Goal: Task Accomplishment & Management: Manage account settings

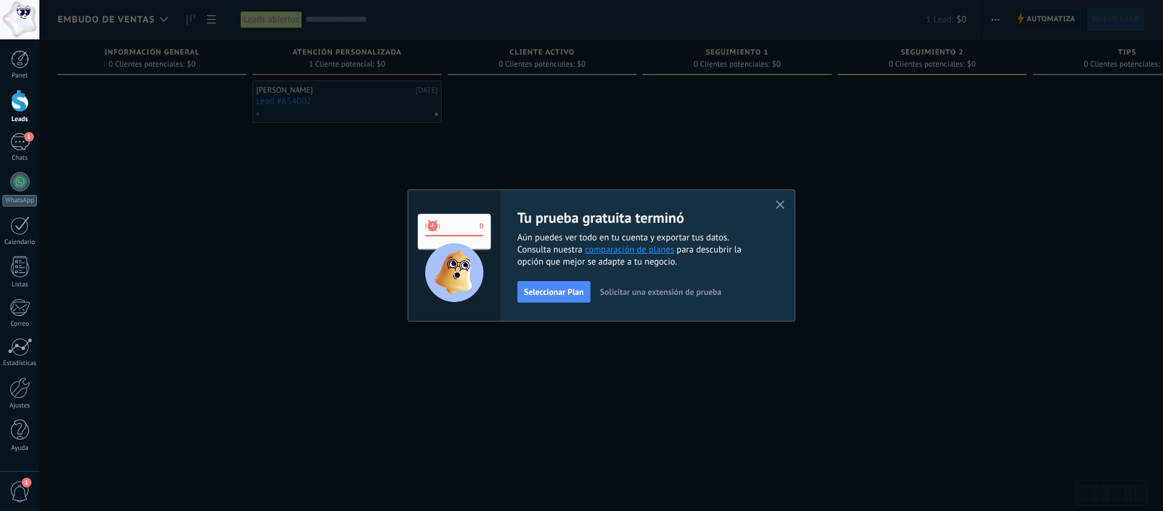
click at [656, 291] on span "Solicitar una extensión de prueba" at bounding box center [660, 292] width 121 height 8
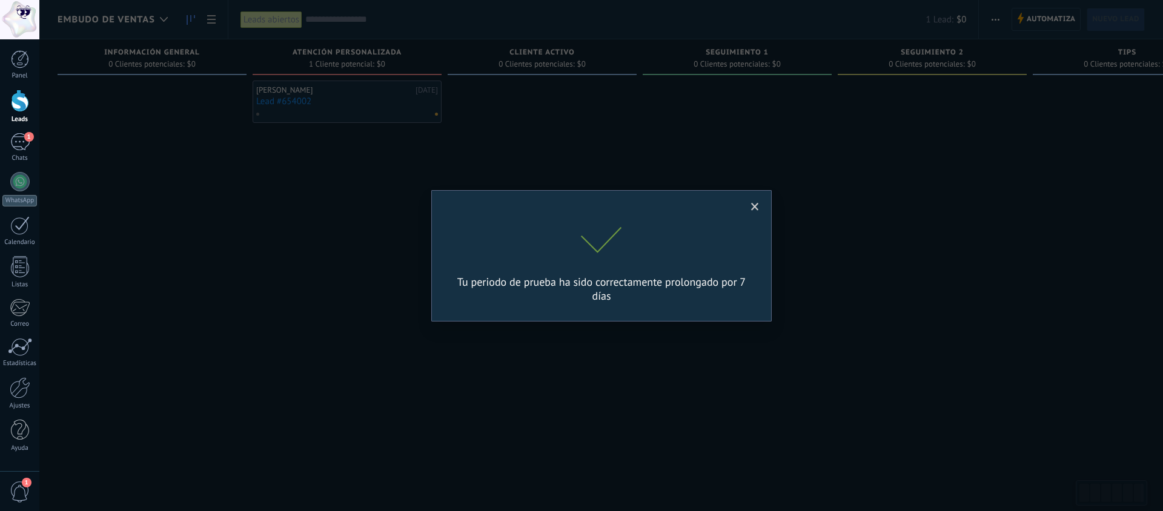
click at [754, 207] on span at bounding box center [755, 207] width 8 height 8
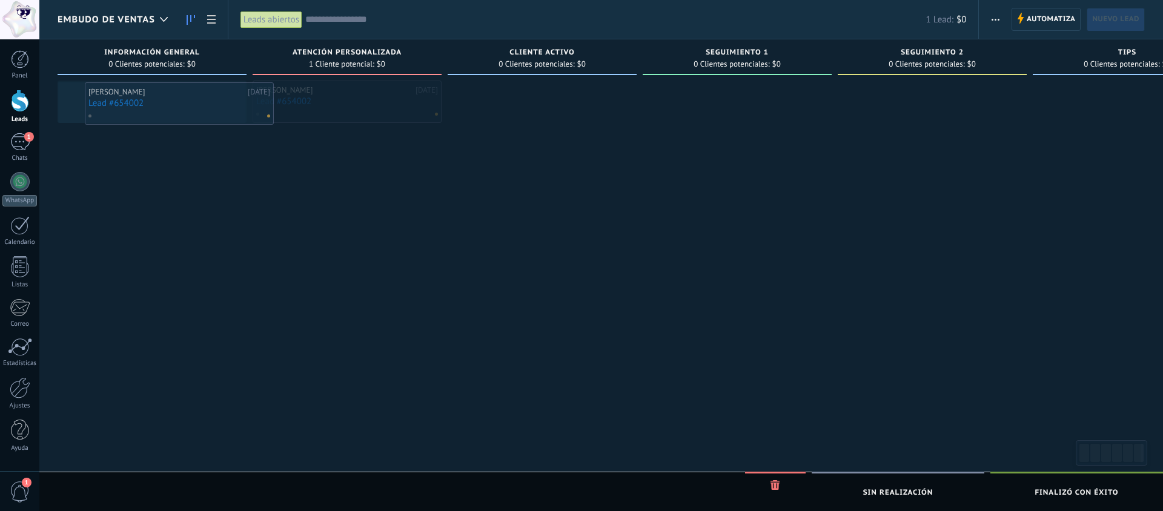
drag, startPoint x: 352, startPoint y: 108, endPoint x: 184, endPoint y: 110, distance: 167.8
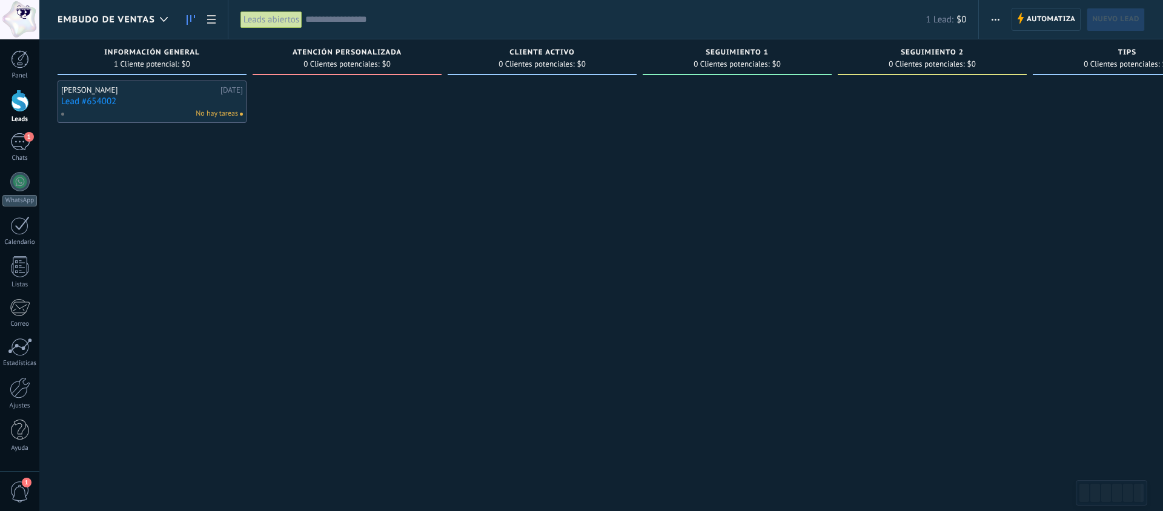
click at [312, 167] on div at bounding box center [347, 257] width 189 height 353
click at [1055, 21] on span "Automatiza" at bounding box center [1051, 19] width 49 height 22
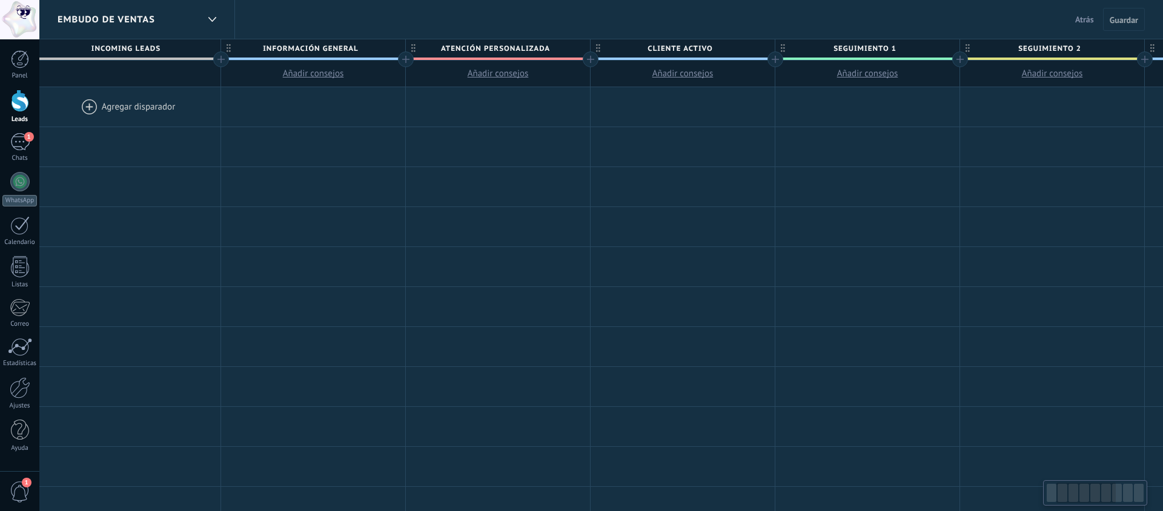
scroll to position [0, 201]
click at [691, 50] on span "cliente activo" at bounding box center [677, 48] width 178 height 19
click at [691, 50] on input "**********" at bounding box center [677, 48] width 161 height 18
click at [704, 48] on input "**********" at bounding box center [677, 48] width 161 height 18
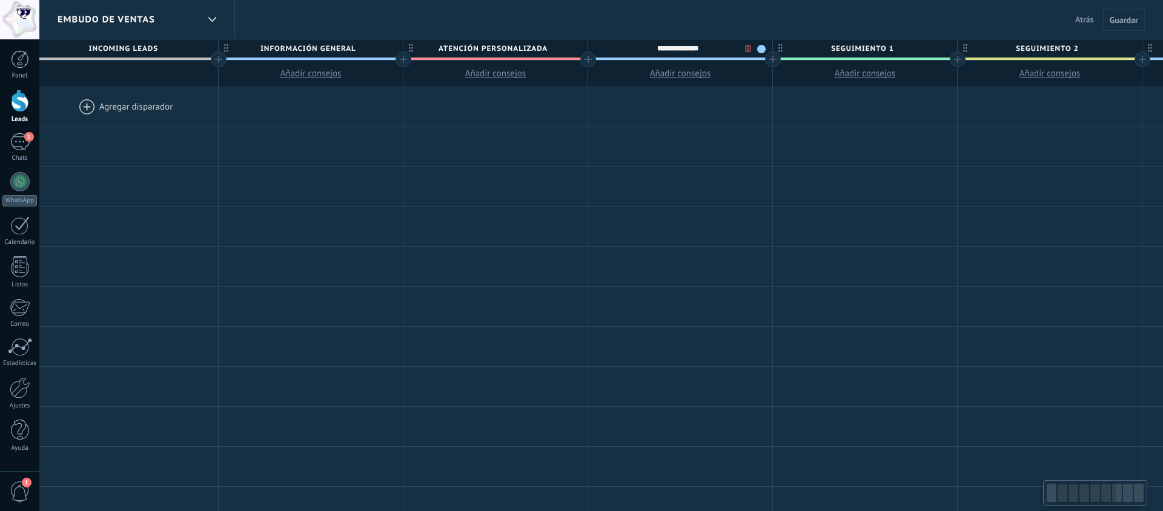
click at [704, 48] on input "**********" at bounding box center [677, 48] width 161 height 18
type input "********"
click at [822, 127] on div at bounding box center [865, 146] width 184 height 39
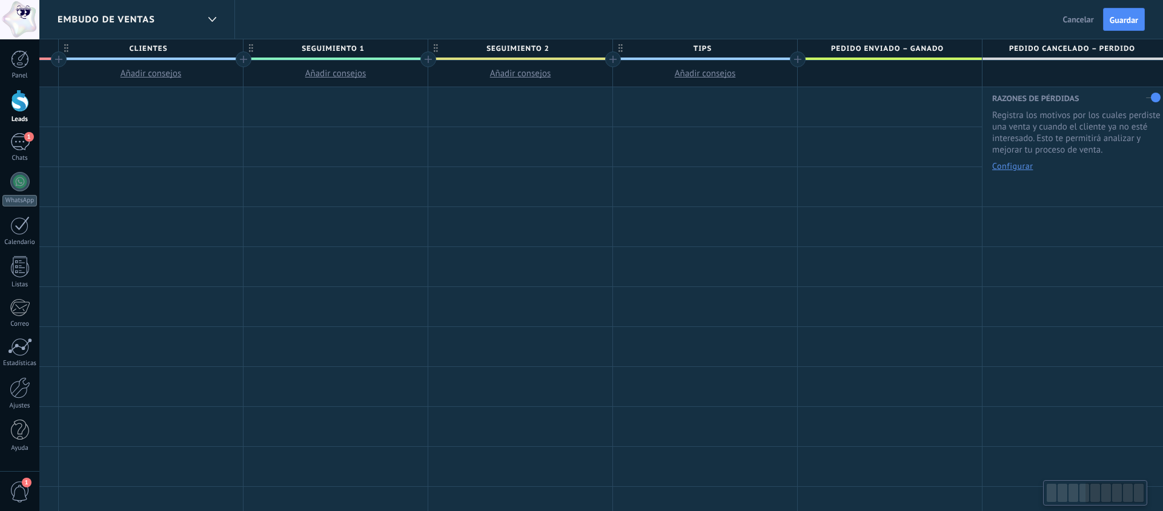
scroll to position [0, 735]
click at [384, 58] on span at bounding box center [331, 59] width 184 height 2
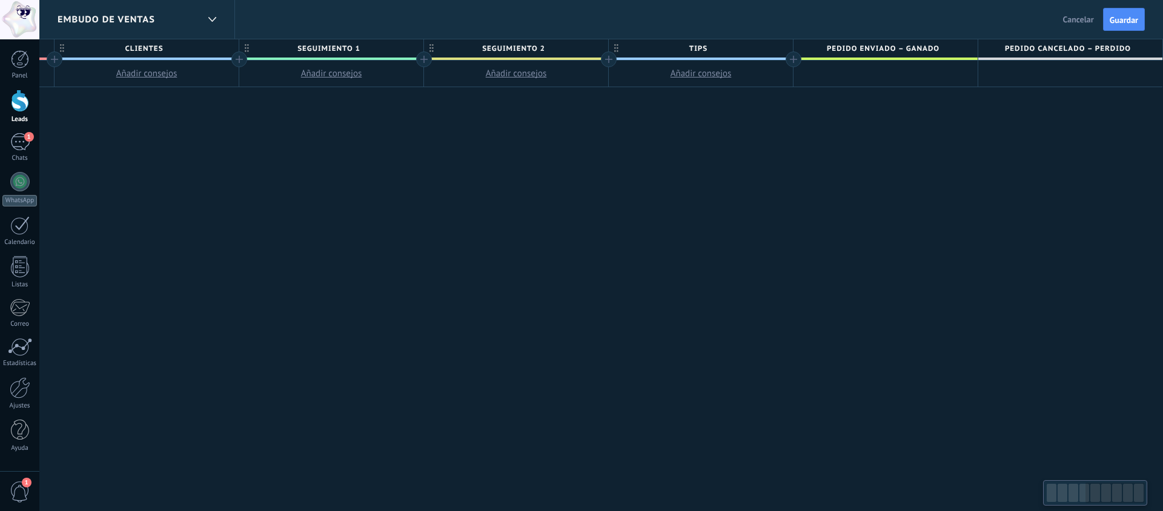
click at [368, 59] on span at bounding box center [331, 59] width 184 height 2
click at [373, 63] on button "Añadir consejos" at bounding box center [331, 74] width 184 height 26
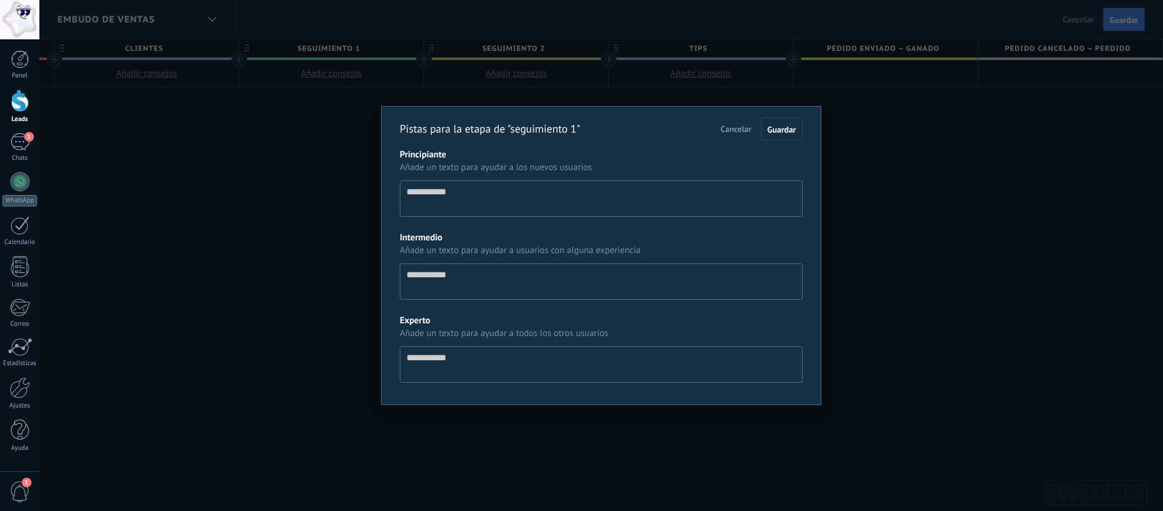
scroll to position [12, 0]
drag, startPoint x: 741, startPoint y: 130, endPoint x: 382, endPoint y: 42, distance: 369.1
click at [739, 129] on span "Cancelar" at bounding box center [736, 129] width 31 height 11
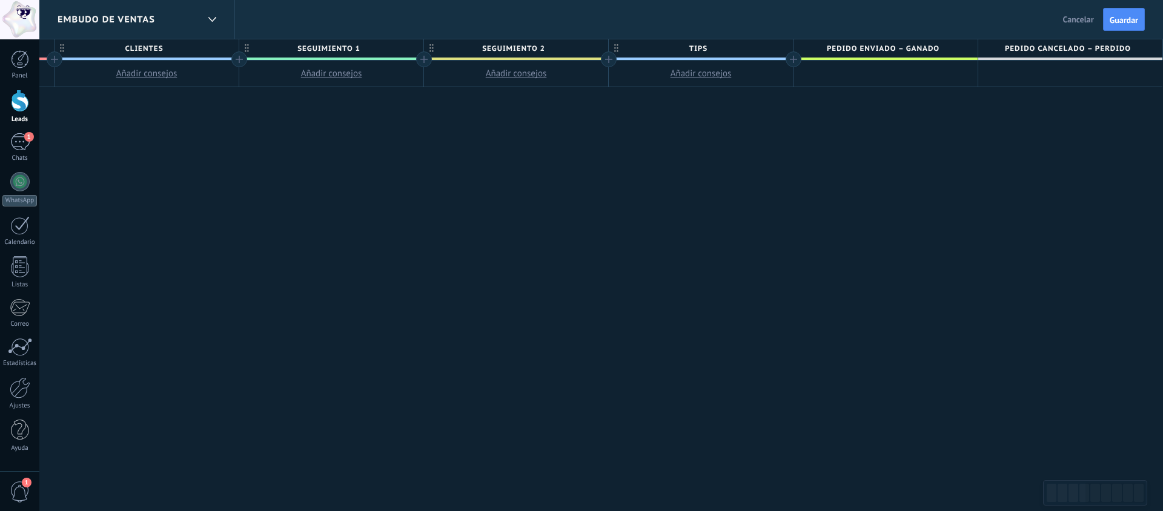
click at [391, 50] on span "seguimiento 1" at bounding box center [328, 48] width 178 height 19
click at [374, 58] on span at bounding box center [331, 59] width 184 height 2
click at [377, 46] on span "seguimiento 1" at bounding box center [328, 48] width 178 height 19
click at [410, 47] on span at bounding box center [412, 49] width 8 height 8
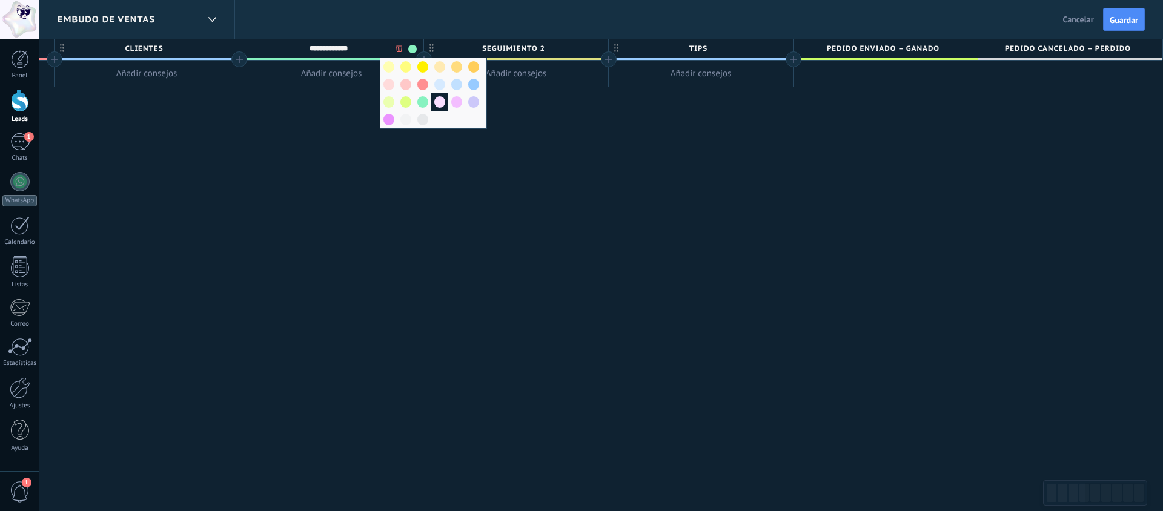
click at [439, 101] on span at bounding box center [439, 102] width 11 height 12
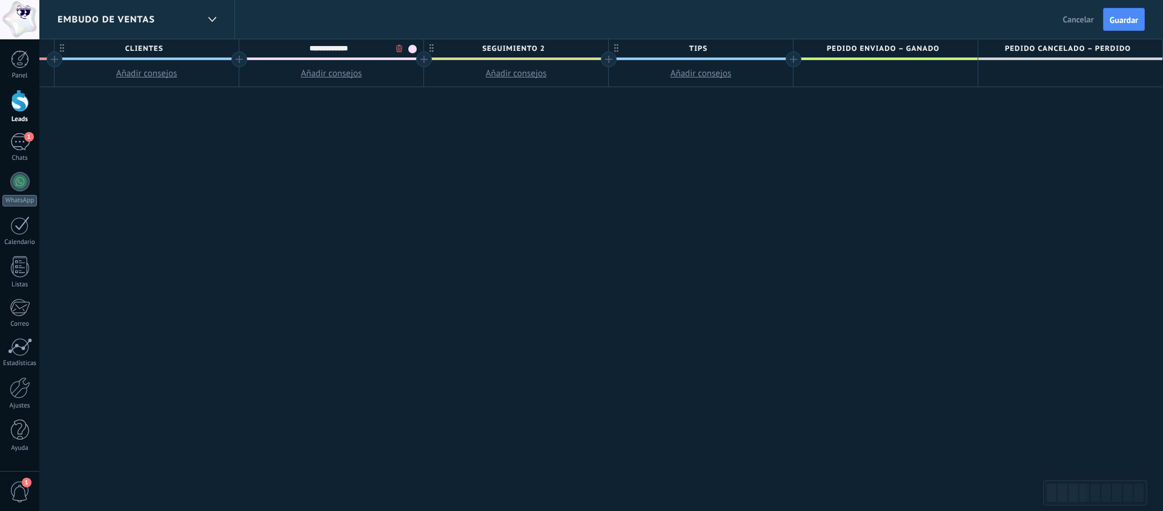
click at [540, 47] on span "seguimiento 2" at bounding box center [513, 48] width 178 height 19
click at [593, 48] on span at bounding box center [597, 49] width 8 height 8
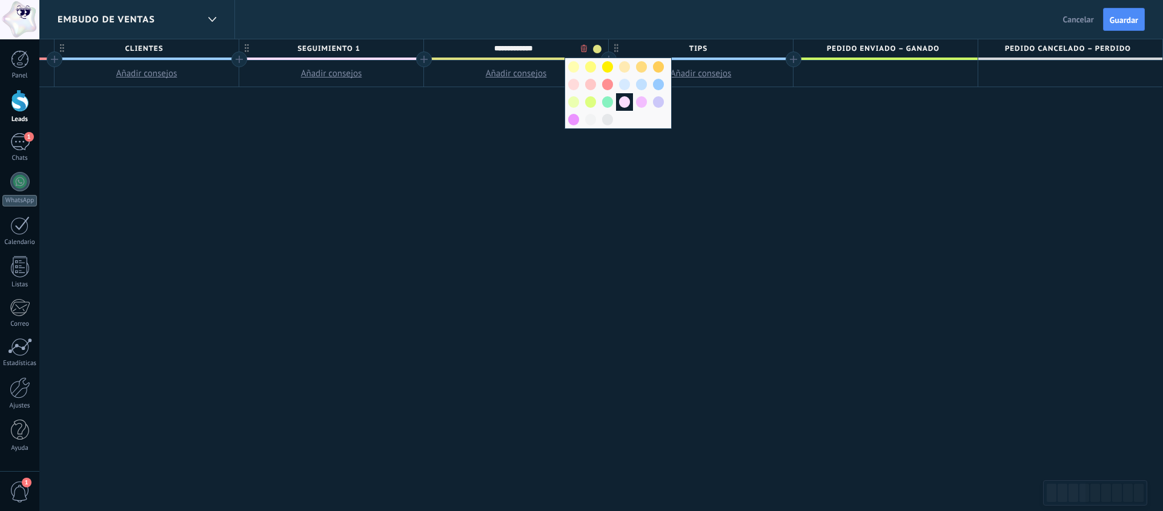
click at [626, 107] on span at bounding box center [624, 102] width 11 height 12
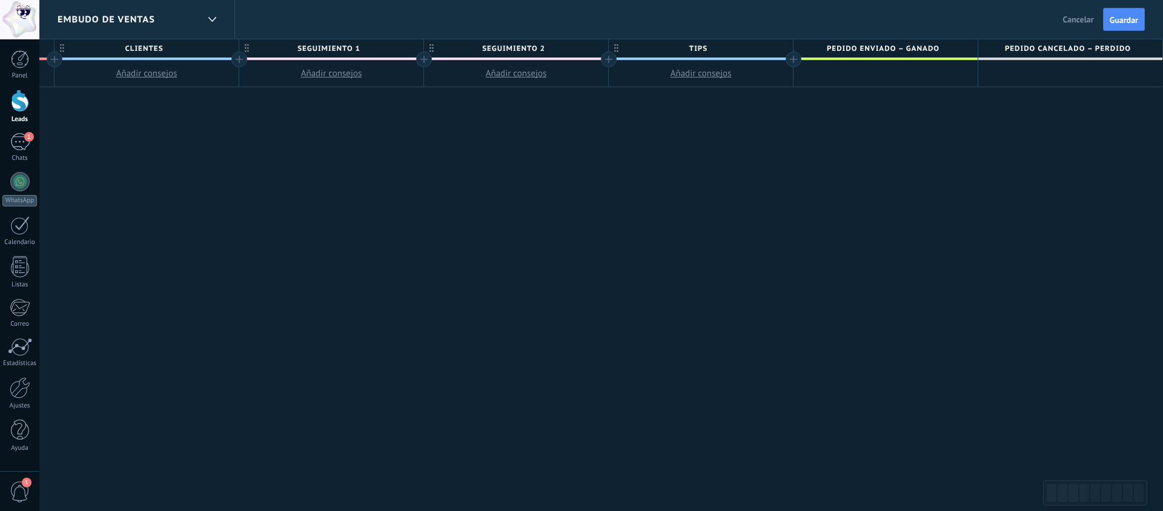
click at [350, 94] on div "**********" at bounding box center [331, 275] width 1663 height 473
click at [693, 51] on span "tips" at bounding box center [698, 48] width 178 height 19
type input "******"
drag, startPoint x: 758, startPoint y: 118, endPoint x: 737, endPoint y: 118, distance: 21.2
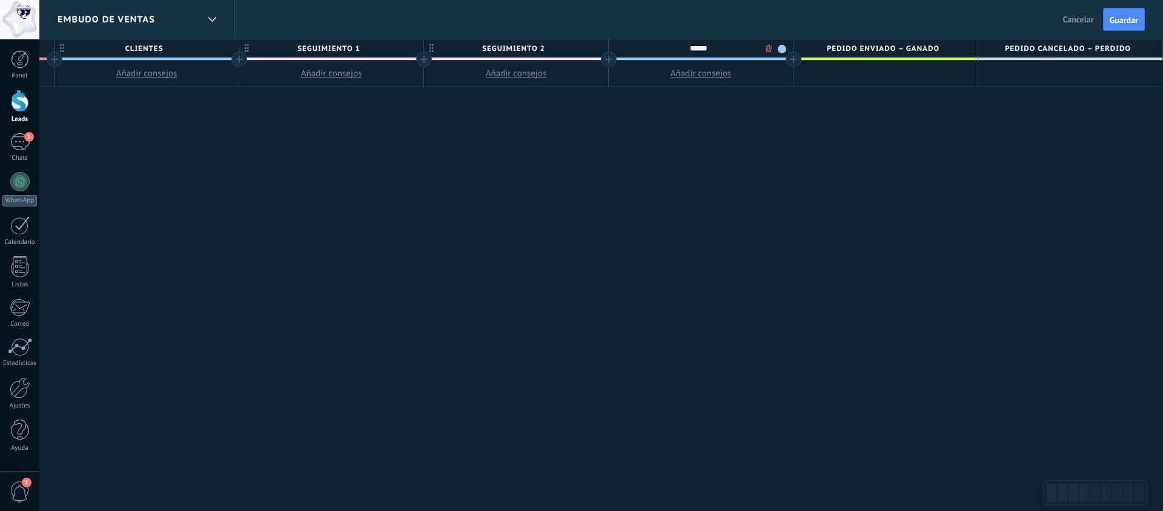
click at [757, 118] on div "**********" at bounding box center [331, 275] width 1663 height 473
click at [350, 44] on span "seguimiento 1" at bounding box center [328, 48] width 178 height 19
click at [350, 44] on input "**********" at bounding box center [328, 48] width 161 height 18
type input "******"
click at [510, 53] on span "seguimiento 2" at bounding box center [513, 48] width 178 height 19
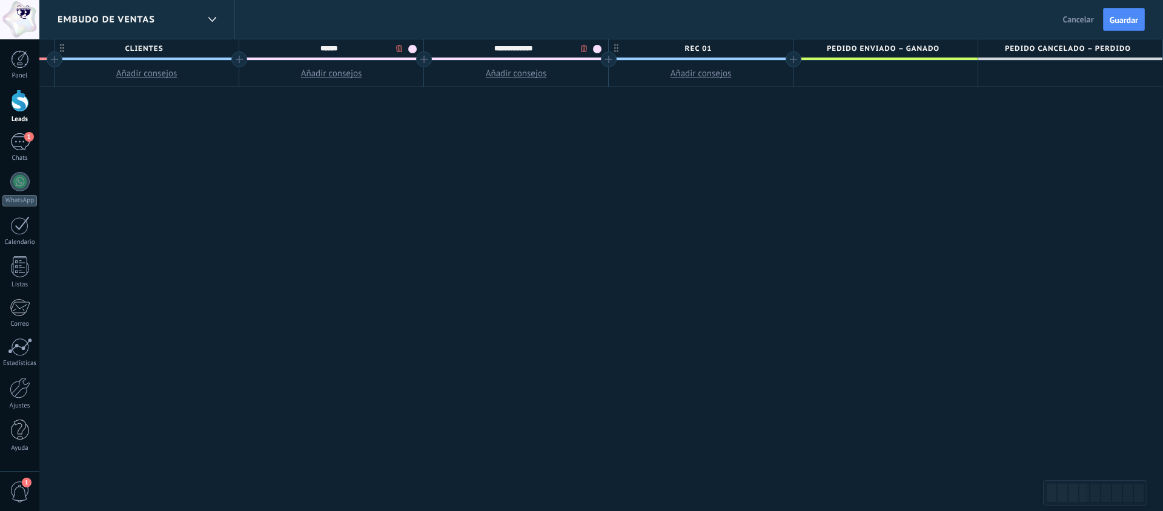
click at [510, 53] on input "**********" at bounding box center [513, 48] width 161 height 18
click at [510, 53] on input "*" at bounding box center [513, 48] width 161 height 18
type input "******"
drag, startPoint x: 616, startPoint y: 126, endPoint x: 599, endPoint y: 128, distance: 17.7
click at [616, 126] on div "**********" at bounding box center [331, 275] width 1663 height 473
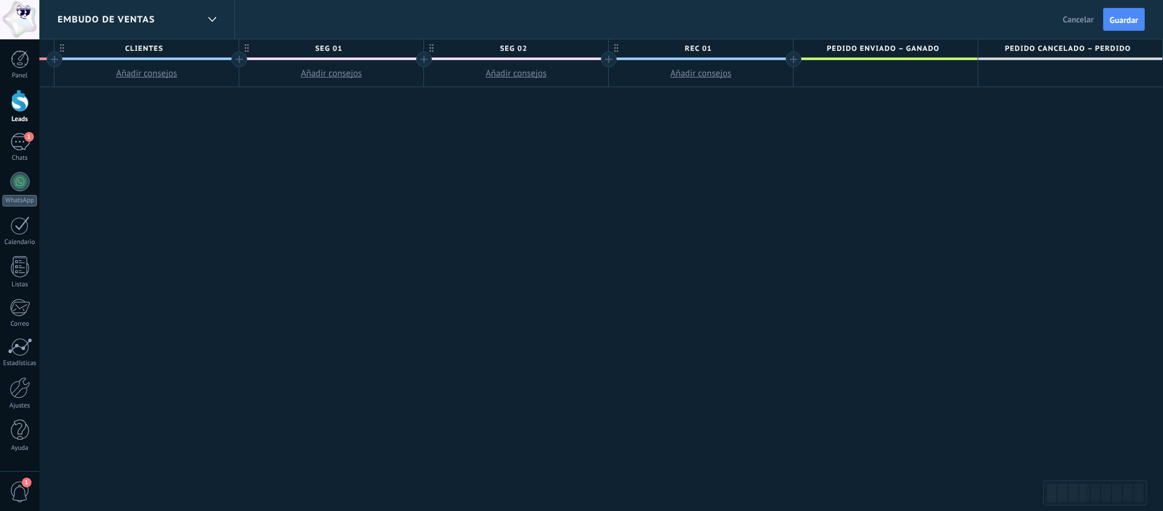
click at [759, 47] on span "rec 01" at bounding box center [698, 48] width 178 height 19
click at [782, 47] on span at bounding box center [782, 49] width 8 height 8
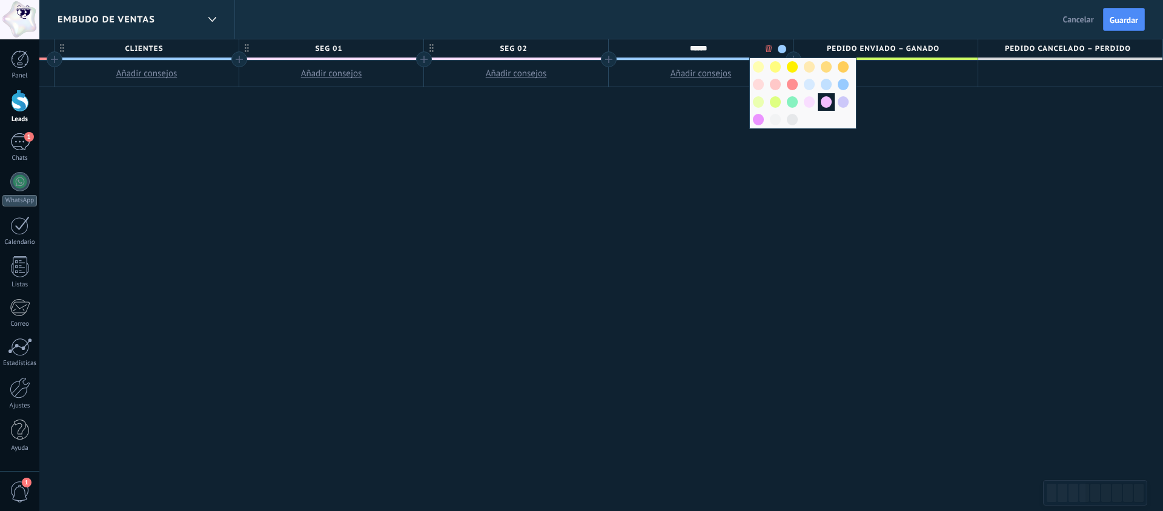
click at [825, 104] on span at bounding box center [826, 102] width 11 height 12
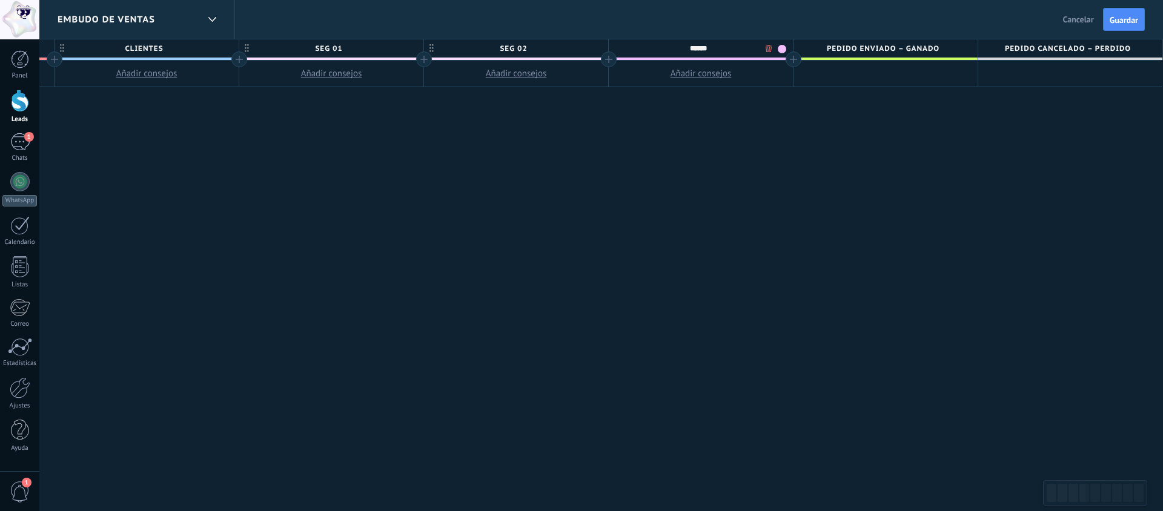
click at [696, 120] on div "**********" at bounding box center [331, 275] width 1663 height 473
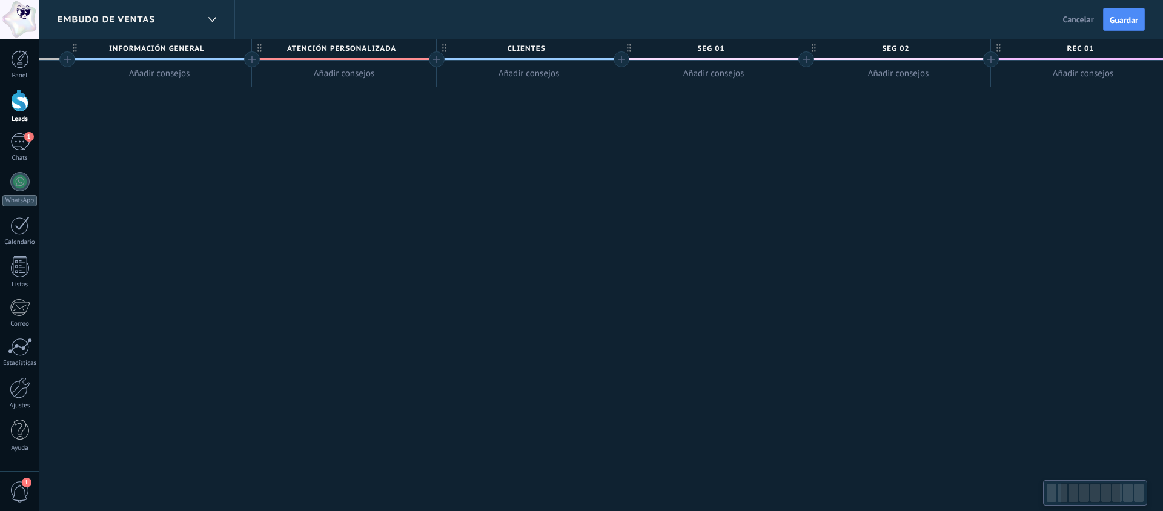
scroll to position [0, 362]
click at [289, 47] on span "Atención Personalizada" at bounding box center [331, 48] width 178 height 19
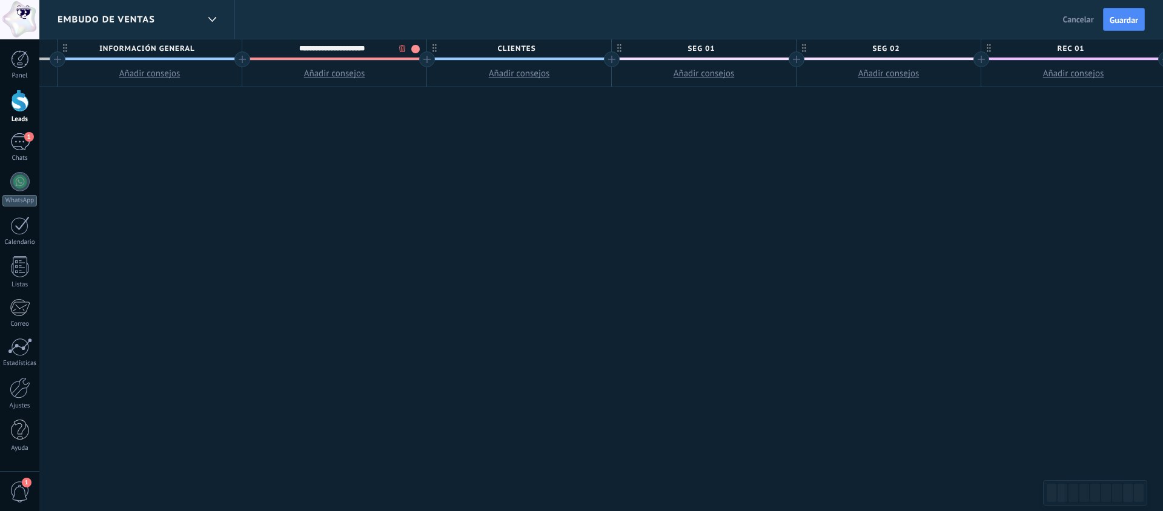
click at [265, 78] on button "Añadir consejos" at bounding box center [334, 74] width 184 height 26
type textarea "**********"
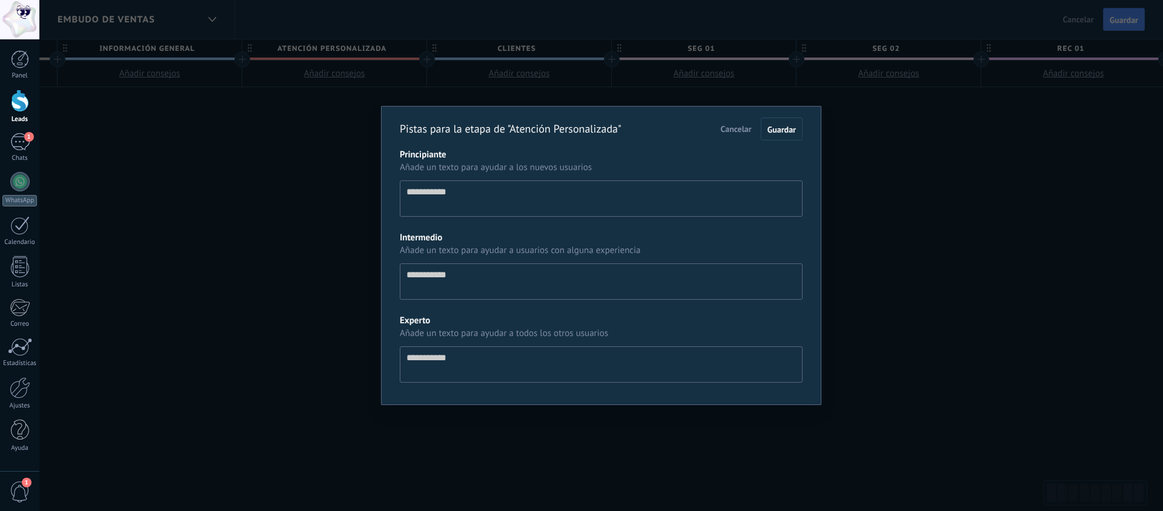
drag, startPoint x: 273, startPoint y: 104, endPoint x: 261, endPoint y: 71, distance: 34.7
click at [273, 104] on div "Pistas para la etapa de "Atención Personalizada" Cancelar Guardar Principiante …" at bounding box center [601, 255] width 1124 height 511
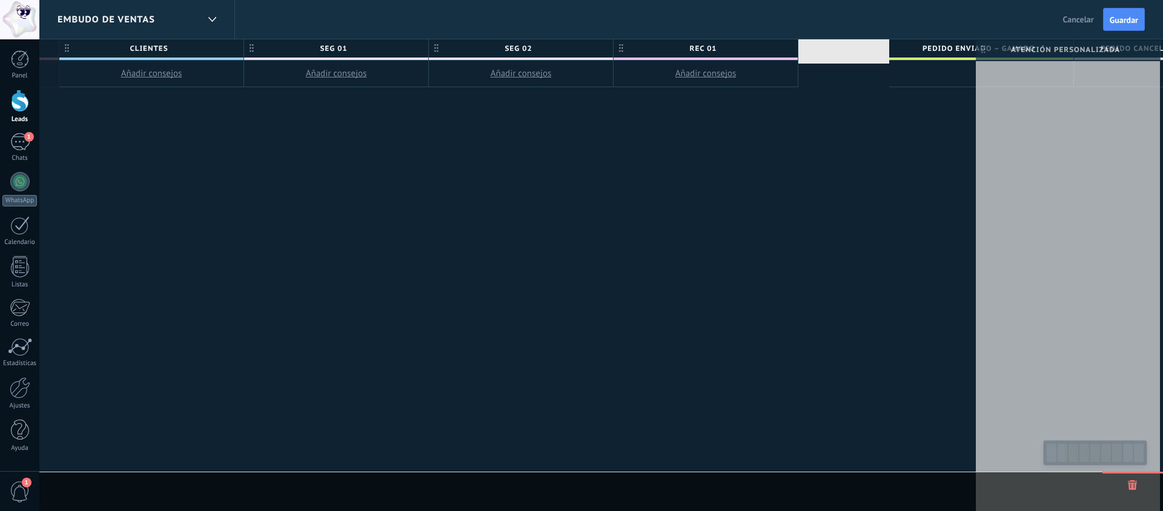
scroll to position [0, 751]
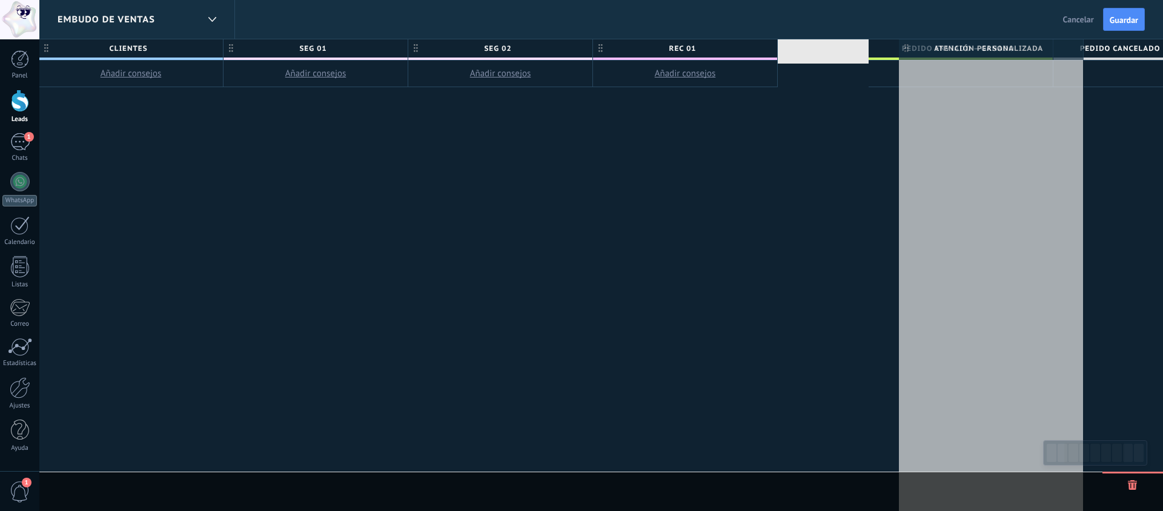
drag, startPoint x: 250, startPoint y: 46, endPoint x: 905, endPoint y: 46, distance: 655.6
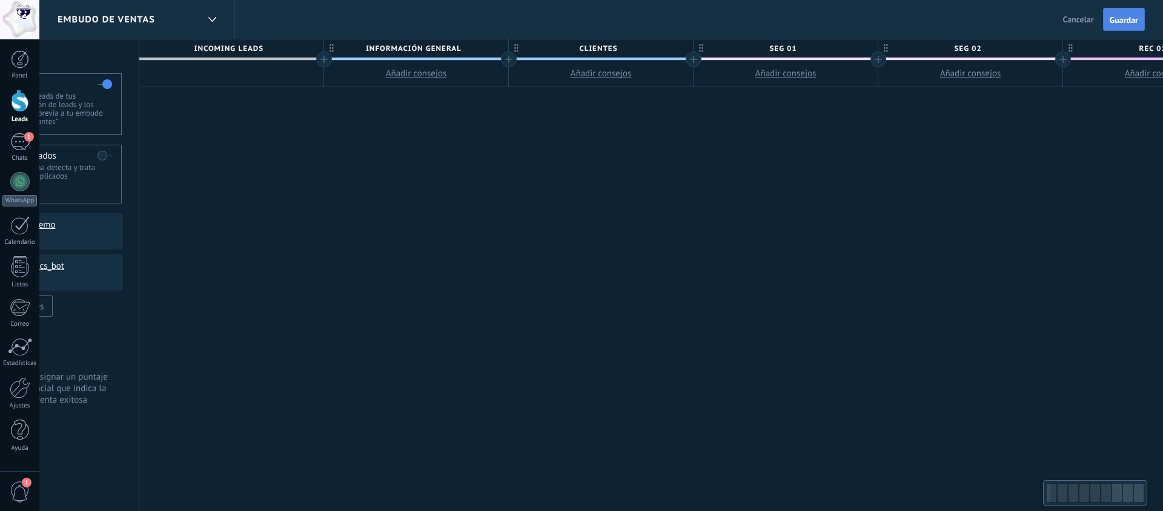
scroll to position [0, 147]
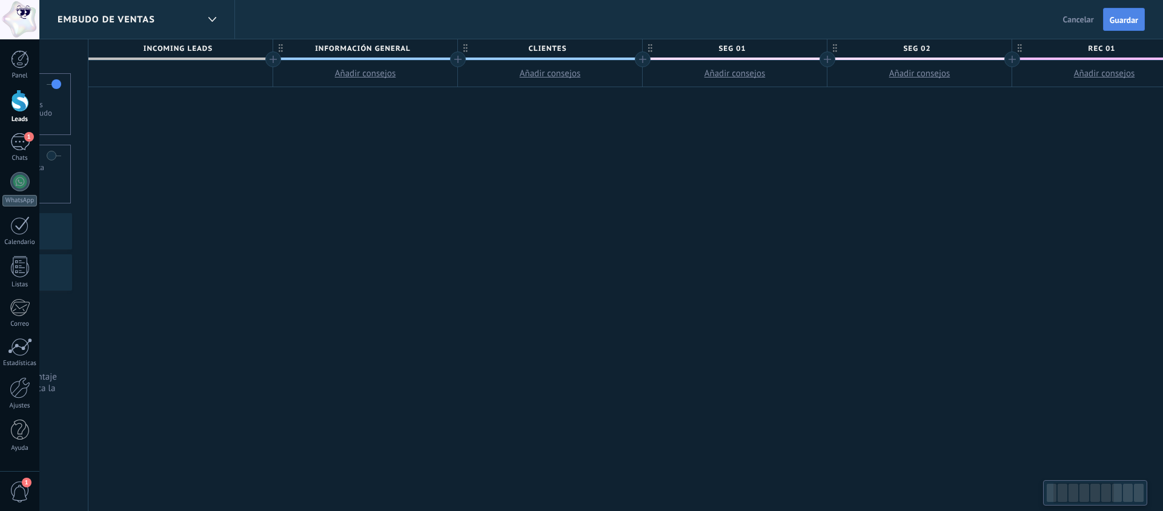
click at [1121, 16] on span "Guardar" at bounding box center [1124, 20] width 28 height 8
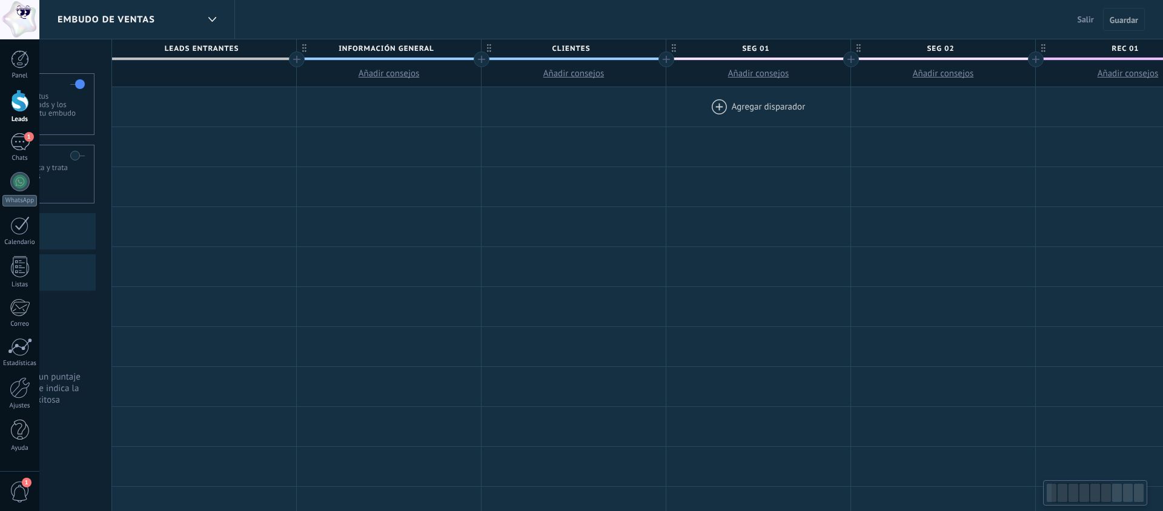
scroll to position [0, 148]
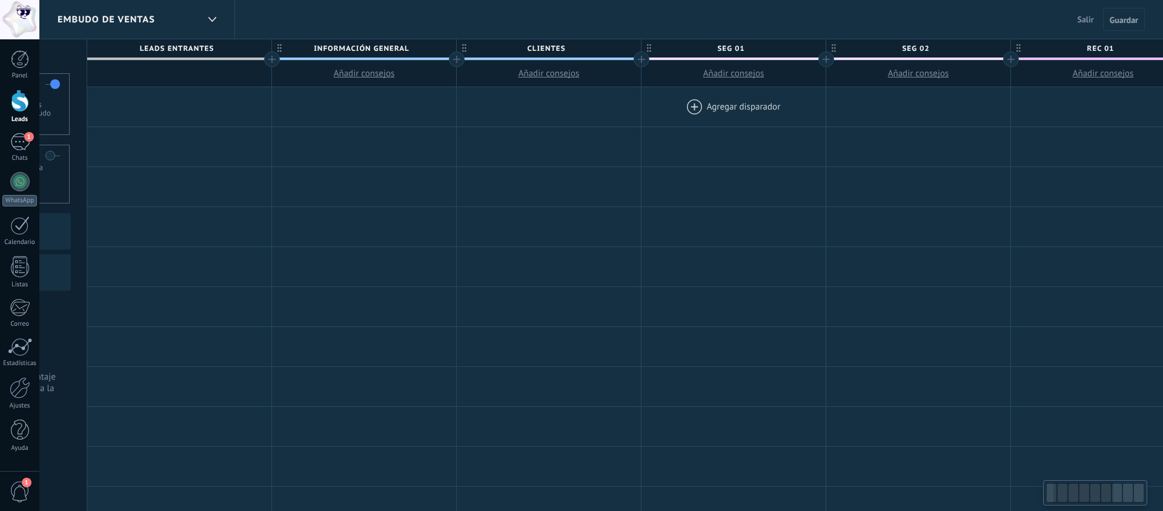
click at [733, 104] on div at bounding box center [734, 106] width 184 height 39
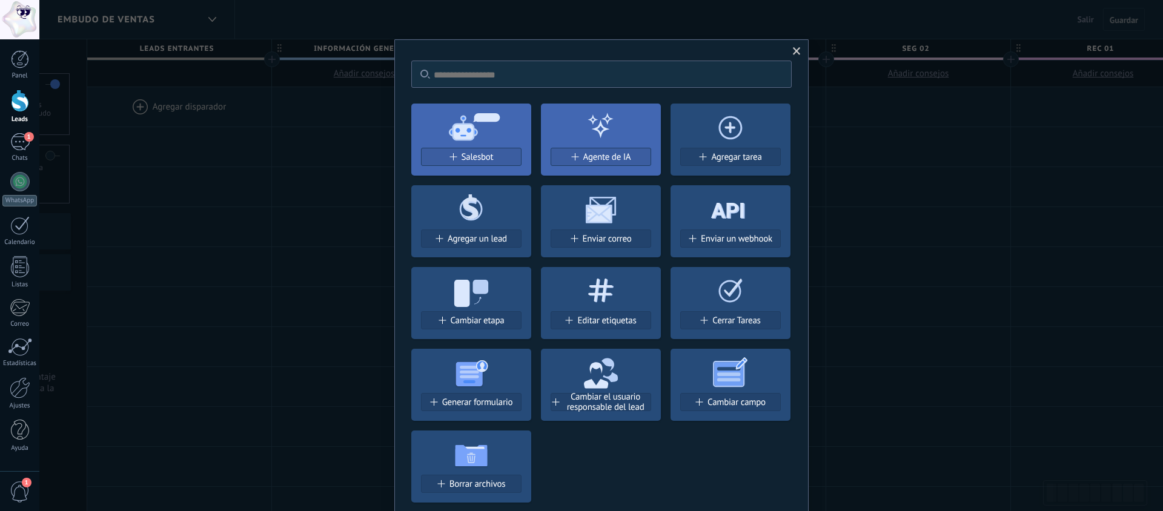
click at [468, 169] on div "Salesbot" at bounding box center [471, 162] width 120 height 28
click at [470, 163] on button "Salesbot" at bounding box center [471, 157] width 101 height 18
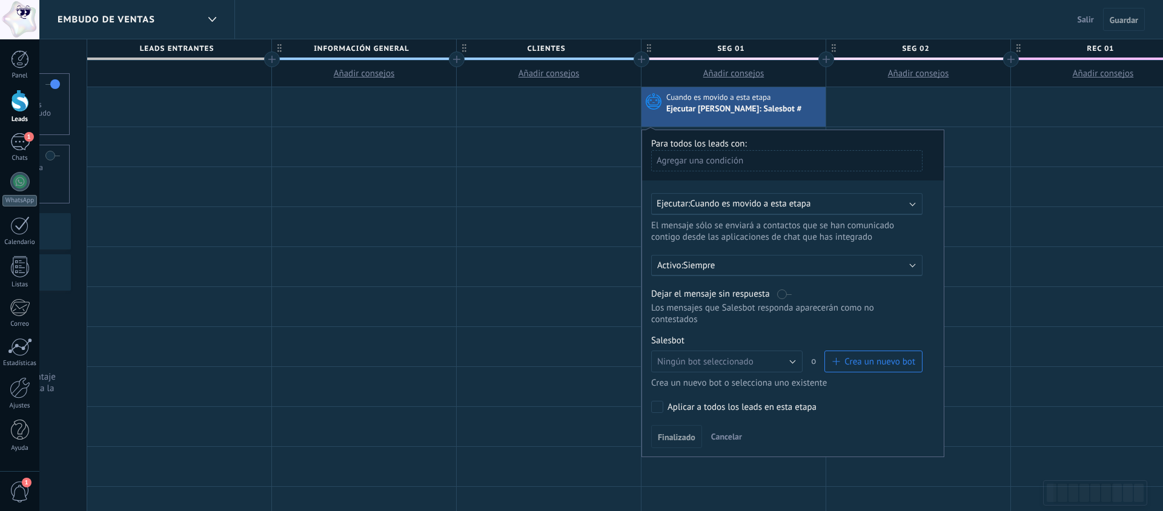
click at [784, 299] on label at bounding box center [784, 294] width 15 height 12
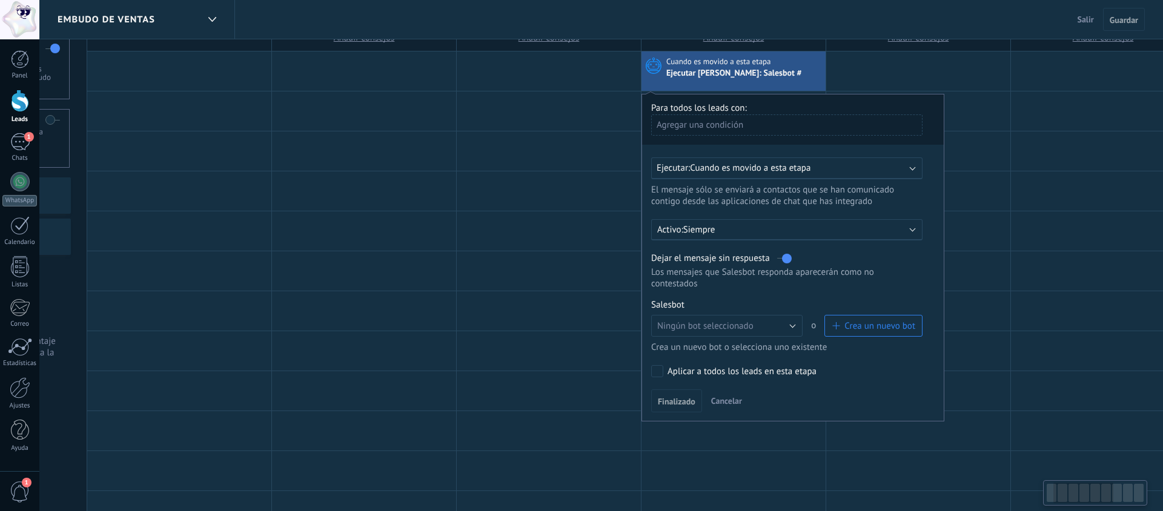
scroll to position [38, 0]
click at [859, 321] on span "Crea un nuevo bot" at bounding box center [880, 325] width 71 height 12
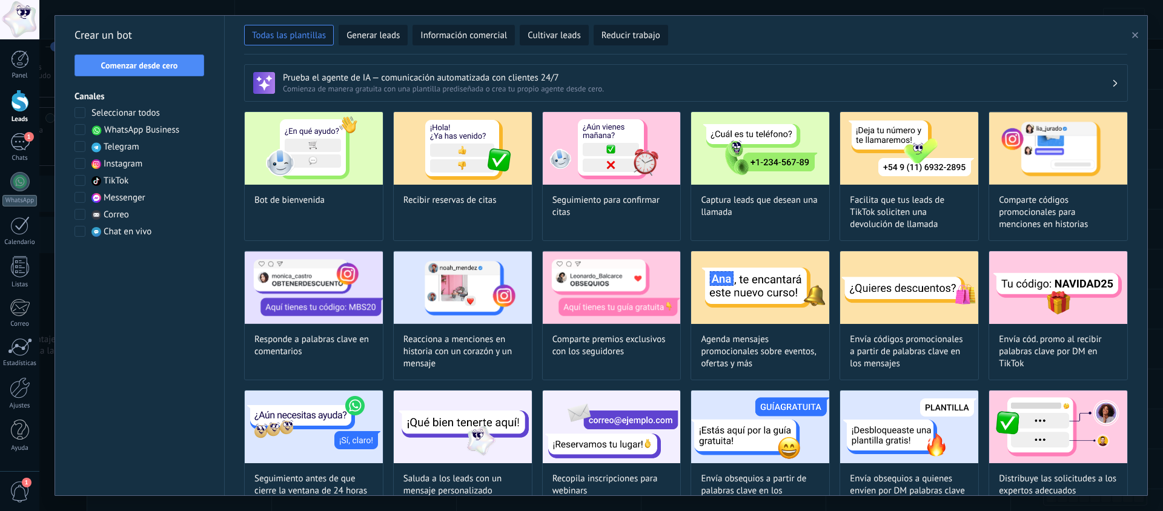
type input "**********"
click at [153, 63] on span "Comenzar desde cero" at bounding box center [139, 65] width 77 height 8
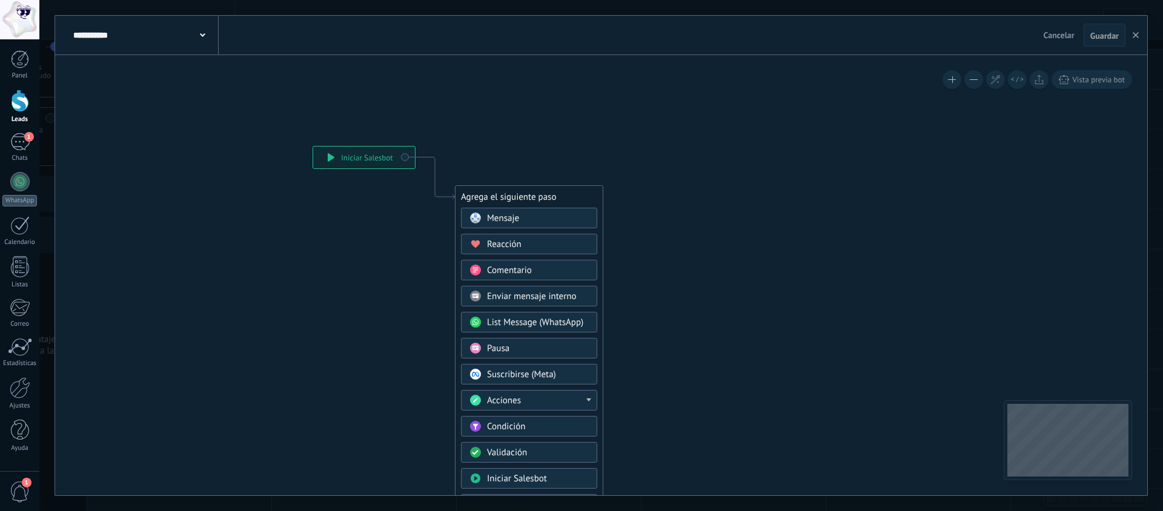
click at [200, 42] on div "**********" at bounding box center [144, 35] width 148 height 39
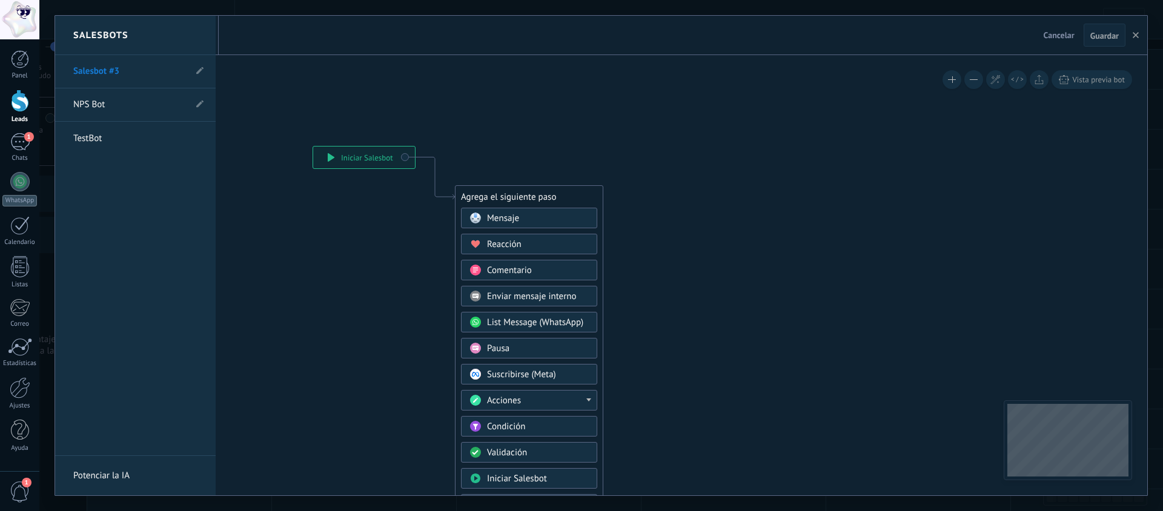
click at [200, 35] on div "Salesbots" at bounding box center [135, 35] width 161 height 39
click at [198, 69] on icon at bounding box center [199, 70] width 7 height 7
click at [142, 72] on input "**********" at bounding box center [116, 71] width 87 height 19
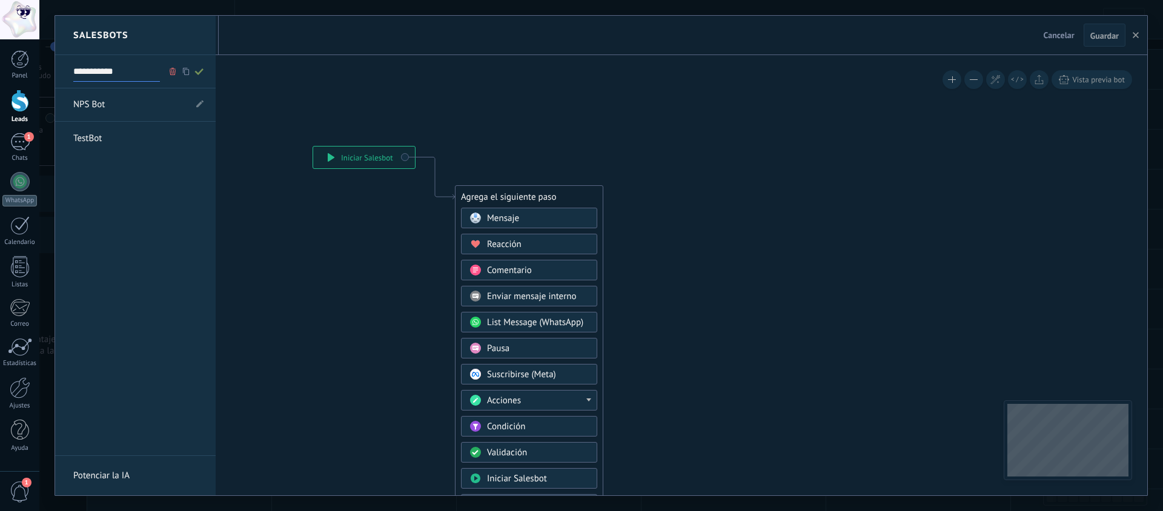
type input "*"
type input "**********"
click at [390, 223] on div at bounding box center [601, 256] width 1092 height 480
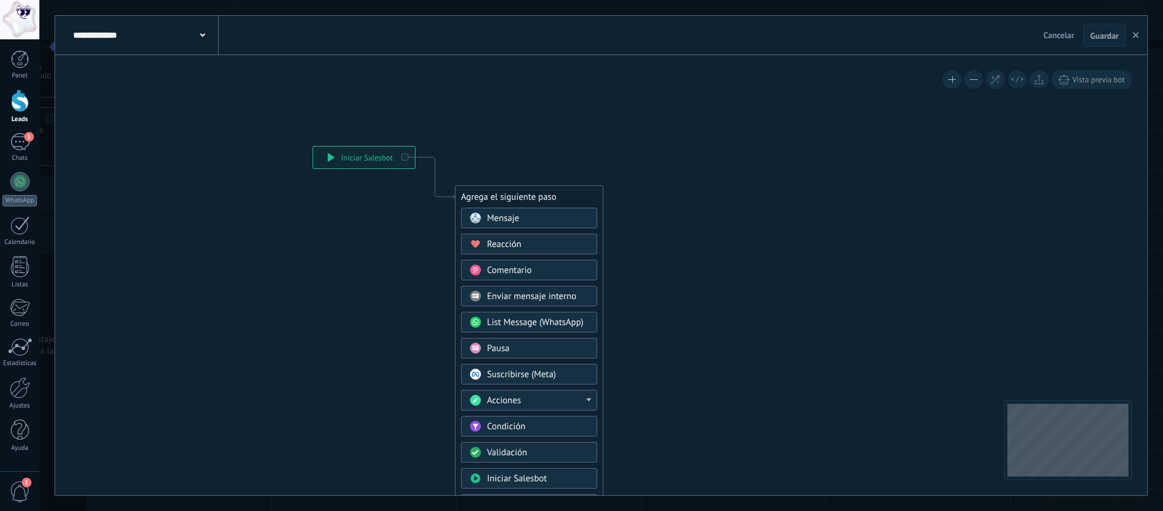
click at [523, 217] on div "Mensaje" at bounding box center [538, 219] width 102 height 12
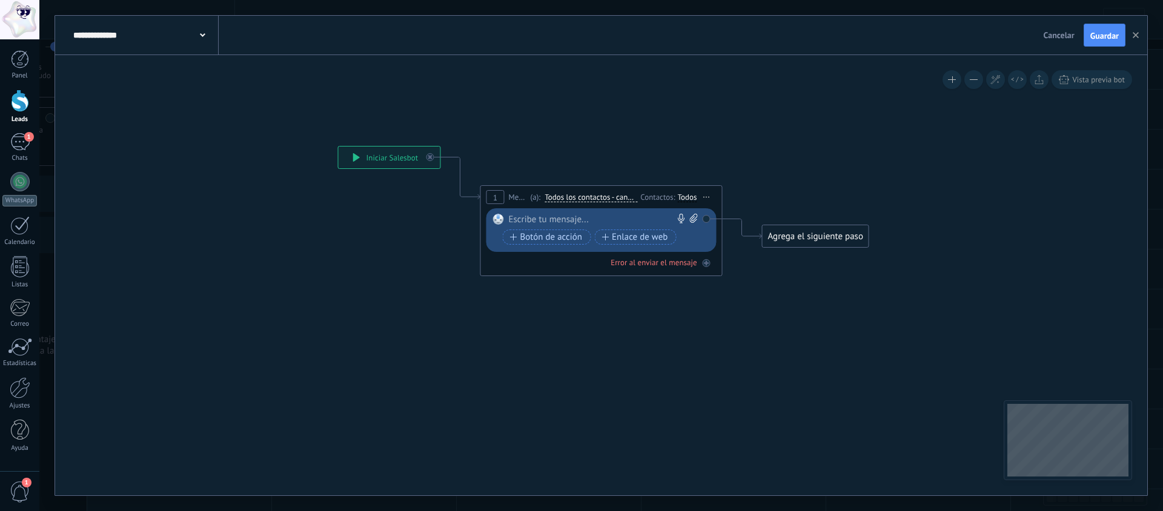
click at [559, 217] on div at bounding box center [599, 220] width 180 height 12
click at [576, 219] on div at bounding box center [599, 220] width 180 height 12
paste div
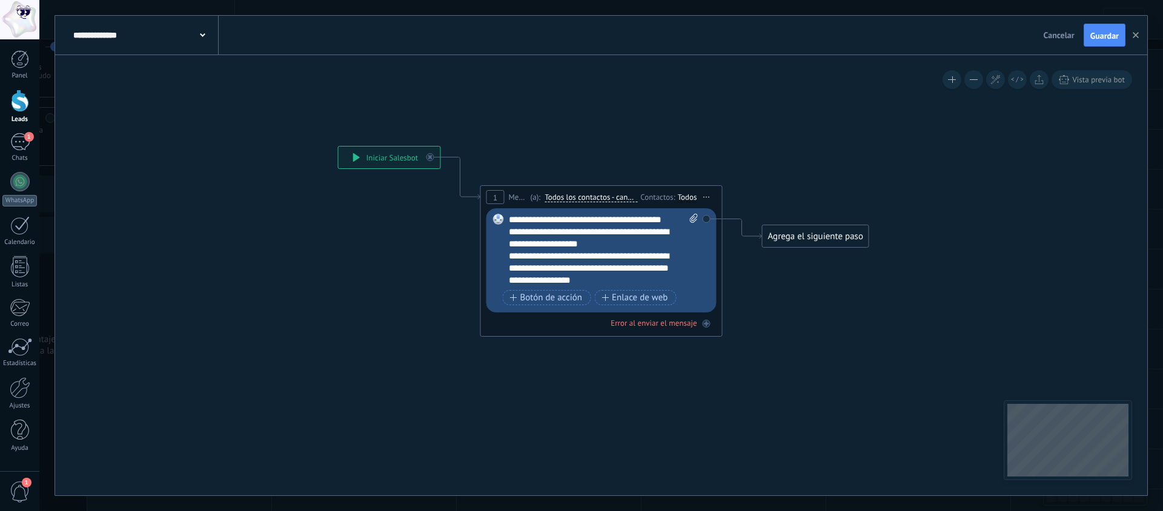
drag, startPoint x: 508, startPoint y: 254, endPoint x: 622, endPoint y: 279, distance: 117.2
click at [622, 279] on div "Reemplazar Quitar Convertir a mensaje de voz Arrastre la imagen aquí para adjun…" at bounding box center [602, 260] width 230 height 104
drag, startPoint x: 621, startPoint y: 281, endPoint x: 506, endPoint y: 256, distance: 117.8
click at [506, 256] on div "Reemplazar Quitar Convertir a mensaje de voz Arrastre la imagen aquí para adjun…" at bounding box center [602, 260] width 230 height 104
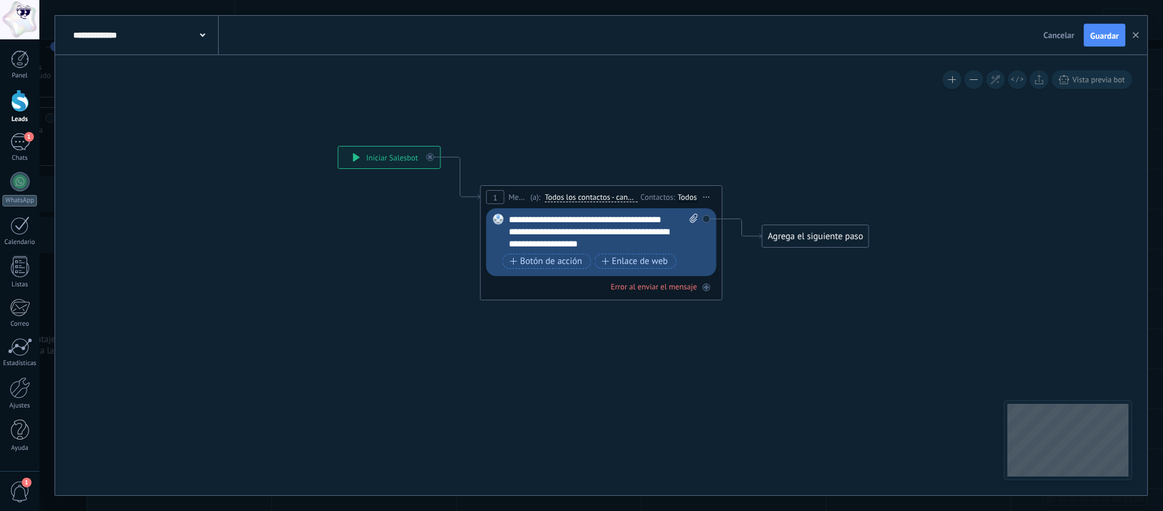
click at [853, 236] on div "Agrega el siguiente paso" at bounding box center [816, 237] width 106 height 20
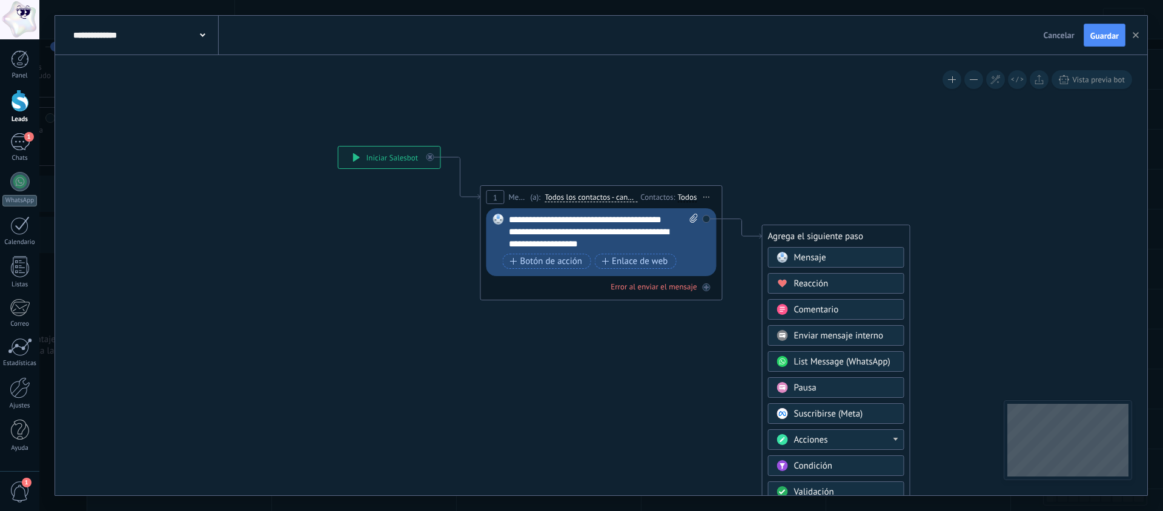
click at [844, 254] on div "Mensaje" at bounding box center [845, 258] width 102 height 12
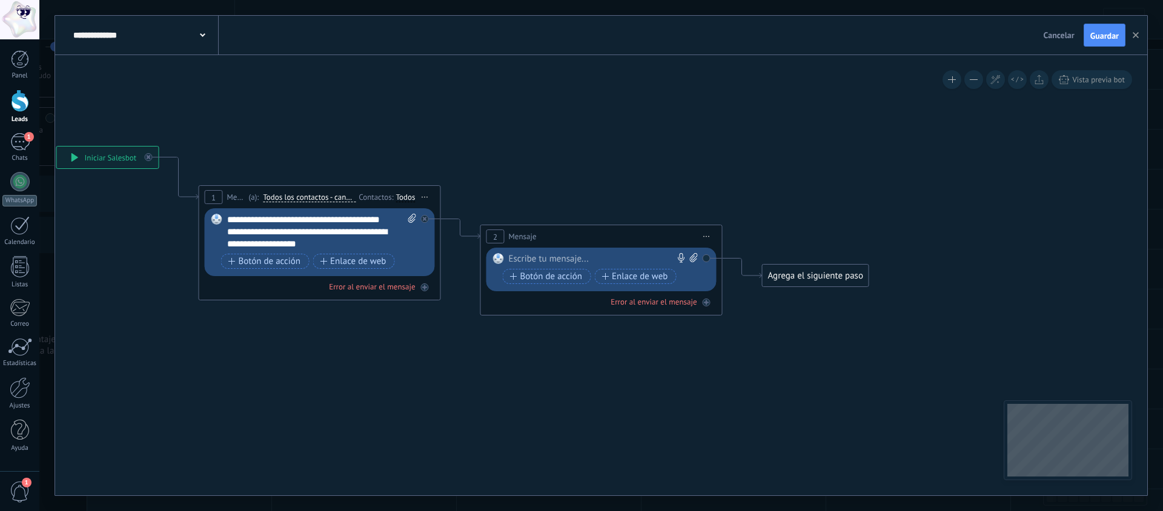
click at [709, 239] on span "Iniciar vista previa aquí Cambiar nombre Duplicar Borrar" at bounding box center [706, 237] width 19 height 18
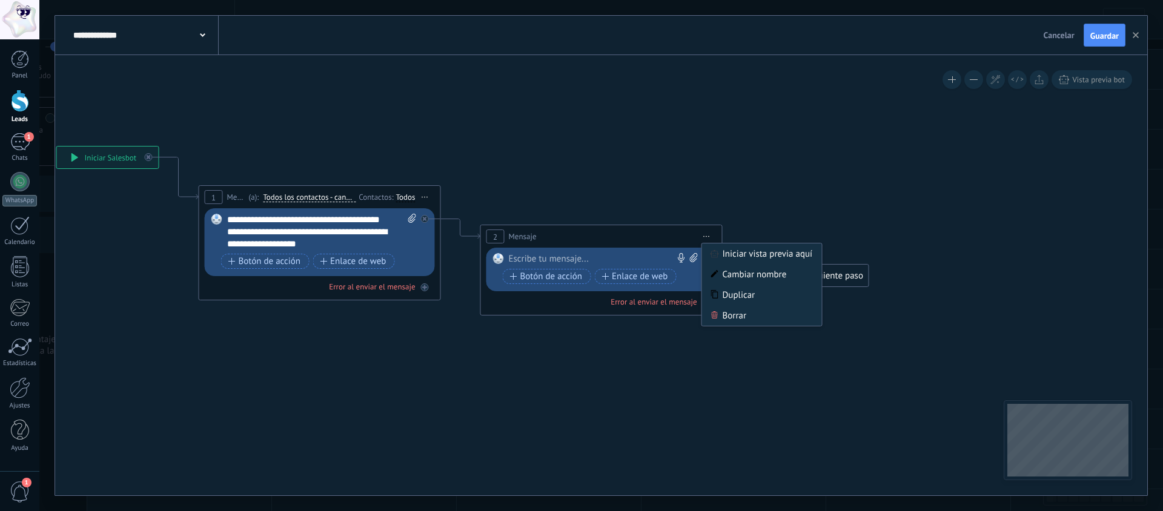
drag, startPoint x: 742, startPoint y: 319, endPoint x: 727, endPoint y: 316, distance: 15.6
click at [739, 319] on div "Borrar" at bounding box center [762, 315] width 120 height 21
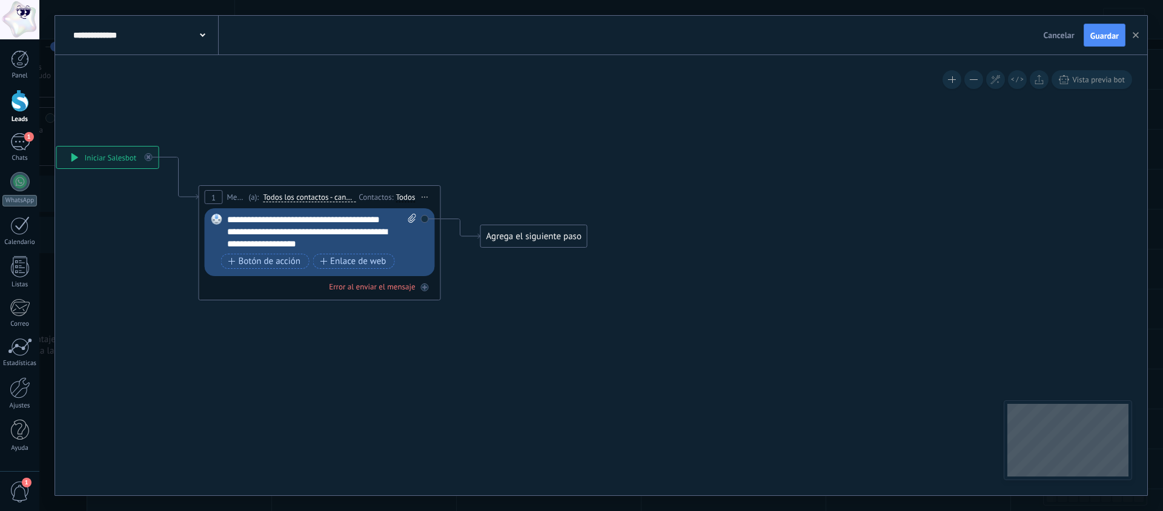
click at [543, 234] on div "Agrega el siguiente paso" at bounding box center [534, 237] width 106 height 20
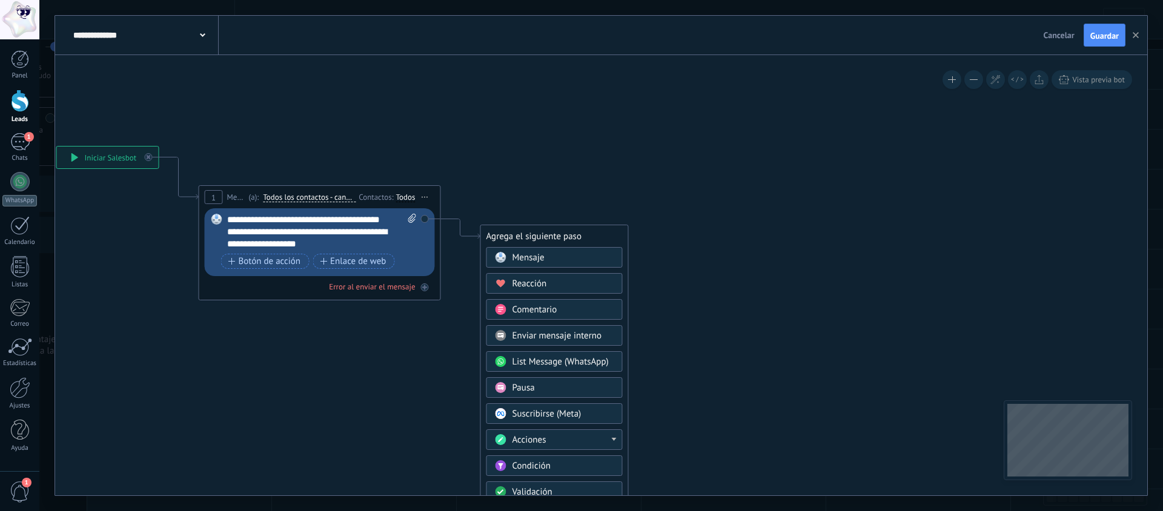
click at [529, 397] on div "Pausa" at bounding box center [555, 387] width 136 height 21
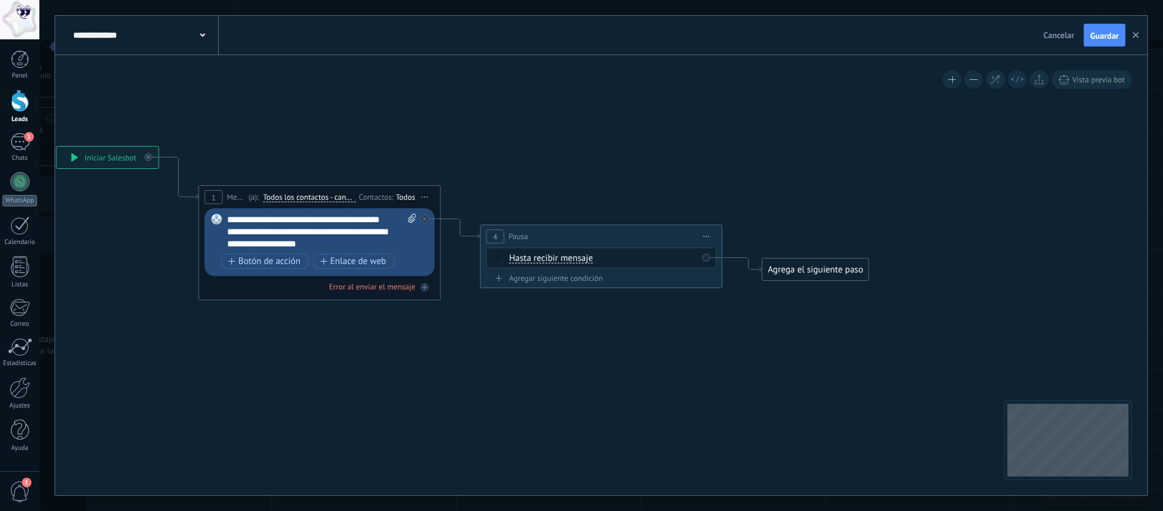
click at [799, 269] on div "Agrega el siguiente paso" at bounding box center [816, 270] width 106 height 20
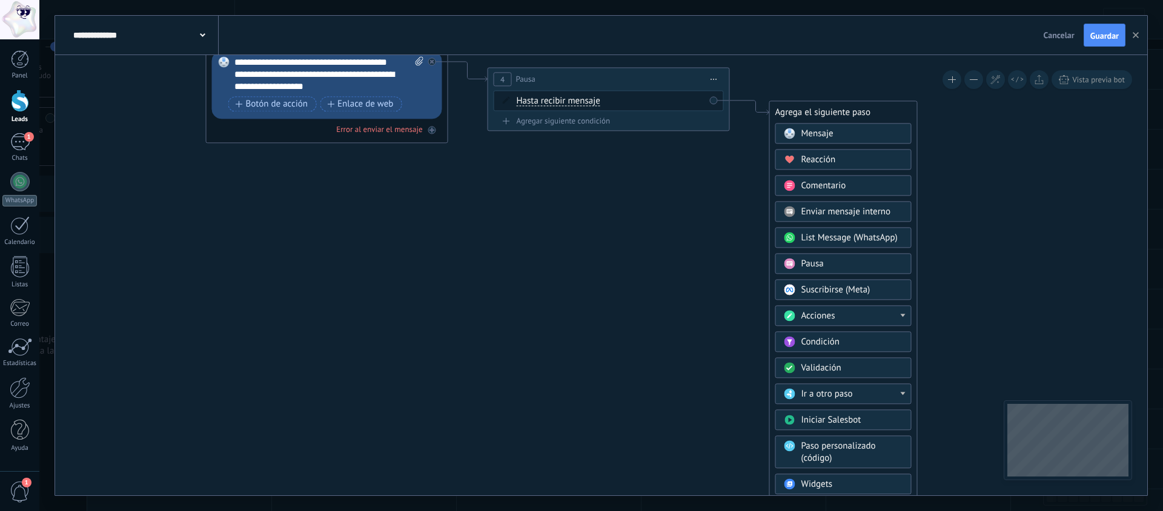
click at [903, 317] on div "Acciones" at bounding box center [844, 315] width 136 height 21
click at [938, 323] on icon at bounding box center [450, 66] width 1378 height 760
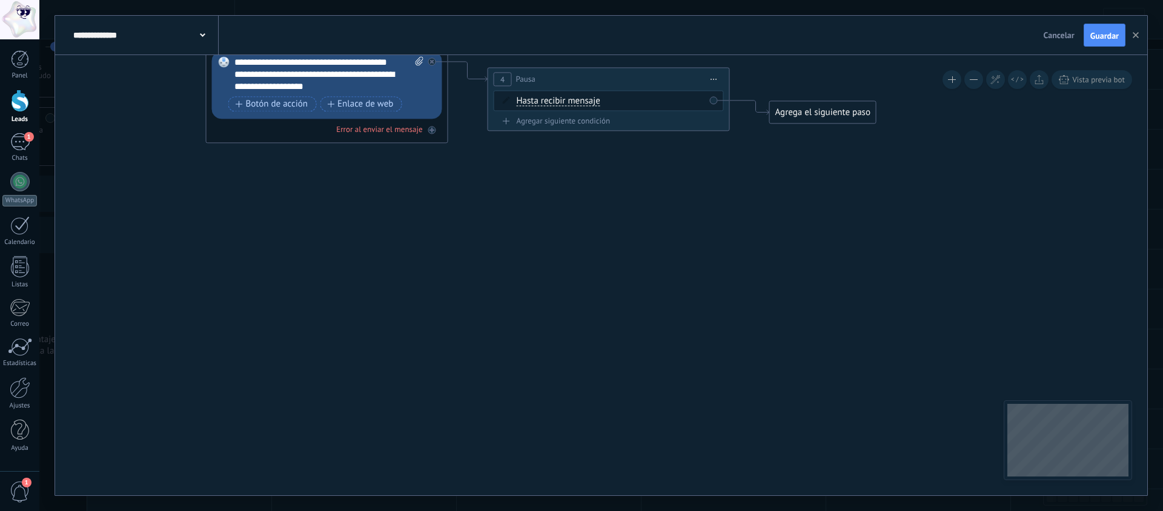
click at [808, 113] on div "Agrega el siguiente paso" at bounding box center [823, 112] width 106 height 20
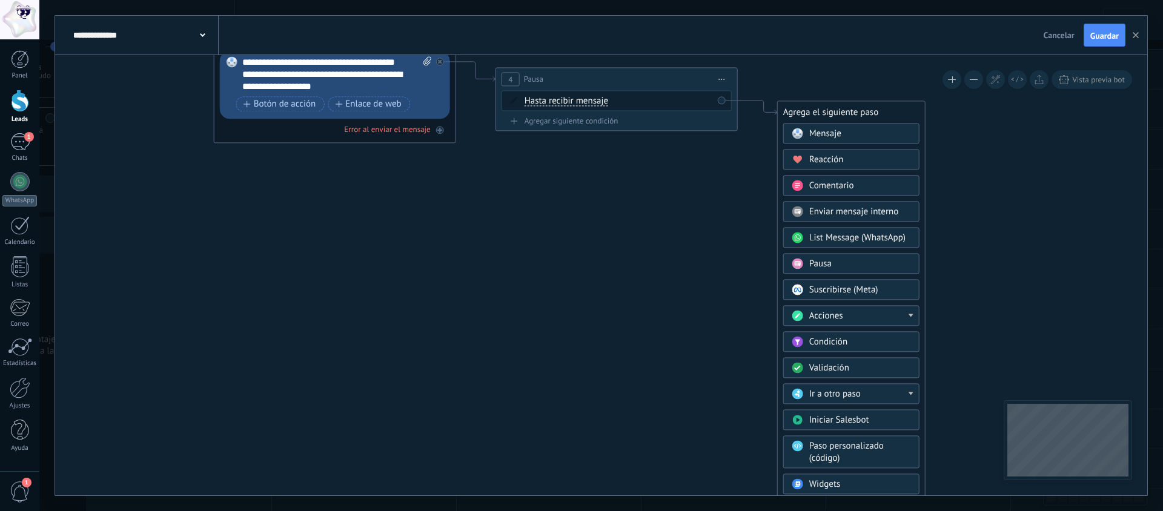
drag, startPoint x: 528, startPoint y: 299, endPoint x: 389, endPoint y: 297, distance: 139.4
click at [528, 299] on icon at bounding box center [458, 66] width 1378 height 760
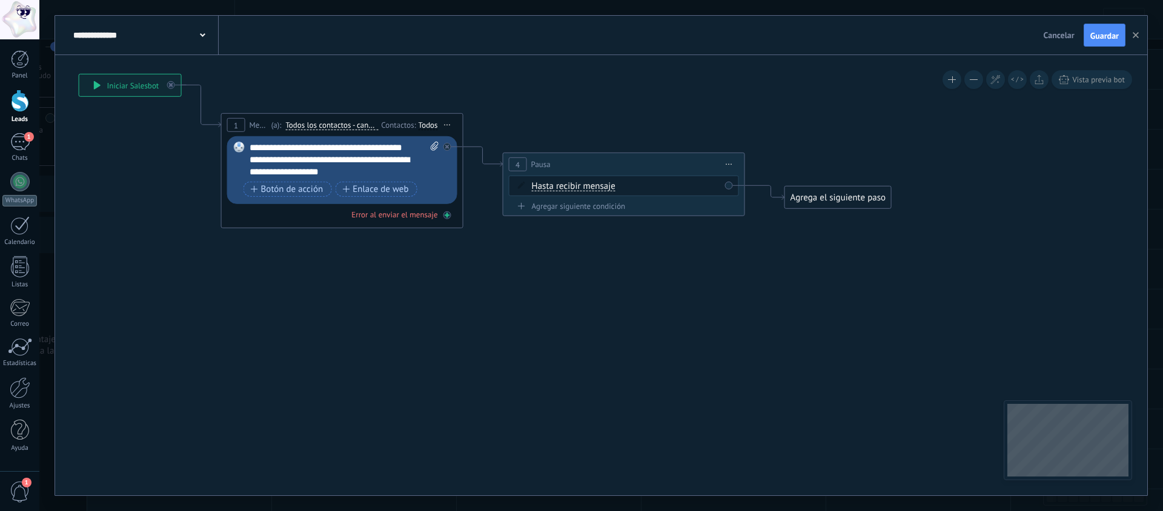
click at [397, 214] on div "Error al enviar el mensaje" at bounding box center [394, 215] width 86 height 10
click at [449, 219] on div "Error al enviar el mensaje" at bounding box center [342, 215] width 230 height 12
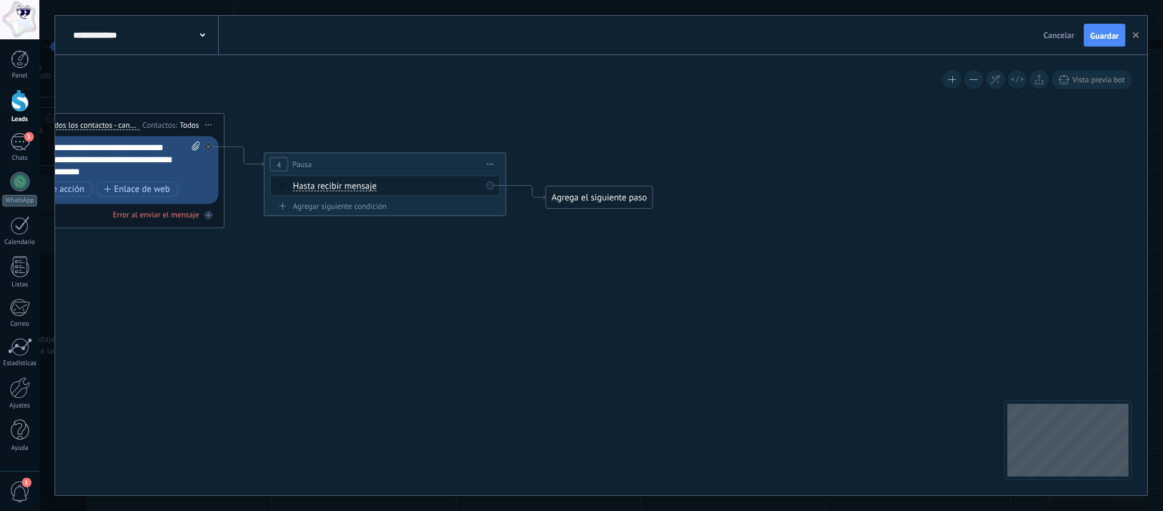
click at [560, 196] on div "Agrega el siguiente paso" at bounding box center [599, 198] width 106 height 20
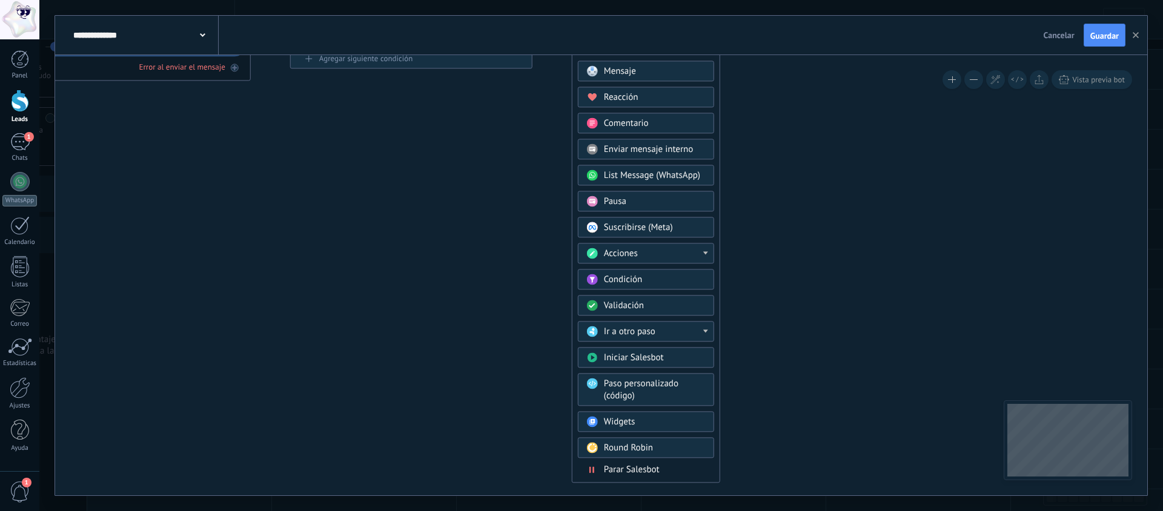
click at [617, 471] on span "Parar Salesbot" at bounding box center [632, 470] width 56 height 12
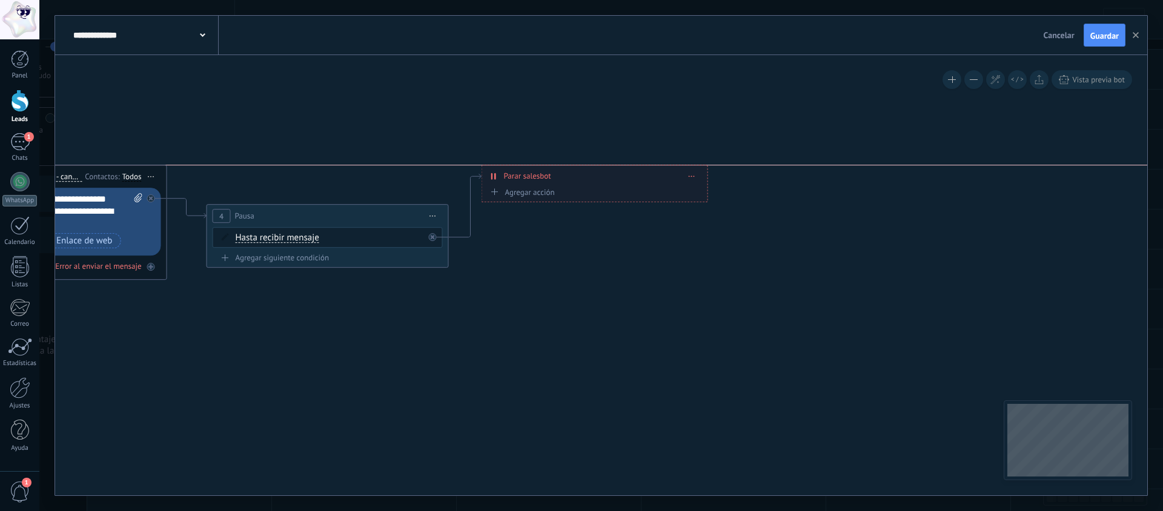
drag, startPoint x: 536, startPoint y: 247, endPoint x: 529, endPoint y: 170, distance: 77.2
click at [529, 170] on span "Parar salesbot" at bounding box center [527, 176] width 47 height 12
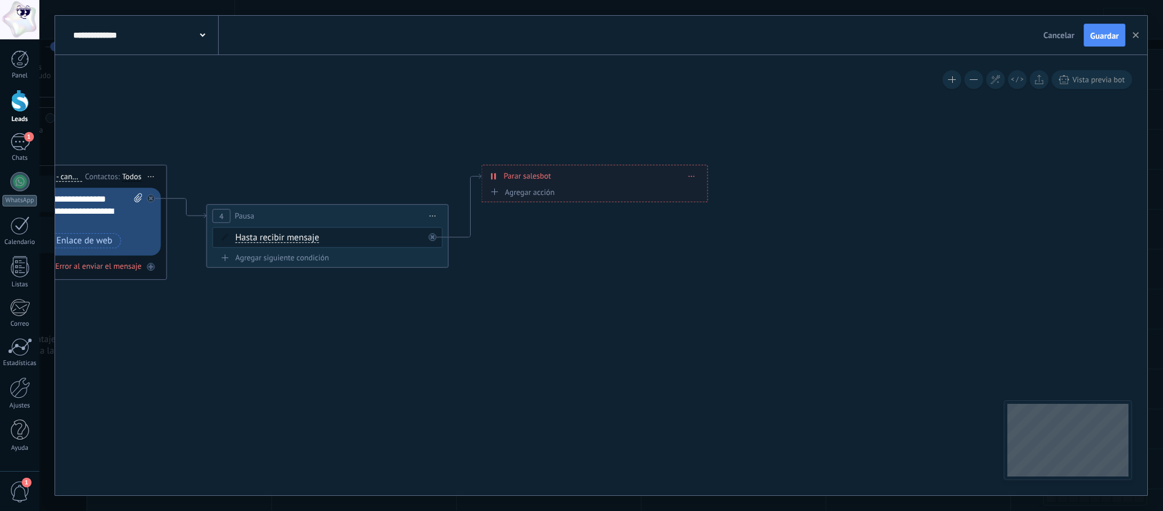
click at [276, 259] on div "Agregar siguiente condición" at bounding box center [328, 258] width 230 height 10
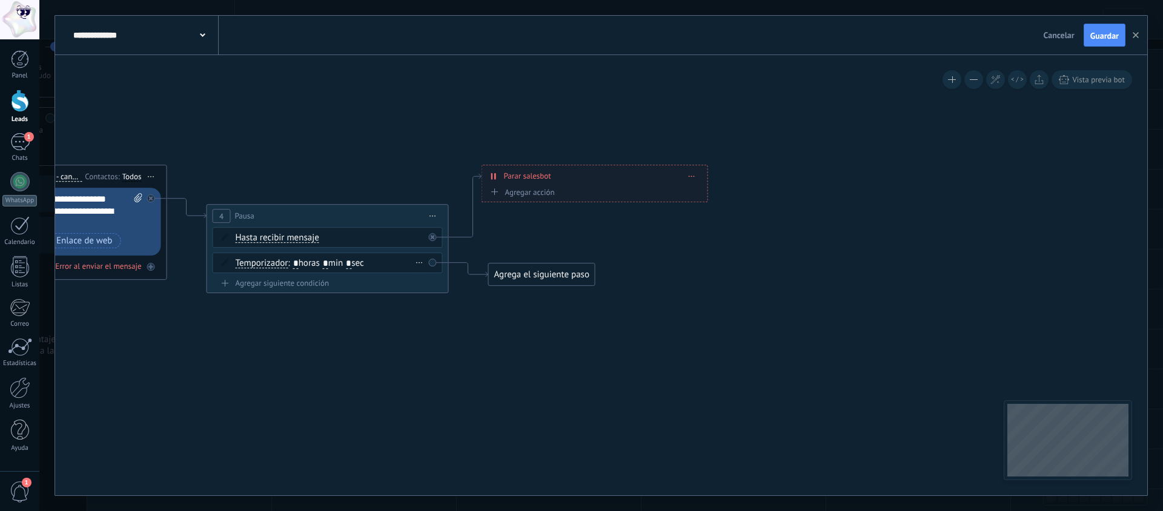
drag, startPoint x: 334, startPoint y: 265, endPoint x: 322, endPoint y: 264, distance: 12.2
click at [323, 264] on span ": * horas * min * sec" at bounding box center [326, 263] width 76 height 12
type input "*"
click at [337, 284] on div "Agregar siguiente condición" at bounding box center [328, 283] width 230 height 10
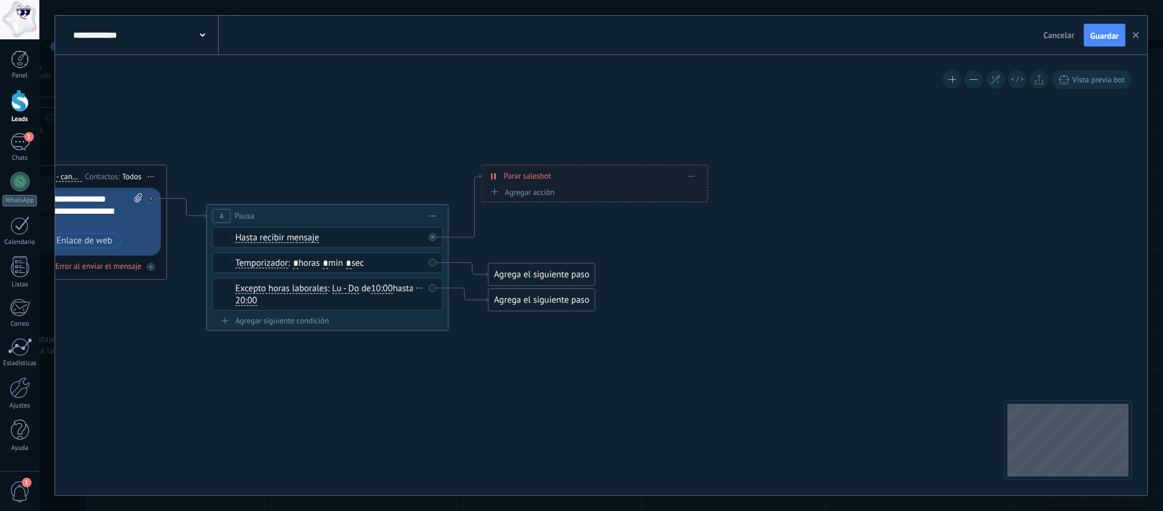
click at [436, 278] on div "Excepto horas laborales Excepto horas laborales Hasta que se abrió el video Has…" at bounding box center [328, 294] width 230 height 33
click at [422, 288] on icon at bounding box center [420, 288] width 6 height 1
drag, startPoint x: 427, startPoint y: 299, endPoint x: 420, endPoint y: 297, distance: 7.5
click at [427, 299] on div "Borrar" at bounding box center [439, 305] width 54 height 21
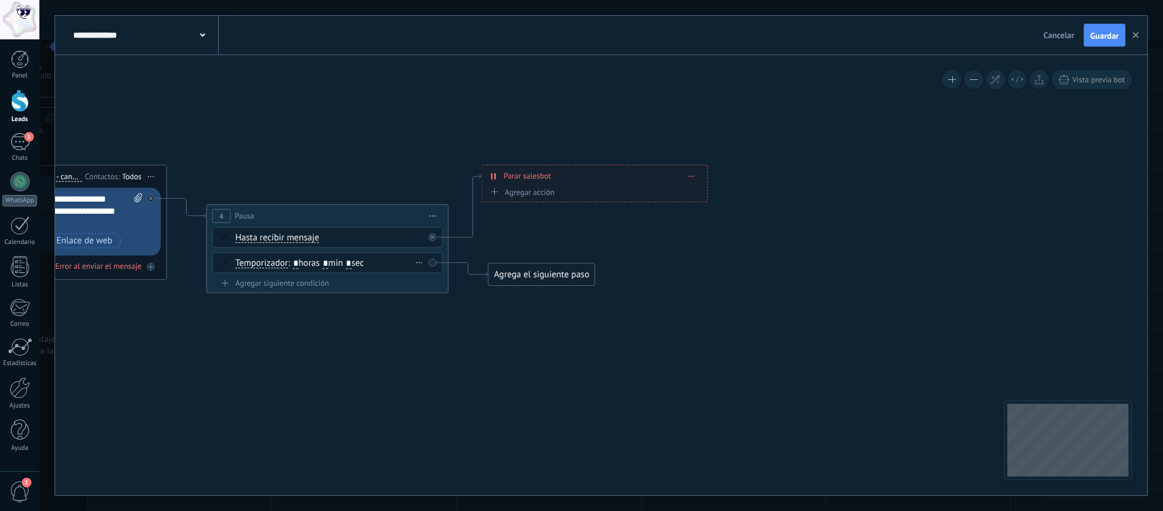
click at [294, 259] on span ": * horas * min * sec" at bounding box center [326, 263] width 76 height 12
click at [294, 260] on span ": * horas * min * sec" at bounding box center [326, 263] width 76 height 12
click at [296, 261] on input "*" at bounding box center [295, 264] width 5 height 10
click at [362, 285] on div "Agregar siguiente condición" at bounding box center [328, 283] width 230 height 10
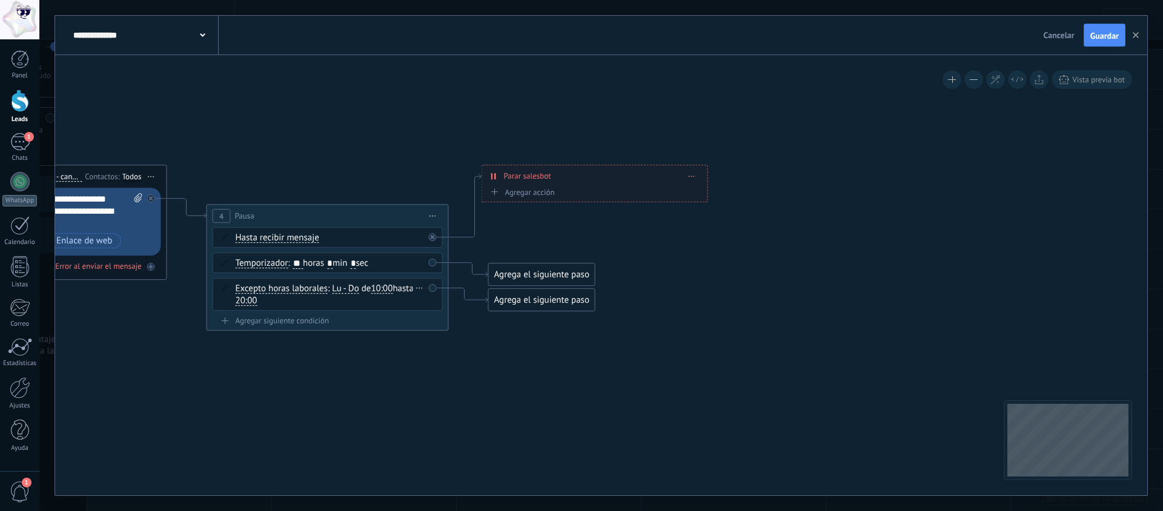
click at [436, 280] on div "Excepto horas laborales Excepto horas laborales Hasta que se abrió el video Has…" at bounding box center [328, 294] width 230 height 33
click at [419, 288] on icon at bounding box center [420, 288] width 6 height 1
click at [426, 299] on div "Borrar" at bounding box center [439, 305] width 54 height 21
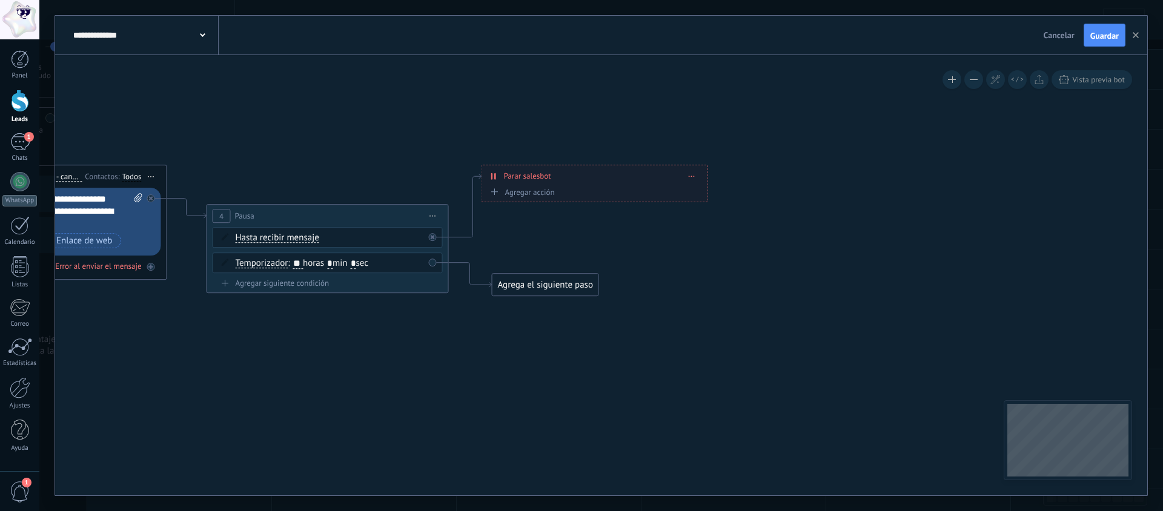
drag, startPoint x: 548, startPoint y: 277, endPoint x: 551, endPoint y: 287, distance: 9.8
click at [551, 287] on div "Agrega el siguiente paso" at bounding box center [546, 285] width 106 height 20
click at [551, 285] on div "Agrega el siguiente paso" at bounding box center [546, 285] width 106 height 20
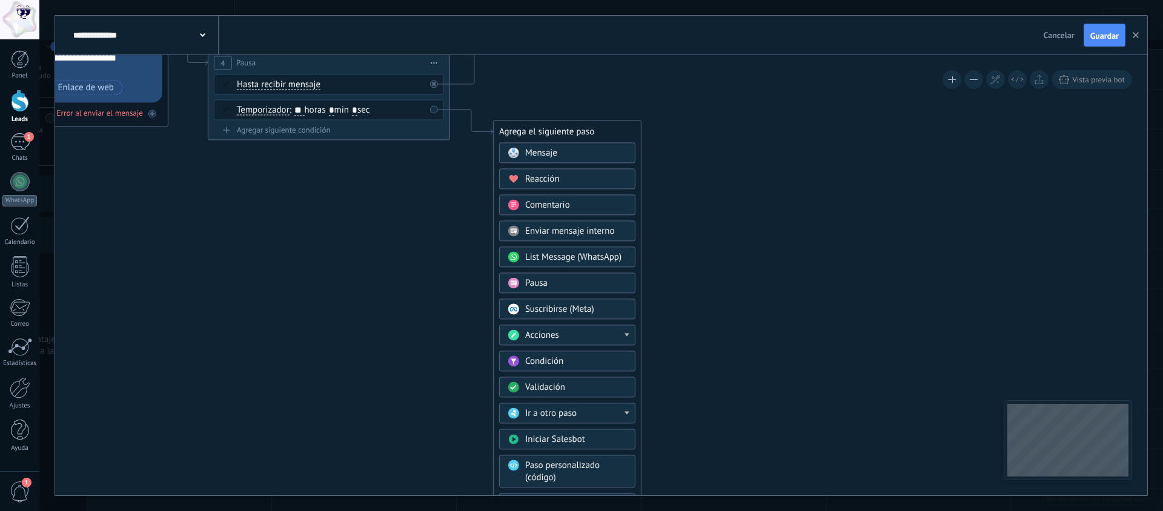
click at [585, 330] on div "Acciones" at bounding box center [576, 336] width 102 height 12
click at [566, 397] on div "Cambiar etapa del lead" at bounding box center [567, 397] width 135 height 21
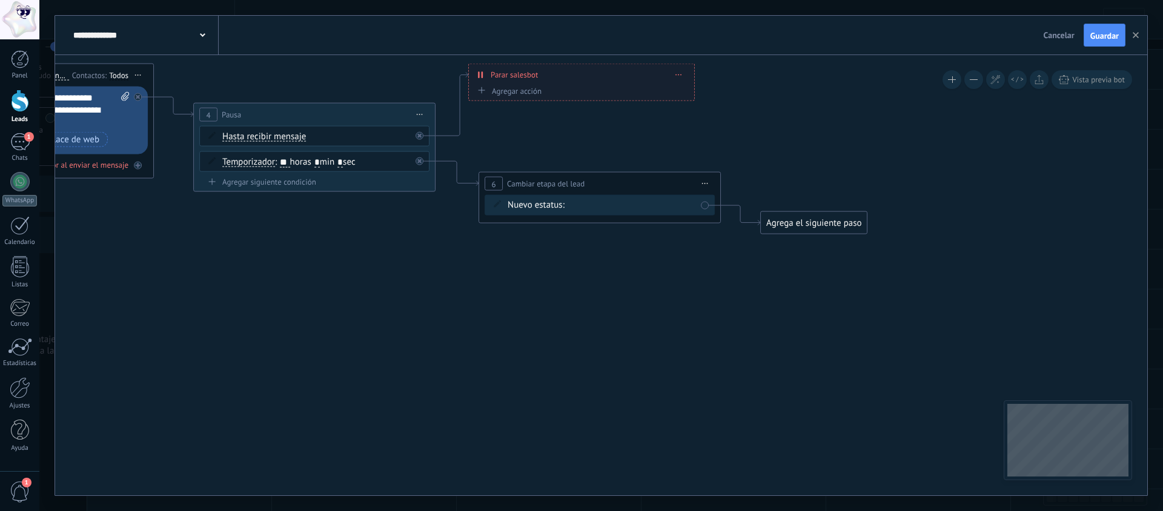
click at [0, 0] on div "información general clientes seg 01 seg 02 rec 01 Atención Personalizada Pedido…" at bounding box center [0, 0] width 0 height 0
click at [0, 0] on label "seg 02" at bounding box center [0, 0] width 0 height 0
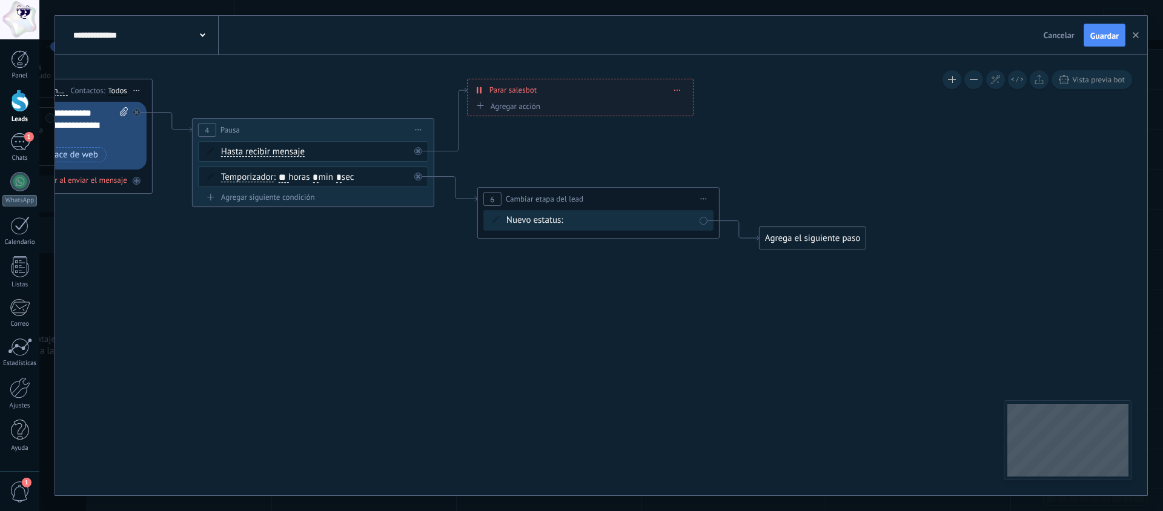
drag, startPoint x: 175, startPoint y: 204, endPoint x: 176, endPoint y: 219, distance: 14.6
click at [174, 219] on icon at bounding box center [296, 144] width 1663 height 816
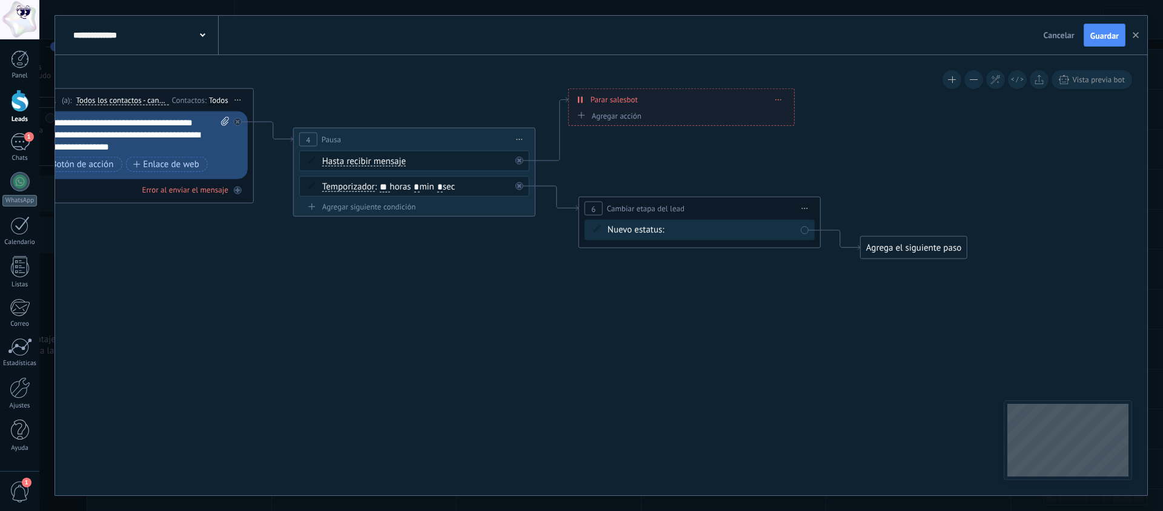
drag, startPoint x: 397, startPoint y: 234, endPoint x: 588, endPoint y: 256, distance: 191.5
click at [608, 257] on icon at bounding box center [397, 154] width 1663 height 816
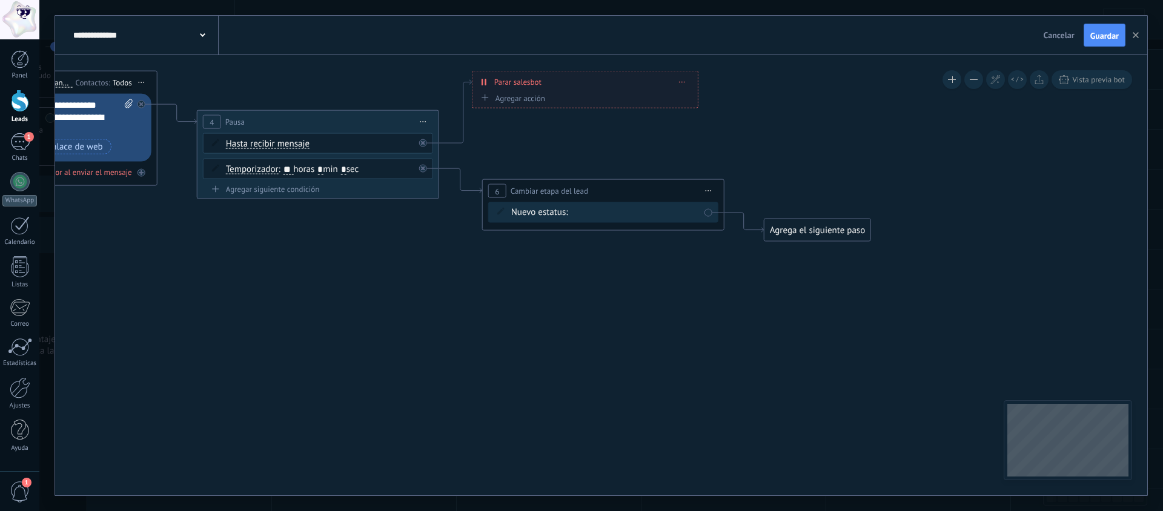
drag, startPoint x: 311, startPoint y: 234, endPoint x: 440, endPoint y: 241, distance: 129.9
click at [210, 215] on icon at bounding box center [301, 137] width 1663 height 816
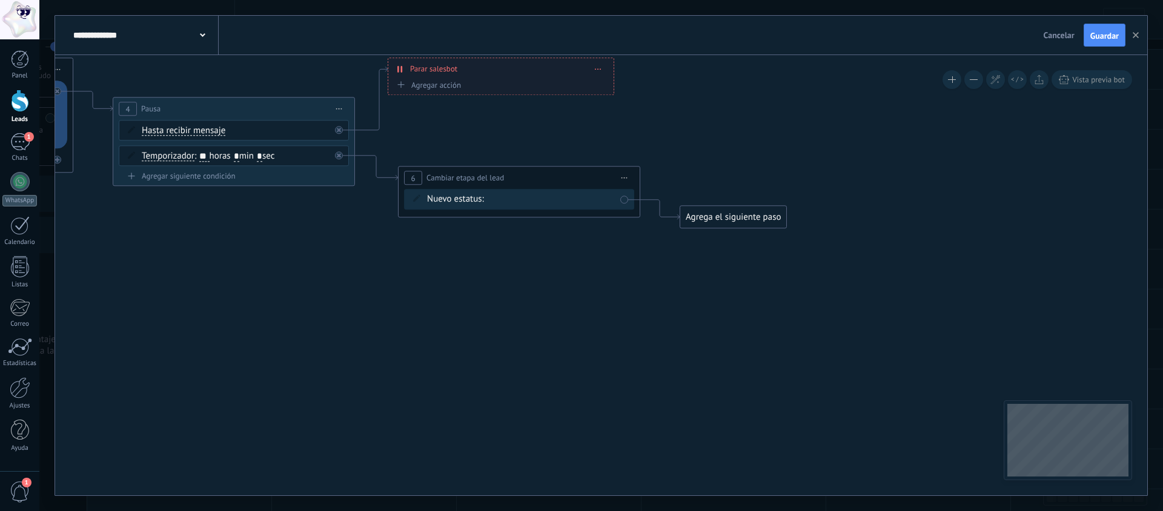
click at [433, 236] on icon at bounding box center [217, 123] width 1663 height 816
click at [209, 155] on input "**" at bounding box center [204, 157] width 10 height 10
type input "**"
click at [271, 221] on icon at bounding box center [217, 123] width 1663 height 816
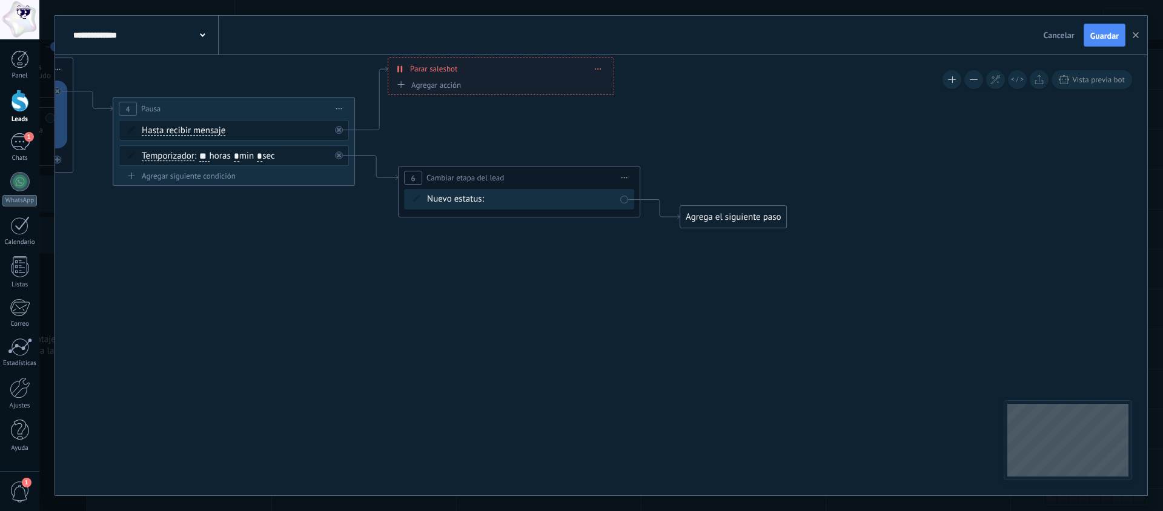
click at [746, 220] on div "Agrega el siguiente paso" at bounding box center [733, 217] width 106 height 20
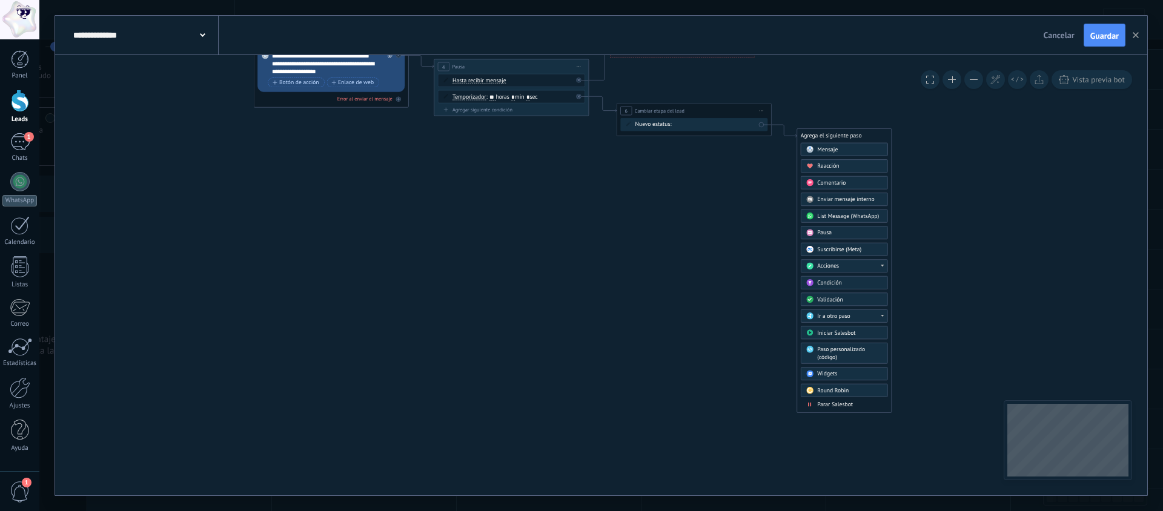
click at [843, 405] on span "Parar Salesbot" at bounding box center [835, 404] width 36 height 7
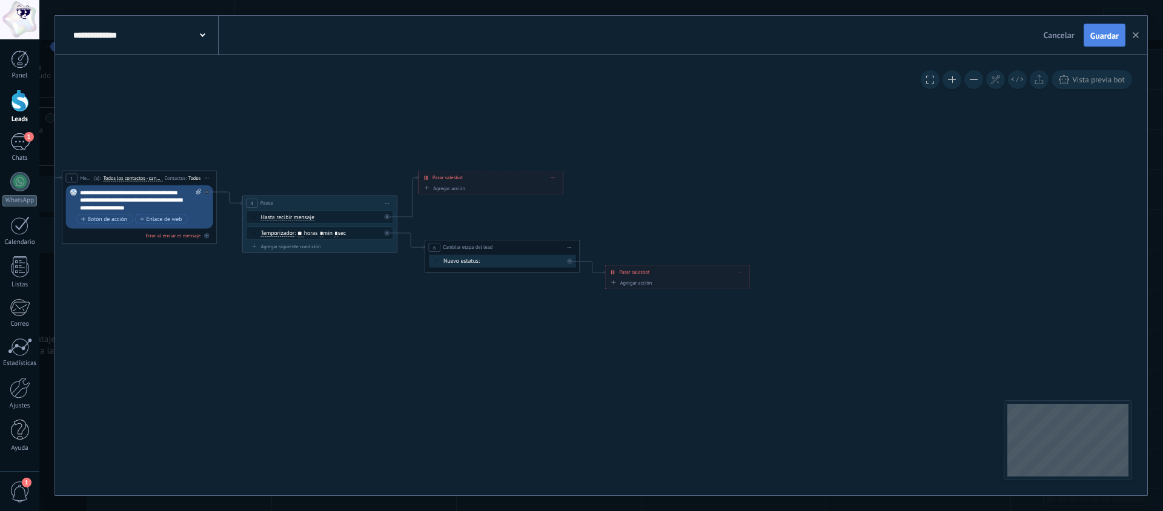
click at [1109, 30] on button "Guardar" at bounding box center [1105, 35] width 42 height 23
click at [1139, 36] on button "button" at bounding box center [1136, 35] width 18 height 23
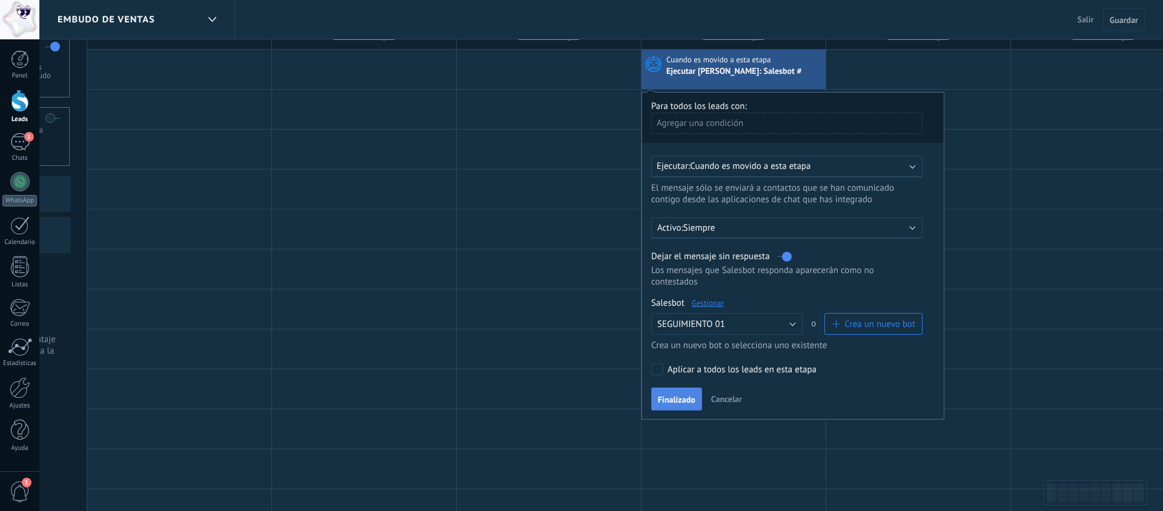
click at [679, 398] on span "Finalizado" at bounding box center [677, 400] width 38 height 8
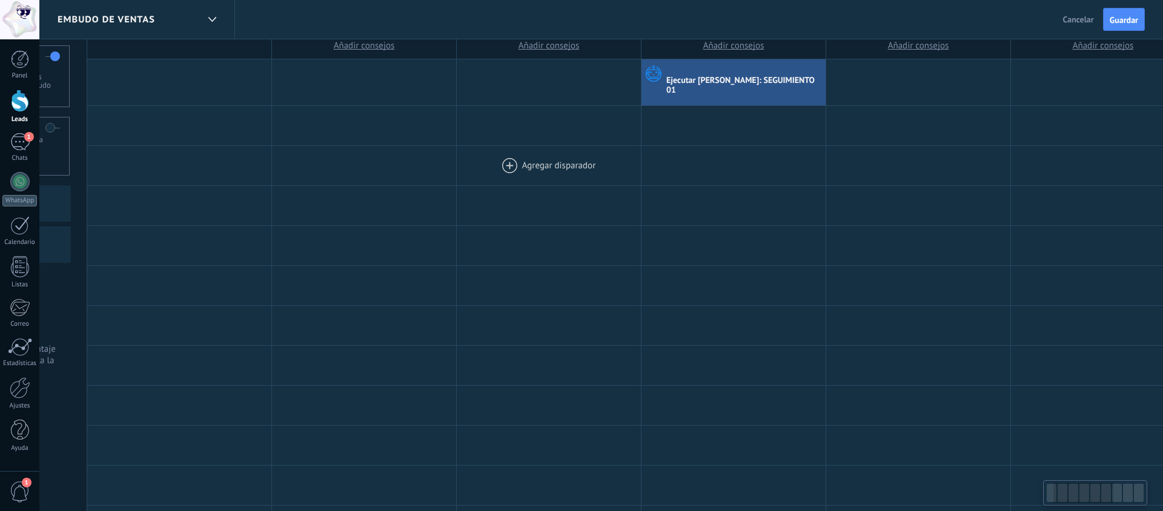
scroll to position [0, 0]
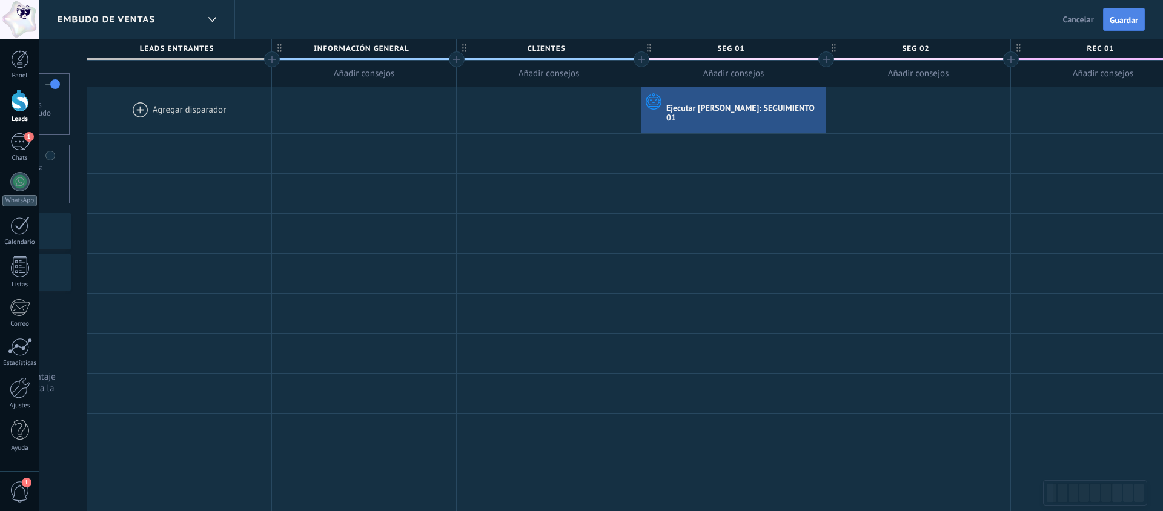
click at [1116, 22] on span "Guardar" at bounding box center [1124, 20] width 28 height 8
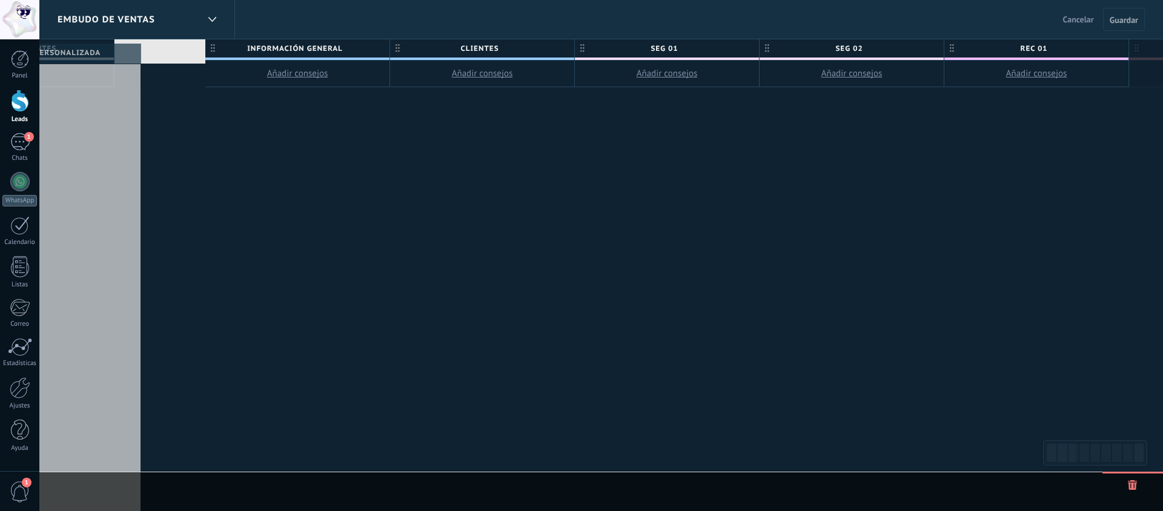
scroll to position [0, 273]
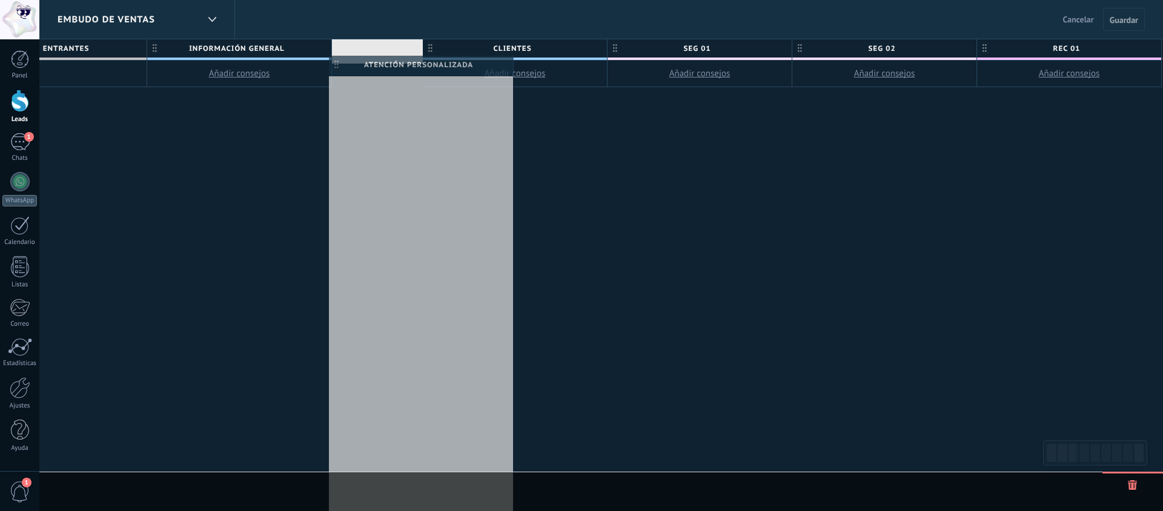
drag, startPoint x: 786, startPoint y: 47, endPoint x: 334, endPoint y: 64, distance: 451.7
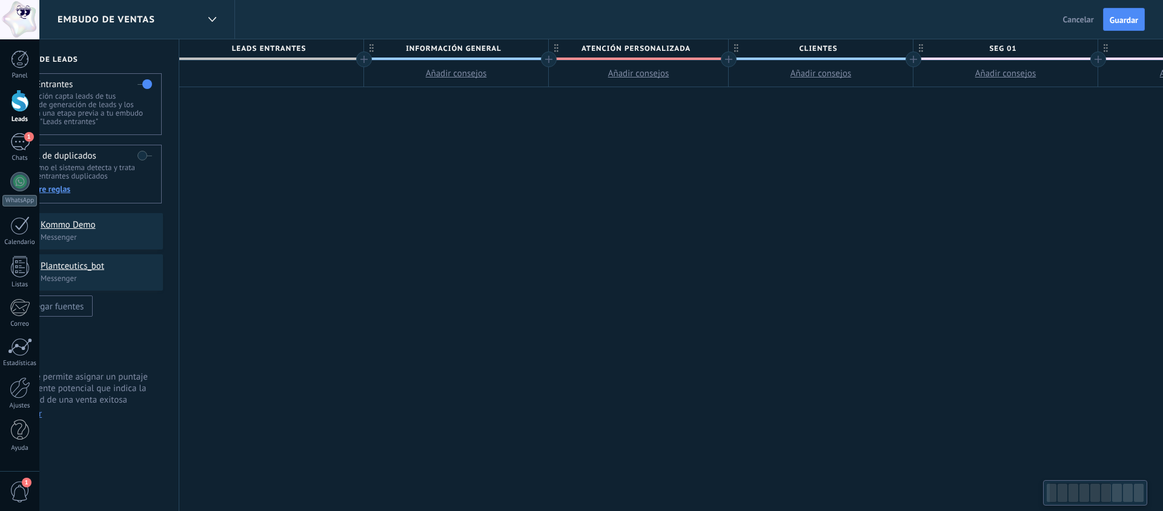
scroll to position [0, 0]
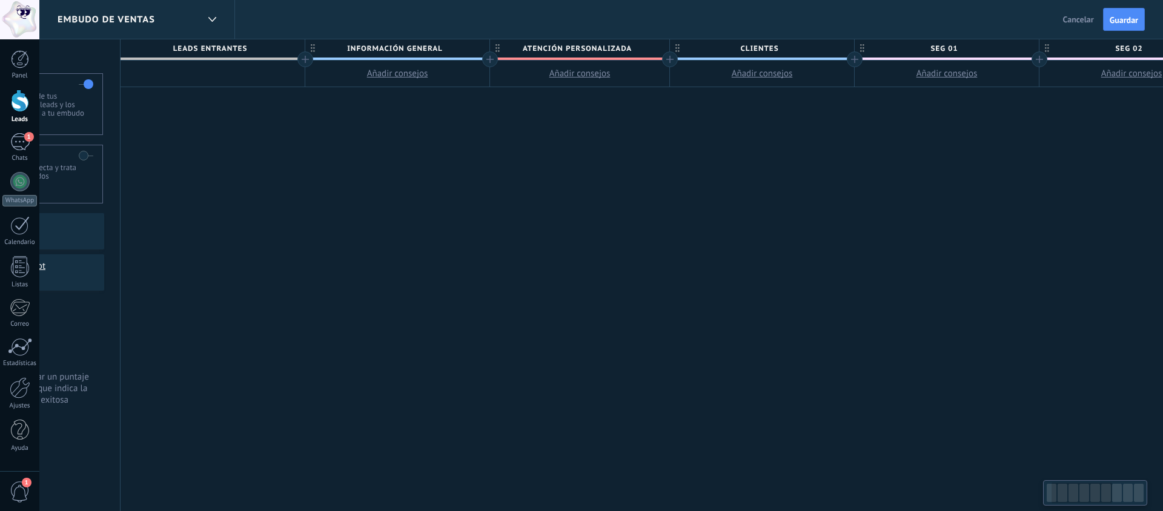
click at [515, 110] on div "**********" at bounding box center [950, 275] width 1658 height 473
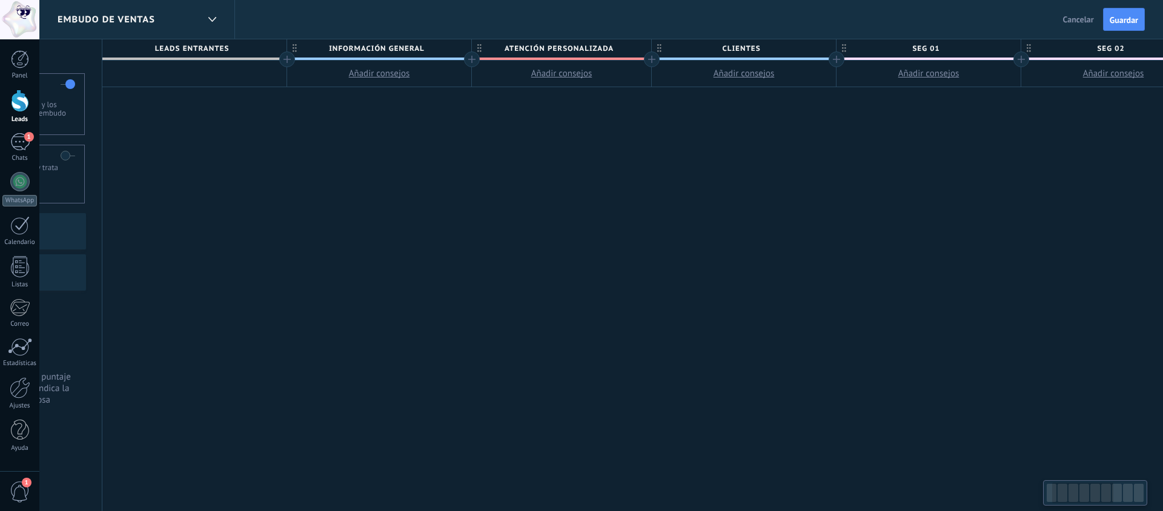
scroll to position [0, 136]
click at [615, 65] on button "Añadir consejos" at bounding box center [557, 74] width 179 height 26
type textarea "**********"
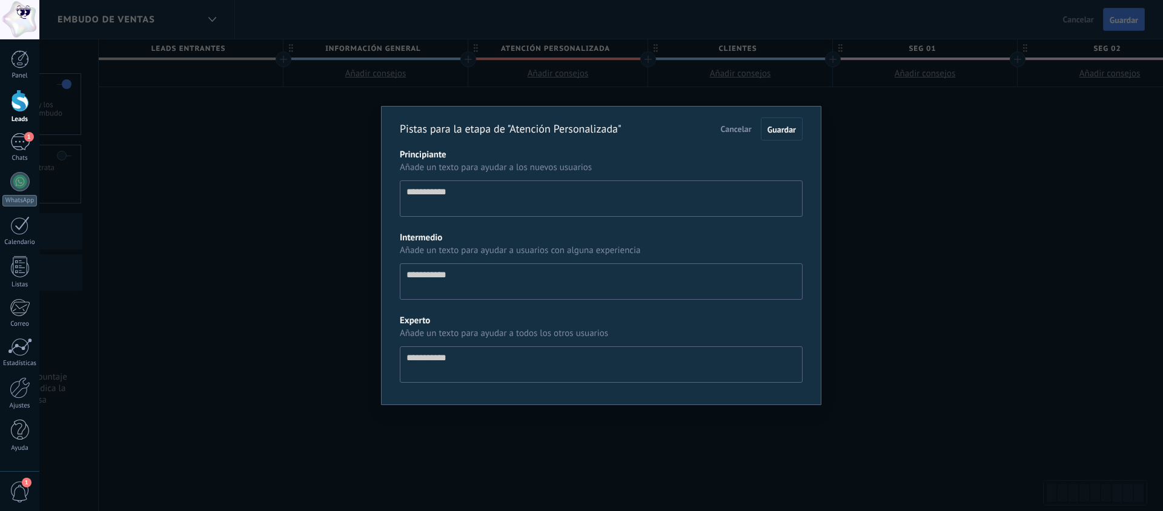
click at [734, 128] on span "Cancelar" at bounding box center [736, 129] width 31 height 11
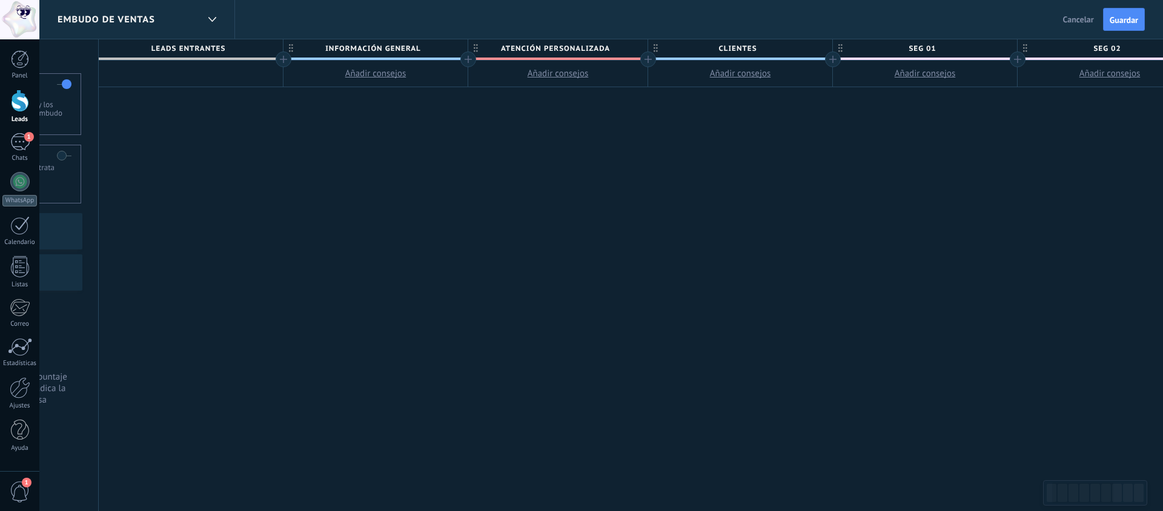
click at [1123, 12] on button "Guardar" at bounding box center [1124, 19] width 42 height 23
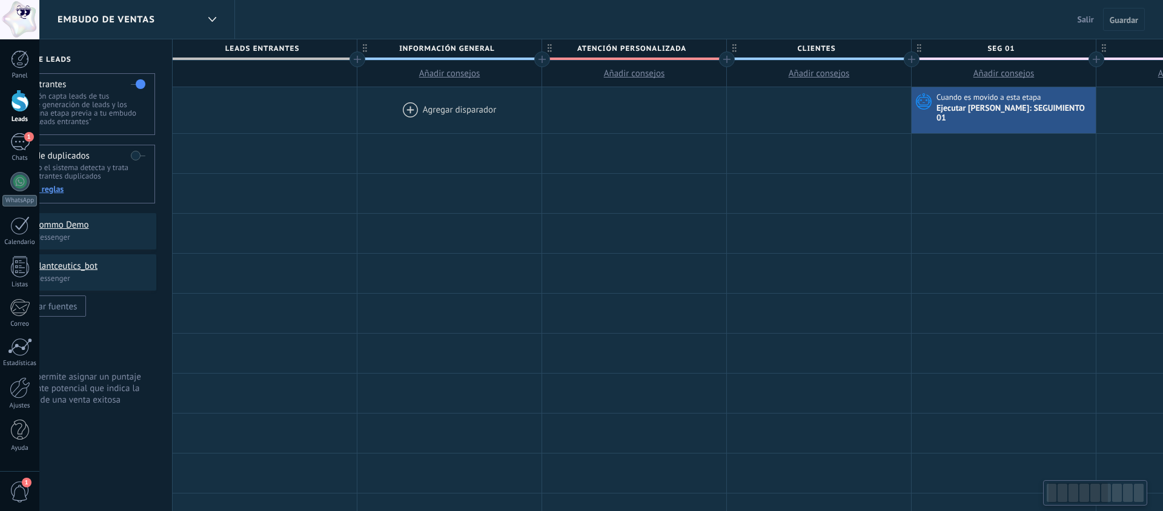
scroll to position [0, 112]
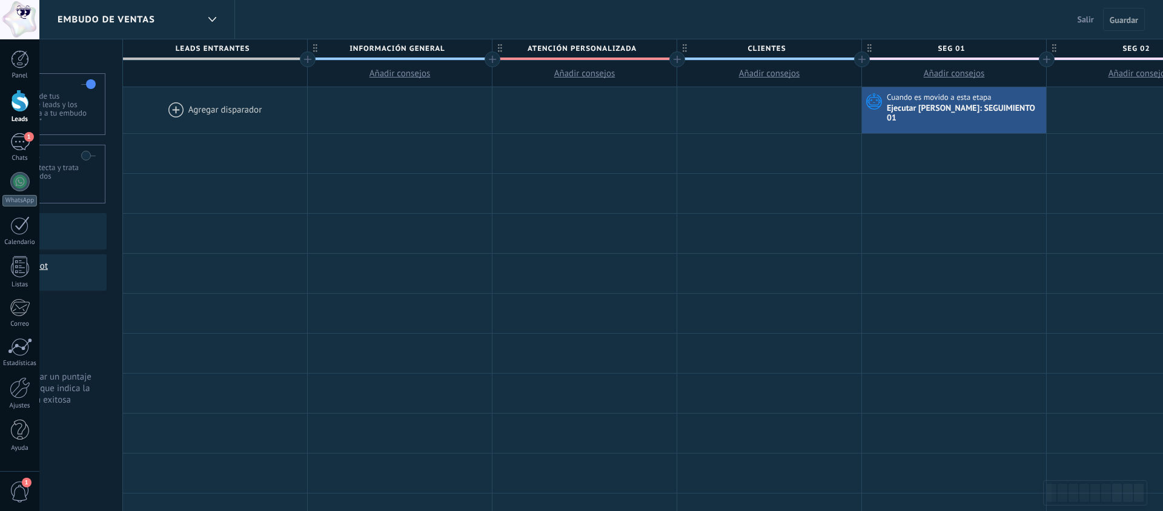
click at [658, 47] on span "Atención Personalizada" at bounding box center [582, 48] width 178 height 19
click at [668, 48] on span at bounding box center [666, 49] width 8 height 8
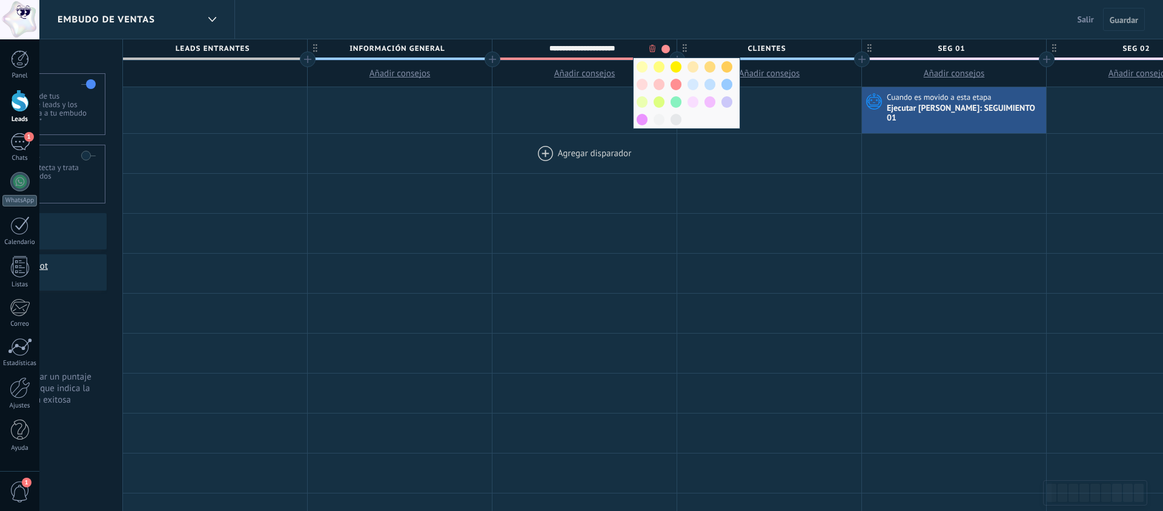
click at [536, 134] on div at bounding box center [585, 153] width 184 height 39
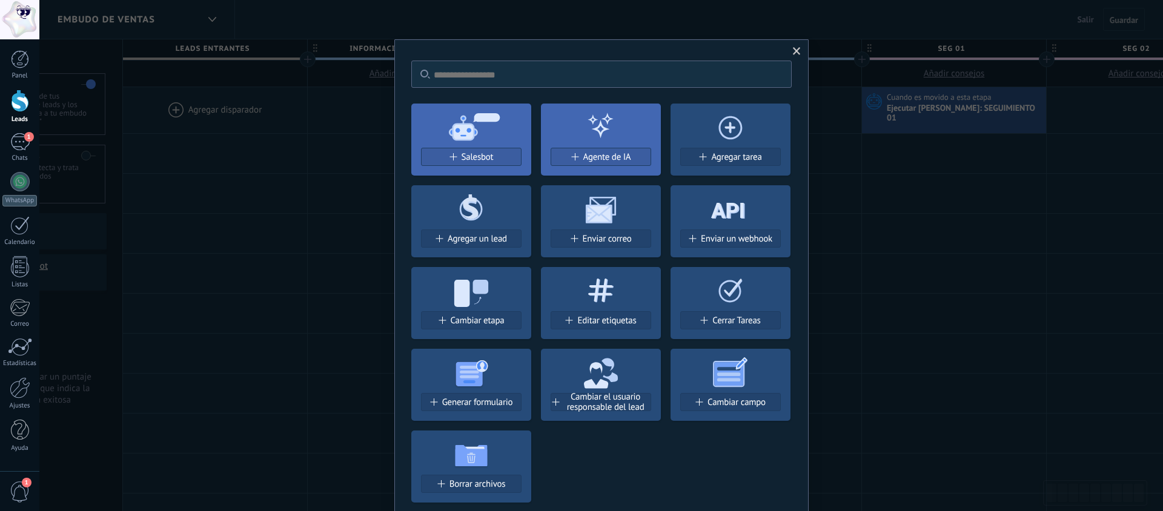
drag, startPoint x: 794, startPoint y: 50, endPoint x: 577, endPoint y: 132, distance: 232.0
click at [794, 50] on span at bounding box center [797, 51] width 8 height 8
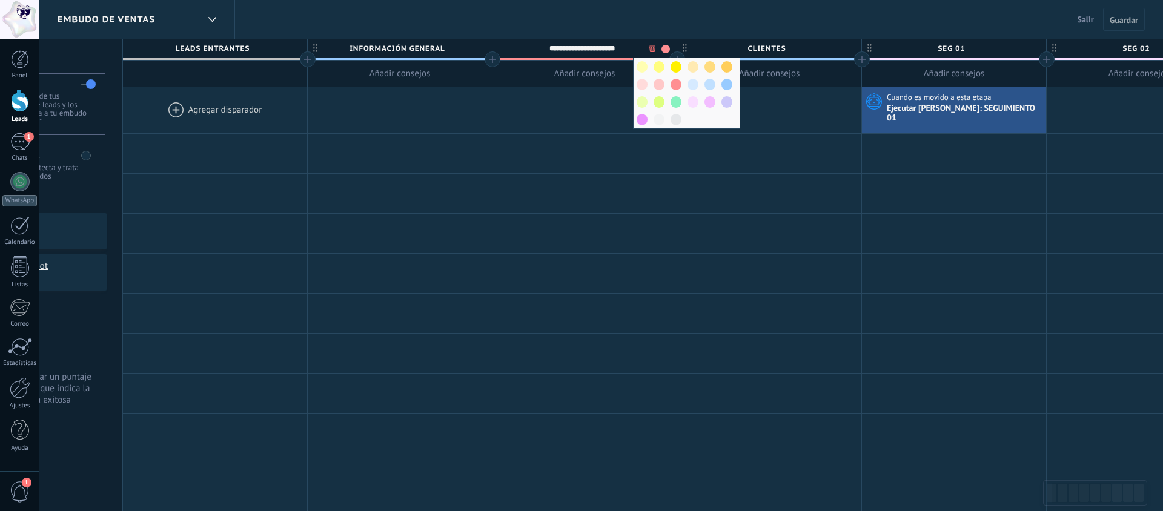
click at [537, 27] on div "Embudo de ventas Salir Cancelar Guardar" at bounding box center [601, 19] width 1124 height 39
click at [664, 48] on span at bounding box center [666, 49] width 8 height 8
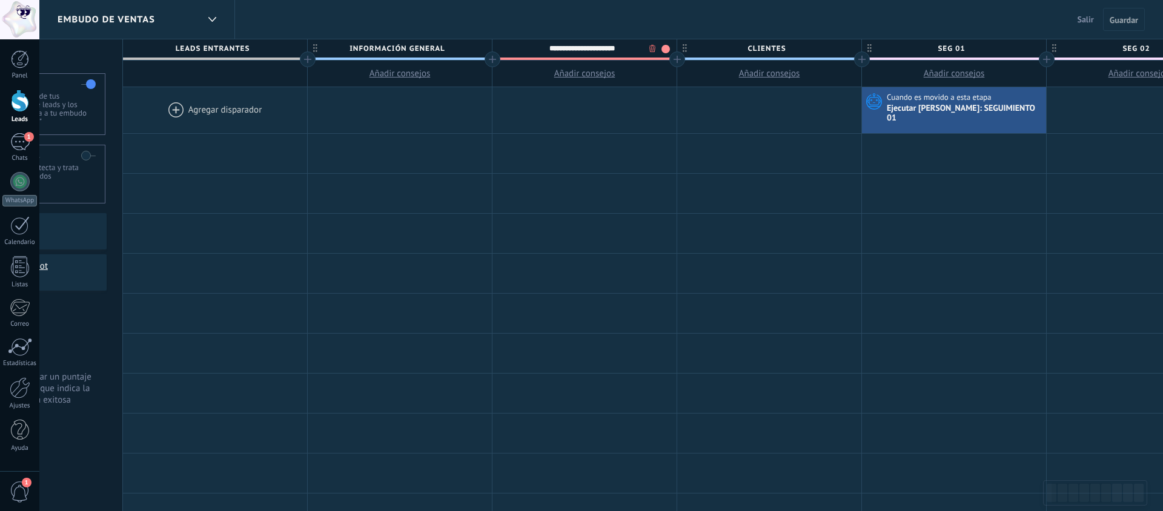
click at [173, 105] on div at bounding box center [215, 110] width 184 height 46
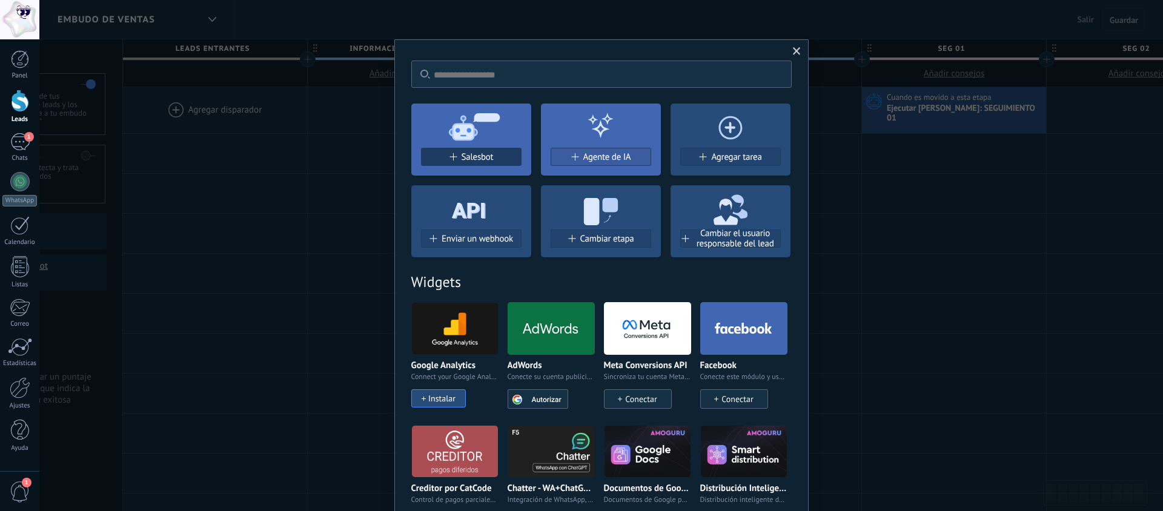
click at [474, 153] on span "Salesbot" at bounding box center [478, 157] width 32 height 10
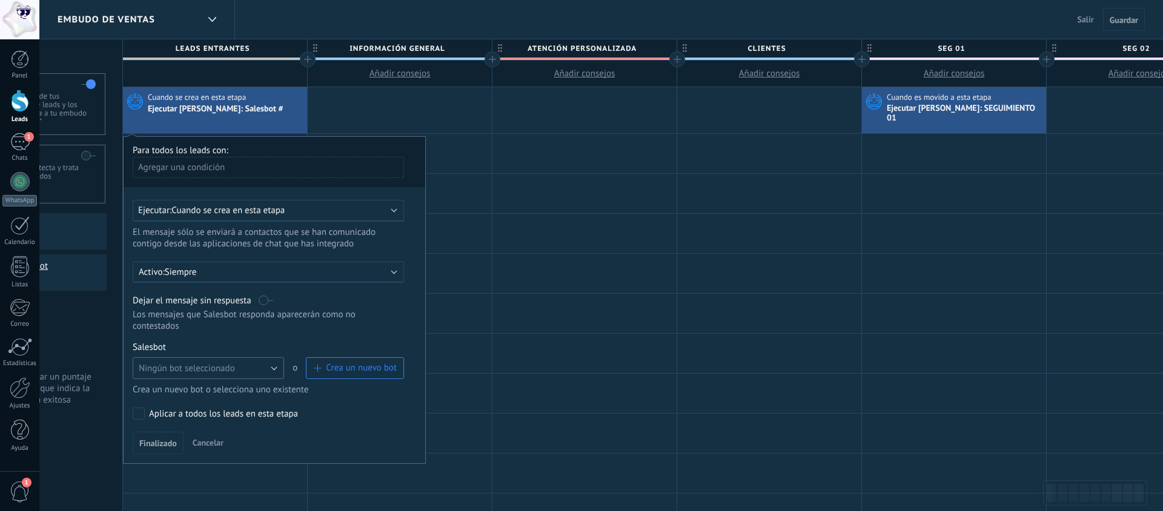
click at [245, 360] on button "Ningún bot seleccionado" at bounding box center [208, 368] width 151 height 22
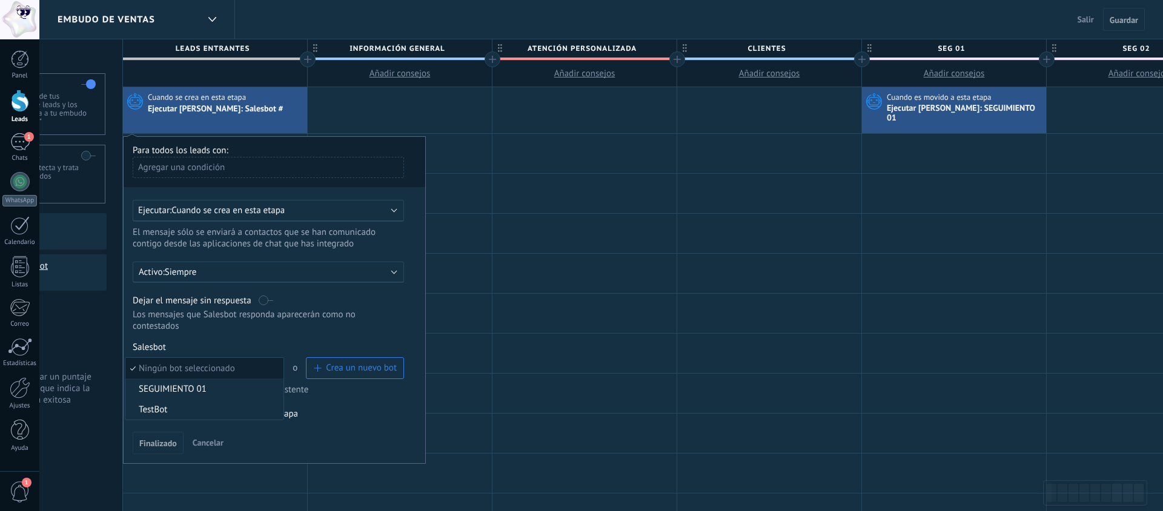
click at [247, 363] on span "Ningún bot seleccionado" at bounding box center [202, 369] width 154 height 12
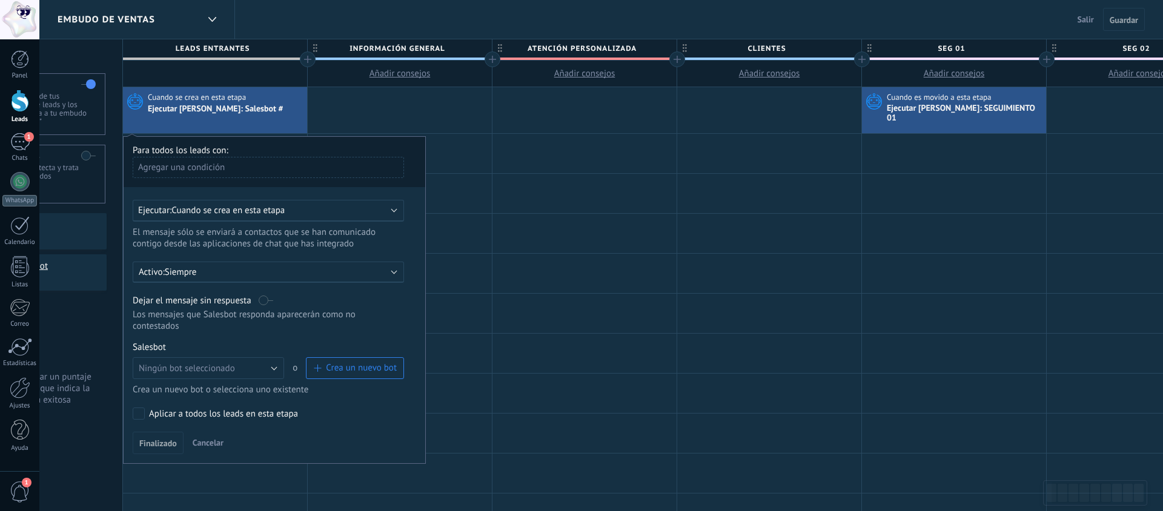
click at [317, 365] on span "button" at bounding box center [316, 368] width 7 height 7
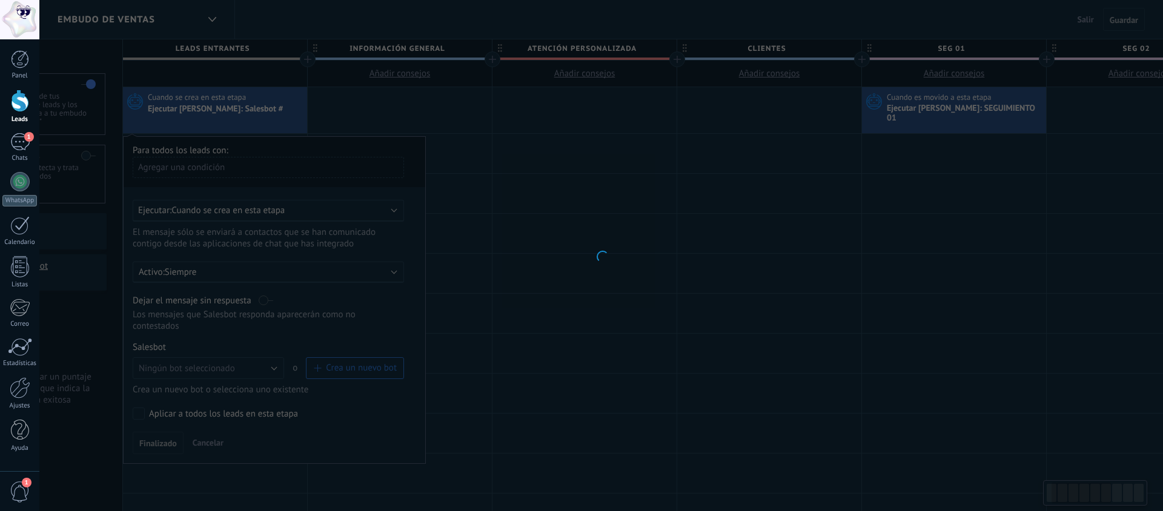
scroll to position [0, 113]
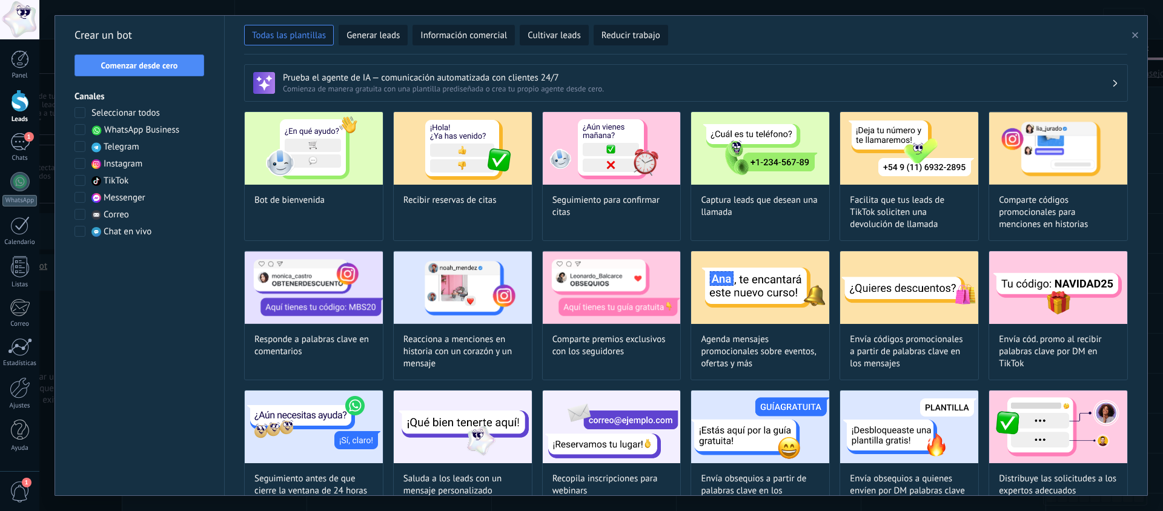
drag, startPoint x: 1138, startPoint y: 37, endPoint x: 867, endPoint y: 104, distance: 278.9
click at [1136, 37] on use "button" at bounding box center [1135, 35] width 6 height 6
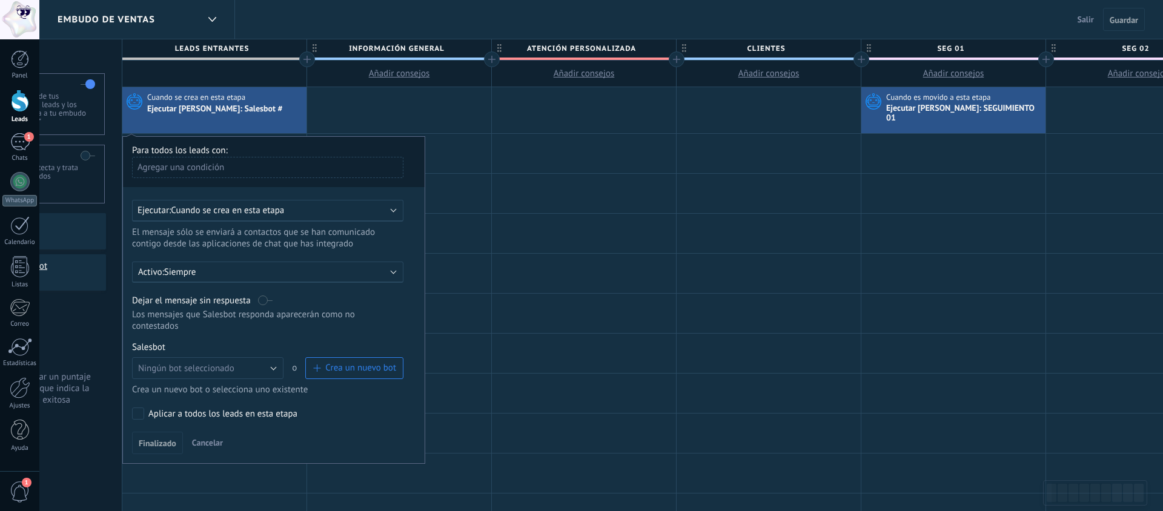
click at [248, 210] on div "Ejecutar: Cuando se crea en esta etapa" at bounding box center [267, 211] width 271 height 22
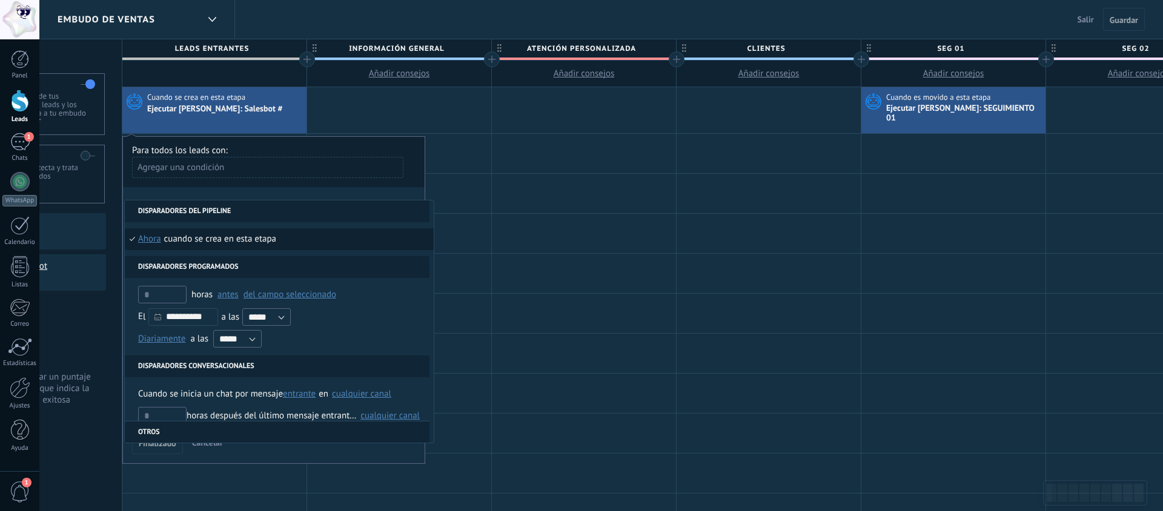
click at [255, 183] on div "**********" at bounding box center [273, 300] width 303 height 328
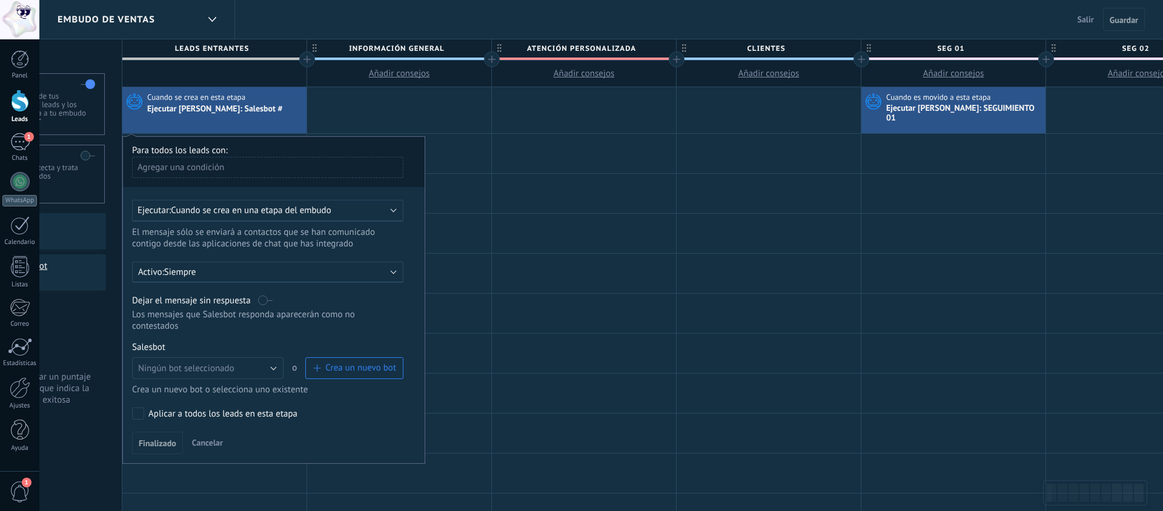
click at [218, 437] on span "Cancelar" at bounding box center [207, 442] width 31 height 11
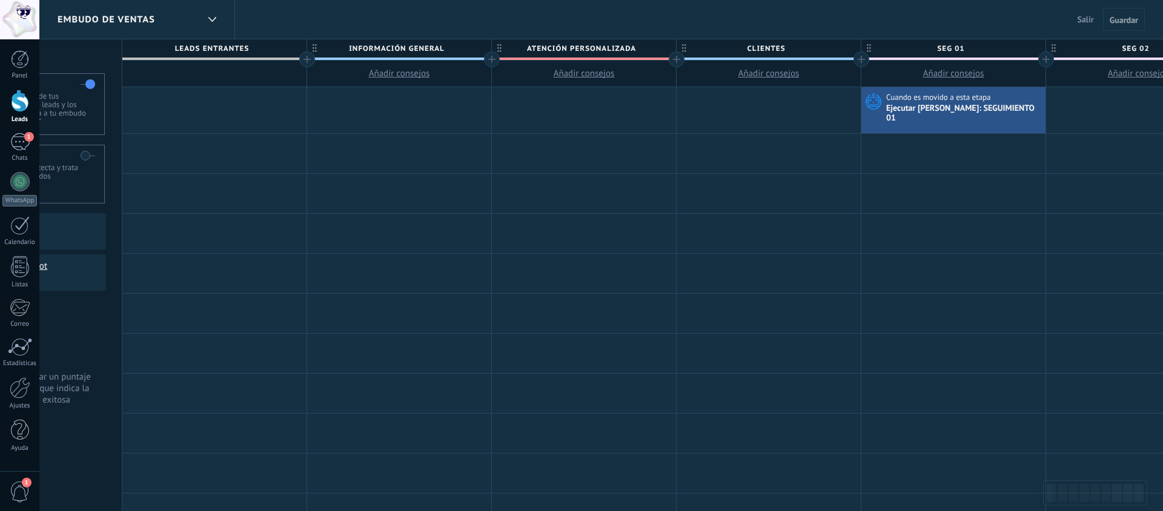
click at [202, 112] on div at bounding box center [214, 110] width 184 height 46
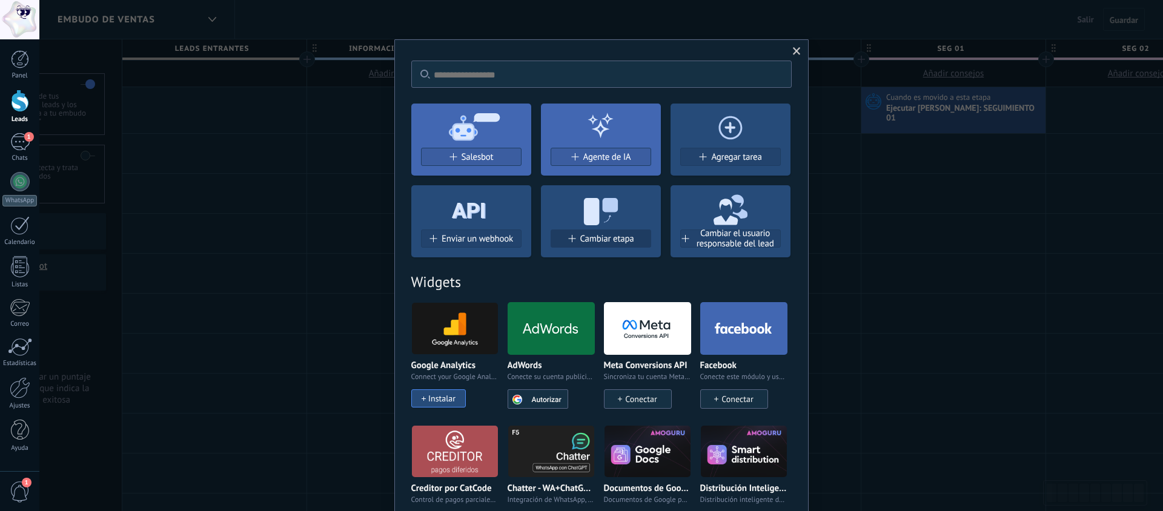
click at [588, 243] on span "Cambiar etapa" at bounding box center [607, 239] width 54 height 10
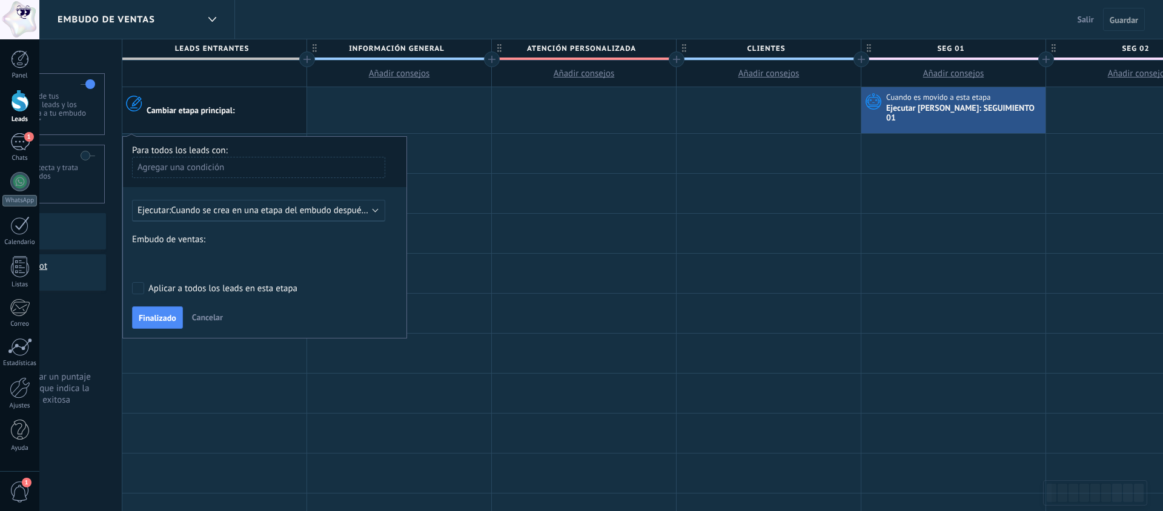
click at [295, 205] on span "Cuando se crea en una etapa del embudo después de 5 minutos" at bounding box center [294, 211] width 247 height 12
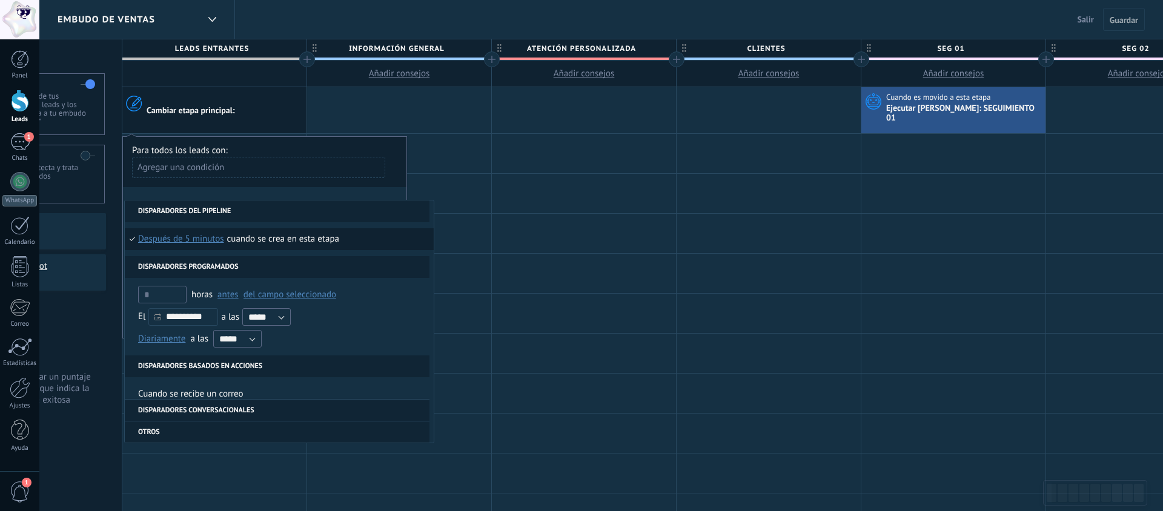
click at [184, 237] on span "después de 5 minutos" at bounding box center [181, 239] width 86 height 22
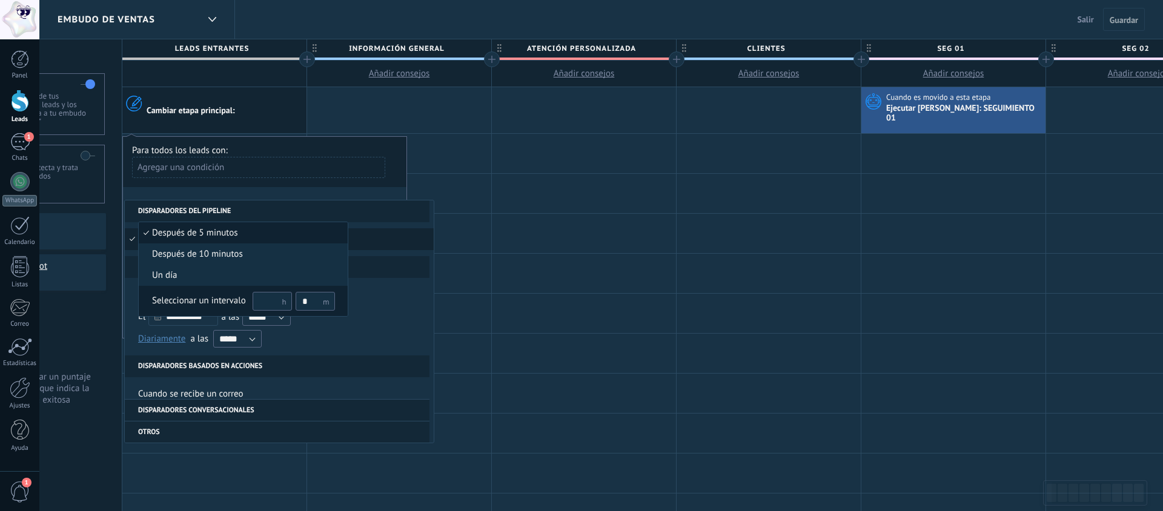
click at [265, 300] on input "text" at bounding box center [272, 301] width 39 height 19
type input "**"
click at [308, 304] on input "*" at bounding box center [315, 301] width 39 height 19
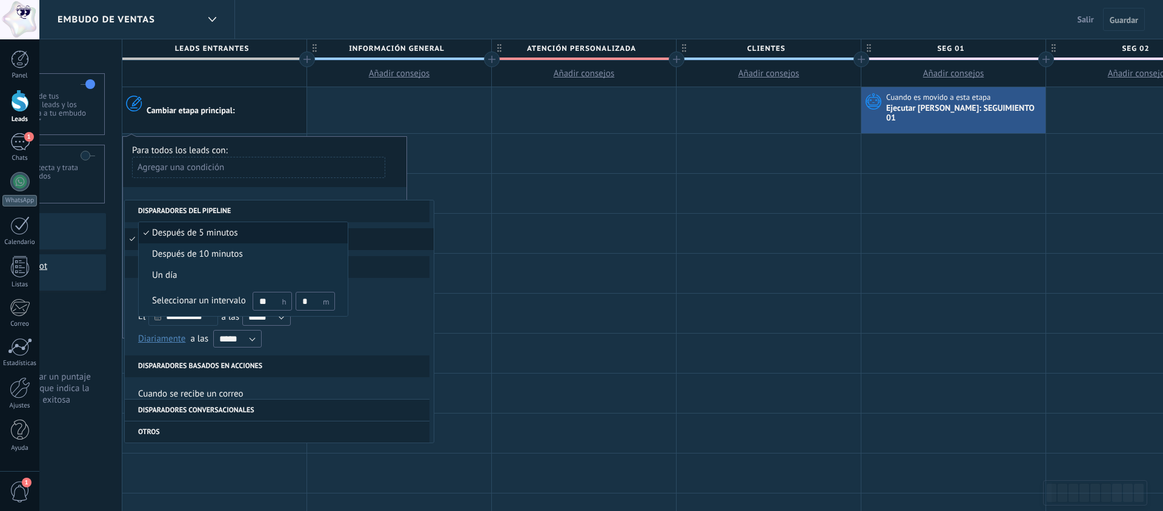
type input "*"
click at [364, 309] on div at bounding box center [581, 255] width 1163 height 511
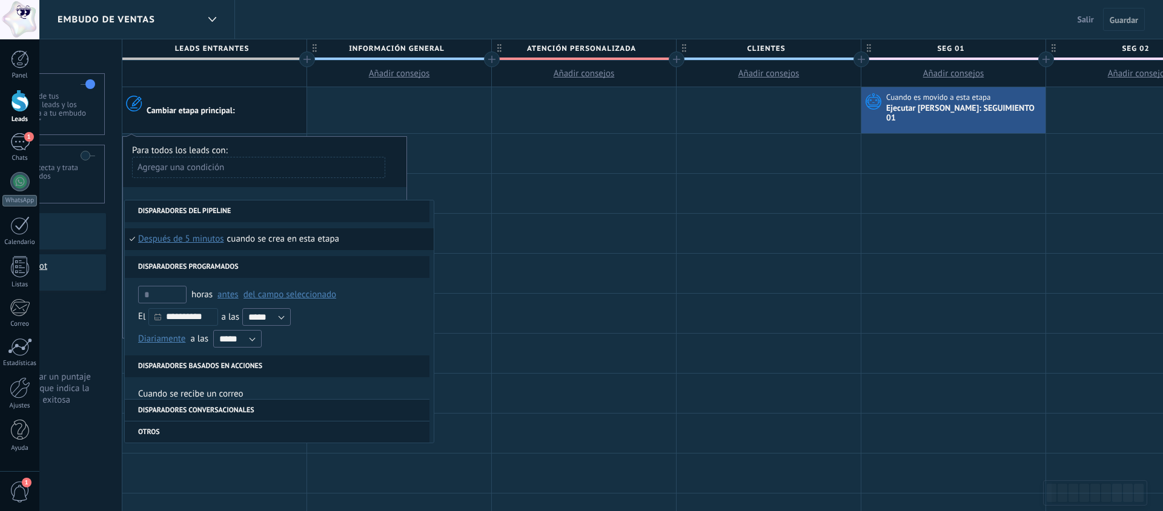
click at [207, 232] on span "después de 5 minutos" at bounding box center [181, 239] width 86 height 22
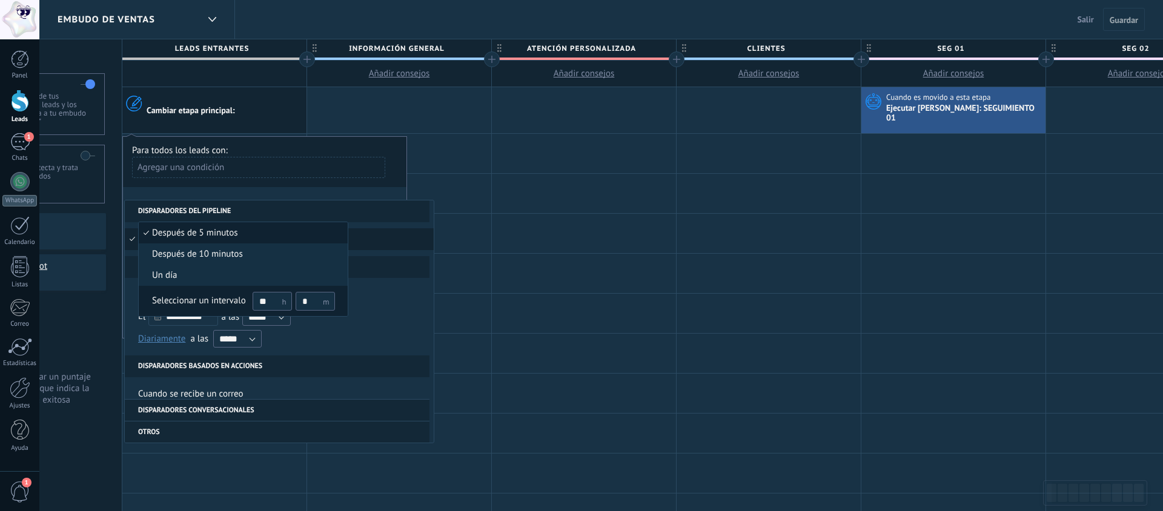
click at [226, 301] on div "Seleccionar un intervalo" at bounding box center [199, 301] width 94 height 12
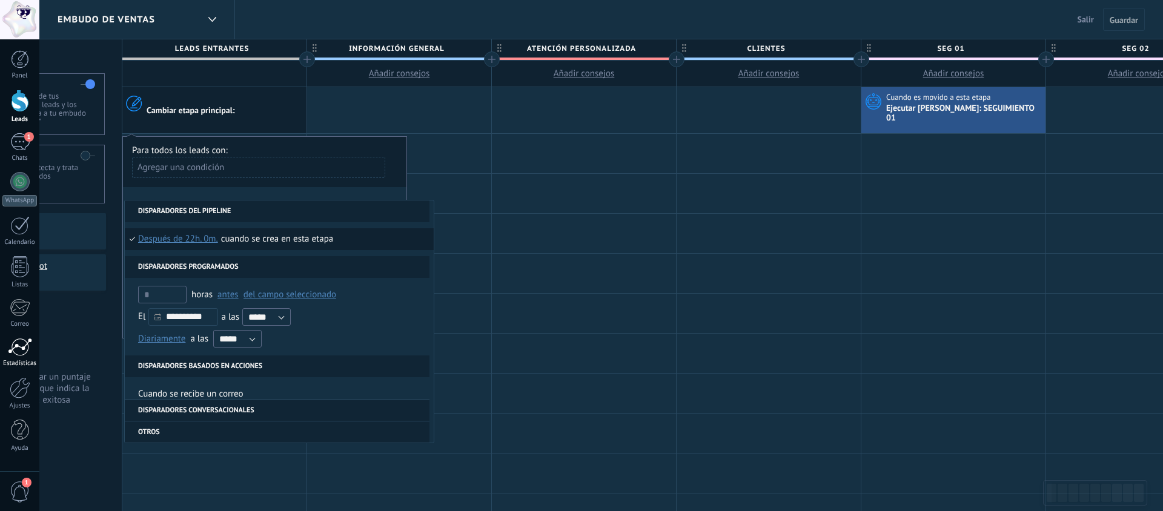
scroll to position [2, 0]
click at [330, 145] on div "Para todos los leads con:" at bounding box center [264, 151] width 265 height 12
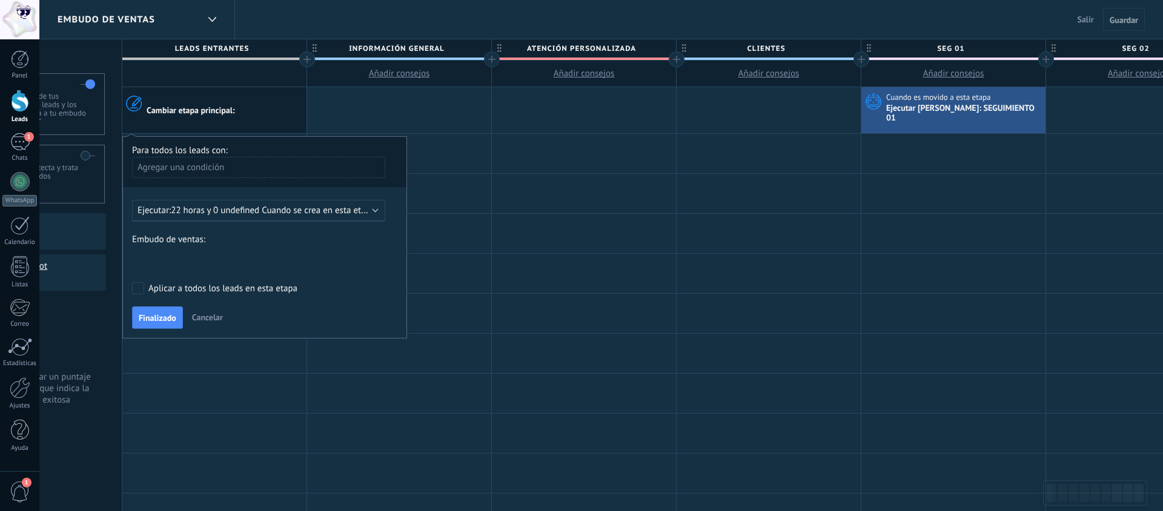
click at [0, 0] on div "información general Atención Personalizada clientes seg 01 seg 02 rec 01 Pedido…" at bounding box center [0, 0] width 0 height 0
click at [0, 0] on label "seg 01" at bounding box center [0, 0] width 0 height 0
click at [172, 314] on span "Finalizado" at bounding box center [161, 318] width 38 height 8
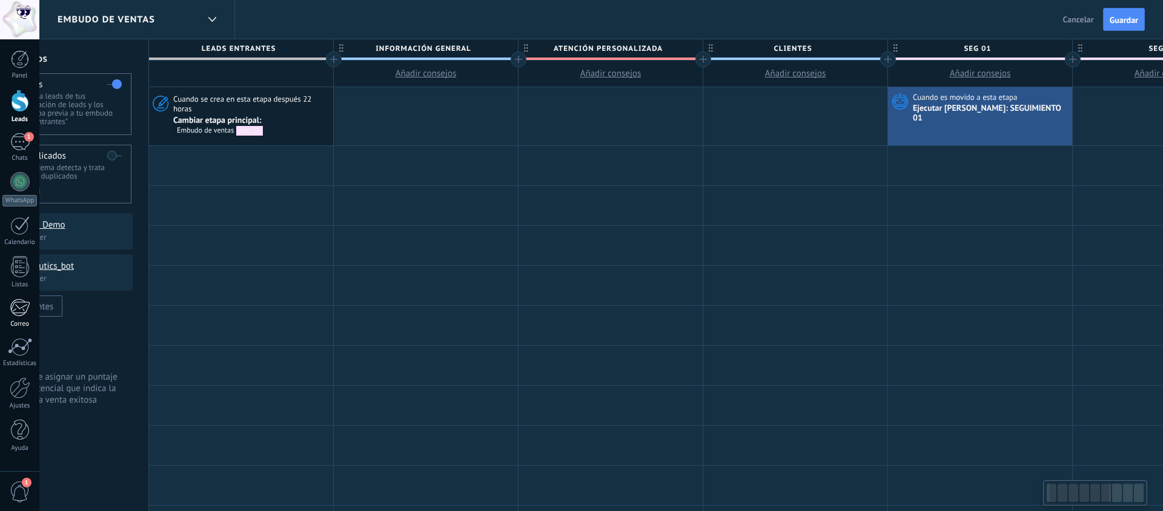
scroll to position [0, 75]
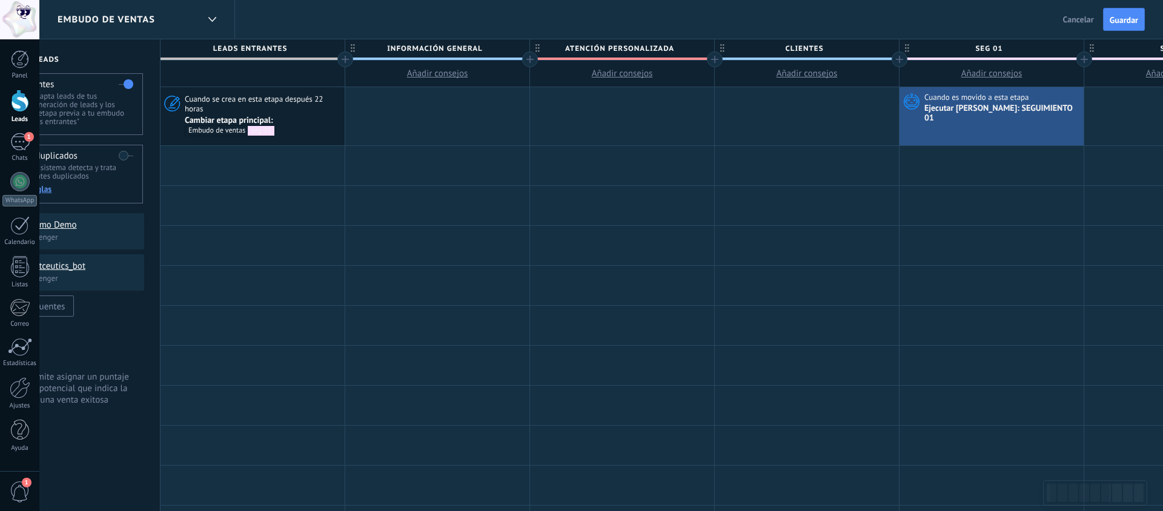
click at [474, 48] on span "información general" at bounding box center [434, 48] width 178 height 19
click at [488, 47] on input "**********" at bounding box center [434, 48] width 161 height 18
type input "**********"
click at [409, 163] on div at bounding box center [437, 165] width 184 height 39
click at [413, 110] on div at bounding box center [437, 116] width 184 height 58
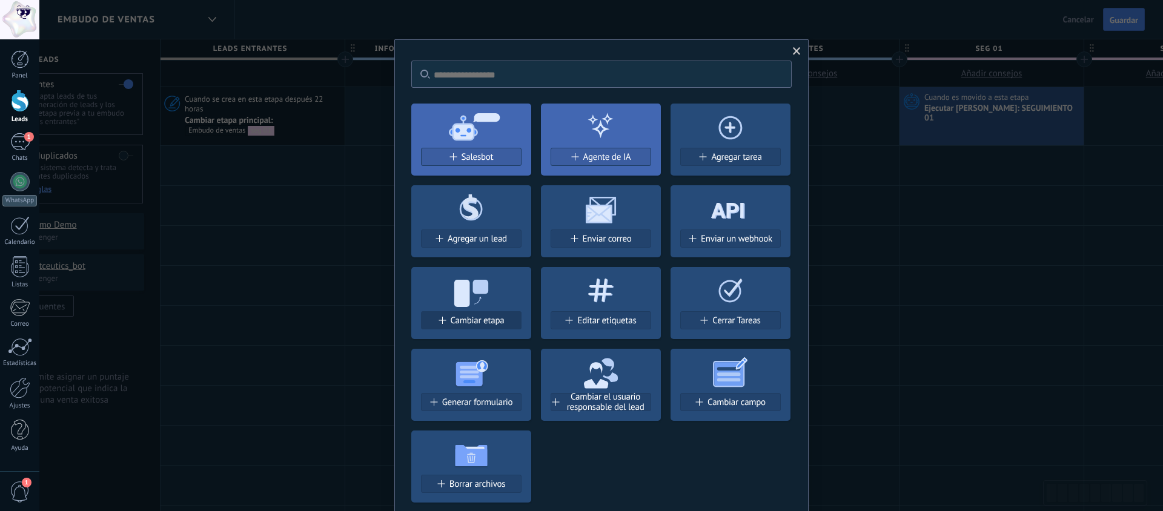
click at [499, 327] on button "Cambiar etapa" at bounding box center [471, 320] width 101 height 18
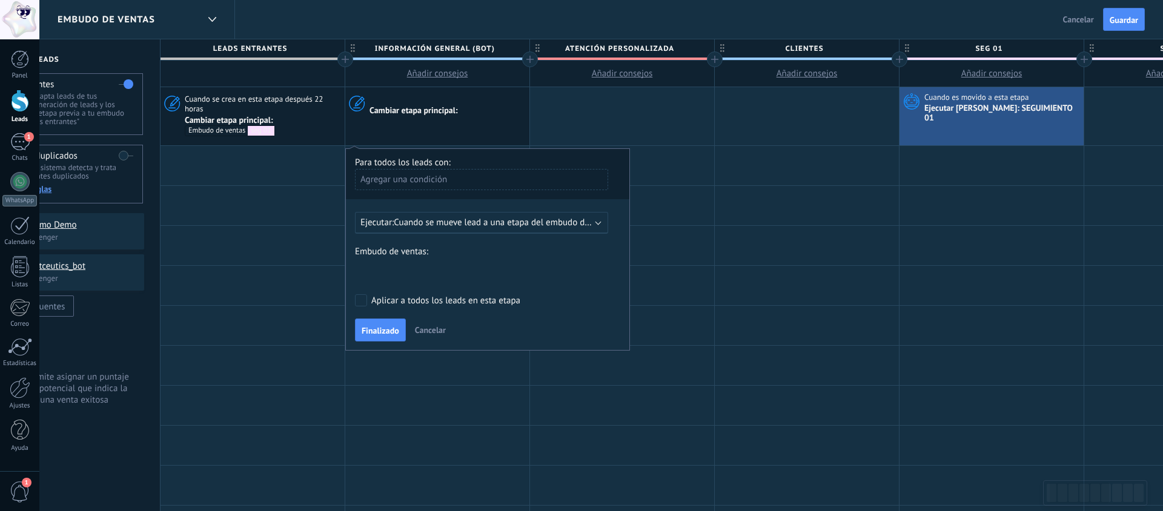
click at [490, 221] on span "Cuando se mueve lead a una etapa del embudo después de 5 minutos" at bounding box center [529, 223] width 271 height 12
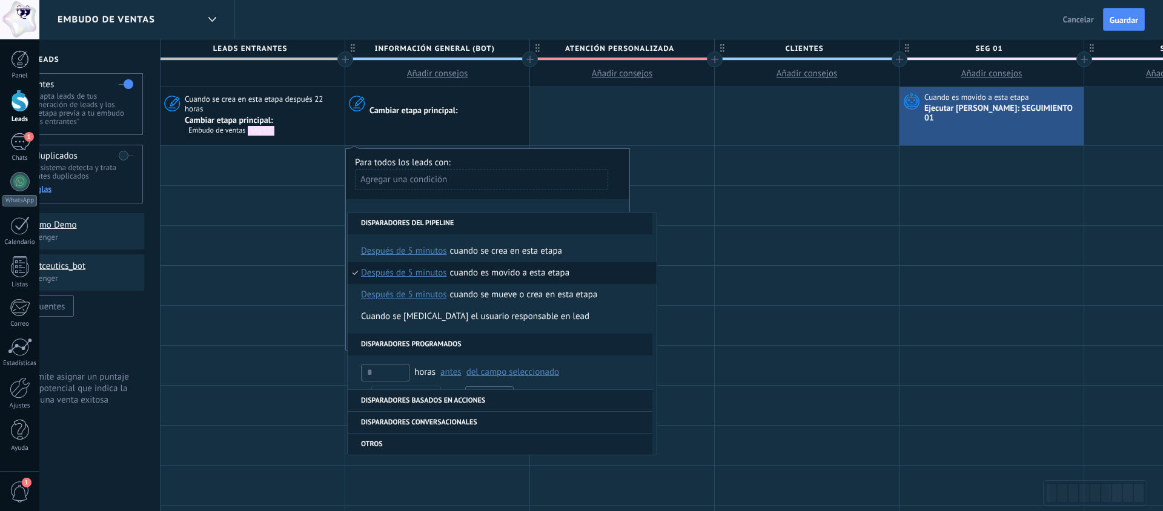
click at [427, 273] on span "después de 5 minutos" at bounding box center [404, 273] width 86 height 22
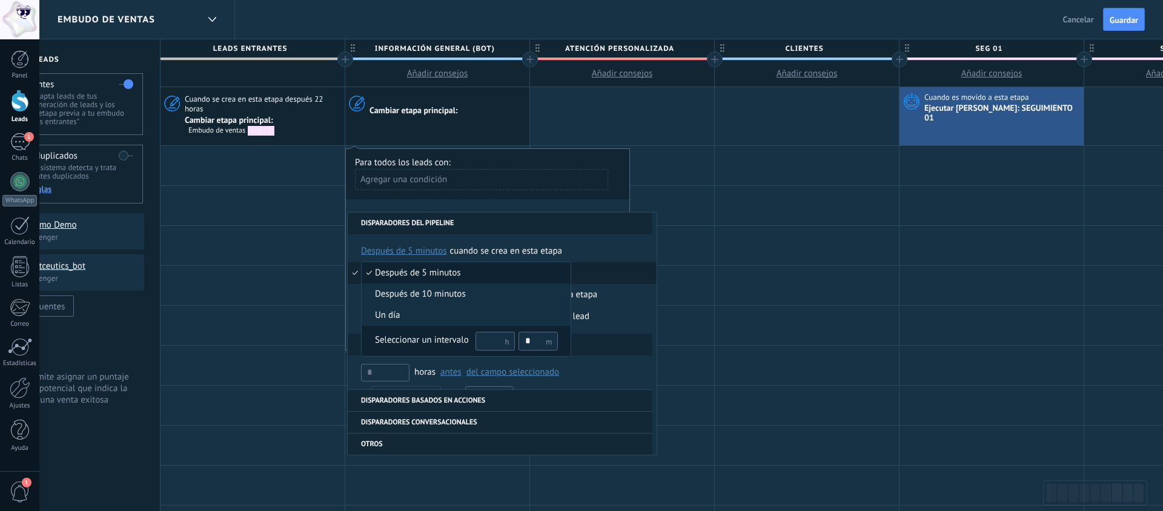
click at [500, 342] on input "text" at bounding box center [495, 341] width 39 height 19
type input "**"
click at [527, 340] on input "*" at bounding box center [538, 341] width 39 height 19
type input "*"
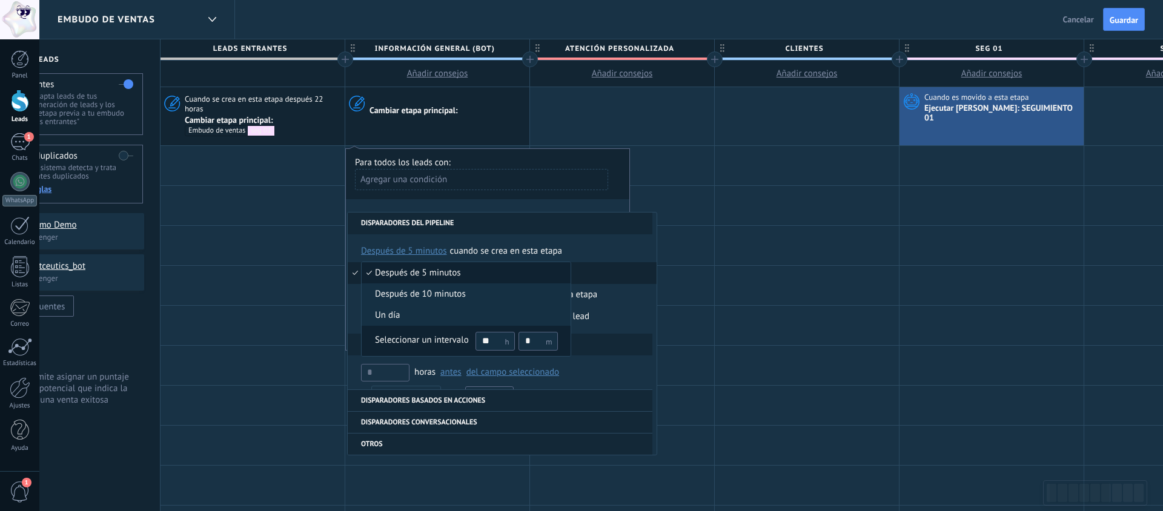
click at [418, 341] on div "Seleccionar un intervalo" at bounding box center [422, 340] width 94 height 12
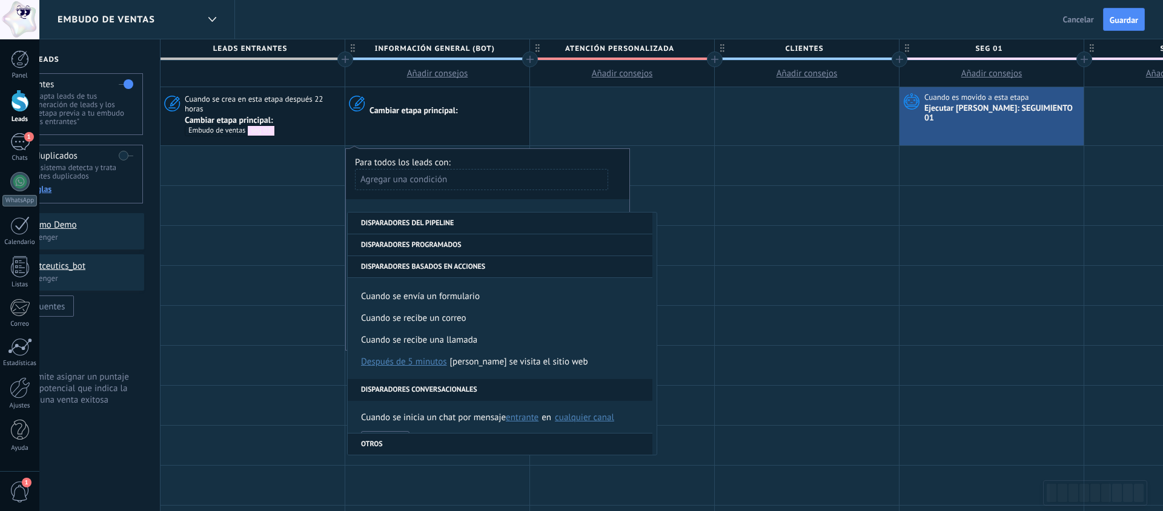
scroll to position [0, 0]
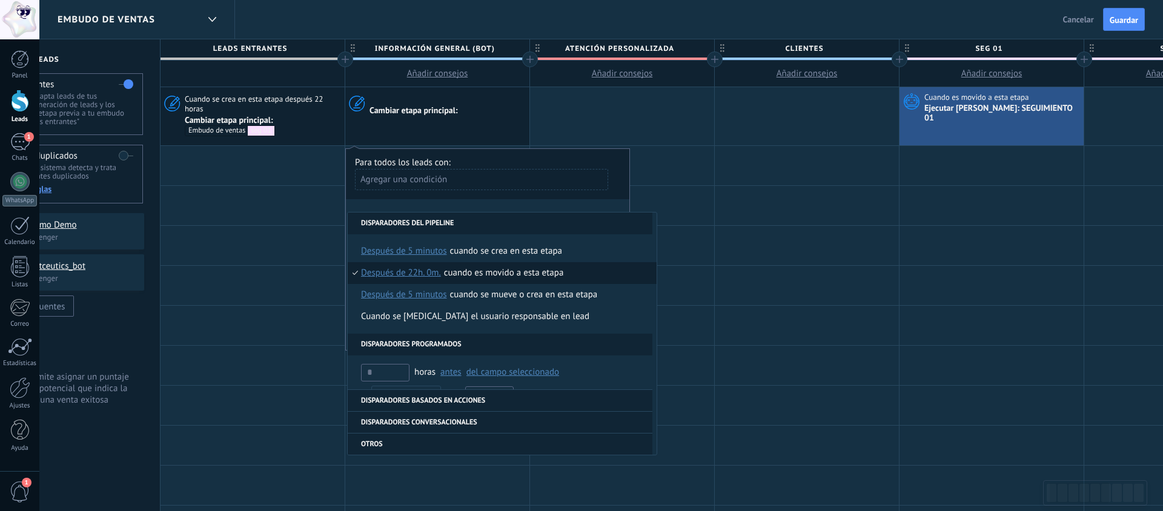
click at [522, 206] on div "**********" at bounding box center [487, 249] width 285 height 202
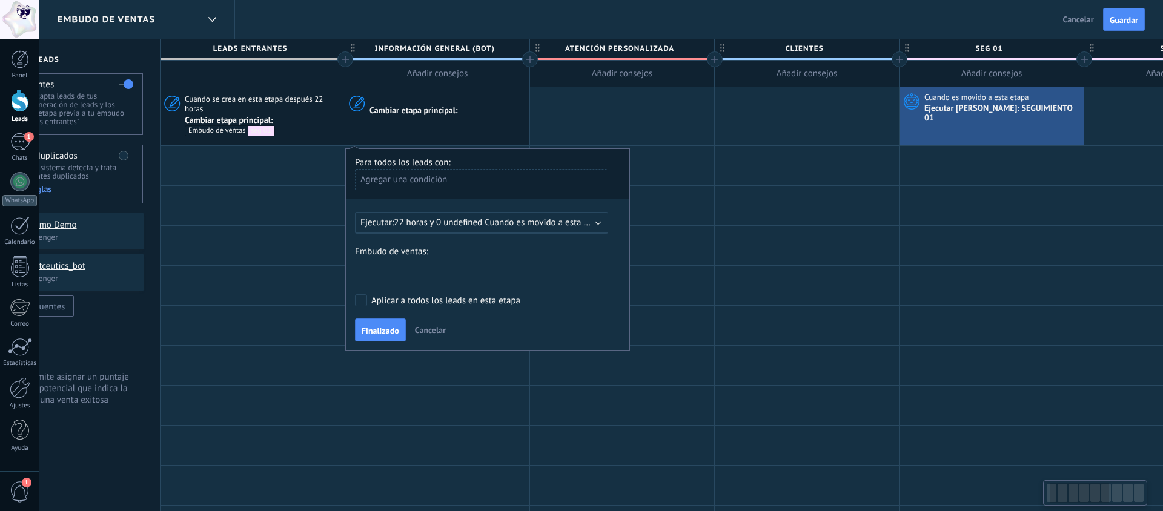
click at [0, 0] on div "información general Atención Personalizada clientes seg 01 seg 02 rec 01 Pedido…" at bounding box center [0, 0] width 0 height 0
click at [0, 0] on label "seg 01" at bounding box center [0, 0] width 0 height 0
click at [390, 327] on span "Finalizado" at bounding box center [381, 331] width 38 height 8
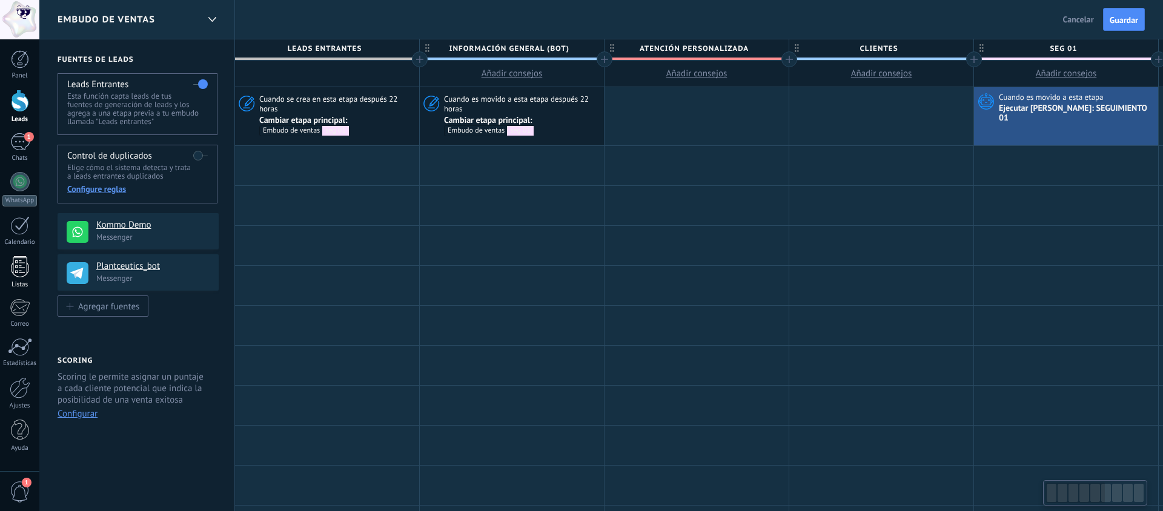
scroll to position [0, 73]
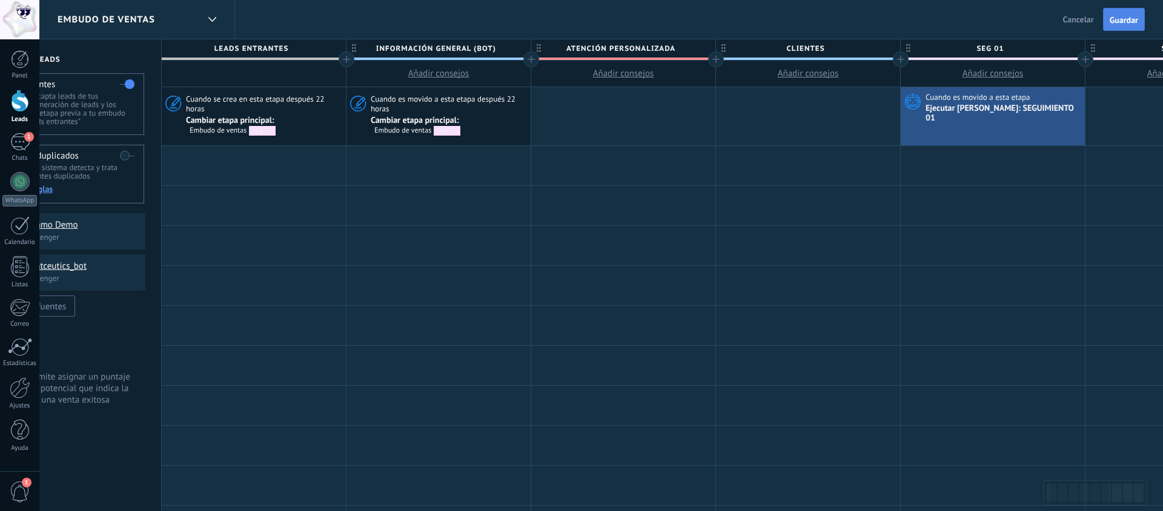
click at [1124, 20] on span "Guardar" at bounding box center [1124, 20] width 28 height 8
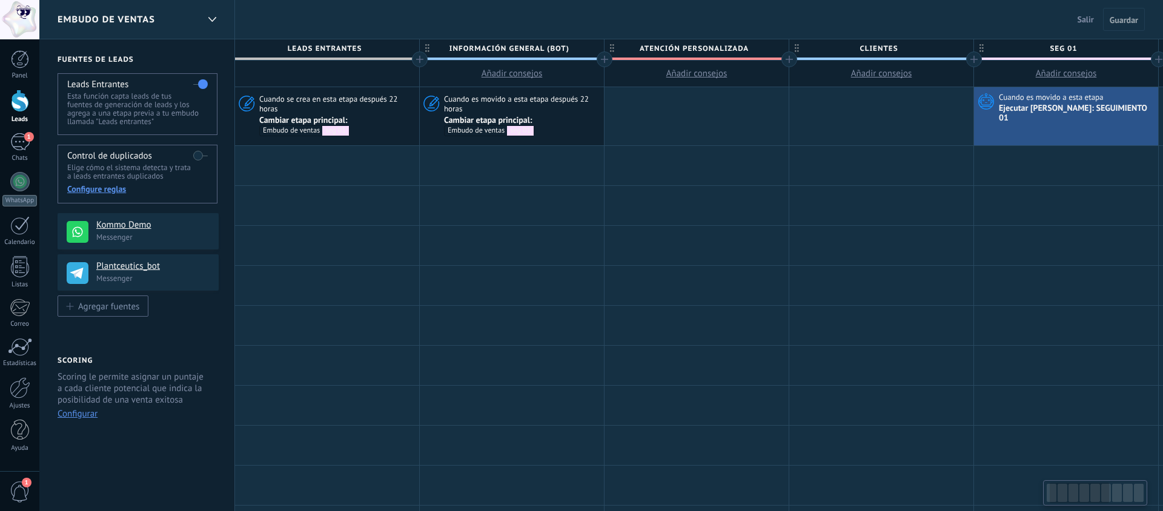
scroll to position [0, 73]
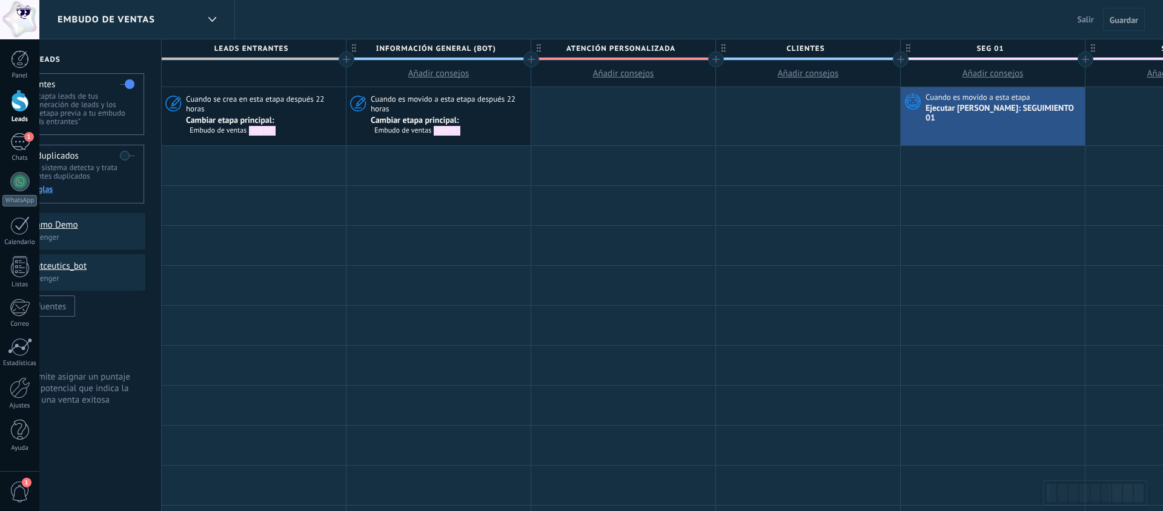
click at [1083, 22] on span "Salir" at bounding box center [1086, 19] width 16 height 11
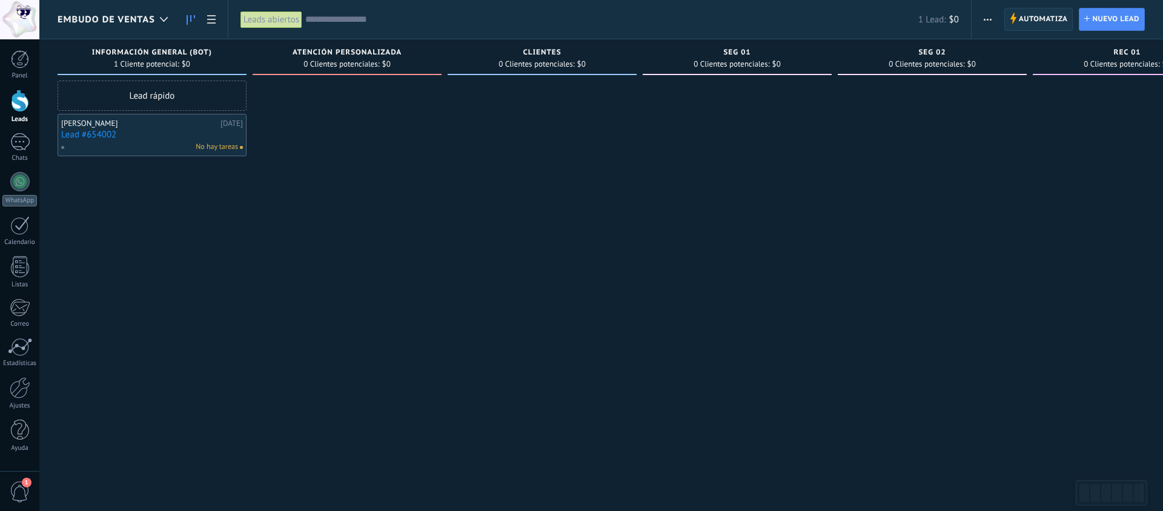
click at [1050, 19] on span "Automatiza" at bounding box center [1043, 19] width 49 height 22
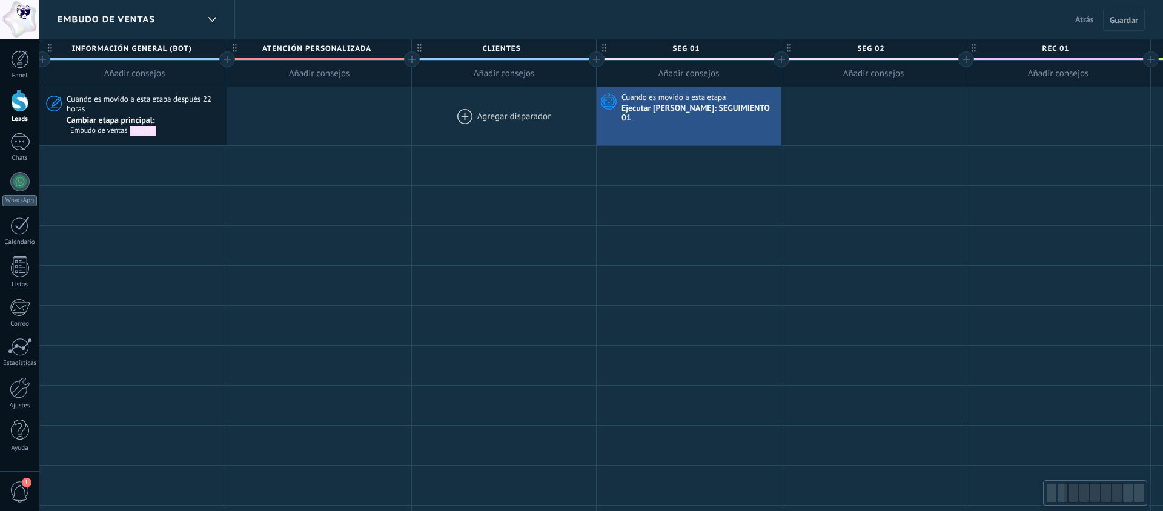
scroll to position [0, 443]
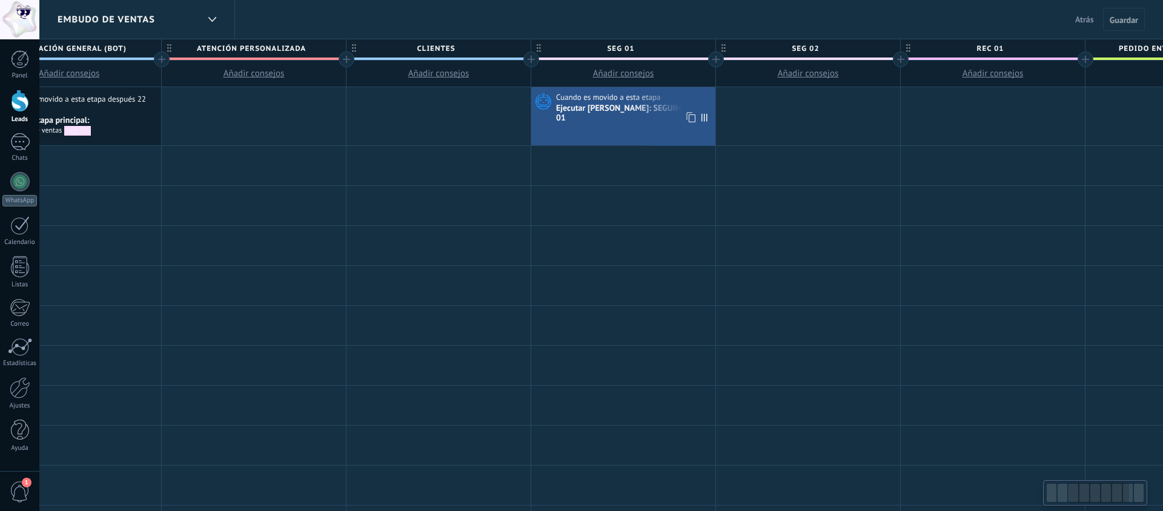
click at [627, 104] on div "Ejecutar Salesbot: SEGUIMIENTO 01" at bounding box center [634, 114] width 156 height 21
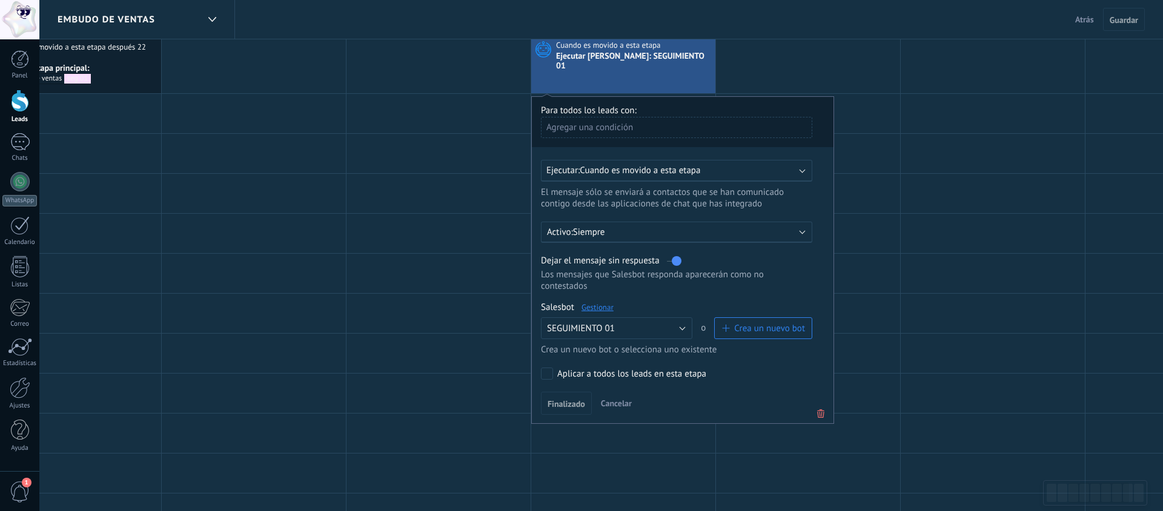
scroll to position [53, 0]
click at [602, 307] on link "Gestionar" at bounding box center [598, 307] width 32 height 10
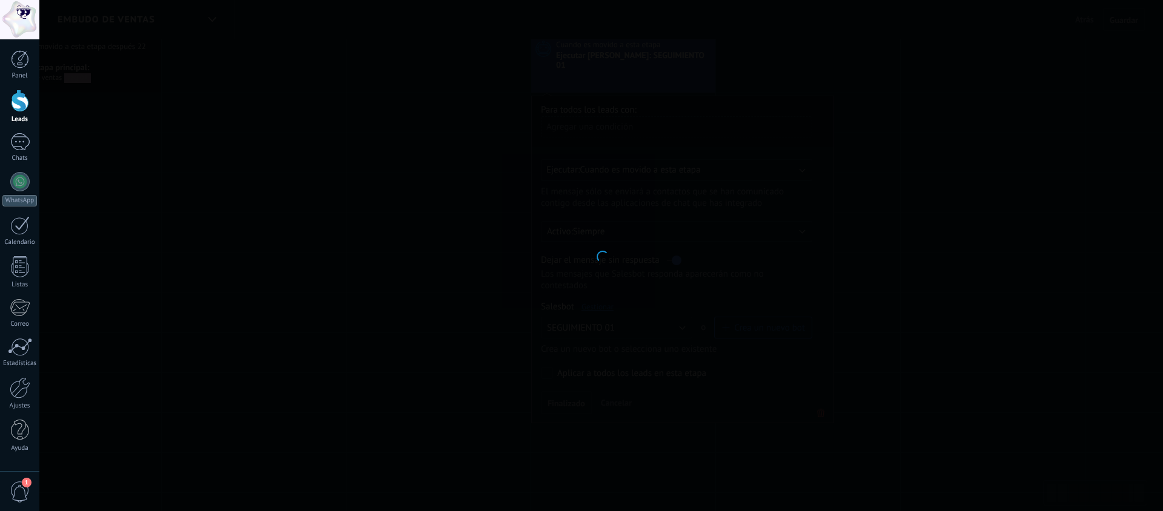
type input "**********"
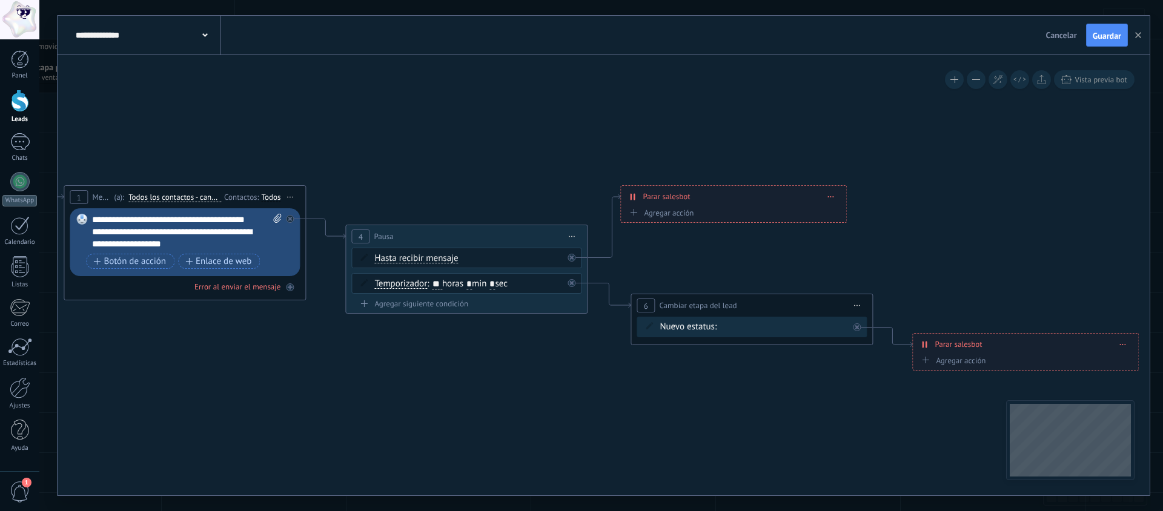
click at [1061, 36] on span "Cancelar" at bounding box center [1061, 35] width 31 height 11
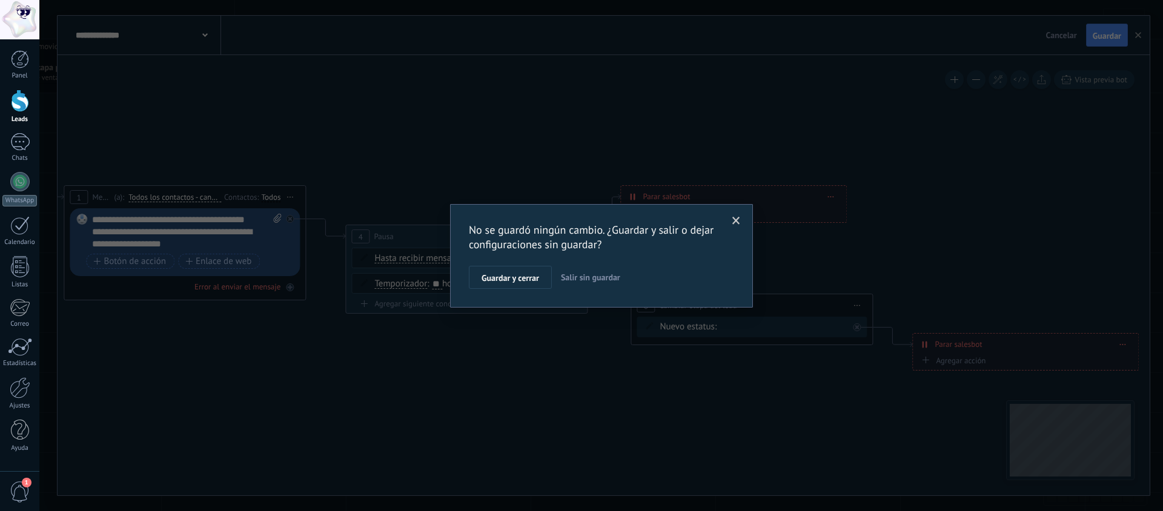
click at [741, 219] on span at bounding box center [736, 221] width 20 height 21
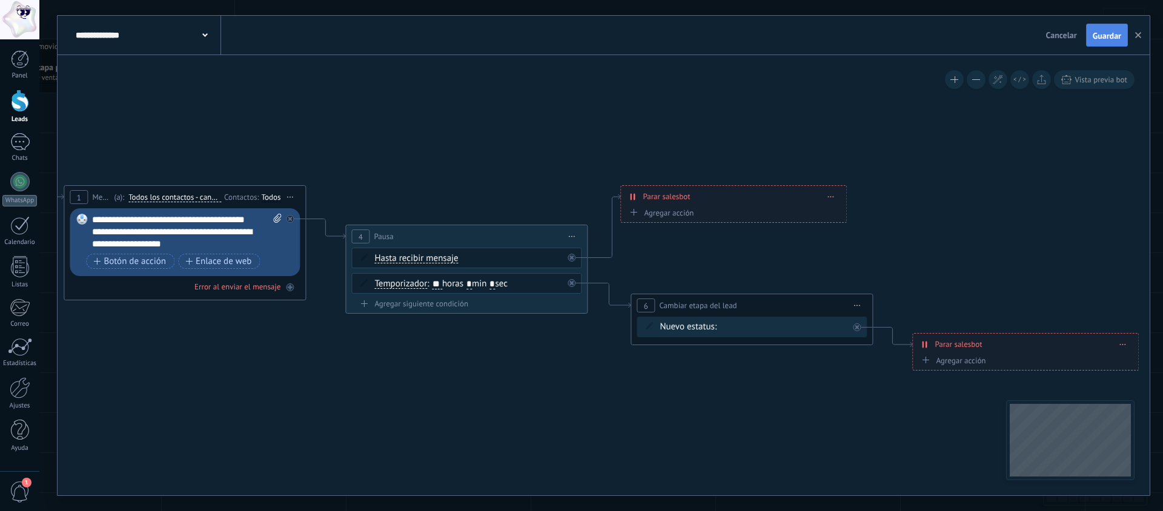
click at [1108, 39] on span "Guardar" at bounding box center [1107, 36] width 28 height 8
click at [1139, 35] on use "button" at bounding box center [1138, 35] width 6 height 6
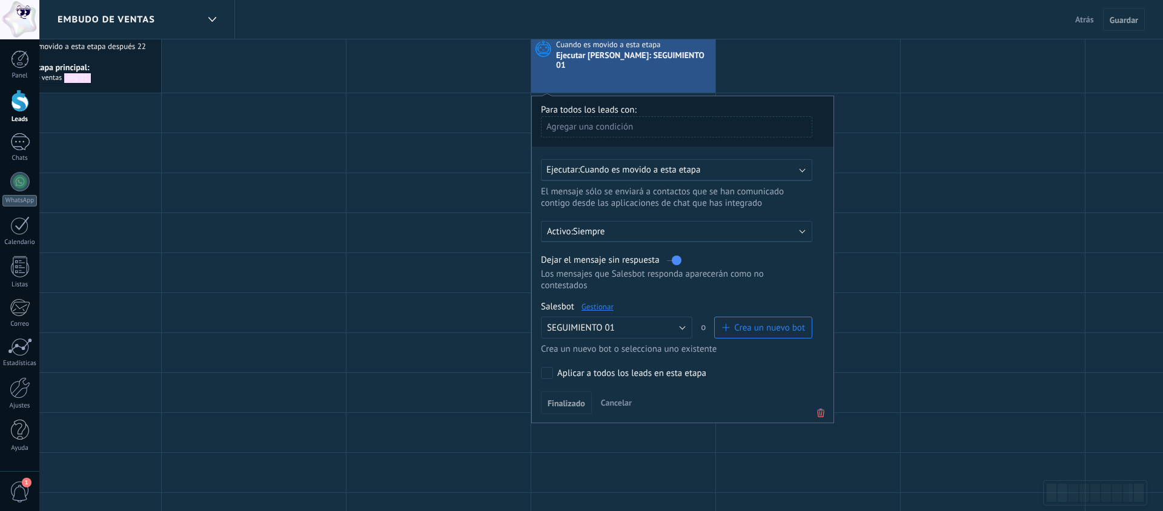
click at [752, 105] on div "Para todos los leads con:" at bounding box center [683, 110] width 284 height 12
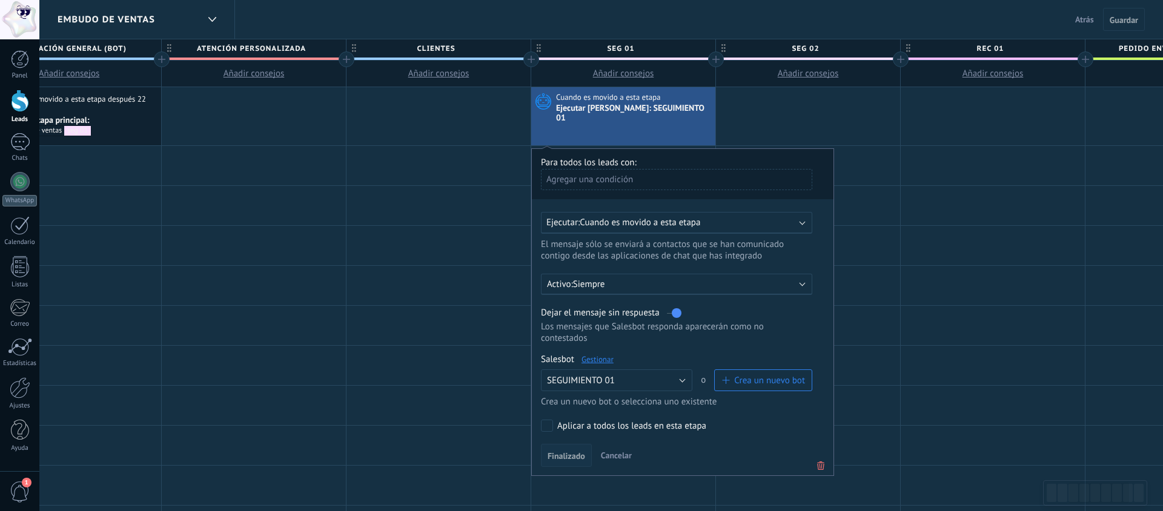
click at [567, 455] on span "Finalizado" at bounding box center [567, 456] width 38 height 8
click at [571, 453] on span "Finalizado" at bounding box center [567, 456] width 38 height 8
click at [608, 456] on span "Cancelar" at bounding box center [616, 455] width 31 height 11
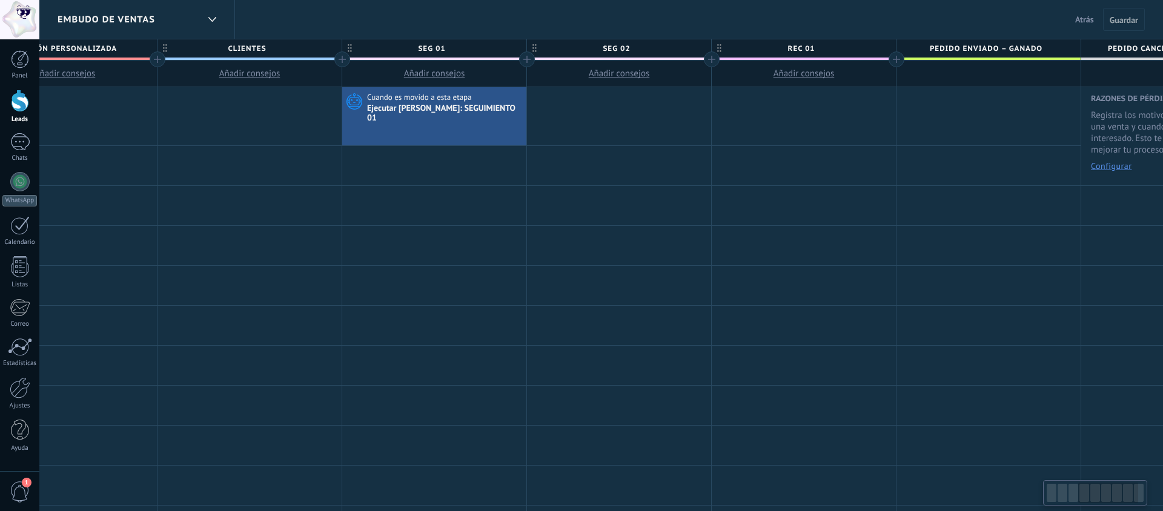
scroll to position [0, 639]
click at [591, 118] on div at bounding box center [612, 116] width 184 height 58
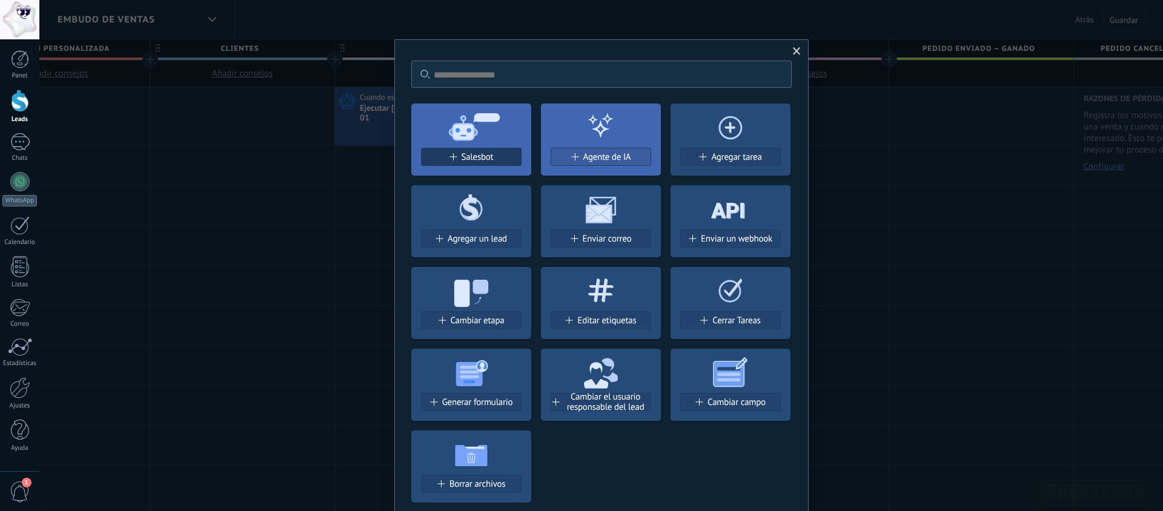
click at [467, 158] on span "Salesbot" at bounding box center [478, 157] width 32 height 10
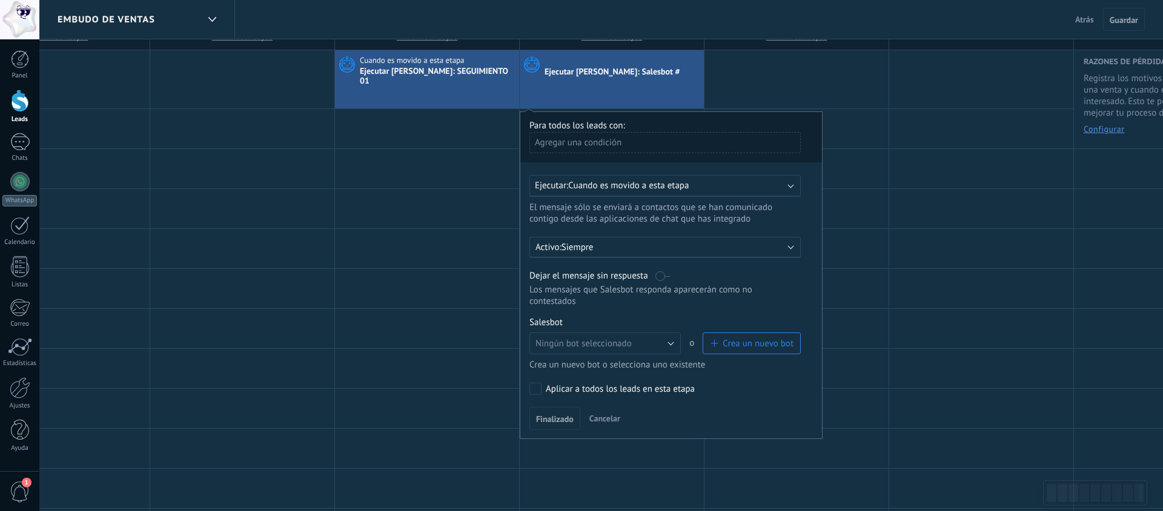
scroll to position [40, 0]
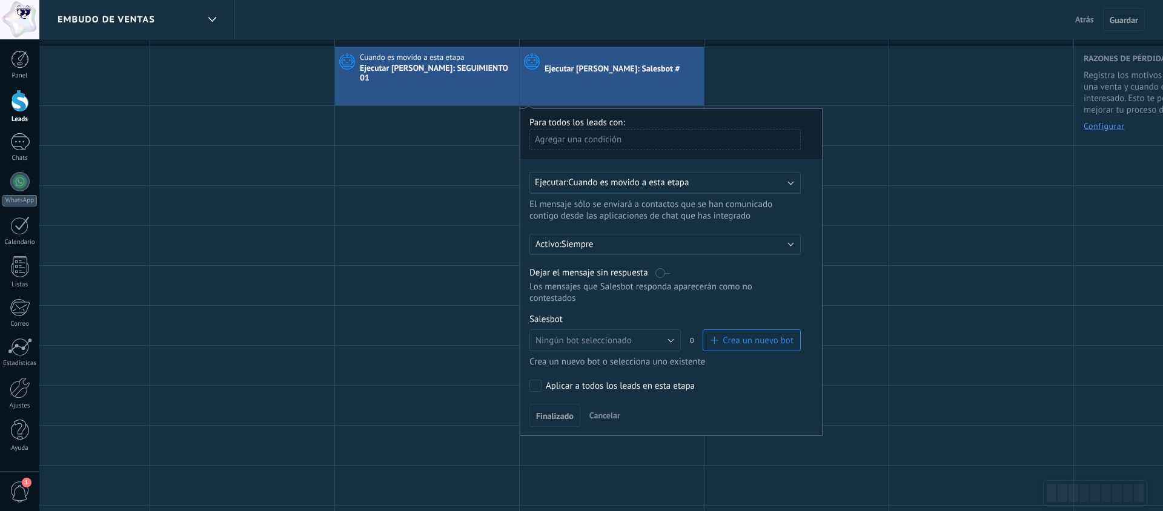
click at [667, 271] on label at bounding box center [663, 273] width 15 height 12
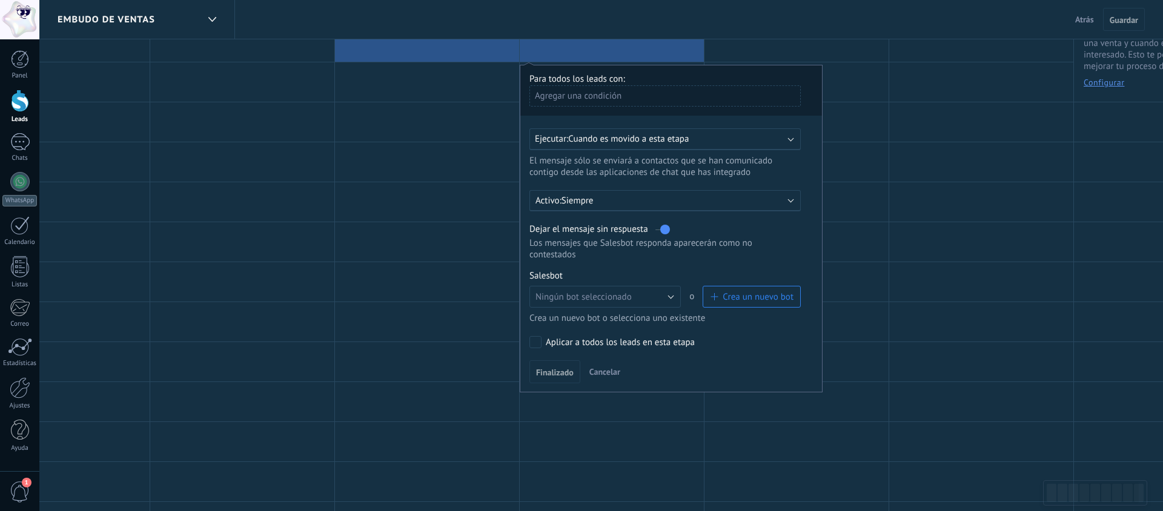
scroll to position [78, 0]
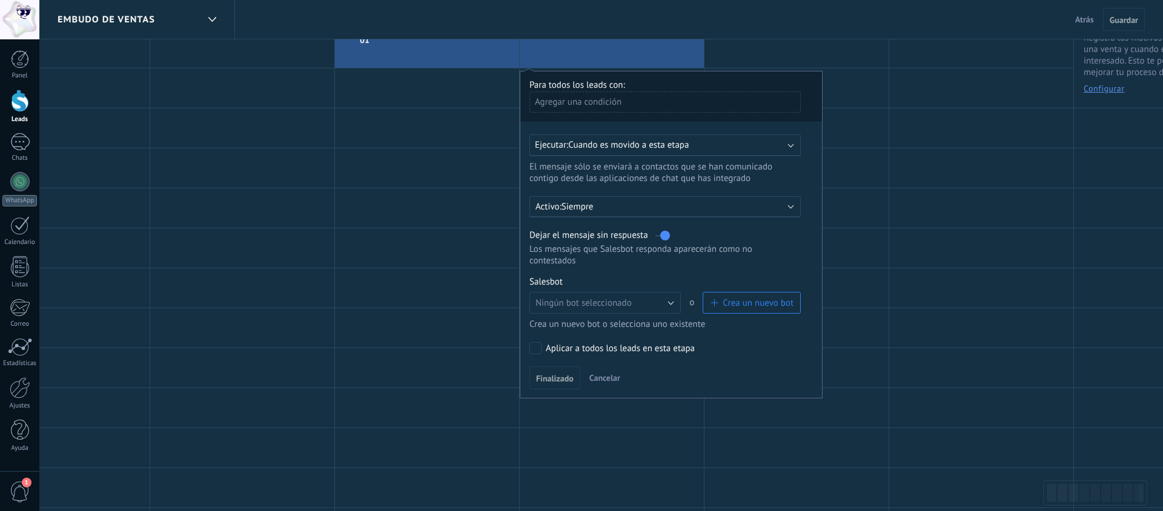
click at [745, 304] on button "Crea un nuevo bot" at bounding box center [752, 303] width 98 height 22
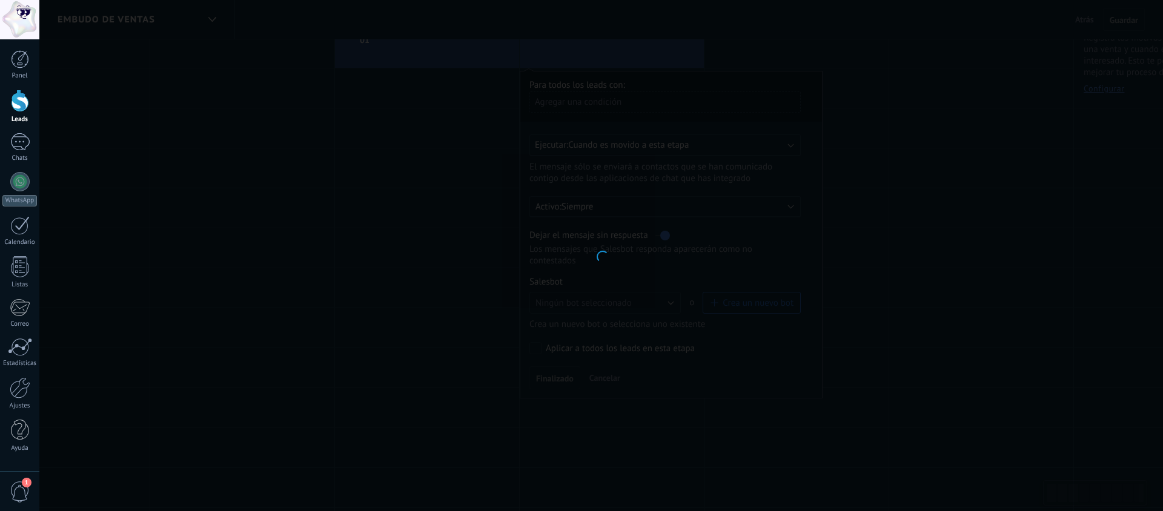
type input "**********"
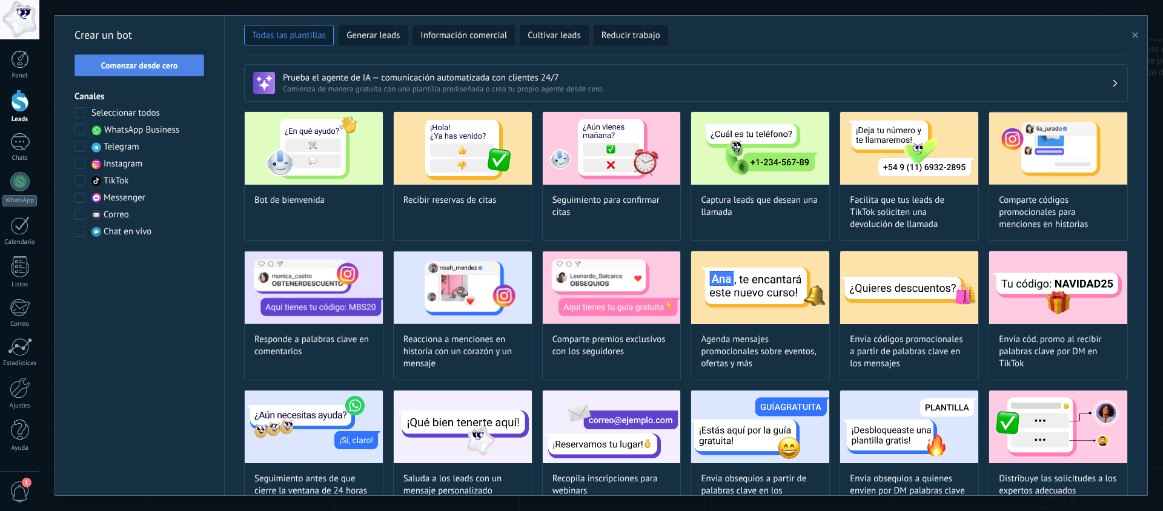
click at [126, 56] on button "Comenzar desde cero" at bounding box center [140, 66] width 130 height 22
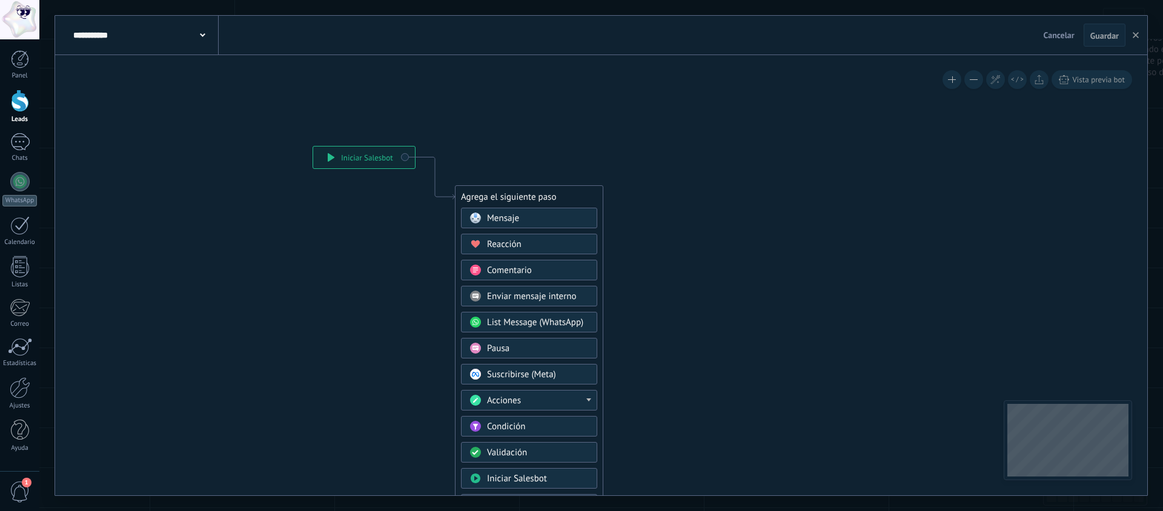
click at [548, 219] on div "Mensaje" at bounding box center [538, 219] width 102 height 12
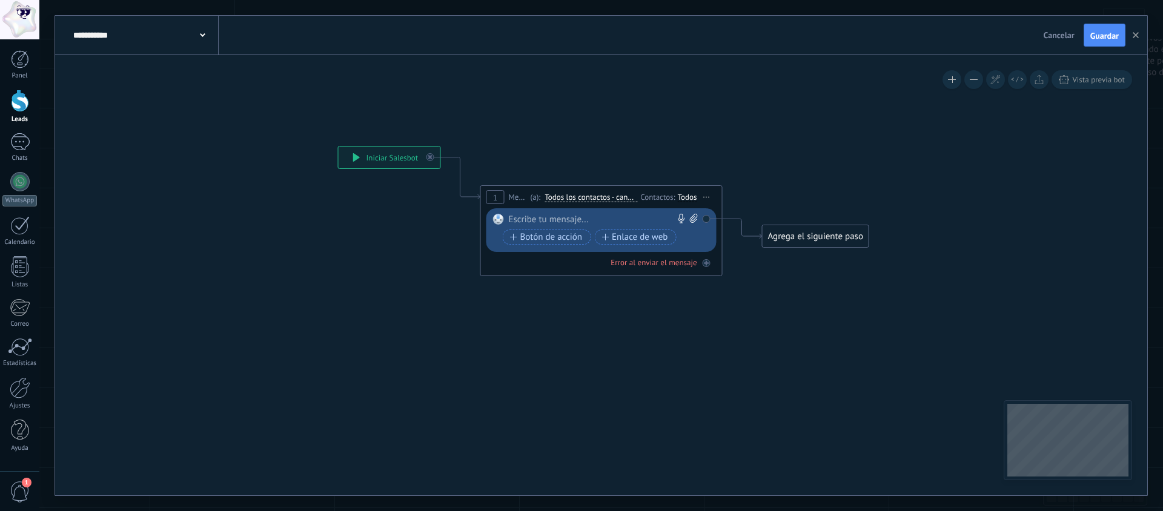
click at [563, 219] on div at bounding box center [599, 220] width 180 height 12
click at [521, 219] on div at bounding box center [599, 220] width 180 height 12
paste div
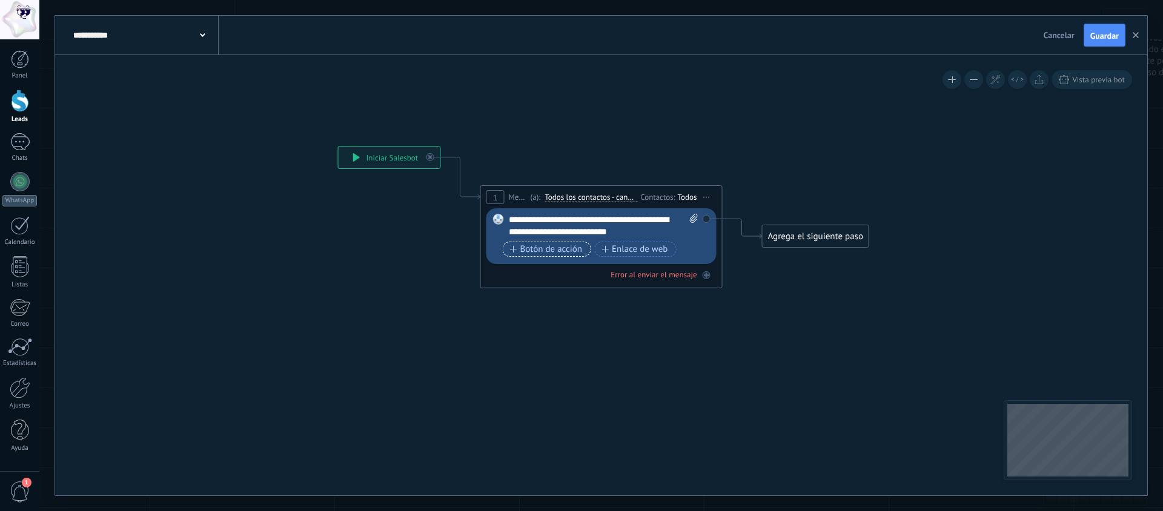
click at [553, 245] on span "Botón de acción" at bounding box center [546, 250] width 73 height 10
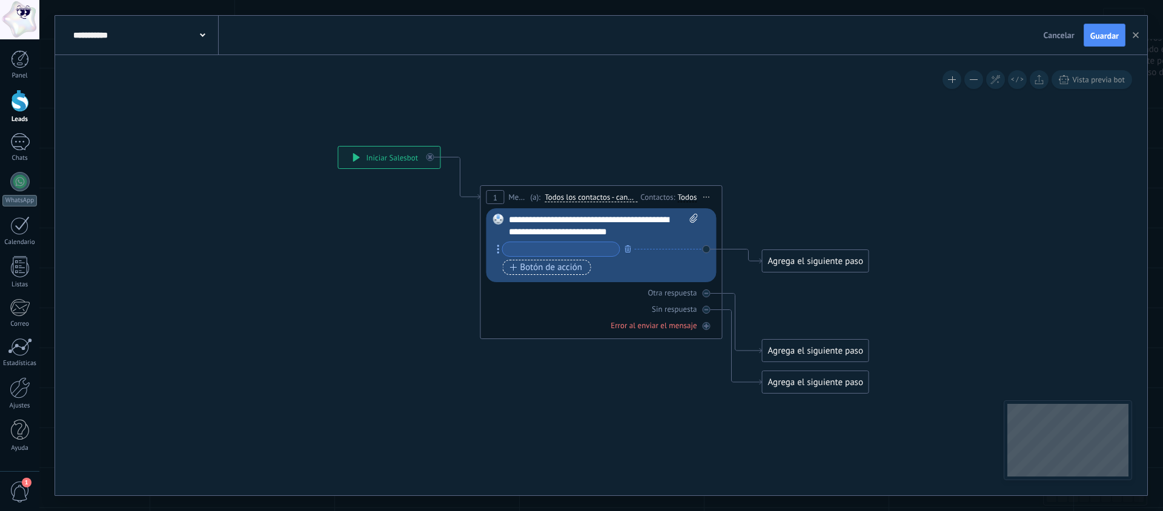
paste input "**********"
click at [585, 249] on input "**********" at bounding box center [561, 249] width 117 height 14
click at [585, 250] on input "**********" at bounding box center [561, 249] width 117 height 14
drag, startPoint x: 585, startPoint y: 250, endPoint x: 679, endPoint y: 159, distance: 129.8
click at [586, 250] on input "**********" at bounding box center [561, 249] width 117 height 14
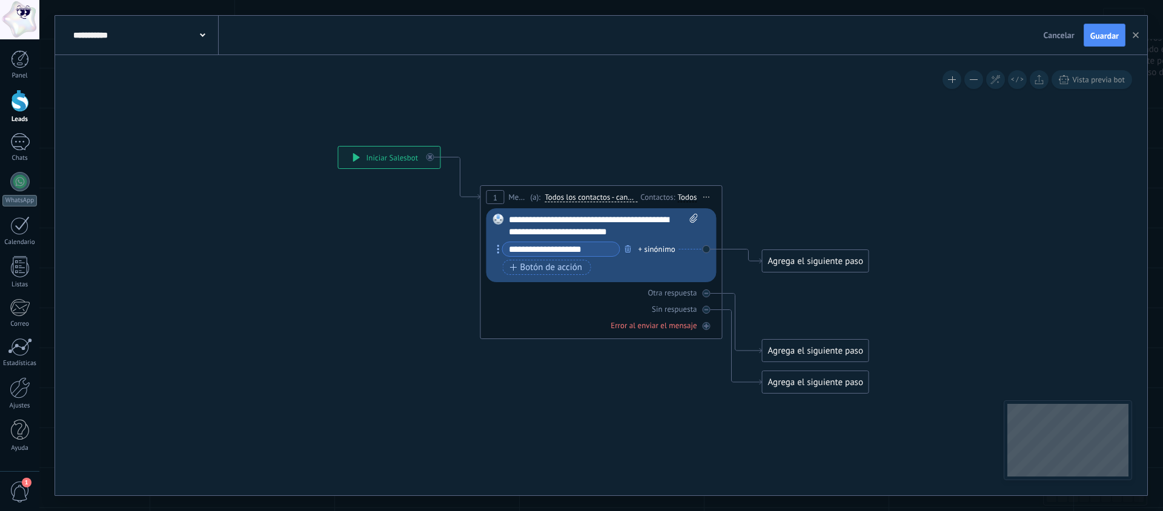
click at [593, 248] on input "**********" at bounding box center [561, 249] width 117 height 14
drag, startPoint x: 594, startPoint y: 250, endPoint x: 506, endPoint y: 246, distance: 88.6
click at [506, 246] on input "**********" at bounding box center [561, 249] width 117 height 14
click at [510, 248] on input "**********" at bounding box center [561, 249] width 117 height 14
click at [554, 253] on input "**********" at bounding box center [561, 249] width 117 height 14
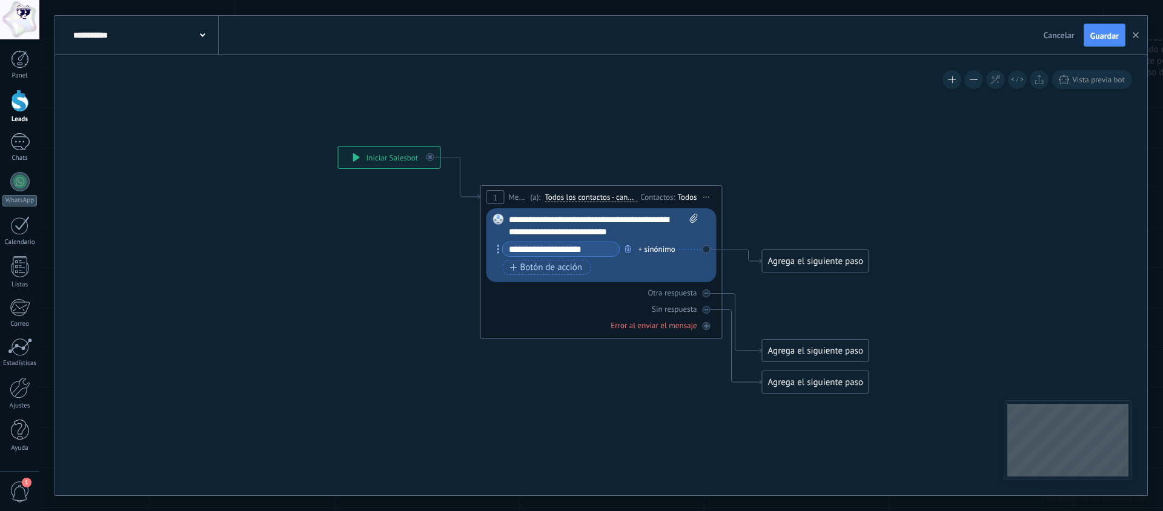
click at [554, 253] on input "**********" at bounding box center [561, 249] width 117 height 14
paste input "text"
click at [548, 251] on input "**********" at bounding box center [561, 249] width 117 height 14
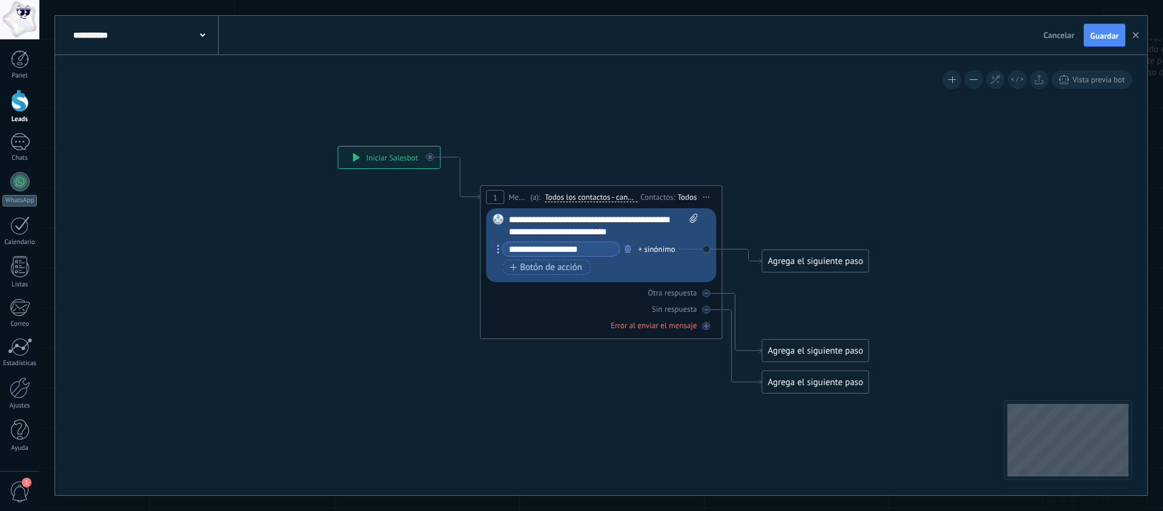
type input "**********"
click at [537, 263] on span "Botón de acción" at bounding box center [546, 268] width 73 height 10
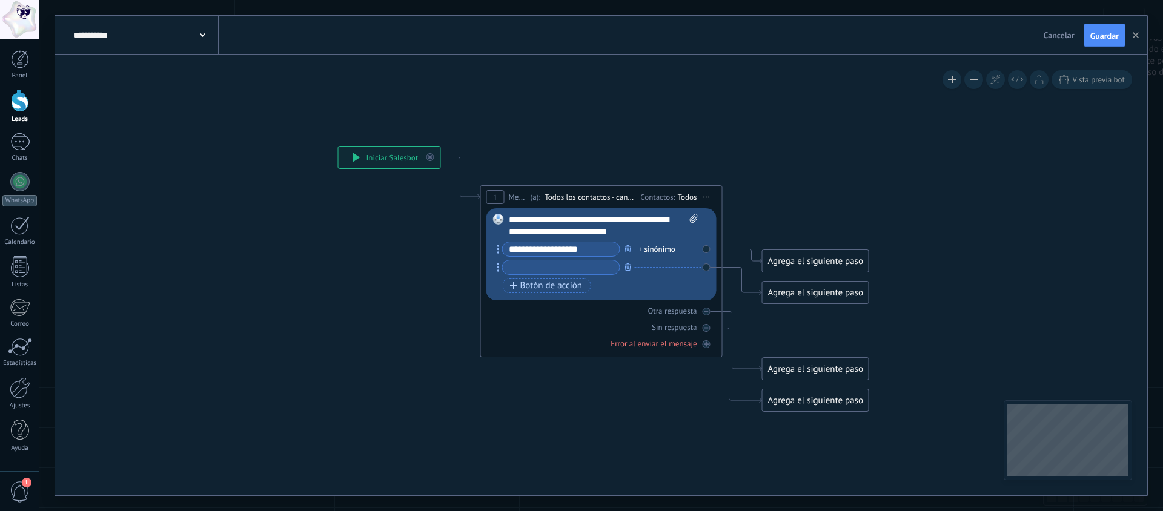
click at [548, 271] on input "text" at bounding box center [561, 268] width 117 height 14
click at [558, 261] on input "**********" at bounding box center [561, 268] width 117 height 14
type input "**********"
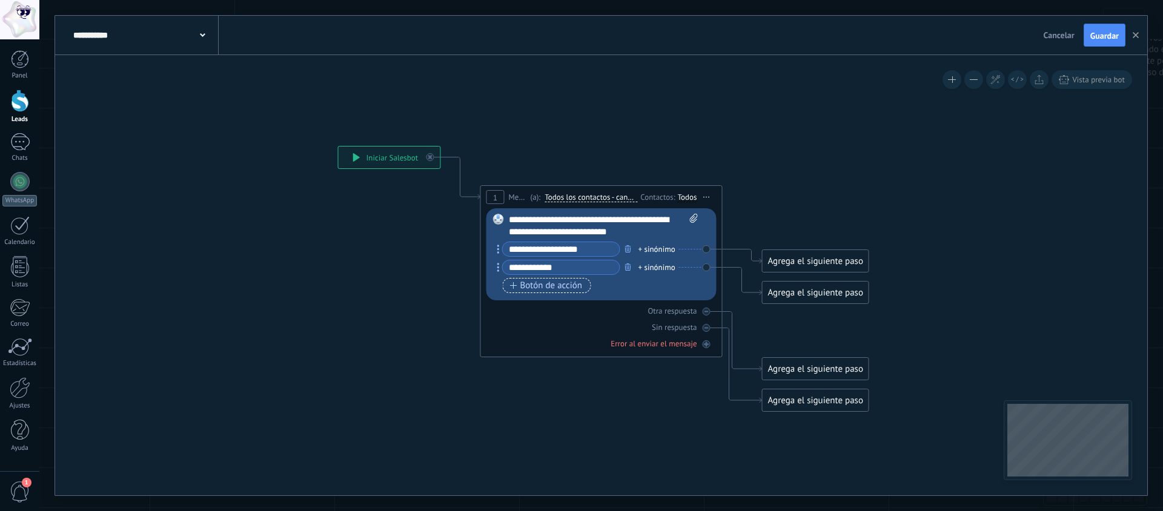
click at [542, 290] on span "Botón de acción" at bounding box center [546, 286] width 73 height 10
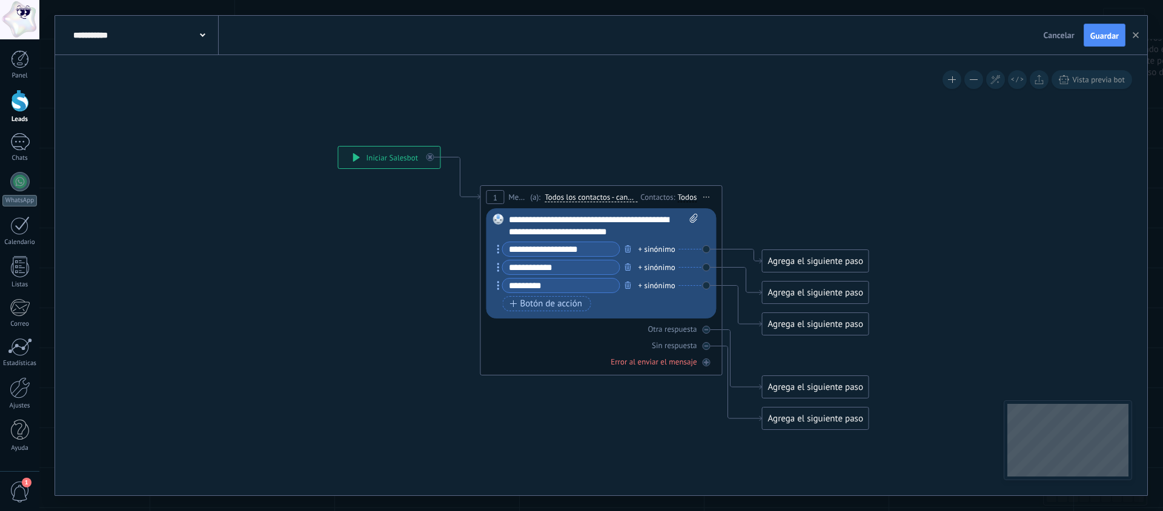
type input "*********"
click at [528, 307] on span "Botón de acción" at bounding box center [546, 304] width 73 height 10
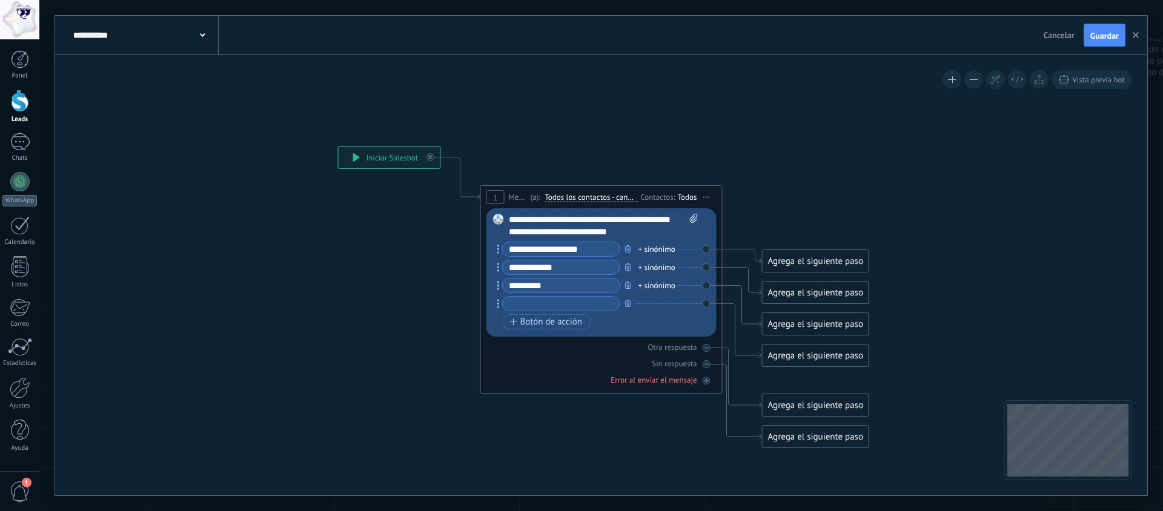
click at [531, 302] on input "text" at bounding box center [561, 304] width 117 height 14
type input "**********"
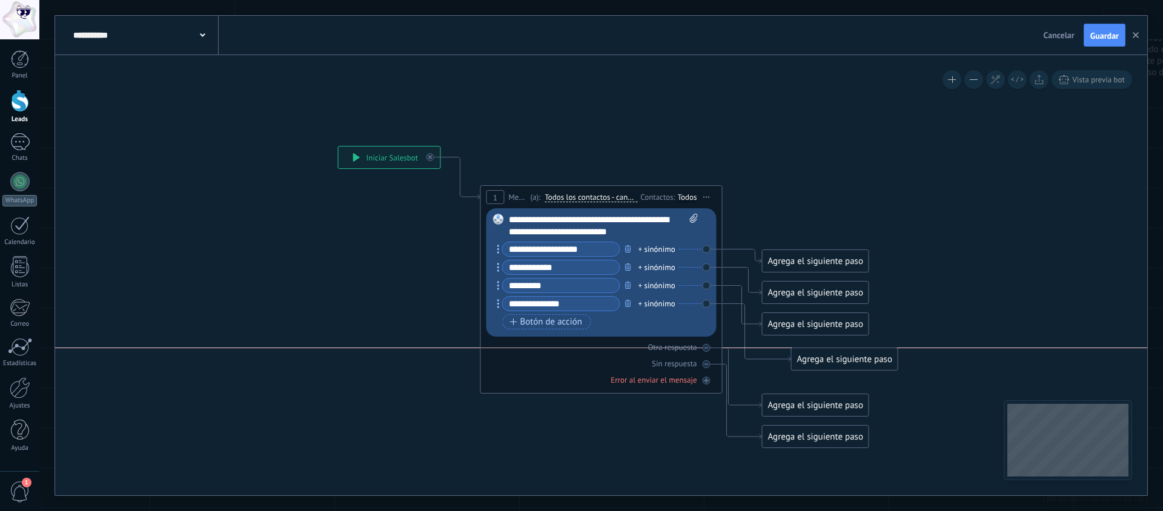
drag, startPoint x: 819, startPoint y: 361, endPoint x: 857, endPoint y: 368, distance: 38.3
click at [857, 368] on div "Agrega el siguiente paso" at bounding box center [845, 360] width 106 height 20
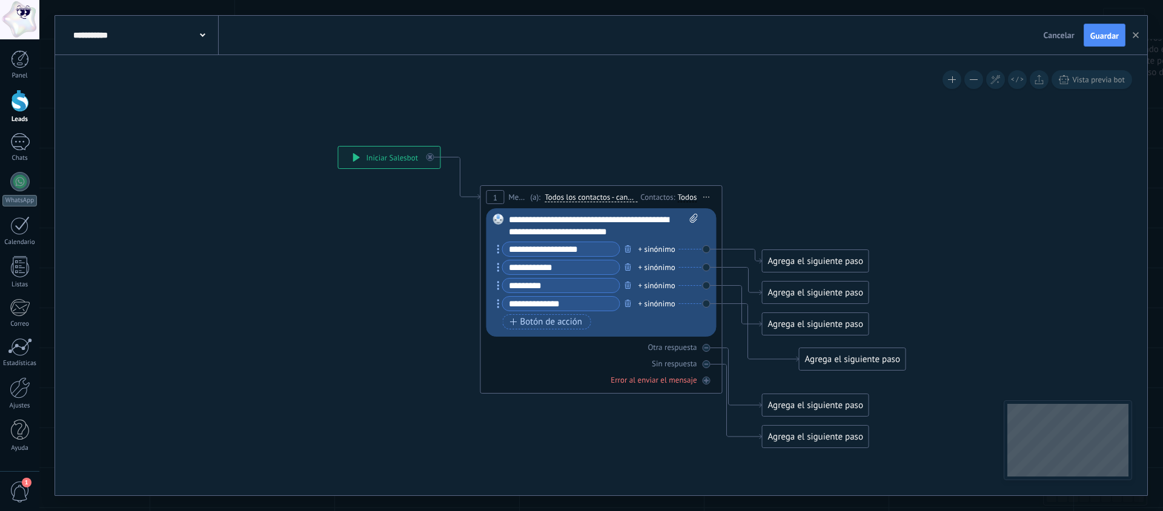
click at [859, 367] on div "Agrega el siguiente paso" at bounding box center [853, 360] width 106 height 20
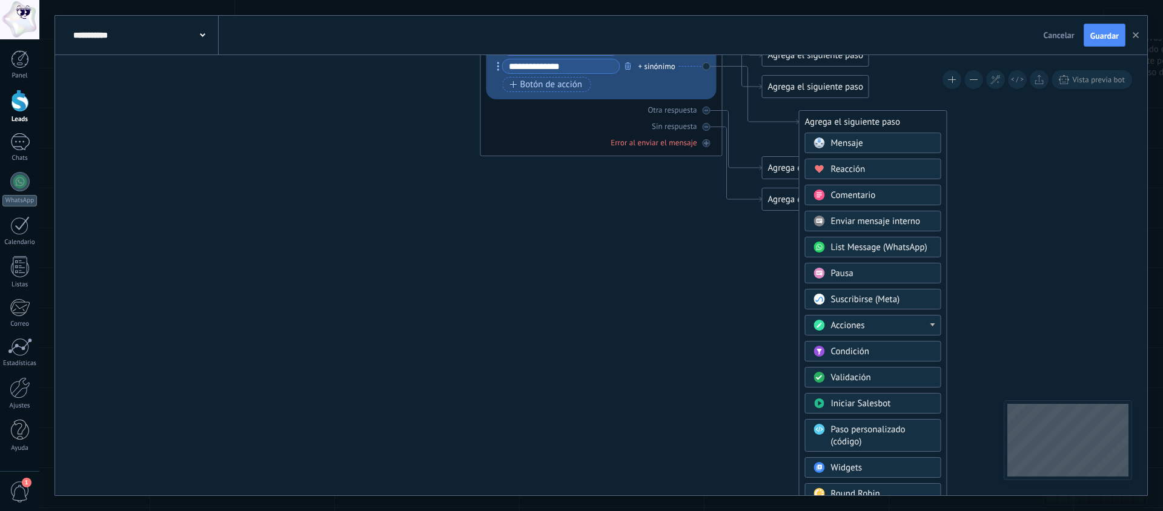
click at [878, 325] on div "Acciones" at bounding box center [882, 326] width 102 height 12
click at [865, 384] on div "Cambiar etapa del lead" at bounding box center [873, 387] width 135 height 21
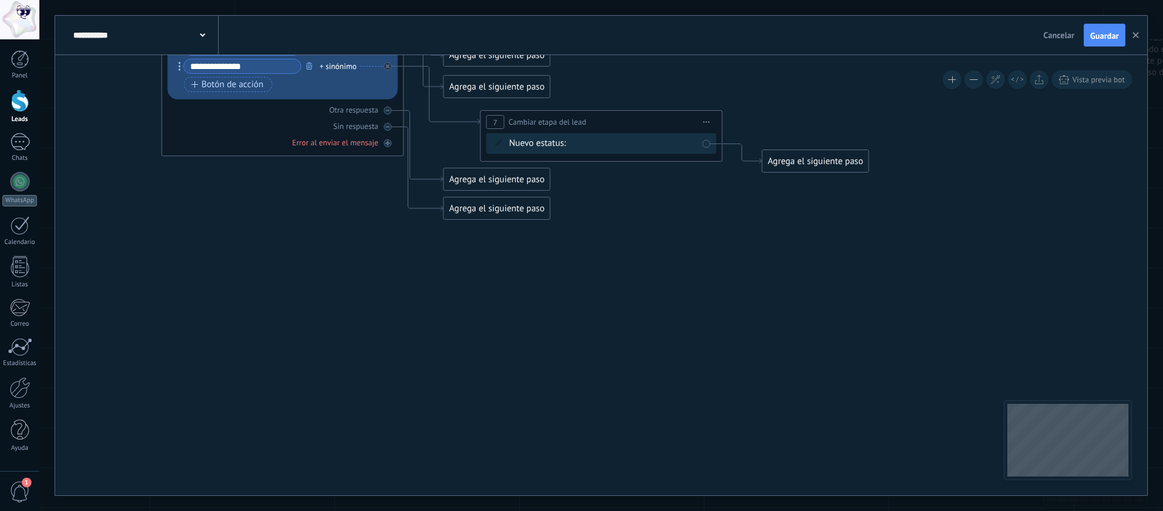
click at [0, 0] on div "información general (BOT) Atención Personalizada clientes seg 01 seg 02 rec 01 …" at bounding box center [0, 0] width 0 height 0
click at [0, 0] on label "Pedido cancelado – perdido" at bounding box center [0, 0] width 0 height 0
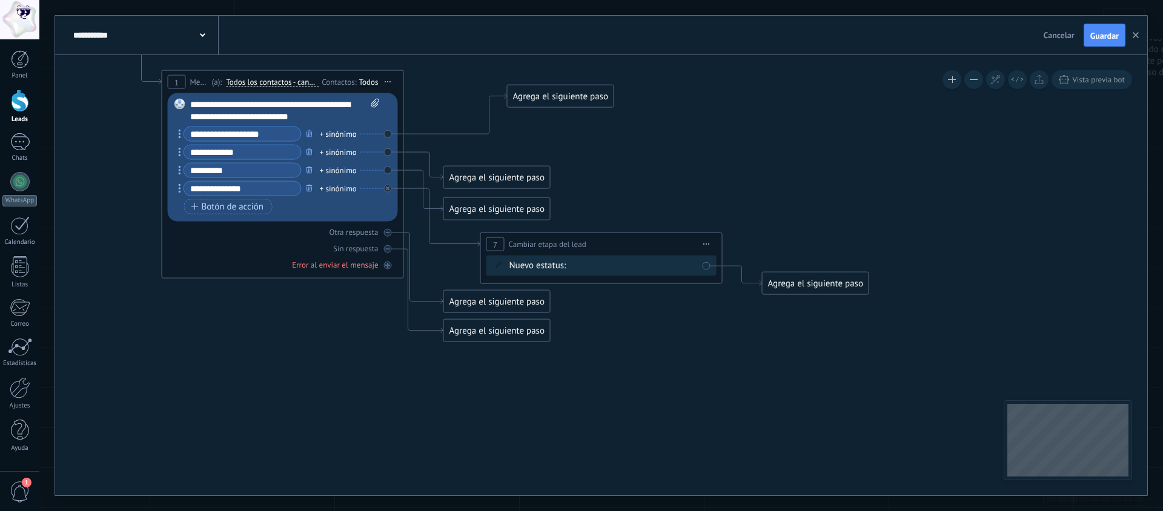
drag, startPoint x: 505, startPoint y: 147, endPoint x: 567, endPoint y: 98, distance: 79.8
click at [568, 97] on div "Agrega el siguiente paso" at bounding box center [561, 97] width 106 height 20
drag, startPoint x: 504, startPoint y: 171, endPoint x: 577, endPoint y: 138, distance: 79.7
click at [577, 138] on div "Agrega el siguiente paso" at bounding box center [578, 142] width 106 height 20
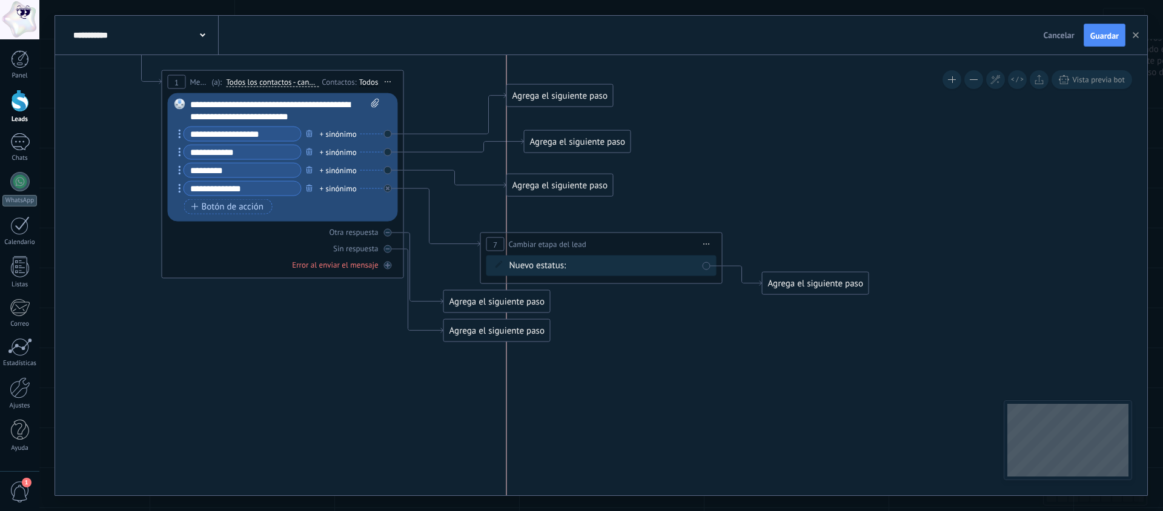
drag, startPoint x: 496, startPoint y: 214, endPoint x: 562, endPoint y: 191, distance: 69.9
click at [562, 191] on div "Agrega el siguiente paso" at bounding box center [560, 186] width 106 height 20
click at [560, 97] on div "Agrega el siguiente paso" at bounding box center [560, 96] width 106 height 20
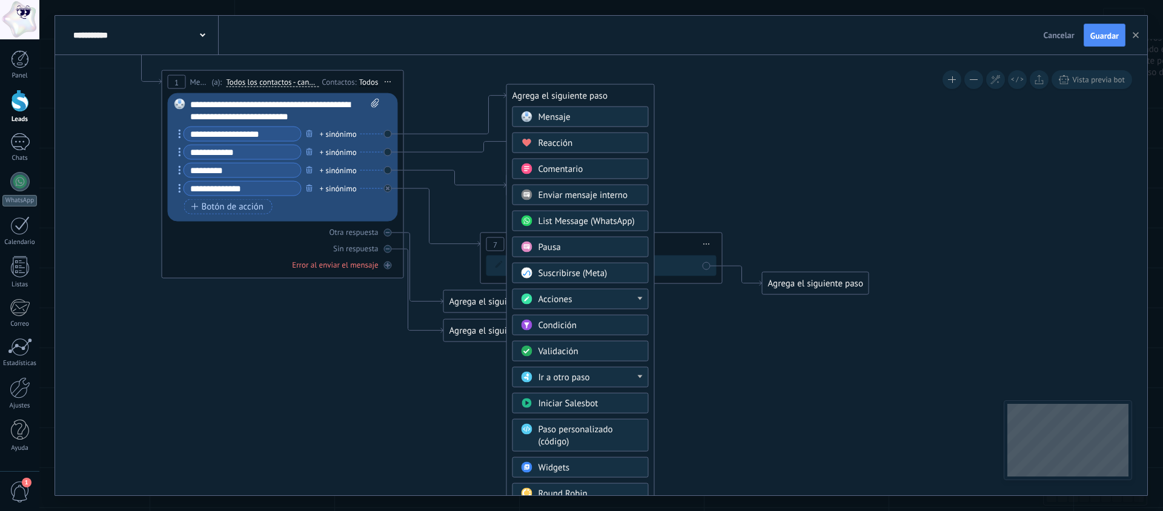
click at [582, 295] on div "Acciones" at bounding box center [590, 300] width 102 height 12
click at [585, 363] on div "Cambiar etapa del lead" at bounding box center [580, 361] width 135 height 21
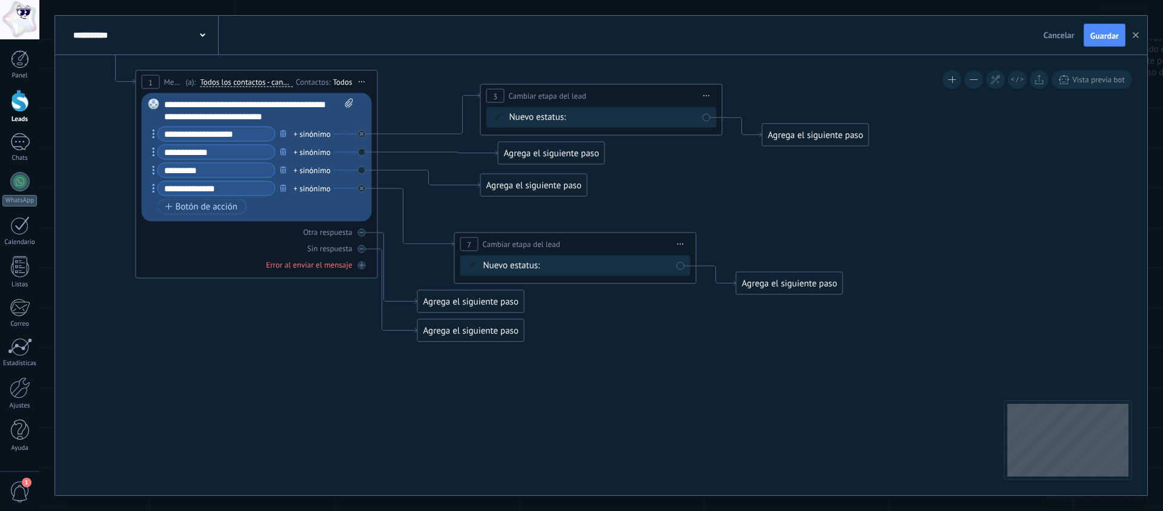
click at [0, 0] on div "información general (BOT) Atención Personalizada clientes seg 01 seg 02 rec 01 …" at bounding box center [0, 0] width 0 height 0
click at [0, 0] on label "Atención Personalizada" at bounding box center [0, 0] width 0 height 0
click at [552, 156] on div "Agrega el siguiente paso" at bounding box center [552, 154] width 106 height 20
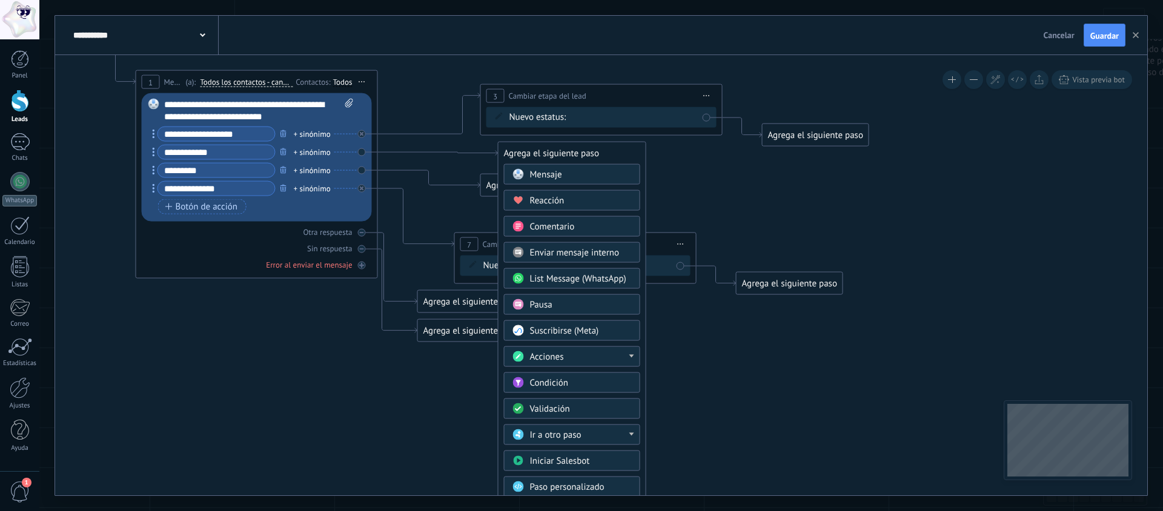
click at [566, 360] on div "Acciones" at bounding box center [581, 357] width 102 height 12
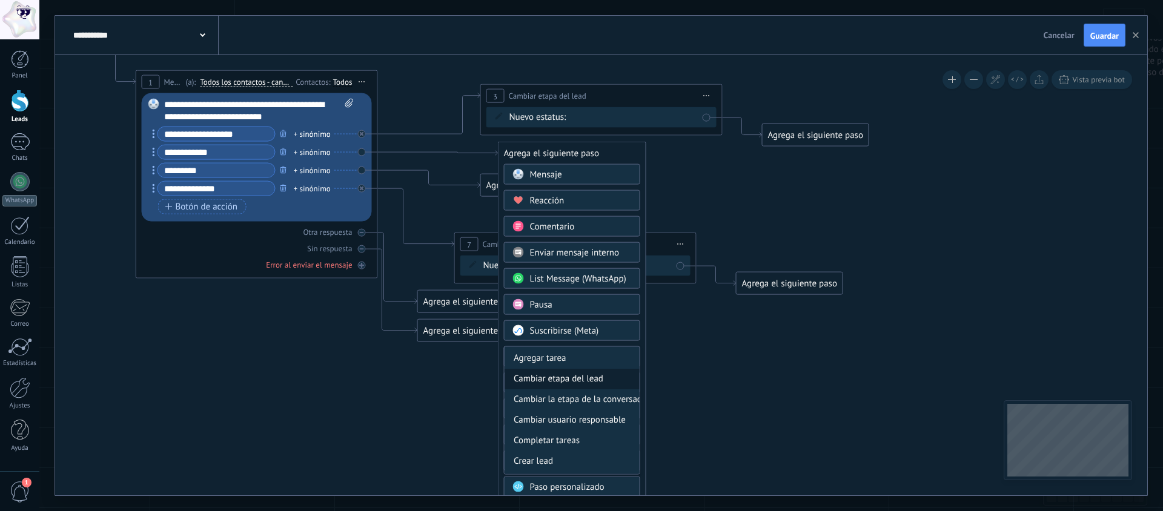
click at [580, 379] on div "Cambiar etapa del lead" at bounding box center [572, 379] width 135 height 21
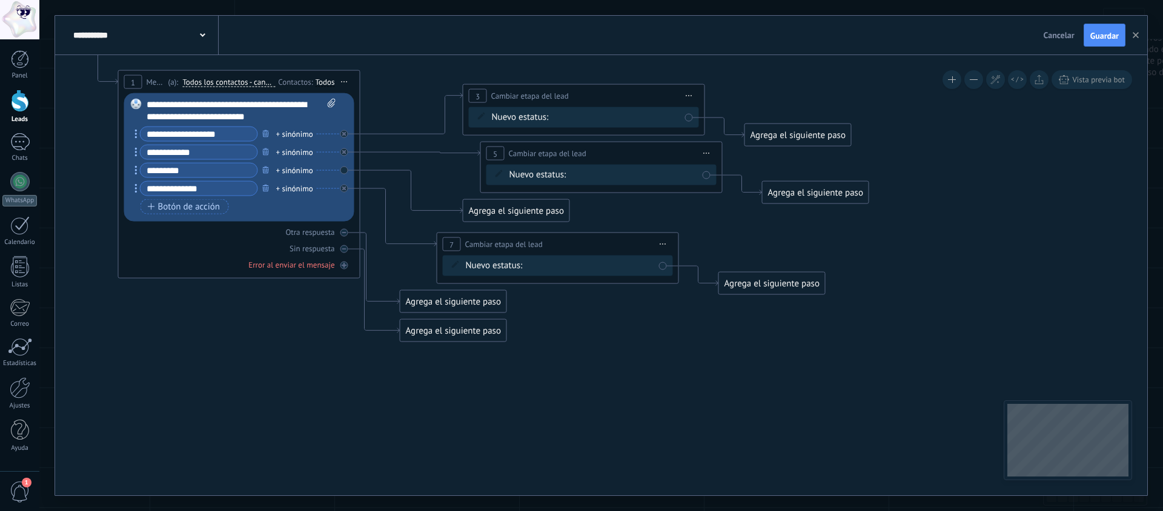
click at [0, 0] on div "información general (BOT) Atención Personalizada clientes seg 01 seg 02 rec 01 …" at bounding box center [0, 0] width 0 height 0
click at [627, 212] on label at bounding box center [633, 201] width 127 height 21
click at [585, 176] on span at bounding box center [590, 178] width 29 height 10
click at [606, 212] on label at bounding box center [633, 201] width 127 height 21
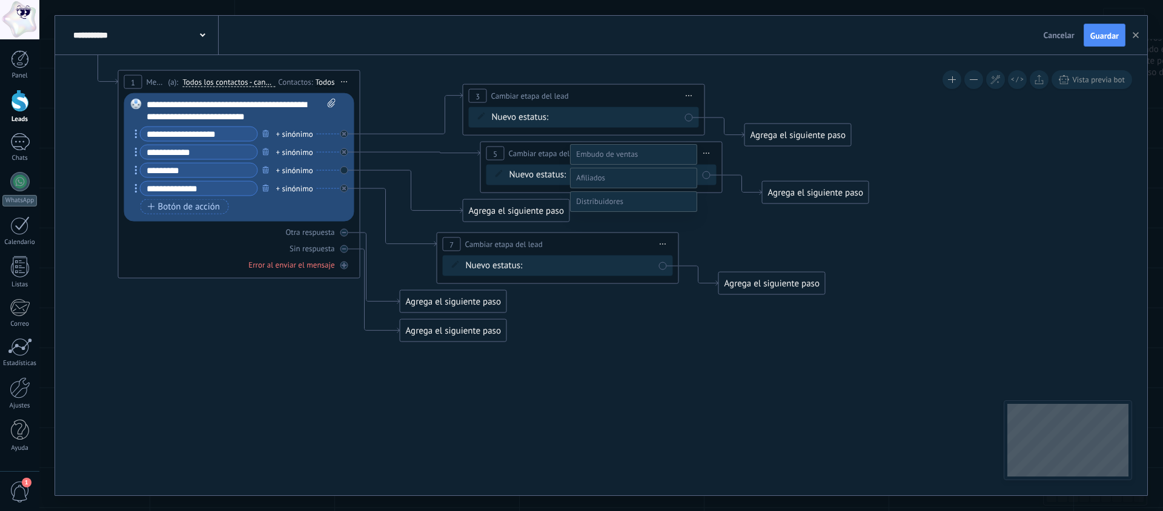
scroll to position [47, 0]
click at [0, 0] on label "Contacto inicial" at bounding box center [0, 0] width 0 height 0
click at [522, 211] on div "Agrega el siguiente paso" at bounding box center [516, 211] width 106 height 20
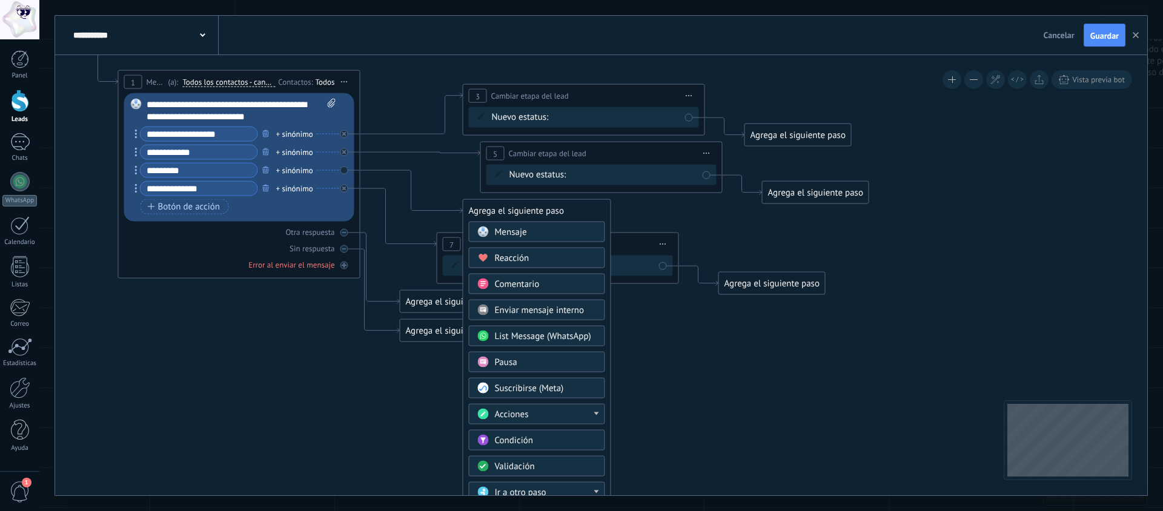
click at [547, 419] on div "Acciones" at bounding box center [546, 415] width 102 height 12
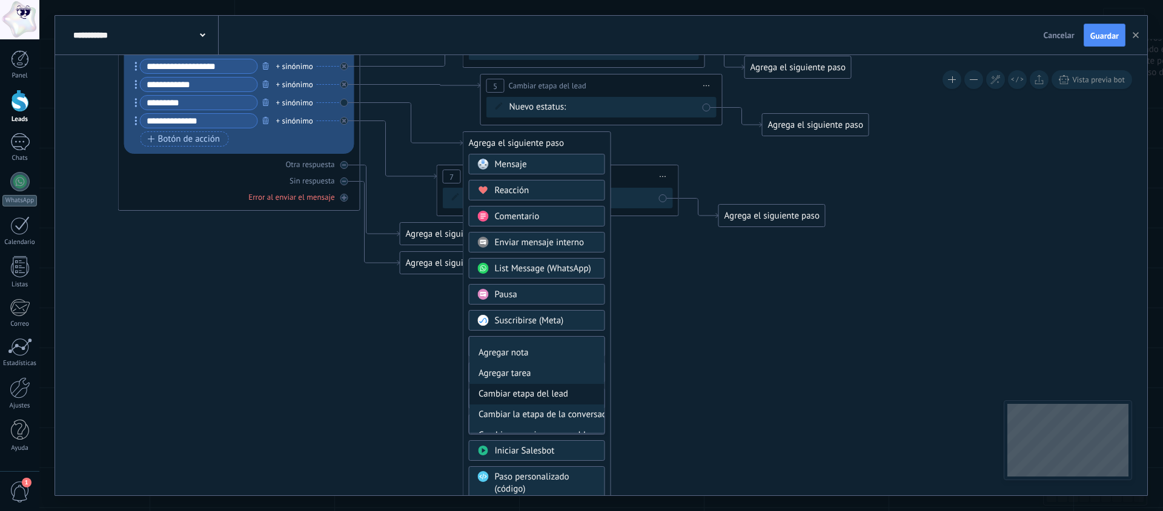
scroll to position [18, 0]
click at [550, 396] on div "Cambiar etapa del lead" at bounding box center [537, 391] width 135 height 21
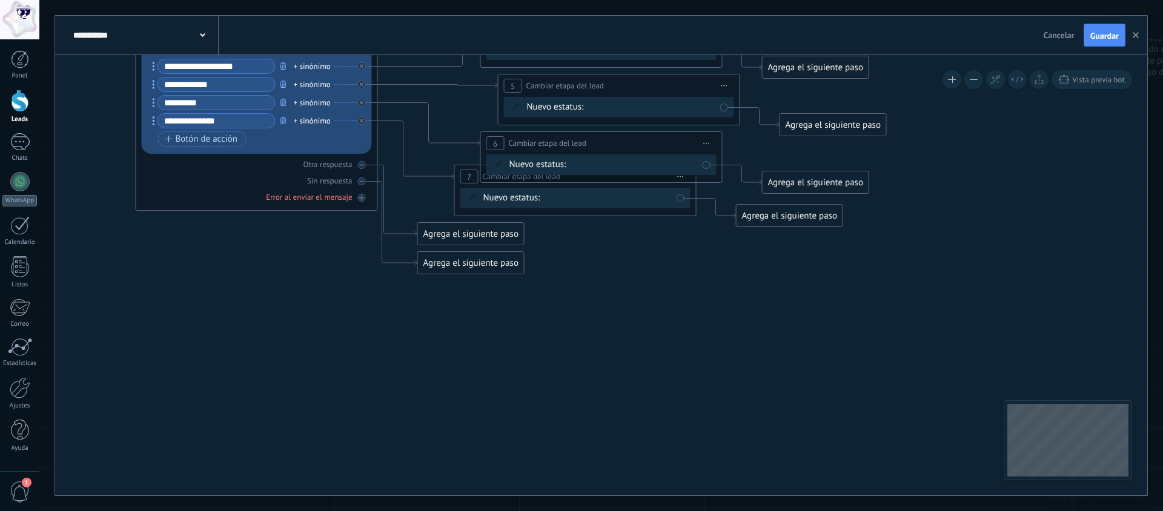
click at [0, 0] on div "información general (BOT) Atención Personalizada clientes seg 01 seg 02 rec 01 …" at bounding box center [0, 0] width 0 height 0
click at [606, 202] on label at bounding box center [633, 191] width 127 height 21
click at [0, 0] on label "Contacto inicial" at bounding box center [0, 0] width 0 height 0
drag, startPoint x: 642, startPoint y: 226, endPoint x: 629, endPoint y: 219, distance: 15.2
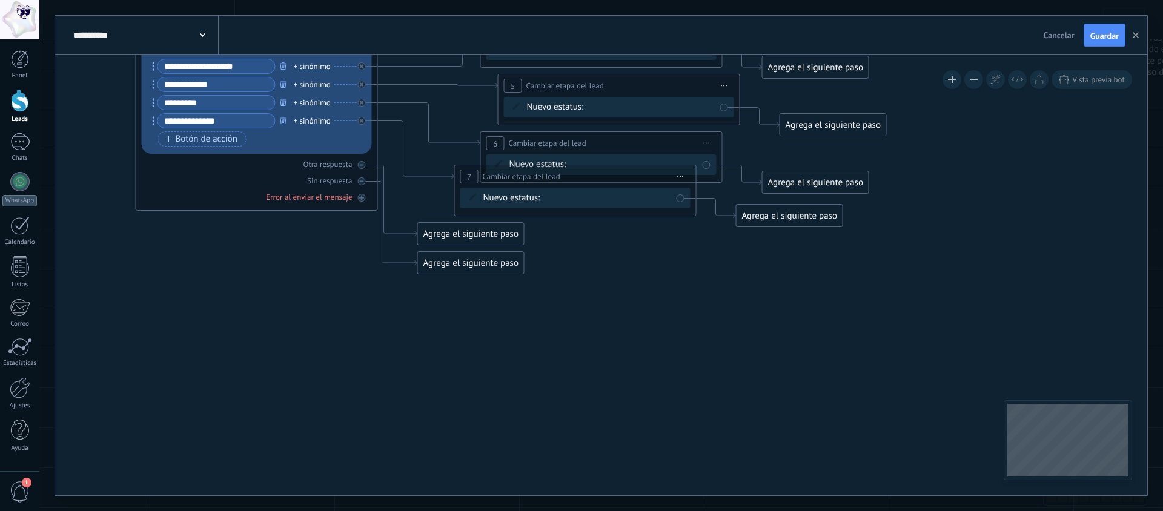
drag, startPoint x: 596, startPoint y: 199, endPoint x: 566, endPoint y: 229, distance: 42.4
drag, startPoint x: 465, startPoint y: 278, endPoint x: 426, endPoint y: 313, distance: 52.4
click at [423, 316] on div "Agrega el siguiente paso" at bounding box center [430, 316] width 106 height 20
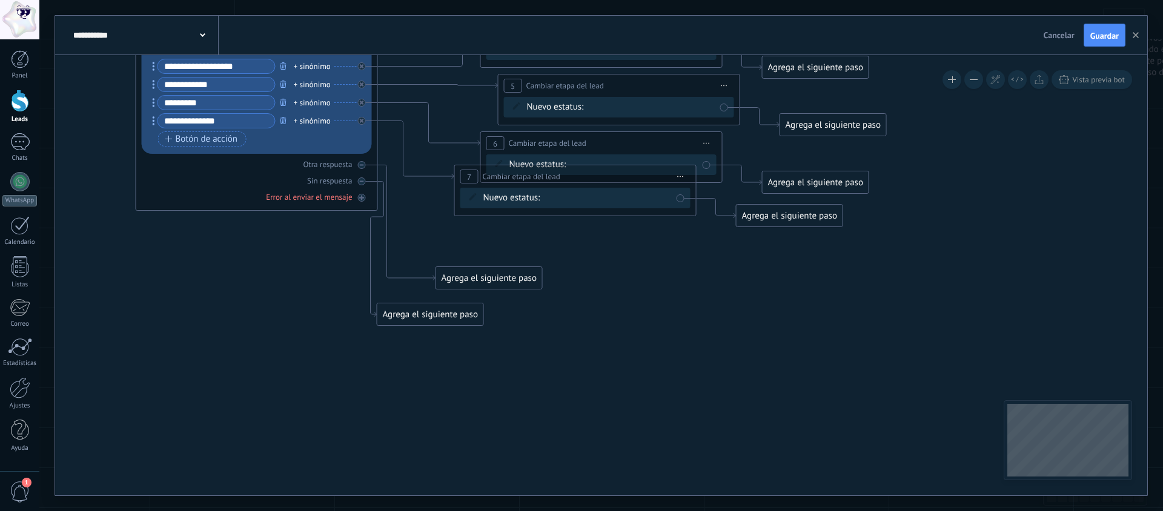
drag, startPoint x: 465, startPoint y: 244, endPoint x: 490, endPoint y: 268, distance: 35.1
click at [482, 282] on div "Agrega el siguiente paso" at bounding box center [489, 278] width 106 height 20
drag, startPoint x: 521, startPoint y: 230, endPoint x: 530, endPoint y: 198, distance: 33.4
drag, startPoint x: 528, startPoint y: 208, endPoint x: 520, endPoint y: 200, distance: 11.1
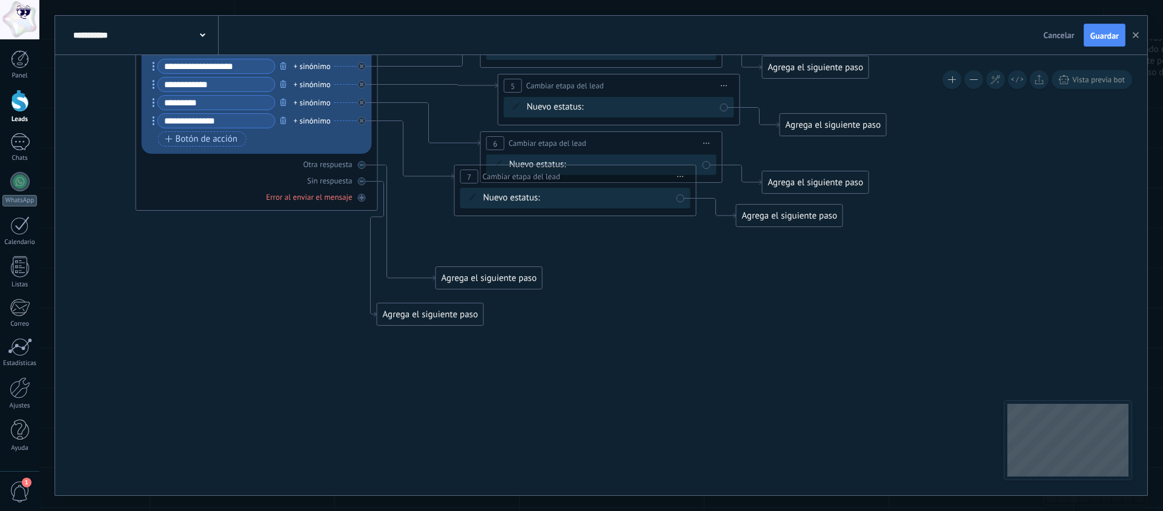
drag, startPoint x: 508, startPoint y: 191, endPoint x: 503, endPoint y: 200, distance: 10.3
click at [508, 191] on div "Nuevo estatus: información general (BOT) Atención Personalizada clientes seg 01…" at bounding box center [575, 198] width 230 height 21
drag, startPoint x: 506, startPoint y: 202, endPoint x: 543, endPoint y: 236, distance: 50.2
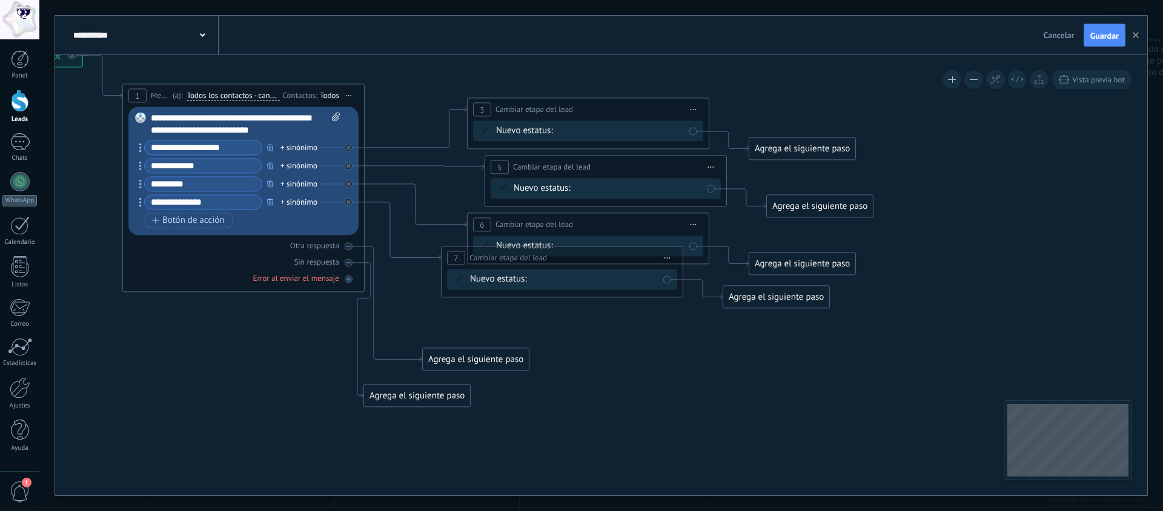
click at [505, 287] on div "Nuevo estatus: información general (BOT) Atención Personalizada clientes seg 01…" at bounding box center [562, 279] width 230 height 21
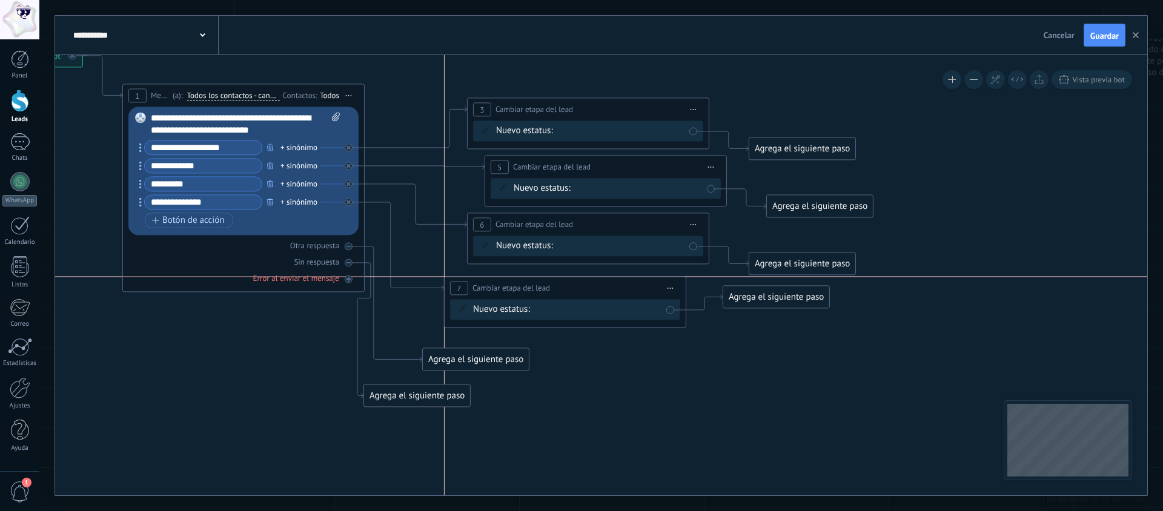
drag, startPoint x: 507, startPoint y: 259, endPoint x: 710, endPoint y: 287, distance: 204.8
click at [506, 290] on span "Cambiar etapa del lead" at bounding box center [512, 288] width 78 height 12
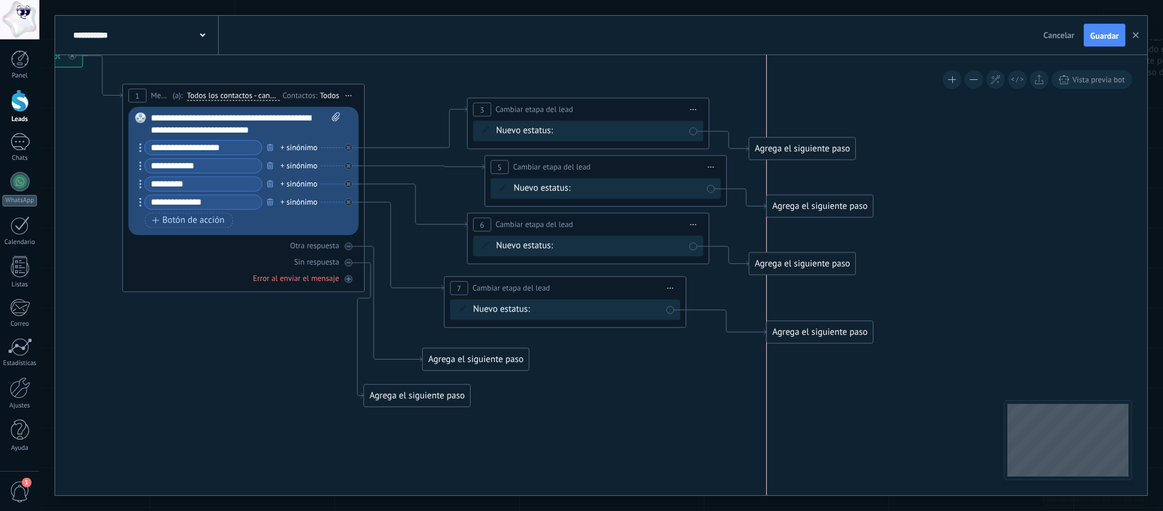
drag, startPoint x: 753, startPoint y: 302, endPoint x: 791, endPoint y: 336, distance: 50.7
click at [792, 336] on div "Agrega el siguiente paso" at bounding box center [820, 332] width 106 height 20
drag, startPoint x: 780, startPoint y: 266, endPoint x: 811, endPoint y: 272, distance: 30.9
click at [811, 272] on div "Agrega el siguiente paso" at bounding box center [835, 274] width 106 height 20
click at [790, 328] on div "Agrega el siguiente paso" at bounding box center [820, 331] width 106 height 20
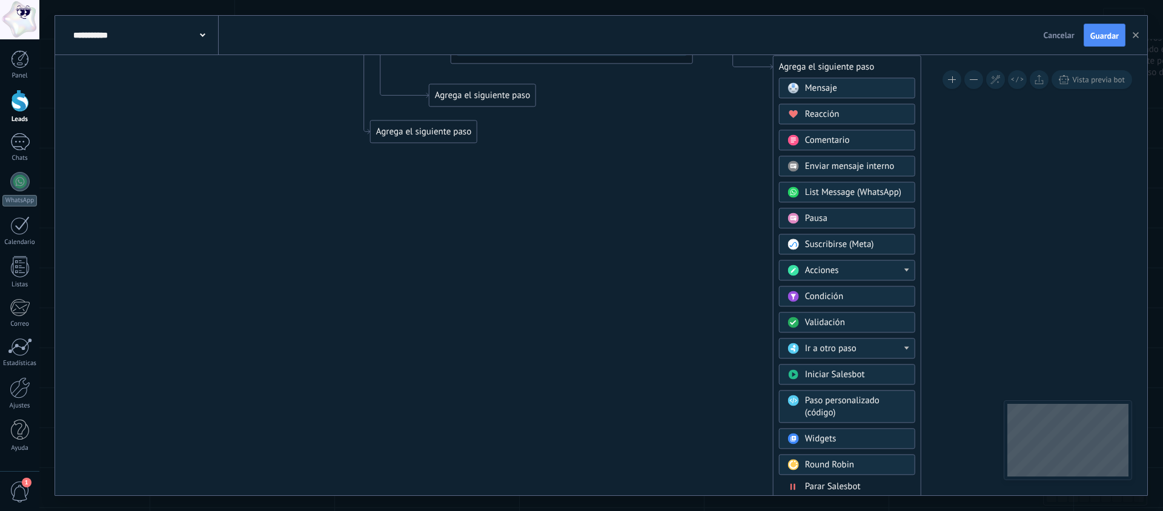
click at [833, 490] on span "Parar Salesbot" at bounding box center [833, 487] width 56 height 12
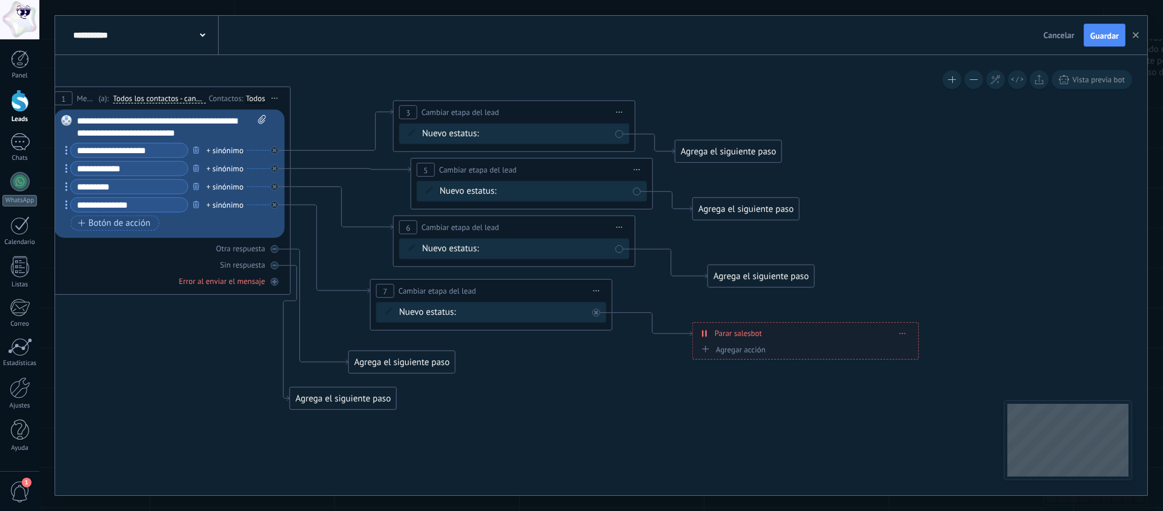
click at [728, 282] on div "Agrega el siguiente paso" at bounding box center [761, 277] width 106 height 20
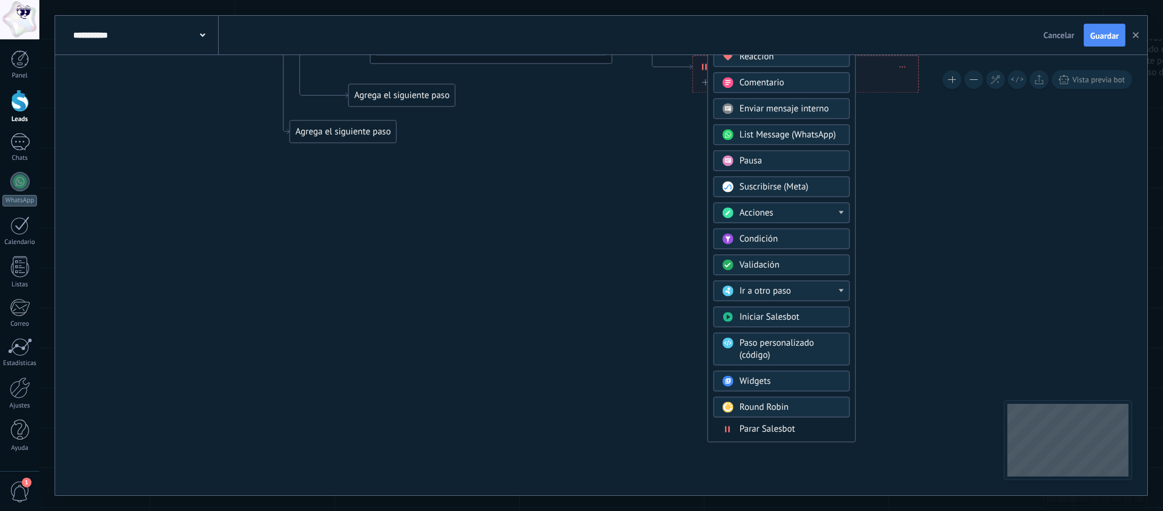
click at [772, 427] on span "Parar Salesbot" at bounding box center [768, 430] width 56 height 12
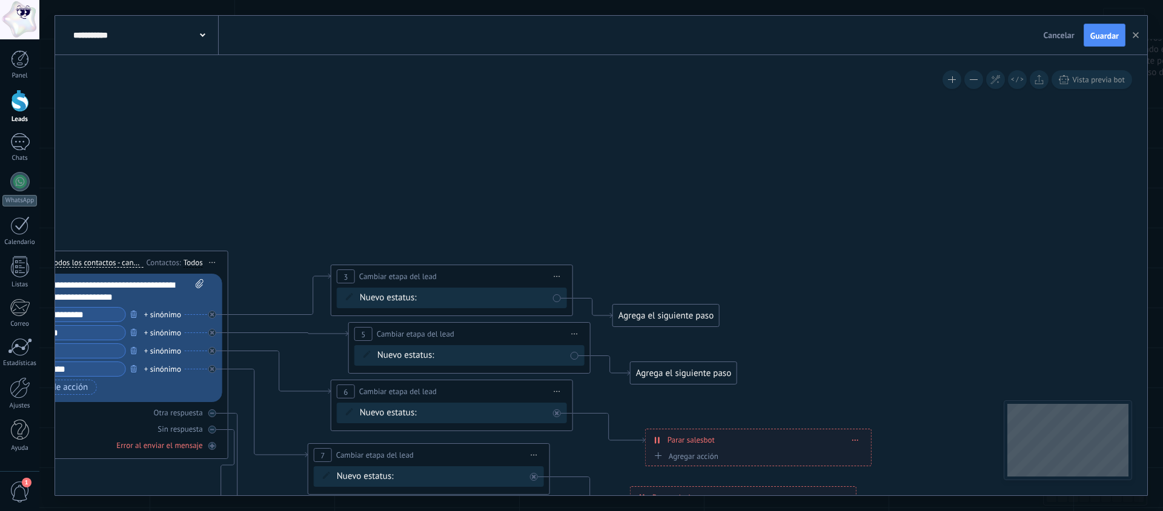
click at [657, 371] on div "Agrega el siguiente paso" at bounding box center [684, 374] width 106 height 20
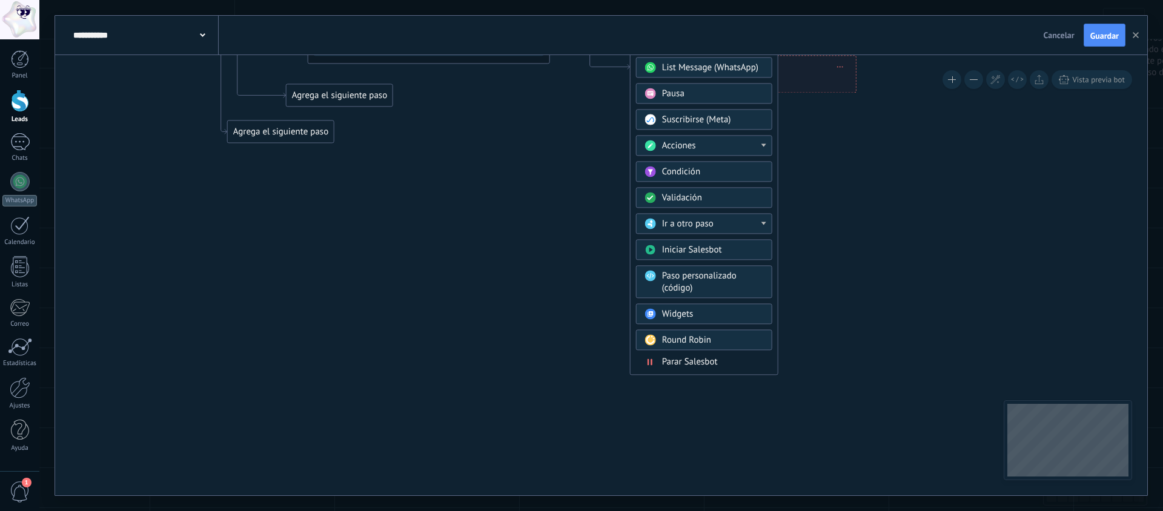
click at [709, 365] on span "Parar Salesbot" at bounding box center [690, 362] width 56 height 12
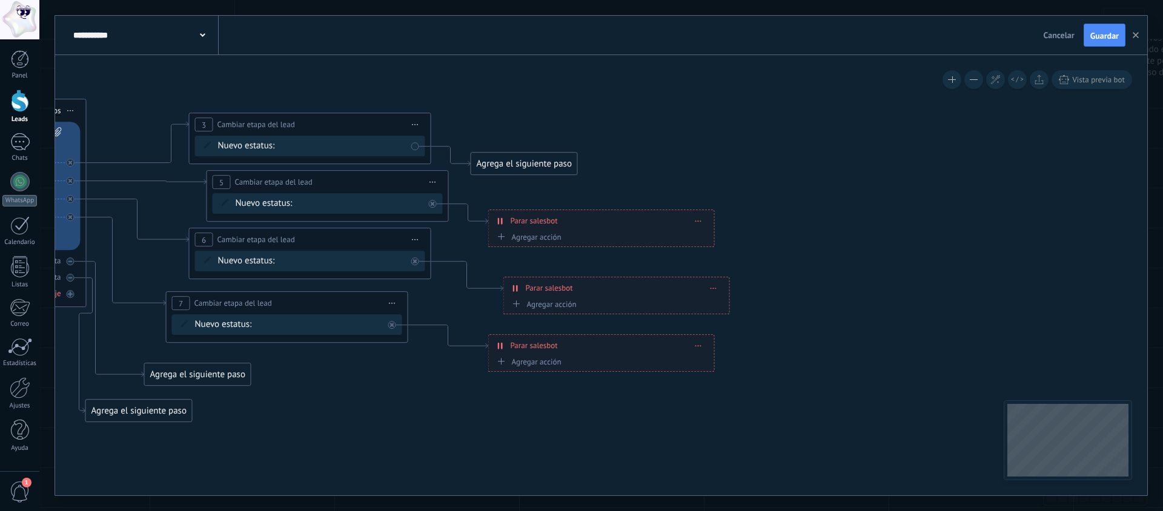
drag, startPoint x: 542, startPoint y: 178, endPoint x: 536, endPoint y: 171, distance: 9.1
click at [542, 178] on icon at bounding box center [135, 240] width 1473 height 969
click at [536, 171] on div "Agrega el siguiente paso" at bounding box center [524, 164] width 106 height 20
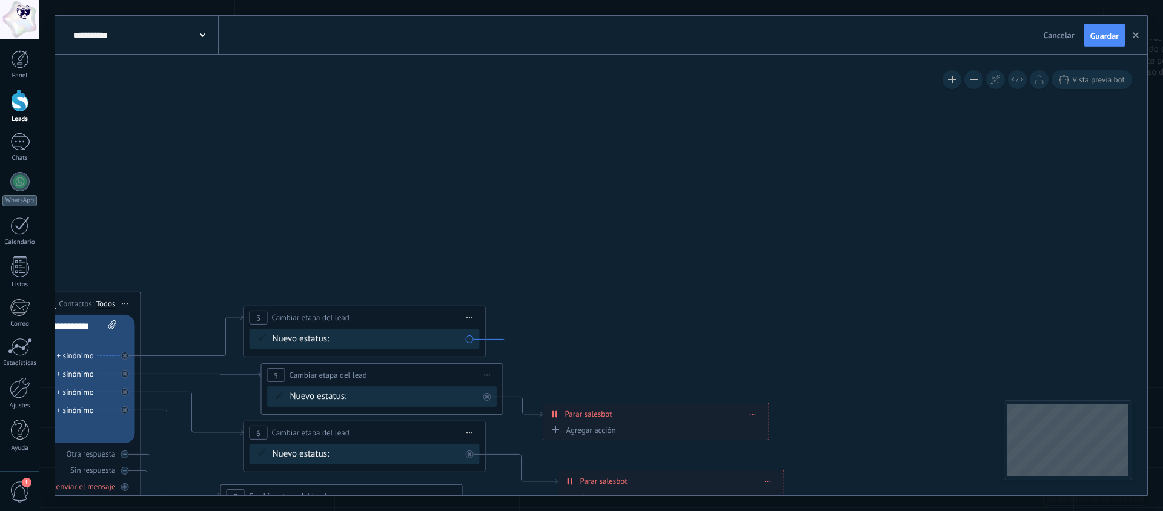
click at [505, 347] on icon at bounding box center [505, 462] width 39 height 247
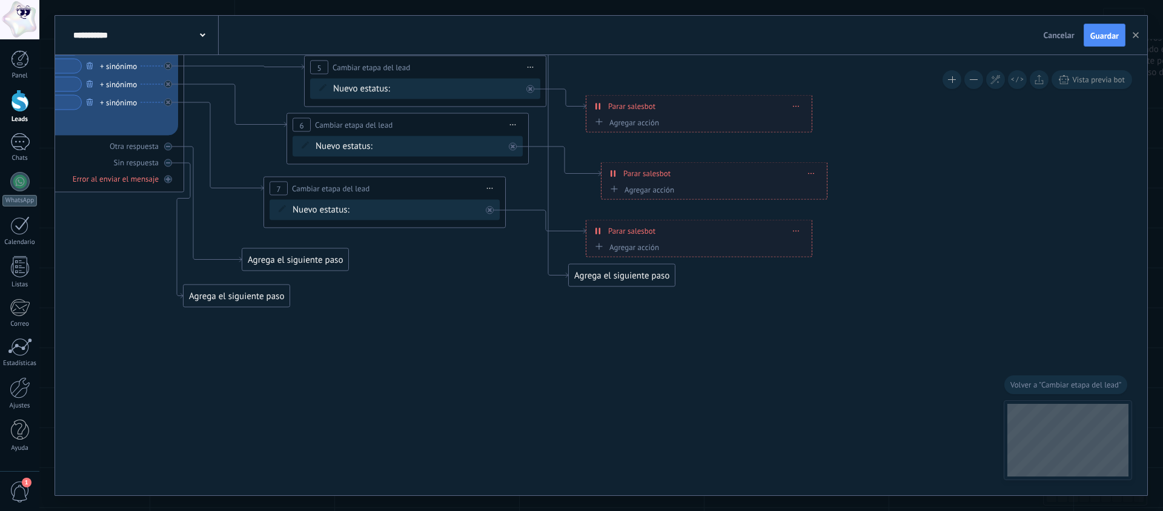
click at [600, 277] on div "Agrega el siguiente paso" at bounding box center [622, 276] width 106 height 20
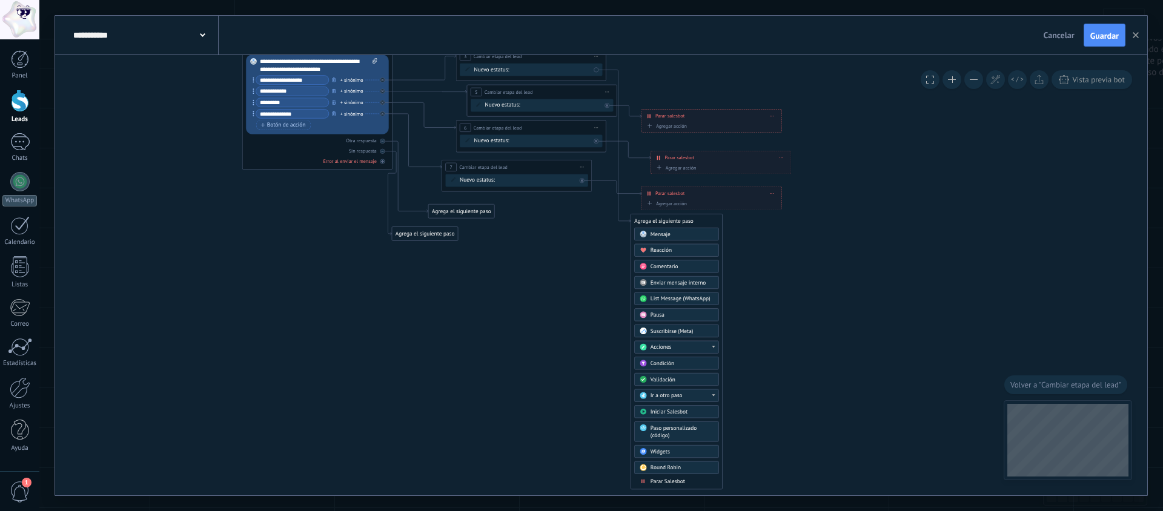
click at [665, 481] on span "Parar Salesbot" at bounding box center [668, 481] width 35 height 7
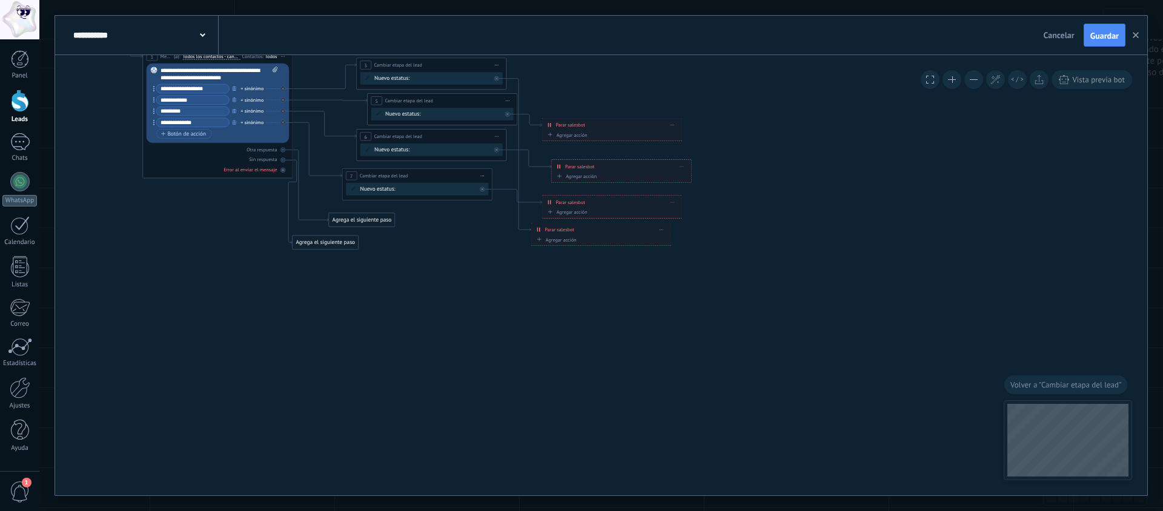
drag, startPoint x: 611, startPoint y: 153, endPoint x: 614, endPoint y: 138, distance: 14.9
click at [55, 25] on div "**********" at bounding box center [55, 25] width 0 height 0
drag, startPoint x: 551, startPoint y: 238, endPoint x: 599, endPoint y: 127, distance: 120.8
click at [55, 25] on div "**********" at bounding box center [55, 25] width 0 height 0
drag, startPoint x: 568, startPoint y: 229, endPoint x: 561, endPoint y: 162, distance: 67.6
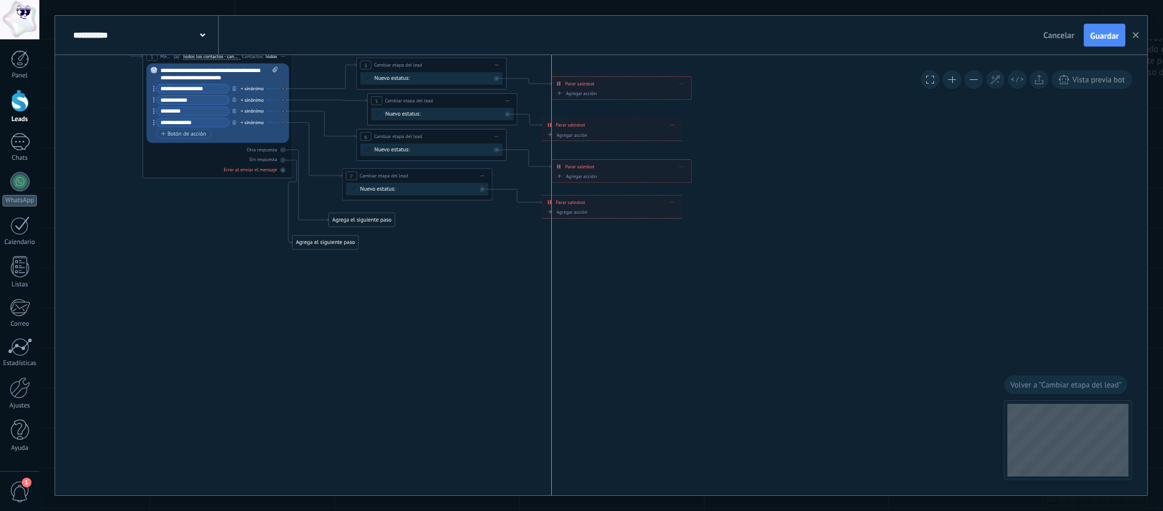
click at [586, 87] on div "**********" at bounding box center [622, 83] width 140 height 13
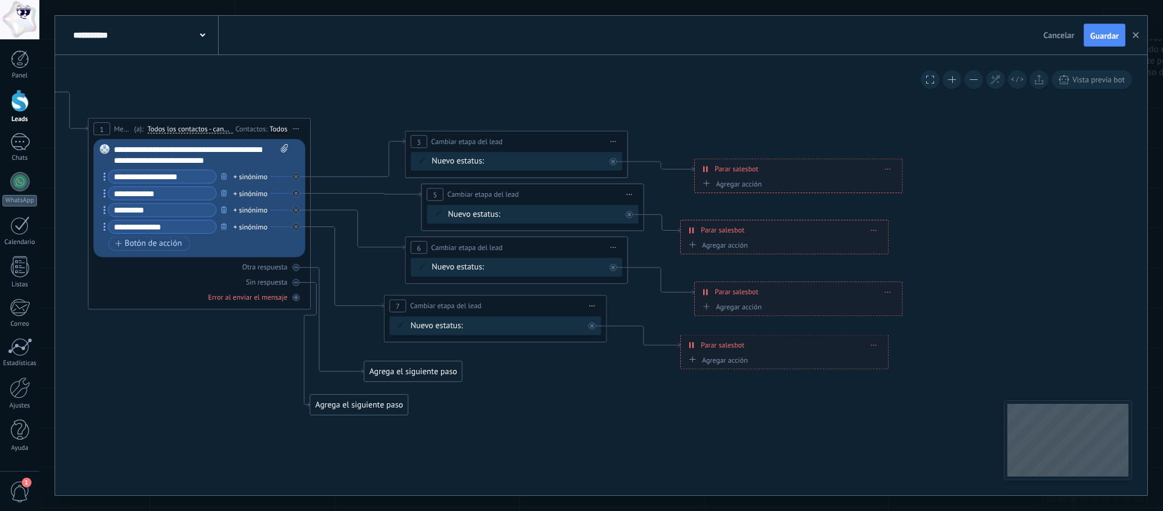
click at [253, 177] on div "+ sinónimo" at bounding box center [250, 176] width 34 height 11
type input "*******"
type input "*********"
type input "******"
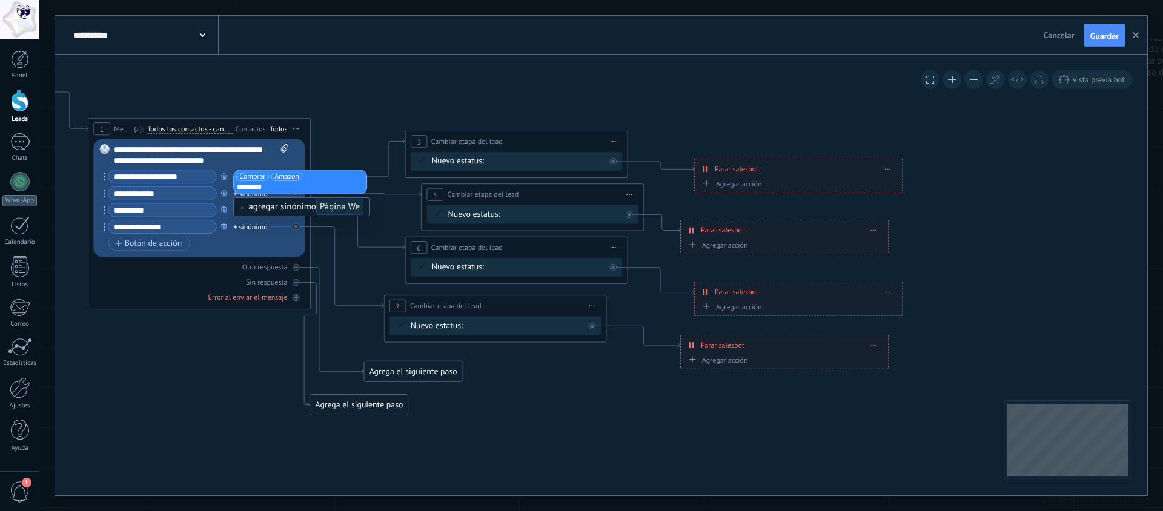
type input "**********"
click at [241, 195] on div "+ sinónimo" at bounding box center [250, 193] width 34 height 11
type input "**********"
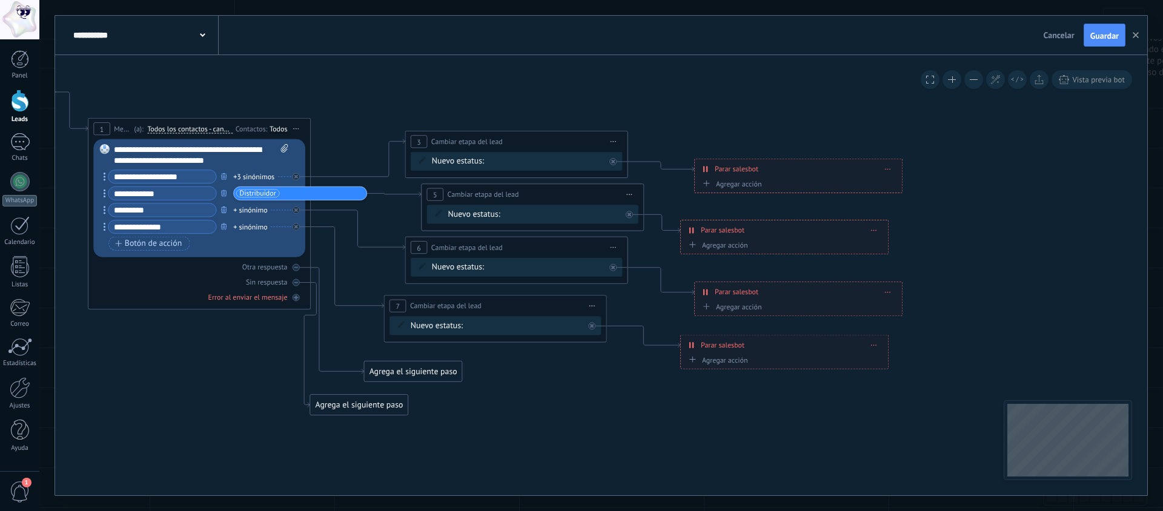
click at [288, 407] on icon at bounding box center [429, 248] width 1503 height 891
click at [330, 402] on div "Agrega el siguiente paso" at bounding box center [359, 405] width 98 height 18
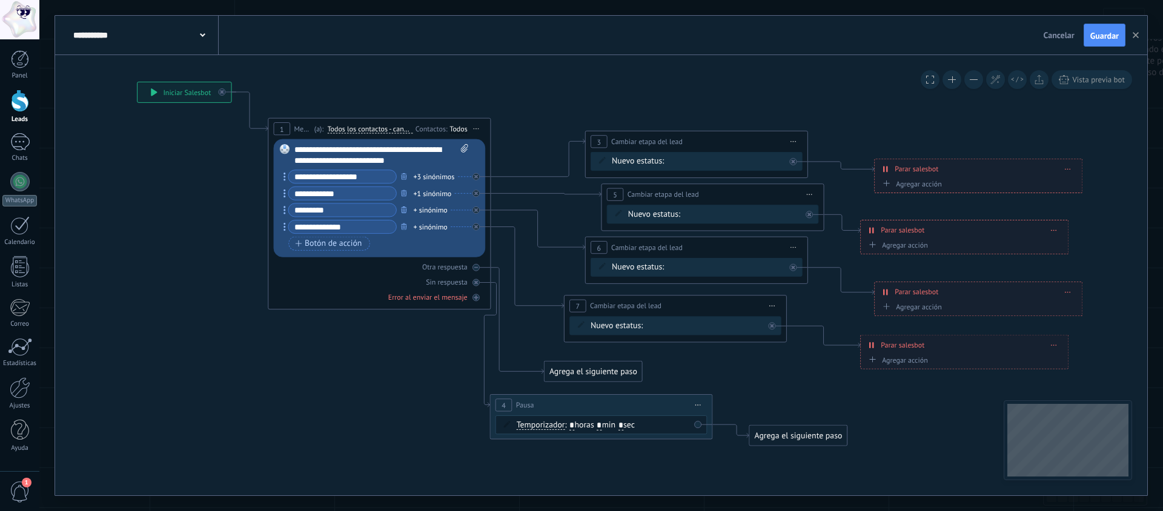
click at [582, 425] on span ": * horas * min * sec" at bounding box center [600, 425] width 70 height 10
click at [574, 425] on input "*" at bounding box center [572, 426] width 5 height 9
type input "**"
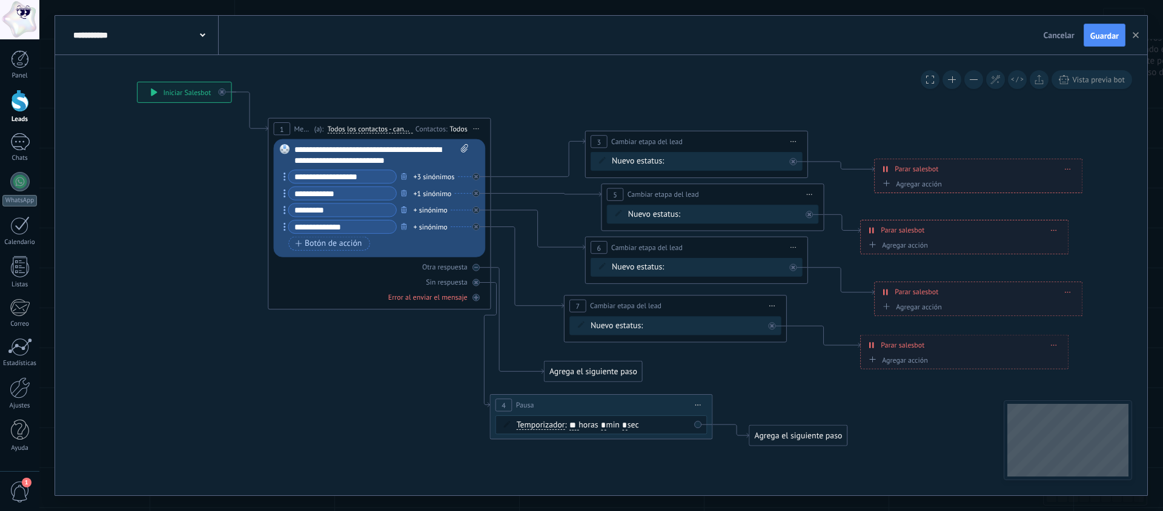
click at [820, 434] on div "Agrega el siguiente paso" at bounding box center [798, 436] width 98 height 18
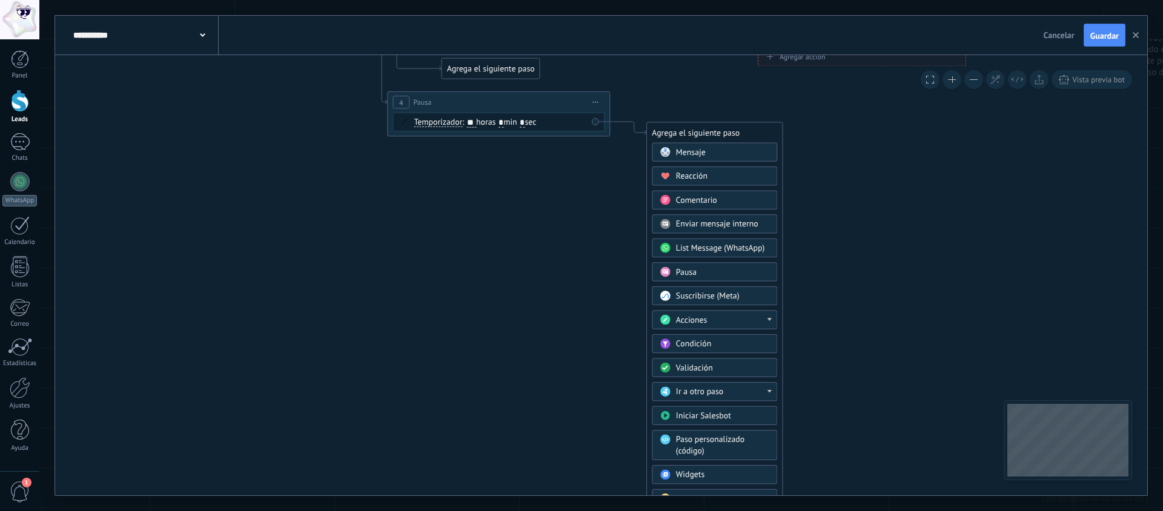
click at [732, 317] on div "Acciones" at bounding box center [723, 320] width 94 height 11
click at [723, 343] on div "Cambiar etapa del lead" at bounding box center [715, 346] width 124 height 19
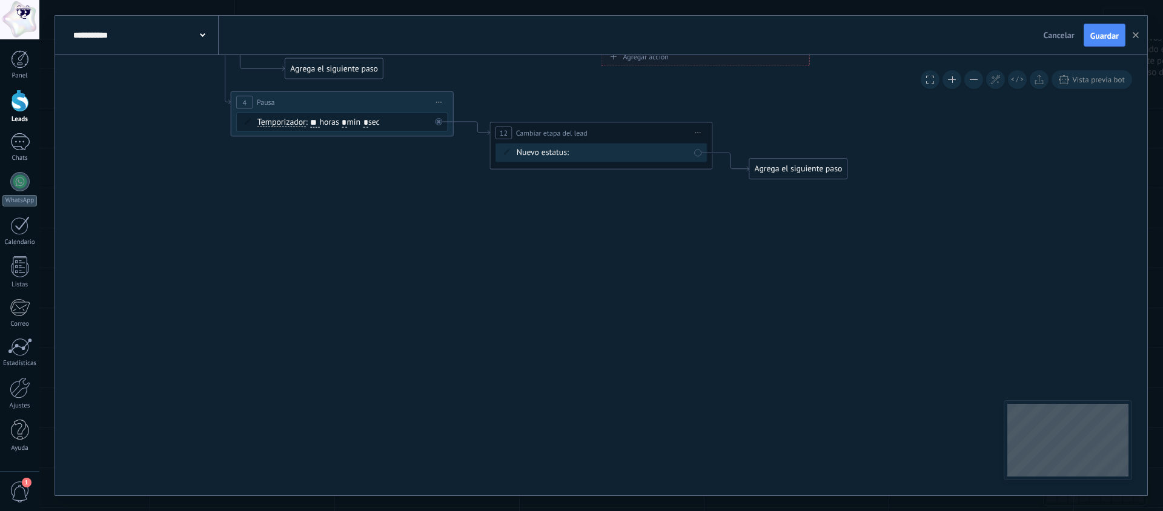
click at [0, 0] on div "información general (BOT) Atención Personalizada clientes seg 01 seg 02 rec 01 …" at bounding box center [0, 0] width 0 height 0
click at [0, 0] on label "Pedido cancelado – perdido" at bounding box center [0, 0] width 0 height 0
click at [777, 169] on div "Agrega el siguiente paso" at bounding box center [799, 169] width 98 height 18
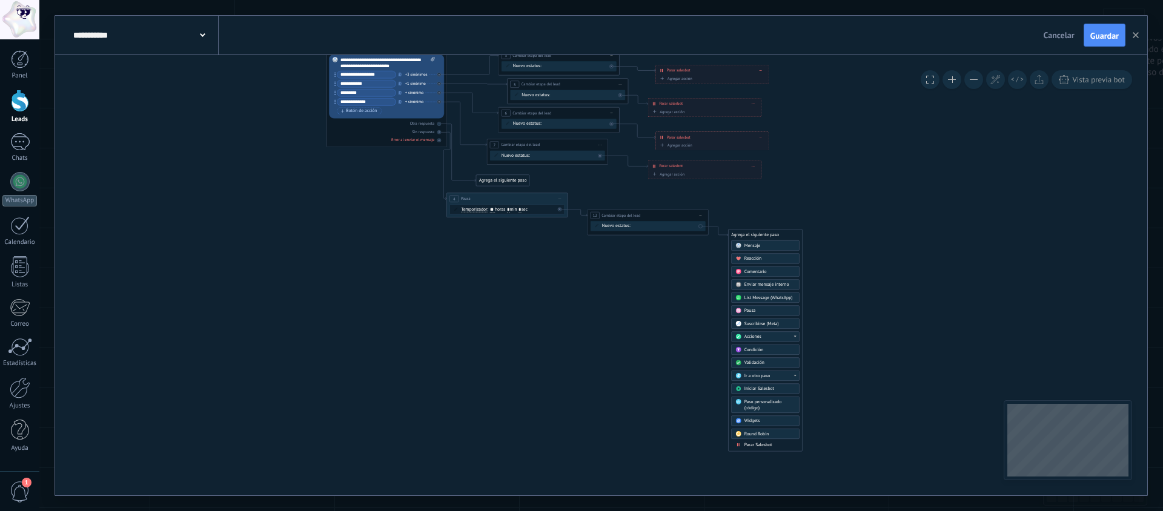
click at [760, 445] on span "Parar Salesbot" at bounding box center [759, 445] width 28 height 6
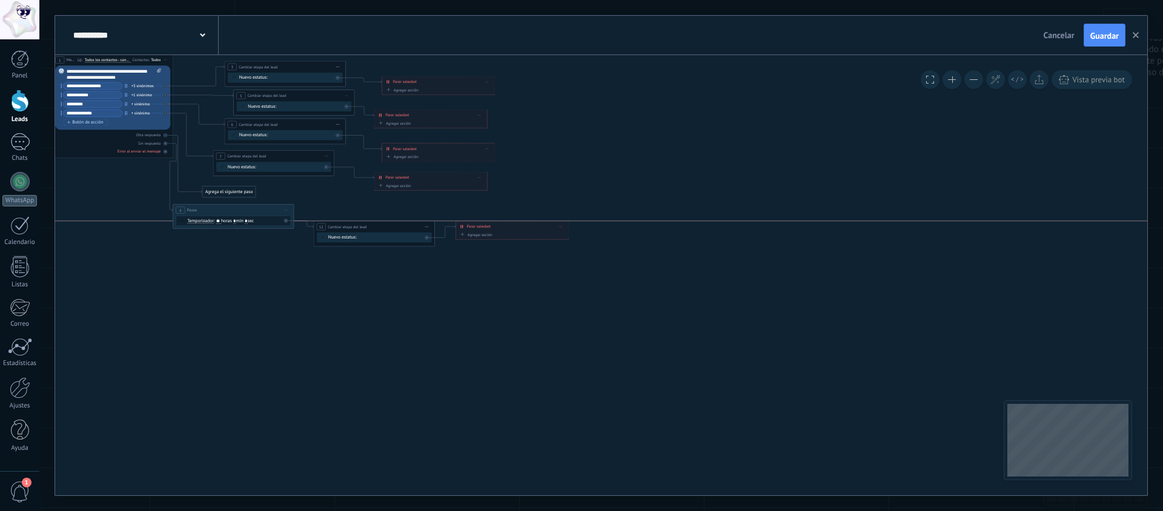
drag, startPoint x: 483, startPoint y: 248, endPoint x: 486, endPoint y: 228, distance: 20.8
click at [486, 228] on span "Parar salesbot" at bounding box center [479, 227] width 24 height 6
click at [1094, 39] on span "Guardar" at bounding box center [1105, 36] width 28 height 8
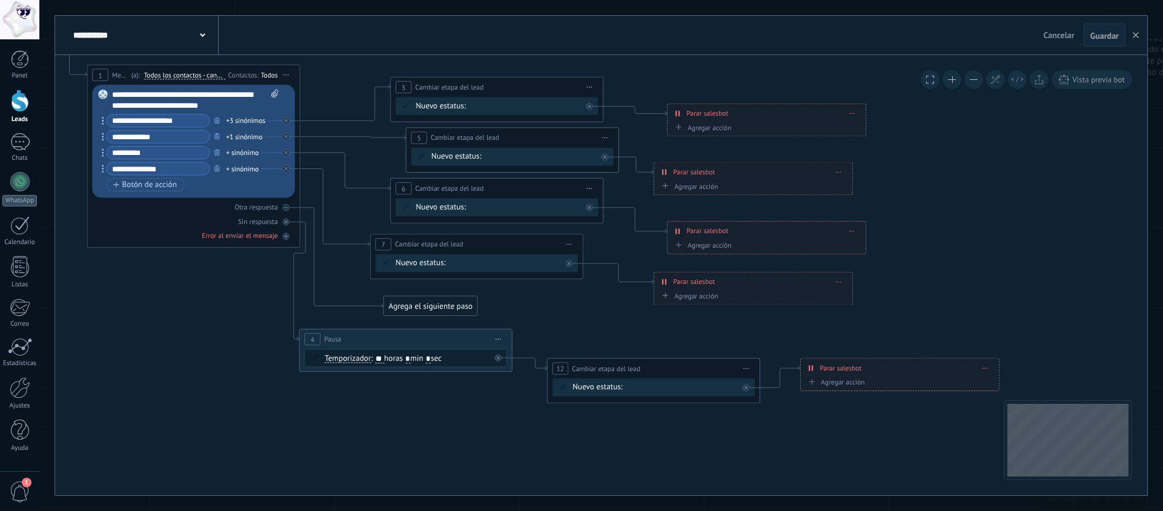
drag, startPoint x: 392, startPoint y: 309, endPoint x: 425, endPoint y: 308, distance: 32.7
click at [425, 308] on div "Agrega el siguiente paso" at bounding box center [430, 306] width 93 height 18
click at [425, 308] on div "Agrega el siguiente paso" at bounding box center [430, 307] width 93 height 18
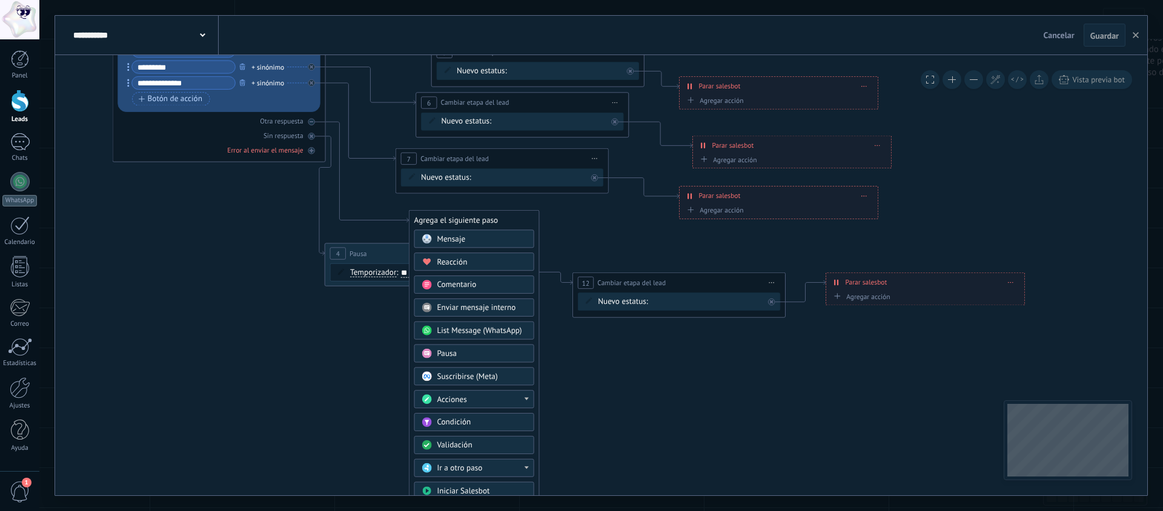
click at [468, 393] on div "Acciones" at bounding box center [474, 399] width 120 height 18
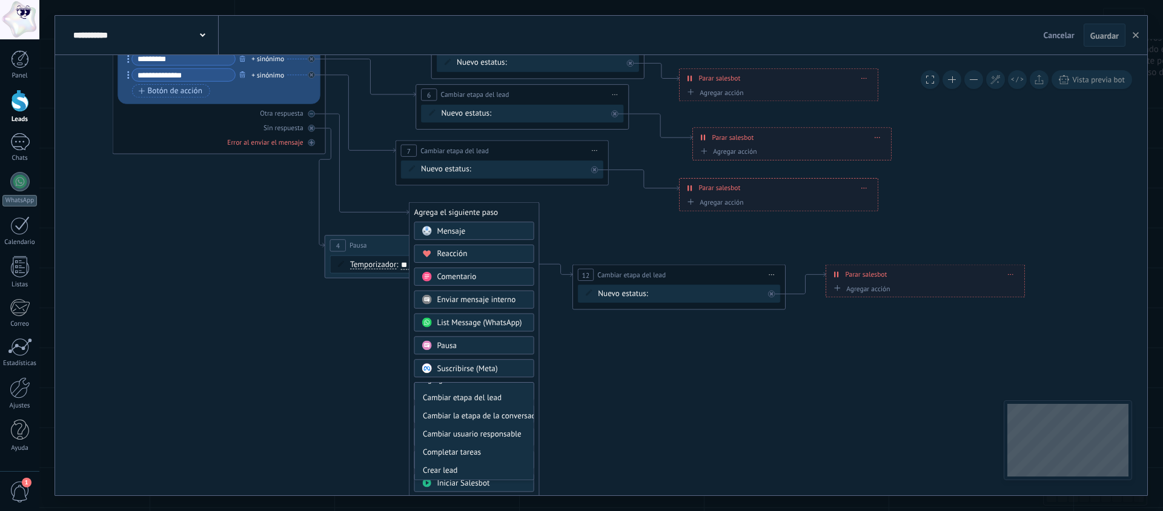
scroll to position [65, 0]
click at [481, 392] on div "Cambiar etapa del lead" at bounding box center [473, 389] width 119 height 18
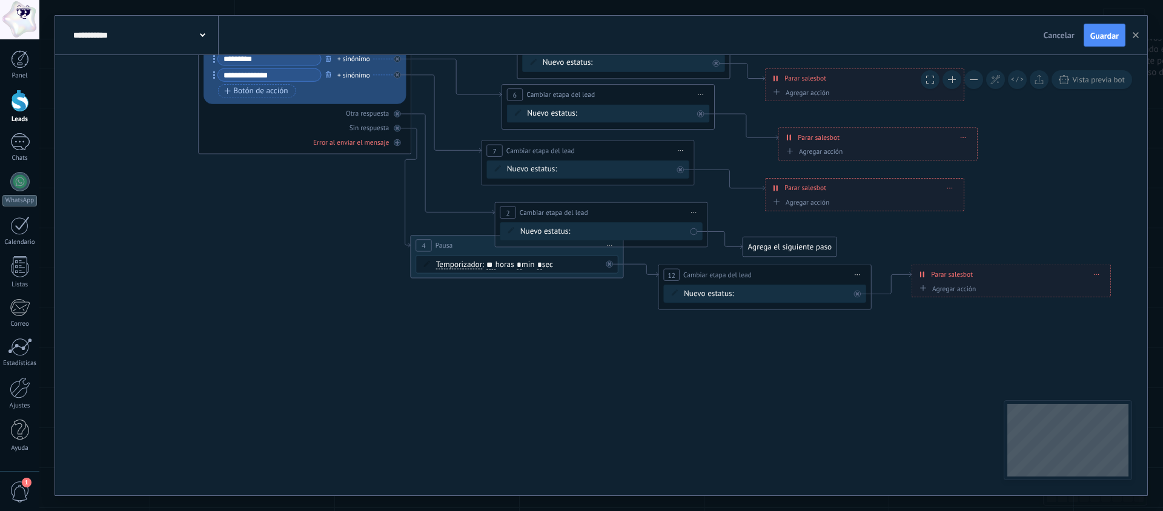
click at [0, 0] on div "información general (BOT) Atención Personalizada clientes seg 01 seg 02 rec 01 …" at bounding box center [0, 0] width 0 height 0
click at [0, 0] on label "información general (BOT)" at bounding box center [0, 0] width 0 height 0
drag, startPoint x: 608, startPoint y: 216, endPoint x: 579, endPoint y: 207, distance: 31.0
click at [579, 207] on div "**********" at bounding box center [574, 207] width 212 height 20
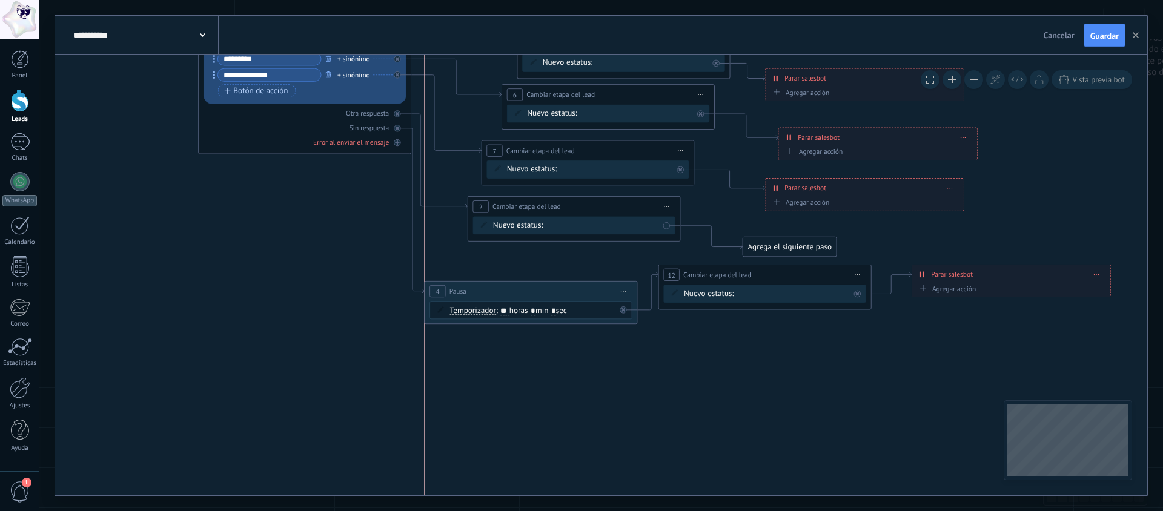
drag, startPoint x: 451, startPoint y: 244, endPoint x: 491, endPoint y: 242, distance: 40.6
click at [466, 290] on span "Pausa" at bounding box center [458, 292] width 17 height 10
drag, startPoint x: 525, startPoint y: 204, endPoint x: 501, endPoint y: 216, distance: 27.4
click at [501, 216] on span "Cambiar etapa del lead" at bounding box center [502, 219] width 68 height 10
drag, startPoint x: 742, startPoint y: 231, endPoint x: 743, endPoint y: 241, distance: 9.9
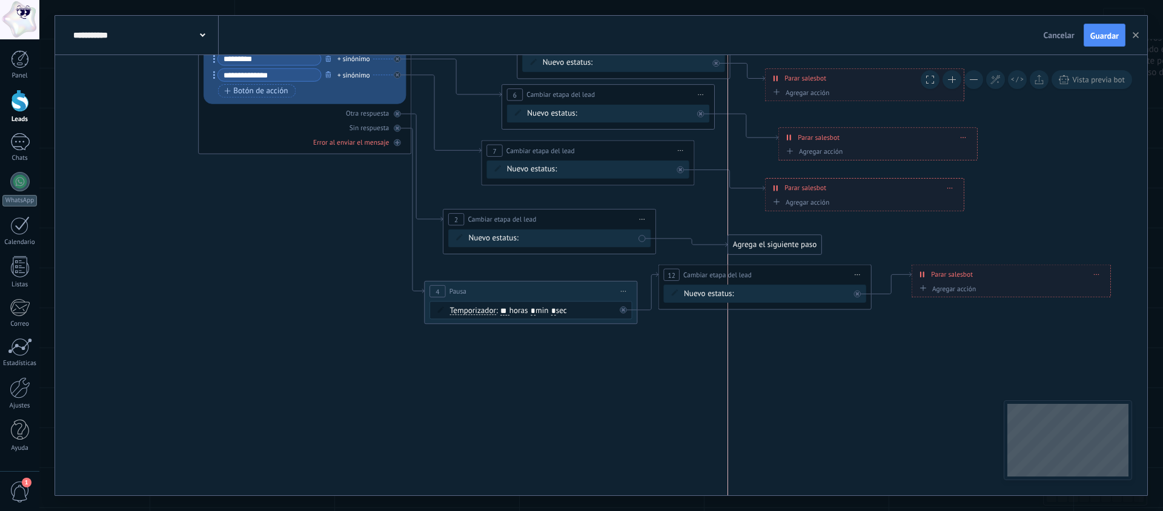
click at [743, 241] on div "Agrega el siguiente paso" at bounding box center [774, 245] width 93 height 18
click at [745, 241] on div "Agrega el siguiente paso" at bounding box center [774, 245] width 93 height 18
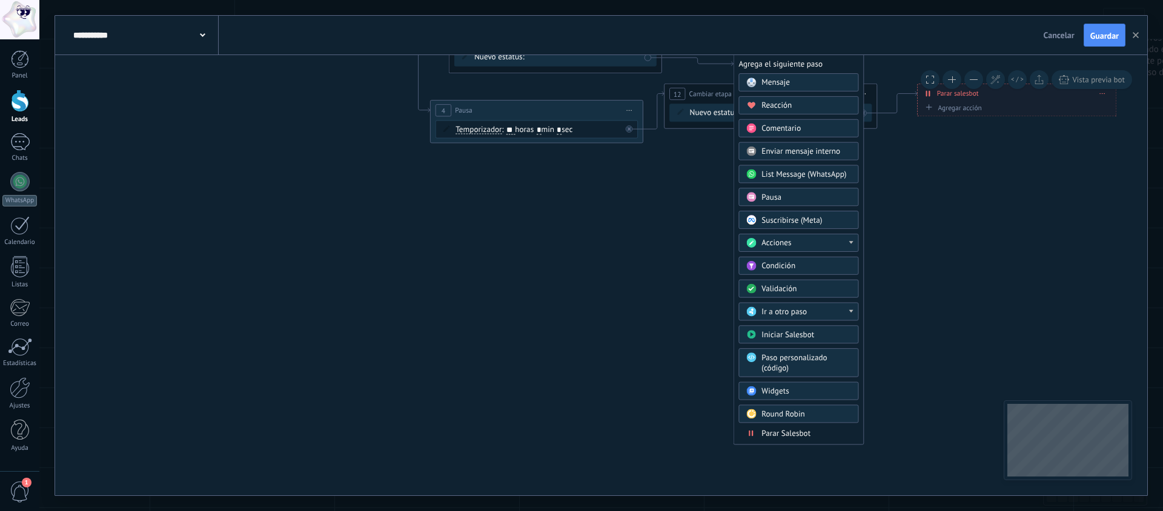
click at [781, 432] on span "Parar Salesbot" at bounding box center [786, 433] width 49 height 10
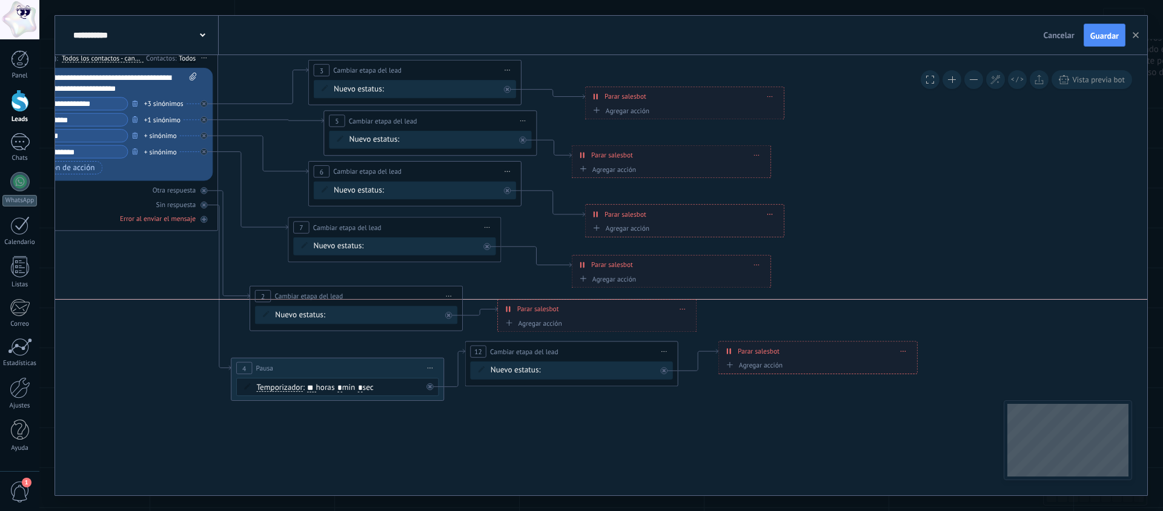
drag, startPoint x: 616, startPoint y: 325, endPoint x: 582, endPoint y: 312, distance: 35.7
click at [582, 312] on div "**********" at bounding box center [597, 309] width 198 height 19
click at [1107, 35] on span "Guardar" at bounding box center [1105, 36] width 28 height 8
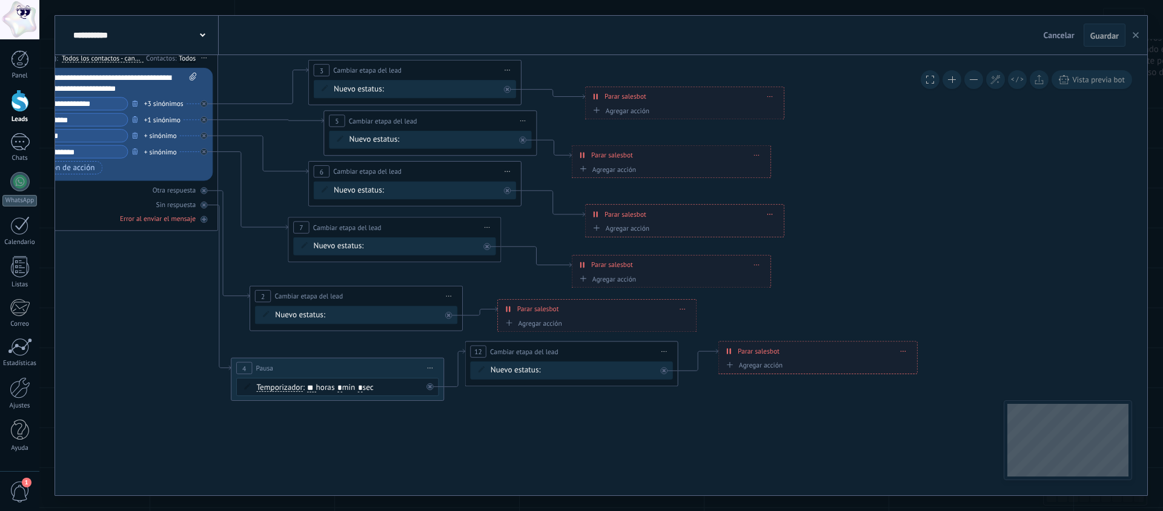
click at [1135, 36] on use "button" at bounding box center [1136, 35] width 6 height 6
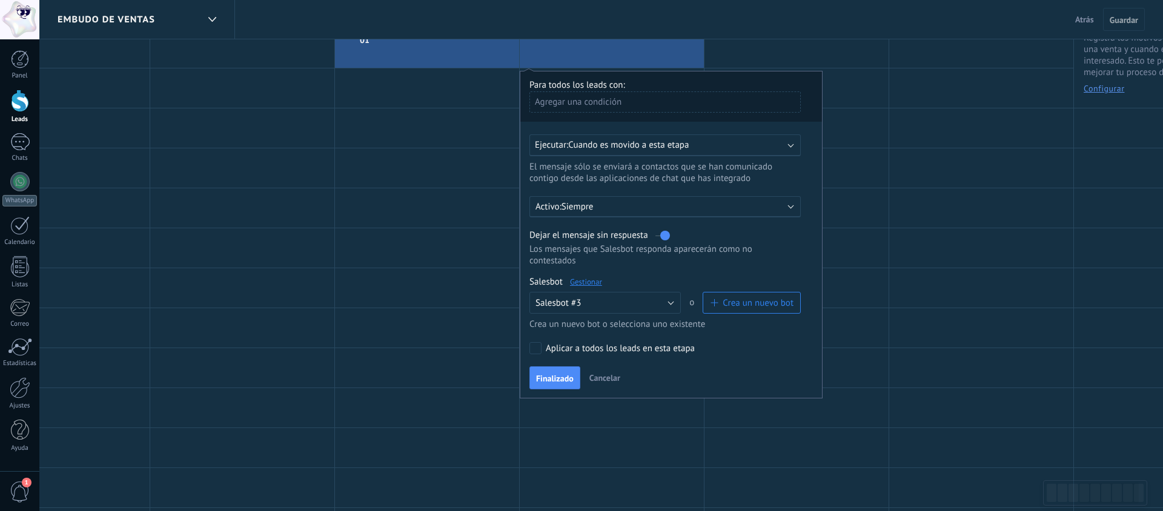
click at [563, 379] on span "Finalizado" at bounding box center [555, 378] width 38 height 8
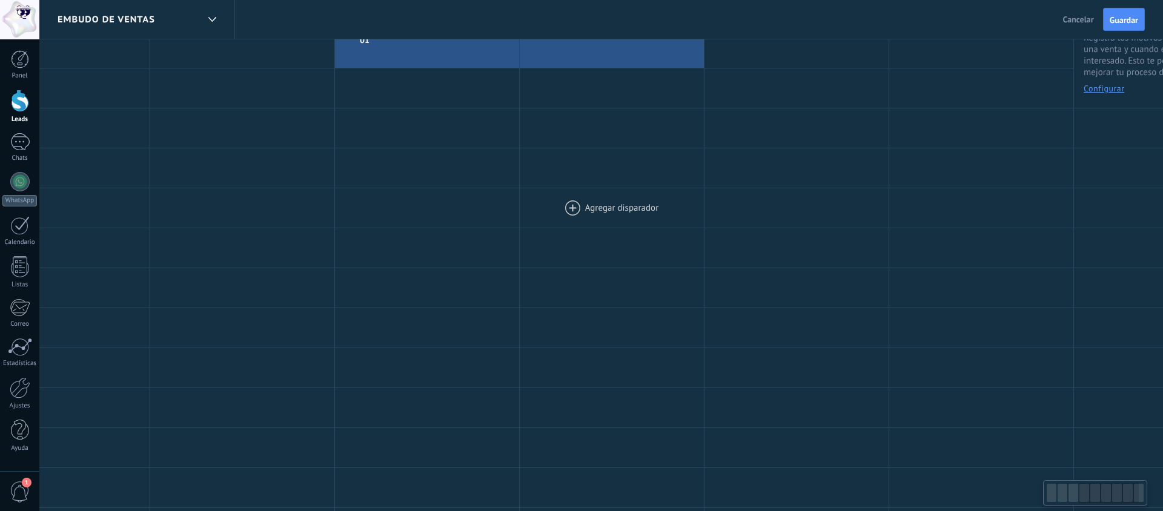
scroll to position [0, 0]
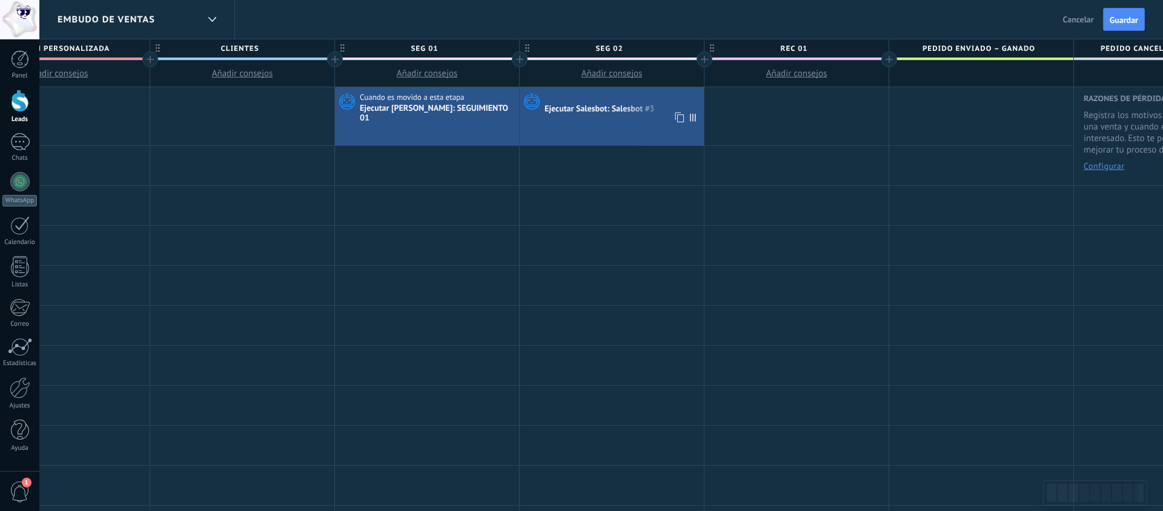
click at [586, 113] on div "Ejecutar Salesbot: Salesbot #3" at bounding box center [601, 109] width 112 height 11
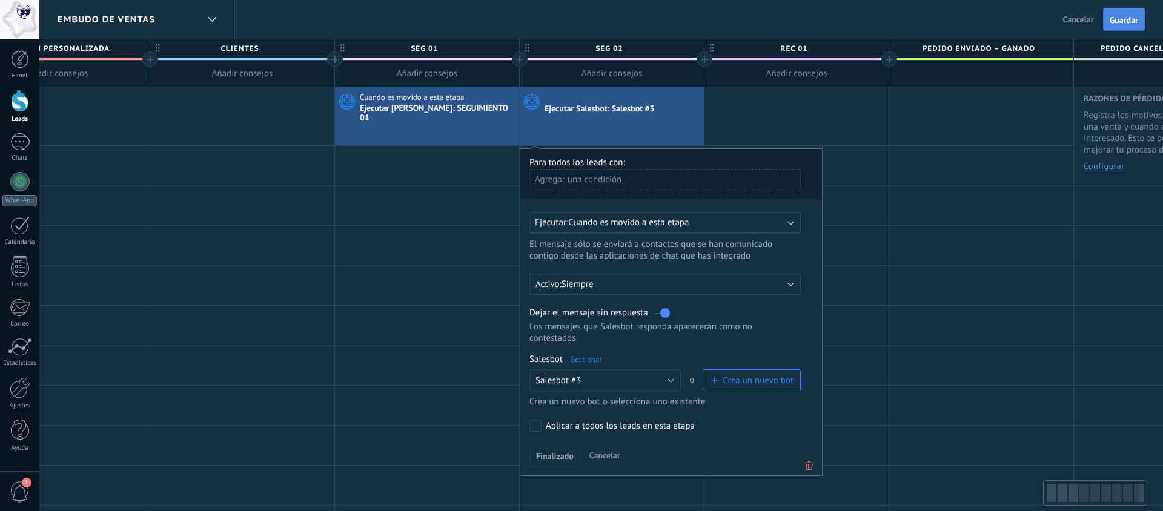
click at [1119, 30] on button "Guardar" at bounding box center [1124, 19] width 42 height 23
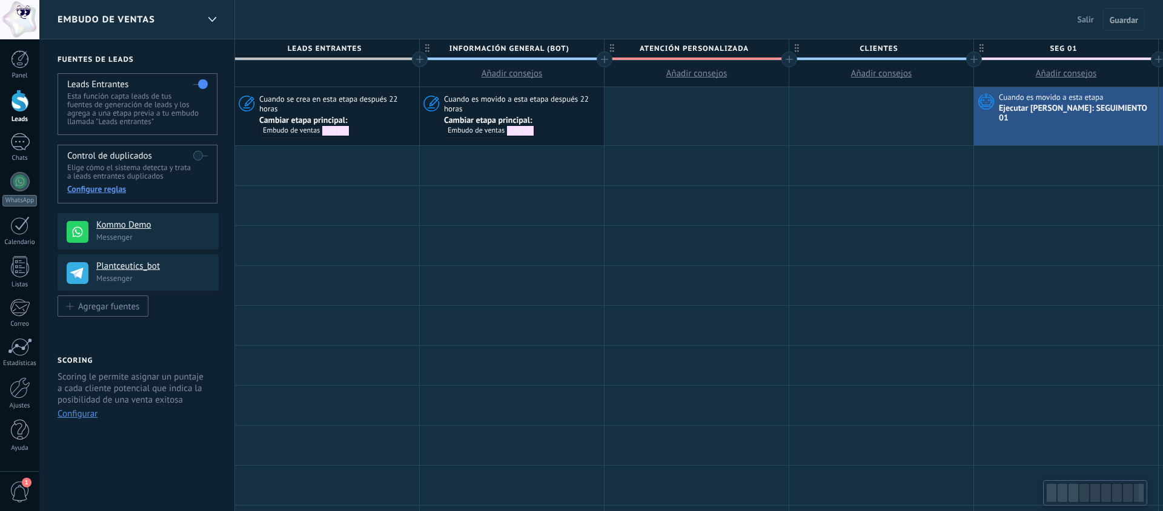
scroll to position [0, 639]
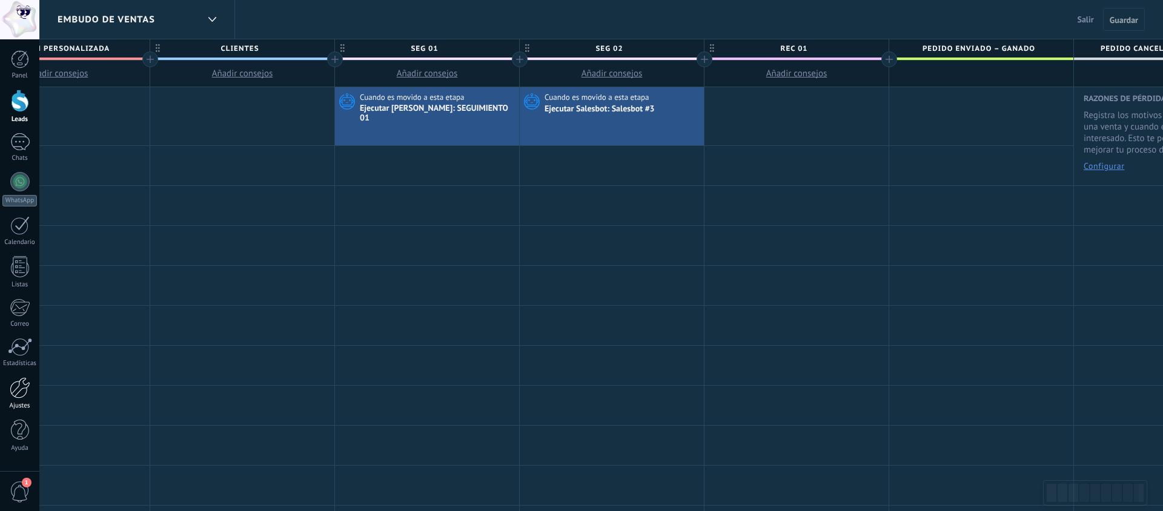
click at [16, 397] on div at bounding box center [20, 387] width 21 height 21
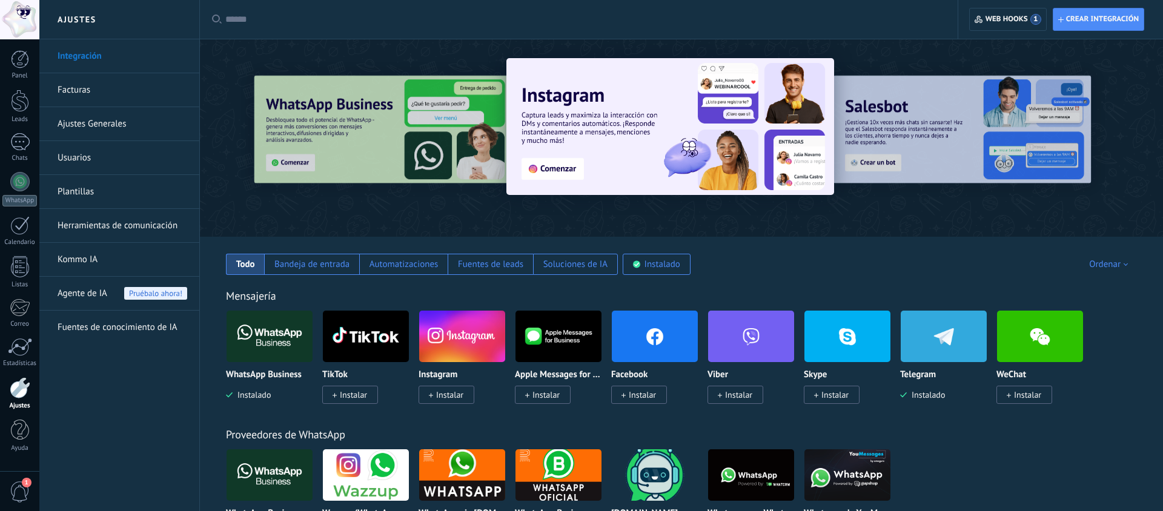
click at [146, 225] on link "Herramientas de comunicación" at bounding box center [123, 226] width 130 height 34
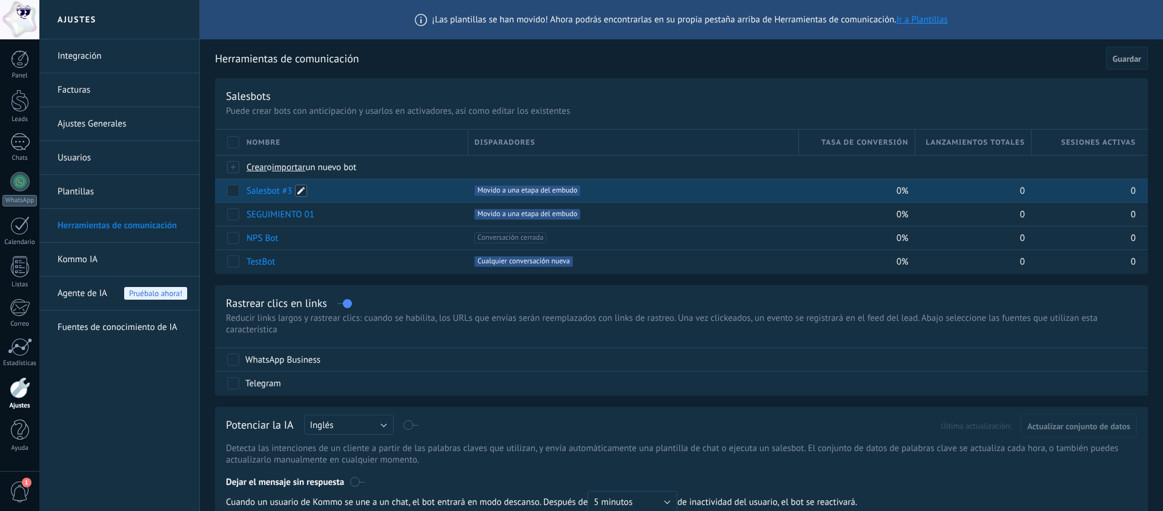
click at [304, 193] on span at bounding box center [301, 191] width 12 height 12
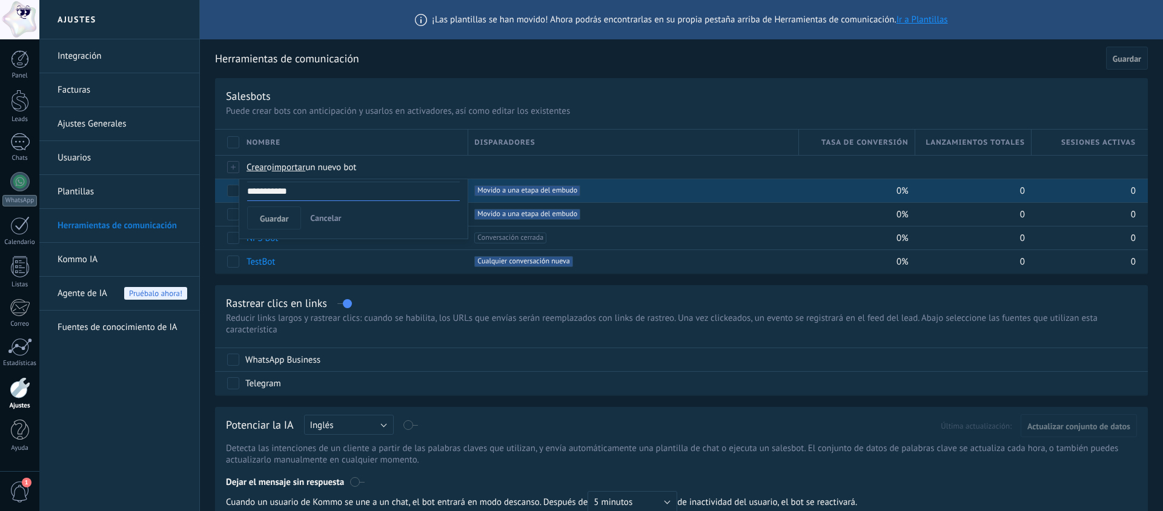
click at [287, 193] on input "**********" at bounding box center [353, 191] width 213 height 19
type input "**********"
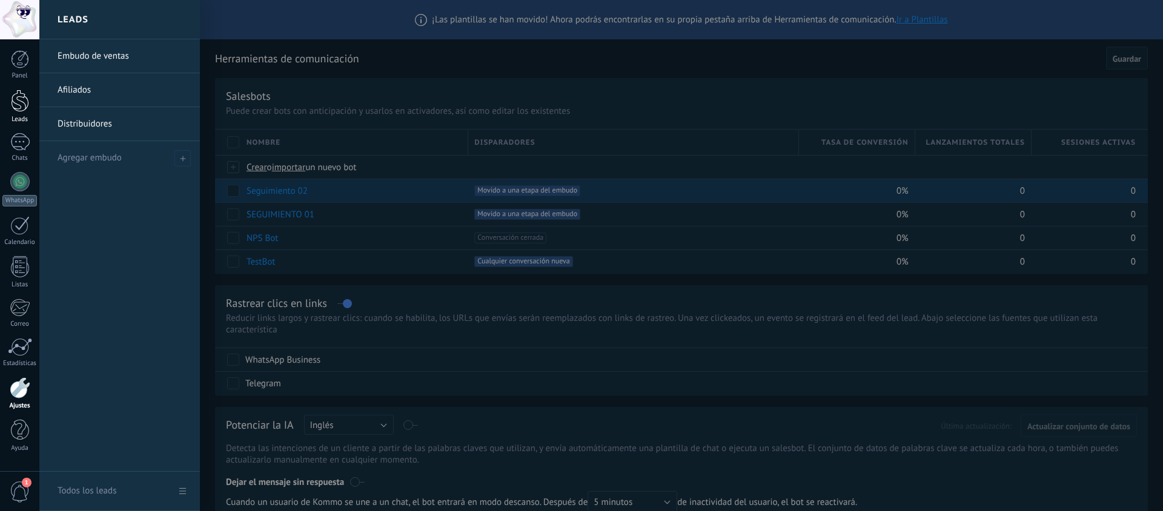
click at [23, 109] on div at bounding box center [20, 101] width 18 height 22
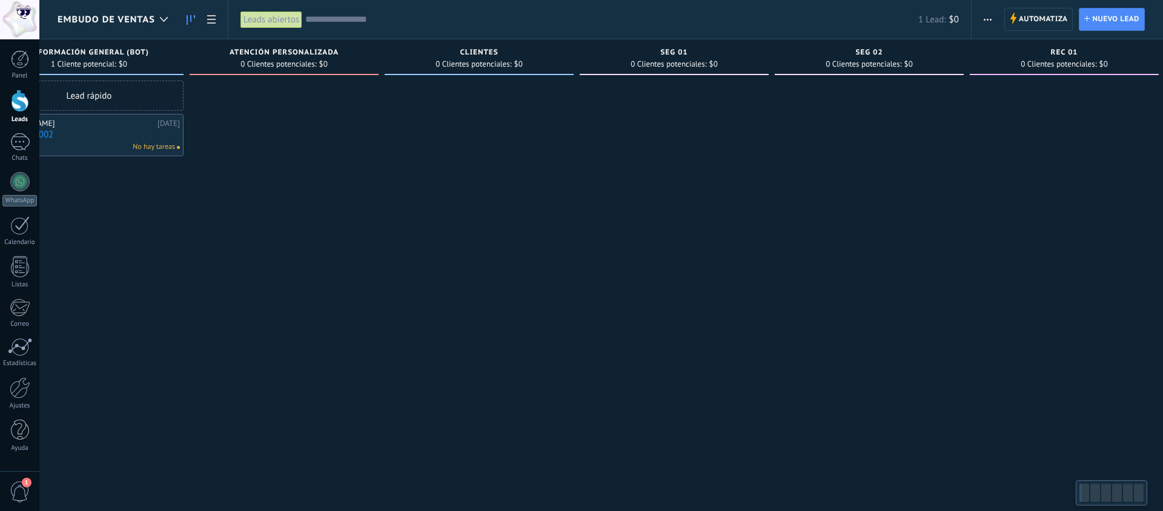
scroll to position [0, 77]
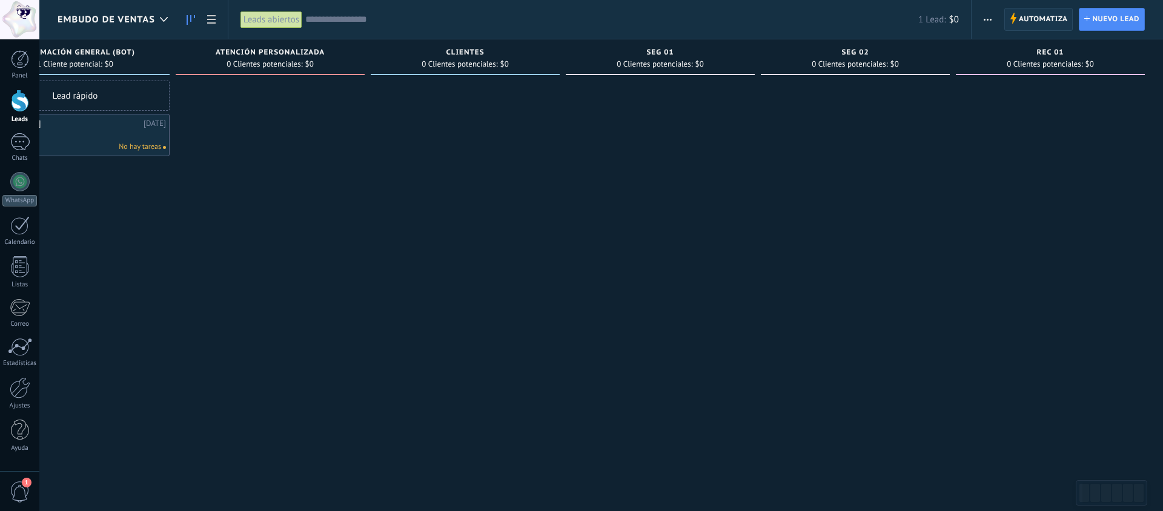
click at [1029, 20] on span "Automatiza" at bounding box center [1043, 19] width 49 height 22
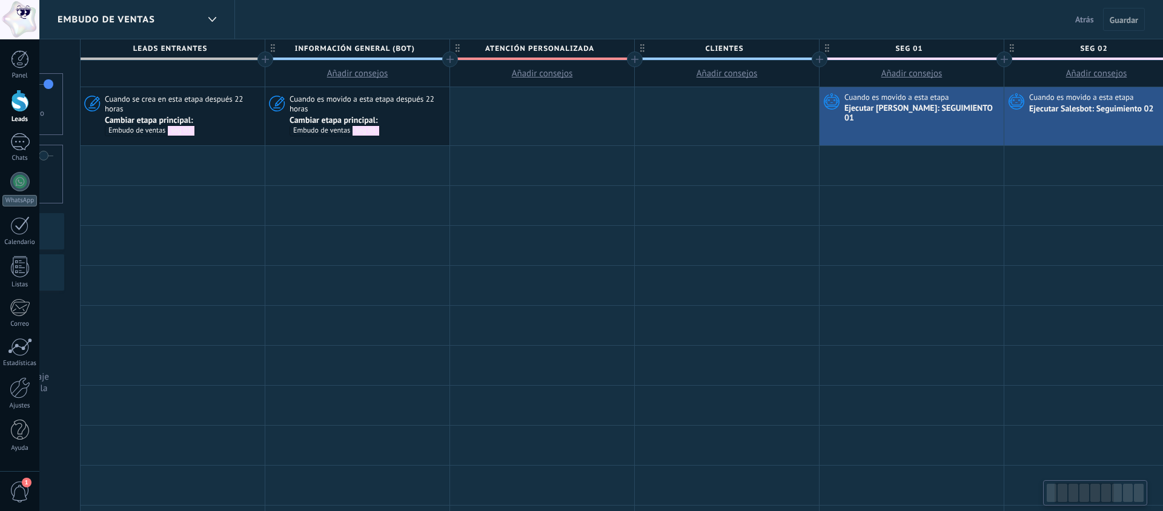
scroll to position [0, 158]
click at [938, 48] on span "seg 01" at bounding box center [905, 48] width 178 height 19
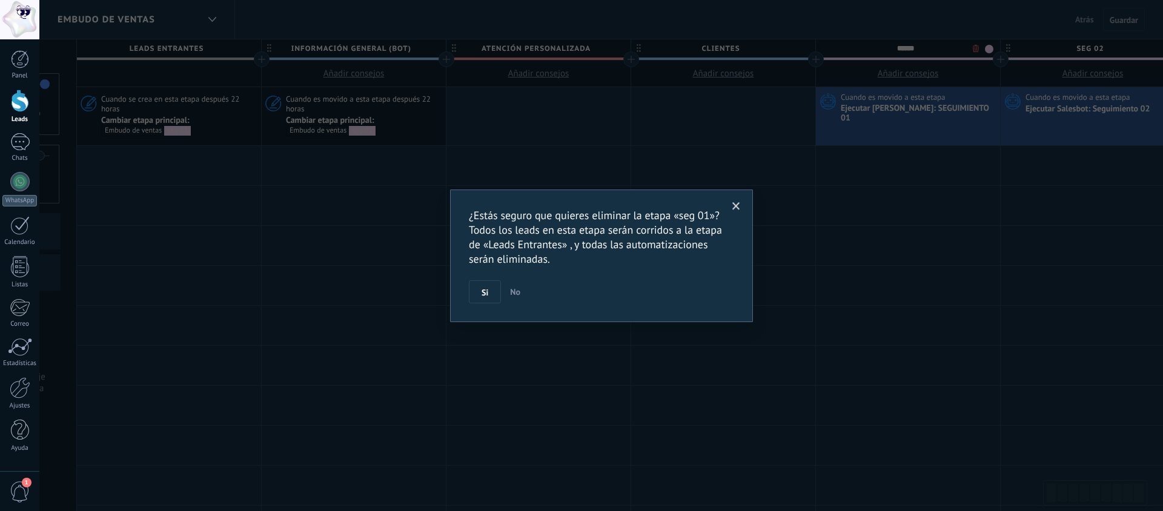
click at [975, 48] on body ".abccls-1,.abccls-2{fill-rule:evenodd}.abccls-2{fill:#fff} .abfcls-1{fill:none}…" at bounding box center [581, 255] width 1163 height 511
click at [480, 288] on button "Si" at bounding box center [485, 292] width 32 height 23
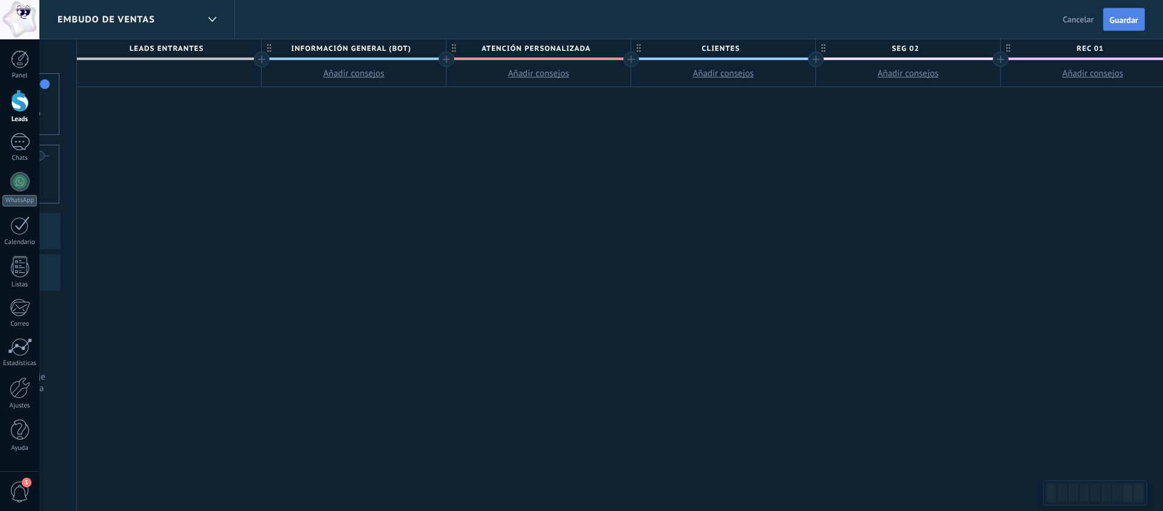
click at [1132, 22] on span "Guardar" at bounding box center [1124, 20] width 28 height 8
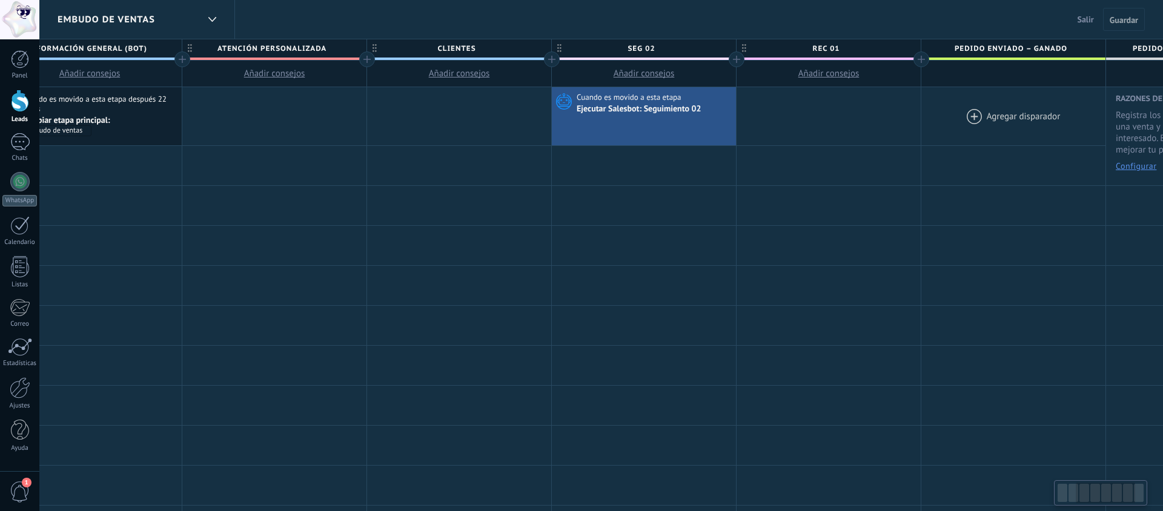
scroll to position [0, 434]
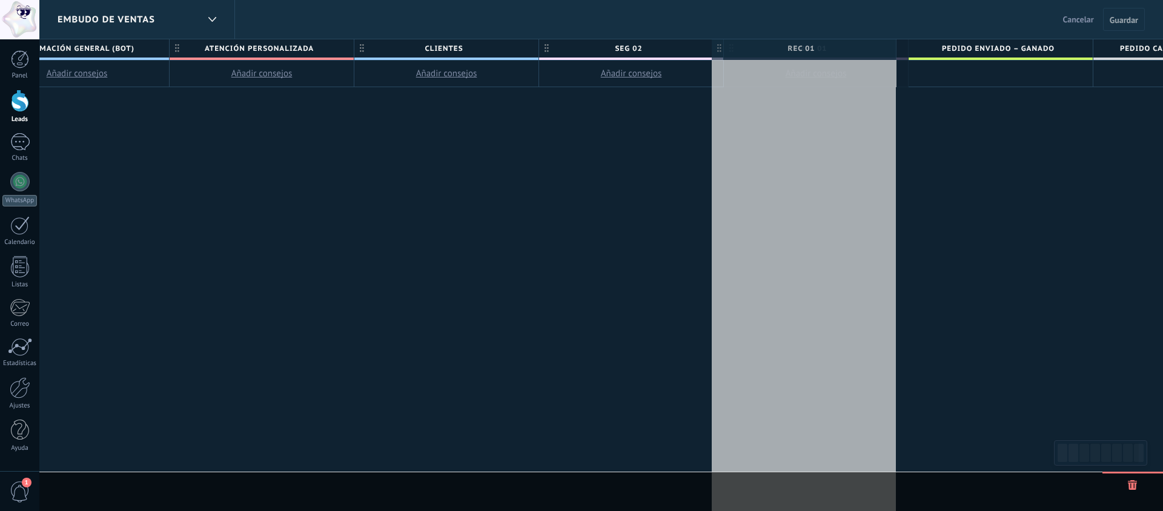
drag, startPoint x: 824, startPoint y: 48, endPoint x: 812, endPoint y: 48, distance: 11.5
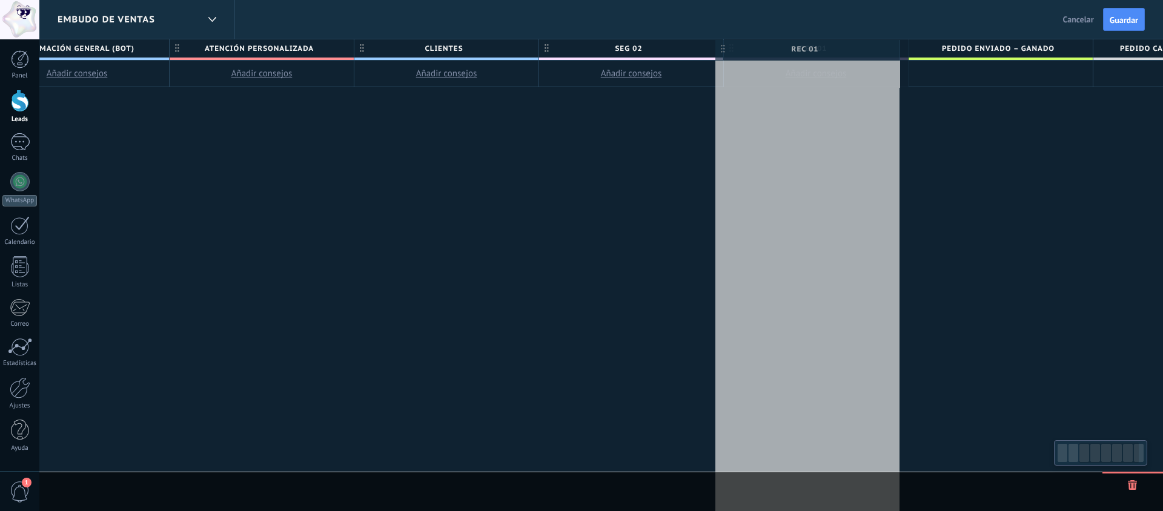
scroll to position [0, 436]
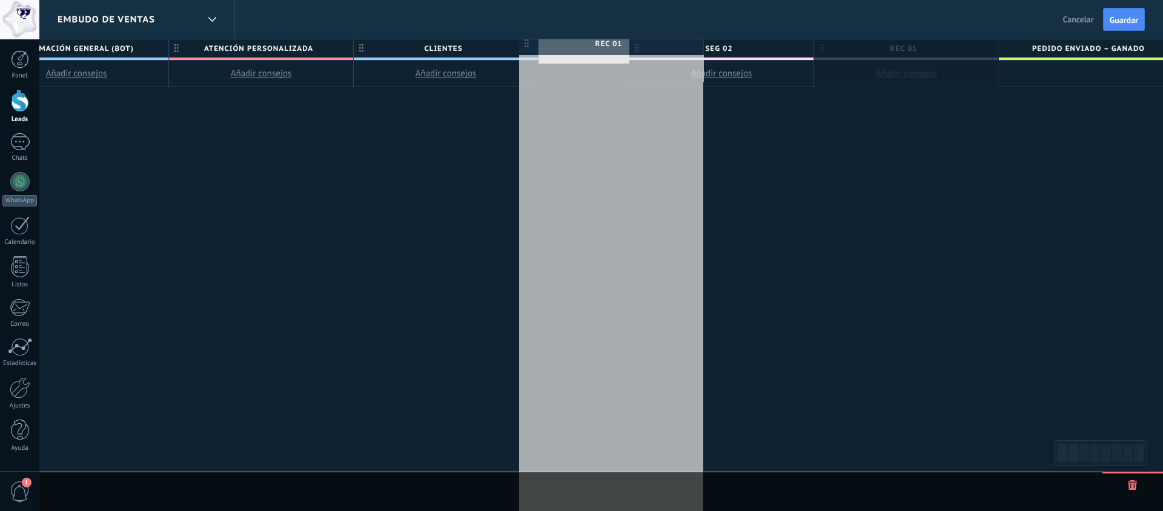
drag, startPoint x: 813, startPoint y: 48, endPoint x: 608, endPoint y: 43, distance: 204.8
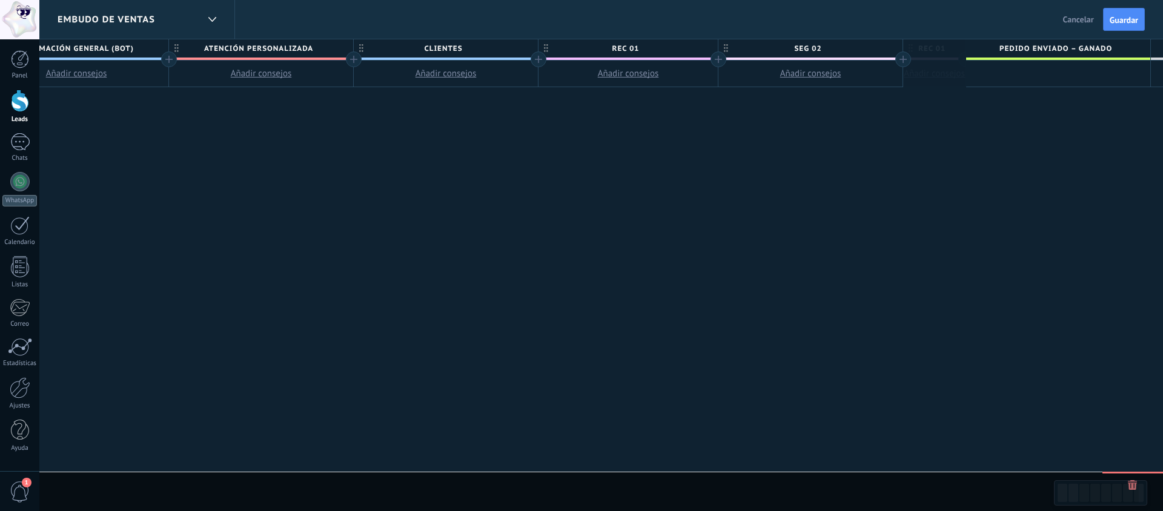
click at [620, 48] on span "rec 01" at bounding box center [625, 48] width 173 height 19
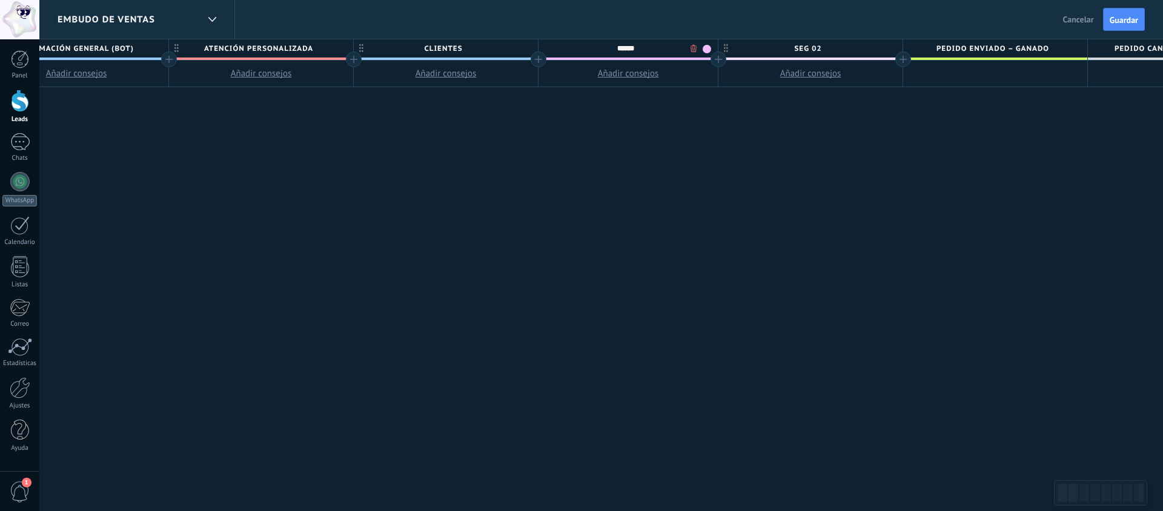
click at [620, 48] on input "******" at bounding box center [625, 48] width 161 height 18
click at [614, 48] on input "******" at bounding box center [625, 48] width 161 height 18
type input "******"
click at [711, 47] on div "******" at bounding box center [625, 48] width 173 height 18
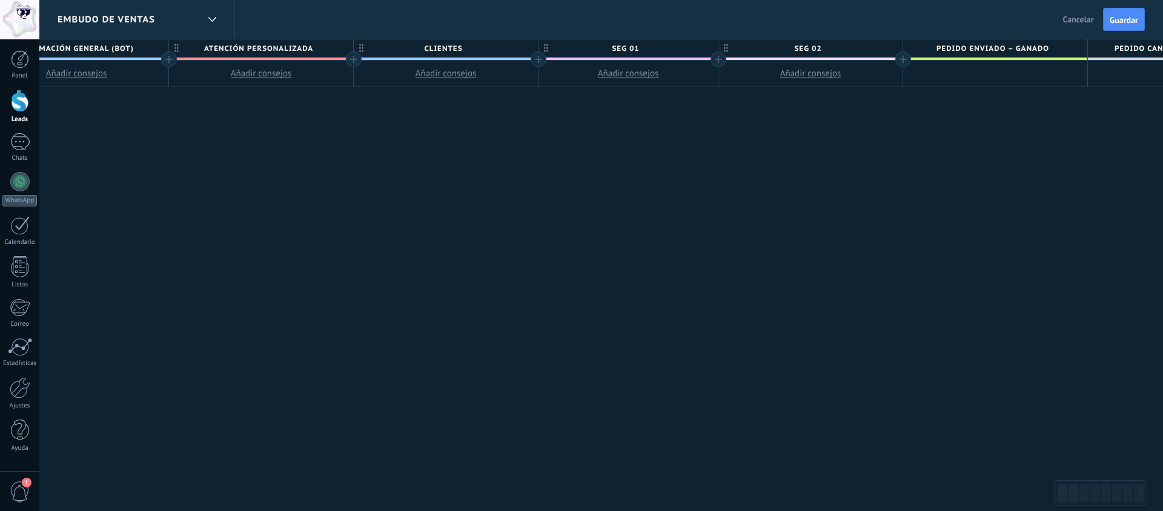
click at [686, 50] on span "seg 01" at bounding box center [625, 48] width 173 height 19
click at [704, 48] on span at bounding box center [707, 49] width 8 height 8
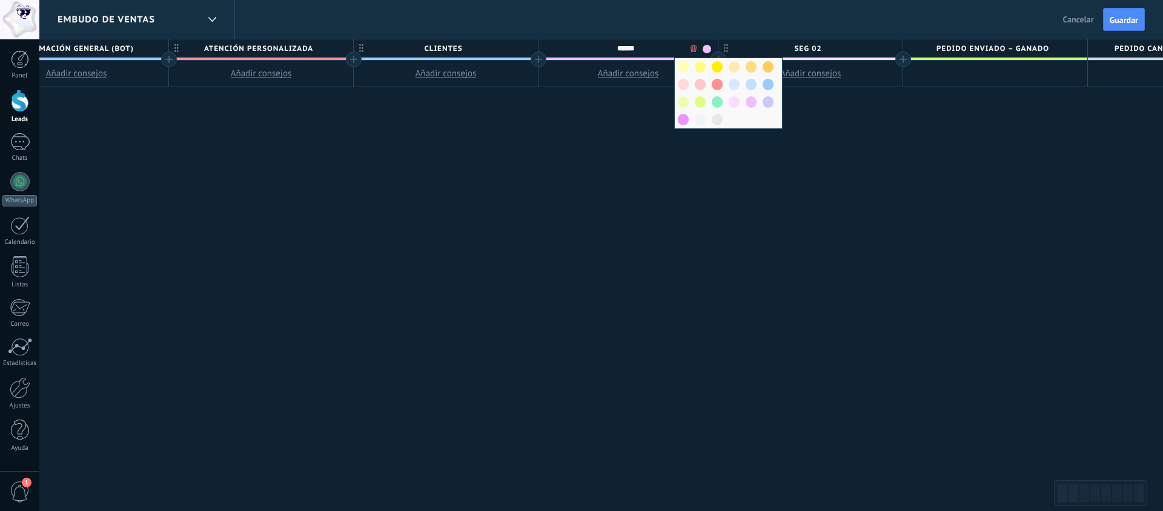
click at [740, 99] on div at bounding box center [734, 102] width 17 height 18
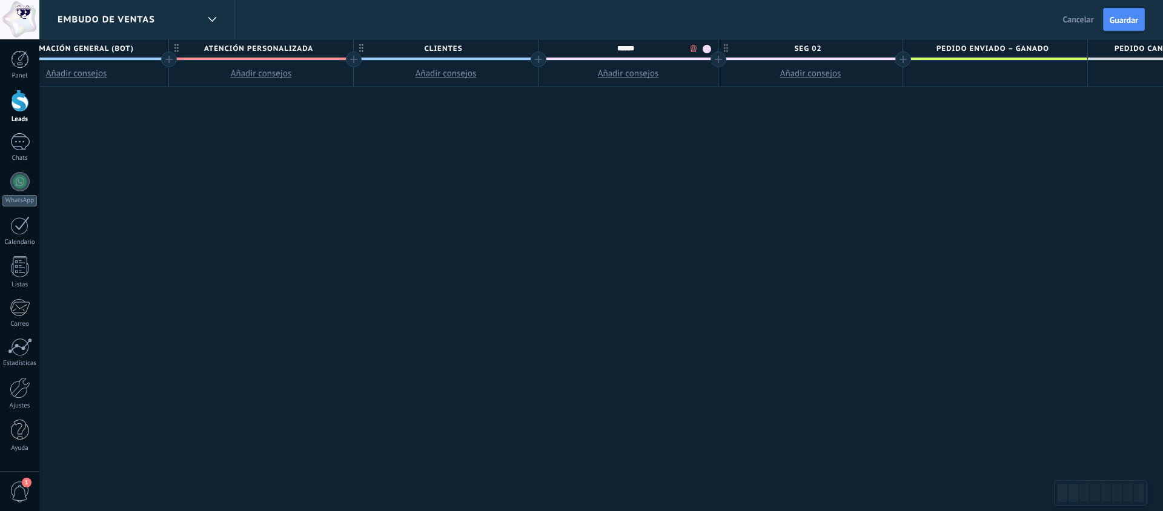
click at [1120, 24] on span "Guardar" at bounding box center [1124, 20] width 28 height 8
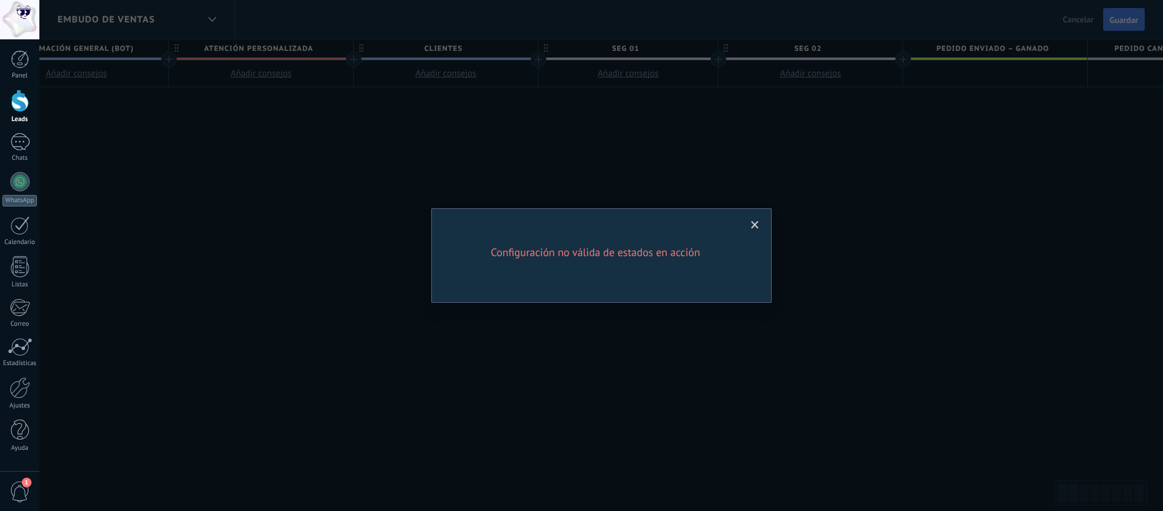
click at [755, 224] on span at bounding box center [755, 225] width 8 height 8
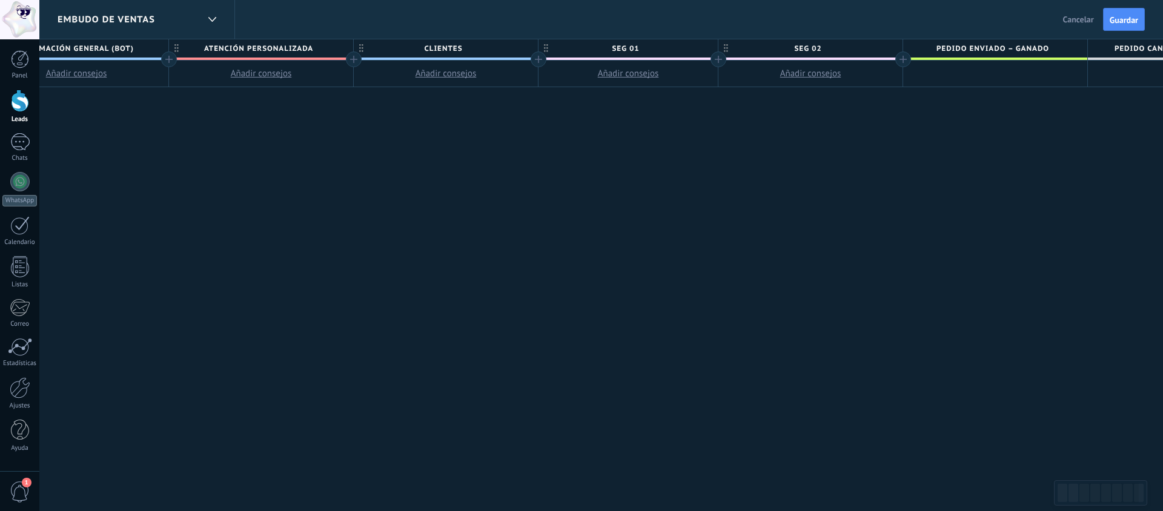
click at [736, 105] on div "**********" at bounding box center [535, 275] width 1473 height 473
click at [1119, 22] on span "Guardar" at bounding box center [1124, 20] width 28 height 8
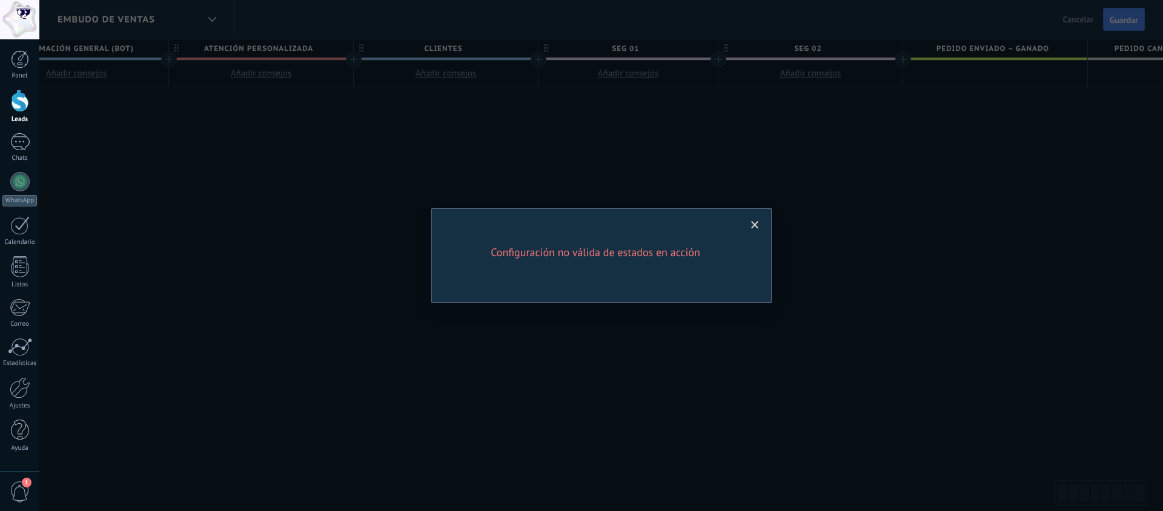
click at [751, 218] on span at bounding box center [755, 225] width 20 height 21
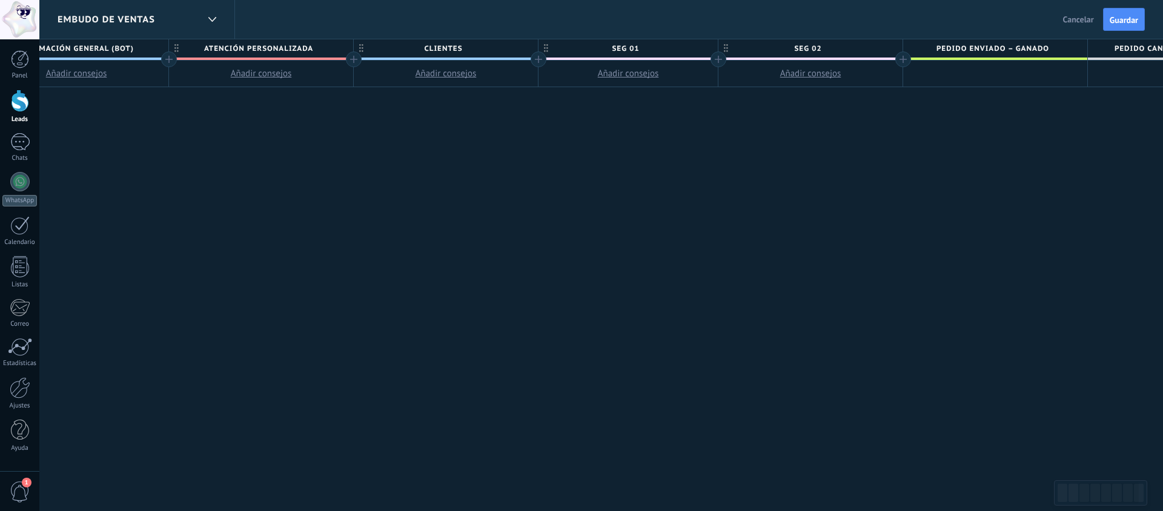
click at [1069, 16] on span "Cancelar" at bounding box center [1078, 19] width 31 height 11
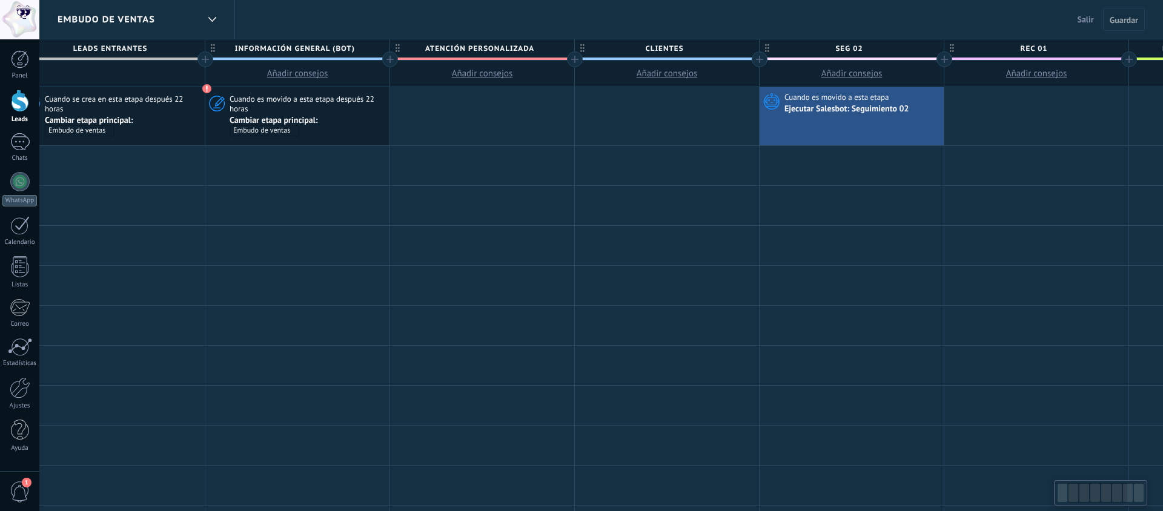
scroll to position [0, 229]
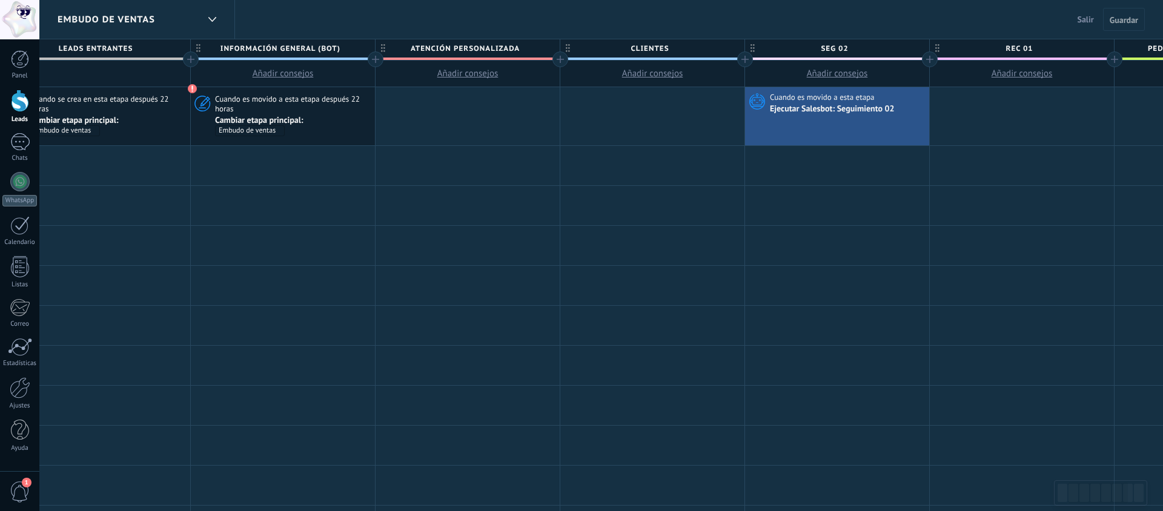
click at [1086, 21] on span "Salir" at bounding box center [1086, 19] width 16 height 11
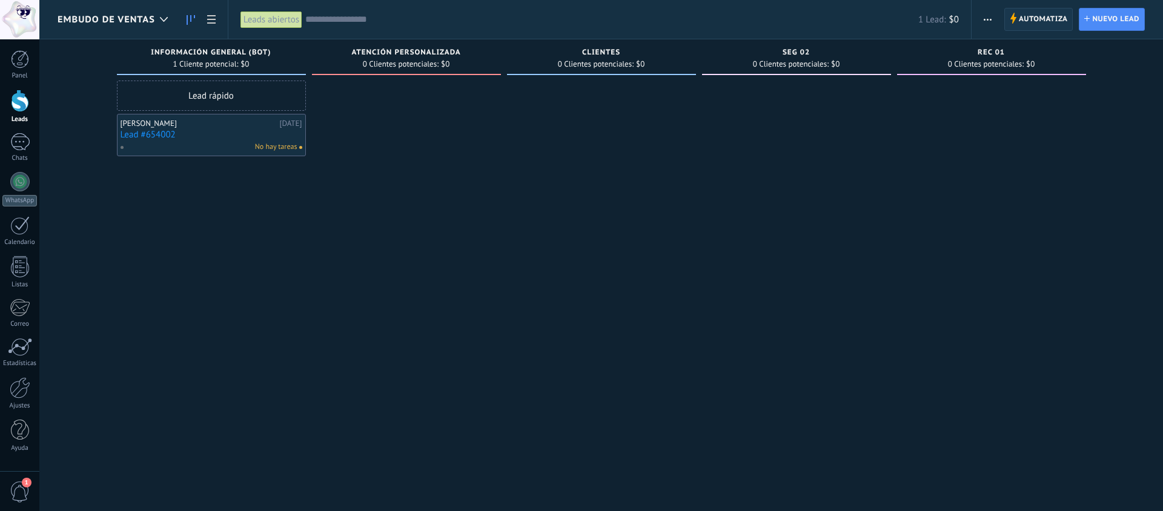
click at [1055, 15] on span "Automatiza" at bounding box center [1043, 19] width 49 height 22
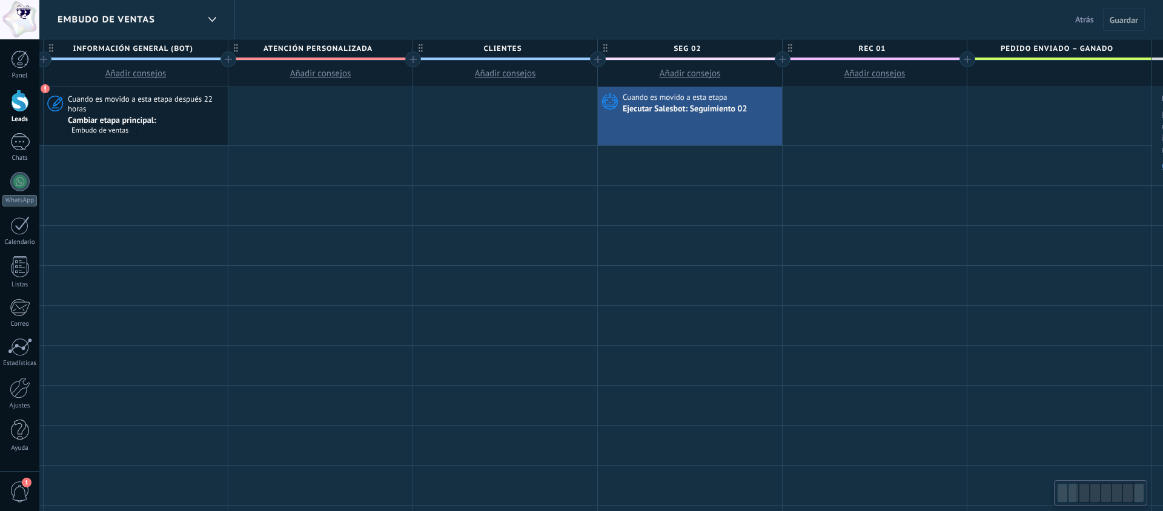
click at [778, 59] on div at bounding box center [783, 59] width 16 height 16
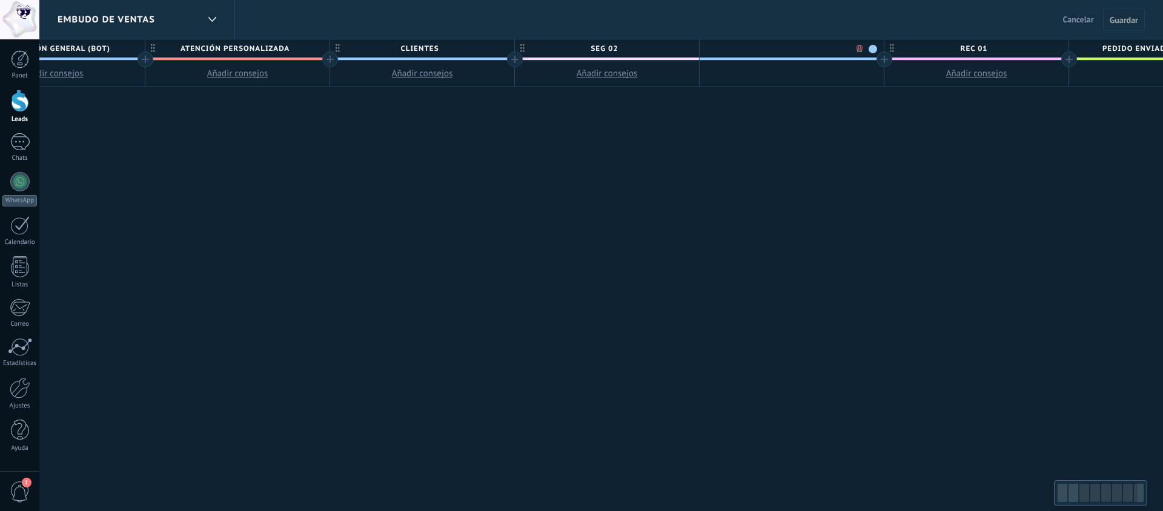
scroll to position [0, 466]
type input "******"
click at [862, 48] on span at bounding box center [866, 49] width 8 height 8
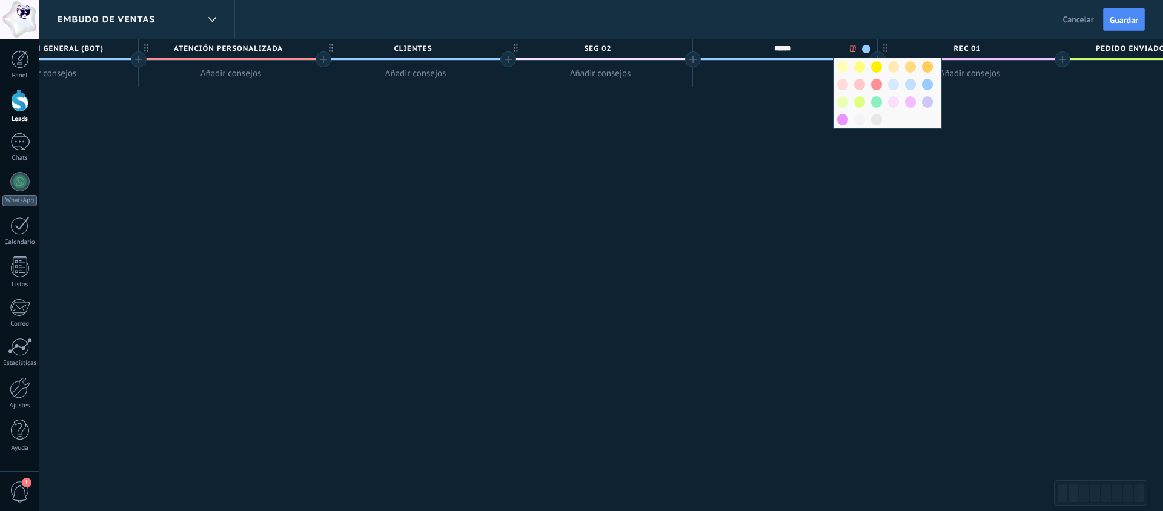
click at [887, 97] on div at bounding box center [893, 102] width 17 height 18
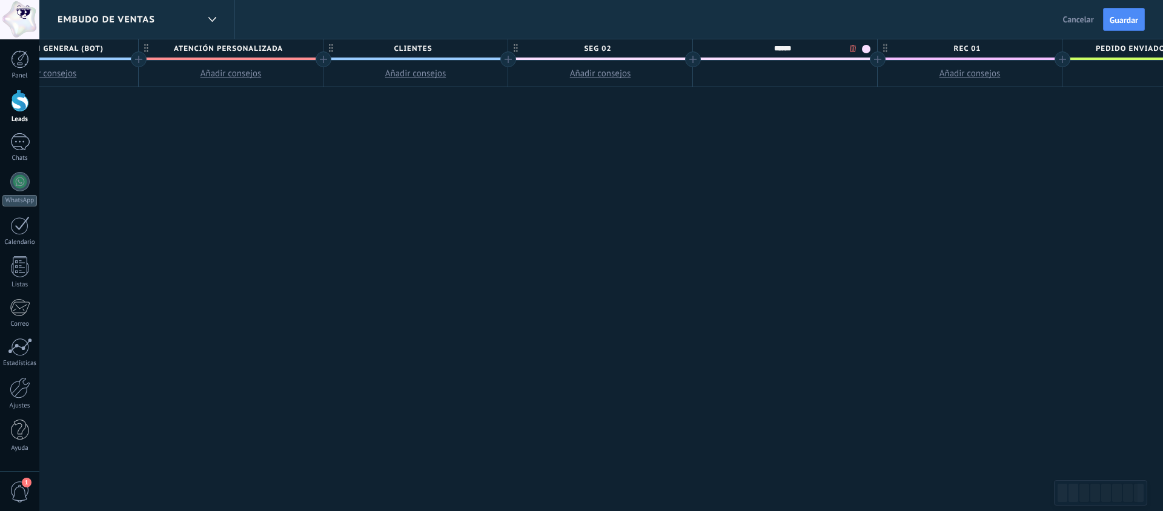
drag, startPoint x: 823, startPoint y: 50, endPoint x: 817, endPoint y: 53, distance: 6.8
click at [814, 50] on input "******" at bounding box center [782, 48] width 161 height 18
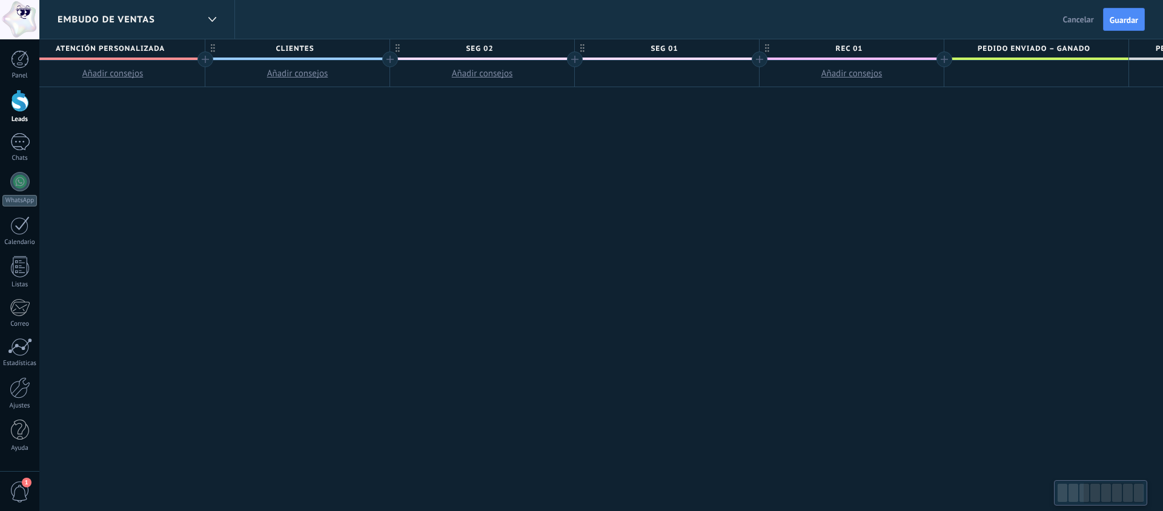
drag, startPoint x: 817, startPoint y: 70, endPoint x: 706, endPoint y: 59, distance: 111.4
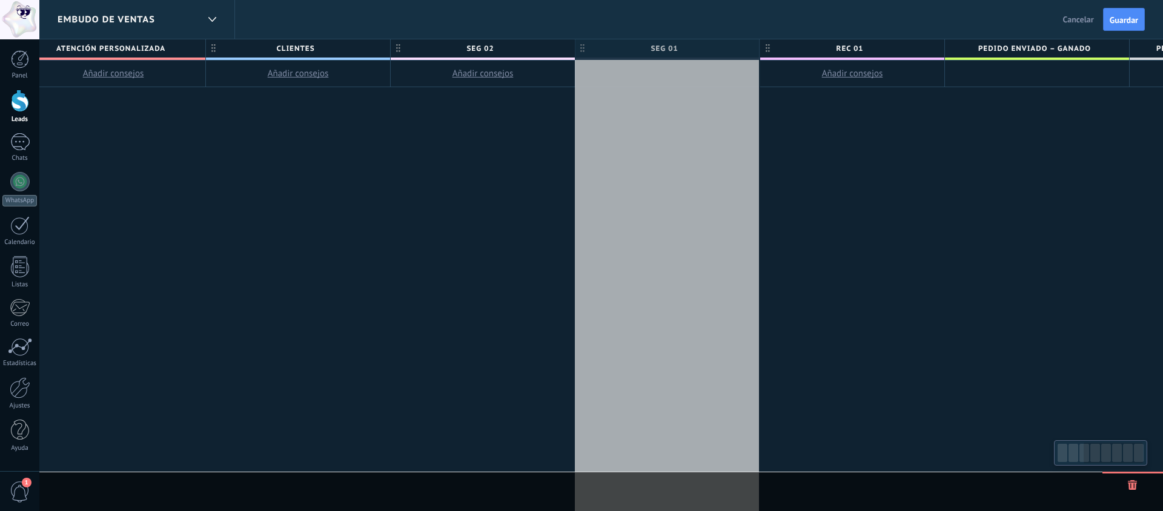
scroll to position [0, 584]
drag, startPoint x: 713, startPoint y: 47, endPoint x: 672, endPoint y: 51, distance: 40.8
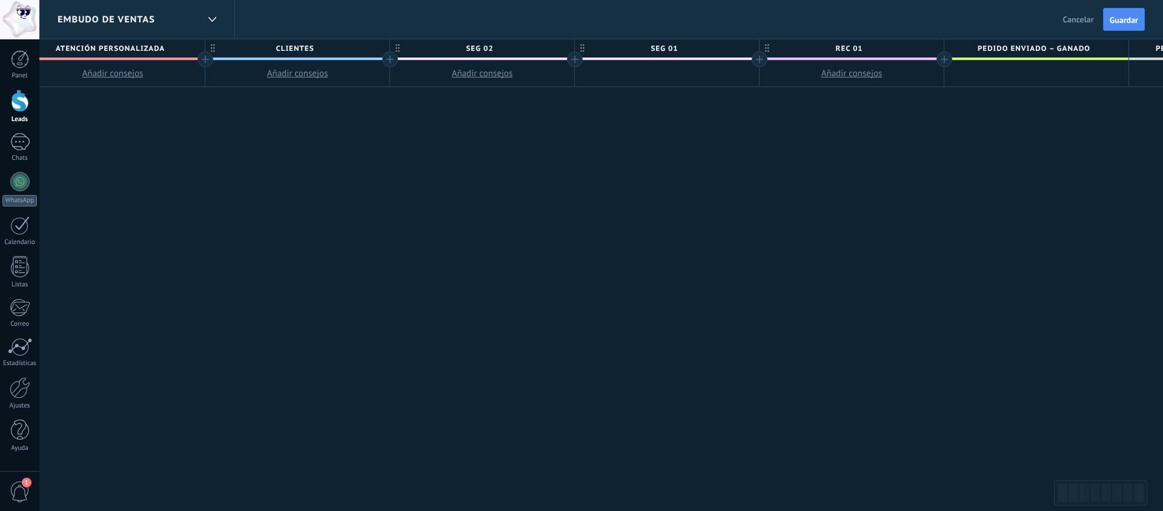
scroll to position [0, 585]
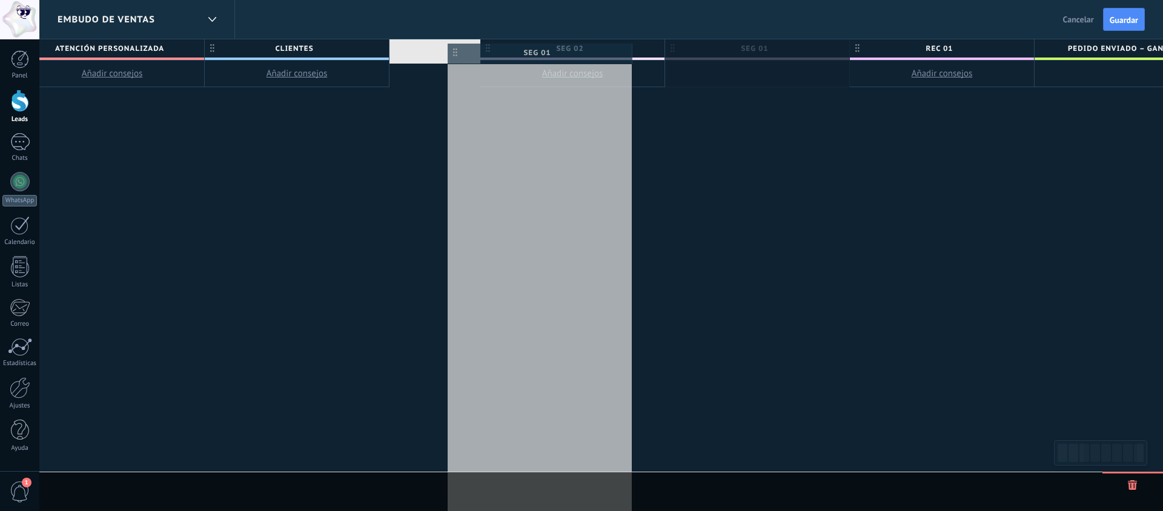
drag, startPoint x: 627, startPoint y: 49, endPoint x: 500, endPoint y: 53, distance: 127.3
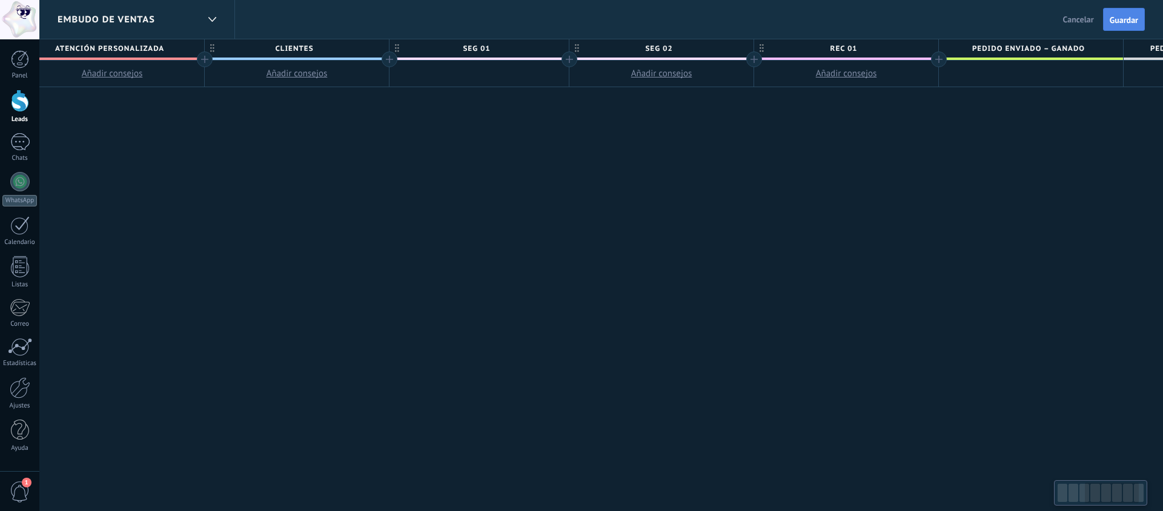
click at [1131, 27] on button "Guardar" at bounding box center [1124, 19] width 42 height 23
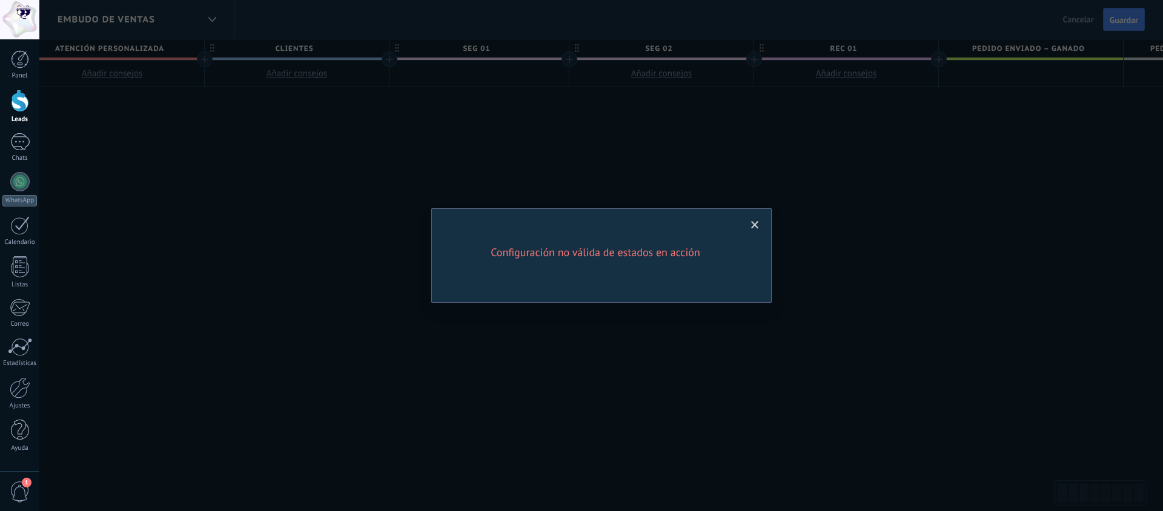
click at [752, 222] on span at bounding box center [755, 225] width 8 height 8
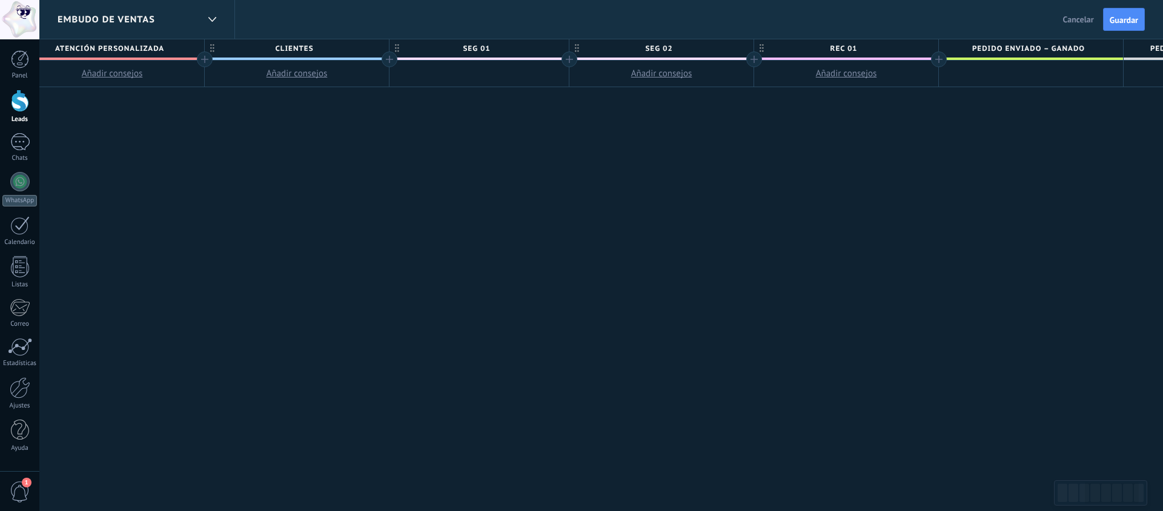
click at [1068, 16] on span "Cancelar" at bounding box center [1078, 19] width 31 height 11
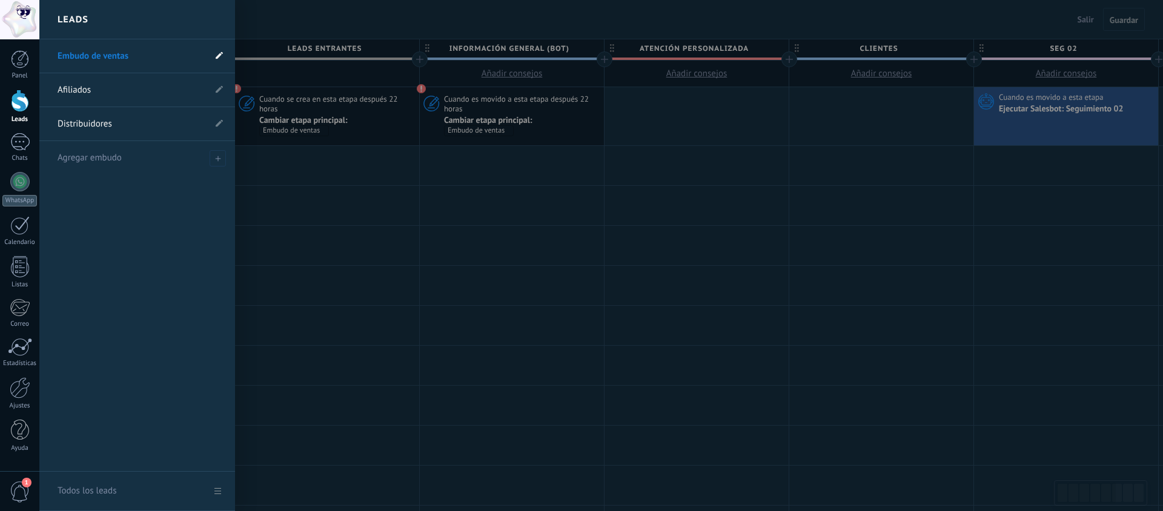
click at [221, 58] on icon at bounding box center [219, 54] width 7 height 7
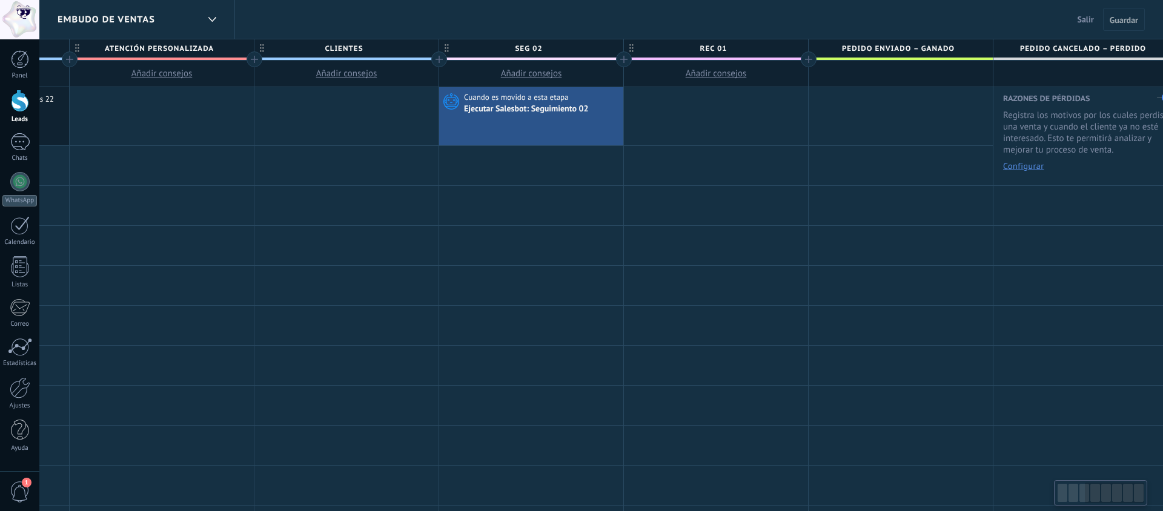
scroll to position [0, 536]
click at [899, 68] on div at bounding box center [900, 74] width 184 height 27
click at [1084, 21] on span "Salir" at bounding box center [1086, 19] width 16 height 11
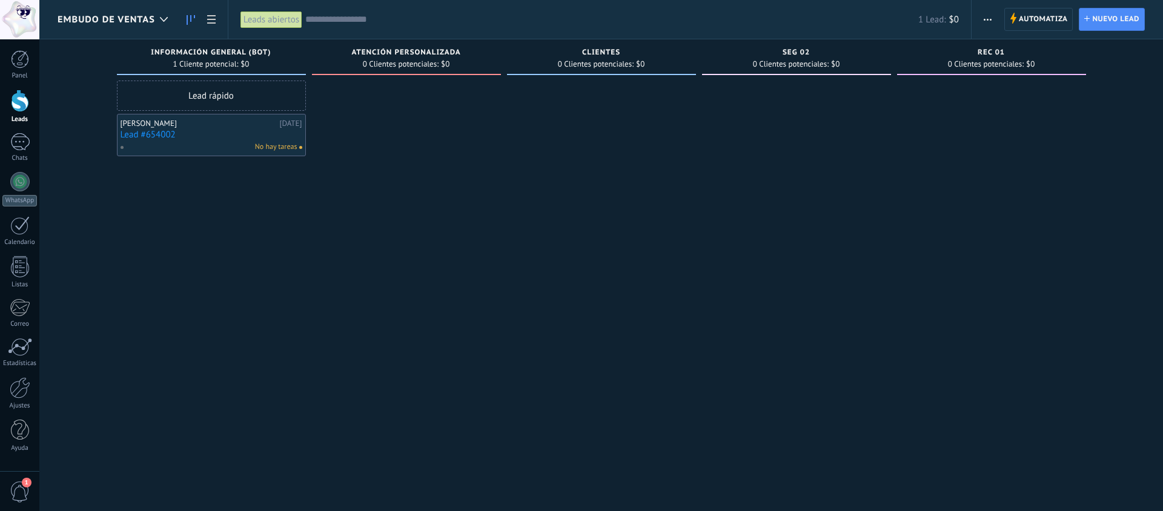
click at [978, 18] on div "Automatiza Nueva difusión Editar embudo Editar el diseño de la tarjeta Importar…" at bounding box center [988, 20] width 21 height 24
click at [989, 18] on span "button" at bounding box center [988, 19] width 8 height 23
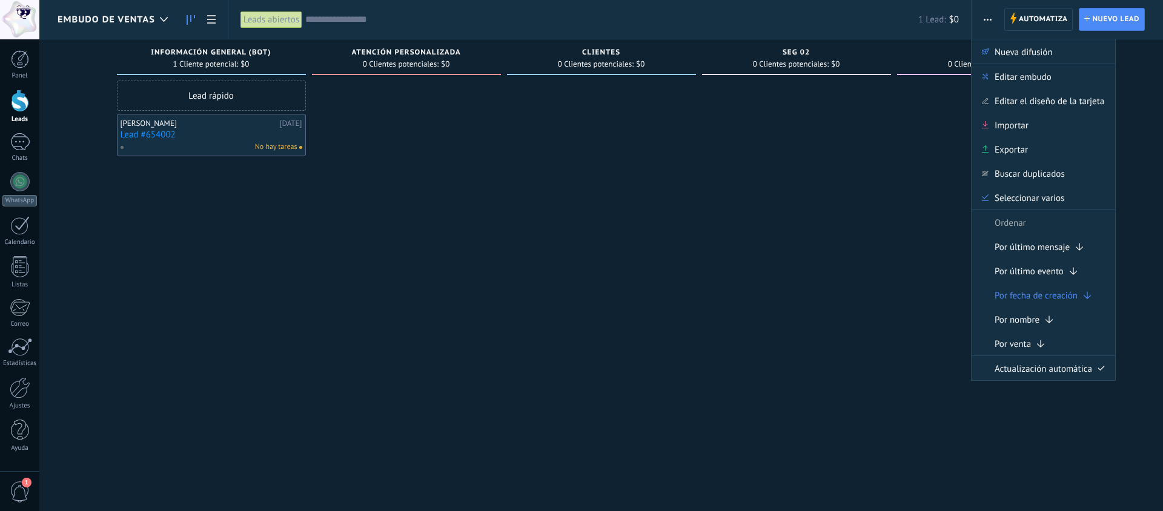
drag, startPoint x: 410, startPoint y: 262, endPoint x: 12, endPoint y: 255, distance: 398.7
click at [406, 262] on div at bounding box center [406, 257] width 189 height 353
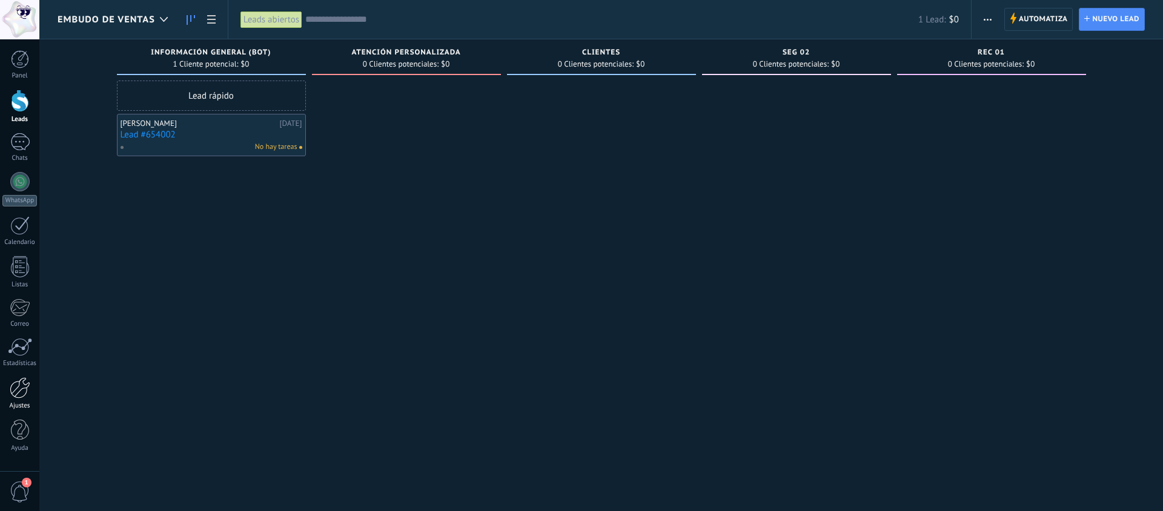
click at [21, 388] on div at bounding box center [20, 387] width 21 height 21
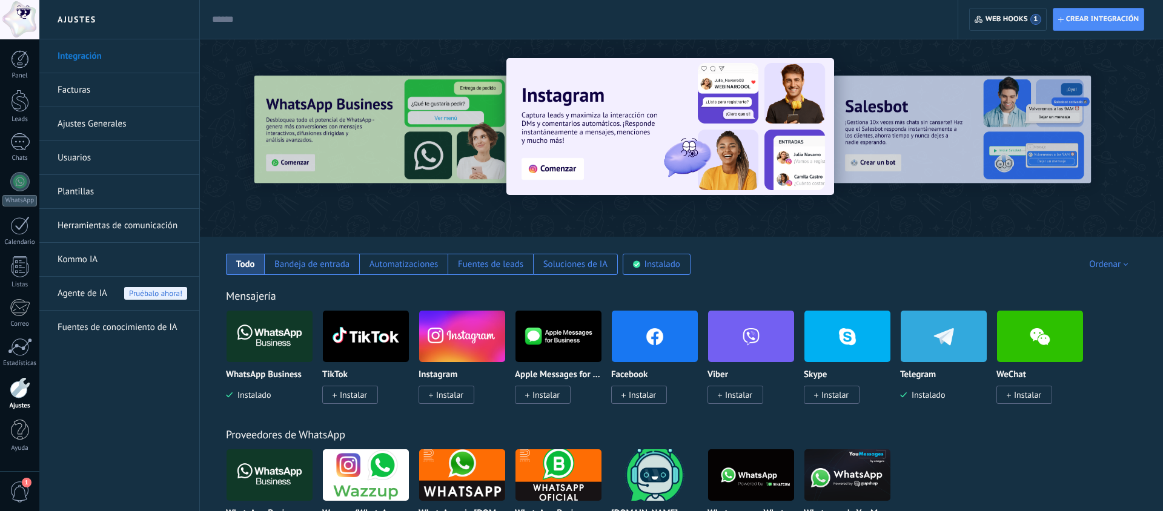
click at [96, 223] on link "Herramientas de comunicación" at bounding box center [123, 226] width 130 height 34
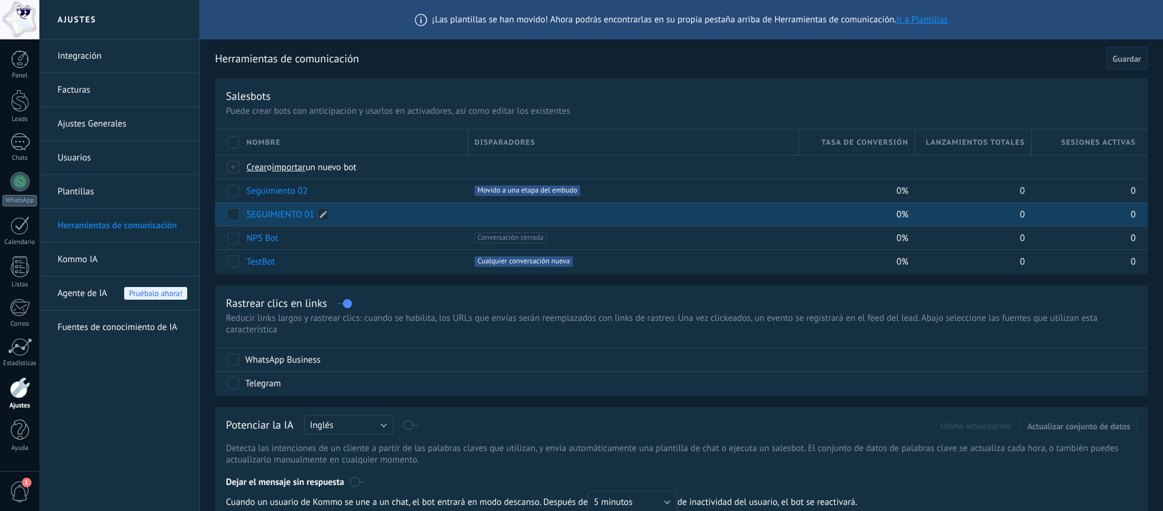
click at [264, 216] on link "SEGUIMIENTO 01" at bounding box center [281, 215] width 68 height 12
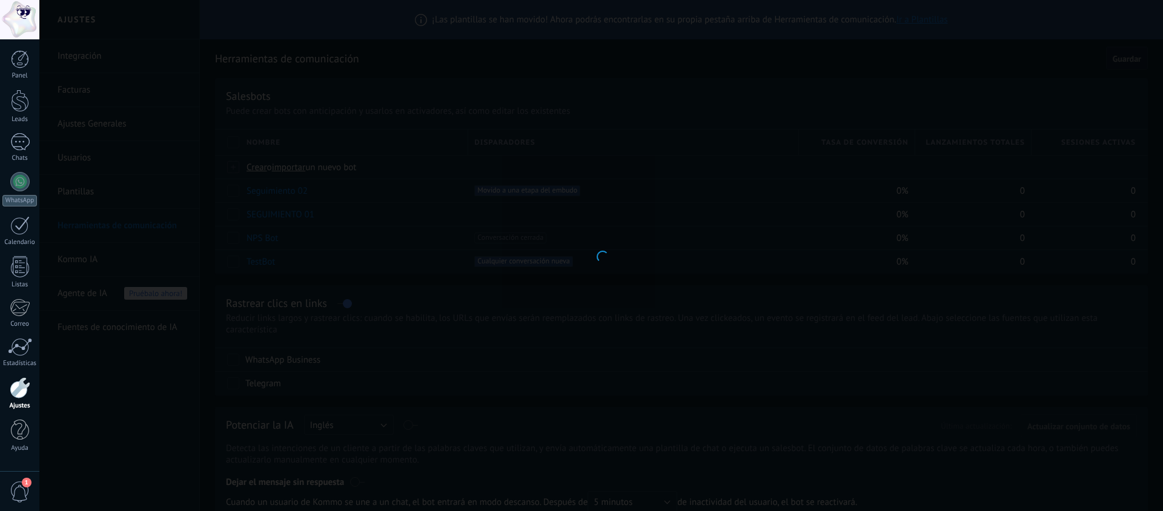
type input "**********"
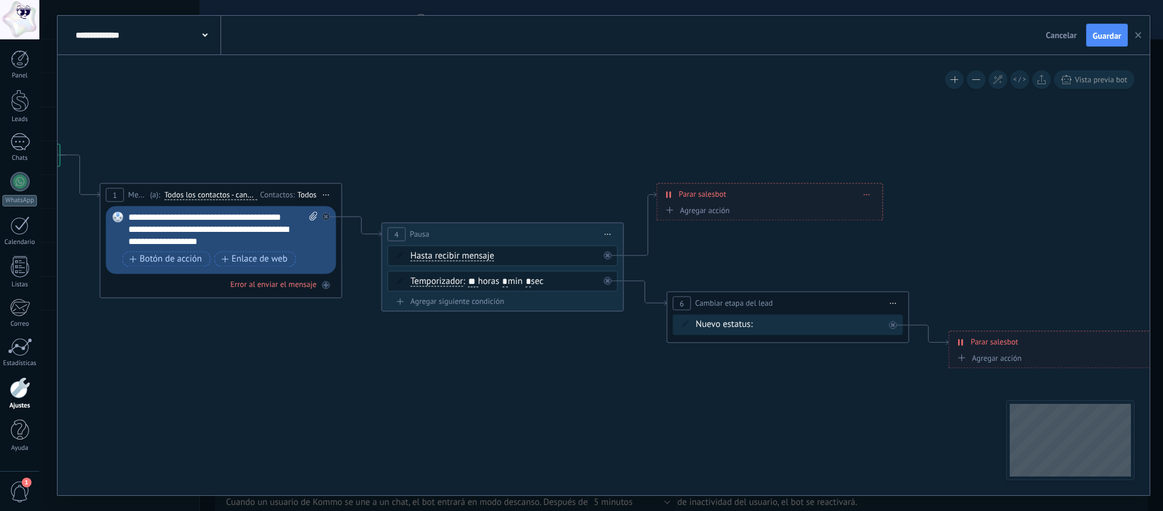
click at [1132, 35] on button "button" at bounding box center [1138, 35] width 18 height 23
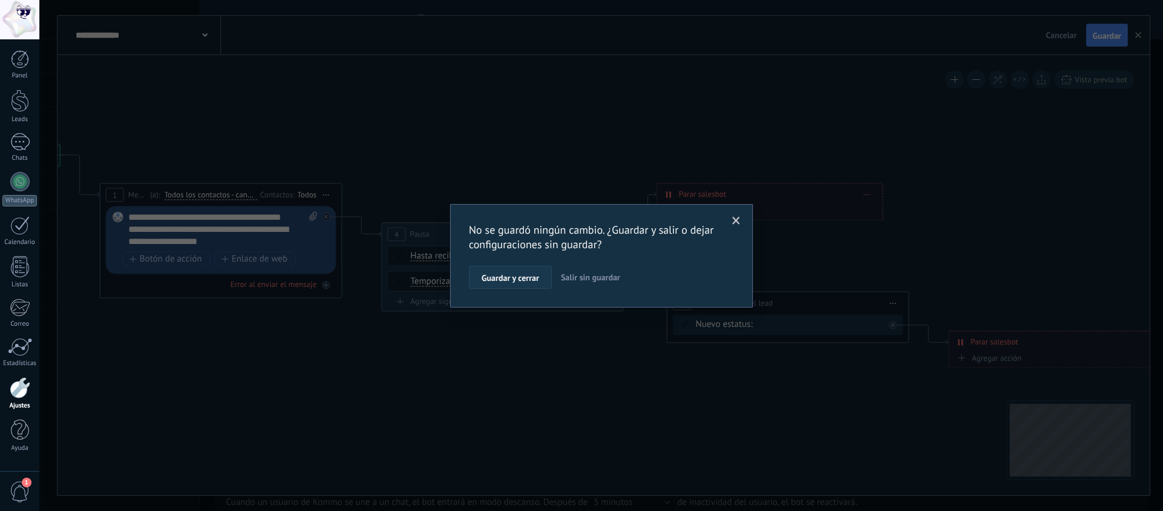
click at [528, 277] on span "Guardar y cerrar" at bounding box center [511, 278] width 58 height 8
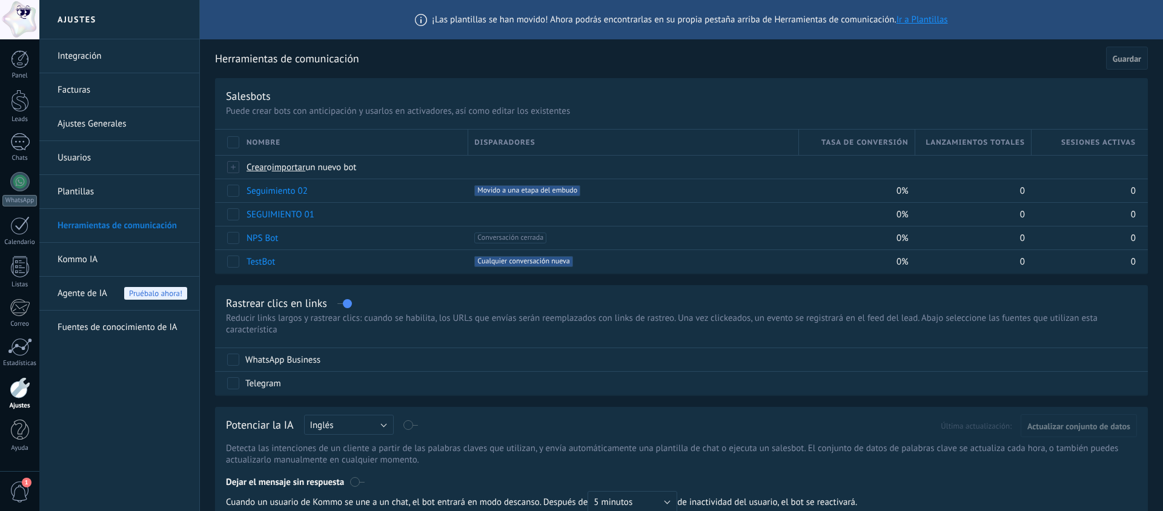
drag, startPoint x: 22, startPoint y: 395, endPoint x: 23, endPoint y: 405, distance: 9.8
click at [22, 395] on div at bounding box center [20, 387] width 21 height 21
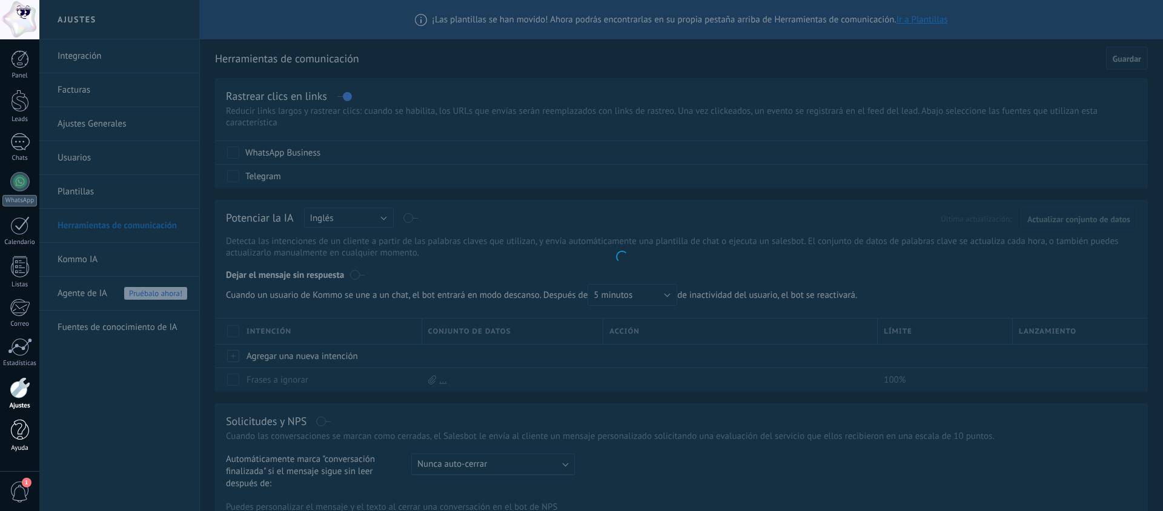
click at [22, 423] on div at bounding box center [20, 430] width 18 height 21
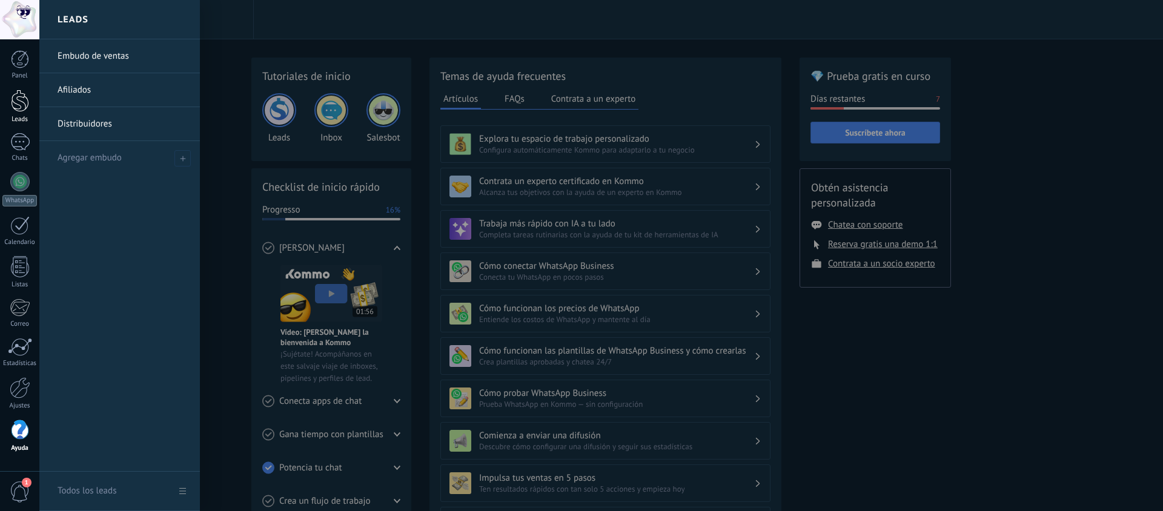
click at [23, 105] on div at bounding box center [20, 101] width 18 height 22
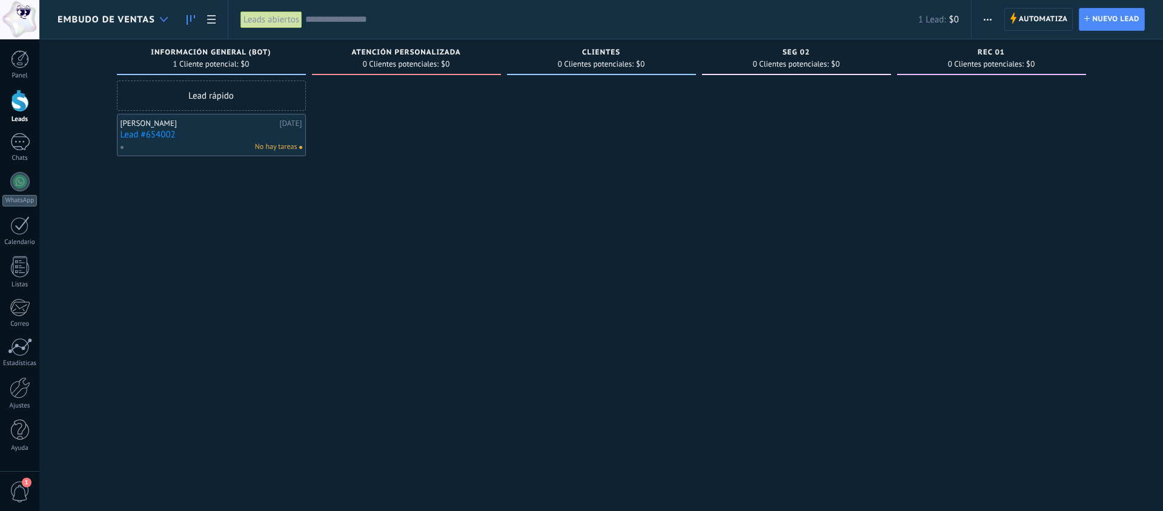
click at [154, 13] on div at bounding box center [164, 20] width 20 height 24
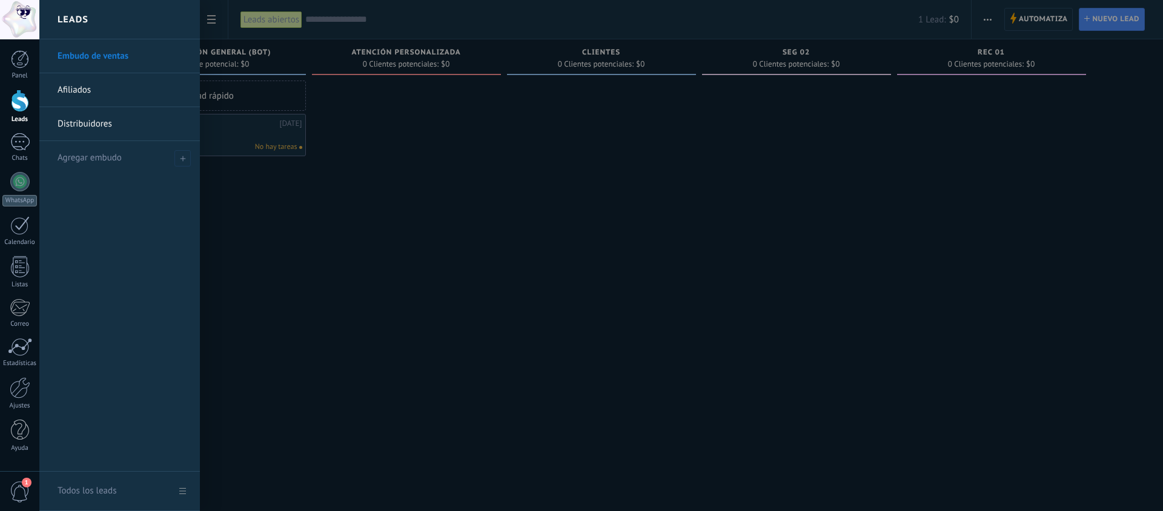
click at [503, 202] on div at bounding box center [620, 255] width 1163 height 511
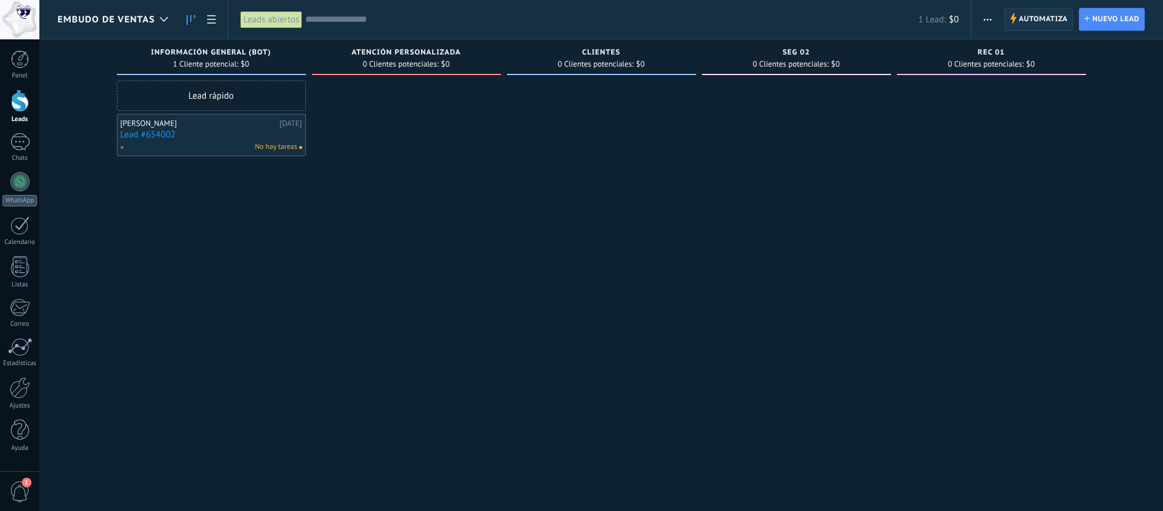
click at [1037, 14] on span "Automatiza" at bounding box center [1043, 19] width 49 height 22
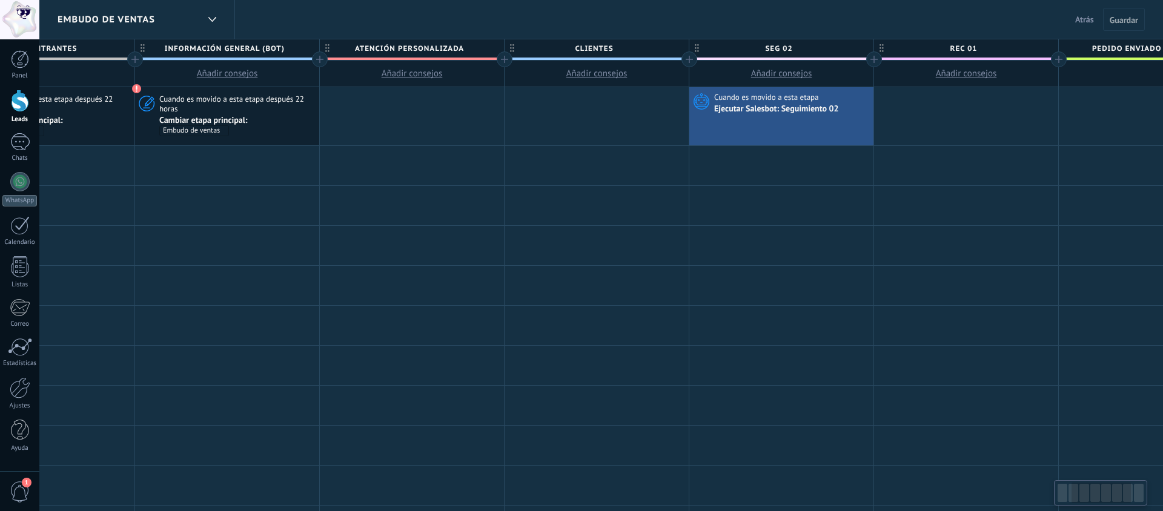
click at [876, 60] on div at bounding box center [874, 59] width 16 height 16
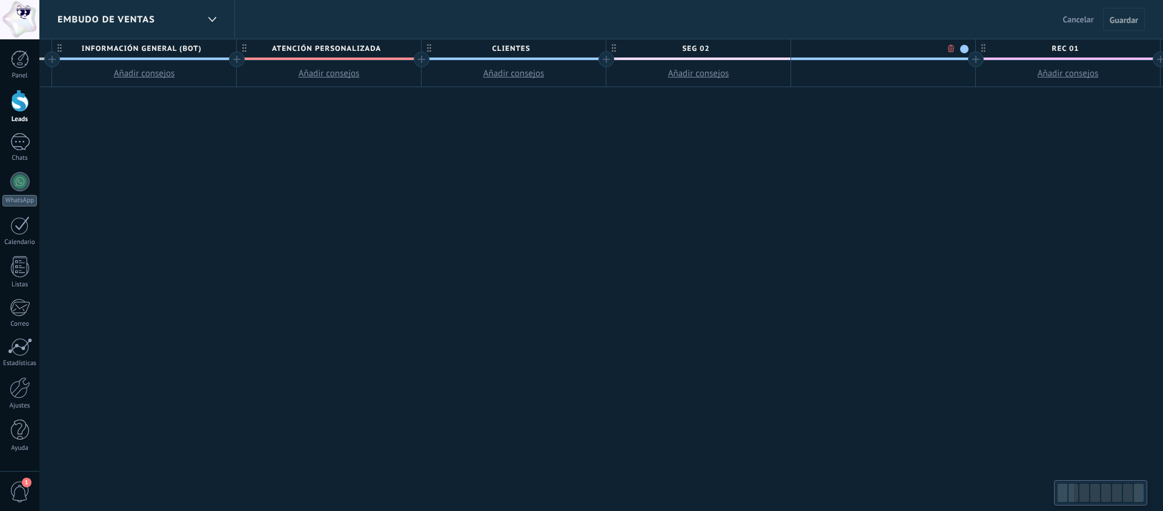
scroll to position [0, 374]
type input "*******"
click at [960, 47] on span at bounding box center [958, 49] width 8 height 8
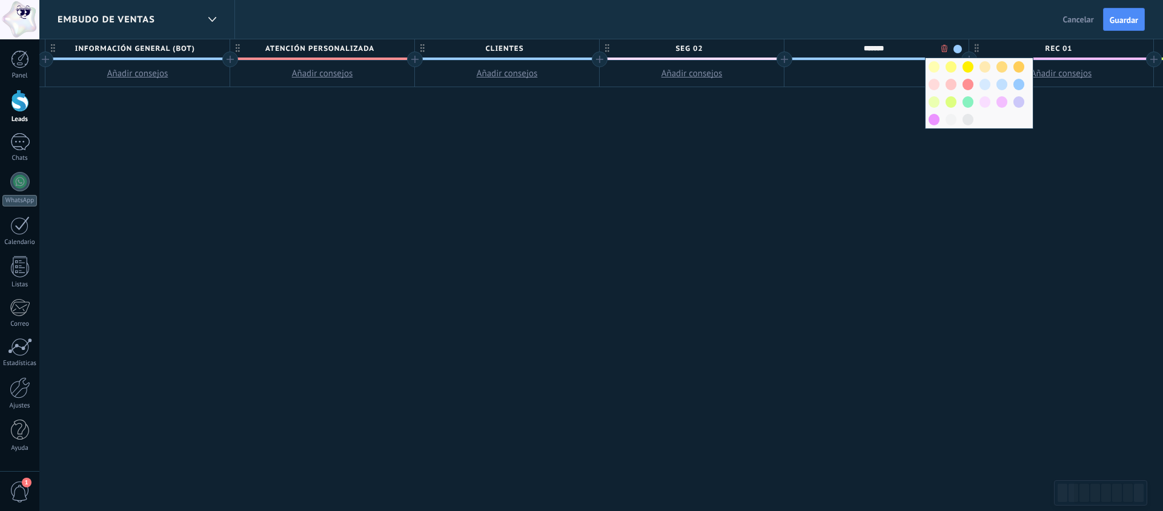
drag, startPoint x: 981, startPoint y: 101, endPoint x: 949, endPoint y: 89, distance: 33.5
click at [981, 101] on span at bounding box center [985, 102] width 11 height 12
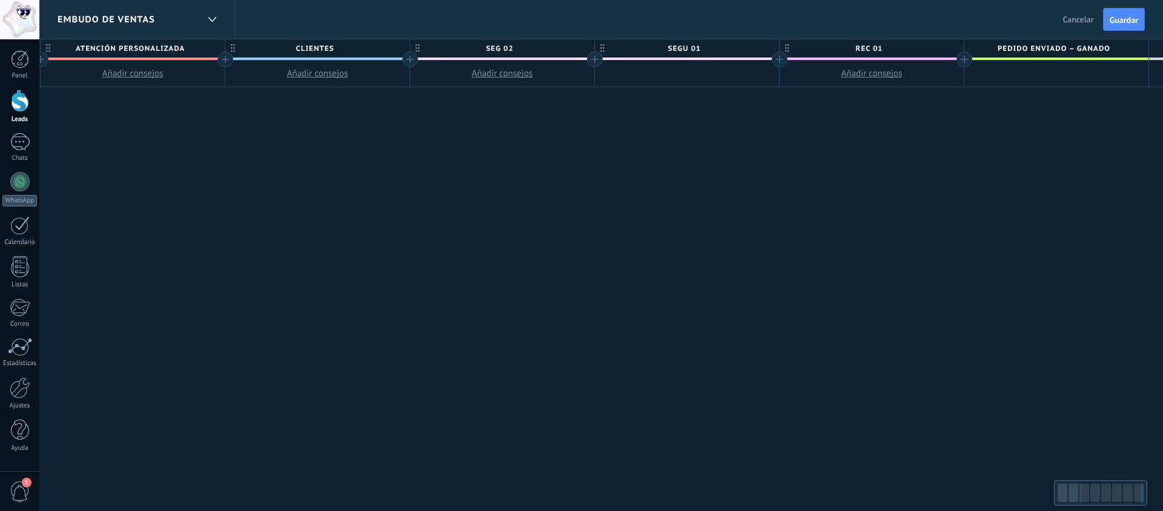
drag, startPoint x: 808, startPoint y: 68, endPoint x: 714, endPoint y: 64, distance: 94.0
click at [714, 64] on div at bounding box center [687, 74] width 184 height 27
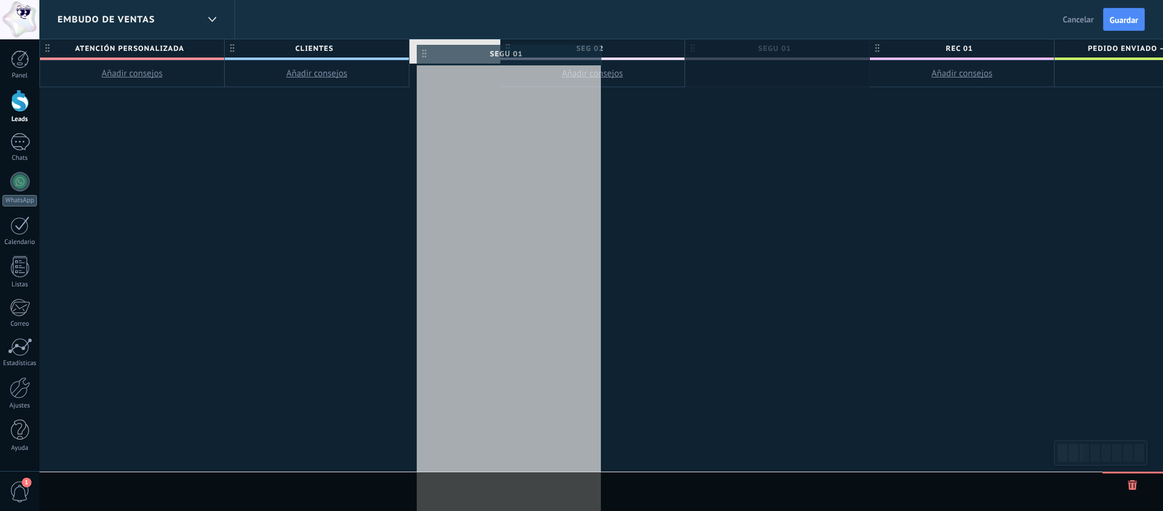
drag, startPoint x: 642, startPoint y: 45, endPoint x: 463, endPoint y: 50, distance: 178.2
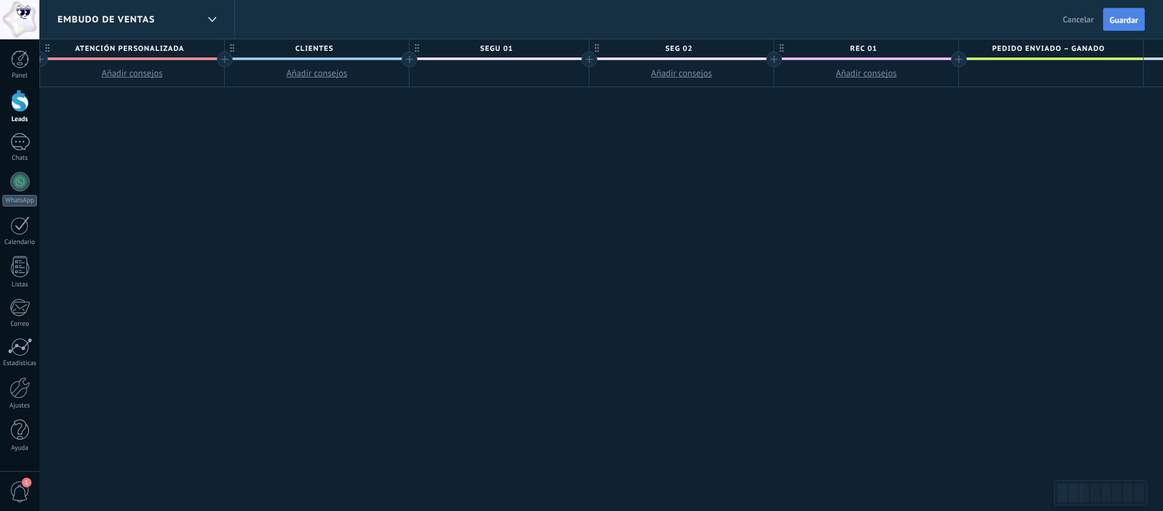
click at [1123, 25] on button "Guardar" at bounding box center [1124, 19] width 42 height 23
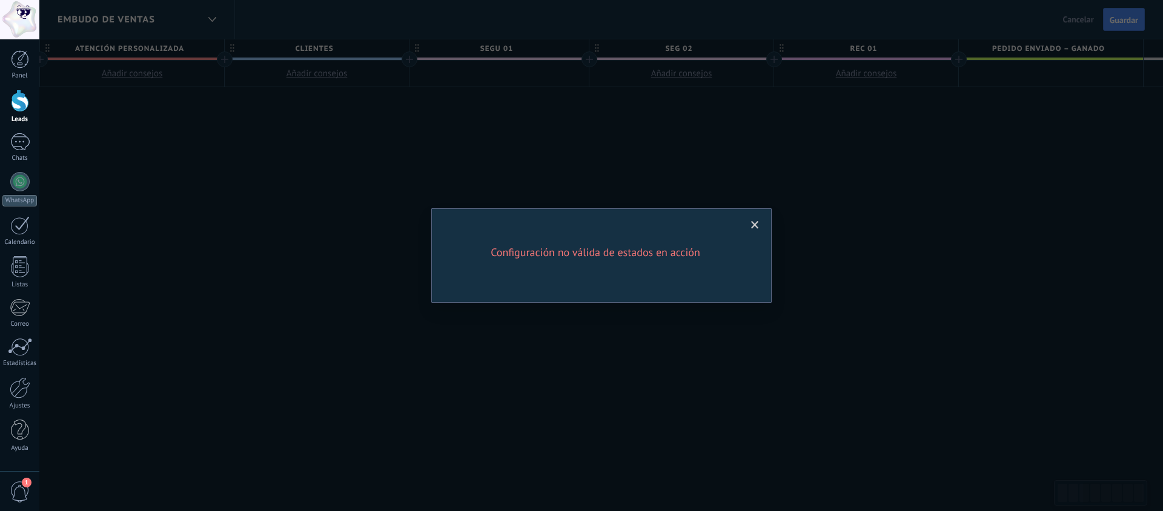
click at [764, 220] on span at bounding box center [755, 225] width 20 height 21
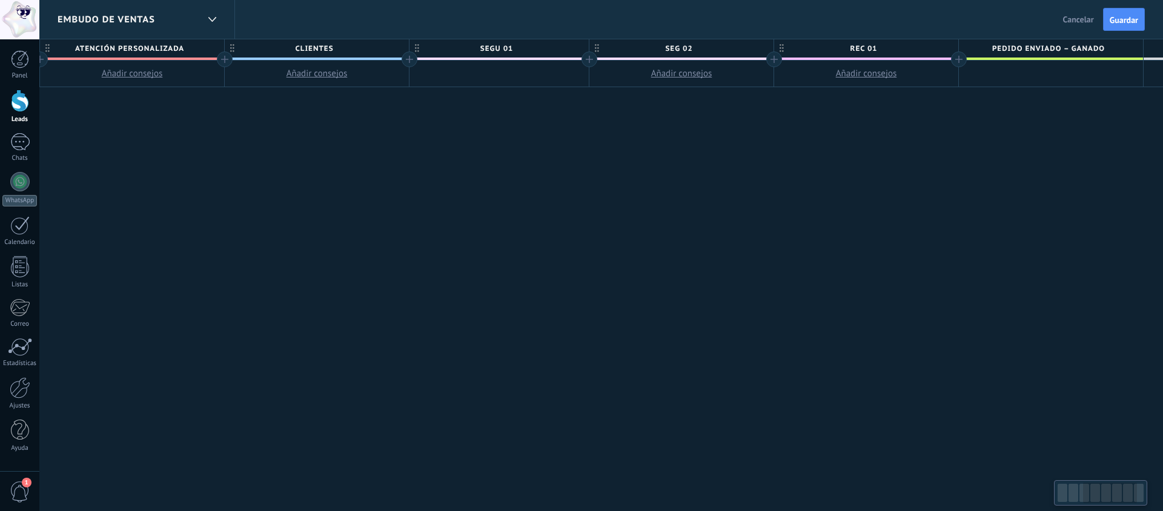
click at [520, 71] on div at bounding box center [499, 74] width 179 height 27
click at [508, 41] on span "segu 01" at bounding box center [496, 48] width 173 height 19
click at [504, 67] on div at bounding box center [499, 74] width 179 height 27
drag, startPoint x: 502, startPoint y: 70, endPoint x: 548, endPoint y: 65, distance: 46.2
click at [502, 70] on div at bounding box center [499, 74] width 179 height 27
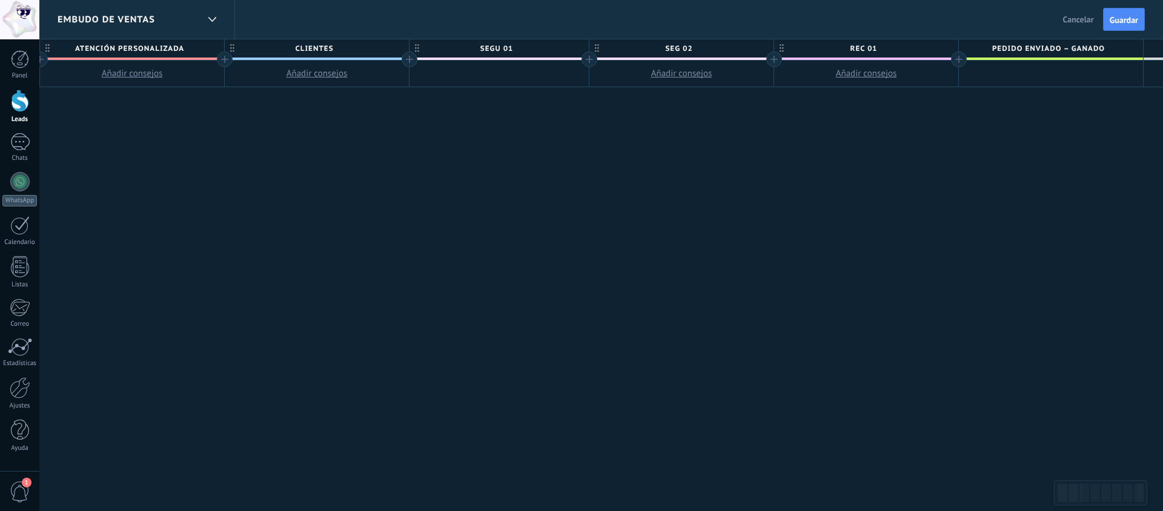
click at [878, 51] on span "rec 01" at bounding box center [863, 48] width 178 height 19
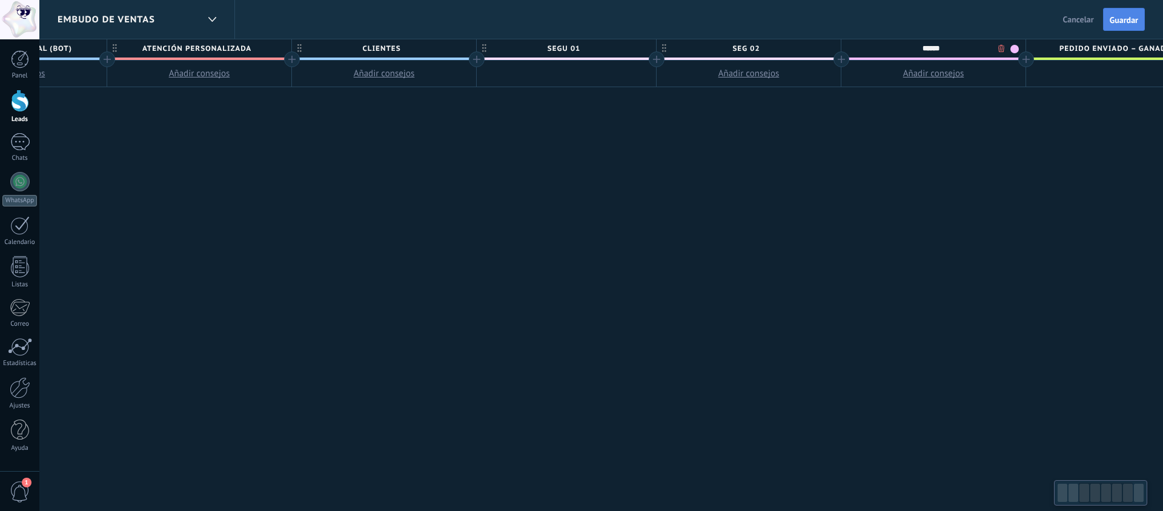
scroll to position [0, 508]
click at [1129, 27] on button "Guardar" at bounding box center [1124, 19] width 42 height 23
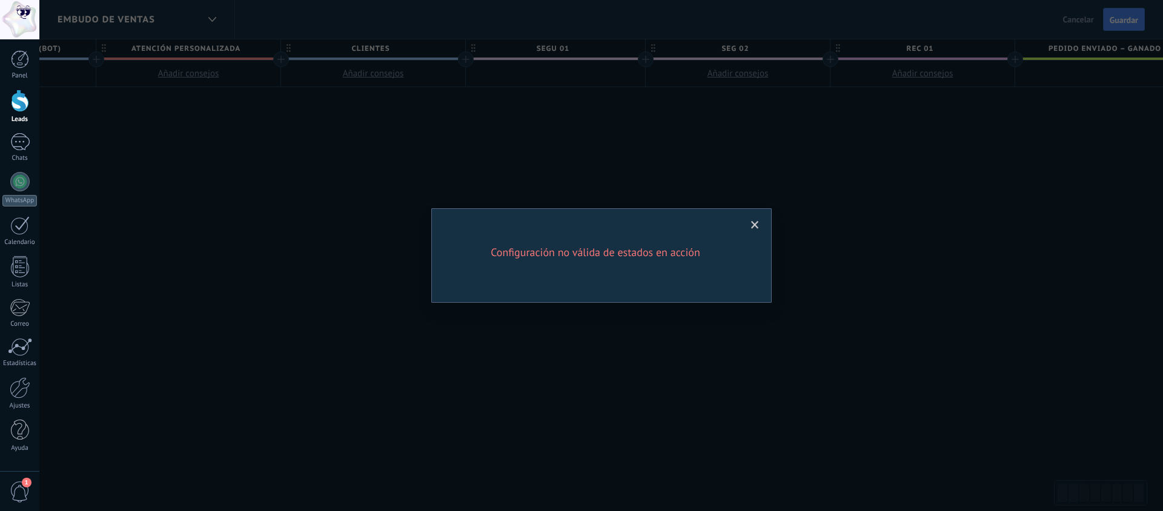
click at [625, 256] on h2 "Configuración no válida de estados en acción" at bounding box center [595, 252] width 291 height 15
drag, startPoint x: 625, startPoint y: 256, endPoint x: 701, endPoint y: 232, distance: 79.9
click at [625, 255] on h2 "Configuración no válida de estados en acción" at bounding box center [595, 252] width 291 height 15
click at [759, 219] on span at bounding box center [755, 225] width 20 height 21
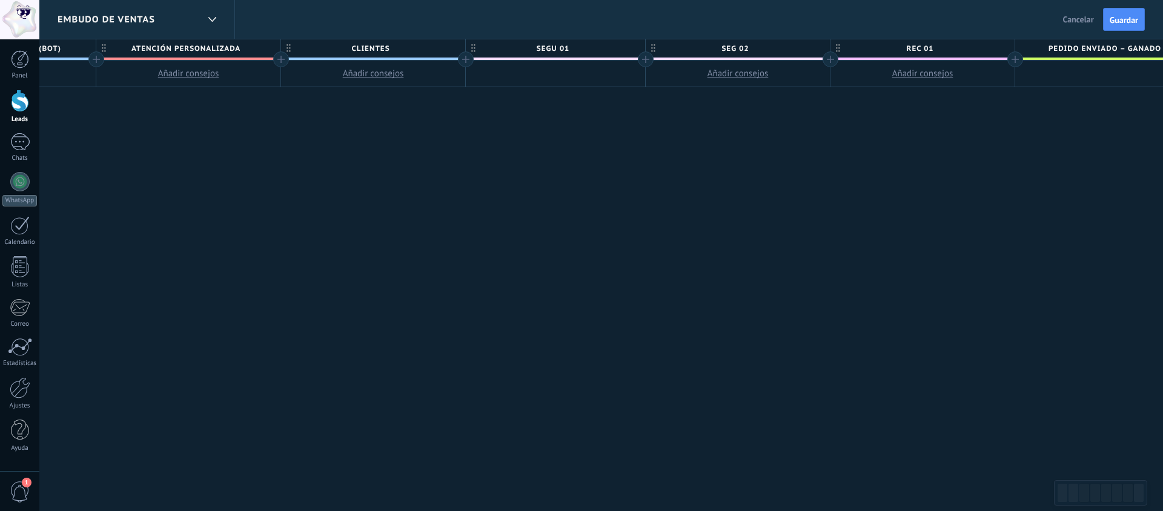
click at [1072, 33] on div "Atrás Cancelar Guardar" at bounding box center [1105, 19] width 115 height 39
click at [1072, 24] on span "Cancelar" at bounding box center [1078, 19] width 31 height 11
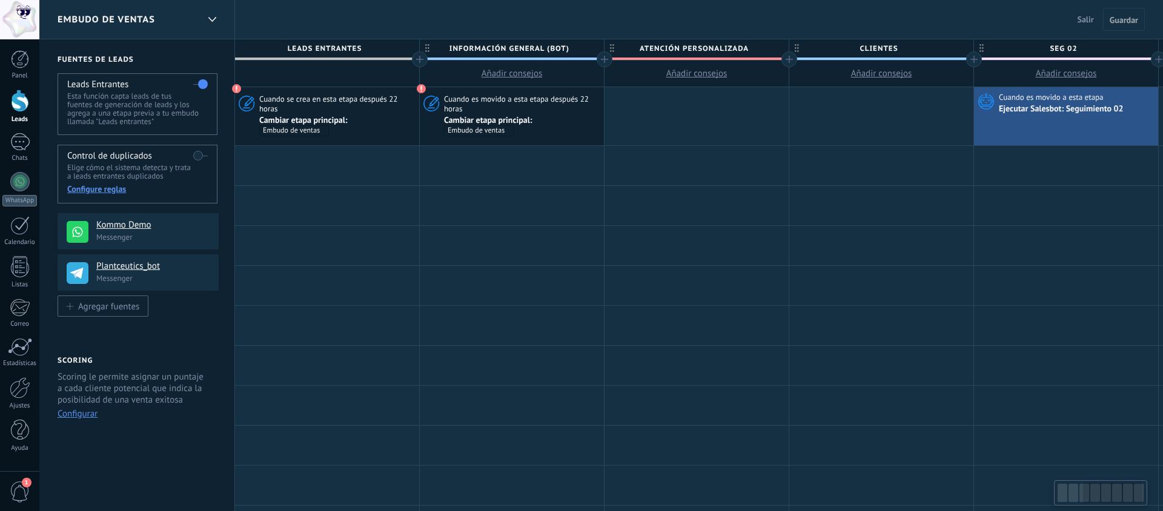
scroll to position [0, 508]
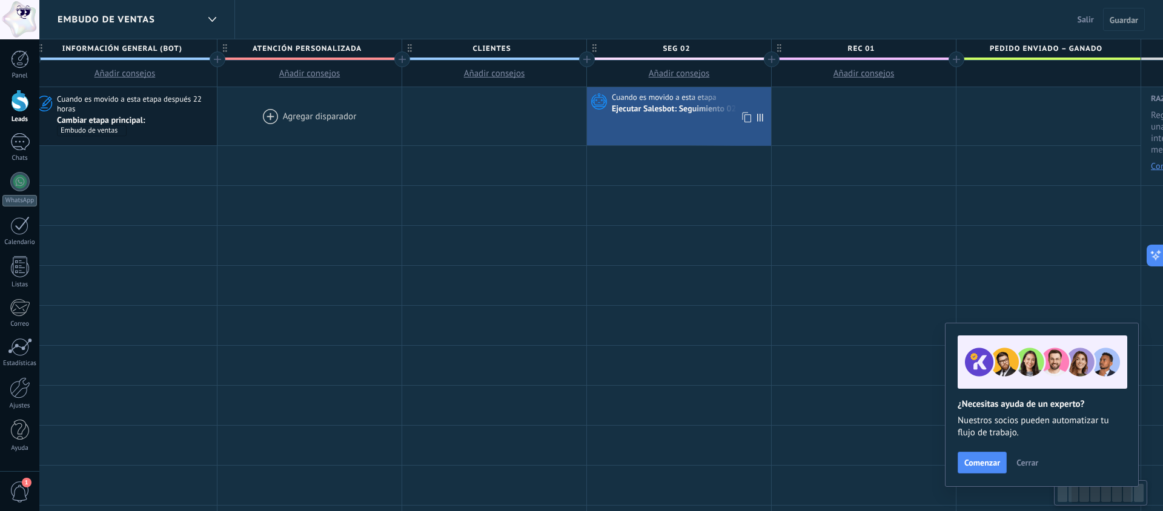
scroll to position [0, 550]
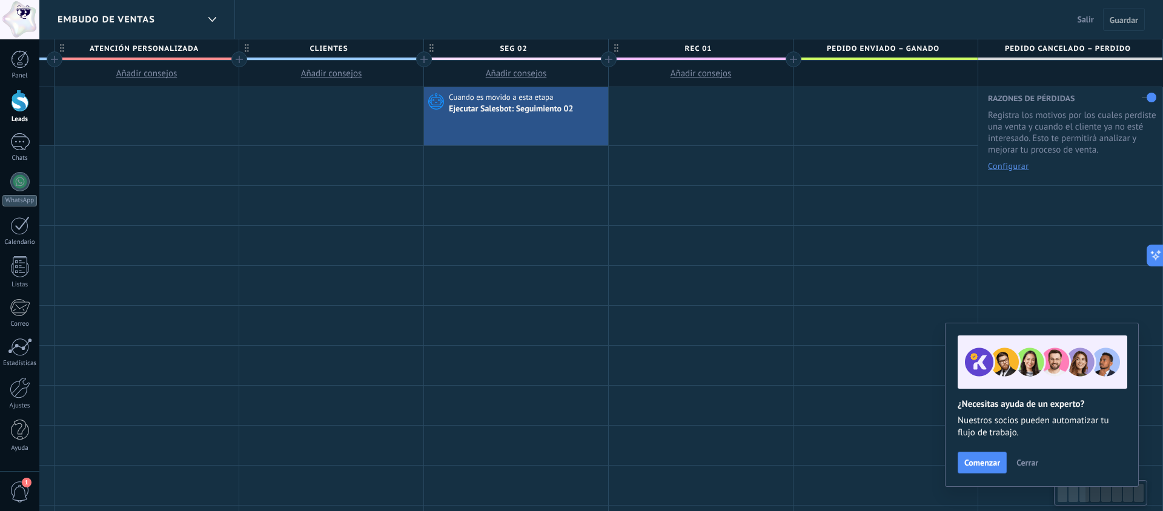
click at [670, 61] on button "Añadir consejos" at bounding box center [701, 74] width 184 height 26
click at [420, 58] on div at bounding box center [424, 59] width 16 height 16
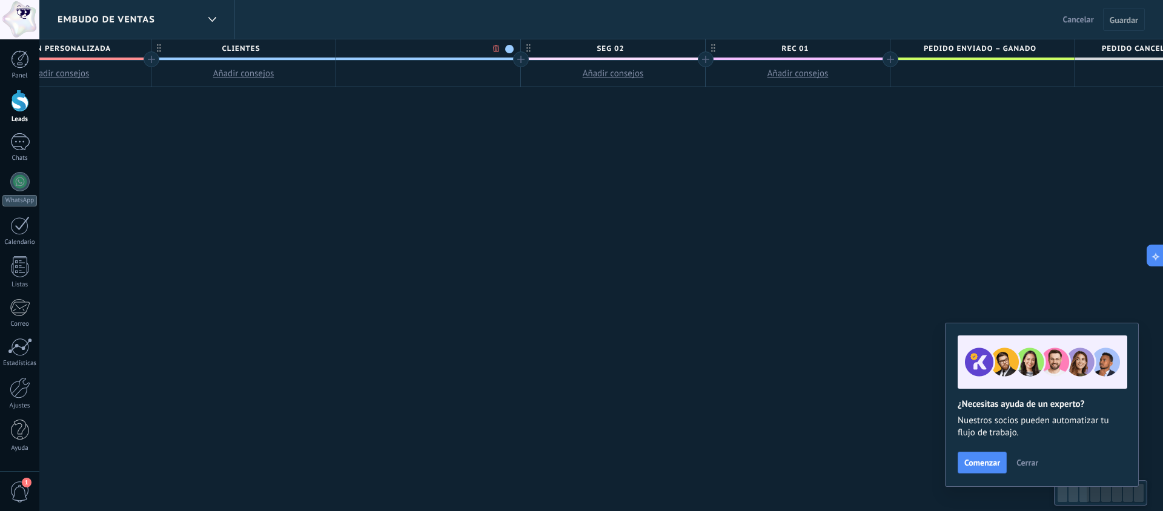
scroll to position [0, 640]
type input "******"
click at [1118, 22] on span "Guardar" at bounding box center [1124, 20] width 28 height 8
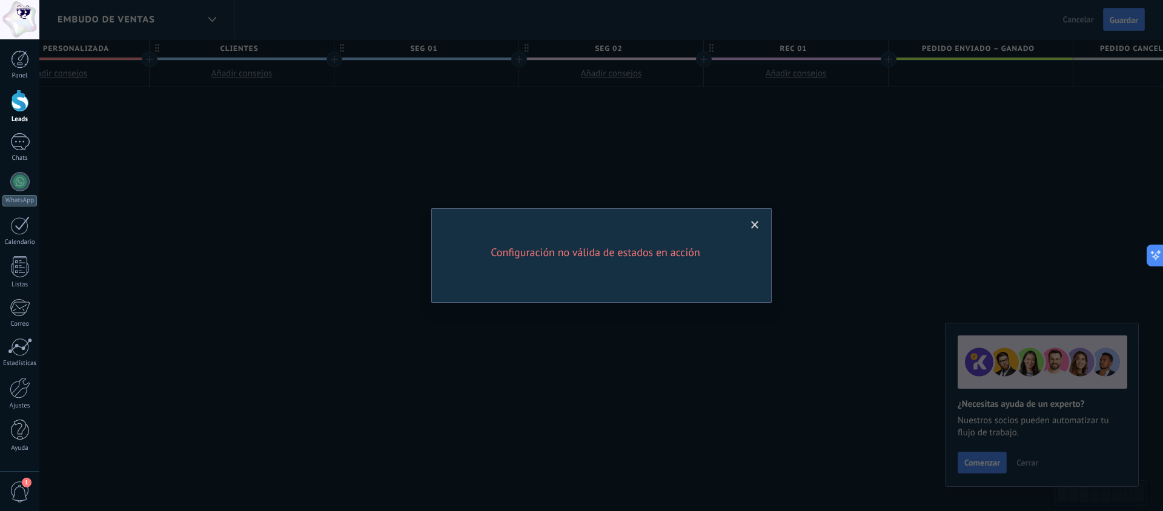
click at [750, 227] on span at bounding box center [755, 225] width 20 height 21
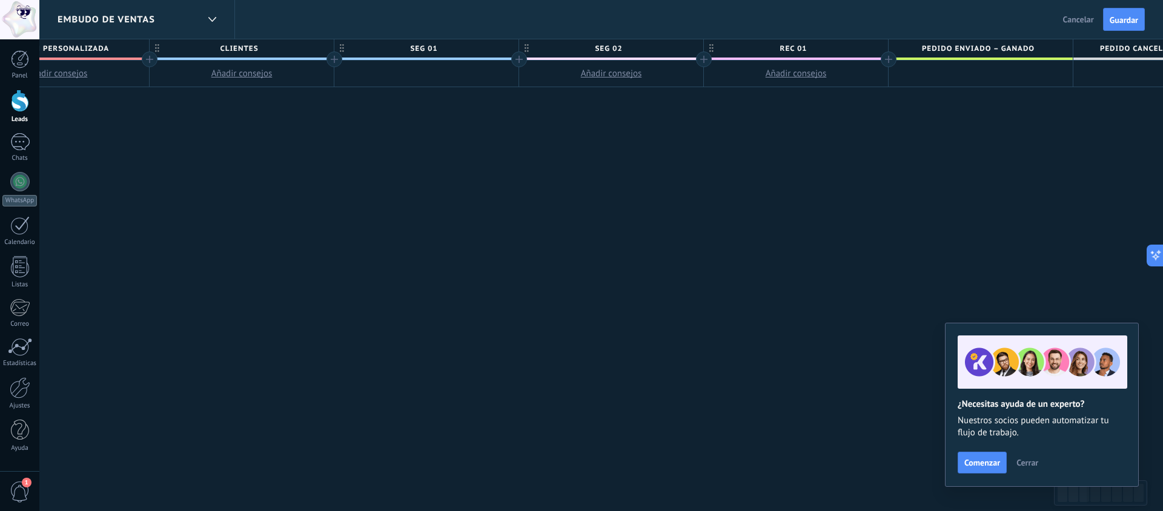
drag, startPoint x: 752, startPoint y: 225, endPoint x: 533, endPoint y: 124, distance: 241.3
click at [439, 67] on div at bounding box center [426, 74] width 184 height 27
click at [431, 53] on span "seg 01" at bounding box center [423, 48] width 178 height 19
click at [508, 50] on span at bounding box center [507, 49] width 8 height 8
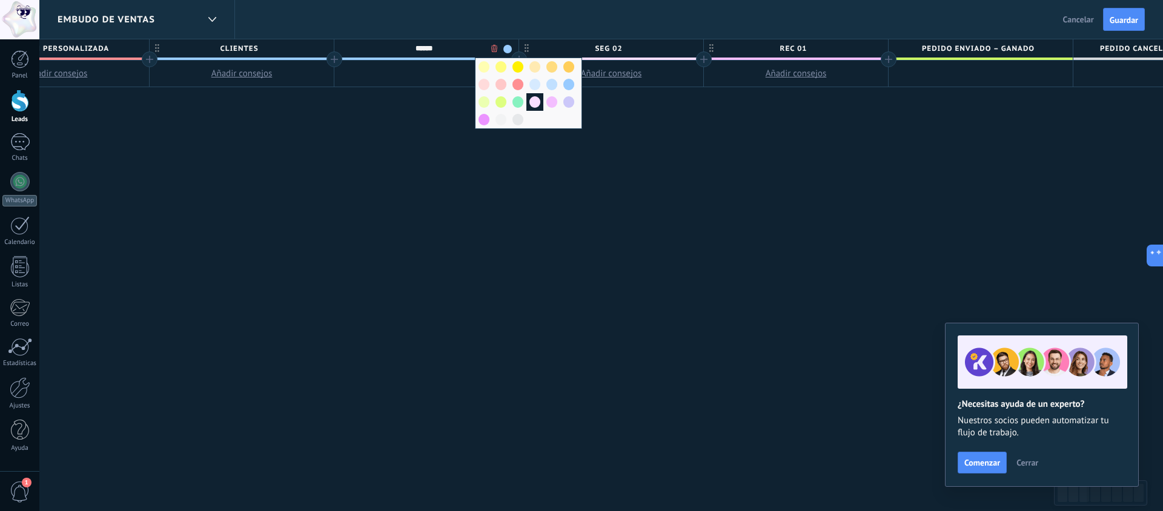
click at [536, 101] on span at bounding box center [535, 102] width 11 height 12
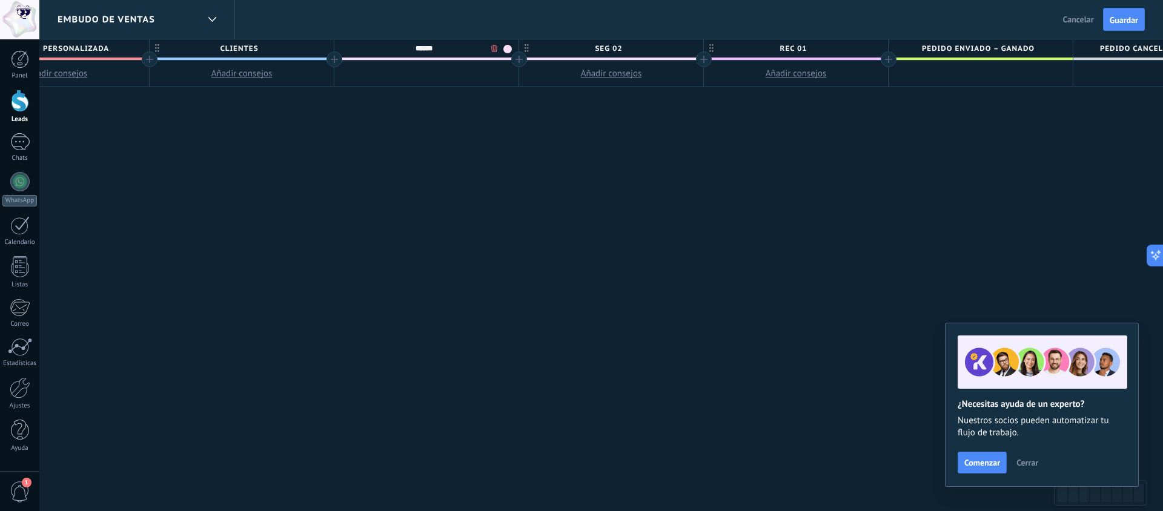
click at [1120, 25] on button "Guardar" at bounding box center [1124, 19] width 42 height 23
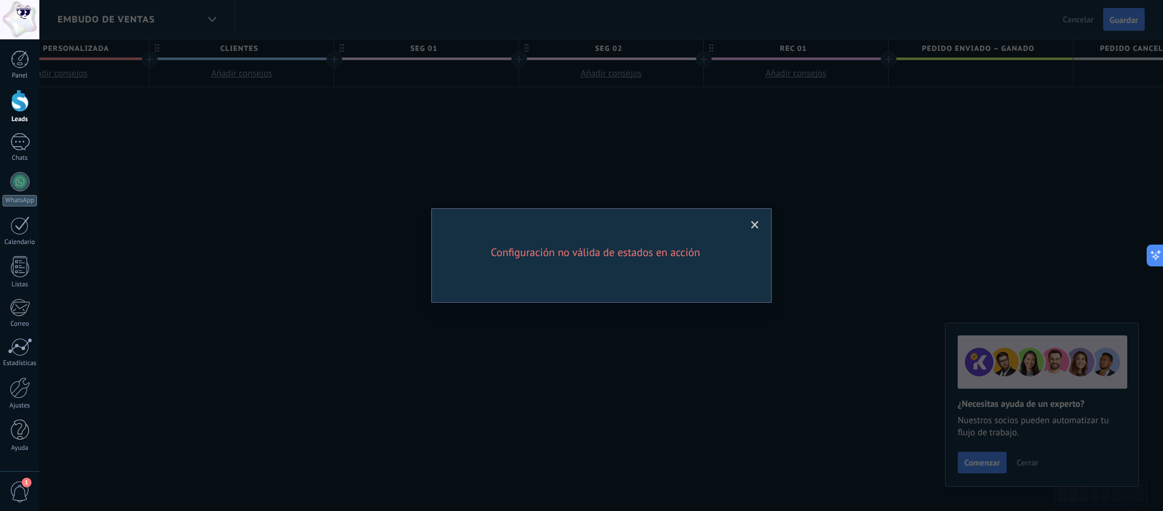
drag, startPoint x: 748, startPoint y: 225, endPoint x: 649, endPoint y: 170, distance: 113.6
click at [748, 225] on span at bounding box center [755, 225] width 20 height 21
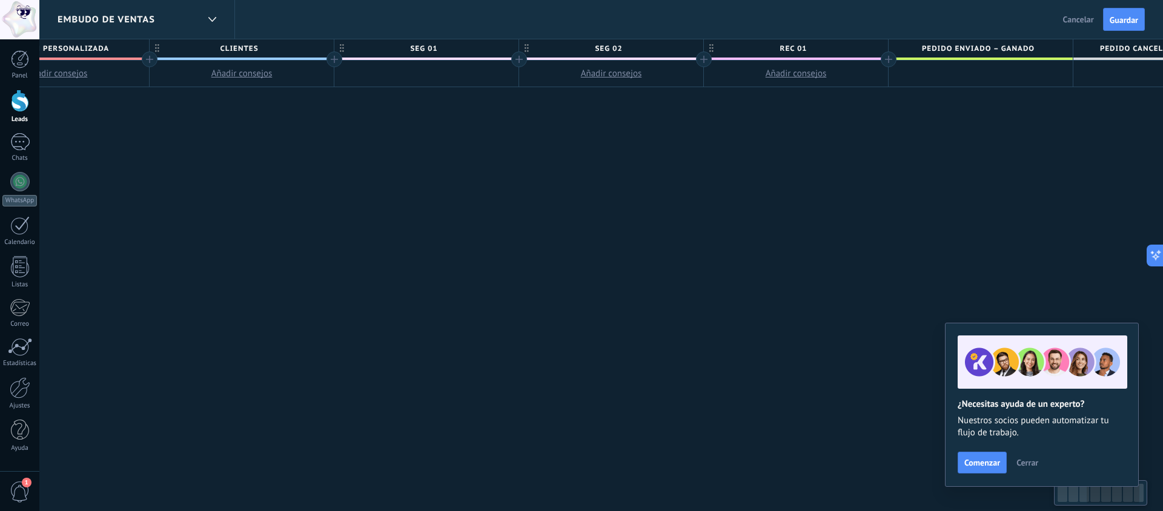
click at [423, 47] on span "seg 01" at bounding box center [423, 48] width 178 height 19
click at [424, 45] on input "******" at bounding box center [424, 48] width 161 height 18
type input "**********"
click at [1120, 18] on span "Guardar" at bounding box center [1124, 20] width 28 height 8
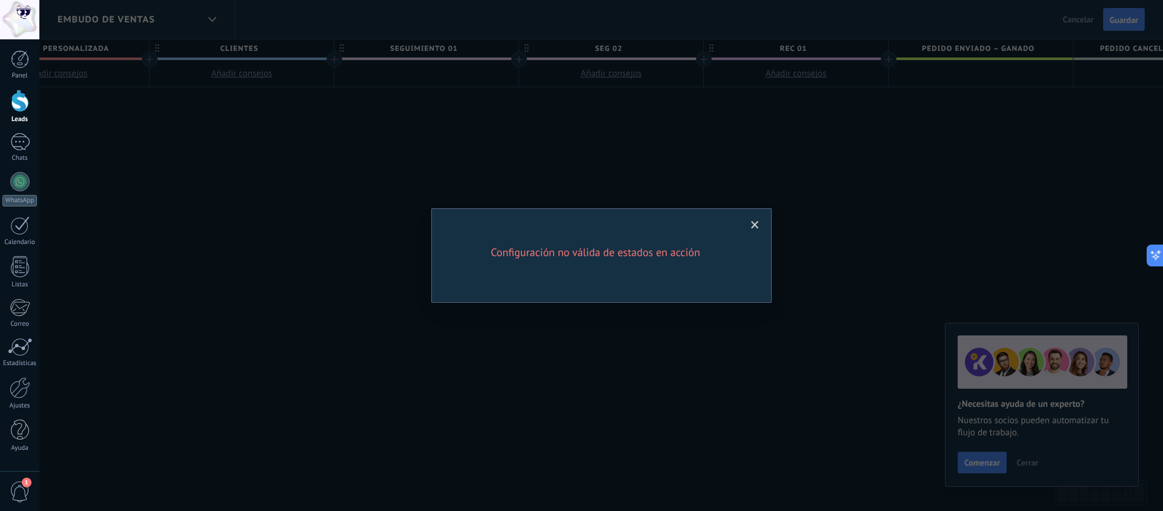
click at [642, 251] on h2 "Configuración no válida de estados en acción" at bounding box center [595, 252] width 291 height 15
drag, startPoint x: 642, startPoint y: 251, endPoint x: 645, endPoint y: 245, distance: 7.1
click at [642, 251] on h2 "Configuración no válida de estados en acción" at bounding box center [595, 252] width 291 height 15
copy h2 "Configuración no válida de estados en acción"
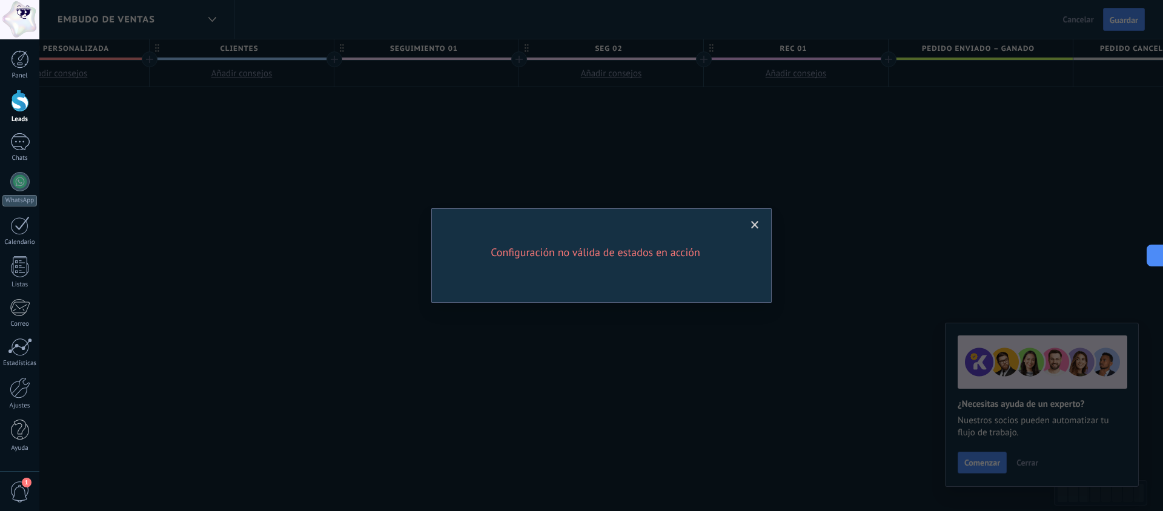
click at [754, 229] on span at bounding box center [755, 225] width 8 height 8
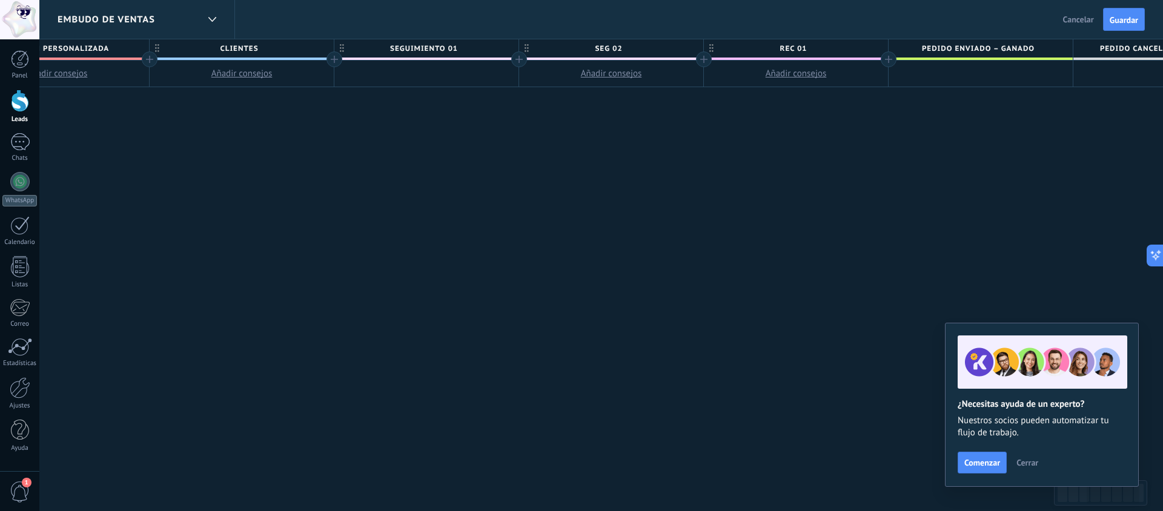
click at [450, 65] on div at bounding box center [426, 74] width 184 height 27
click at [492, 67] on div at bounding box center [426, 74] width 184 height 27
click at [599, 47] on span "seg 02" at bounding box center [608, 48] width 178 height 19
click at [534, 73] on button "Añadir consejos" at bounding box center [611, 74] width 184 height 26
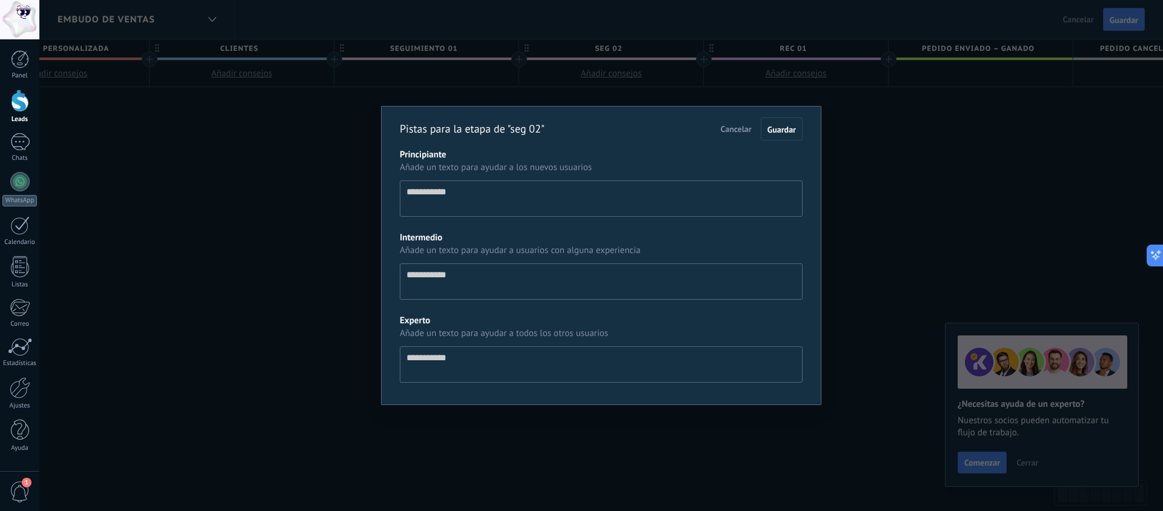
click at [534, 73] on div "Pistas para la etapa de "seg 02" Cancelar Guardar Principiante Añade un texto p…" at bounding box center [601, 255] width 1124 height 511
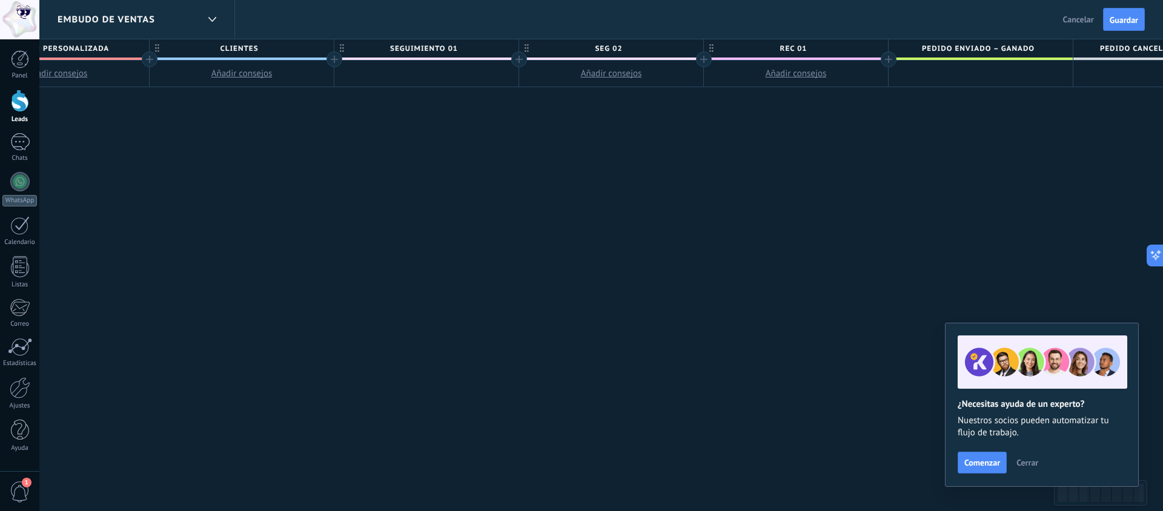
click at [469, 72] on div at bounding box center [426, 74] width 184 height 27
click at [420, 65] on div at bounding box center [426, 74] width 184 height 27
click at [568, 70] on button "Añadir consejos" at bounding box center [611, 74] width 184 height 26
type textarea "**********"
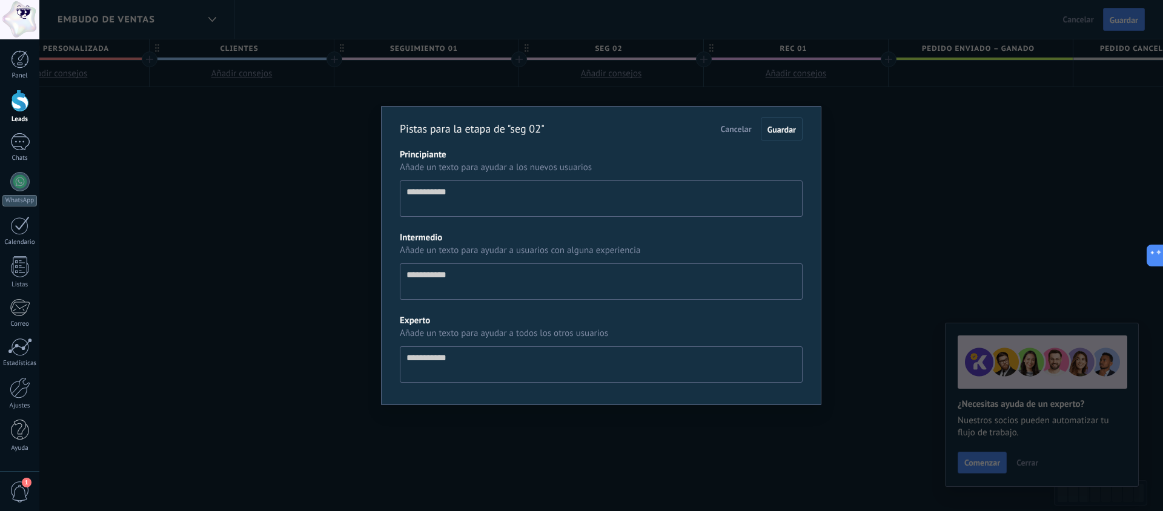
drag, startPoint x: 567, startPoint y: 70, endPoint x: 414, endPoint y: 68, distance: 153.3
click at [566, 70] on div "Pistas para la etapa de "seg 02" Cancelar Guardar Principiante Añade un texto p…" at bounding box center [601, 255] width 1124 height 511
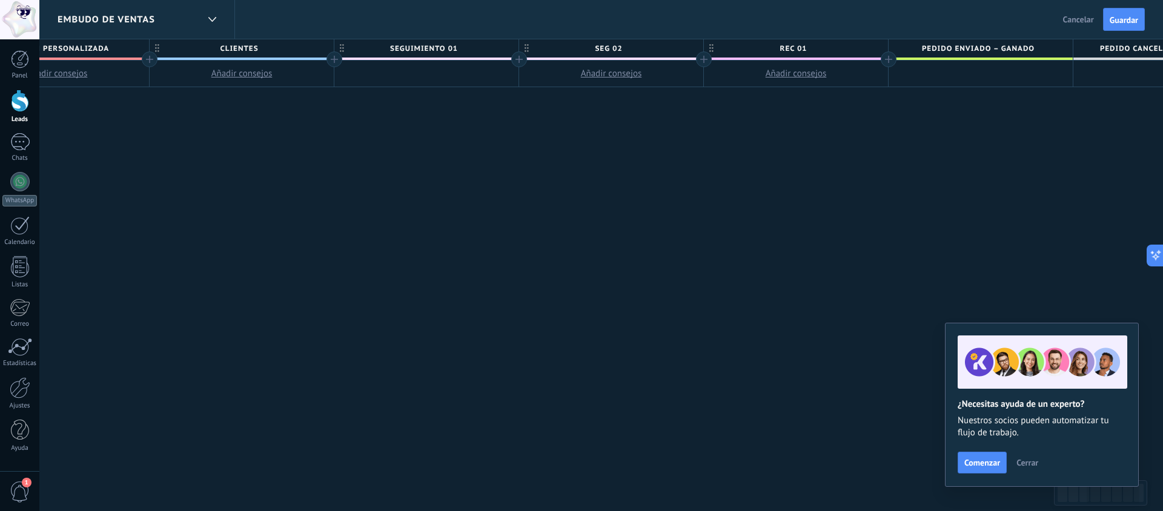
click at [413, 68] on div at bounding box center [426, 74] width 184 height 27
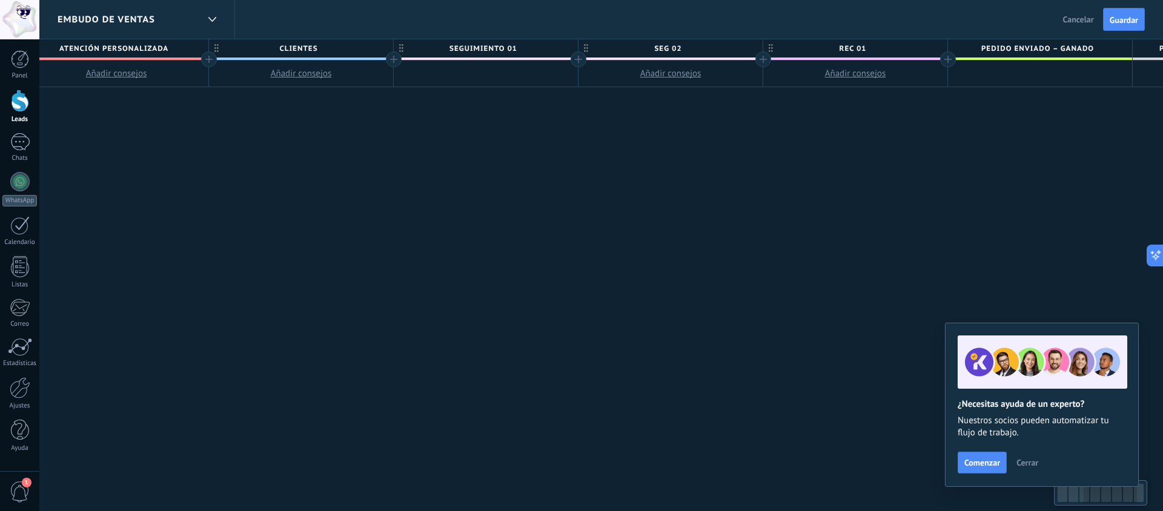
scroll to position [0, 581]
click at [499, 74] on div at bounding box center [485, 74] width 184 height 27
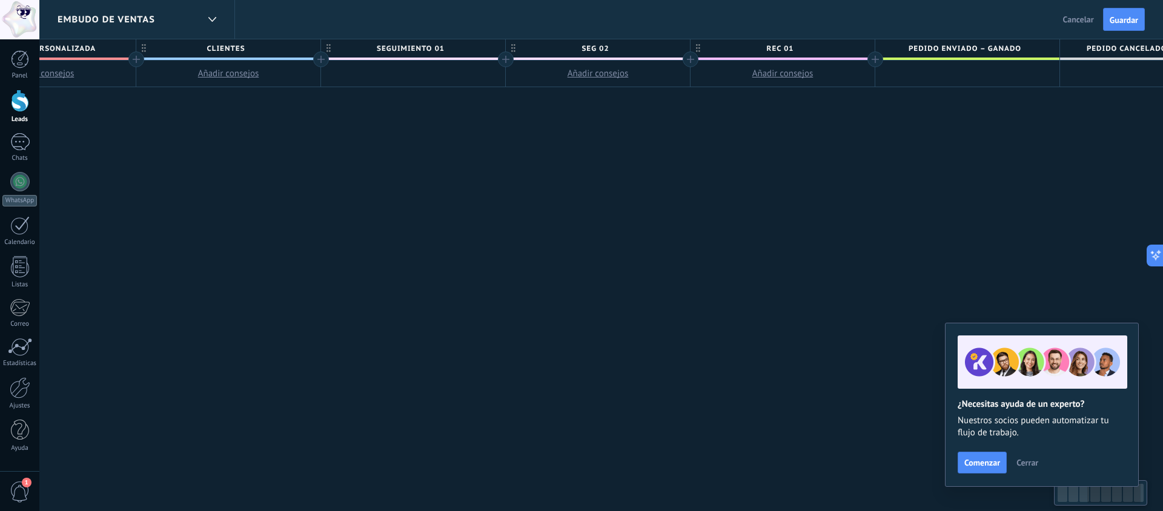
scroll to position [0, 655]
click at [427, 67] on div at bounding box center [411, 74] width 184 height 27
click at [443, 49] on span "seguimiento 01" at bounding box center [419, 48] width 178 height 19
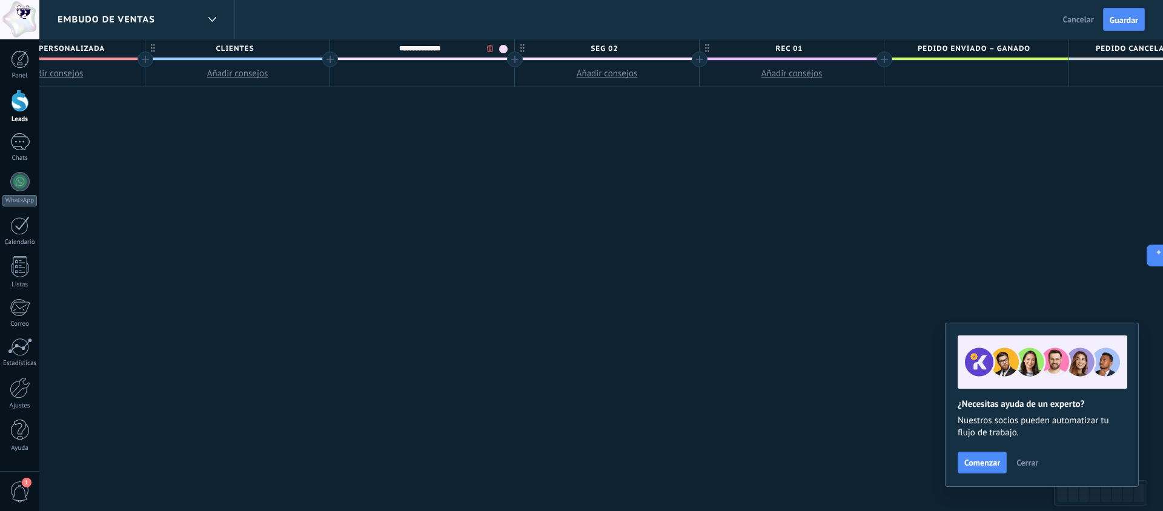
click at [476, 67] on div at bounding box center [422, 74] width 184 height 27
drag, startPoint x: 403, startPoint y: 68, endPoint x: 368, endPoint y: 64, distance: 35.3
click at [403, 68] on div at bounding box center [422, 74] width 184 height 27
click at [337, 44] on icon at bounding box center [337, 48] width 4 height 8
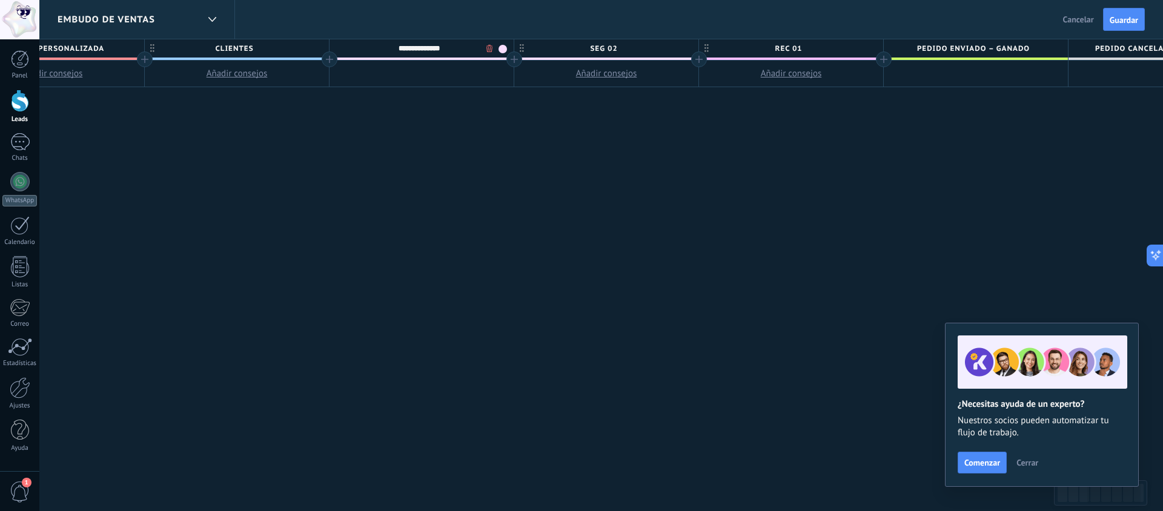
click at [437, 53] on input "**********" at bounding box center [419, 48] width 161 height 18
click at [493, 48] on body ".abccls-1,.abccls-2{fill-rule:evenodd}.abccls-2{fill:#fff} .abfcls-1{fill:none}…" at bounding box center [581, 255] width 1163 height 511
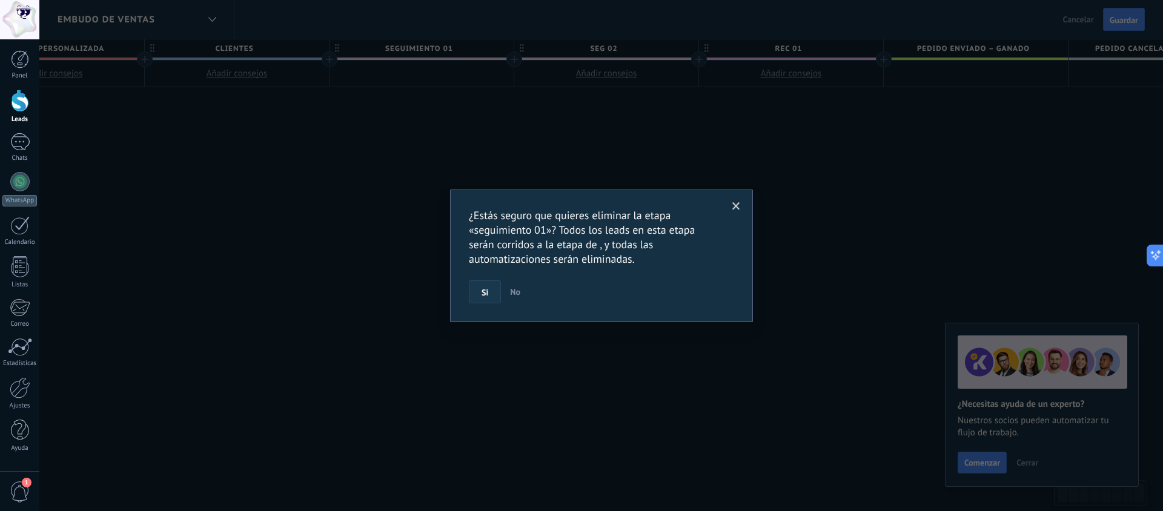
click at [489, 287] on button "Si" at bounding box center [485, 292] width 32 height 23
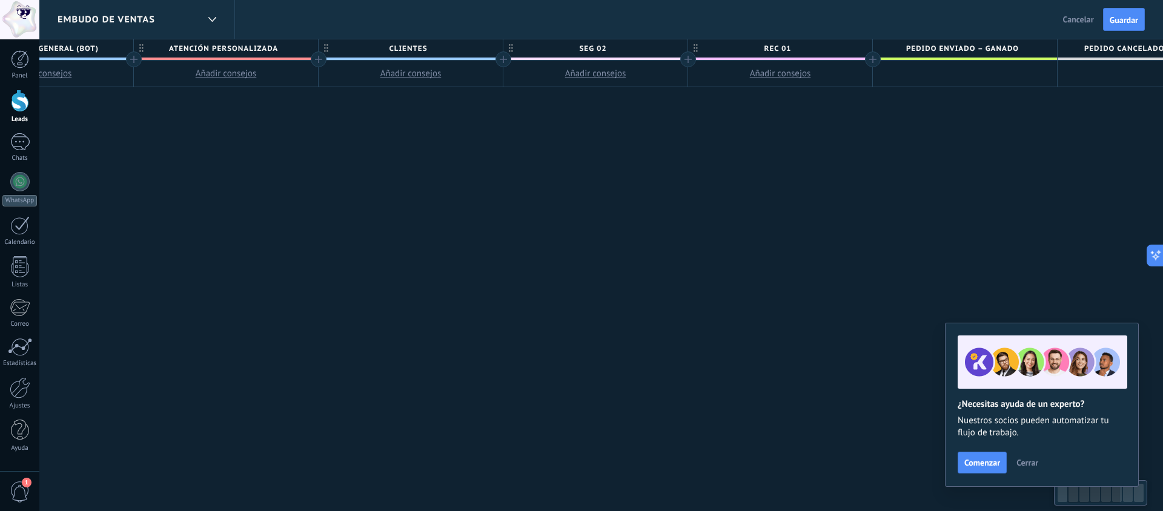
scroll to position [0, 550]
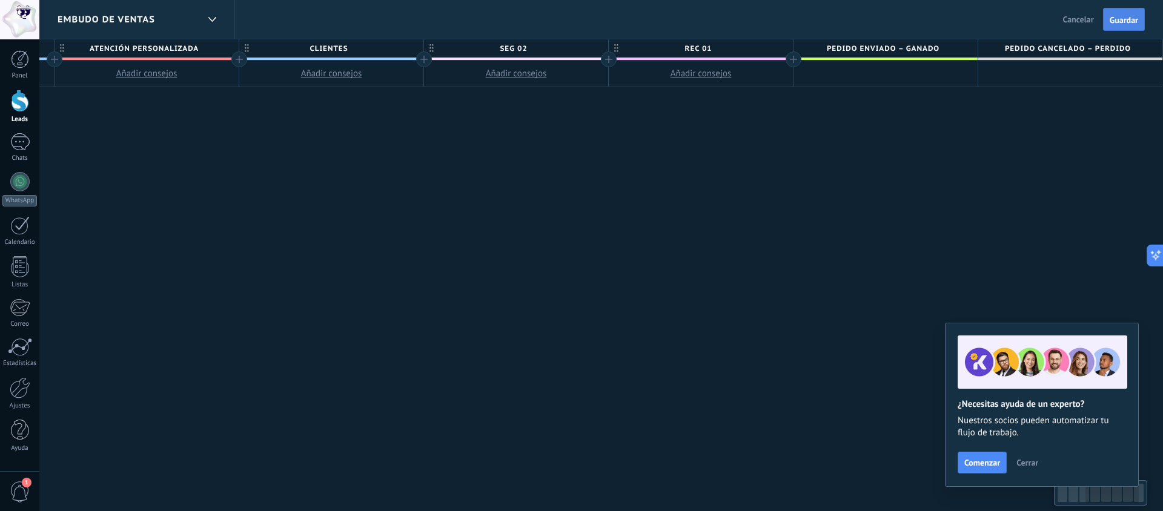
click at [1118, 28] on button "Guardar" at bounding box center [1124, 19] width 42 height 23
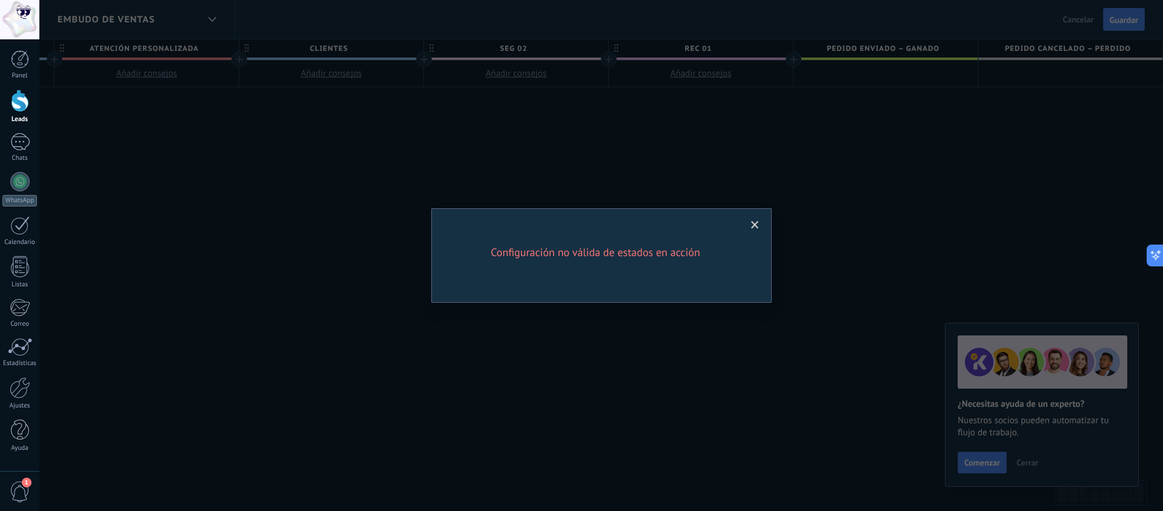
click at [754, 222] on span at bounding box center [755, 225] width 8 height 8
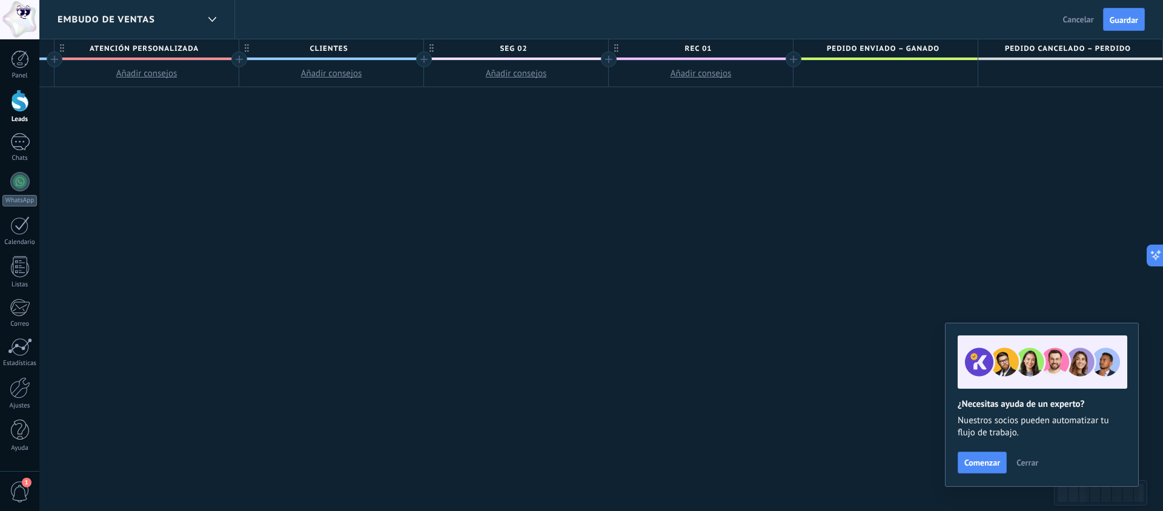
click at [1091, 21] on span "Cancelar" at bounding box center [1078, 19] width 31 height 11
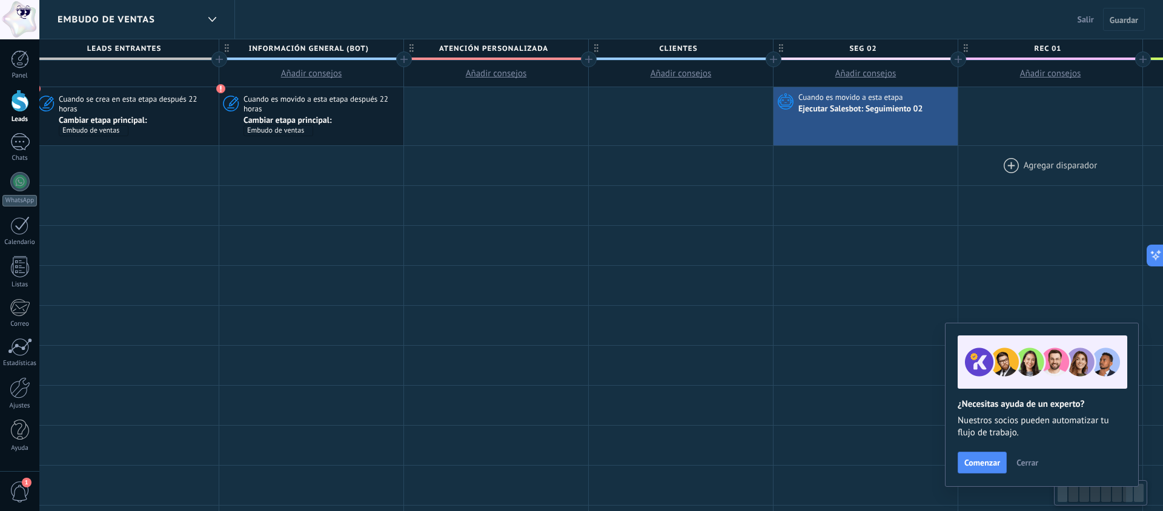
scroll to position [0, 202]
click at [891, 44] on span "seg 02" at bounding box center [861, 48] width 178 height 19
type input "******"
click at [846, 115] on div "Ejecutar Salesbot: Seguimiento 02" at bounding box center [862, 109] width 127 height 11
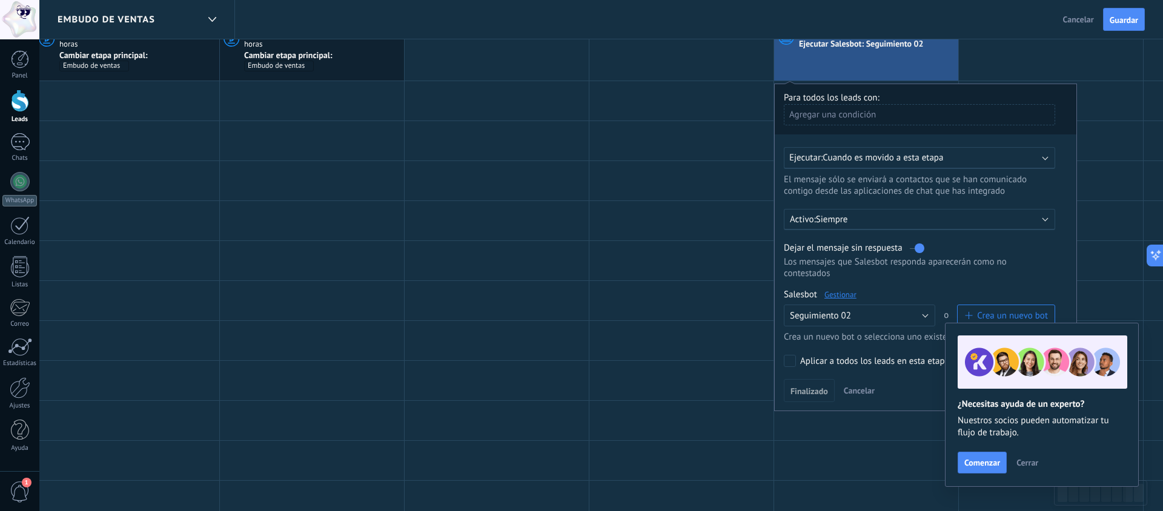
scroll to position [65, 0]
click at [871, 317] on button "Seguimiento 02" at bounding box center [859, 315] width 151 height 22
click at [842, 356] on span "SEGUIMIENTO 01" at bounding box center [854, 357] width 154 height 12
click at [806, 388] on span "Finalizado" at bounding box center [810, 391] width 38 height 8
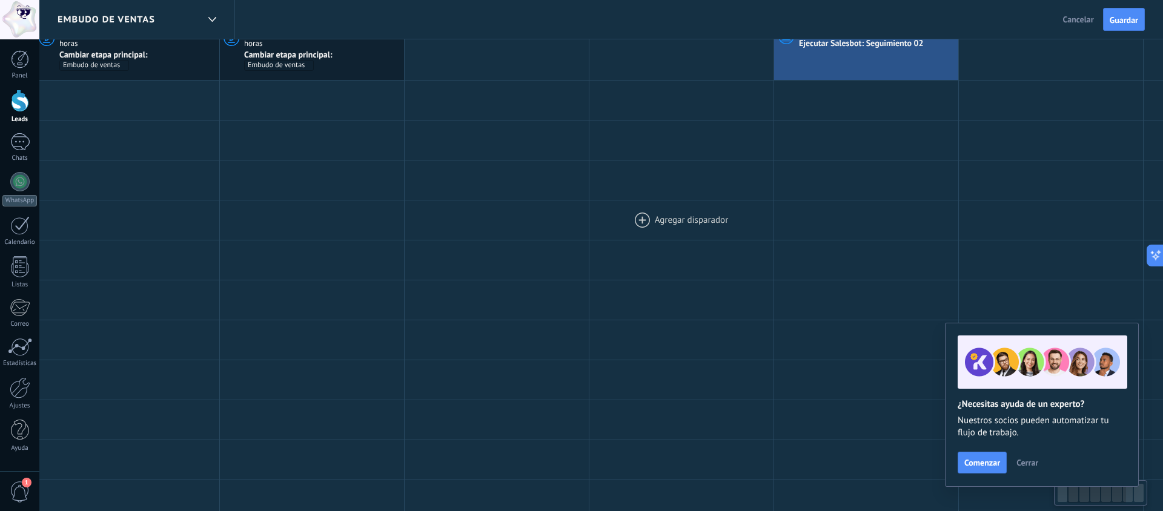
scroll to position [0, 0]
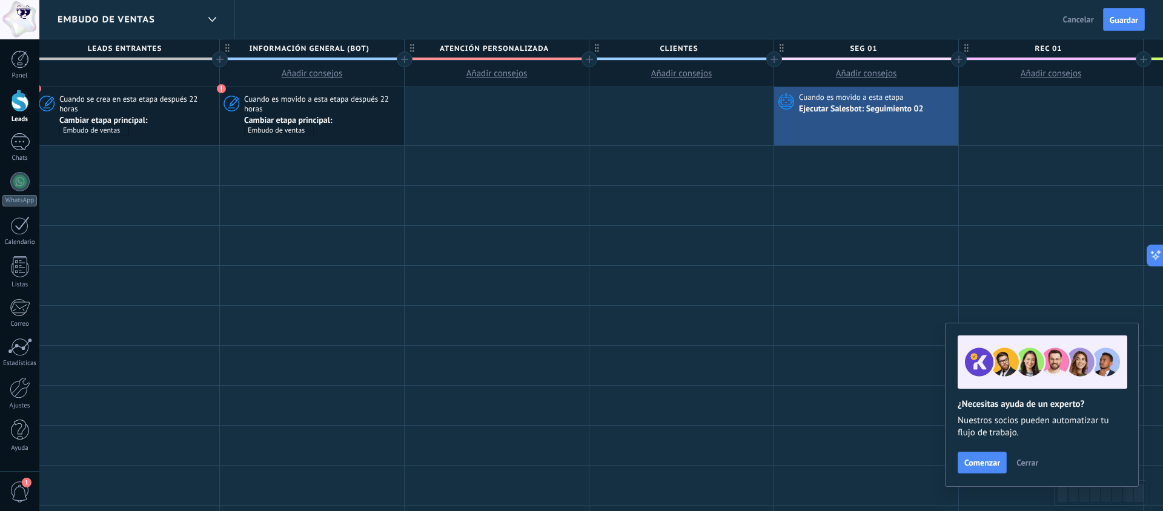
click at [957, 58] on div at bounding box center [959, 59] width 16 height 16
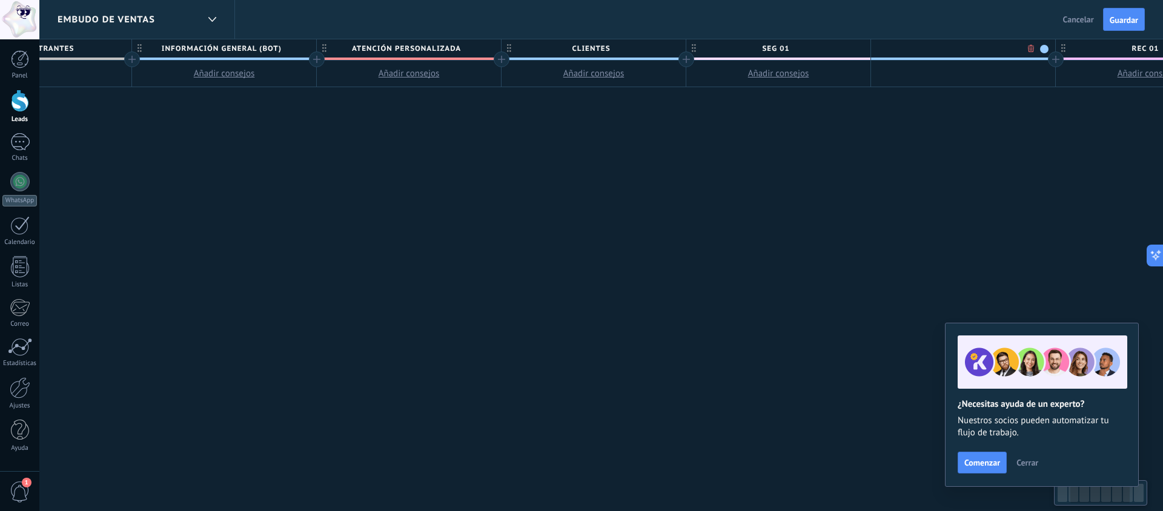
scroll to position [0, 290]
type input "******"
click at [941, 107] on div "**********" at bounding box center [776, 275] width 1663 height 473
click at [1132, 14] on button "Guardar" at bounding box center [1124, 19] width 42 height 23
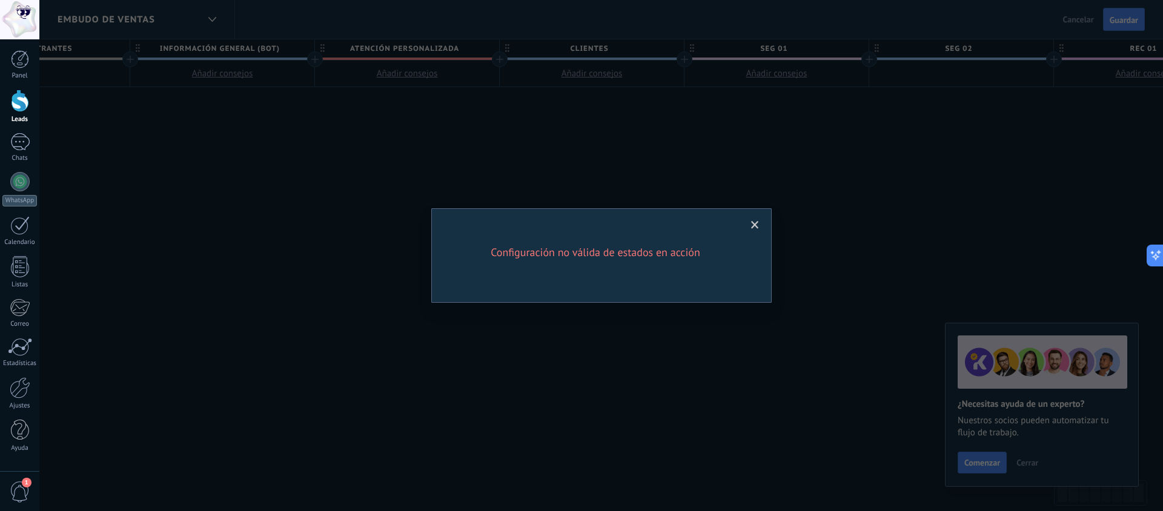
click at [753, 227] on span at bounding box center [755, 225] width 8 height 8
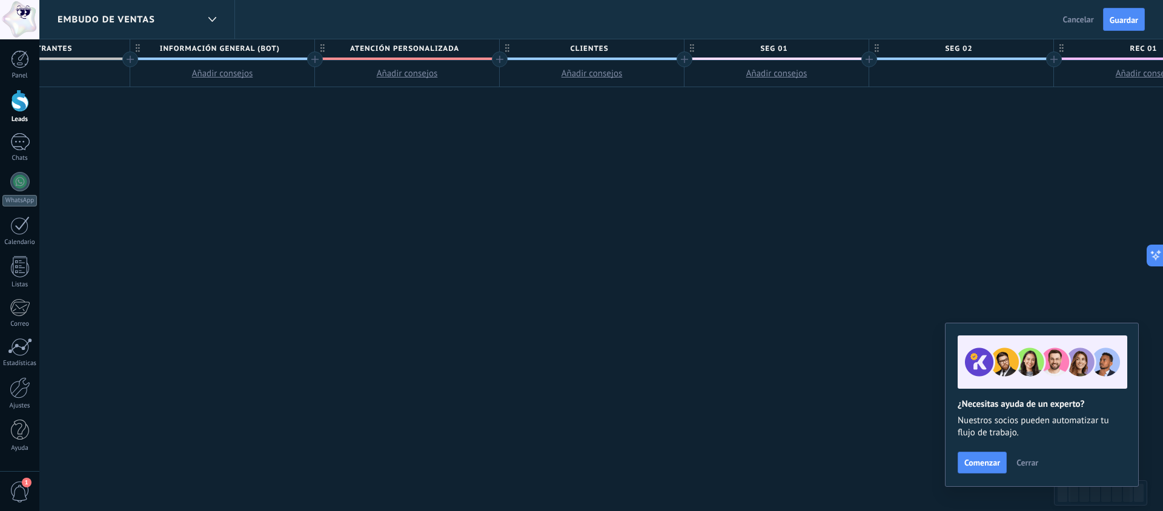
click at [985, 46] on span "seg 02" at bounding box center [958, 48] width 178 height 19
click at [1042, 47] on span at bounding box center [1042, 49] width 8 height 8
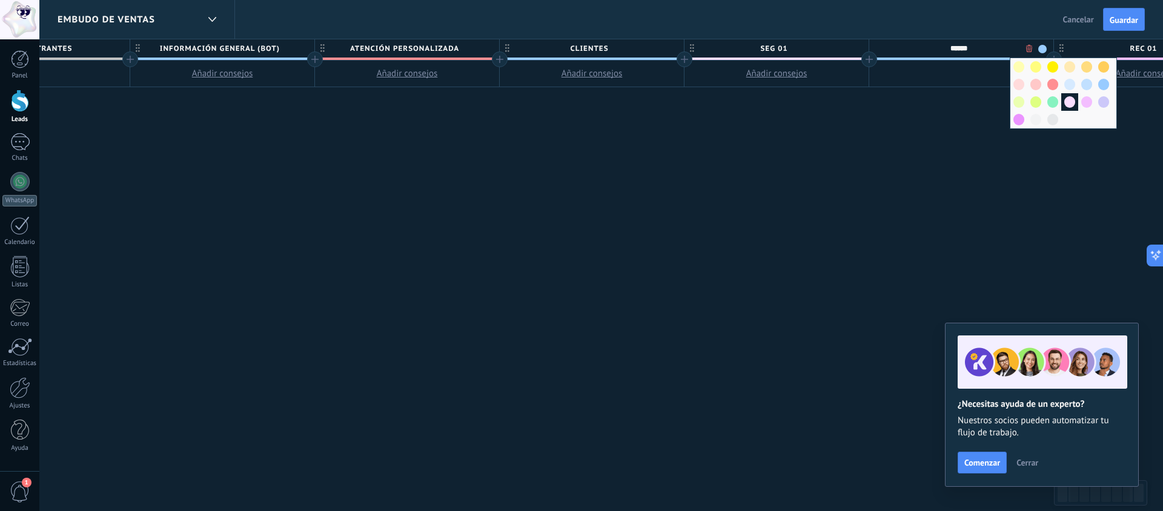
click at [1072, 103] on span at bounding box center [1070, 102] width 11 height 12
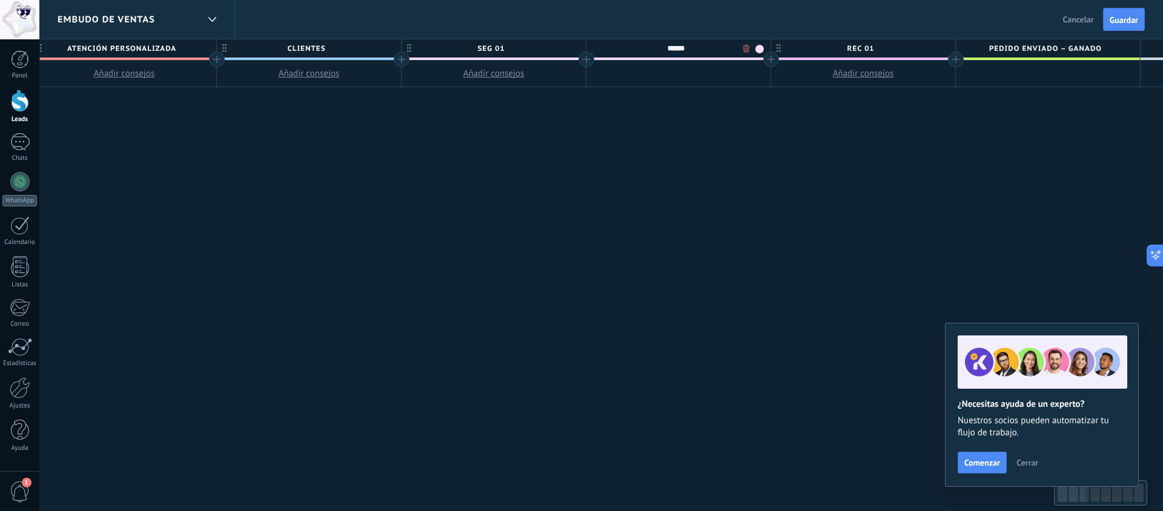
scroll to position [0, 615]
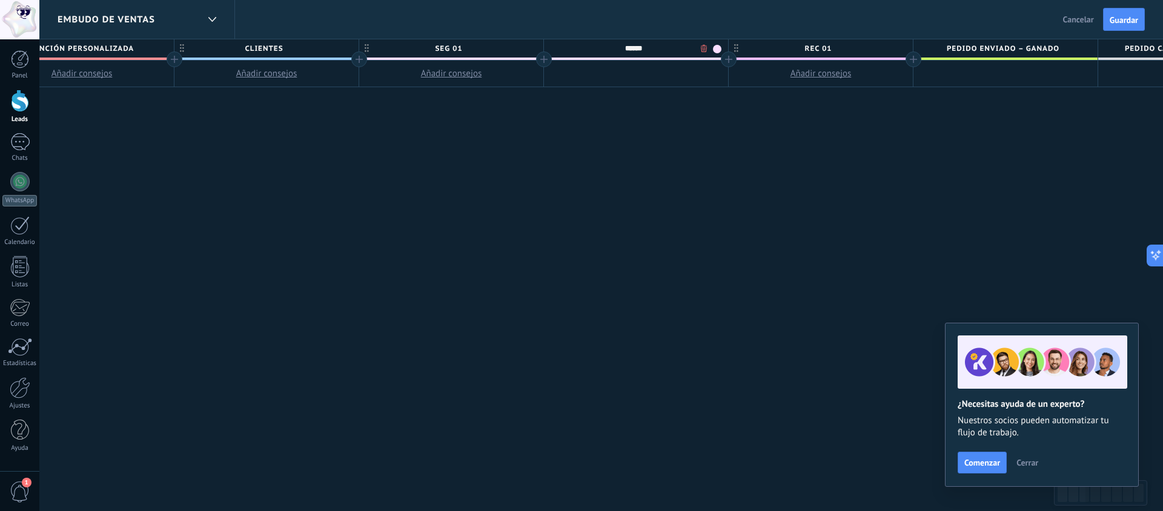
click at [1035, 462] on span "Cerrar" at bounding box center [1028, 463] width 22 height 8
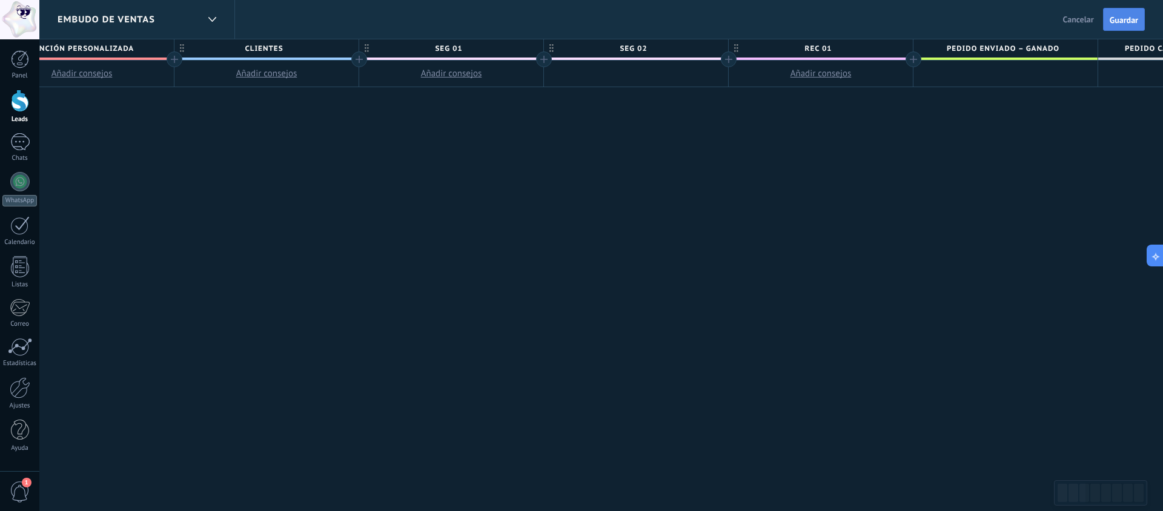
click at [1126, 16] on span "Guardar" at bounding box center [1124, 20] width 28 height 8
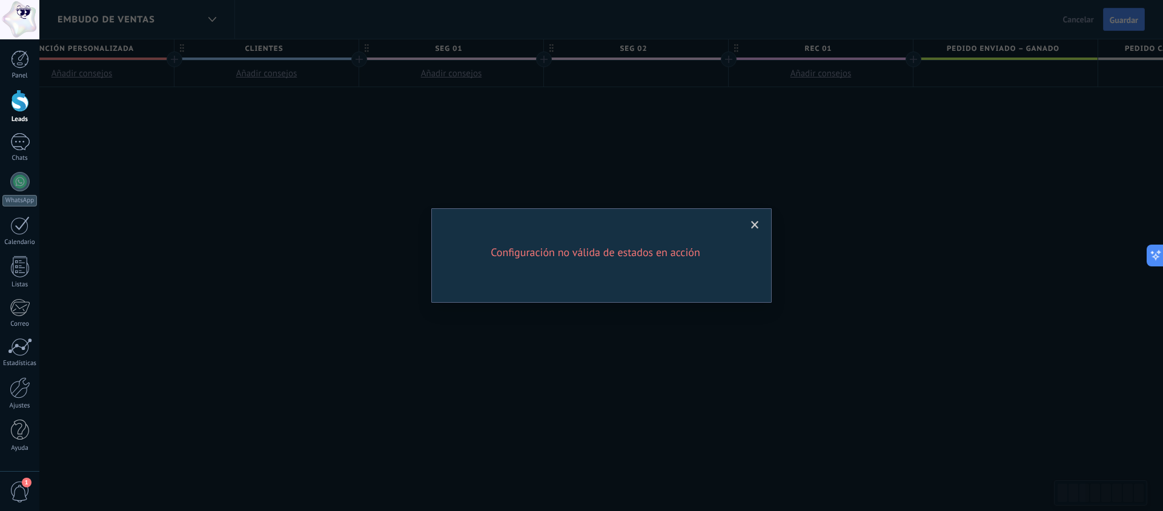
click at [751, 223] on span at bounding box center [755, 225] width 8 height 8
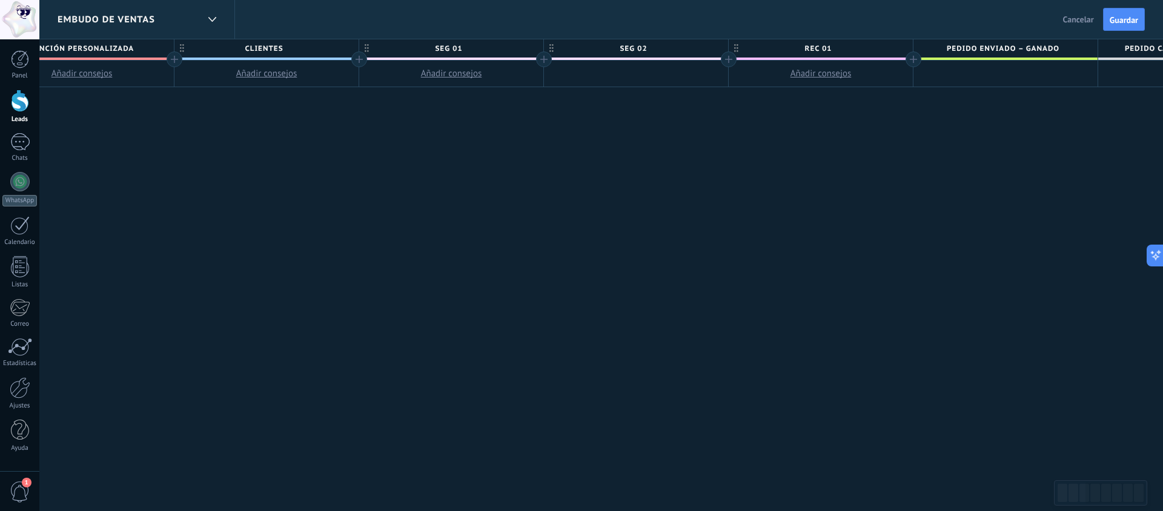
click at [1077, 13] on button "Cancelar" at bounding box center [1078, 19] width 41 height 18
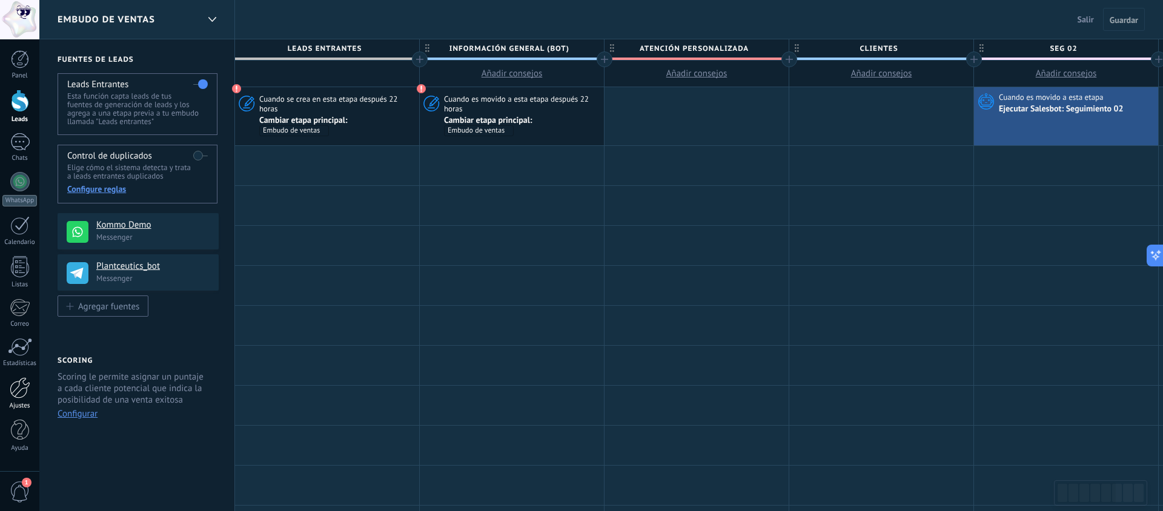
click at [18, 391] on div at bounding box center [20, 387] width 21 height 21
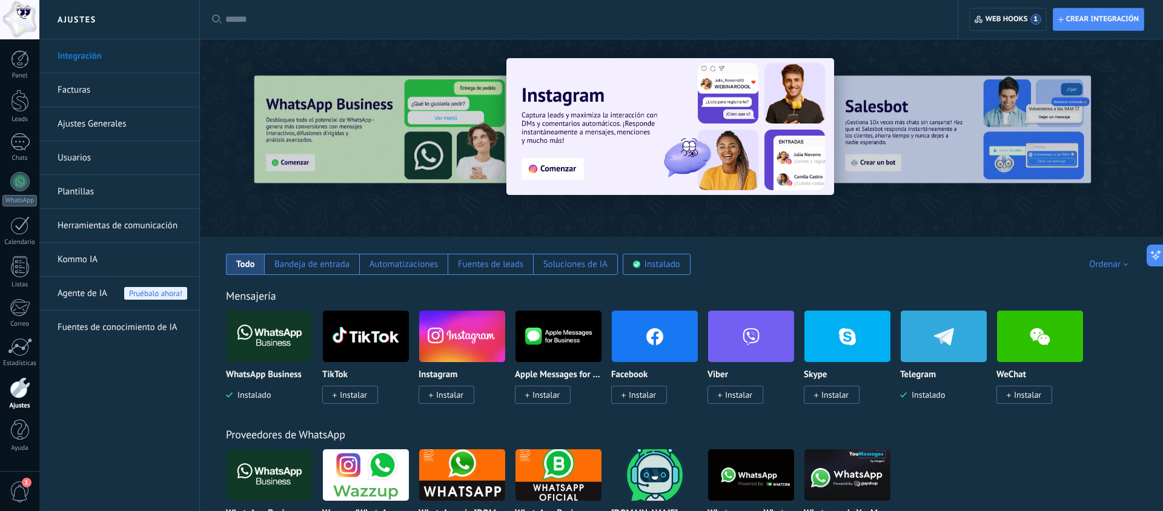
click at [118, 224] on link "Herramientas de comunicación" at bounding box center [123, 226] width 130 height 34
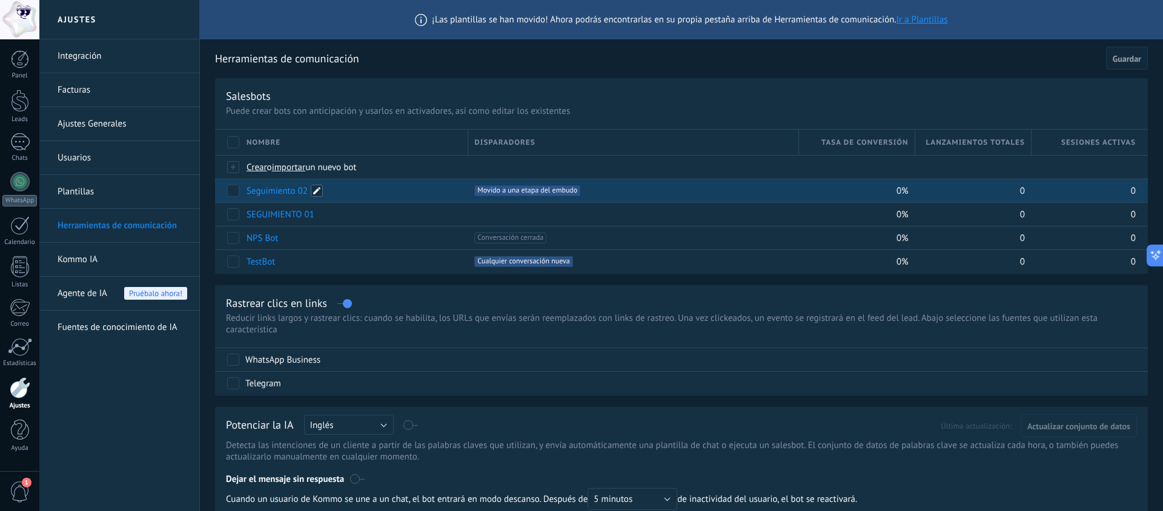
click at [321, 190] on span at bounding box center [317, 191] width 12 height 12
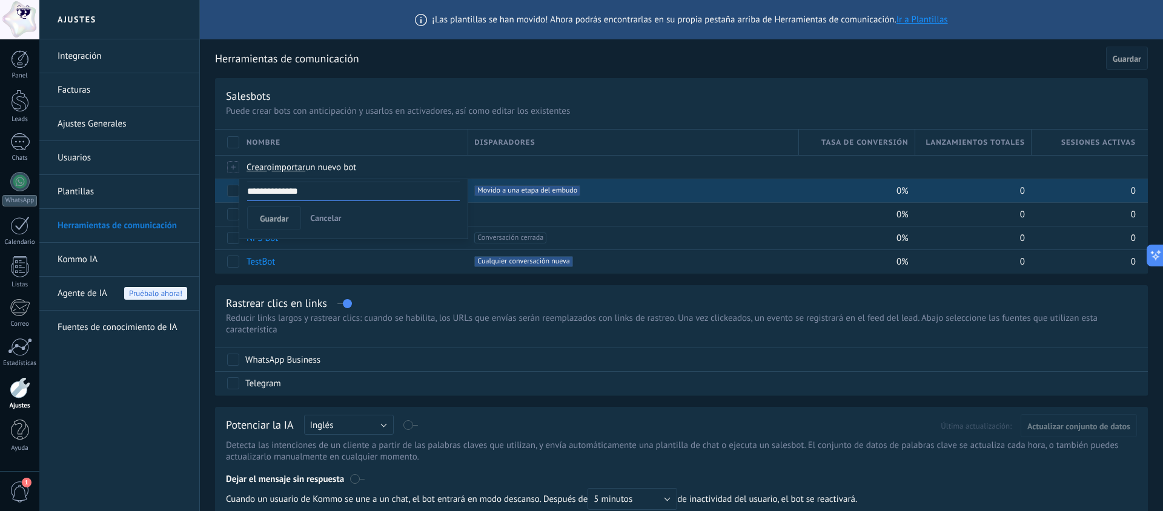
drag, startPoint x: 323, startPoint y: 216, endPoint x: 304, endPoint y: 200, distance: 25.4
click at [323, 216] on span "Cancelar" at bounding box center [325, 218] width 31 height 11
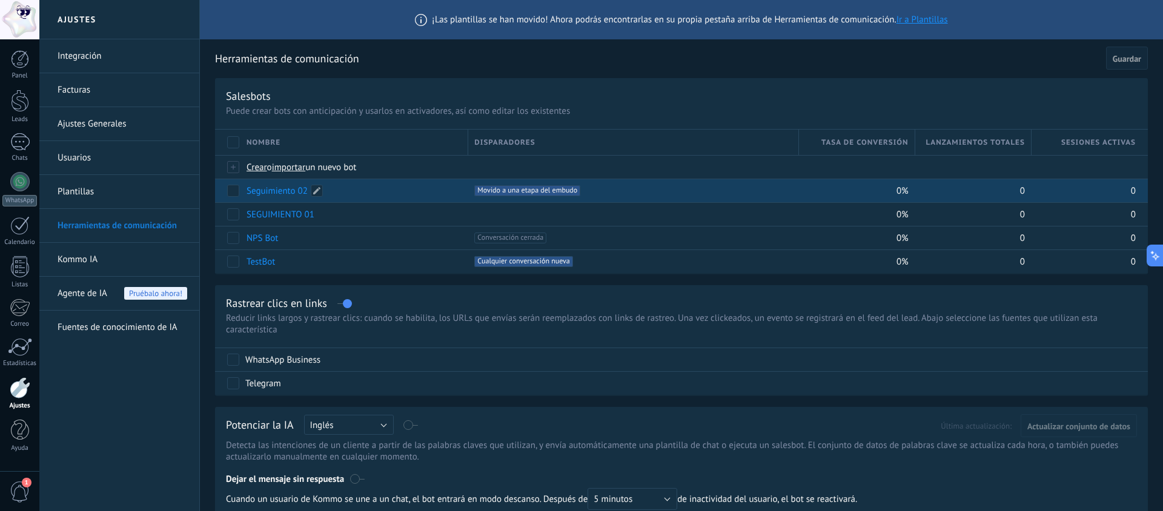
click at [291, 191] on link "Seguimiento 02" at bounding box center [277, 191] width 61 height 12
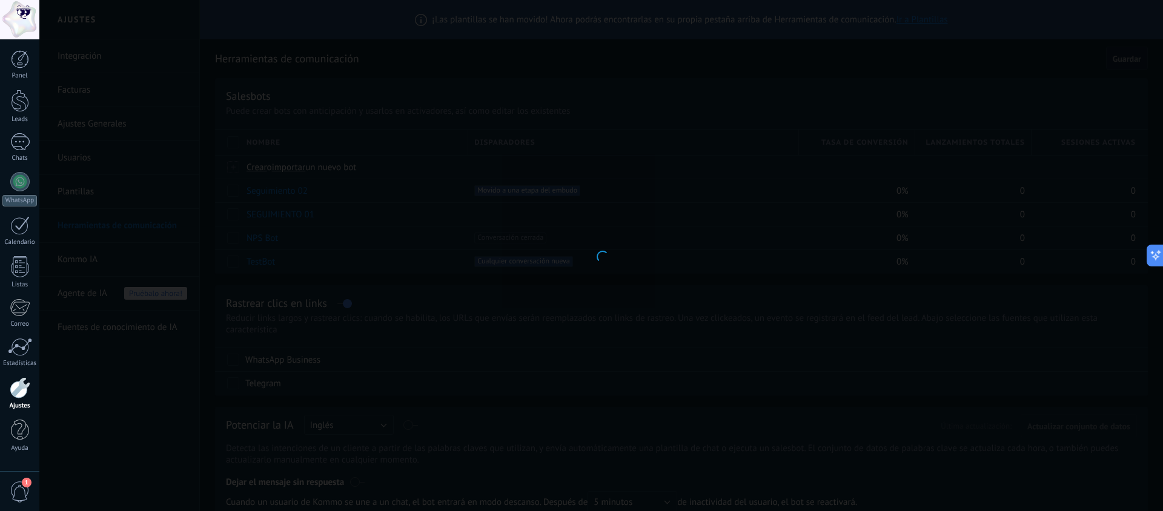
type input "**********"
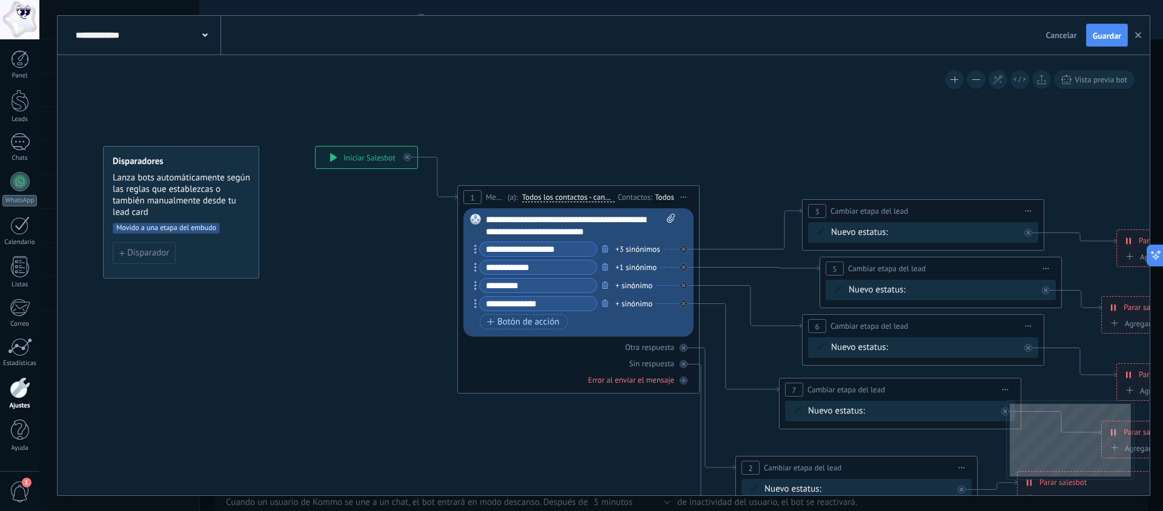
click at [196, 223] on span "Movido a una etapa del embudo" at bounding box center [166, 228] width 107 height 11
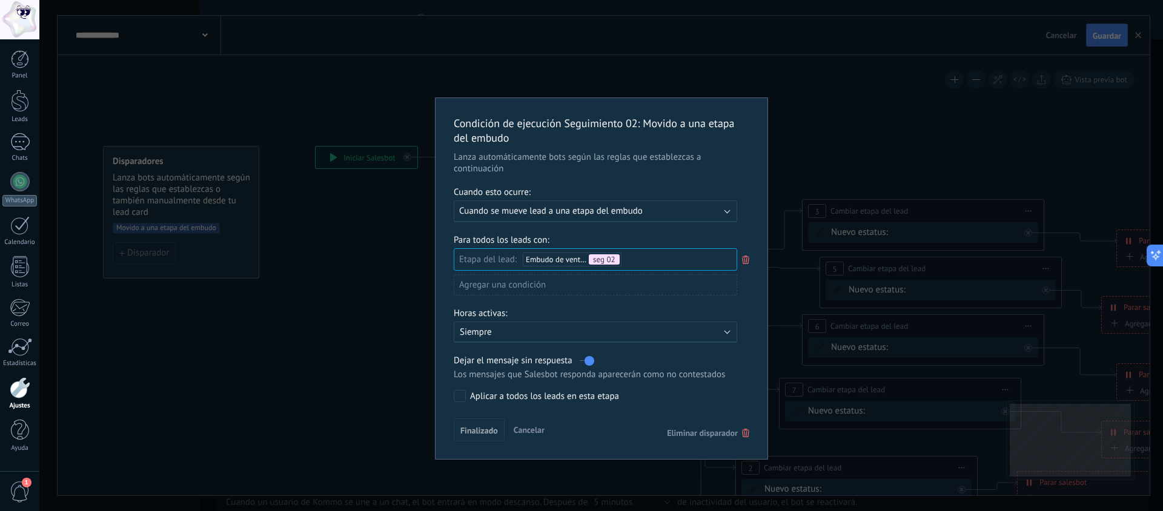
click at [0, 0] on div "Leads Entrantes información general (BOT) Atención Personalizada clientes seg 0…" at bounding box center [0, 0] width 0 height 0
click at [643, 171] on div at bounding box center [601, 255] width 1124 height 511
click at [477, 427] on span "Finalizado" at bounding box center [479, 428] width 38 height 8
click at [474, 427] on span "Finalizado" at bounding box center [479, 428] width 38 height 8
click at [0, 0] on div "Leads Entrantes información general (BOT) Atención Personalizada clientes seg 0…" at bounding box center [0, 0] width 0 height 0
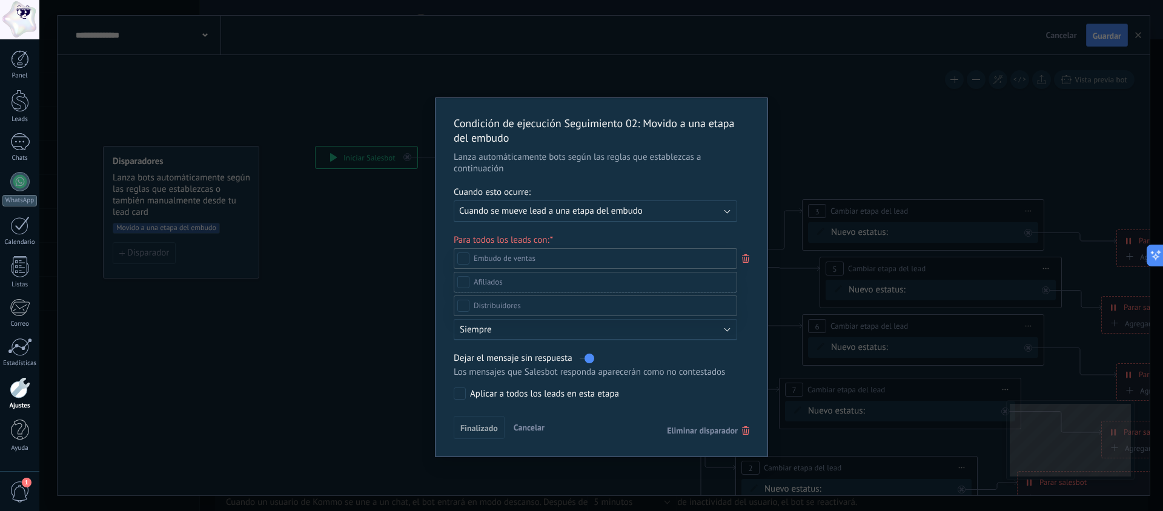
click at [0, 0] on label "rec 01" at bounding box center [0, 0] width 0 height 0
click at [448, 327] on div at bounding box center [601, 255] width 1124 height 511
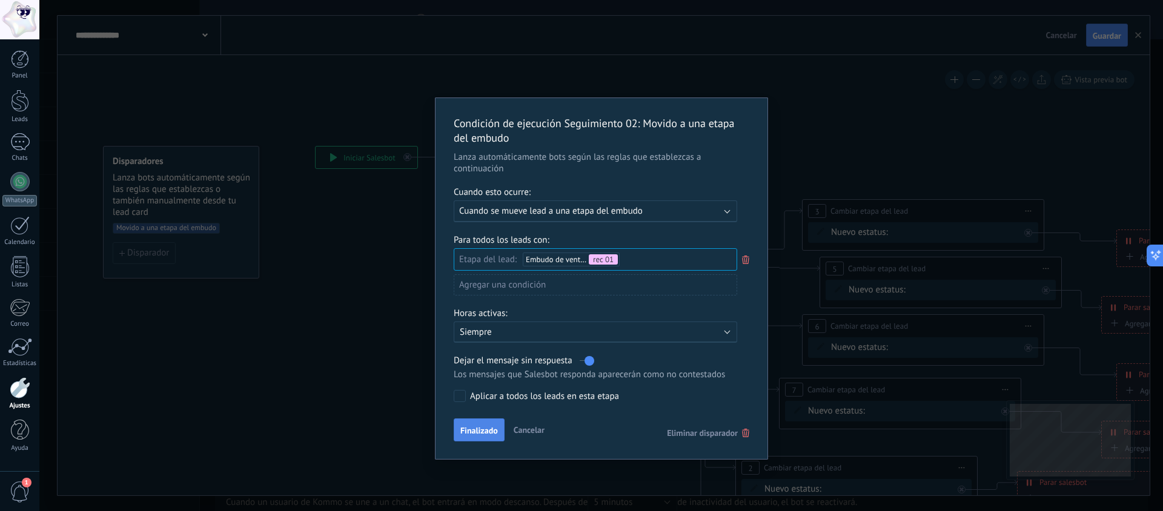
click at [485, 430] on span "Finalizado" at bounding box center [479, 431] width 38 height 8
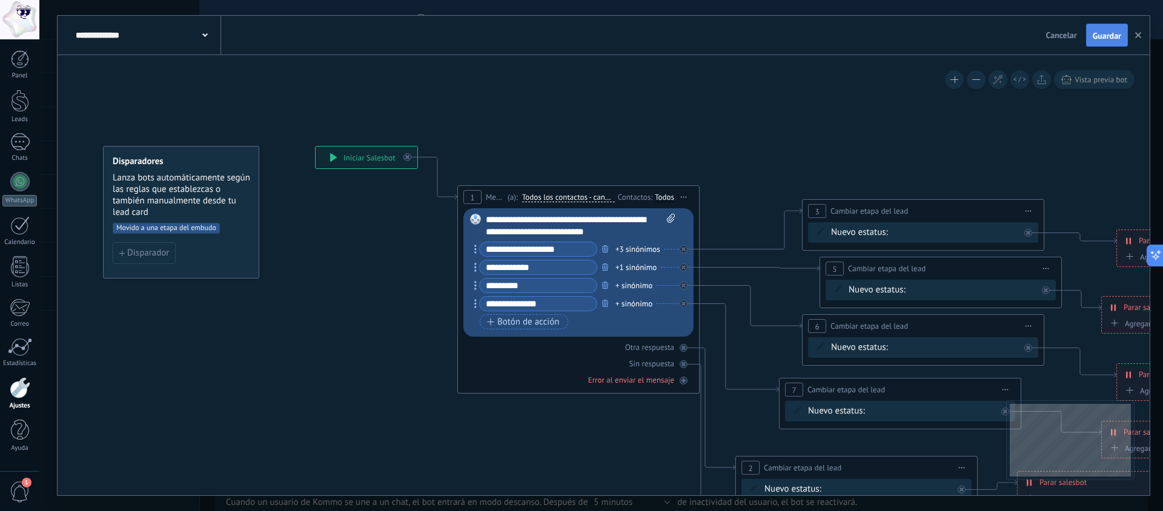
click at [1102, 38] on span "Guardar" at bounding box center [1107, 36] width 28 height 8
click at [1135, 36] on icon "button" at bounding box center [1138, 35] width 6 height 6
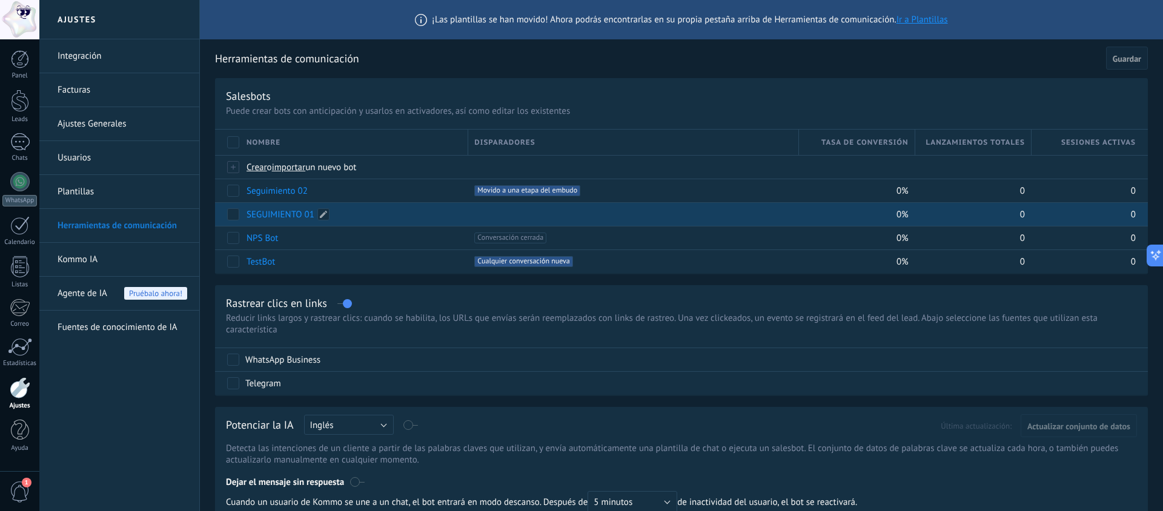
click at [290, 218] on link "SEGUIMIENTO 01" at bounding box center [281, 215] width 68 height 12
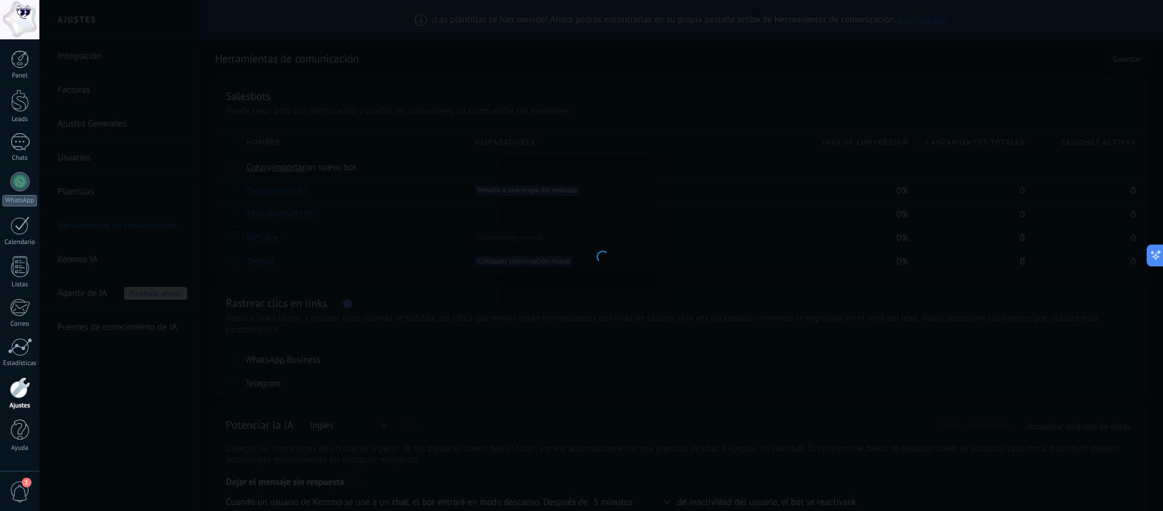
type input "**********"
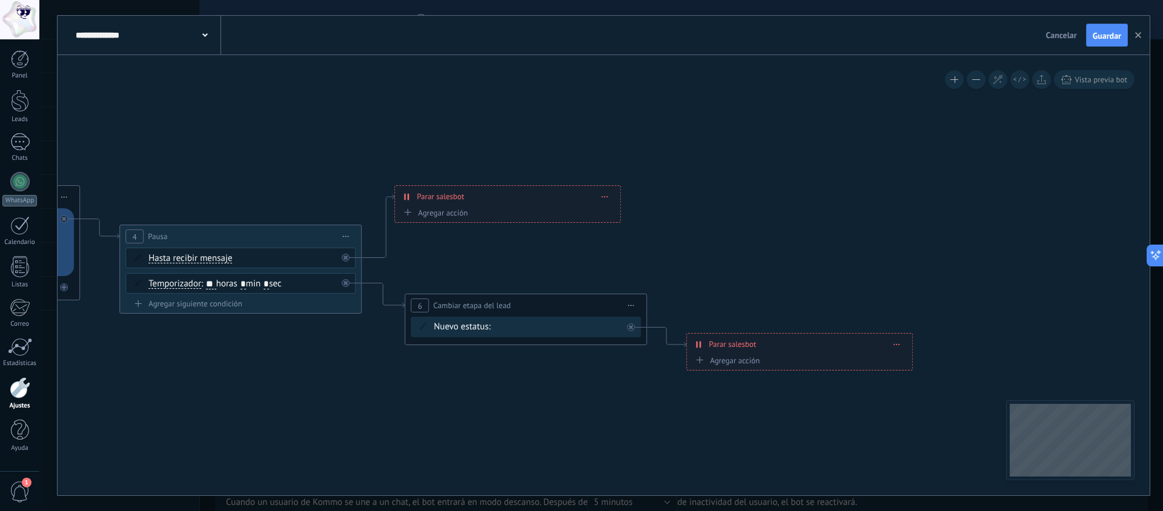
click at [0, 0] on div "información general (BOT) Atención Personalizada clientes seg 02 rec 01 Pedido …" at bounding box center [0, 0] width 0 height 0
click at [0, 0] on label "Pedido enviado – ganado" at bounding box center [0, 0] width 0 height 0
click at [1089, 47] on div "**********" at bounding box center [604, 35] width 1092 height 39
click at [1101, 38] on span "Guardar" at bounding box center [1107, 36] width 28 height 8
click at [1140, 35] on icon "button" at bounding box center [1138, 35] width 6 height 6
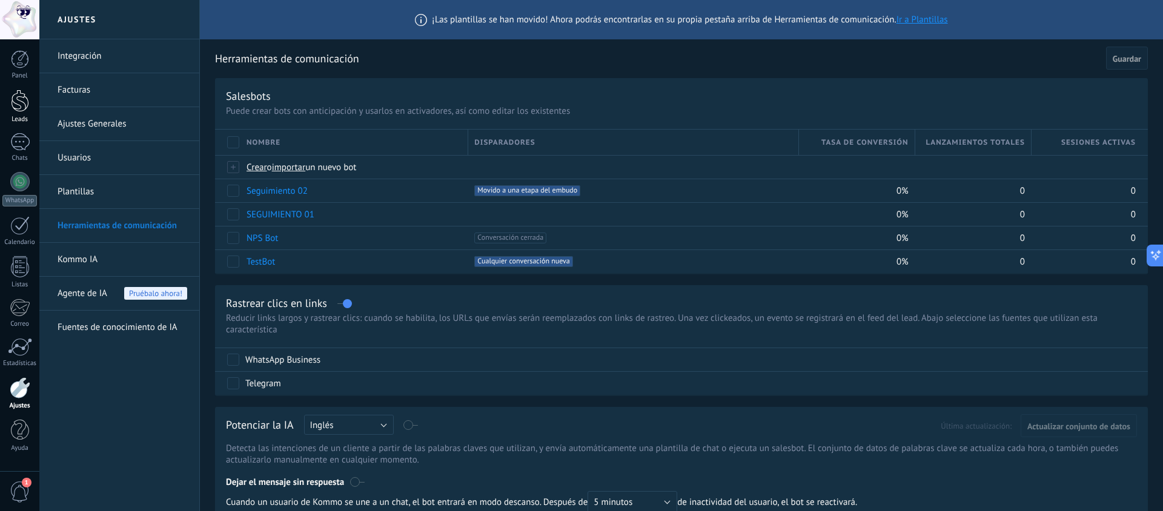
click at [27, 116] on div "Leads" at bounding box center [19, 120] width 35 height 8
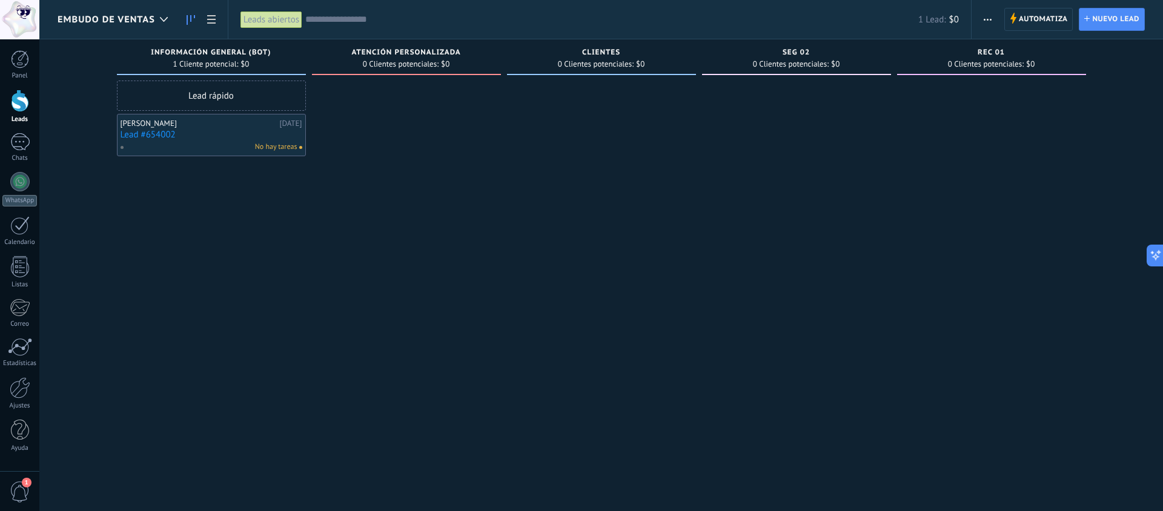
click at [992, 22] on button "button" at bounding box center [988, 19] width 18 height 23
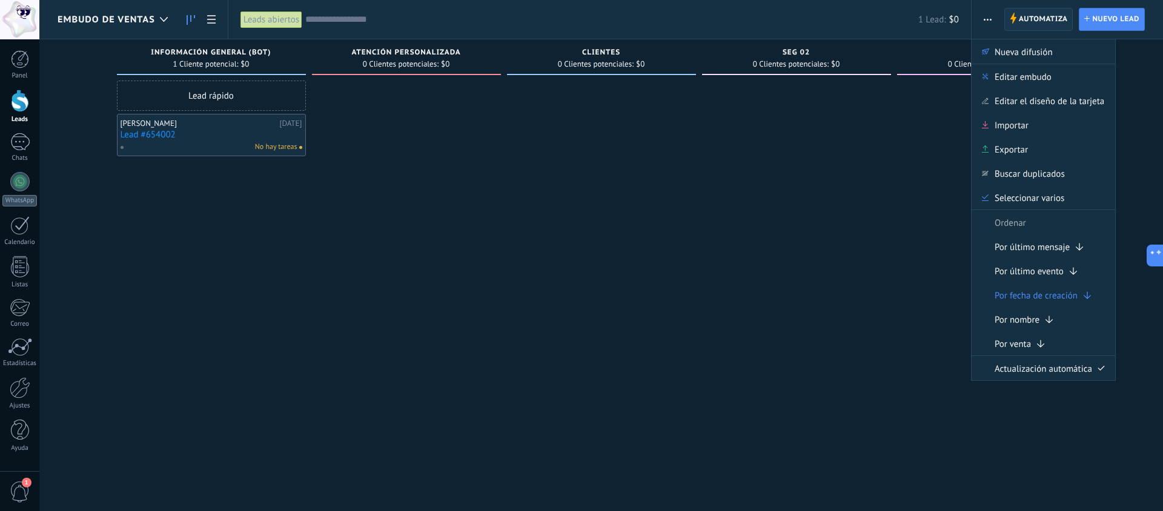
click at [1022, 13] on span "Automatiza" at bounding box center [1043, 19] width 49 height 22
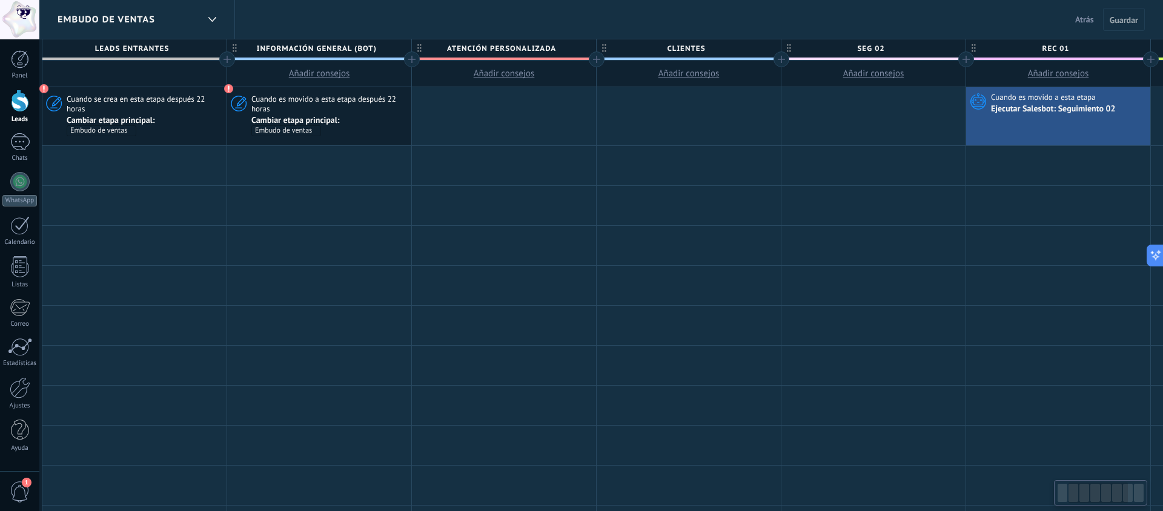
scroll to position [0, 250]
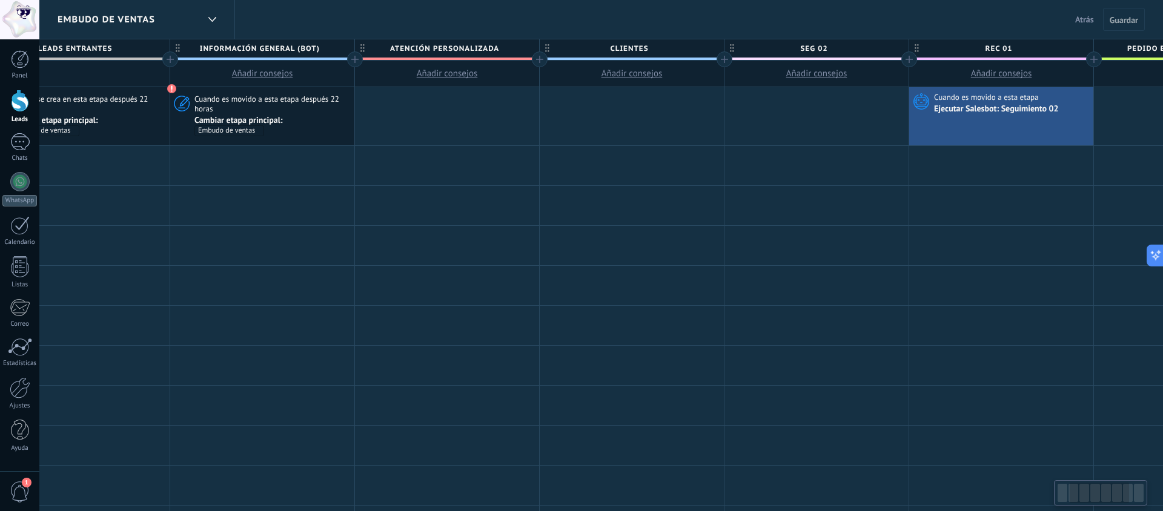
click at [1006, 50] on span "rec 01" at bounding box center [998, 48] width 178 height 19
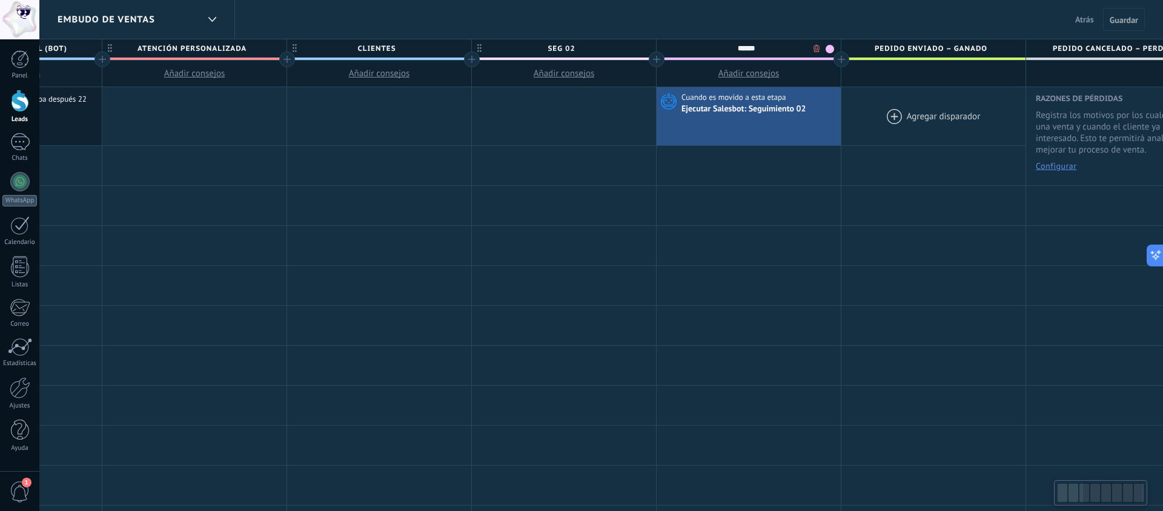
scroll to position [0, 527]
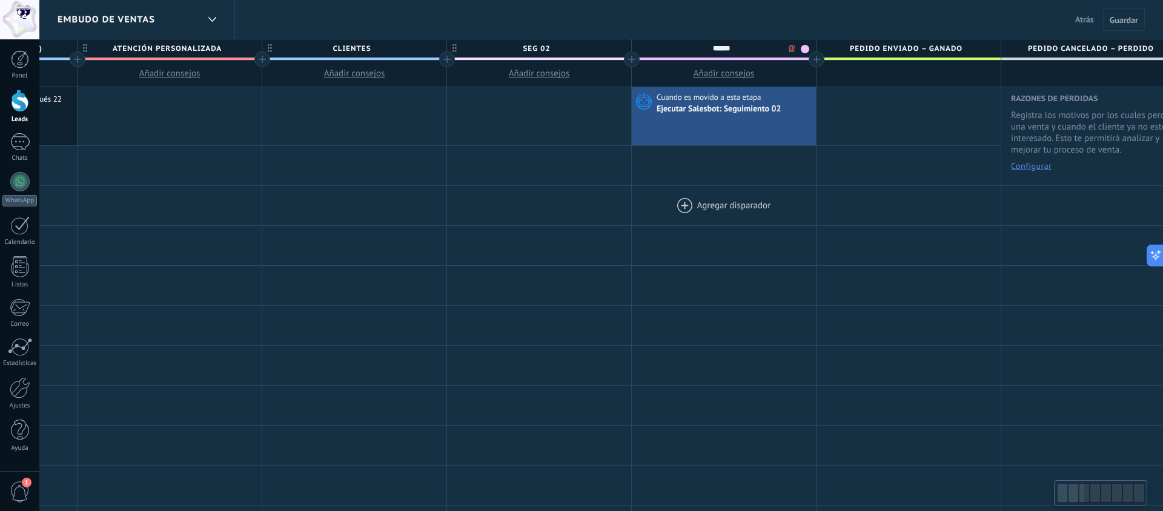
click at [685, 193] on div at bounding box center [724, 205] width 184 height 39
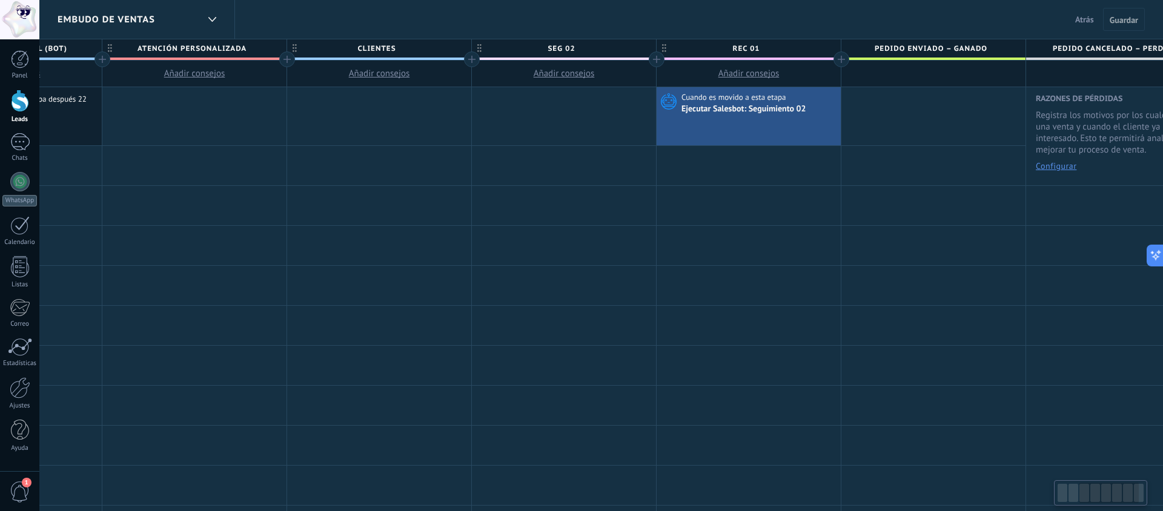
scroll to position [0, 550]
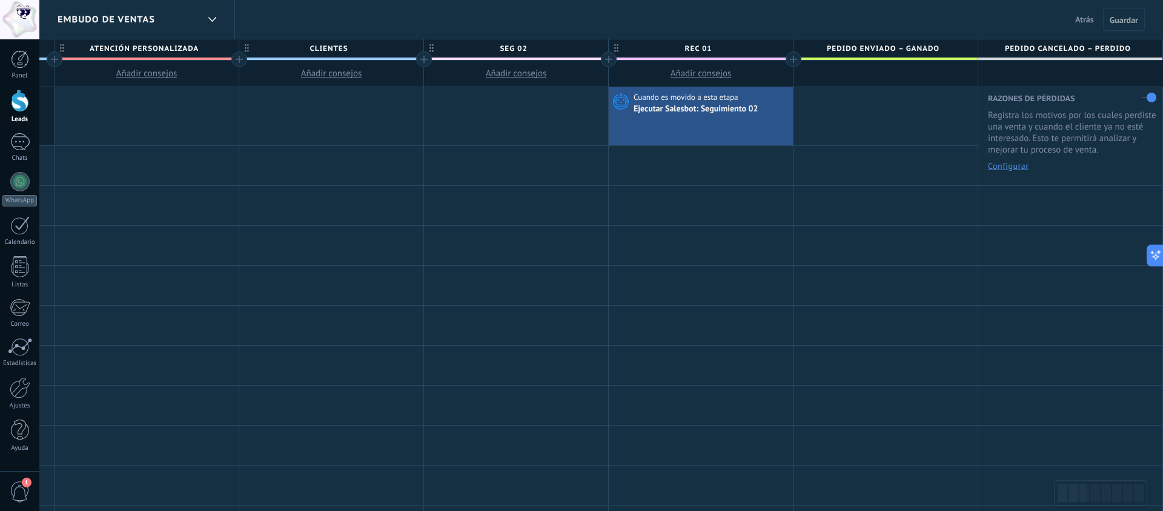
click at [539, 49] on span "seg 02" at bounding box center [513, 48] width 178 height 19
type input "******"
click at [718, 55] on span "rec 01" at bounding box center [698, 48] width 178 height 19
click at [700, 52] on input "******" at bounding box center [698, 48] width 161 height 18
click at [693, 48] on input "******" at bounding box center [698, 48] width 161 height 18
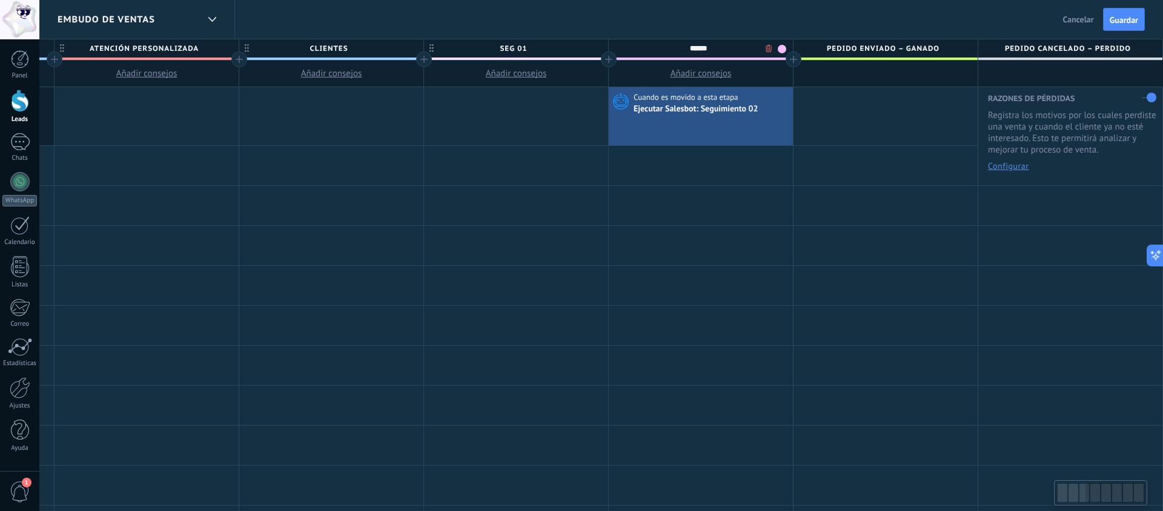
click at [693, 48] on input "******" at bounding box center [698, 48] width 161 height 18
type input "******"
click at [1113, 18] on span "Guardar" at bounding box center [1124, 20] width 28 height 8
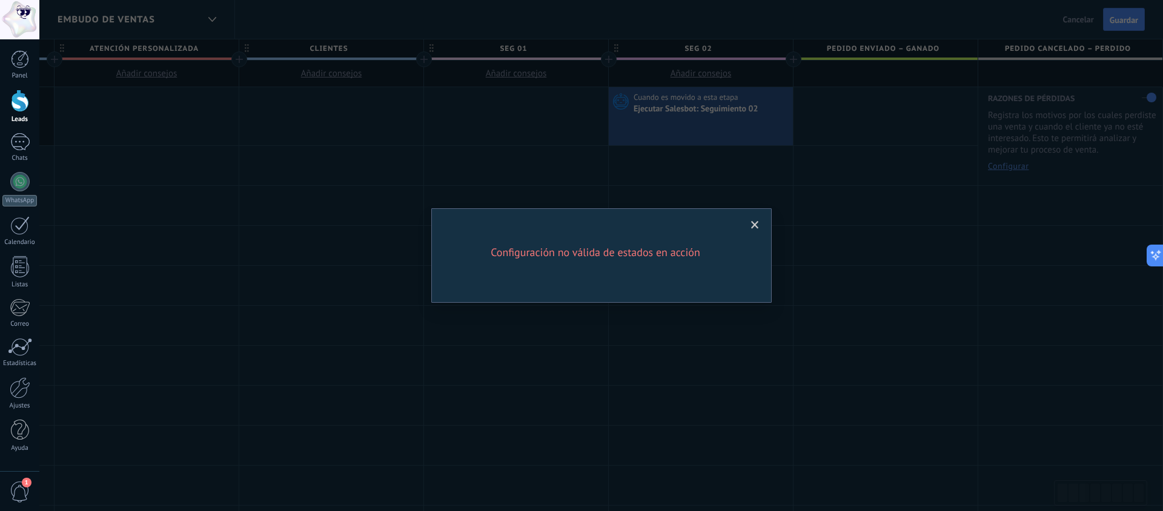
click at [752, 224] on span at bounding box center [755, 225] width 8 height 8
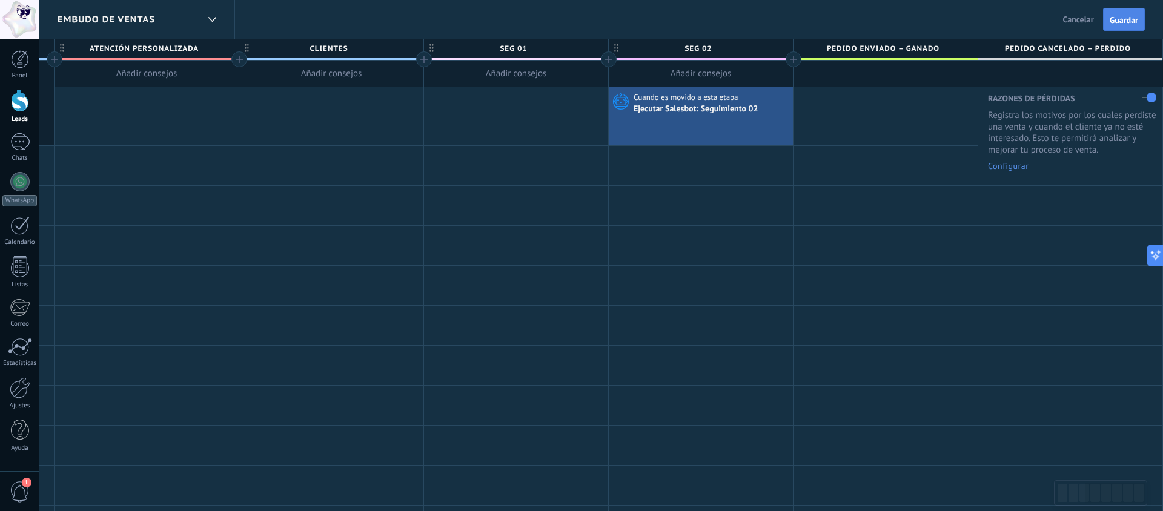
click at [1134, 16] on span "Guardar" at bounding box center [1124, 20] width 28 height 8
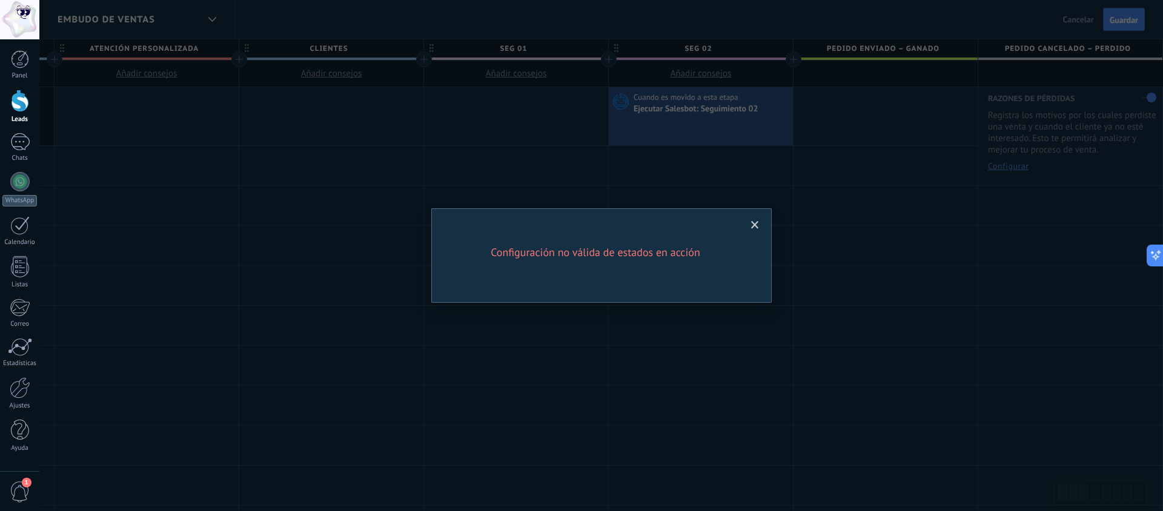
click at [756, 225] on span at bounding box center [755, 225] width 8 height 8
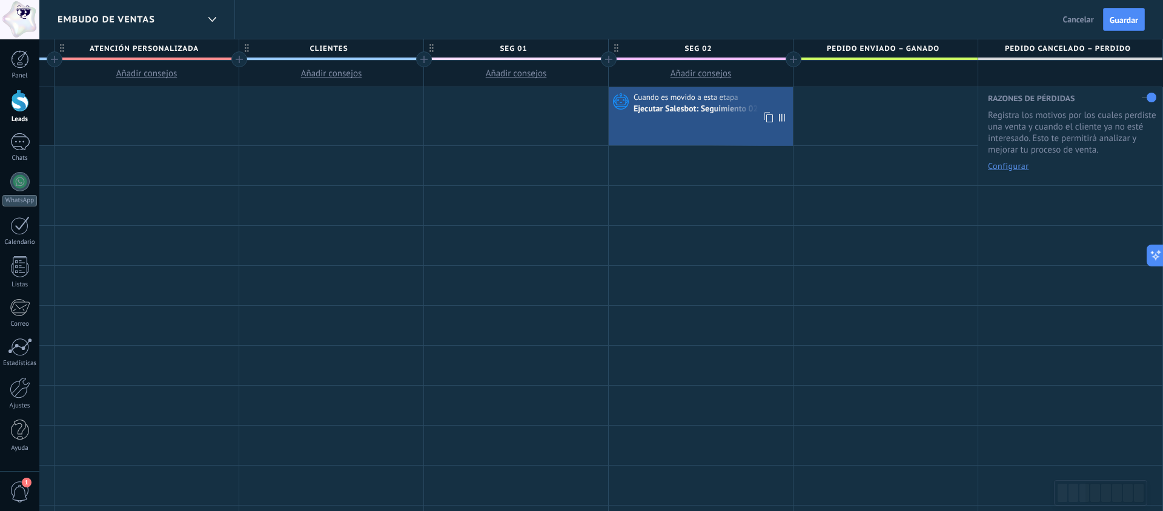
click at [717, 119] on div "Cuando es movido a esta etapa Ejecutar Salesbot: Seguimiento 02" at bounding box center [701, 116] width 184 height 58
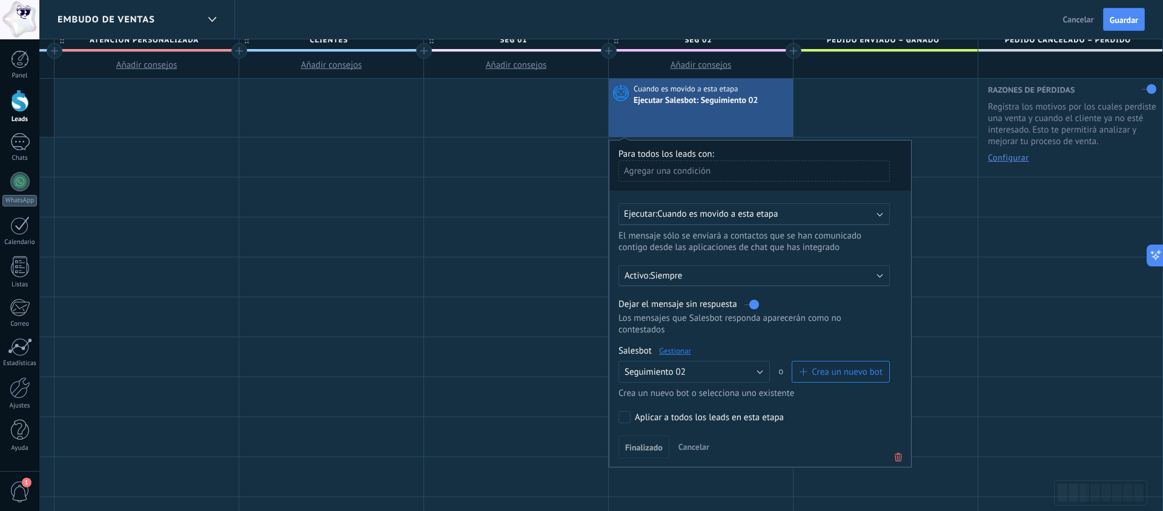
scroll to position [0, 0]
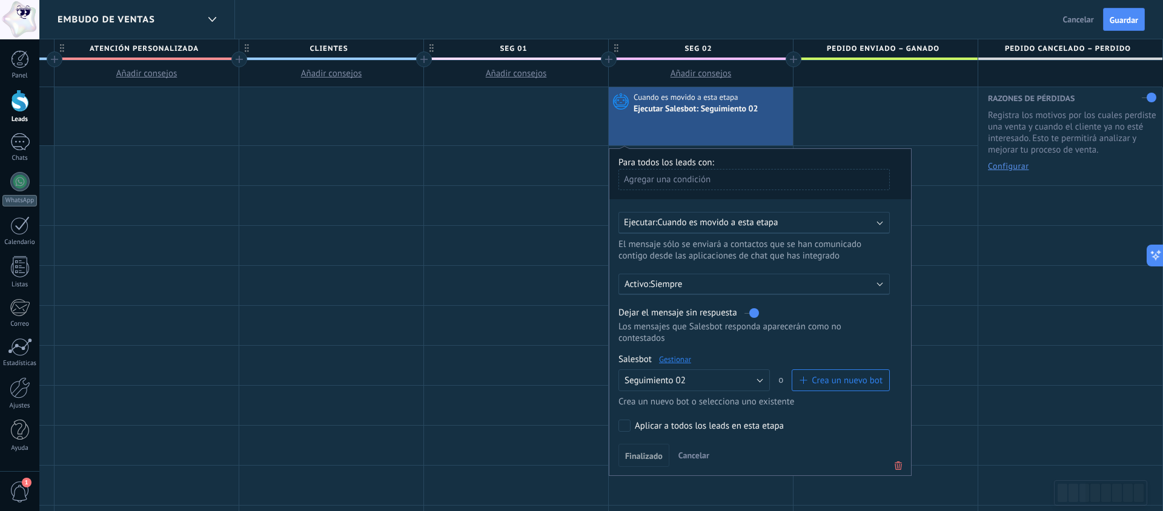
click at [899, 466] on icon at bounding box center [898, 466] width 13 height 15
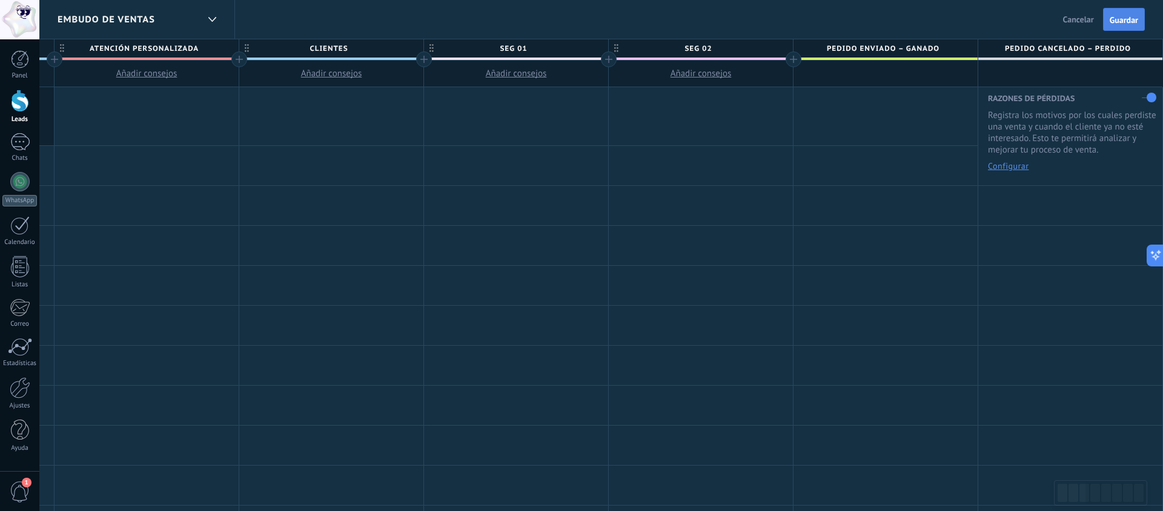
click at [1123, 21] on span "Guardar" at bounding box center [1124, 20] width 28 height 8
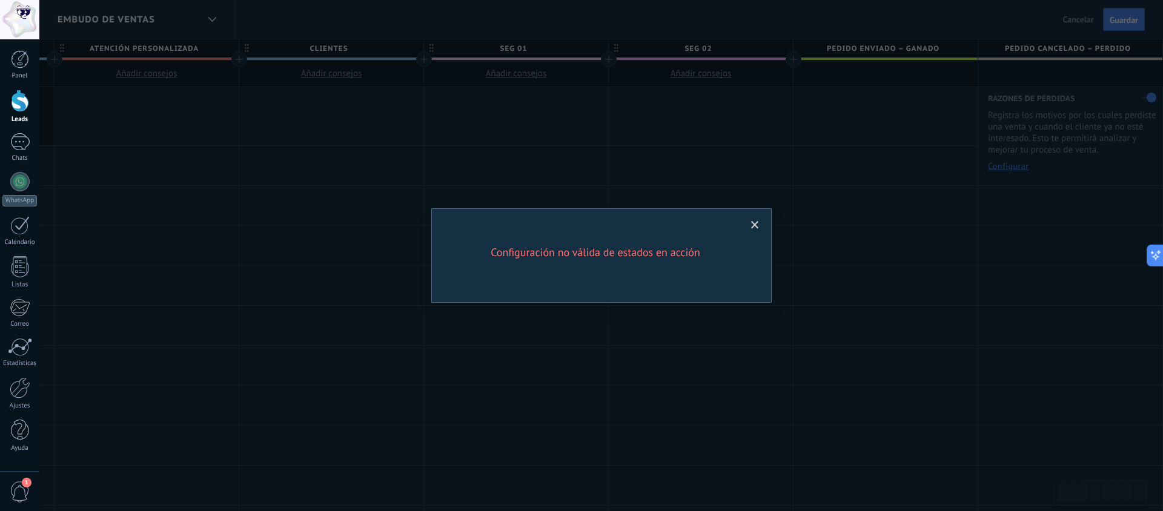
click at [765, 214] on div "Configuración no válida de estados en acción" at bounding box center [601, 255] width 340 height 95
click at [759, 222] on span at bounding box center [755, 225] width 8 height 8
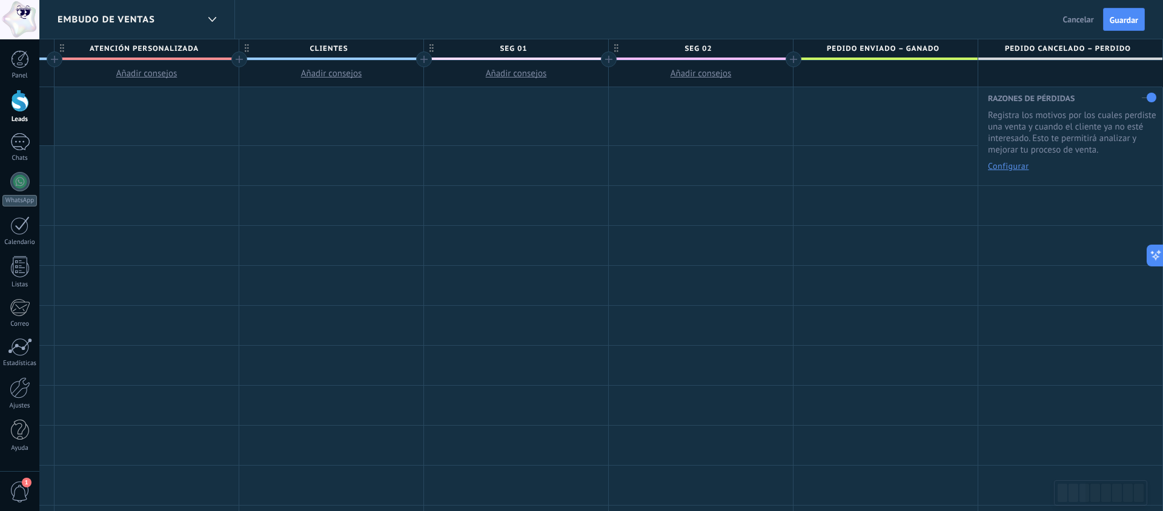
click at [1066, 26] on button "Cancelar" at bounding box center [1078, 19] width 41 height 18
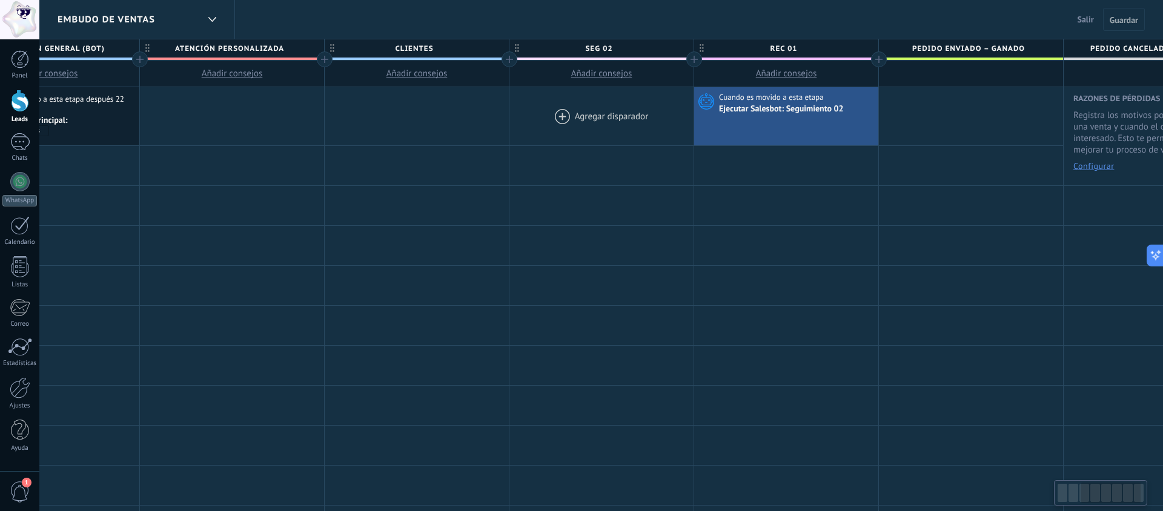
scroll to position [0, 460]
click at [18, 391] on div at bounding box center [20, 387] width 21 height 21
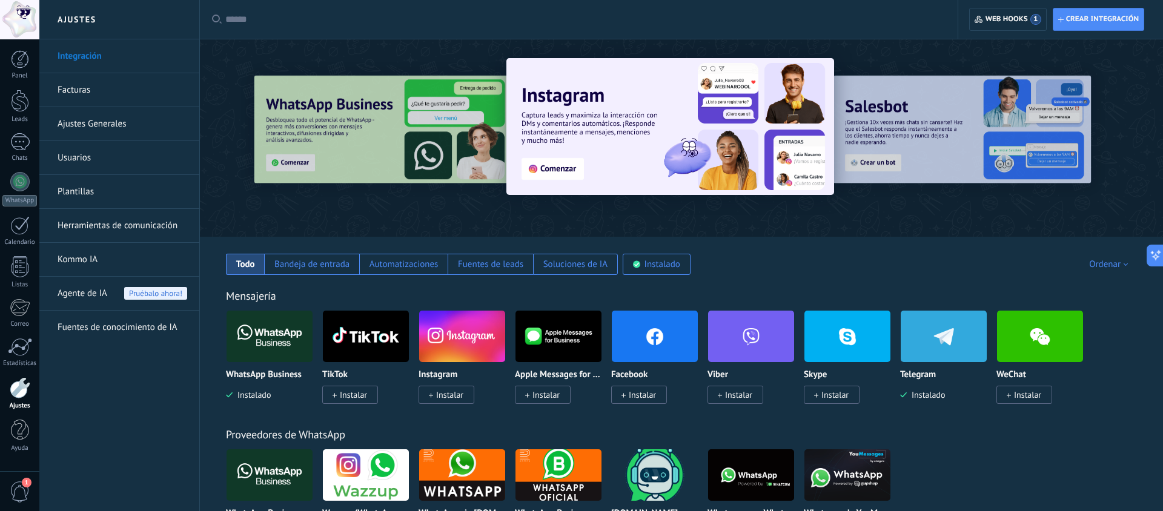
click at [108, 229] on link "Herramientas de comunicación" at bounding box center [123, 226] width 130 height 34
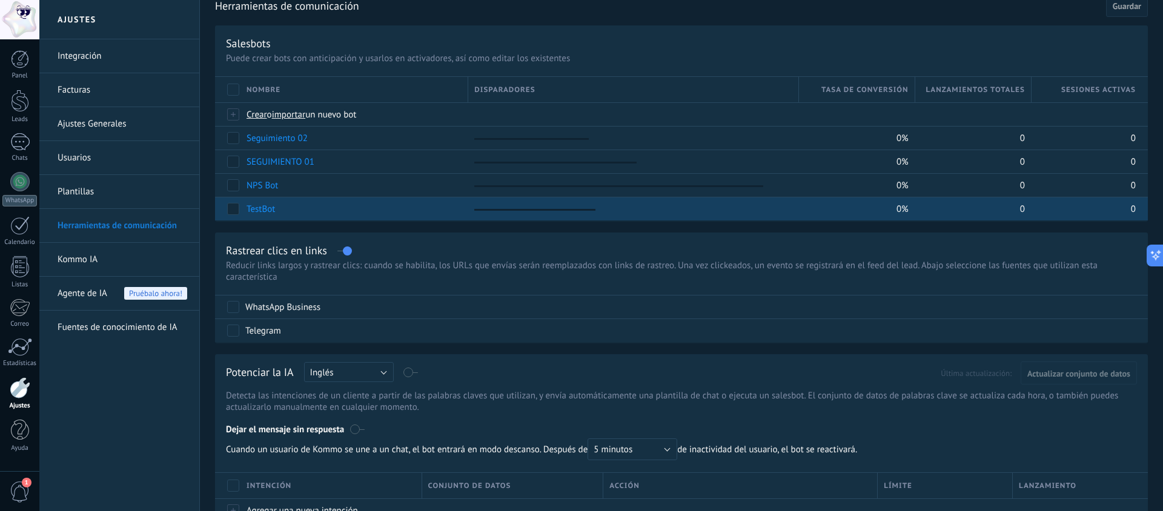
scroll to position [55, 0]
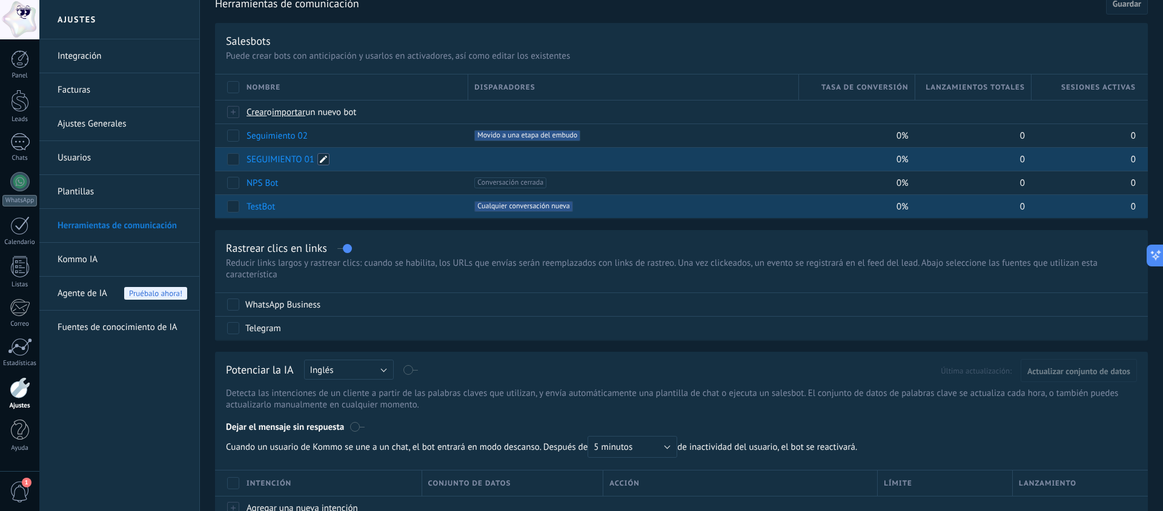
click at [322, 159] on span at bounding box center [323, 159] width 12 height 12
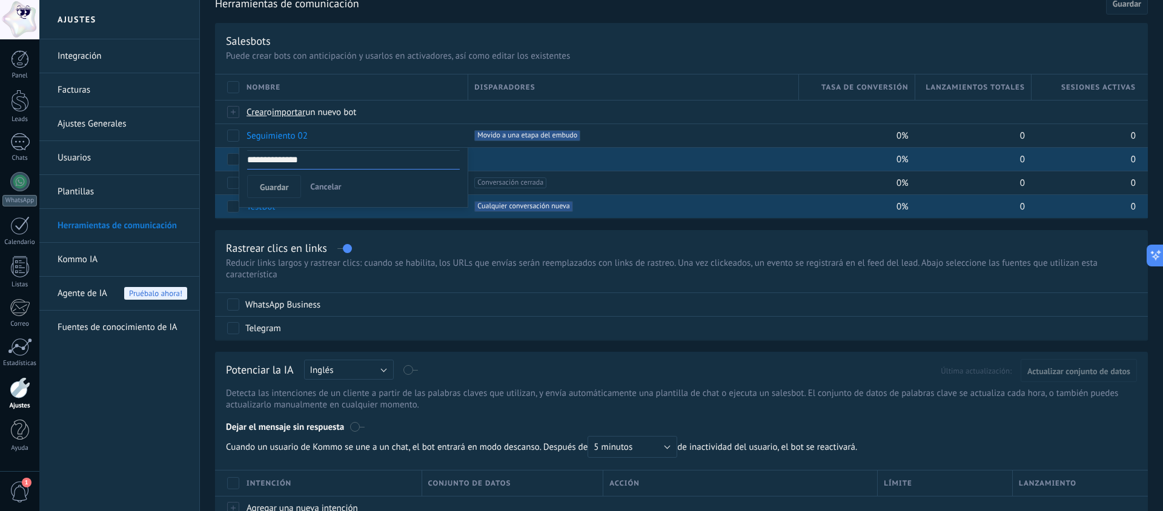
click at [324, 185] on span "Cancelar" at bounding box center [325, 186] width 31 height 11
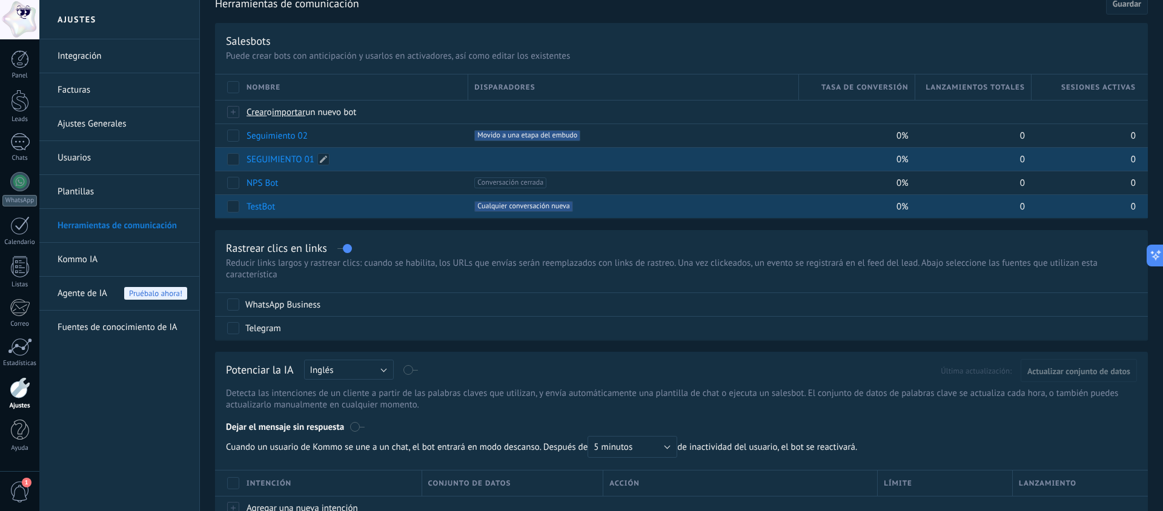
click at [299, 157] on link "SEGUIMIENTO 01" at bounding box center [281, 160] width 68 height 12
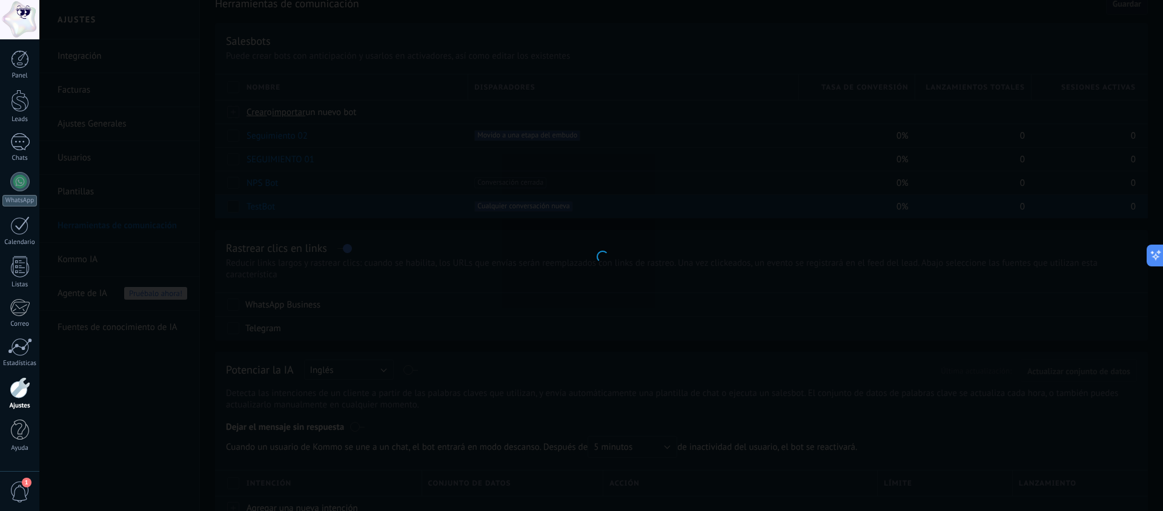
type input "**********"
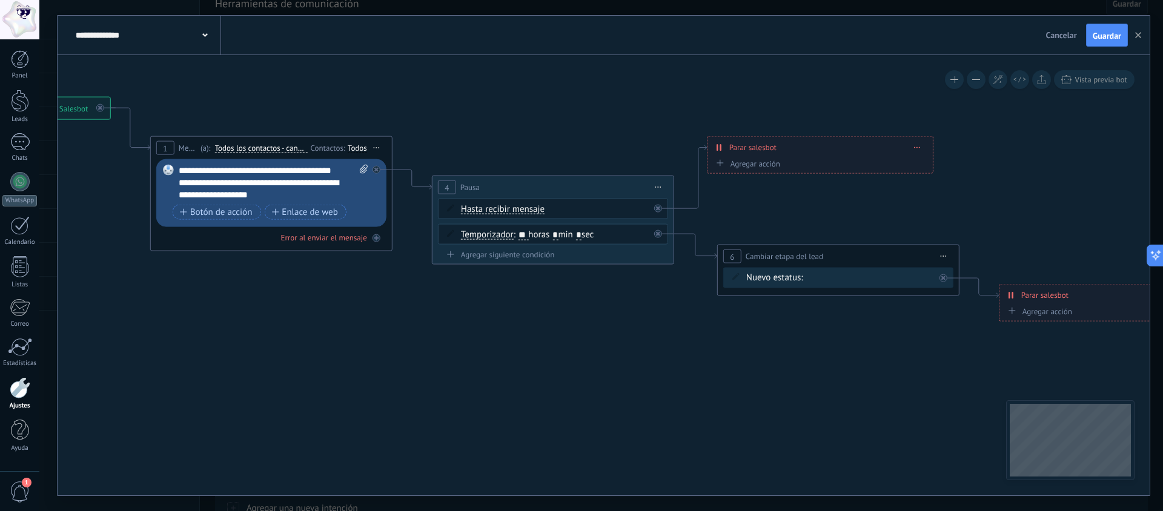
click at [0, 0] on div "información general (BOT) Atención Personalizada clientes seg 02 rec 01 Pedido …" at bounding box center [0, 0] width 0 height 0
click at [0, 0] on label "rec 01" at bounding box center [0, 0] width 0 height 0
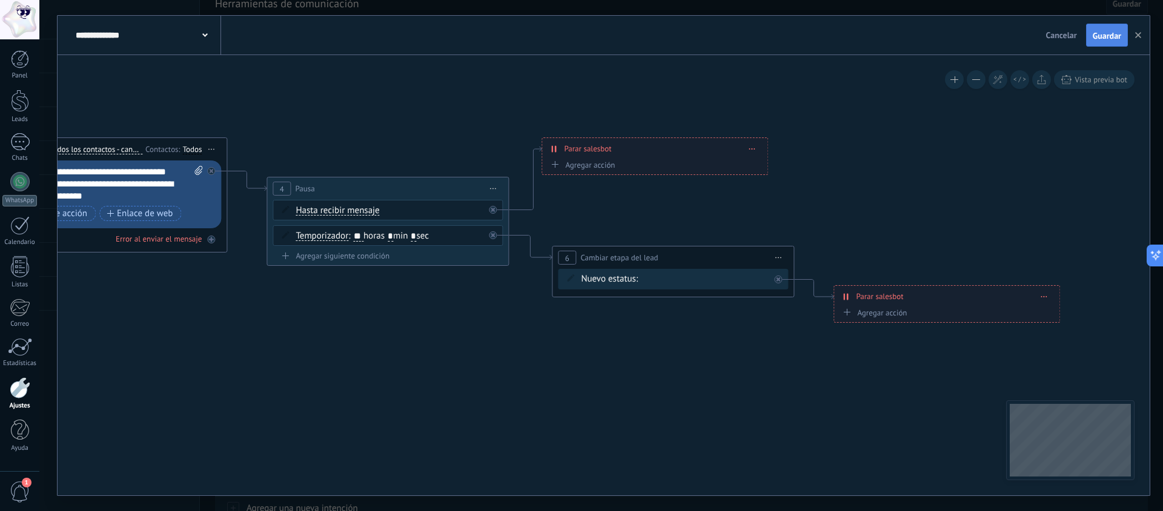
click at [1103, 33] on span "Guardar" at bounding box center [1107, 36] width 28 height 8
click at [1139, 37] on use "button" at bounding box center [1138, 35] width 6 height 6
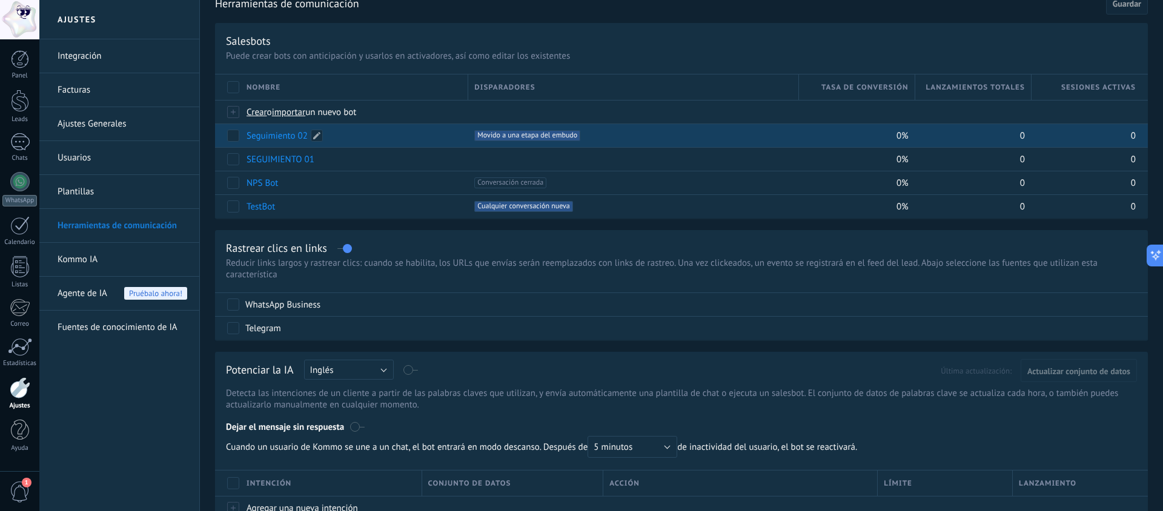
click at [294, 136] on link "Seguimiento 02" at bounding box center [277, 136] width 61 height 12
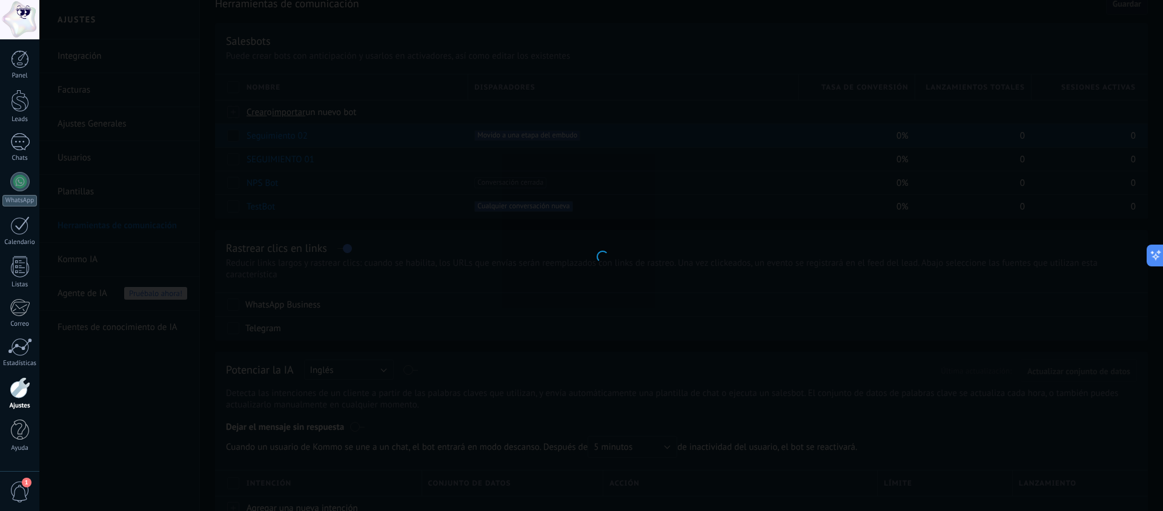
type input "**********"
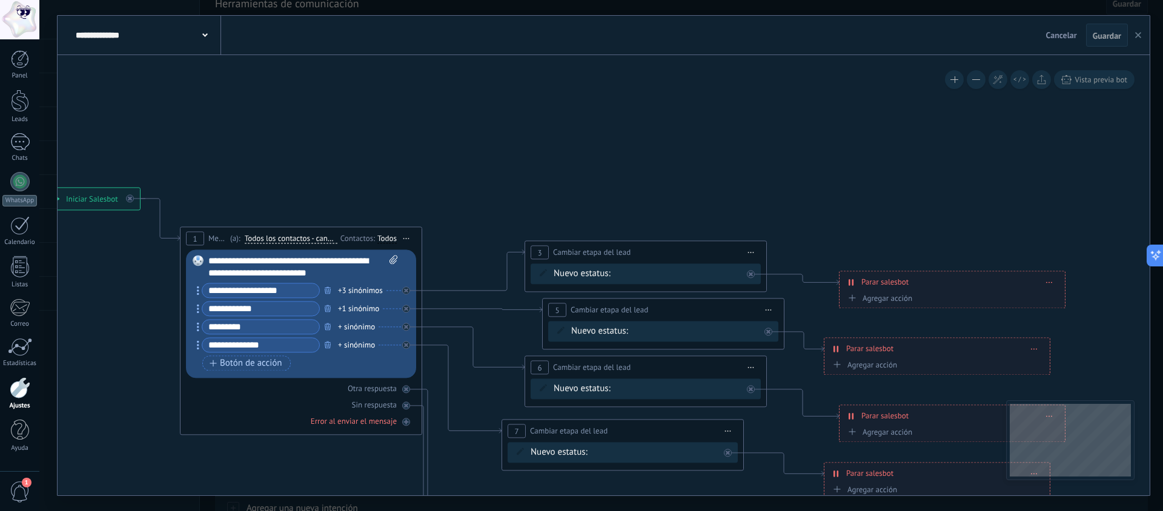
click at [1137, 33] on use "button" at bounding box center [1138, 35] width 6 height 6
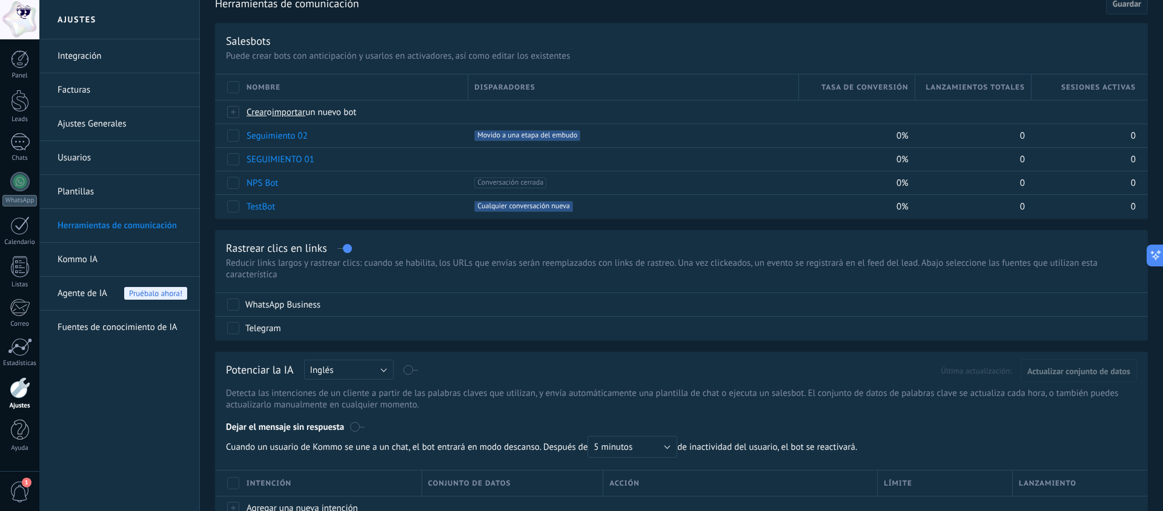
scroll to position [0, 0]
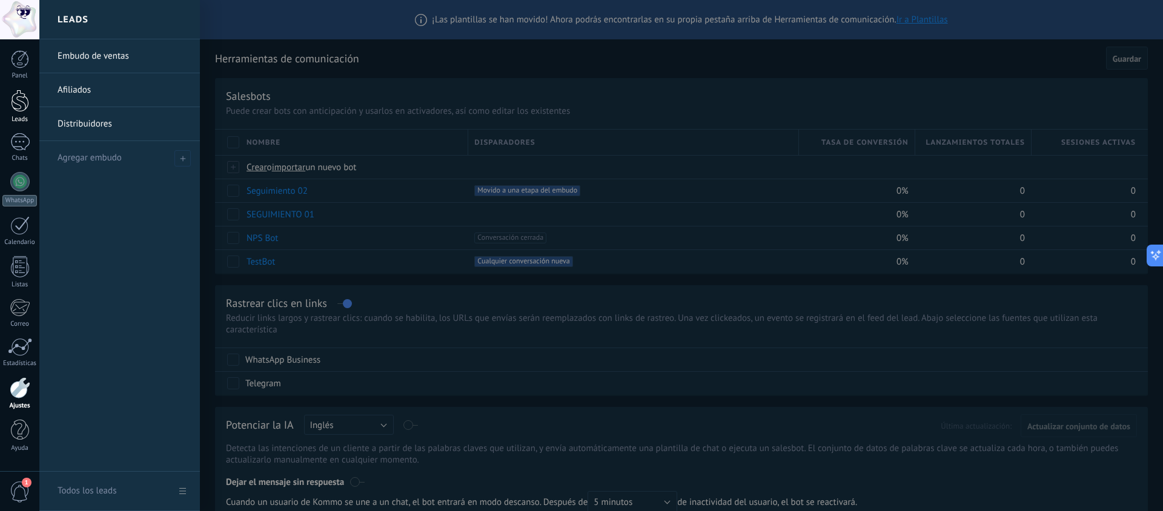
click at [16, 101] on div at bounding box center [20, 101] width 18 height 22
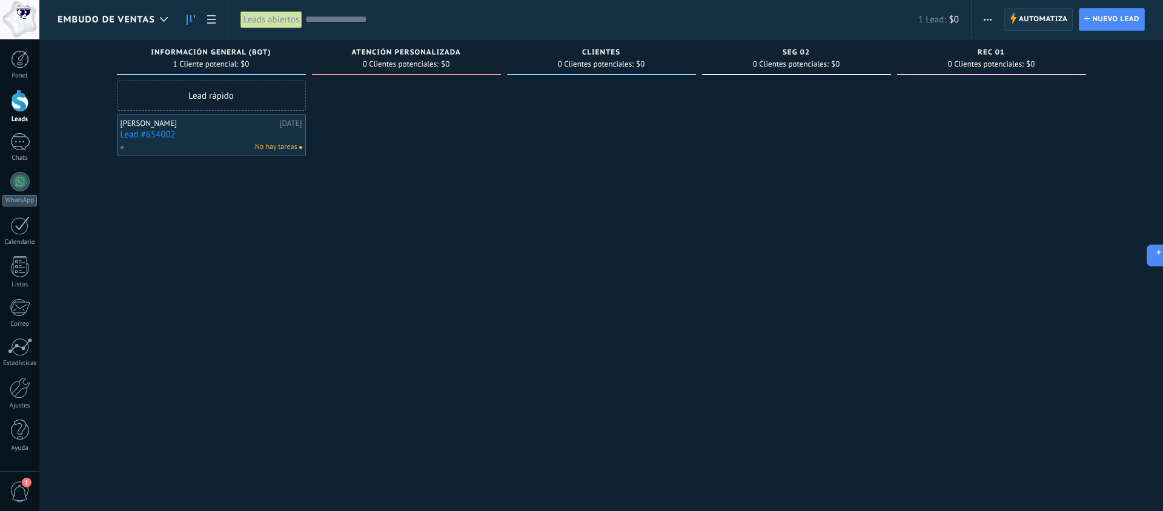
click at [1041, 26] on span "Automatiza" at bounding box center [1043, 19] width 49 height 22
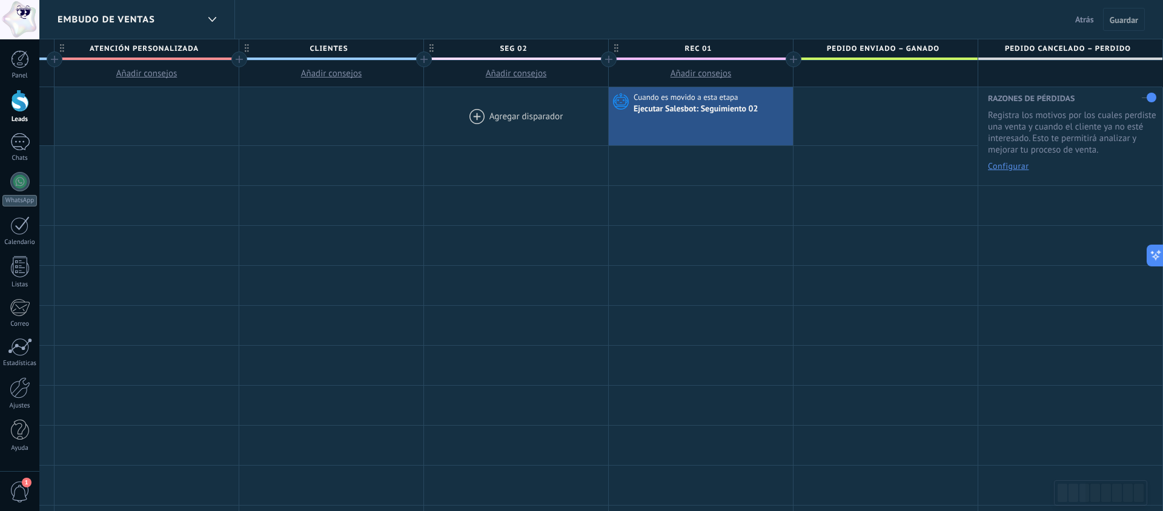
scroll to position [0, 550]
click at [481, 111] on div at bounding box center [517, 116] width 184 height 58
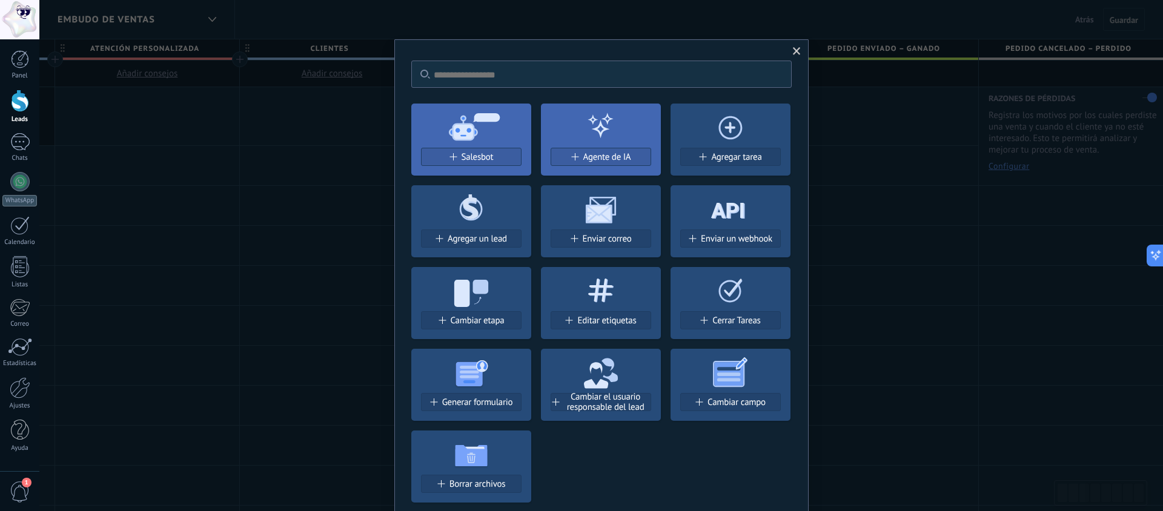
click at [793, 50] on span at bounding box center [797, 51] width 8 height 8
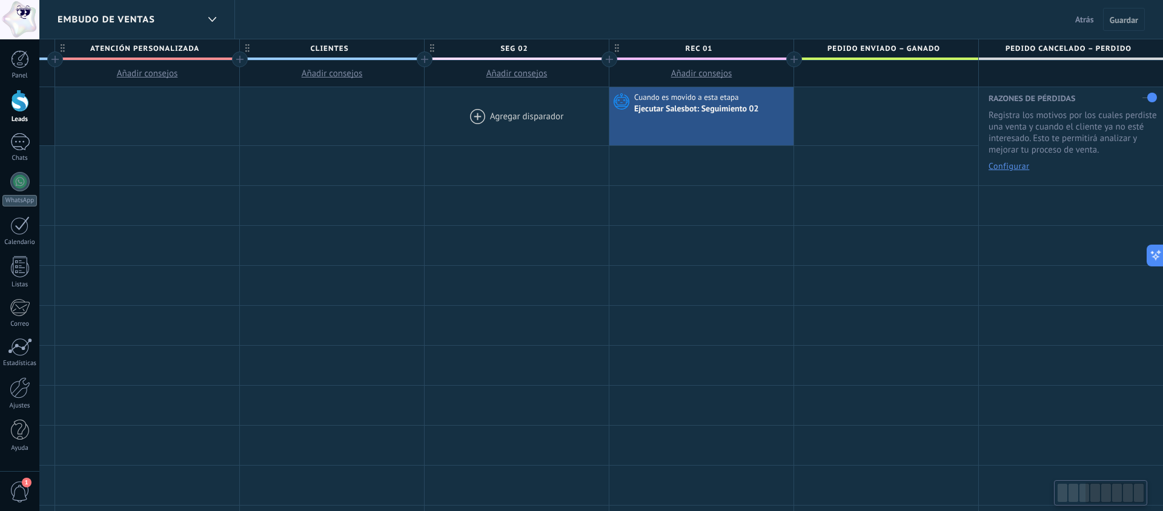
click at [492, 120] on div at bounding box center [517, 116] width 184 height 58
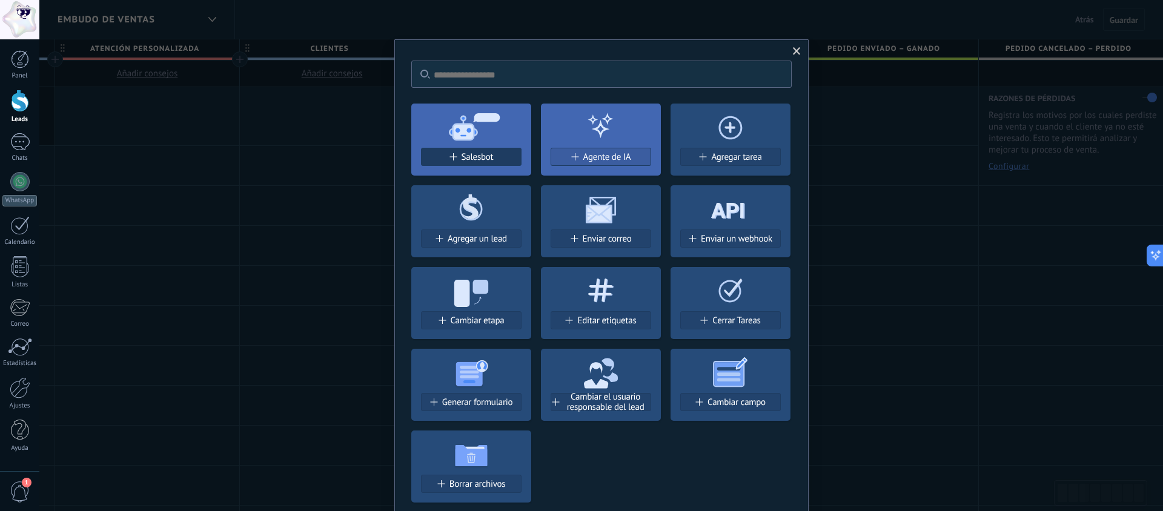
click at [473, 156] on span "Salesbot" at bounding box center [478, 157] width 32 height 10
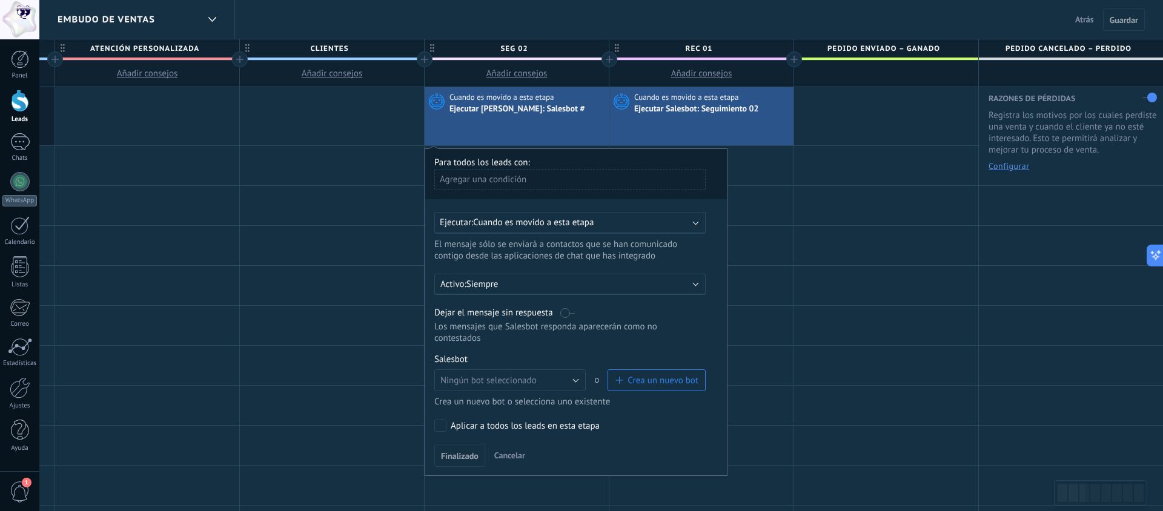
click at [511, 217] on span "Cuando es movido a esta etapa" at bounding box center [533, 223] width 121 height 12
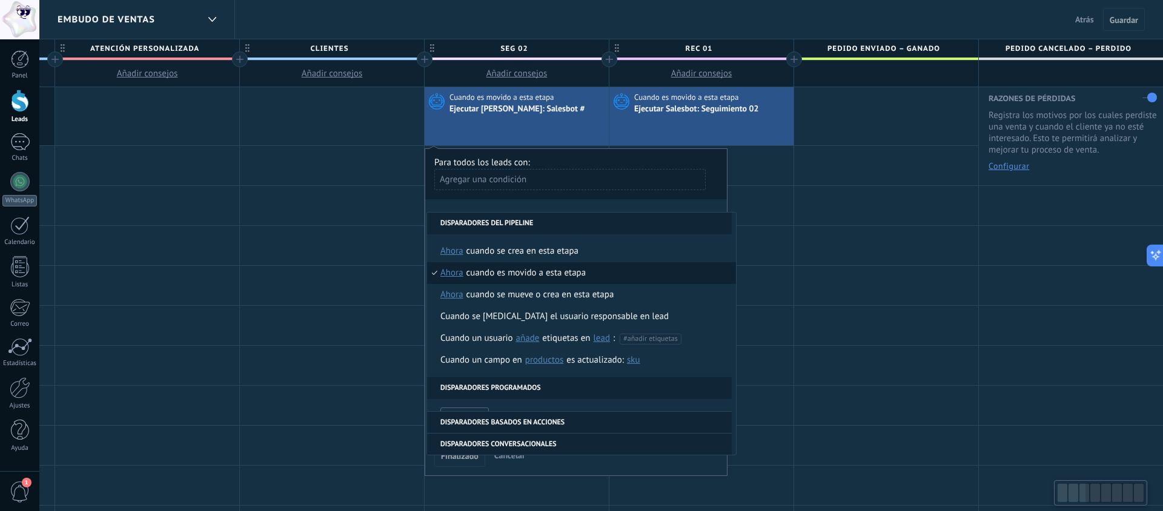
click at [550, 197] on div "Agregar una condición" at bounding box center [569, 184] width 271 height 30
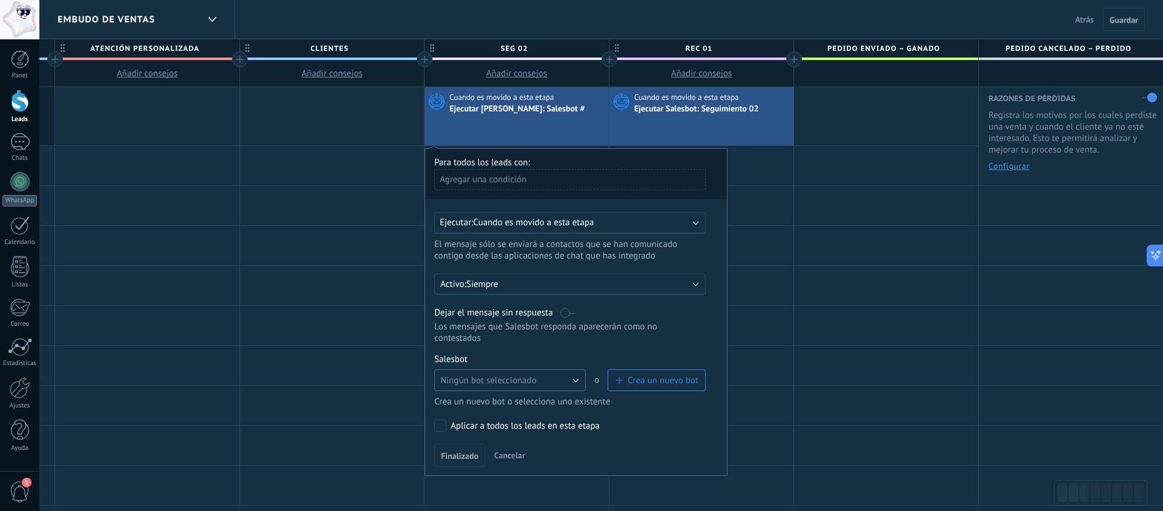
click at [516, 375] on span "Ningún bot seleccionado" at bounding box center [488, 381] width 96 height 12
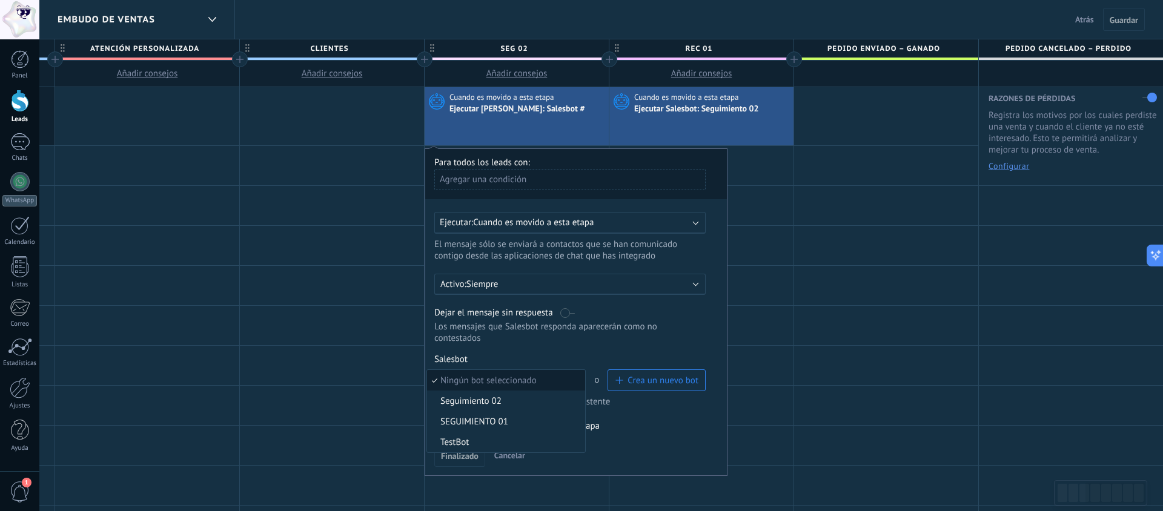
click at [573, 314] on label at bounding box center [567, 313] width 15 height 12
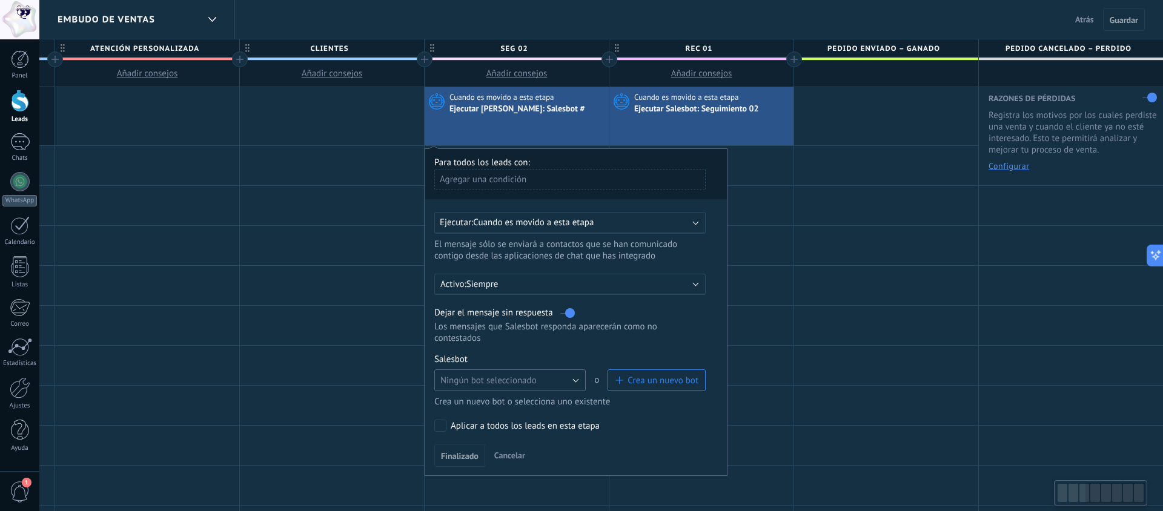
click at [545, 372] on button "Ningún bot seleccionado" at bounding box center [509, 381] width 151 height 22
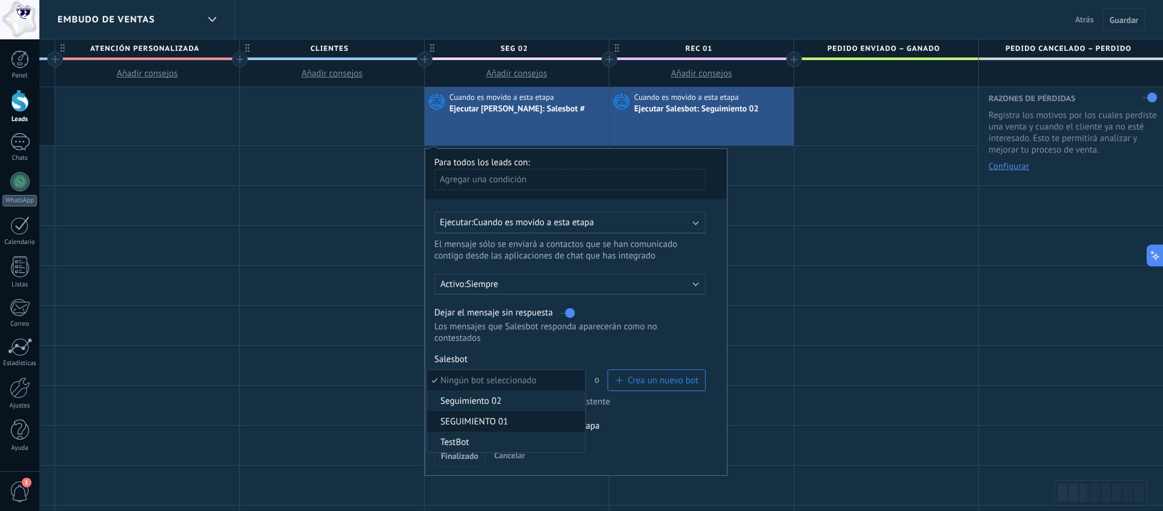
click at [509, 424] on span "SEGUIMIENTO 01" at bounding box center [504, 422] width 154 height 12
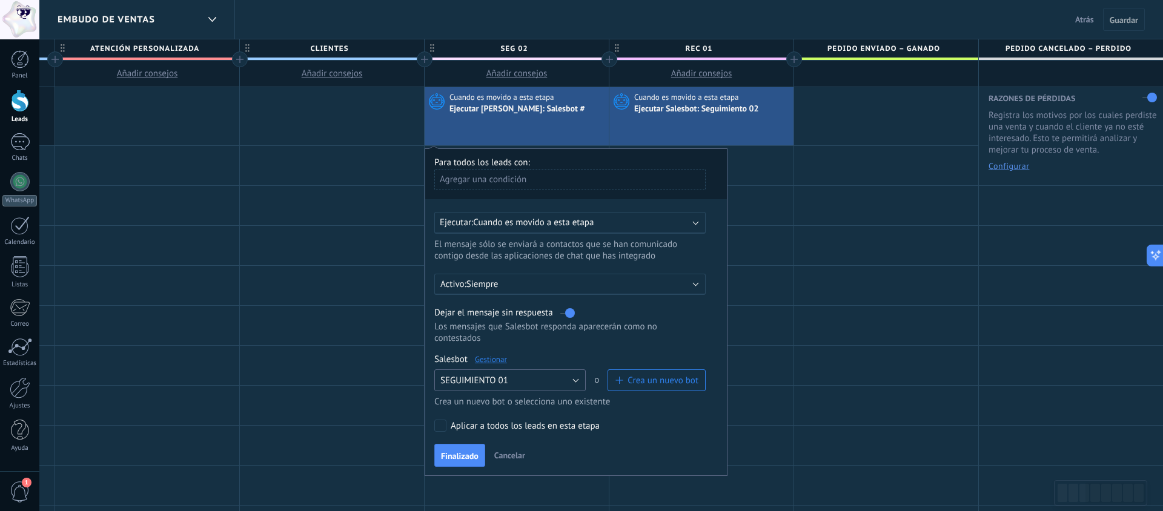
scroll to position [33, 0]
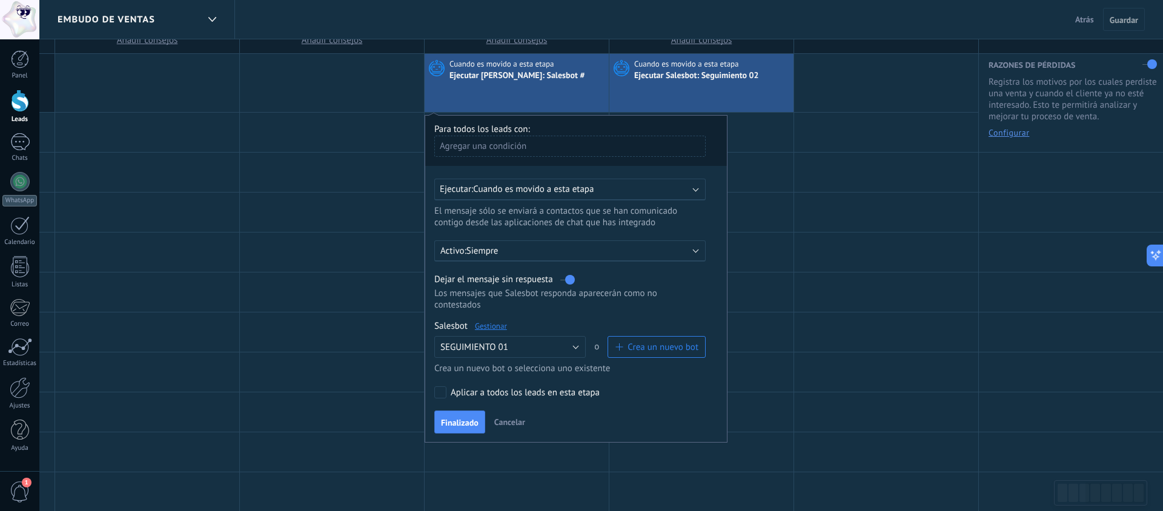
click at [469, 424] on span "Finalizado" at bounding box center [460, 423] width 38 height 8
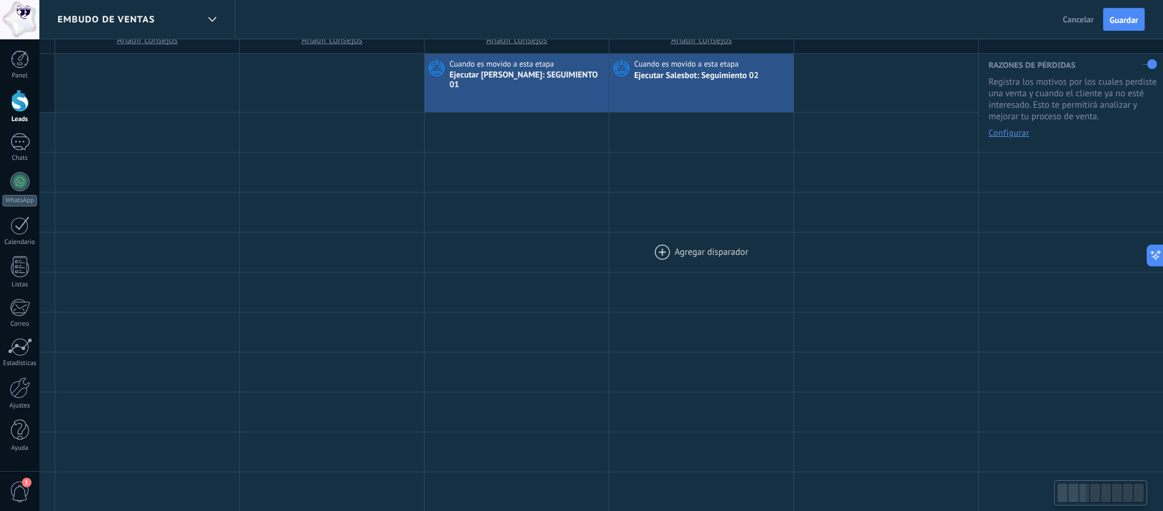
scroll to position [0, 0]
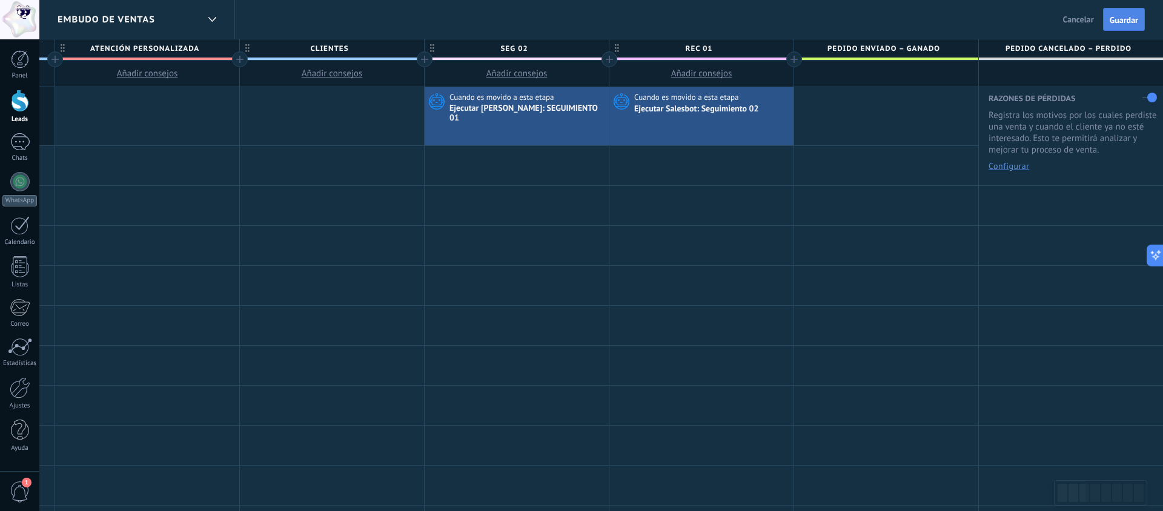
click at [1112, 18] on span "Guardar" at bounding box center [1124, 20] width 28 height 8
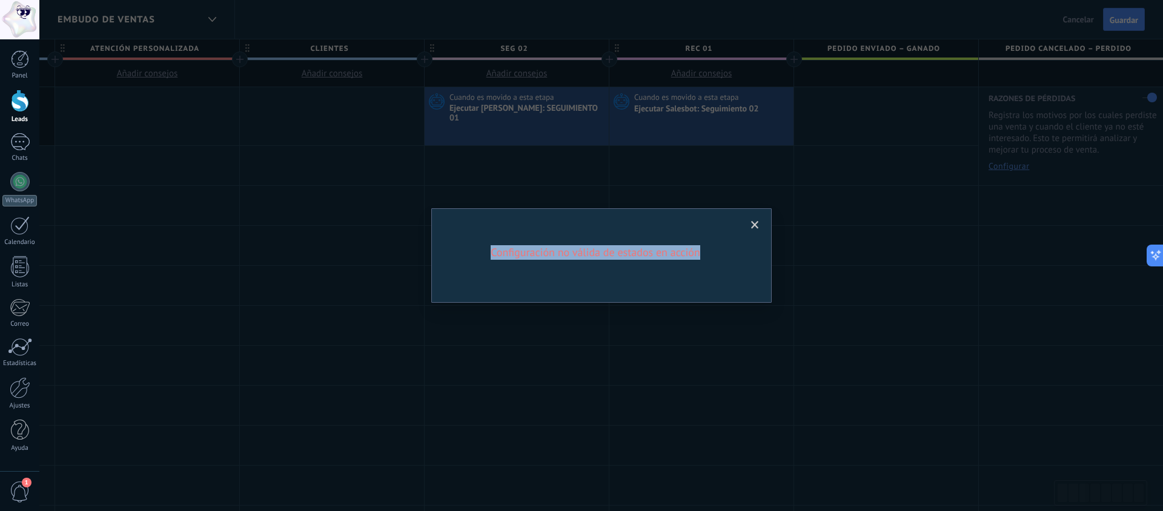
drag, startPoint x: 758, startPoint y: 220, endPoint x: 699, endPoint y: 244, distance: 64.1
click at [705, 247] on div "Configuración no válida de estados en acción" at bounding box center [601, 252] width 303 height 15
click at [753, 226] on span at bounding box center [755, 225] width 8 height 8
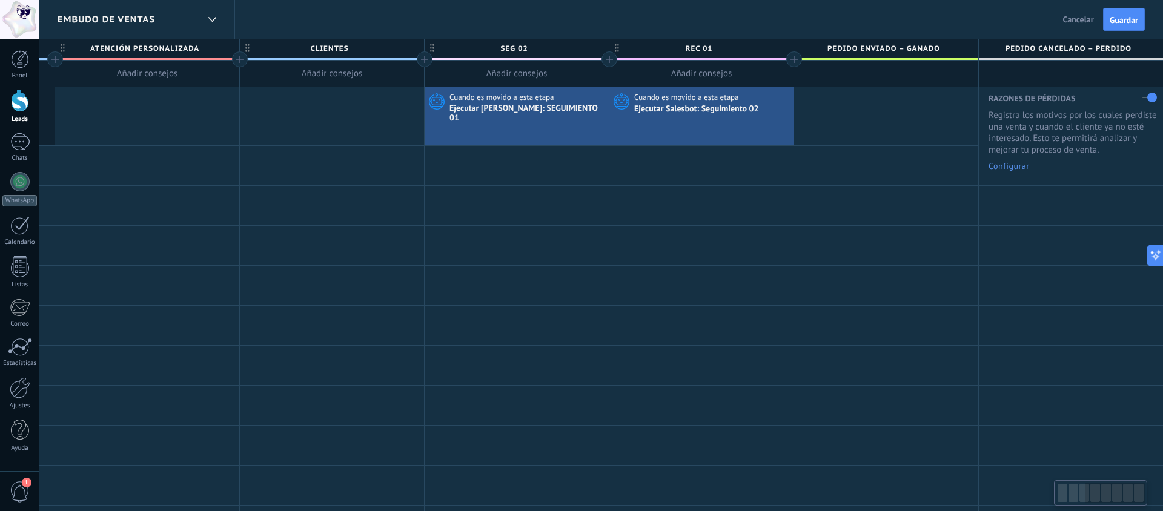
click at [1078, 22] on span "Cancelar" at bounding box center [1078, 19] width 31 height 11
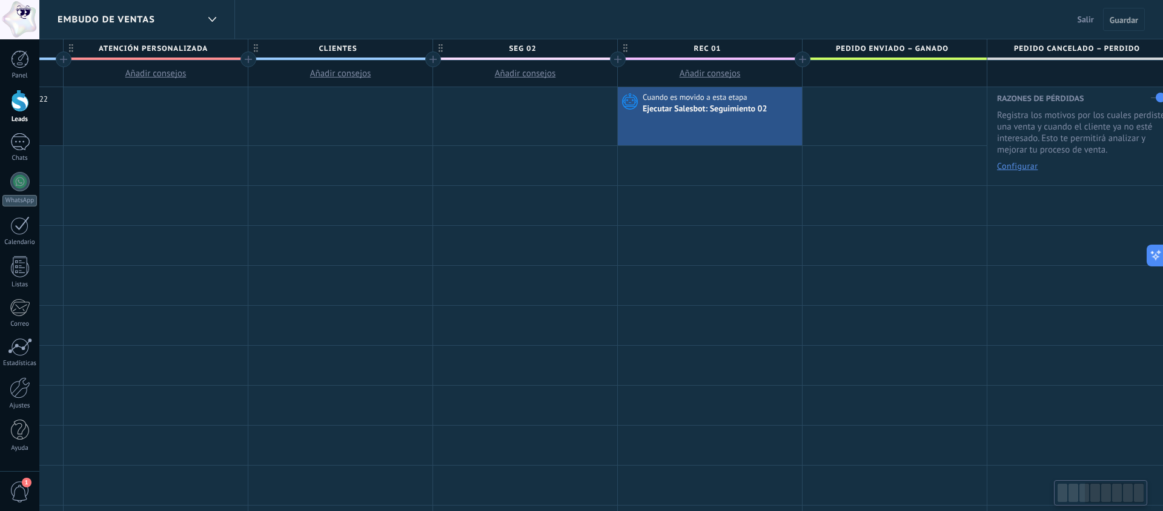
scroll to position [0, 539]
click at [541, 48] on span "seg 02" at bounding box center [525, 48] width 178 height 19
type input "******"
click at [706, 47] on span "rec 01" at bounding box center [709, 48] width 178 height 19
click at [706, 47] on input "******" at bounding box center [710, 48] width 161 height 18
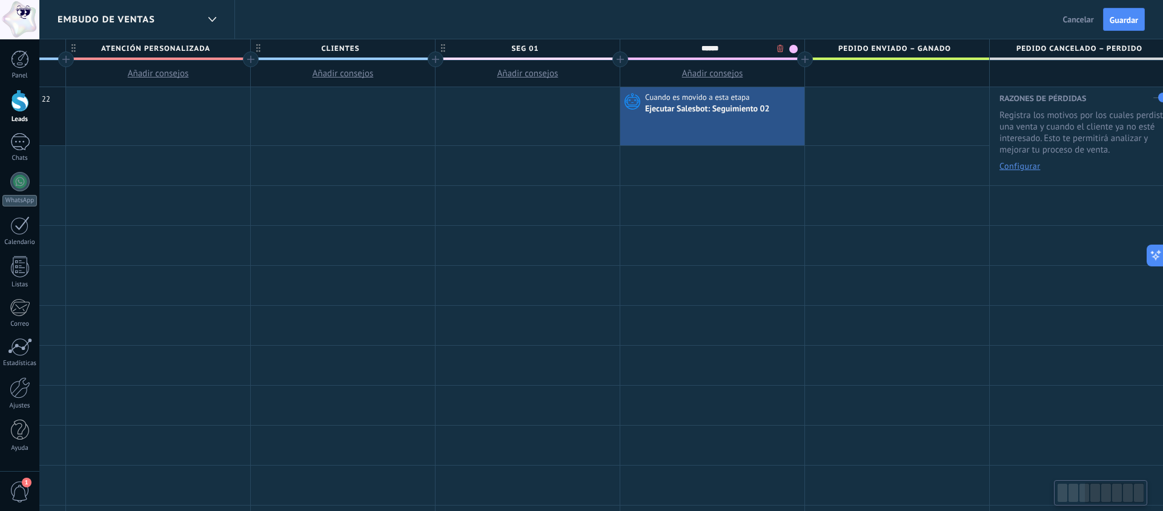
click at [706, 48] on input "******" at bounding box center [710, 48] width 161 height 18
type input "******"
click at [554, 120] on div at bounding box center [528, 116] width 184 height 58
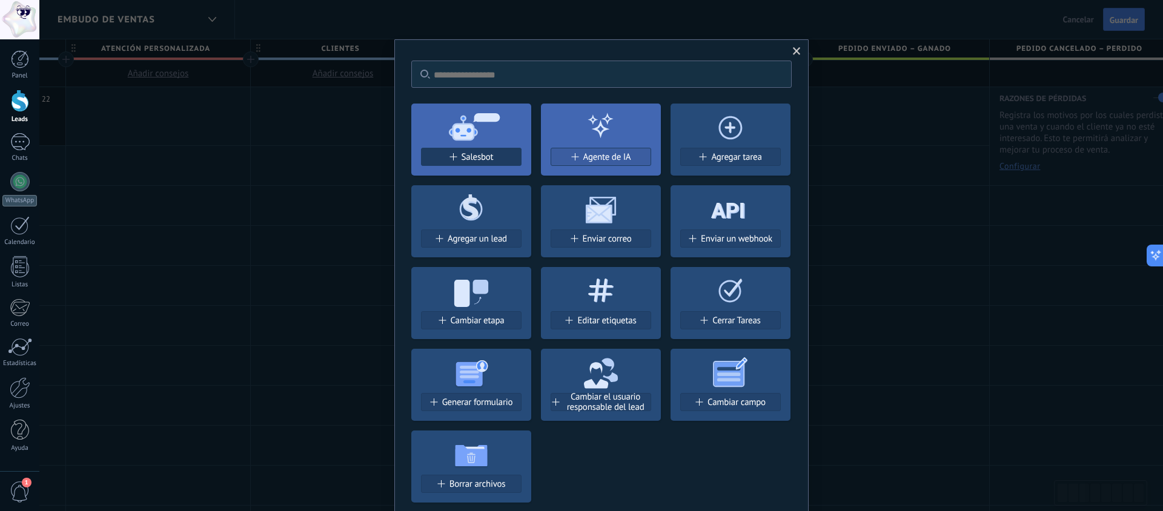
click at [482, 148] on button "Salesbot" at bounding box center [471, 157] width 101 height 18
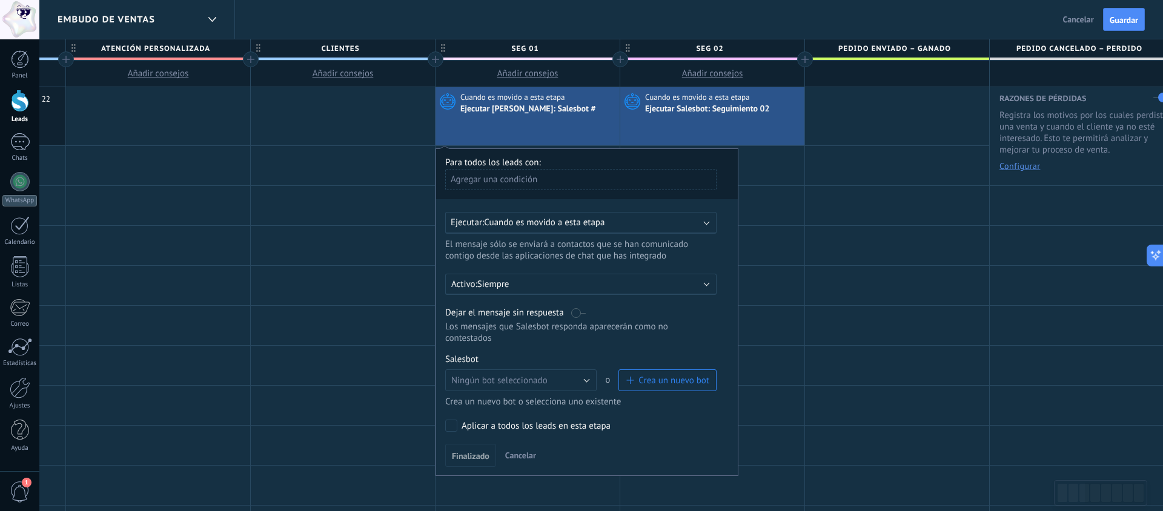
scroll to position [81, 0]
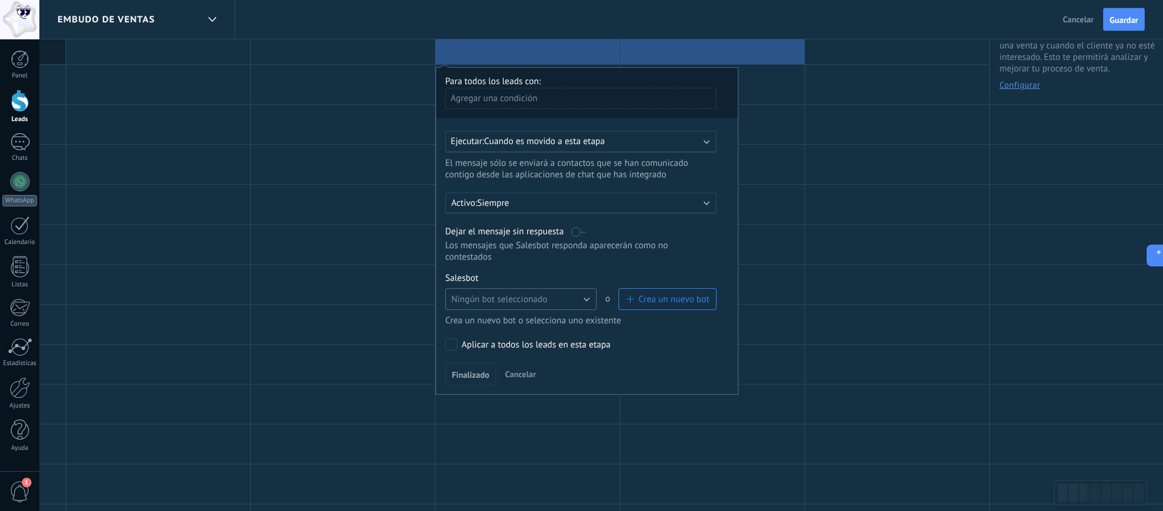
click at [537, 299] on span "Ningún bot seleccionado" at bounding box center [499, 300] width 96 height 12
click at [513, 341] on span "SEGUIMIENTO 01" at bounding box center [515, 341] width 154 height 12
click at [586, 231] on div "Dejar el mensaje sin respuesta" at bounding box center [580, 232] width 271 height 12
drag, startPoint x: 578, startPoint y: 229, endPoint x: 539, endPoint y: 296, distance: 77.9
click at [578, 229] on label at bounding box center [578, 232] width 15 height 12
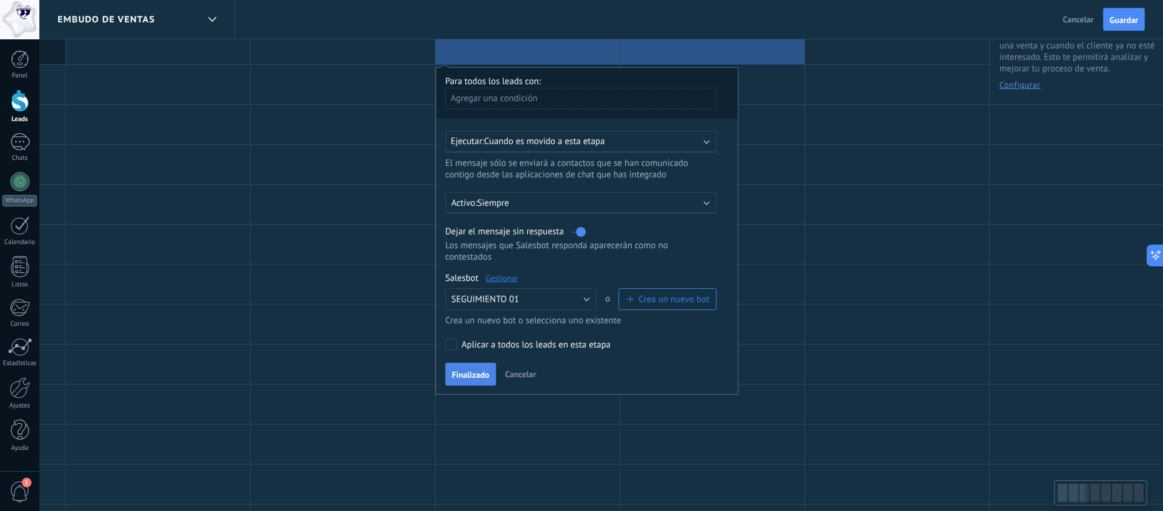
click at [479, 363] on div "Finalizado Cancelar" at bounding box center [587, 374] width 284 height 22
click at [477, 366] on button "Finalizado" at bounding box center [470, 374] width 51 height 23
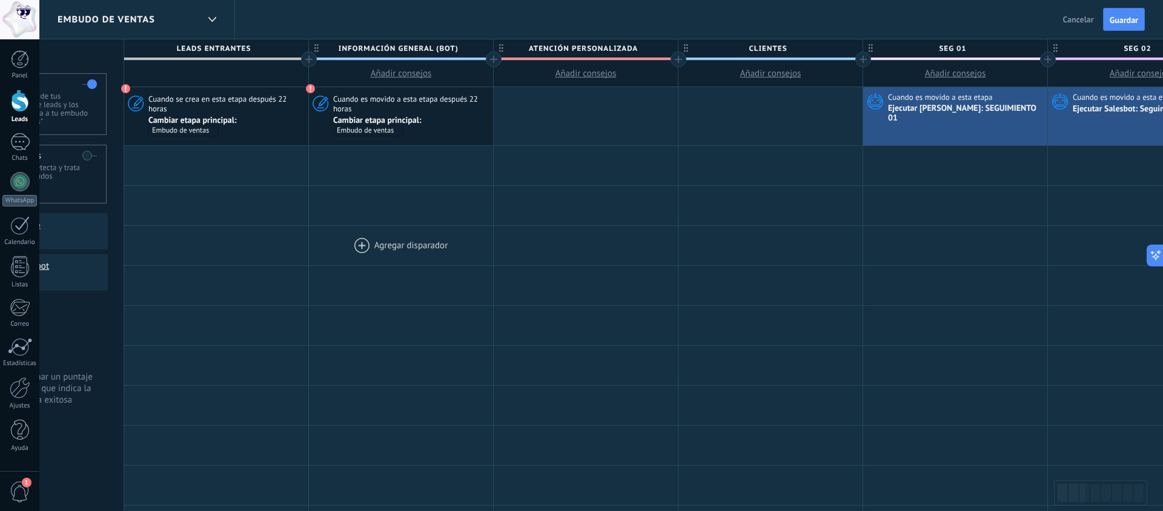
scroll to position [0, 0]
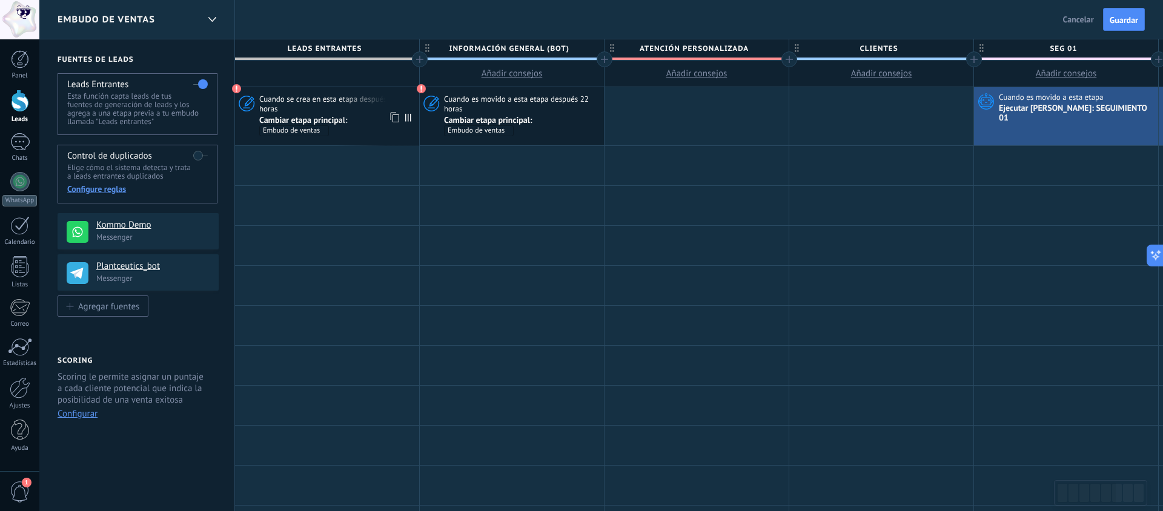
click at [338, 113] on span "Cuando se crea en esta etapa después 22 horas" at bounding box center [337, 104] width 156 height 20
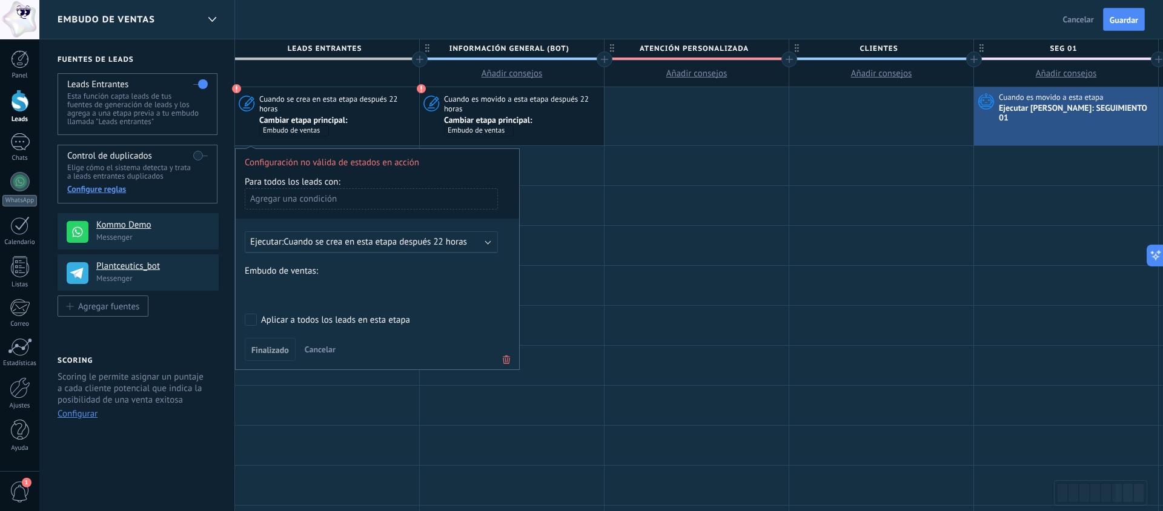
click at [317, 195] on div "Agregar una condición" at bounding box center [371, 198] width 253 height 21
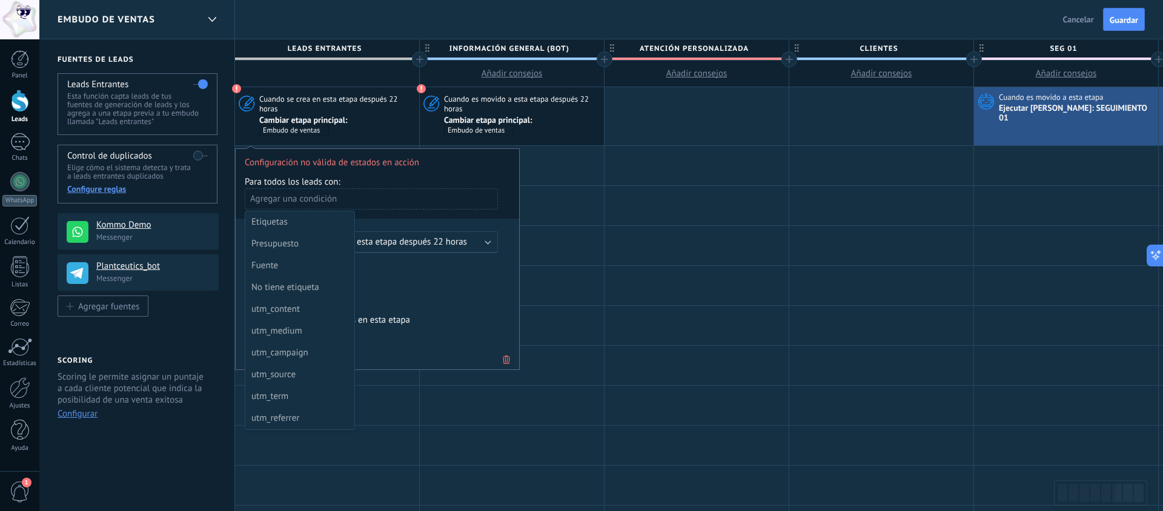
click at [373, 222] on div at bounding box center [378, 259] width 284 height 221
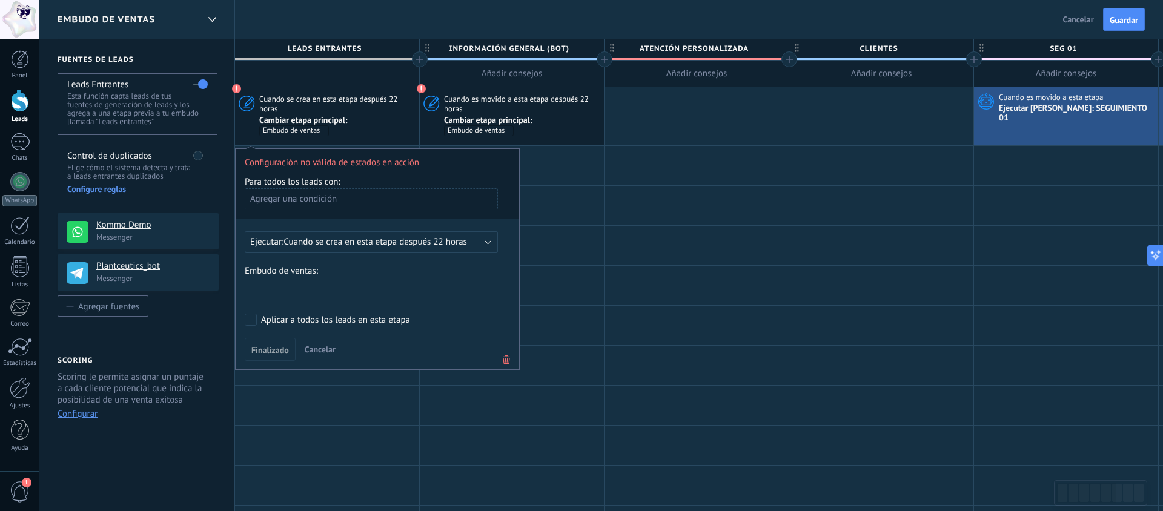
click at [450, 110] on span "Cuando es movido a esta etapa después 22 horas" at bounding box center [522, 104] width 156 height 20
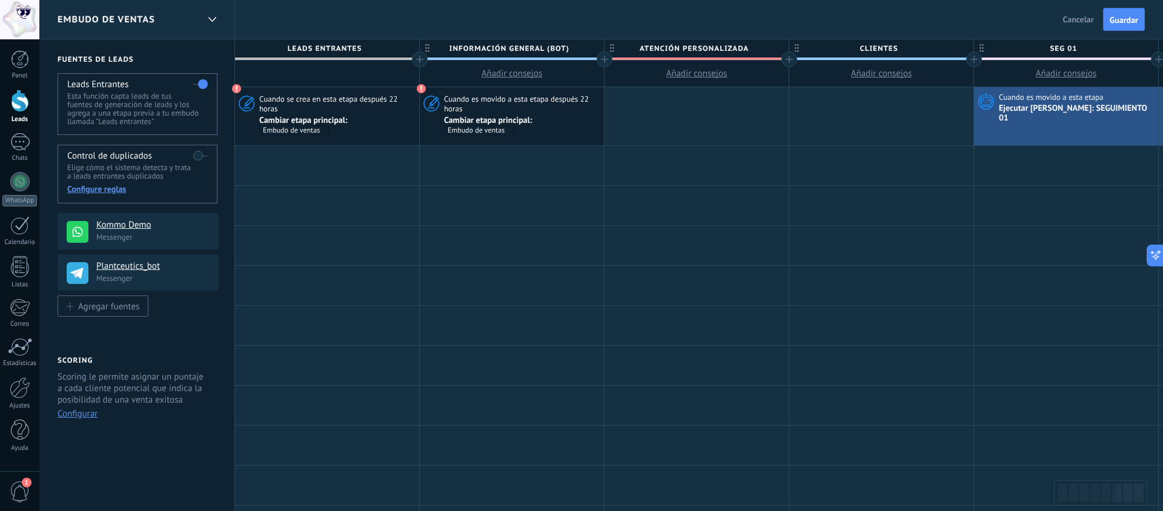
click at [506, 111] on span "Cuando es movido a esta etapa después 22 horas" at bounding box center [522, 104] width 156 height 20
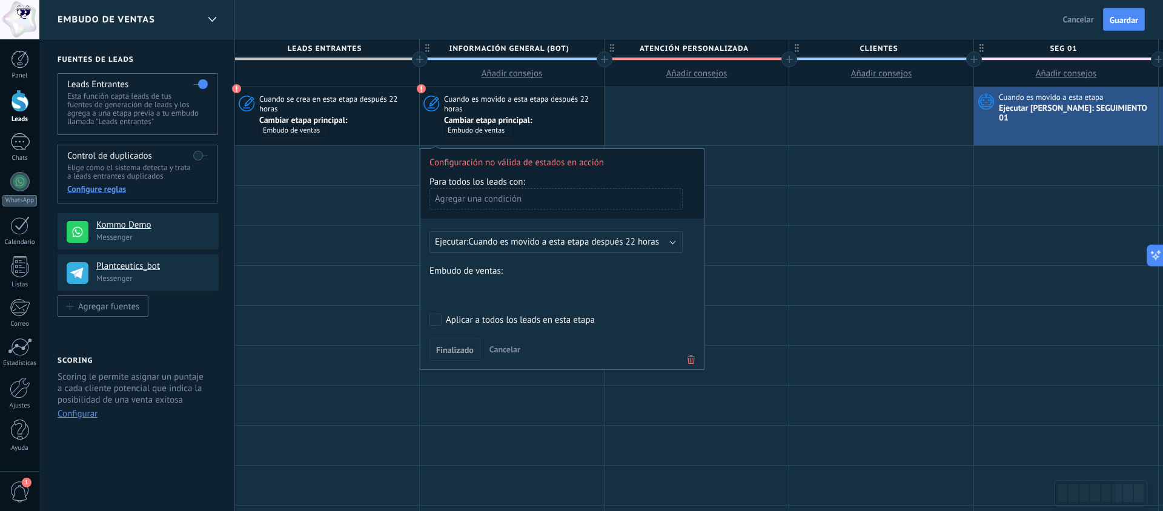
click at [508, 163] on span "Configuración no válida de estados en acción" at bounding box center [562, 158] width 284 height 19
click at [0, 0] on div "información general (BOT) Atención Personalizada clientes seg 02 rec 01 Pedido …" at bounding box center [0, 0] width 0 height 0
click at [508, 262] on div at bounding box center [601, 255] width 1124 height 511
click at [0, 0] on div "información general (BOT) Atención Personalizada clientes seg 02 rec 01 Pedido …" at bounding box center [0, 0] width 0 height 0
click at [0, 0] on label "información general (BOT)" at bounding box center [0, 0] width 0 height 0
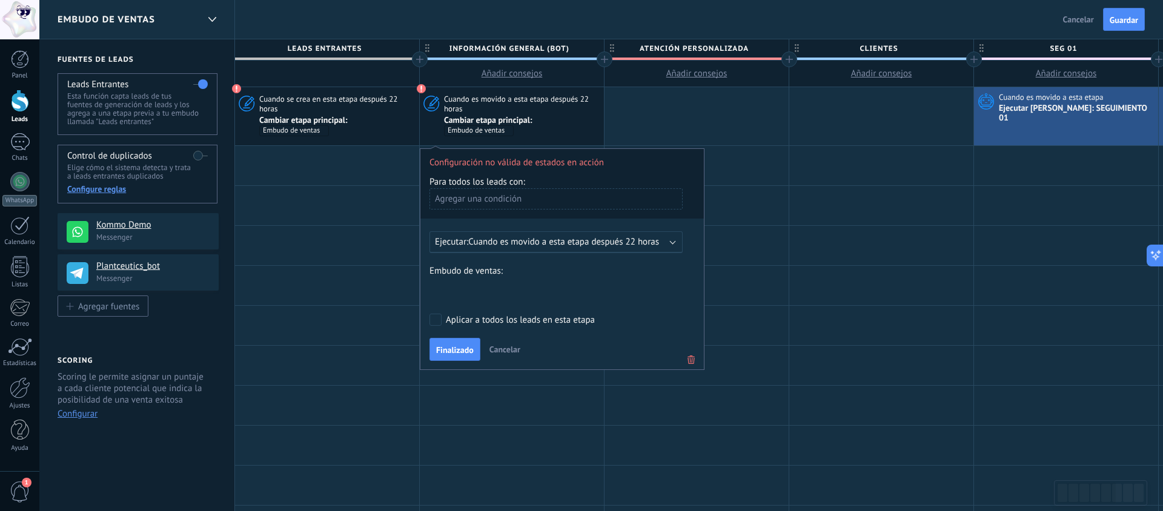
click at [522, 258] on div "Configuración no válida de estados en acción Para todos los leads con: Agregar …" at bounding box center [562, 259] width 285 height 222
click at [464, 350] on span "Finalizado" at bounding box center [455, 350] width 38 height 8
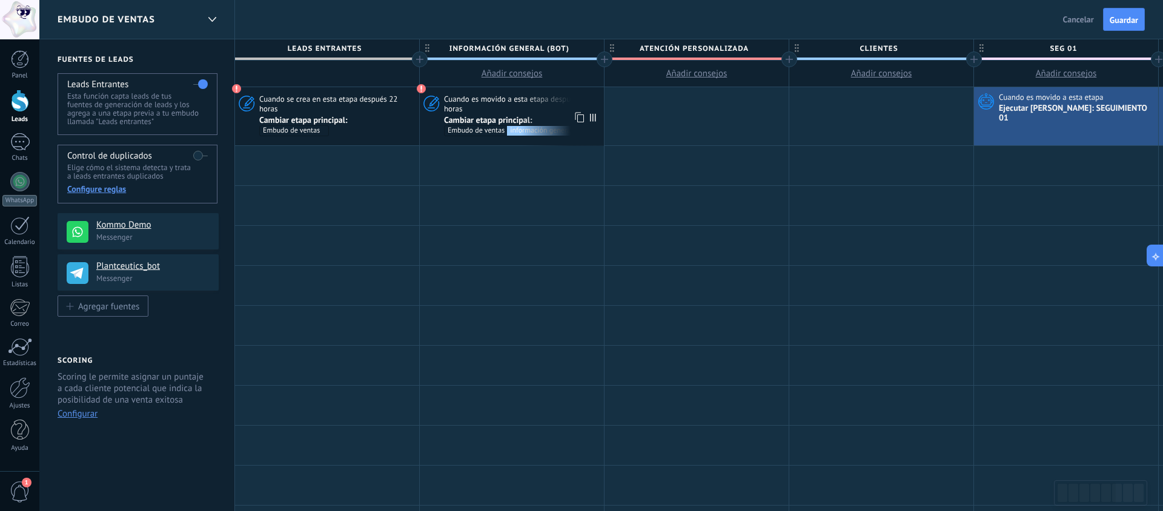
click at [536, 119] on span "Cambiar etapa principal: Embudo de ventas información general (BOT)" at bounding box center [522, 126] width 156 height 22
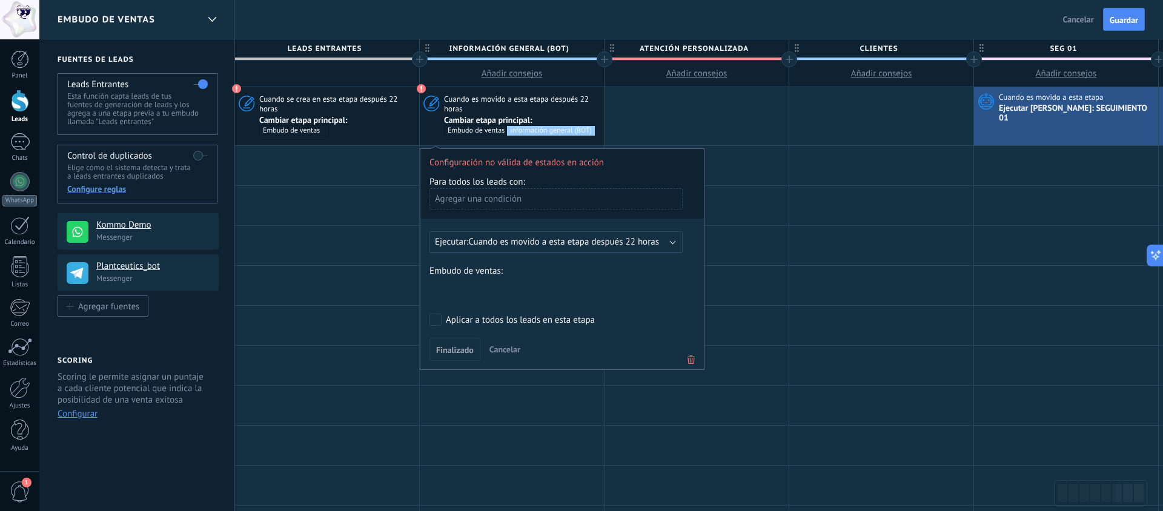
click at [0, 0] on div "información general (BOT) Atención Personalizada clientes seg 02 rec 01 Pedido …" at bounding box center [0, 0] width 0 height 0
click at [586, 267] on div at bounding box center [601, 255] width 1124 height 511
drag, startPoint x: 691, startPoint y: 357, endPoint x: 674, endPoint y: 339, distance: 24.9
click at [690, 356] on icon at bounding box center [691, 360] width 13 height 15
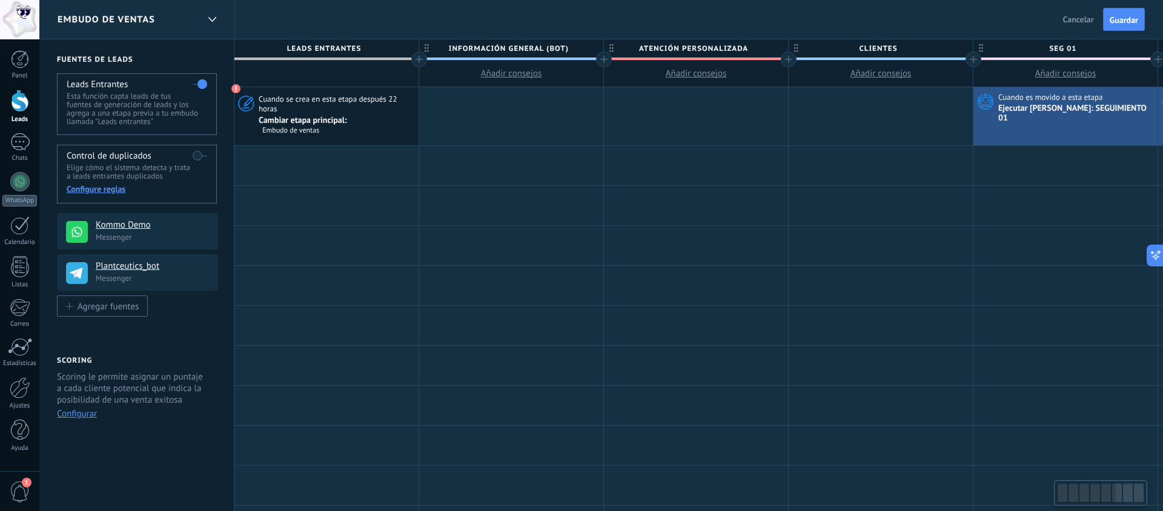
click at [500, 108] on div at bounding box center [511, 116] width 184 height 58
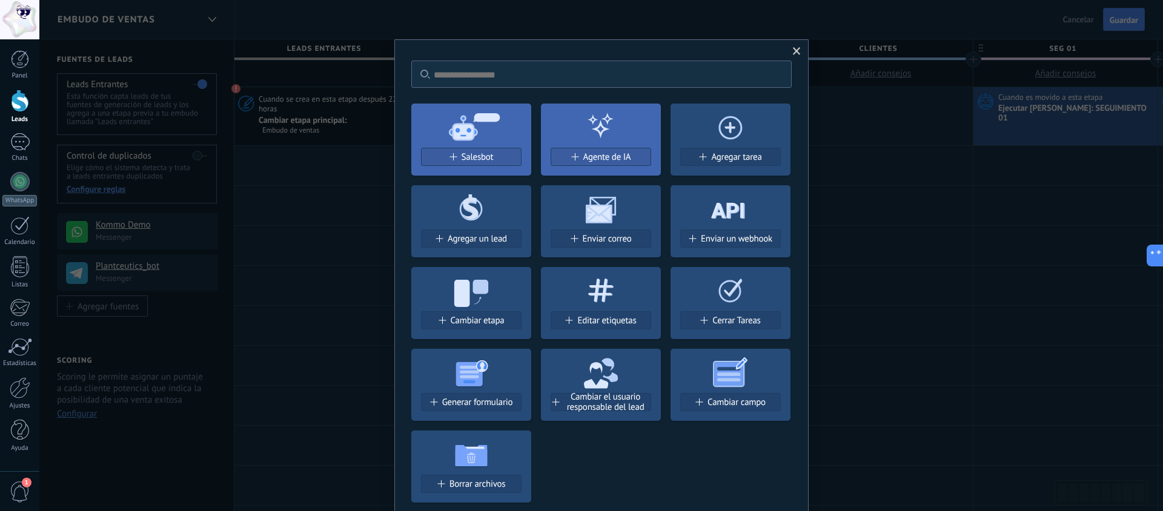
drag, startPoint x: 793, startPoint y: 54, endPoint x: 646, endPoint y: 75, distance: 148.7
click at [793, 54] on span at bounding box center [797, 51] width 8 height 8
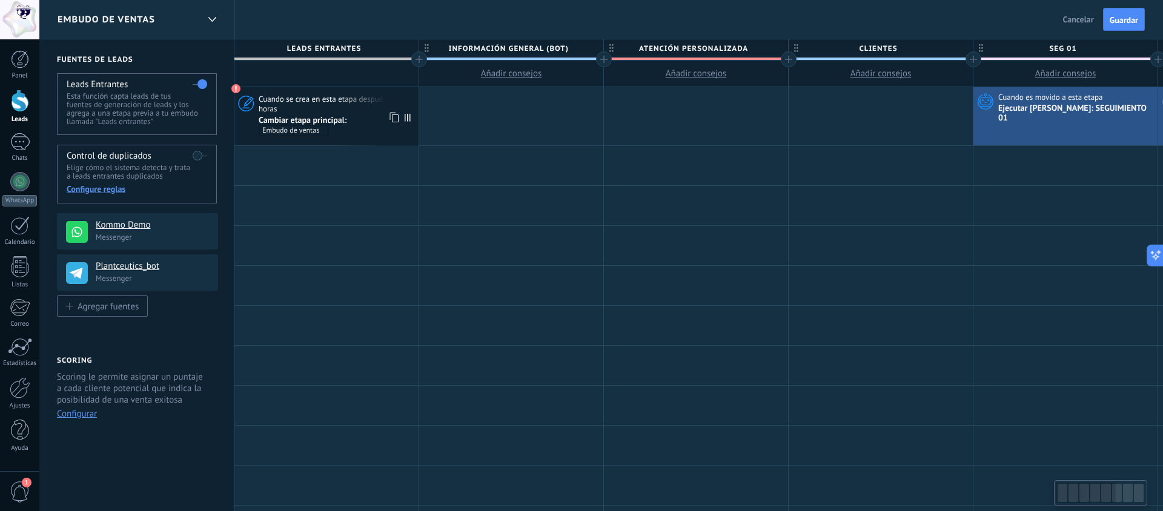
click at [343, 109] on span "Cuando se crea en esta etapa después 22 horas" at bounding box center [337, 104] width 156 height 20
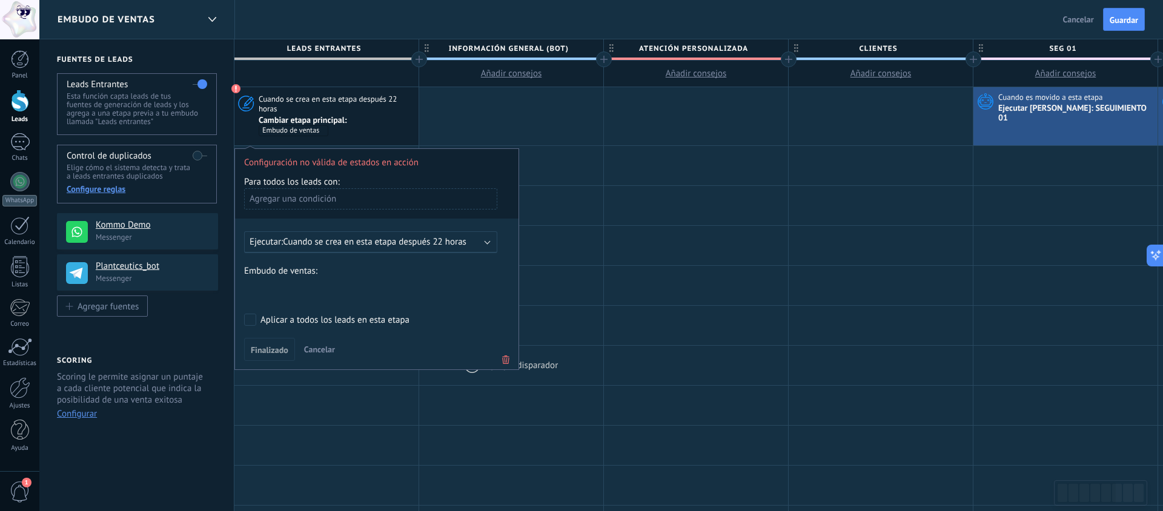
click at [510, 359] on icon at bounding box center [505, 360] width 13 height 15
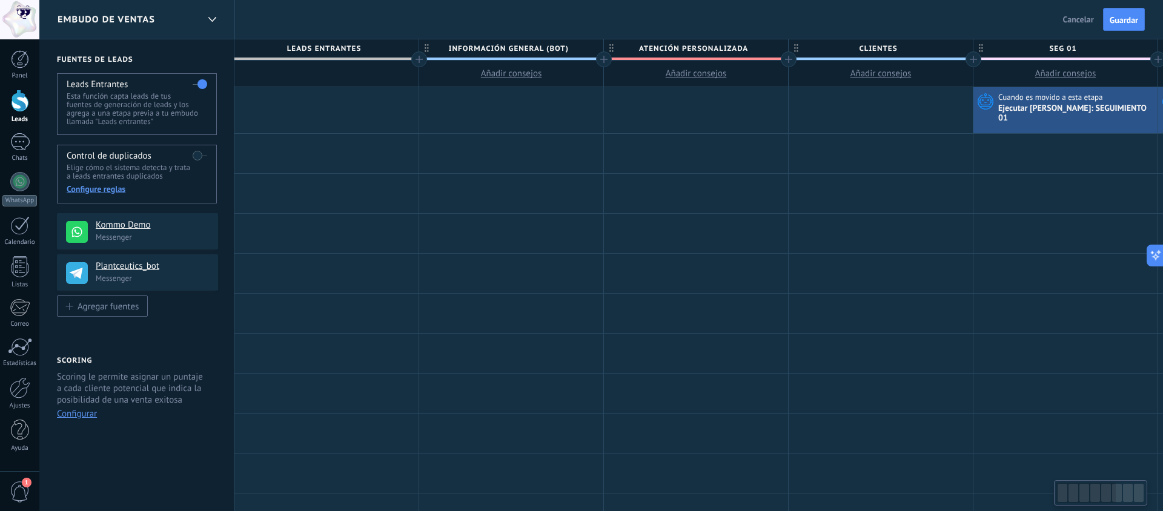
click at [326, 97] on div at bounding box center [326, 110] width 184 height 46
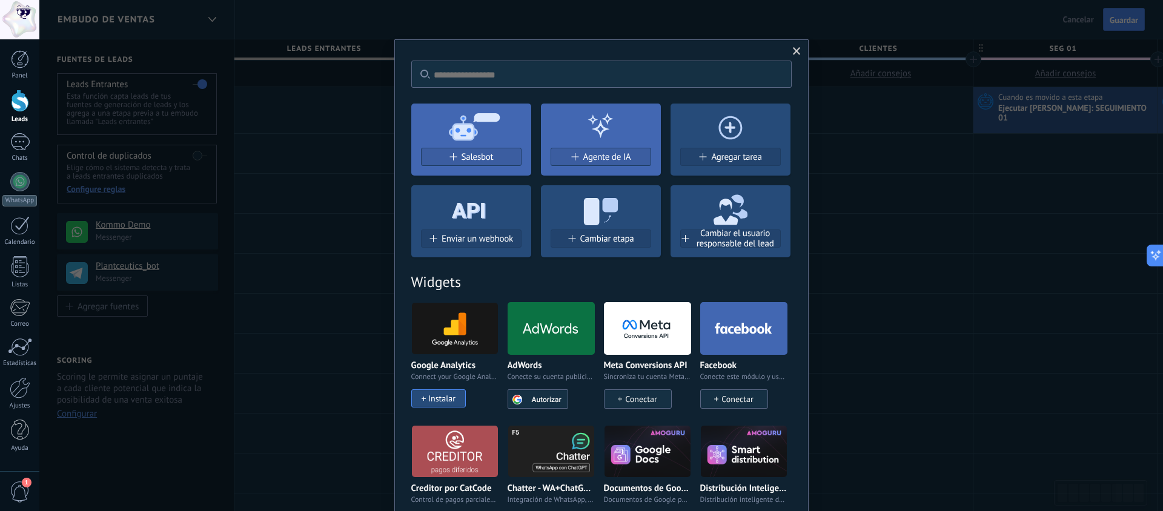
click at [587, 238] on span "Cambiar etapa" at bounding box center [607, 239] width 54 height 10
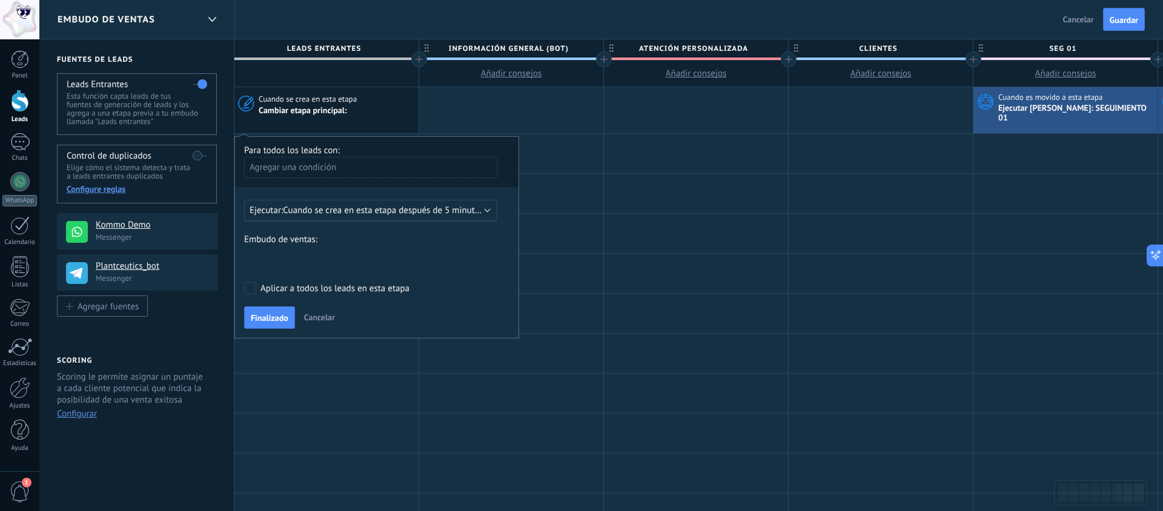
click at [345, 210] on div "Ejecutar: Cuando se crea en esta etapa después de 5 minutos" at bounding box center [370, 211] width 253 height 22
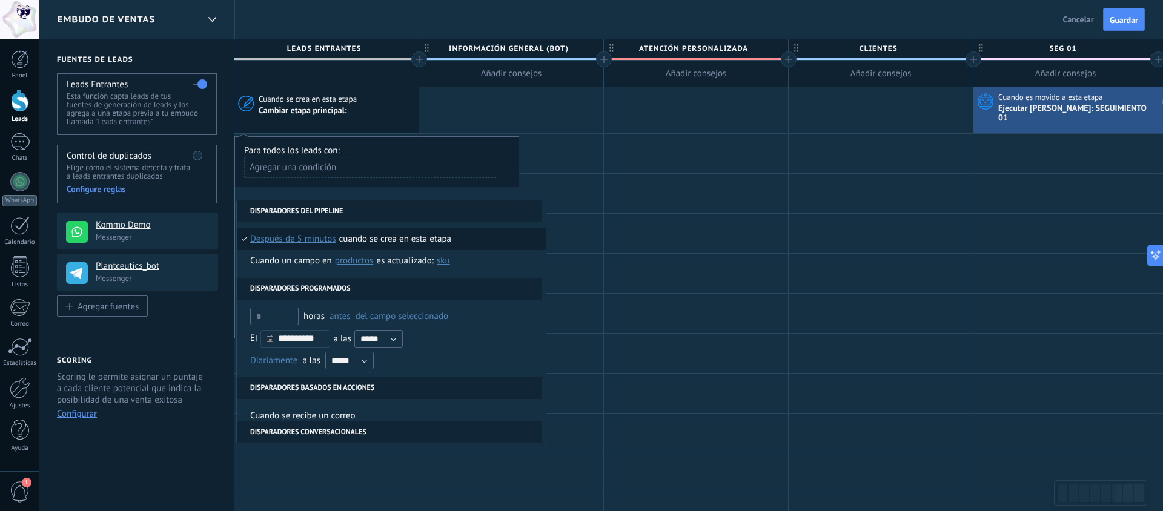
click at [319, 233] on span "después de 5 minutos" at bounding box center [293, 239] width 86 height 22
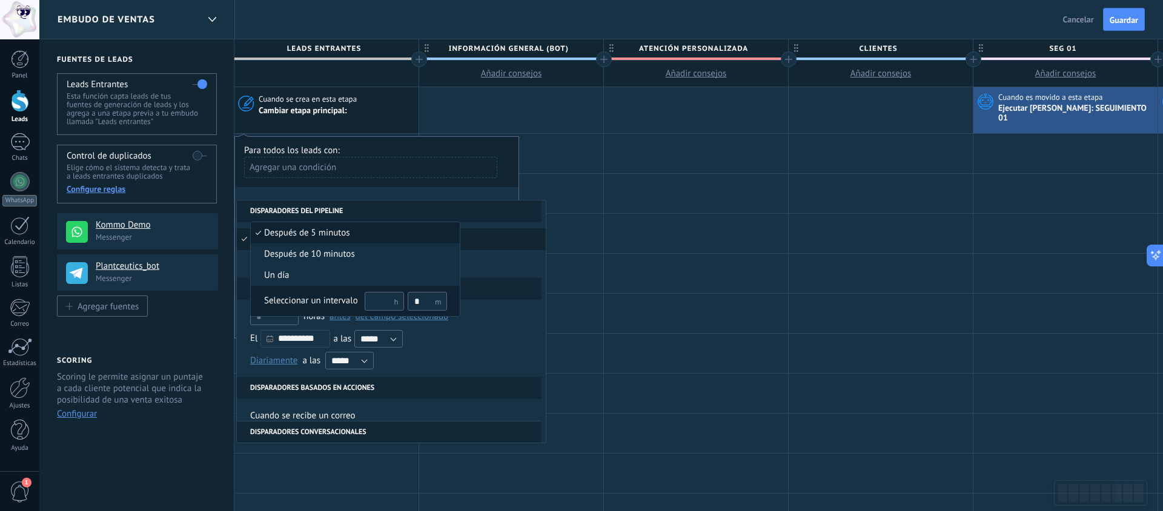
drag, startPoint x: 366, startPoint y: 301, endPoint x: 374, endPoint y: 301, distance: 7.9
click at [370, 301] on div "Seleccionar un intervalo *" at bounding box center [355, 301] width 183 height 20
click at [374, 306] on button "del campo seleccionado" at bounding box center [402, 317] width 93 height 22
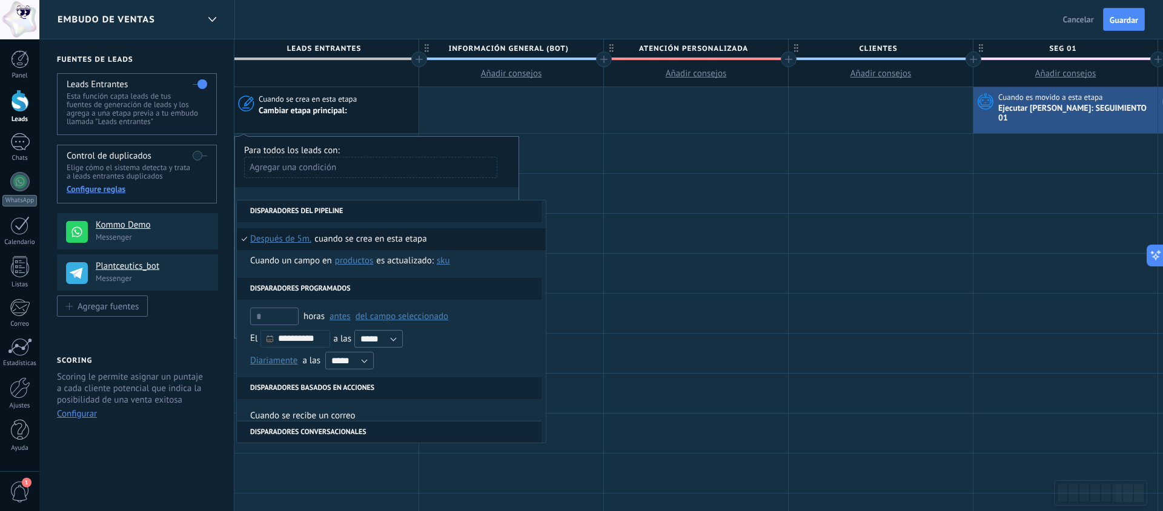
click at [301, 233] on span "Después de 5m." at bounding box center [280, 239] width 61 height 22
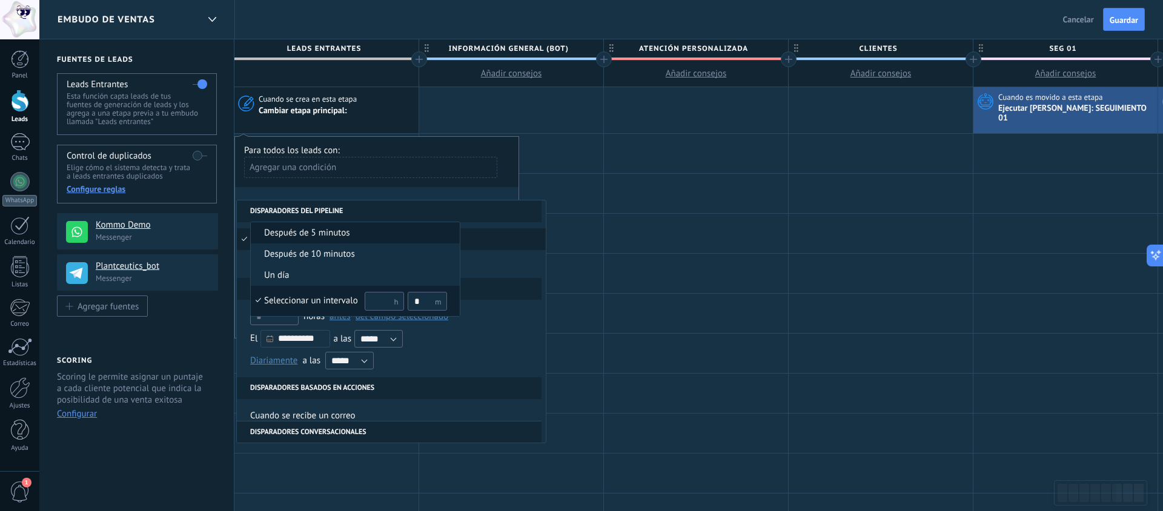
click at [378, 295] on input "text" at bounding box center [384, 301] width 39 height 19
type input "**"
click at [421, 296] on input "*" at bounding box center [427, 301] width 39 height 19
type input "*"
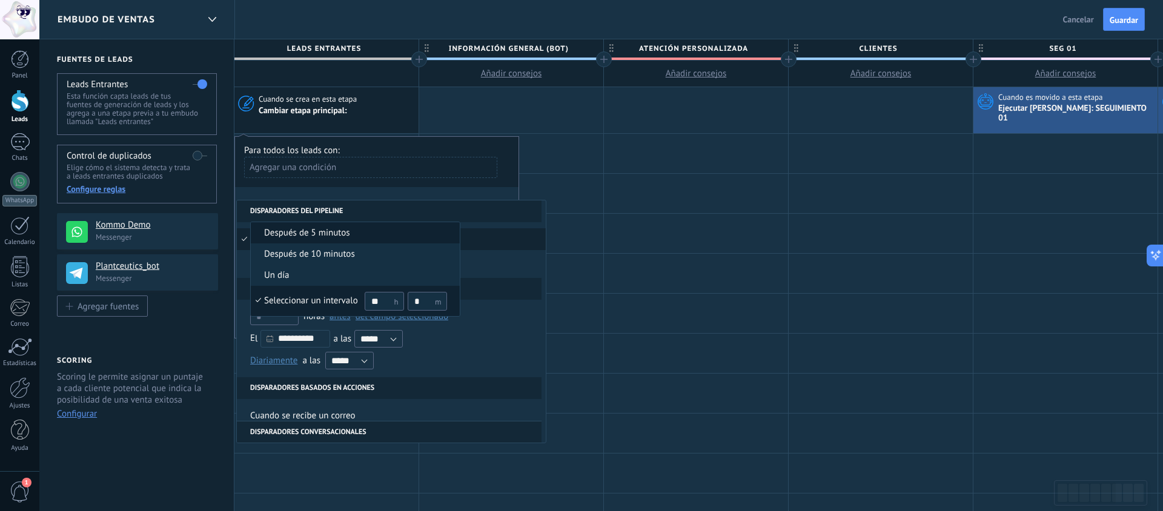
click at [333, 297] on div "Seleccionar un intervalo" at bounding box center [311, 301] width 94 height 12
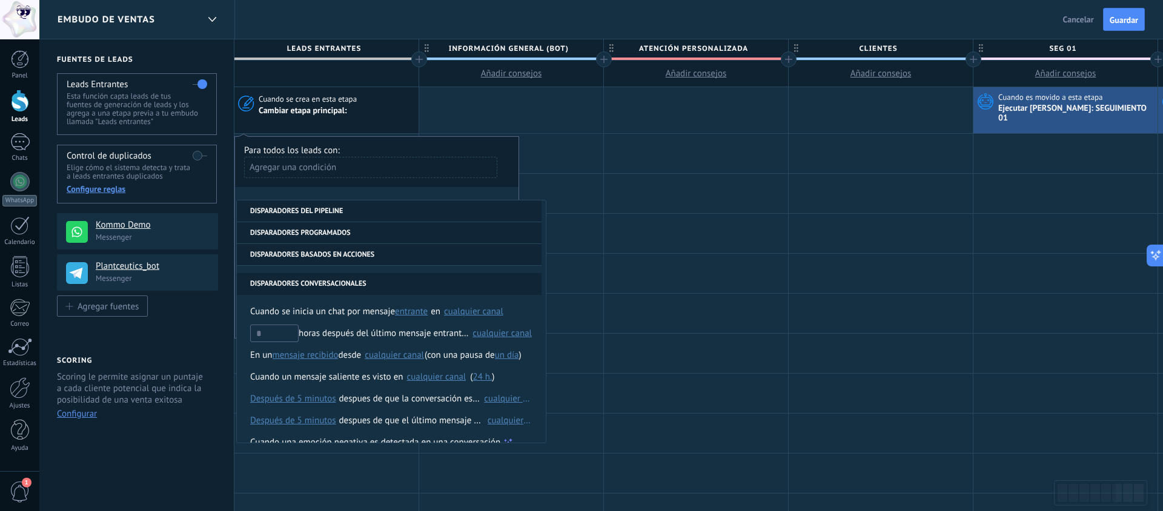
scroll to position [205, 0]
click at [391, 145] on div "Para todos los leads con:" at bounding box center [376, 151] width 265 height 12
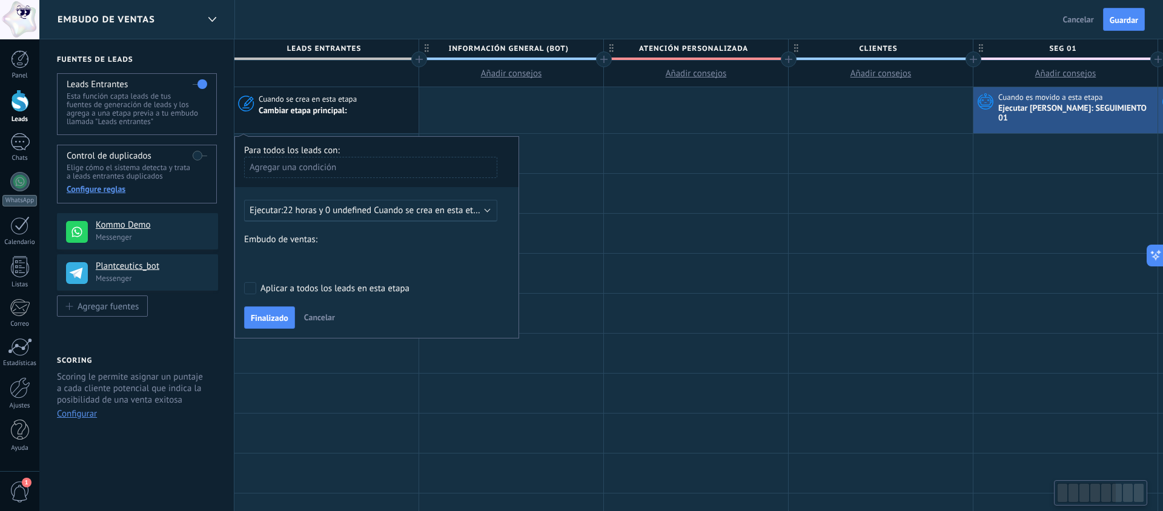
click at [0, 0] on div "información general (BOT) Atención Personalizada clientes seg 02 rec 01 Pedido …" at bounding box center [0, 0] width 0 height 0
click at [0, 0] on label "seg 02" at bounding box center [0, 0] width 0 height 0
click at [282, 314] on span "Finalizado" at bounding box center [270, 318] width 38 height 8
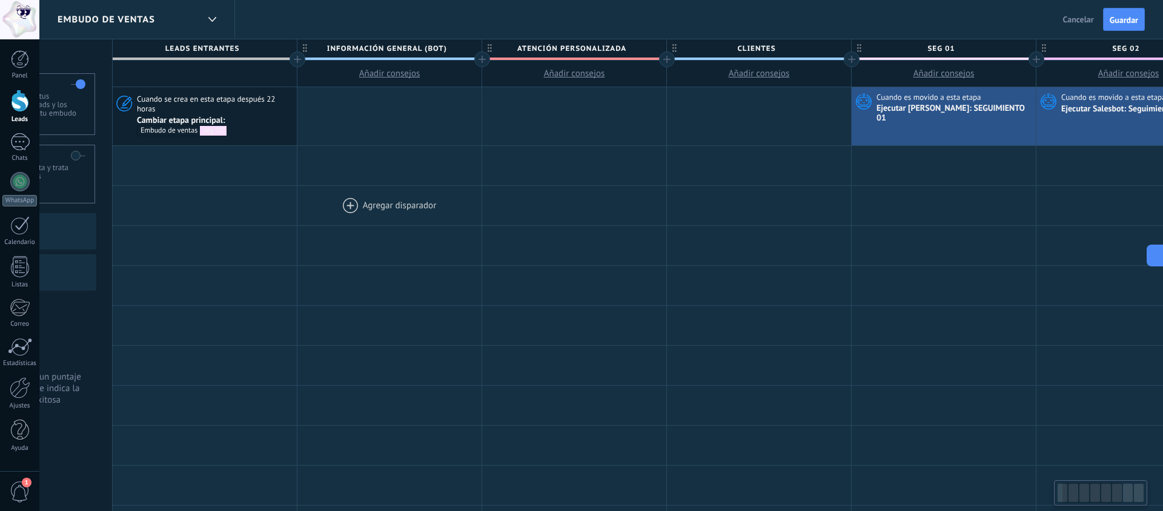
scroll to position [0, 118]
click at [365, 105] on div at bounding box center [394, 116] width 184 height 58
click at [377, 108] on div at bounding box center [394, 116] width 184 height 58
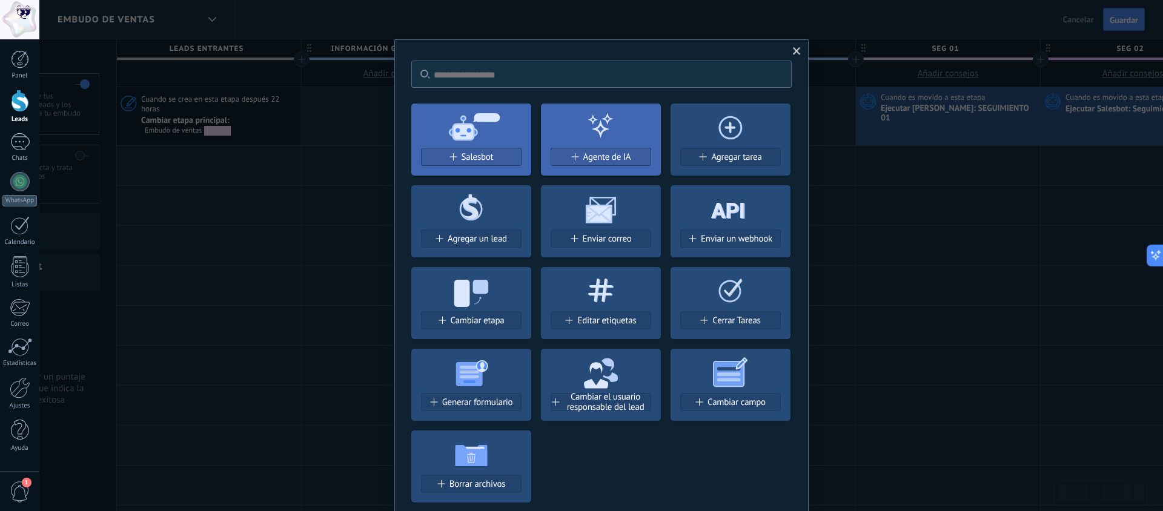
click at [330, 198] on div "No hay resultados Salesbot Agente de IA Agregar tarea Agregar un lead Enviar co…" at bounding box center [601, 255] width 1124 height 511
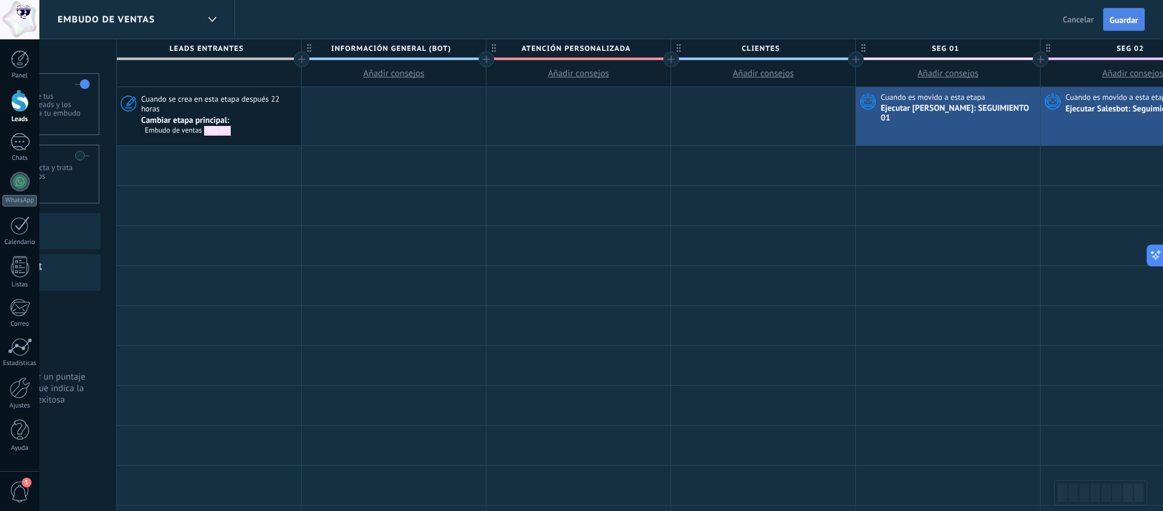
click at [1129, 20] on span "Guardar" at bounding box center [1124, 20] width 28 height 8
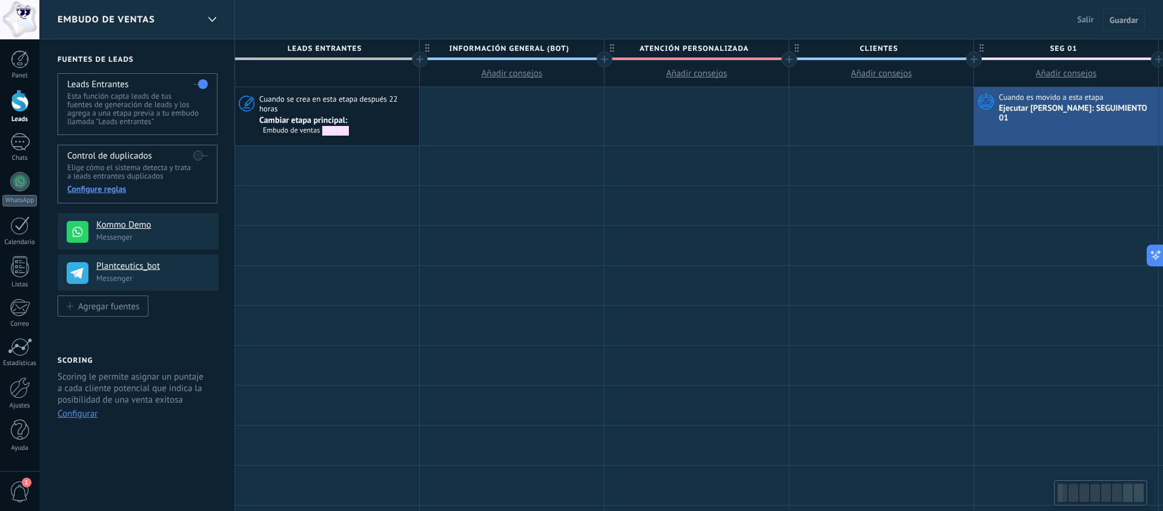
scroll to position [0, 118]
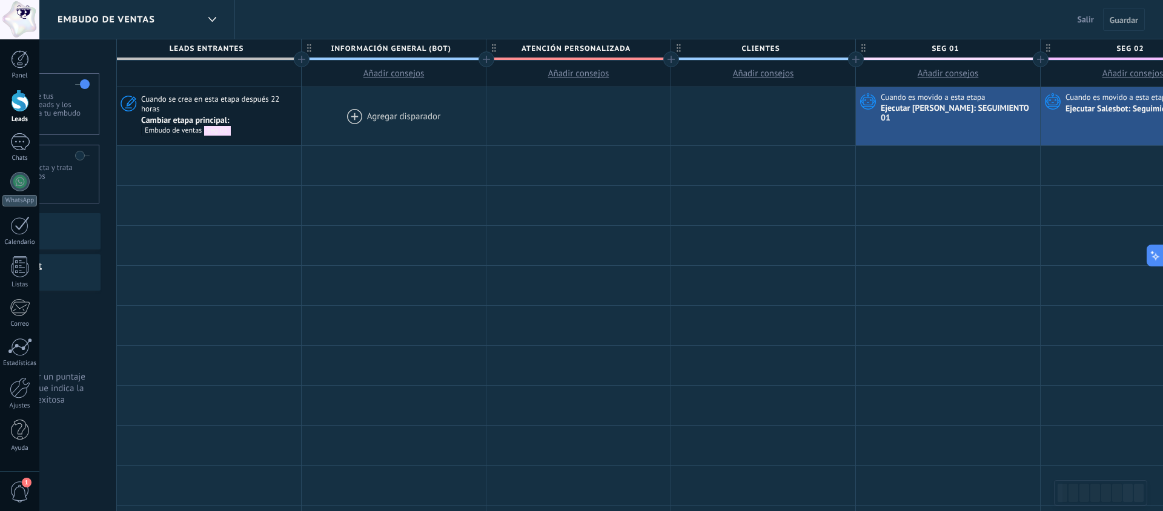
click at [437, 115] on div at bounding box center [394, 116] width 184 height 58
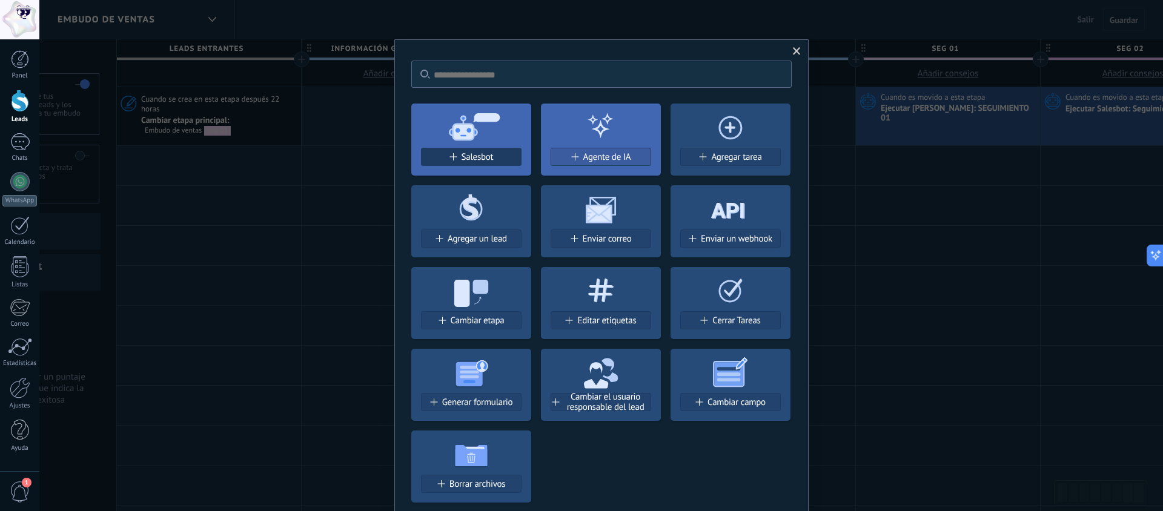
click at [483, 159] on span "Salesbot" at bounding box center [478, 157] width 32 height 10
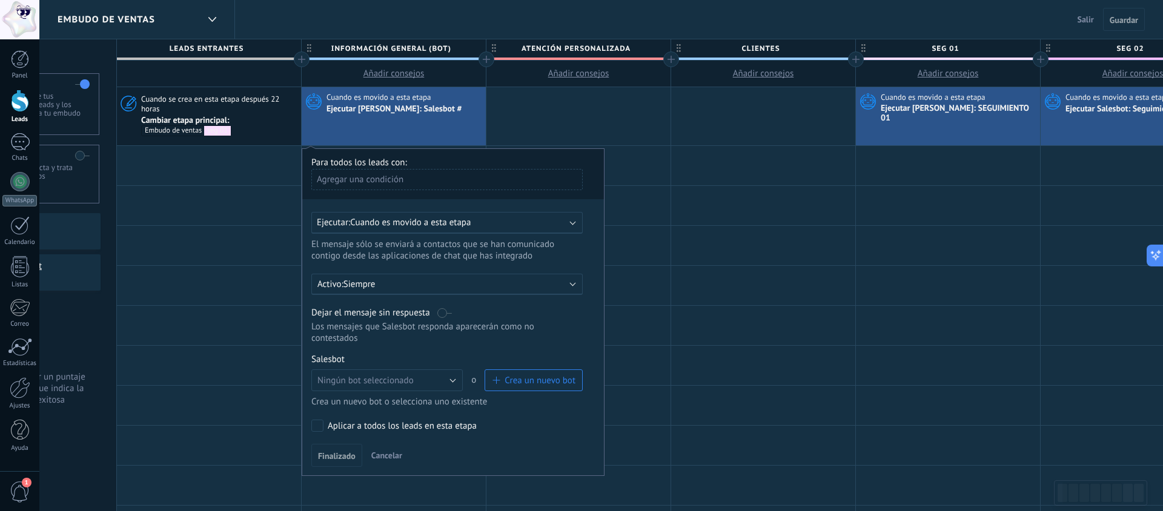
click at [399, 222] on span "Cuando es movido a esta etapa" at bounding box center [410, 223] width 121 height 12
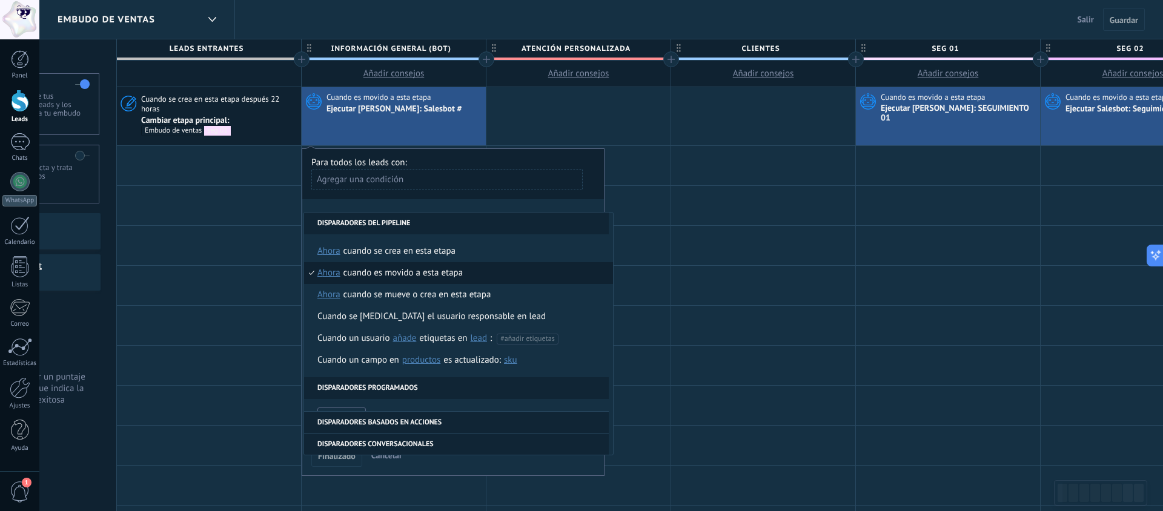
click at [422, 197] on div "Agregar una condición" at bounding box center [446, 184] width 271 height 30
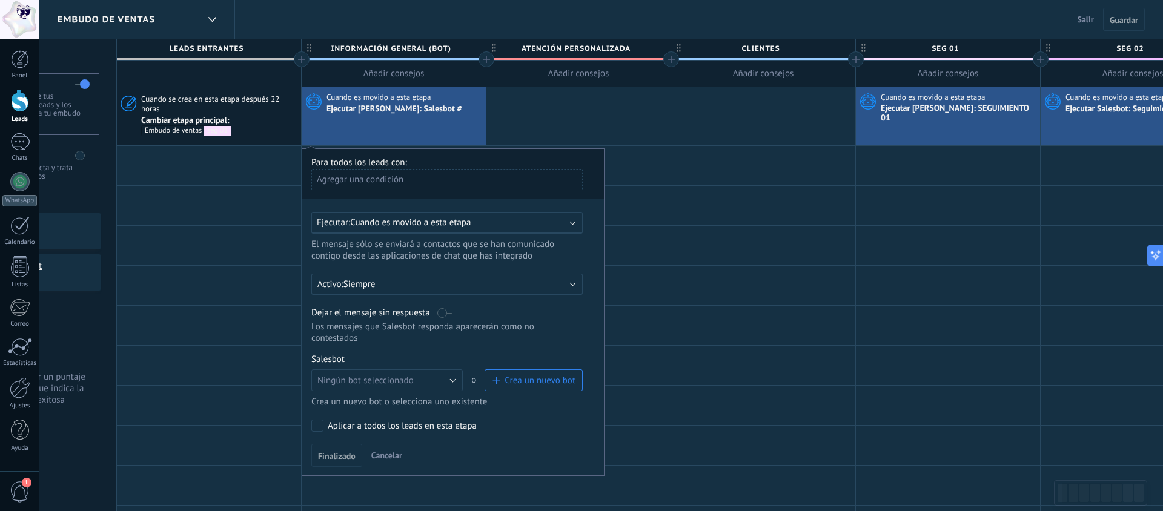
click at [412, 182] on div "Agregar una condición" at bounding box center [446, 179] width 271 height 21
click at [450, 194] on div at bounding box center [453, 312] width 302 height 327
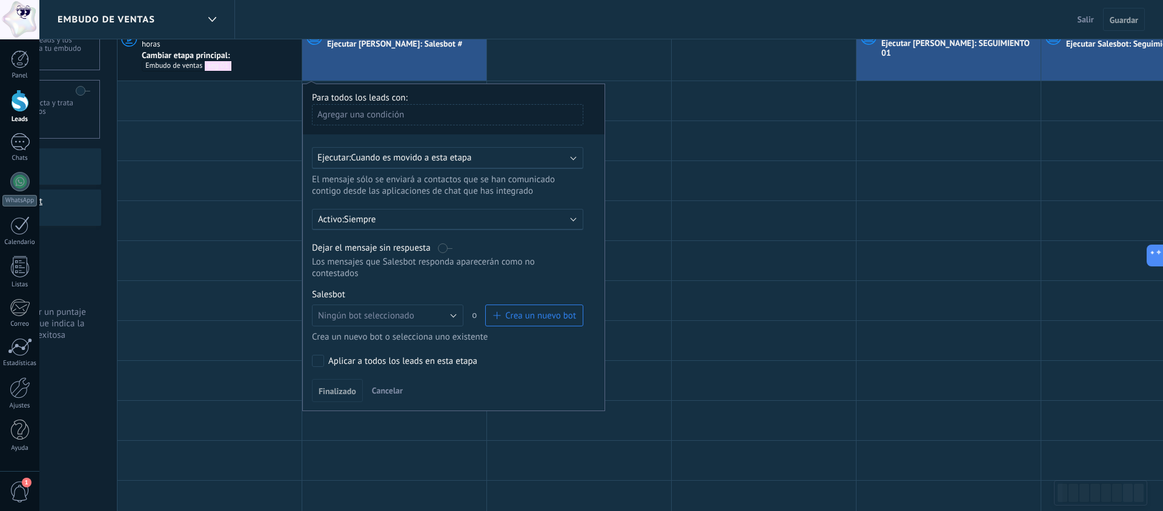
scroll to position [67, 0]
click at [414, 155] on span "Cuando es movido a esta etapa" at bounding box center [411, 156] width 121 height 12
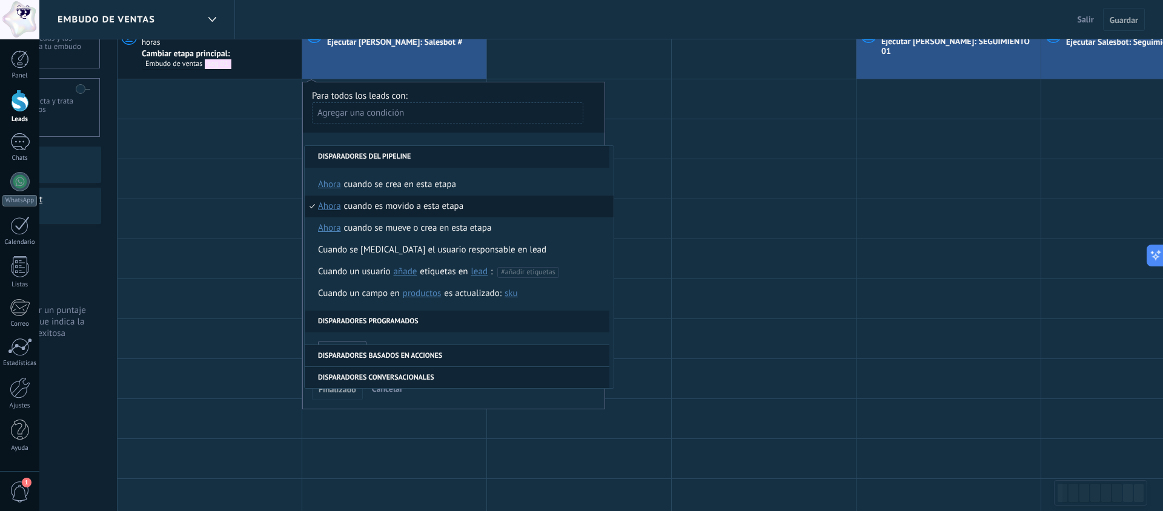
scroll to position [36, 0]
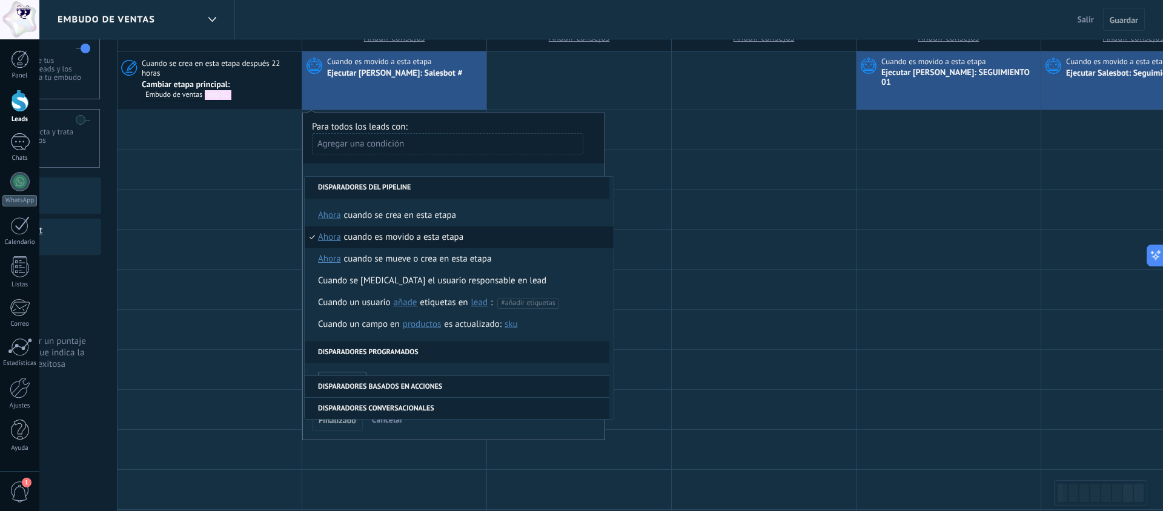
click at [334, 238] on span "ahora" at bounding box center [329, 238] width 23 height 22
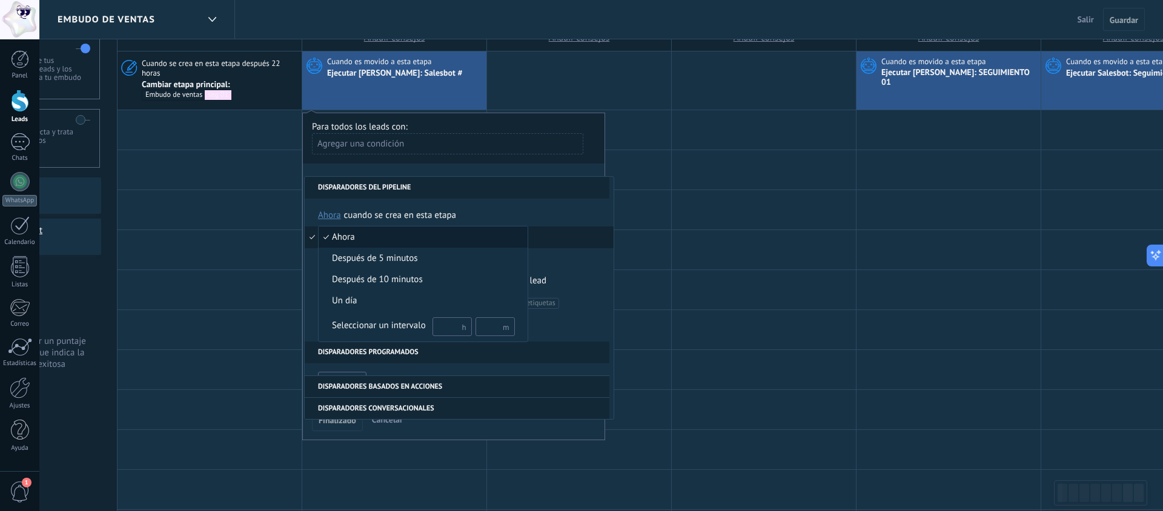
scroll to position [35, 0]
click at [489, 188] on div at bounding box center [581, 255] width 1163 height 511
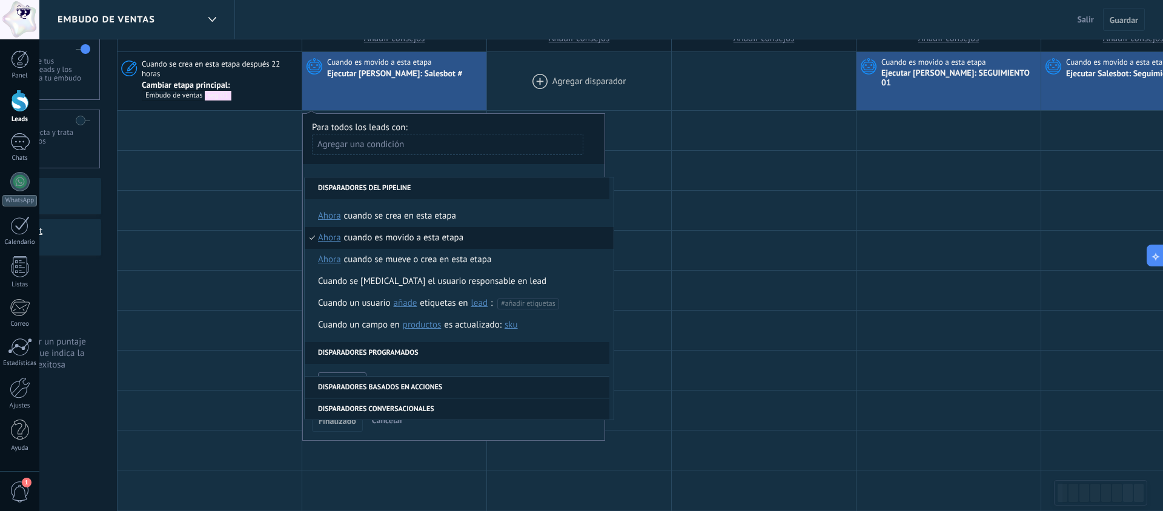
click at [500, 79] on div at bounding box center [579, 81] width 184 height 58
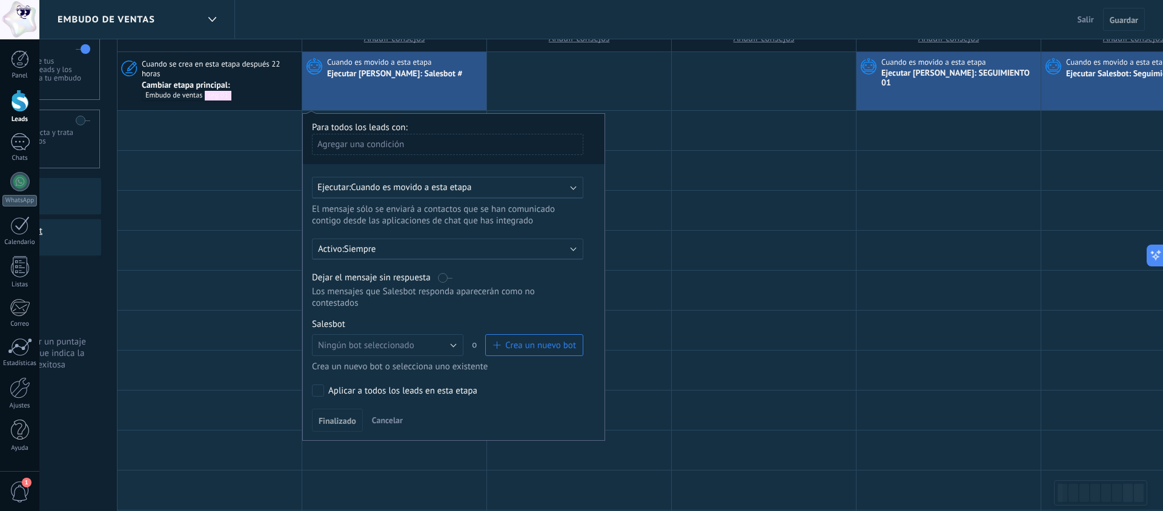
drag, startPoint x: 393, startPoint y: 419, endPoint x: 379, endPoint y: 294, distance: 125.5
click at [393, 419] on span "Cancelar" at bounding box center [387, 420] width 31 height 11
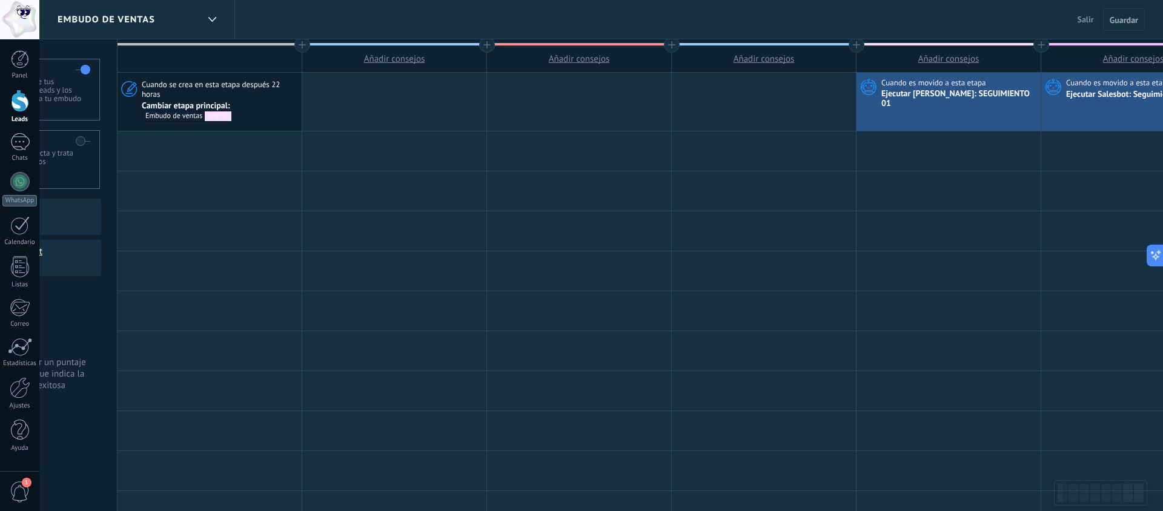
scroll to position [8, 0]
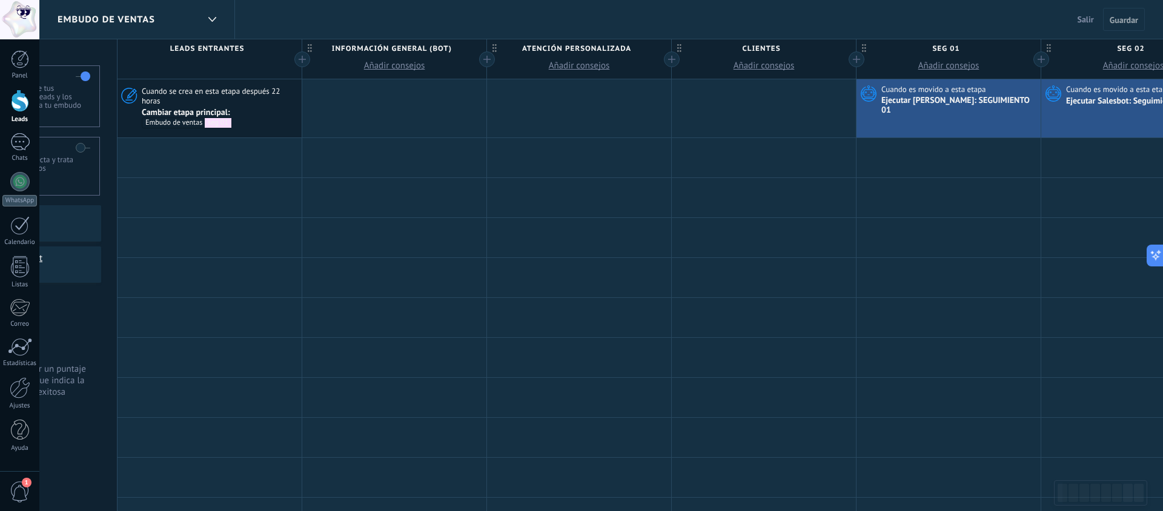
click at [386, 101] on div at bounding box center [394, 108] width 184 height 58
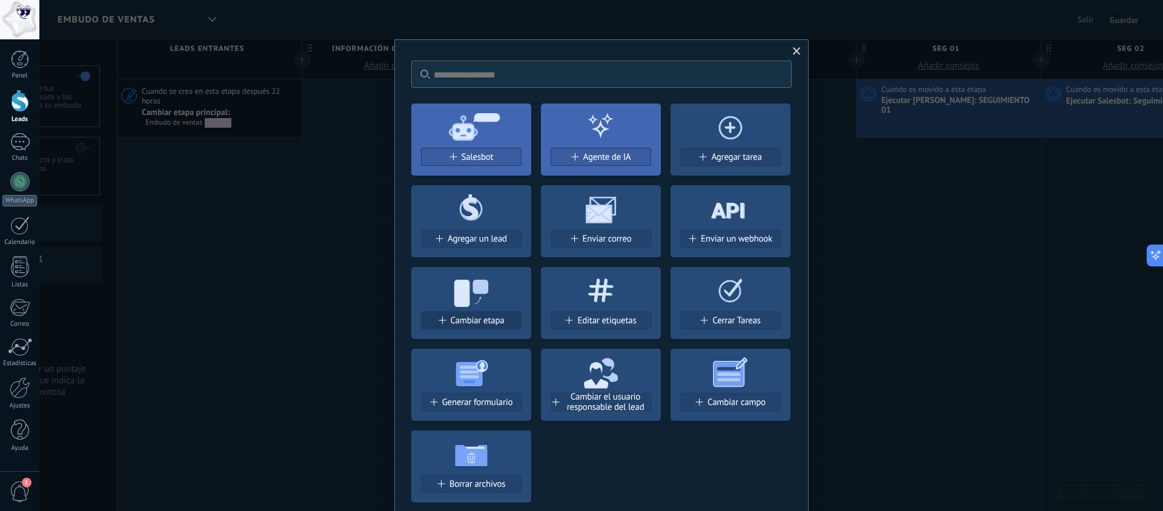
click at [476, 323] on span "Cambiar etapa" at bounding box center [478, 321] width 54 height 10
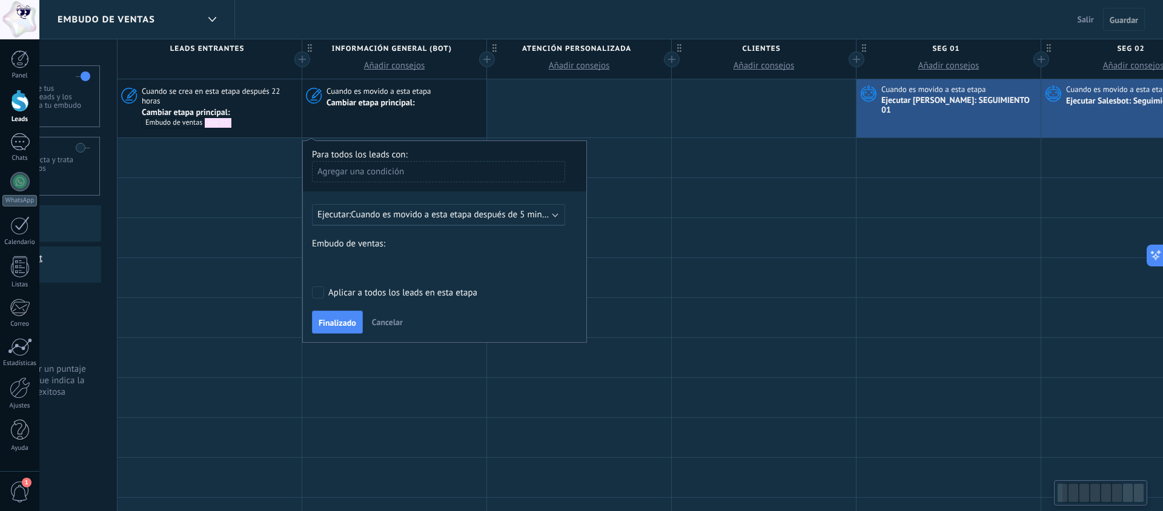
click at [459, 214] on span "Cuando es movido a esta etapa después de 5 minutos" at bounding box center [455, 215] width 208 height 12
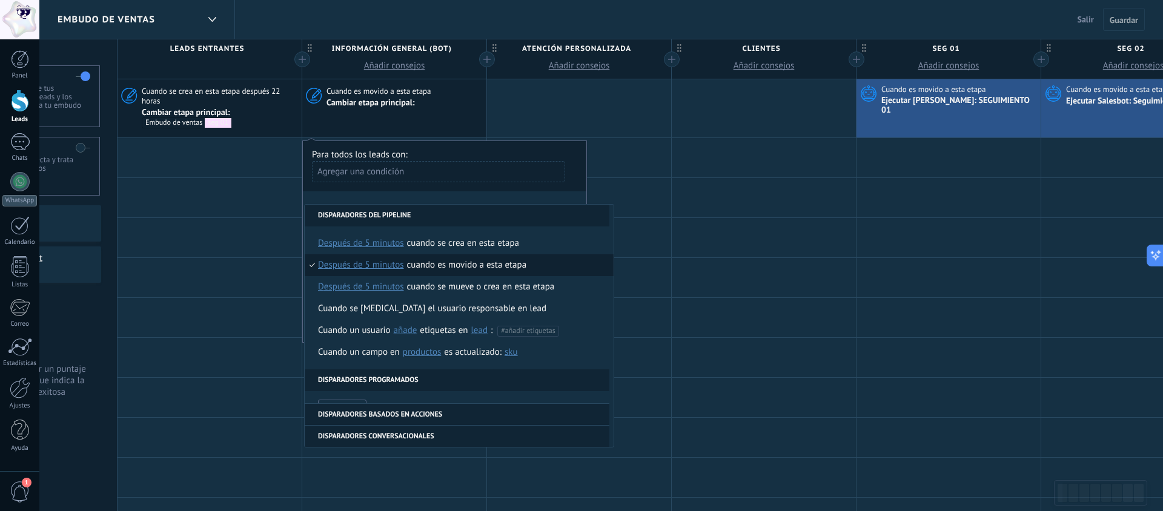
click at [361, 264] on span "después de 5 minutos" at bounding box center [361, 265] width 86 height 22
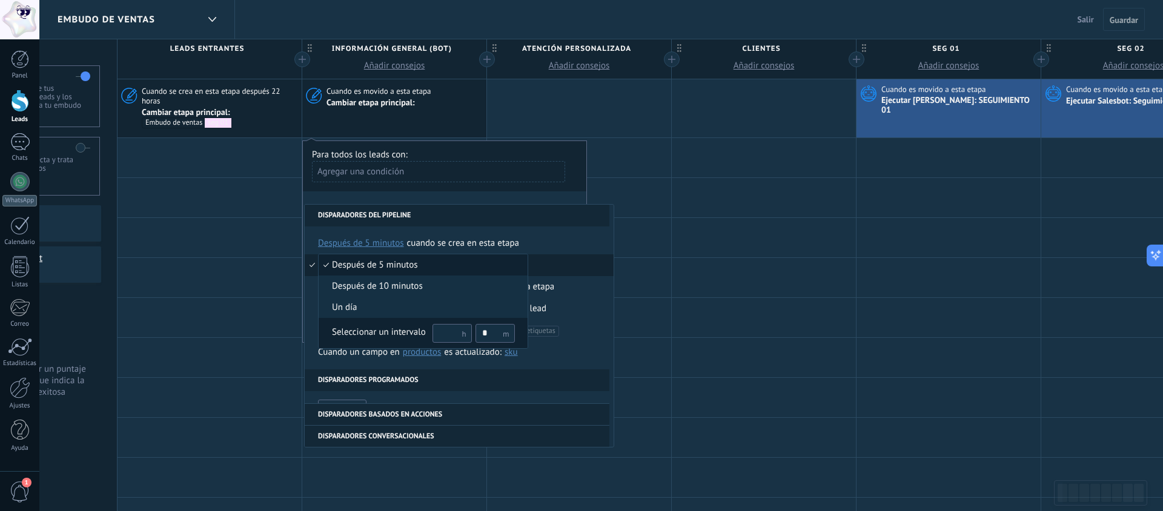
click at [447, 333] on input "text" at bounding box center [452, 333] width 39 height 19
type input "**"
click at [480, 332] on input "*" at bounding box center [495, 333] width 39 height 19
type input "*"
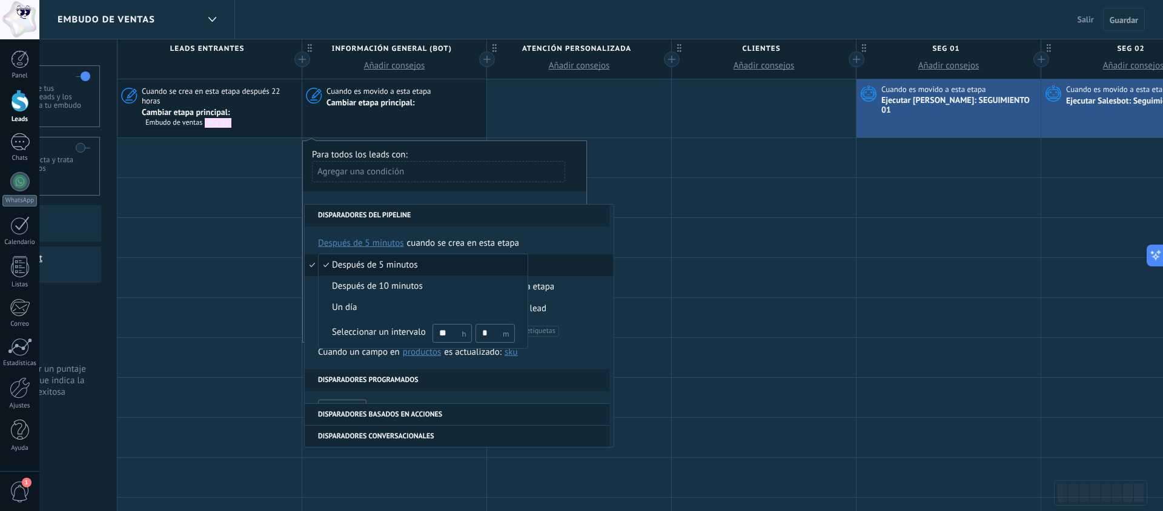
click at [494, 219] on div at bounding box center [581, 255] width 1163 height 511
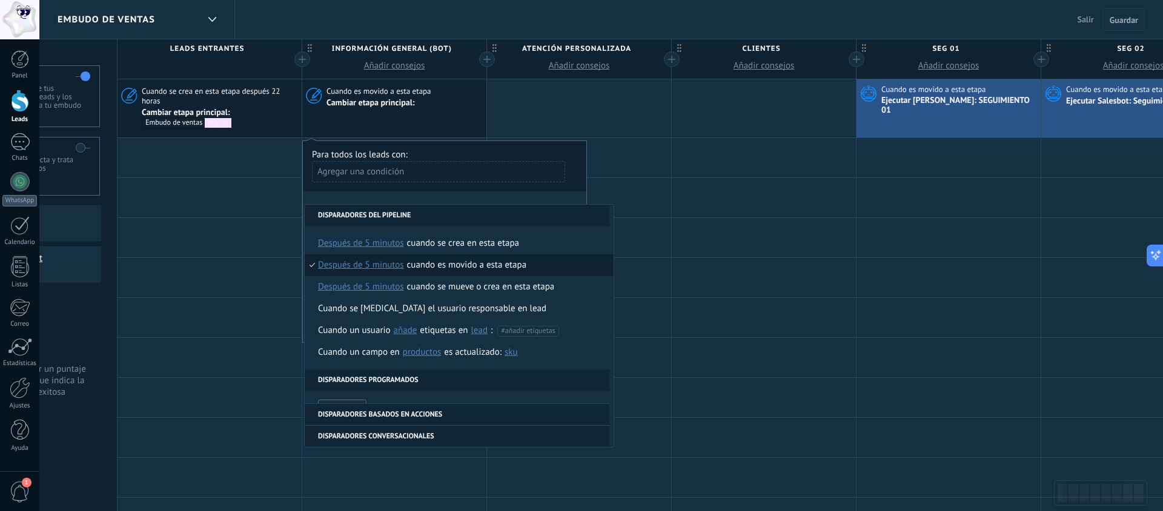
click at [443, 262] on div "Cuando es movido a esta etapa" at bounding box center [467, 265] width 120 height 22
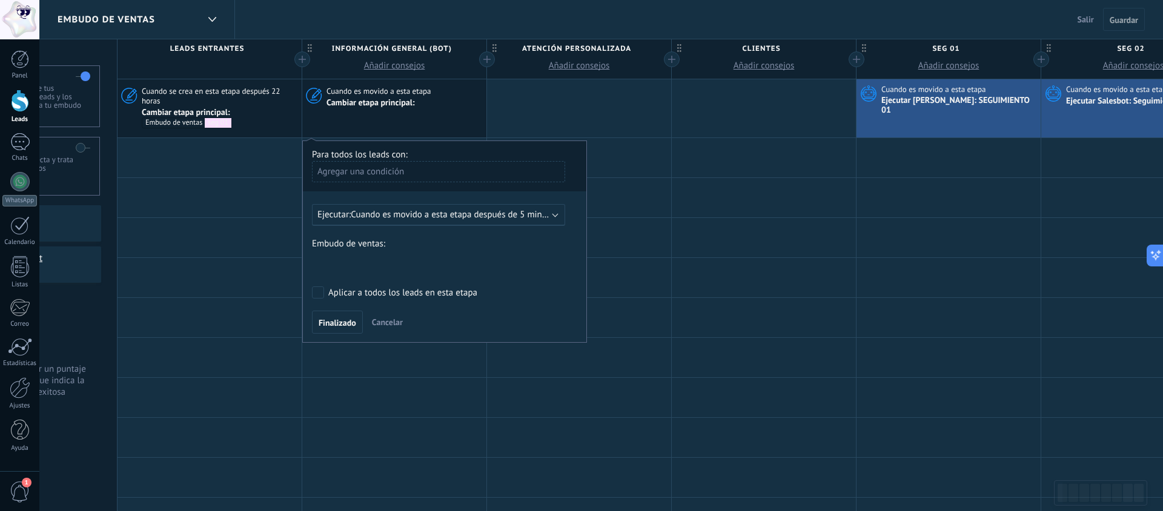
click at [422, 210] on span "Cuando es movido a esta etapa después de 5 minutos" at bounding box center [455, 215] width 208 height 12
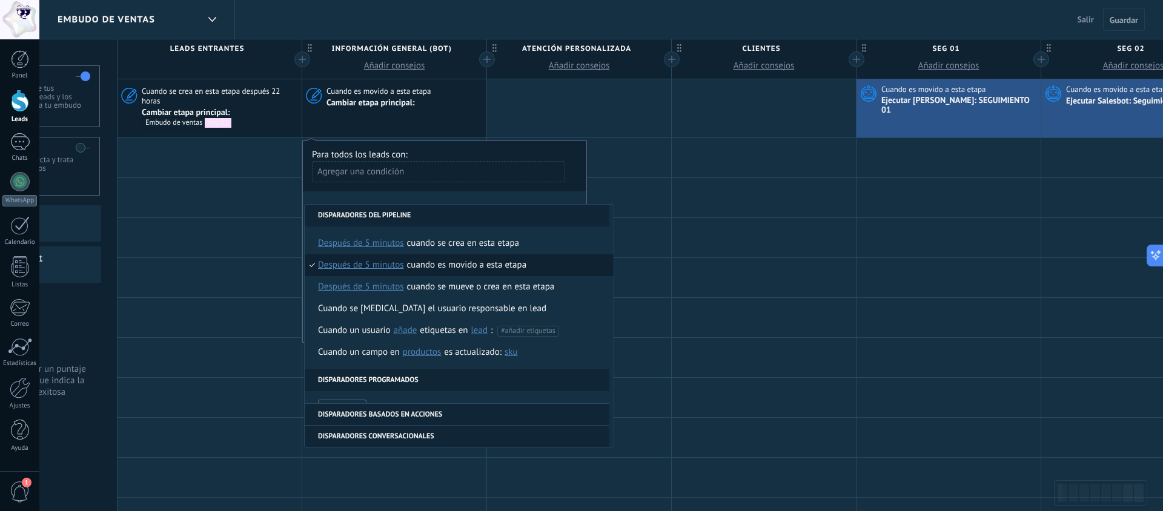
click at [375, 264] on span "después de 5 minutos" at bounding box center [361, 265] width 86 height 22
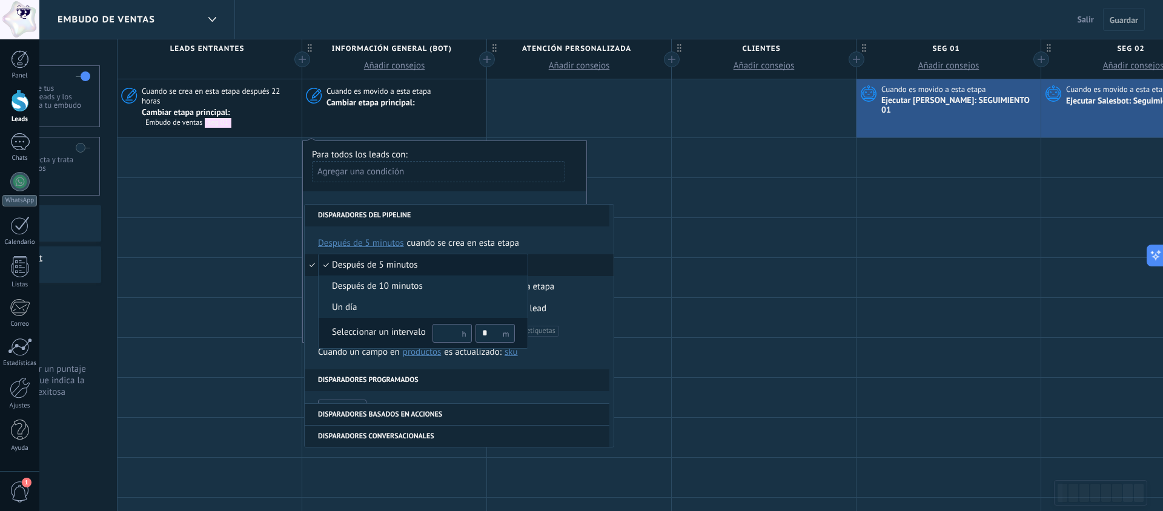
click at [448, 333] on input "text" at bounding box center [452, 333] width 39 height 19
type input "**"
click at [479, 334] on input "*" at bounding box center [495, 333] width 39 height 19
type input "*"
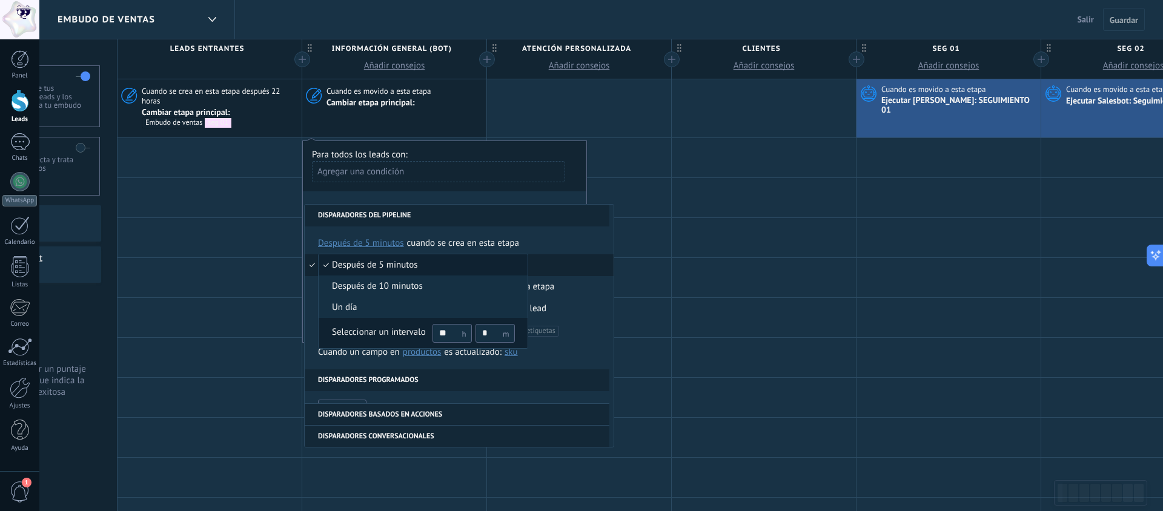
click at [346, 332] on div "Seleccionar un intervalo" at bounding box center [379, 333] width 94 height 12
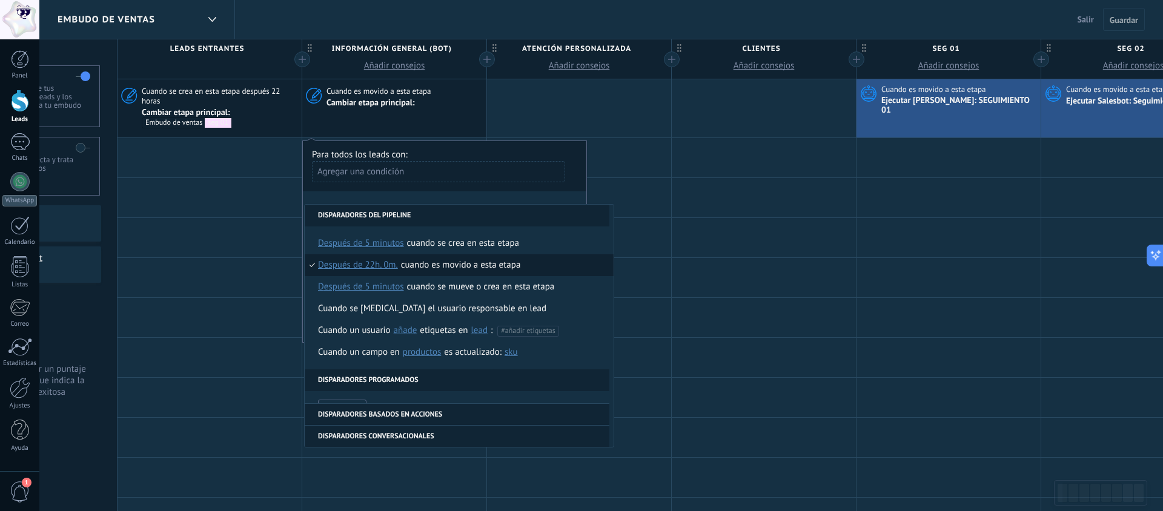
click at [467, 191] on div "Para todos los leads con: Agregar una condición Ejecutar: Cuando es movido a es…" at bounding box center [444, 242] width 285 height 202
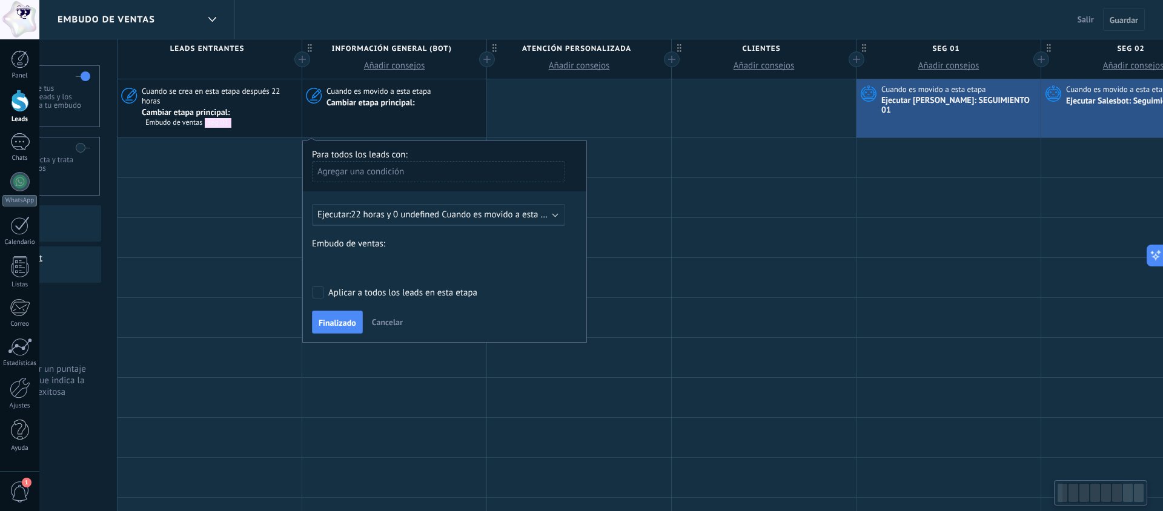
click at [0, 0] on div "información general (BOT) Atención Personalizada clientes seg 01 seg 02 Pedido …" at bounding box center [0, 0] width 0 height 0
click at [0, 0] on label "seg 01" at bounding box center [0, 0] width 0 height 0
click at [340, 324] on span "Finalizado" at bounding box center [338, 323] width 38 height 8
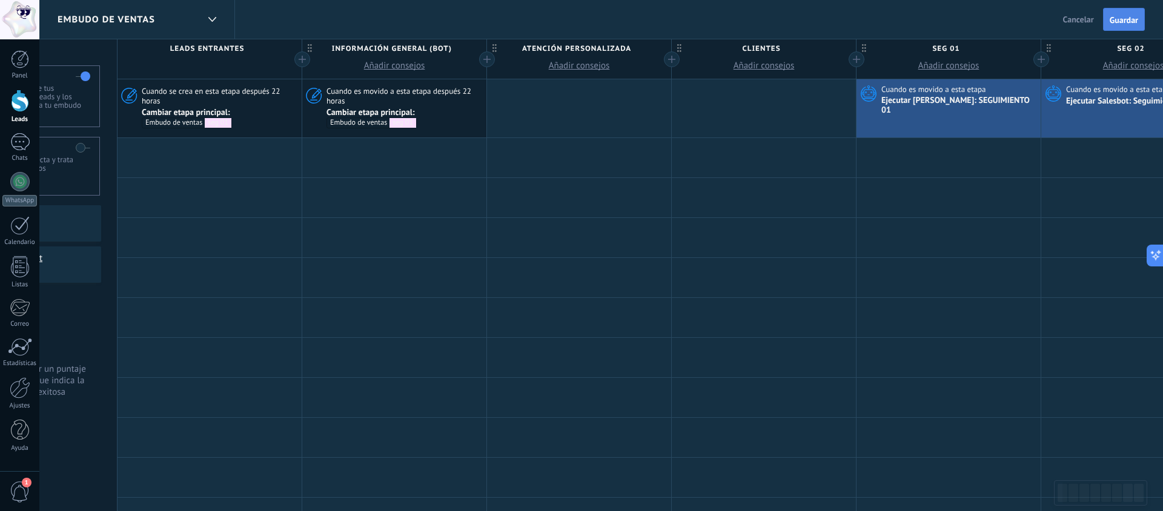
click at [1129, 21] on span "Guardar" at bounding box center [1124, 20] width 28 height 8
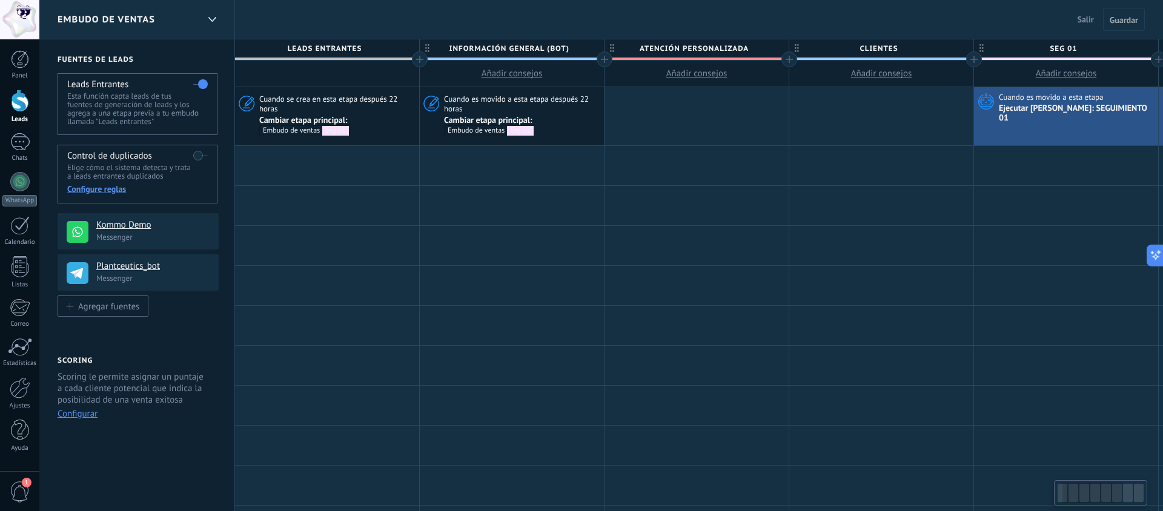
scroll to position [0, 118]
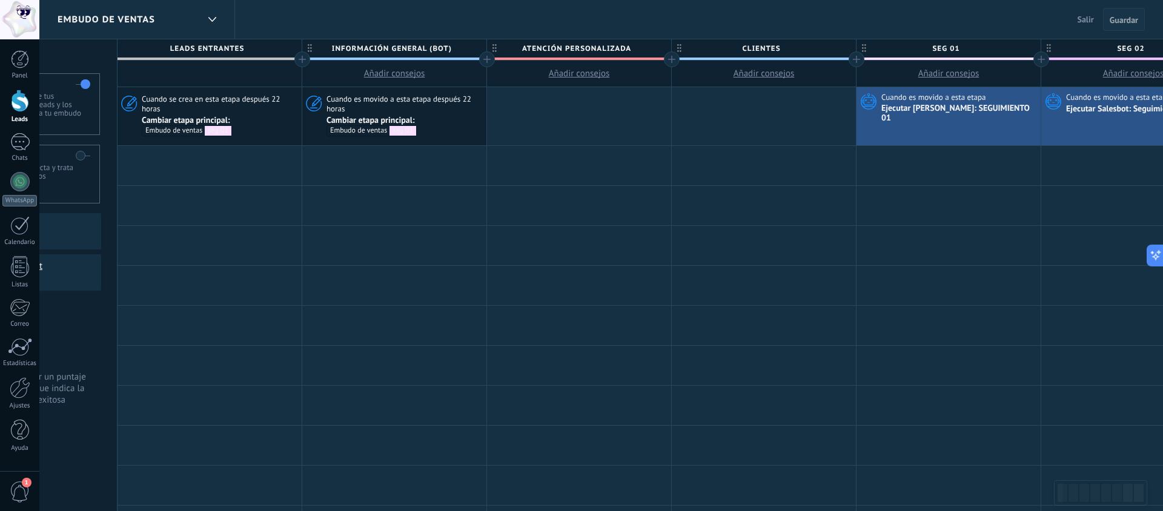
click at [1121, 21] on span "Guardar" at bounding box center [1124, 20] width 28 height 8
click at [1090, 20] on span "Salir" at bounding box center [1086, 19] width 16 height 11
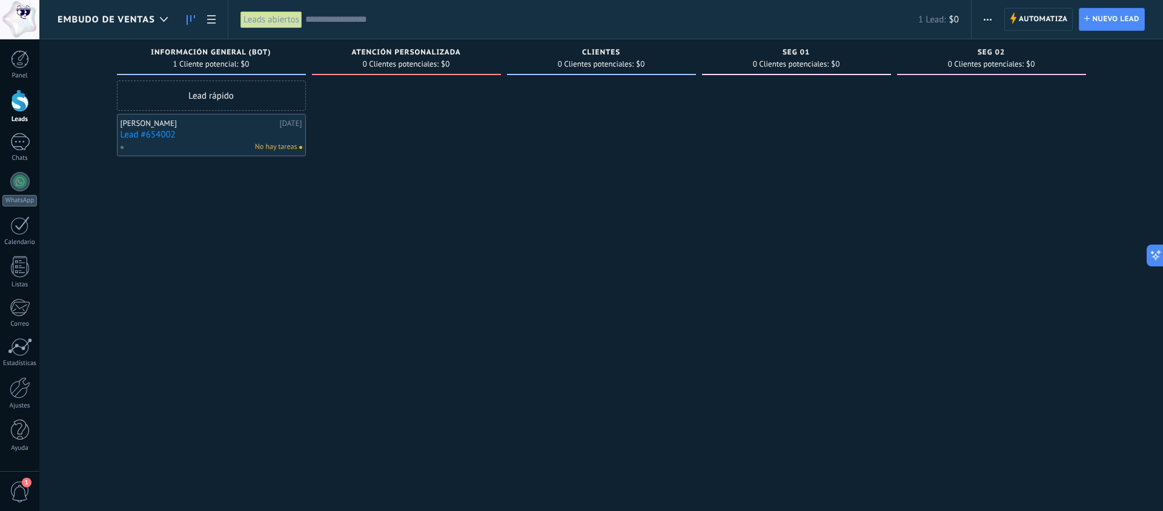
scroll to position [12, 0]
click at [231, 125] on div "[PERSON_NAME]" at bounding box center [199, 124] width 156 height 10
click at [210, 130] on link "Lead #654002" at bounding box center [212, 135] width 182 height 10
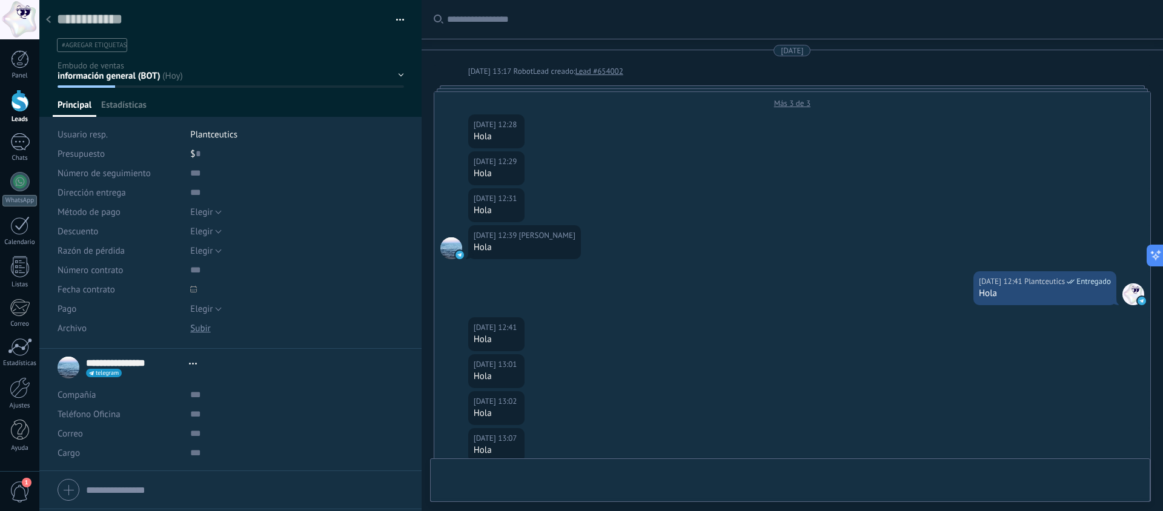
type textarea "**********"
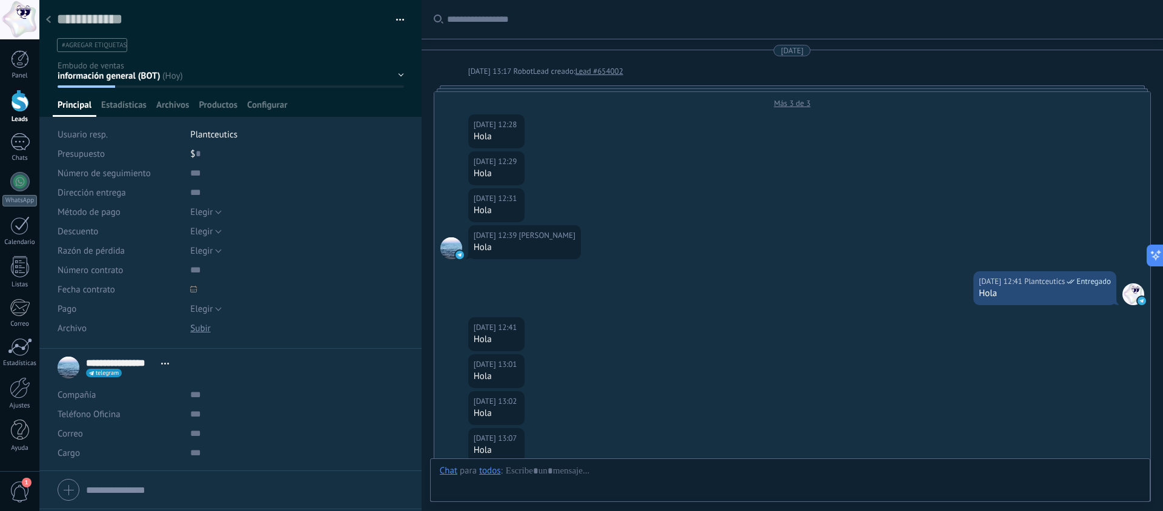
scroll to position [3504, 0]
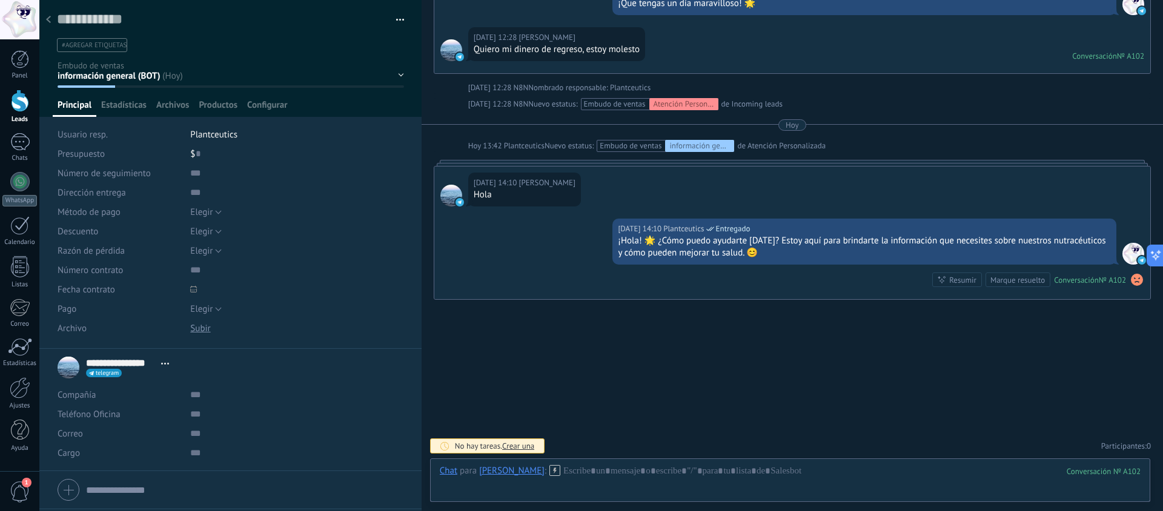
click at [400, 26] on button "button" at bounding box center [396, 20] width 18 height 18
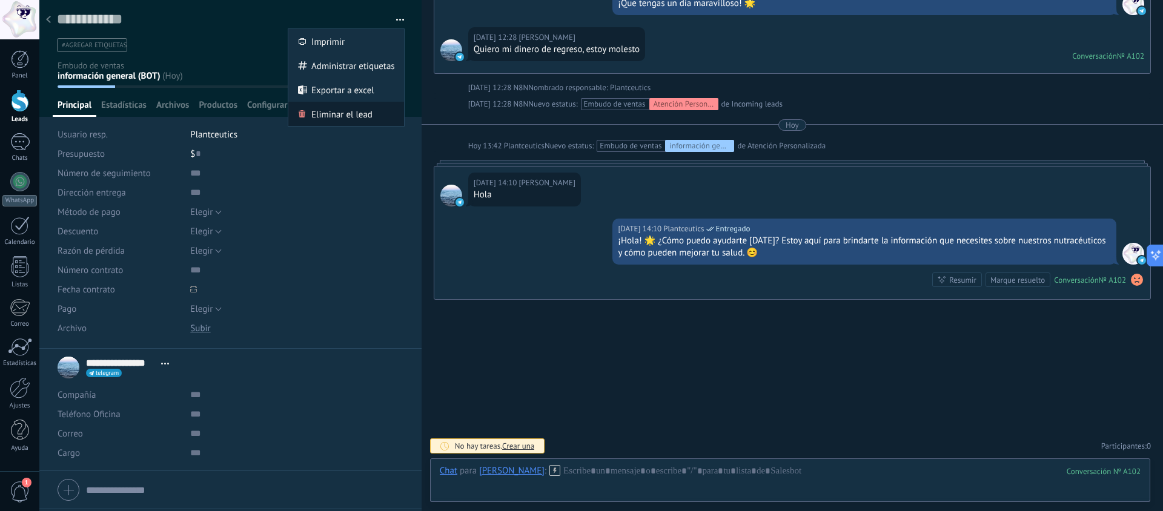
click at [353, 111] on span "Eliminar el lead" at bounding box center [341, 114] width 61 height 24
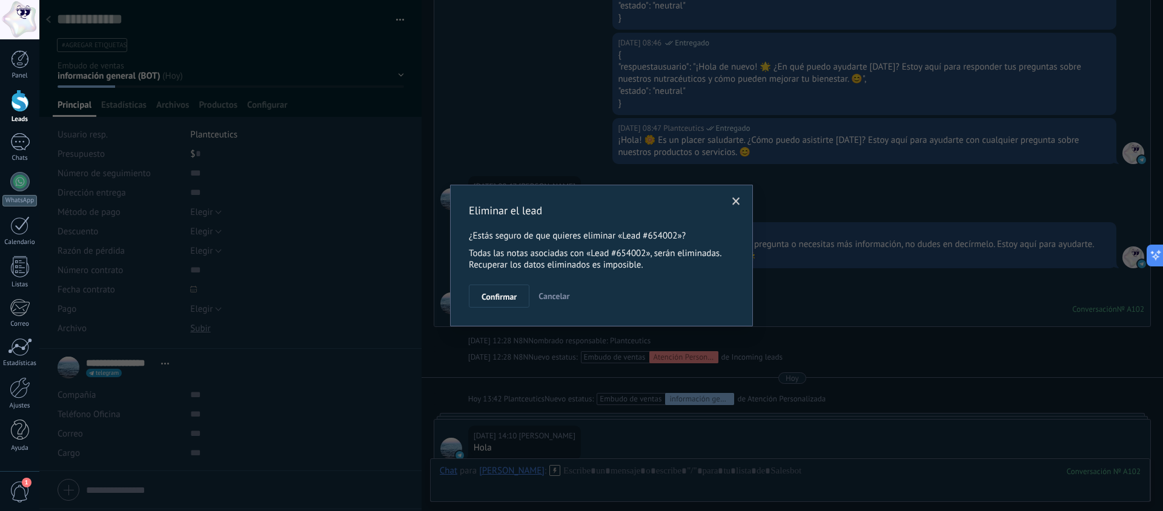
scroll to position [3770, 0]
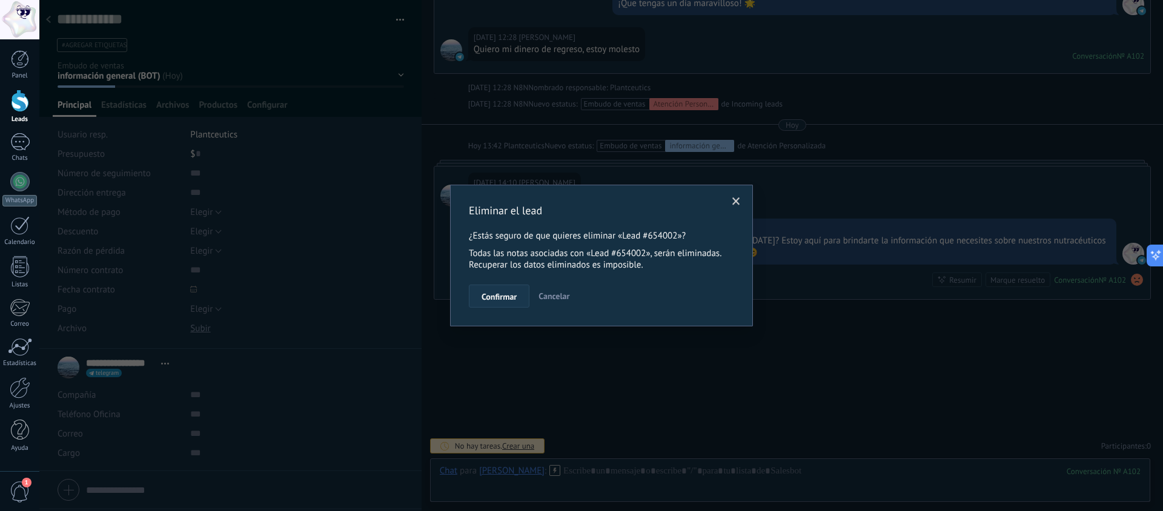
click at [503, 300] on span "Confirmar" at bounding box center [499, 297] width 35 height 8
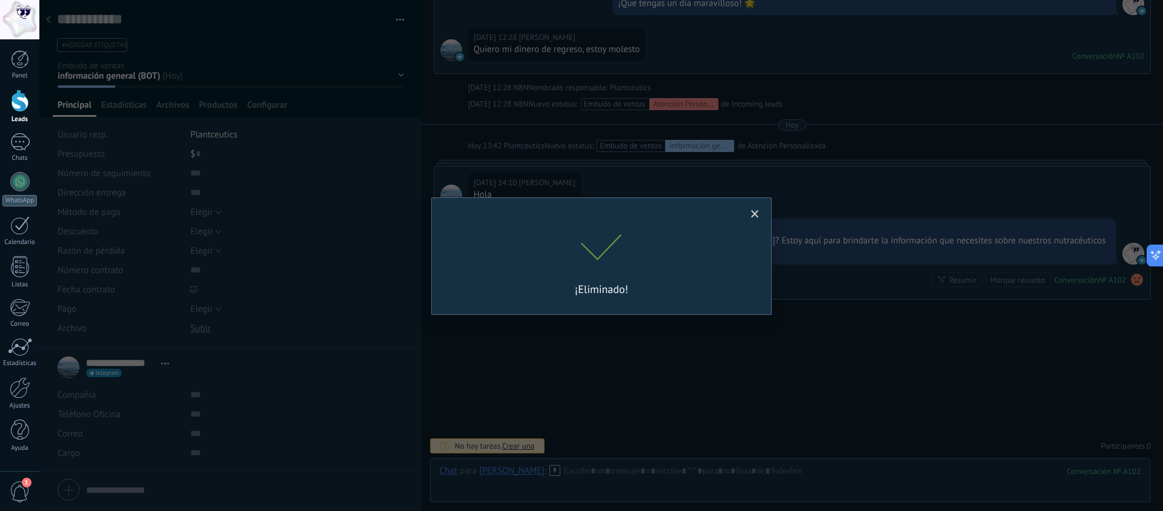
scroll to position [3790, 0]
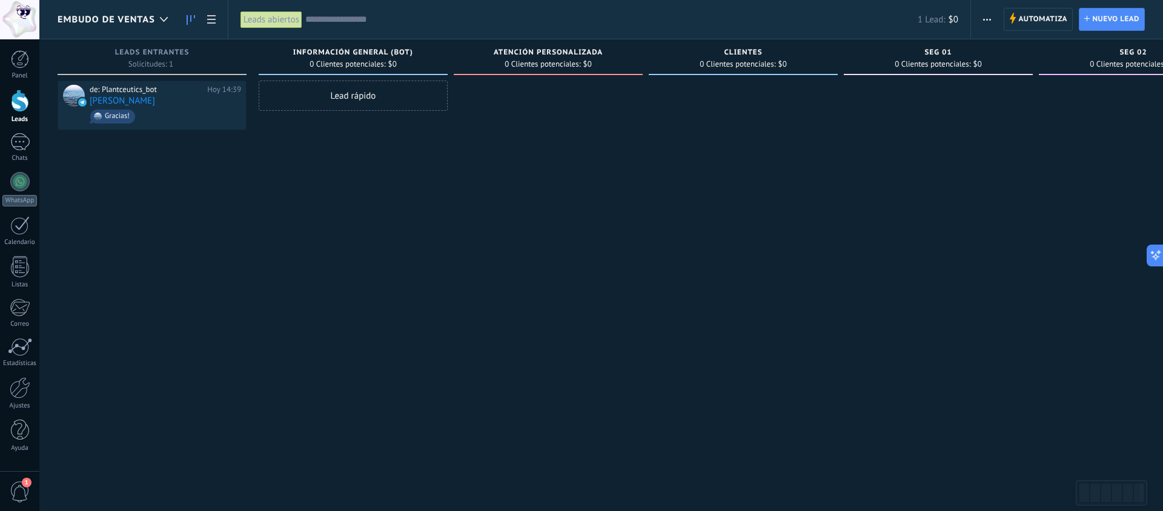
click at [307, 286] on div "Lead rápido" at bounding box center [353, 257] width 189 height 353
click at [141, 18] on span "Embudo de ventas" at bounding box center [107, 20] width 98 height 12
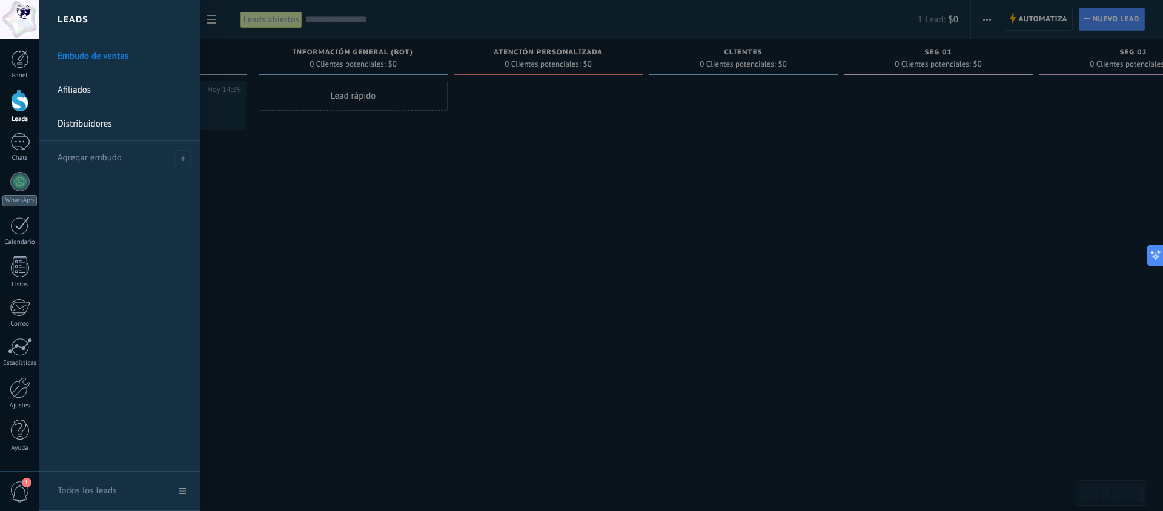
click at [90, 92] on link "Afiliados" at bounding box center [123, 90] width 130 height 34
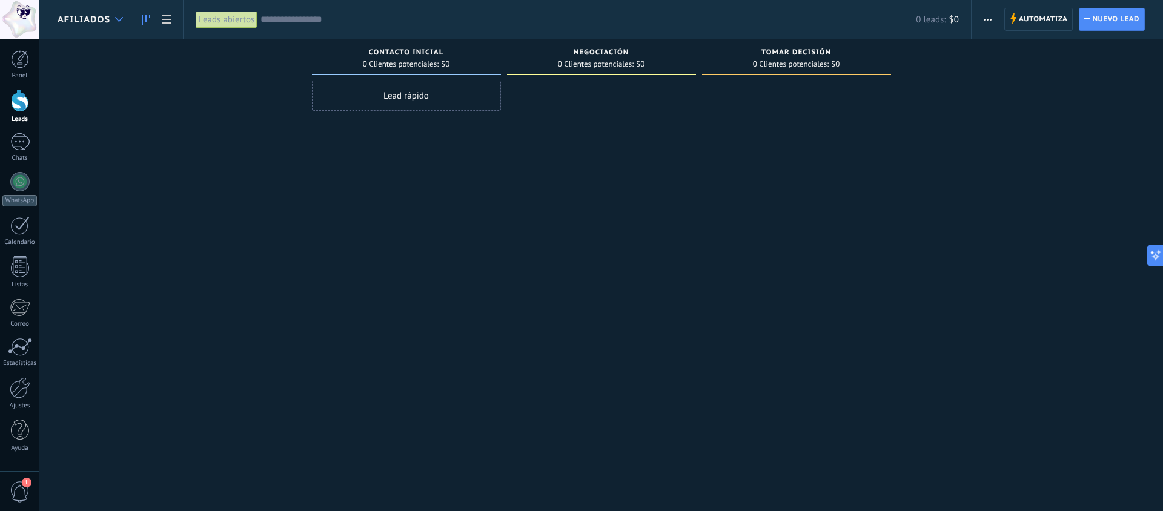
click at [118, 22] on div at bounding box center [119, 20] width 20 height 24
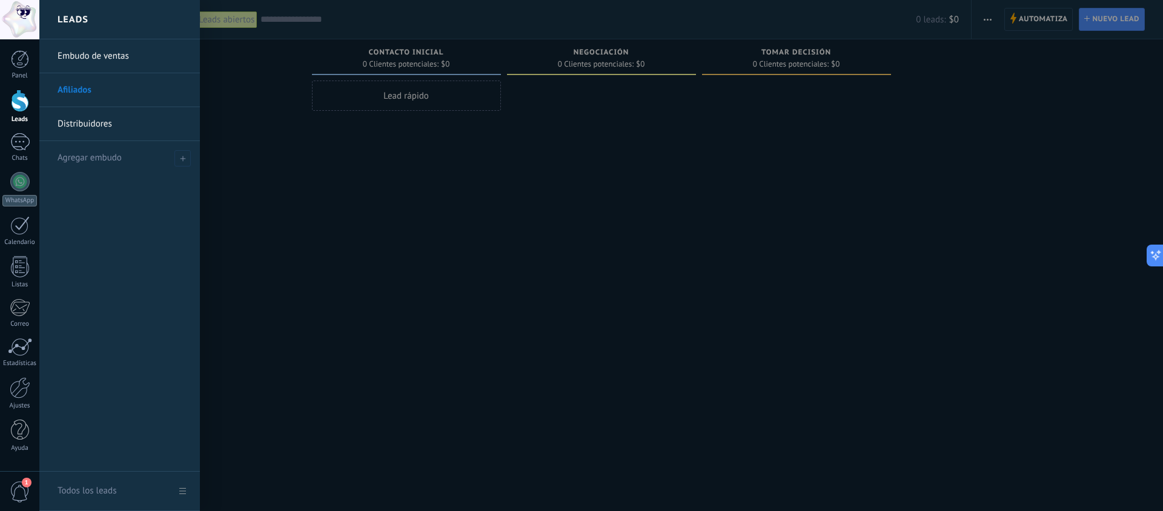
click at [105, 63] on link "Embudo de ventas" at bounding box center [123, 56] width 130 height 34
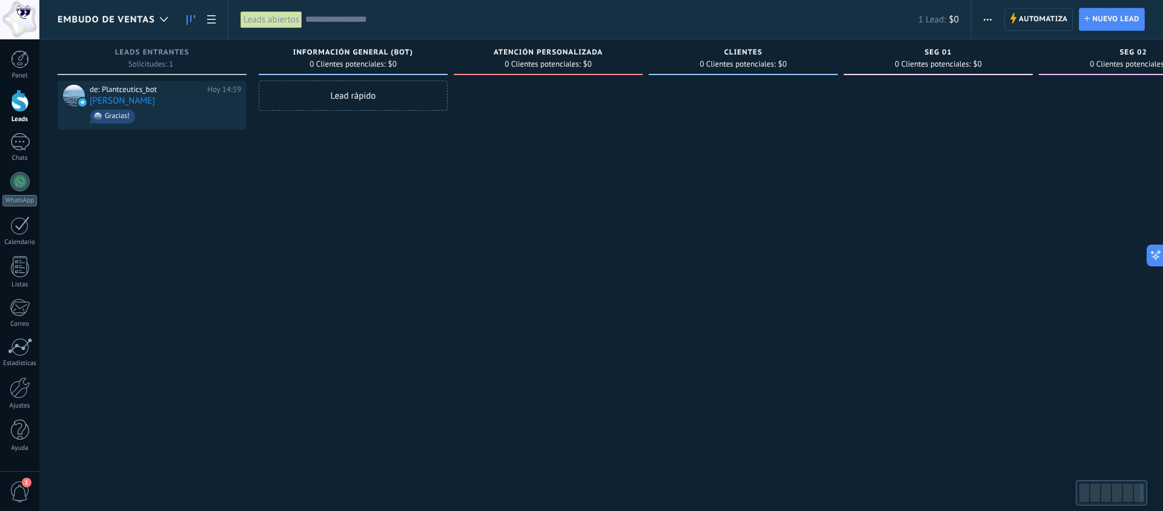
click at [105, 28] on div "Embudo de ventas" at bounding box center [116, 19] width 116 height 39
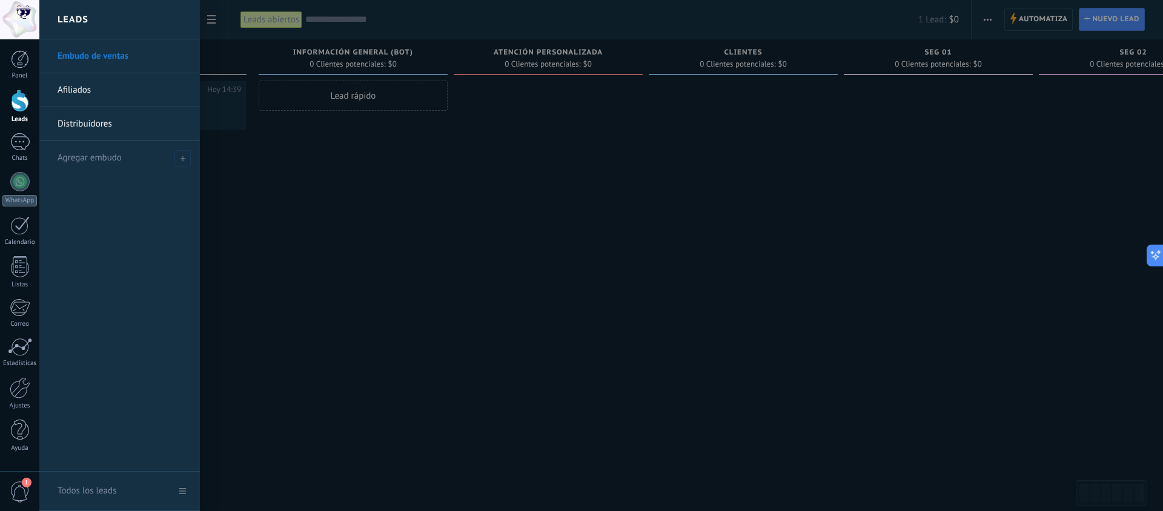
click at [99, 90] on link "Afiliados" at bounding box center [123, 90] width 130 height 34
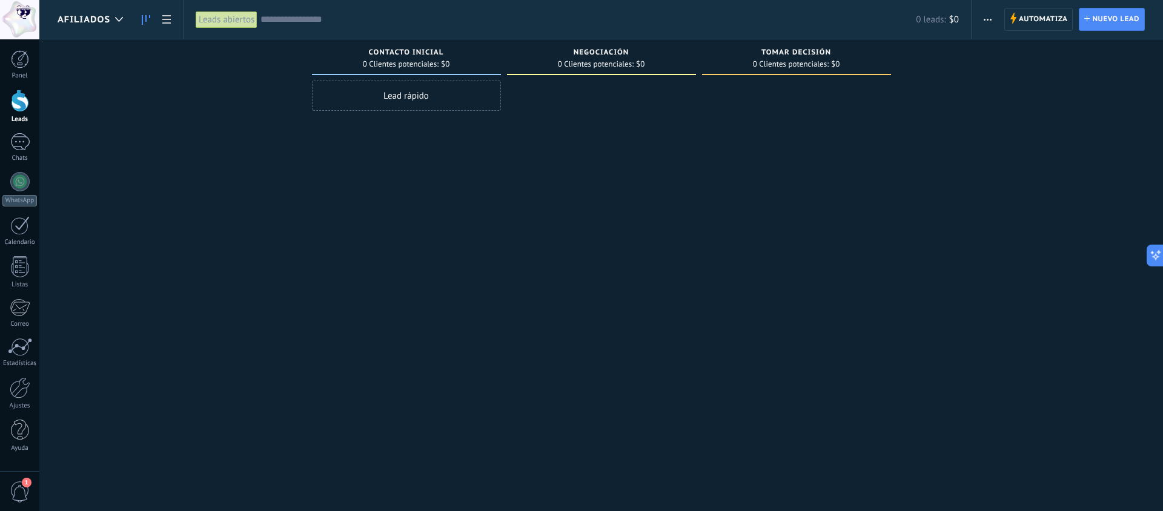
scroll to position [1, 0]
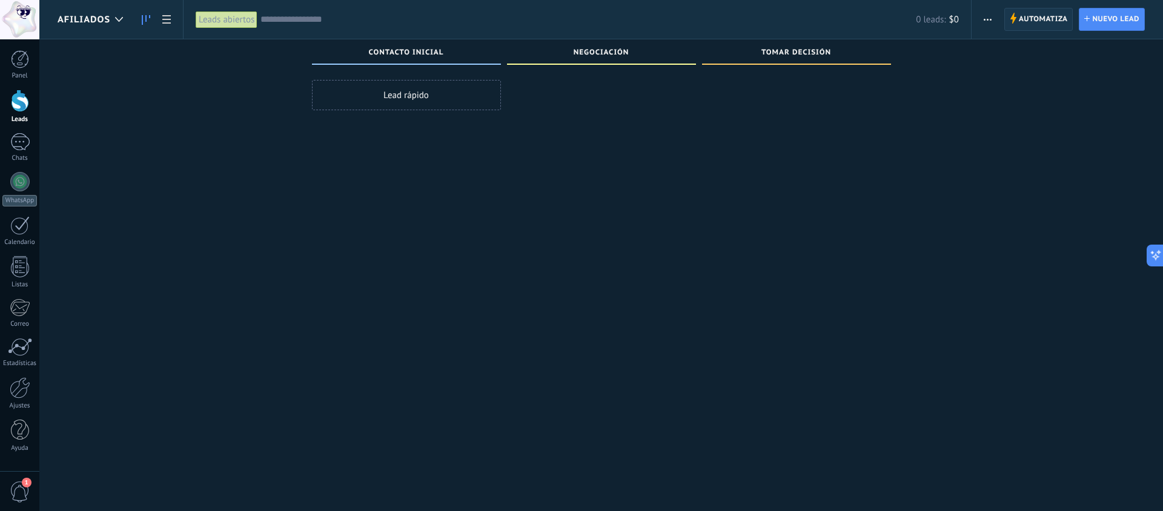
click at [1021, 21] on span "Automatiza" at bounding box center [1043, 19] width 49 height 22
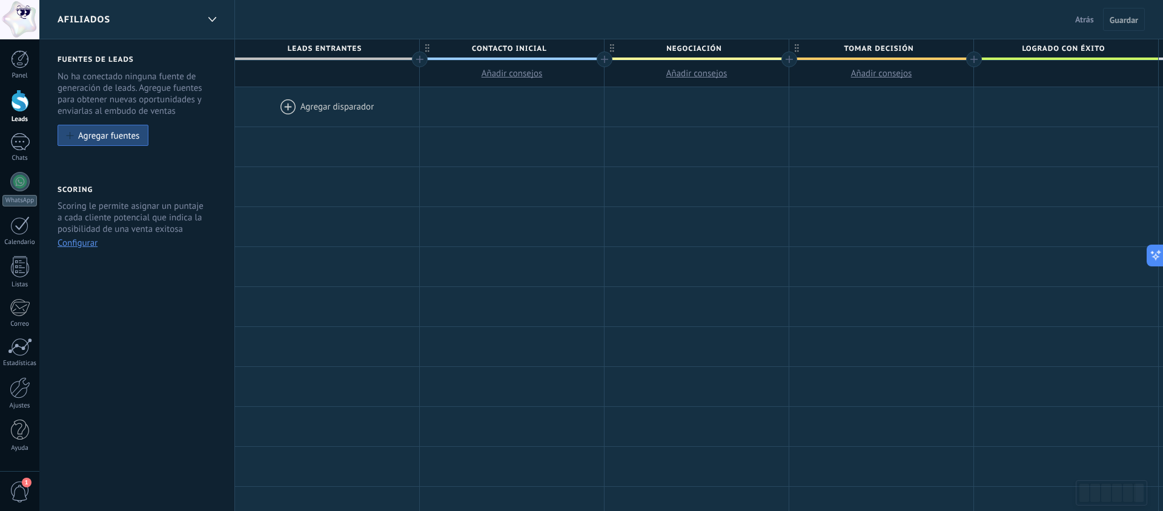
click at [695, 52] on span "Negociación" at bounding box center [694, 48] width 178 height 19
click at [695, 52] on input "**********" at bounding box center [694, 48] width 161 height 18
type input "*"
type input "**********"
click at [888, 50] on span "Tomar decisión" at bounding box center [878, 48] width 178 height 19
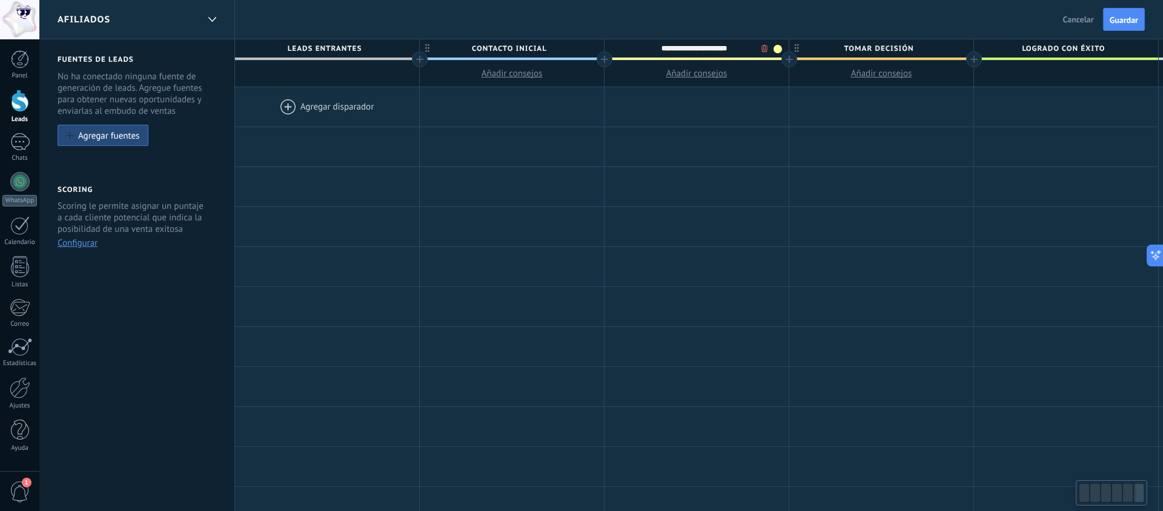
scroll to position [0, 1]
click at [888, 50] on input "**********" at bounding box center [878, 48] width 161 height 18
type input "**********"
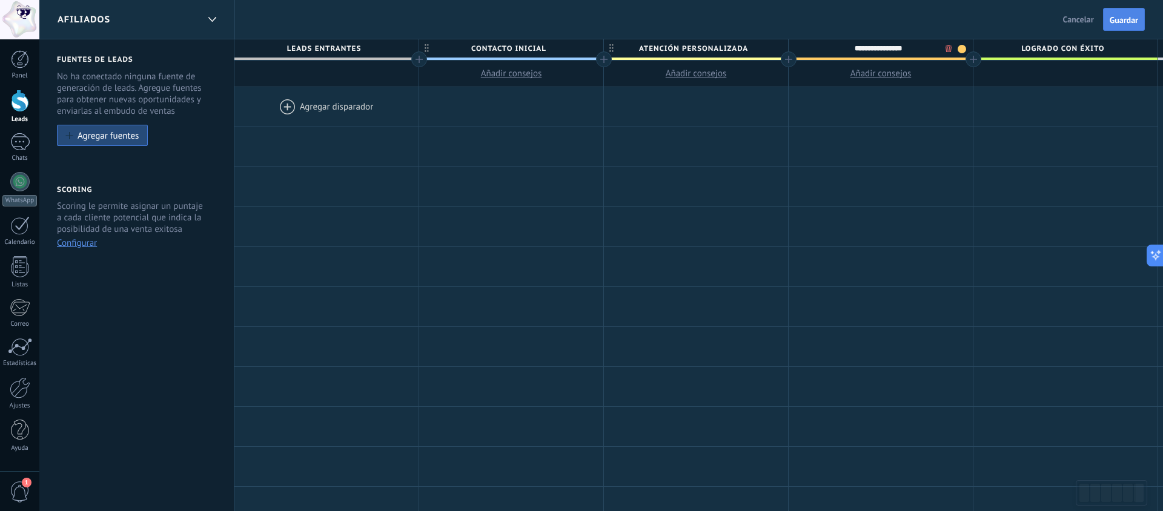
click at [1126, 21] on span "Guardar" at bounding box center [1124, 20] width 28 height 8
click at [1128, 18] on span "Guardar" at bounding box center [1124, 20] width 28 height 8
click at [1081, 21] on span "Salir" at bounding box center [1086, 19] width 16 height 11
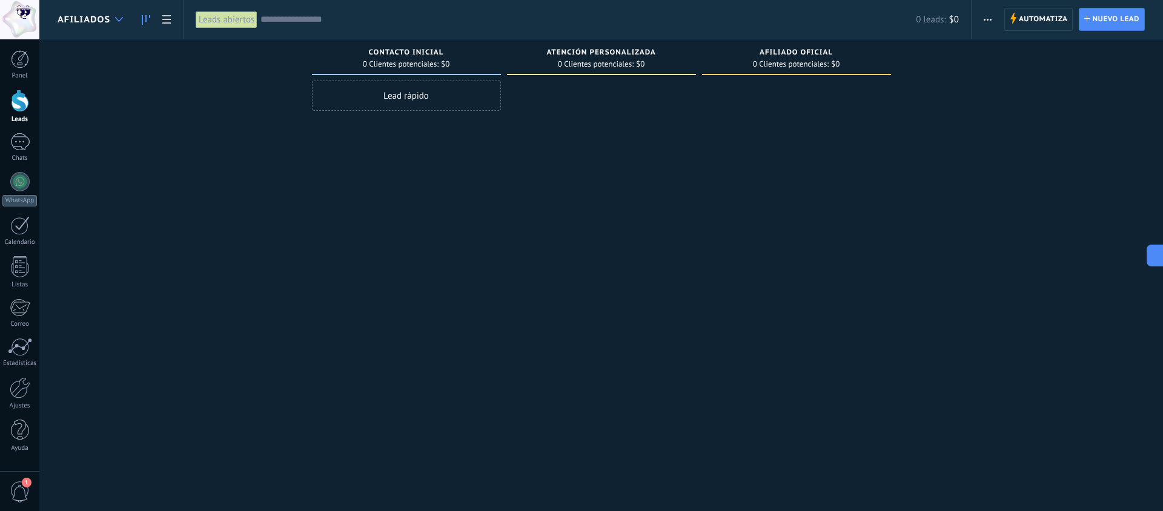
click at [114, 17] on div at bounding box center [119, 20] width 20 height 24
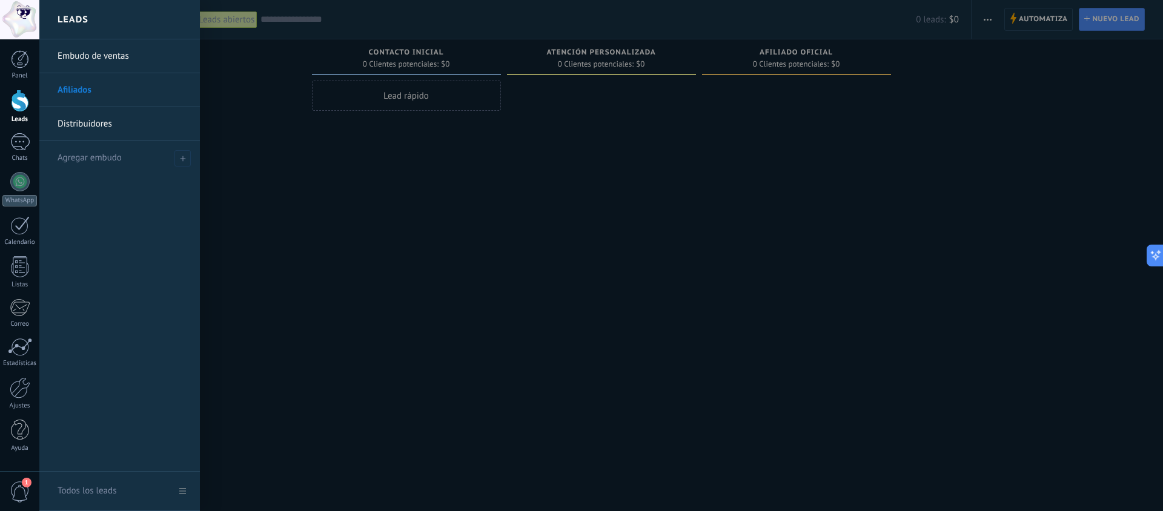
click at [108, 56] on link "Embudo de ventas" at bounding box center [123, 56] width 130 height 34
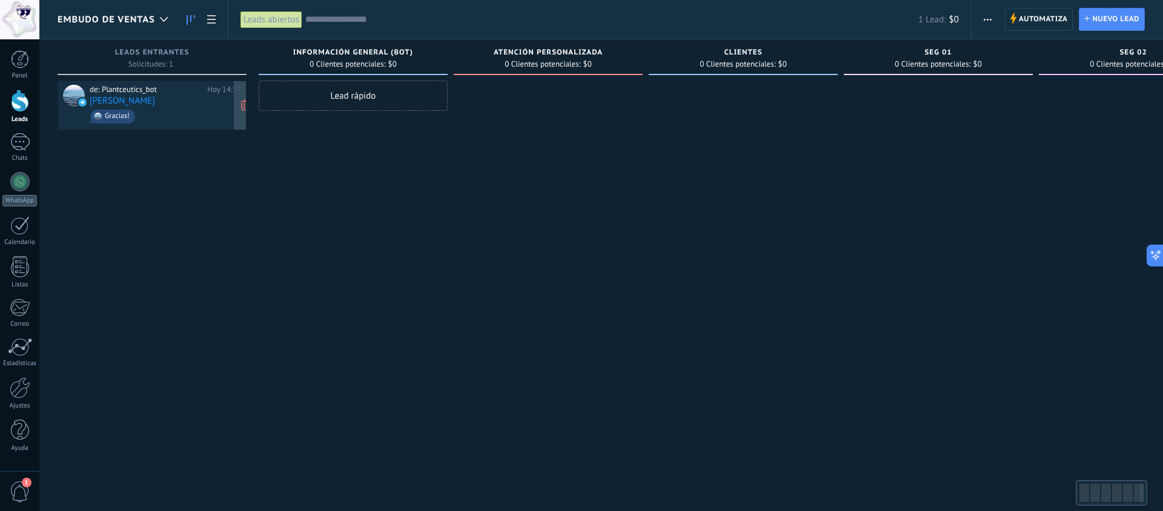
click at [143, 102] on link "[PERSON_NAME]" at bounding box center [122, 101] width 65 height 10
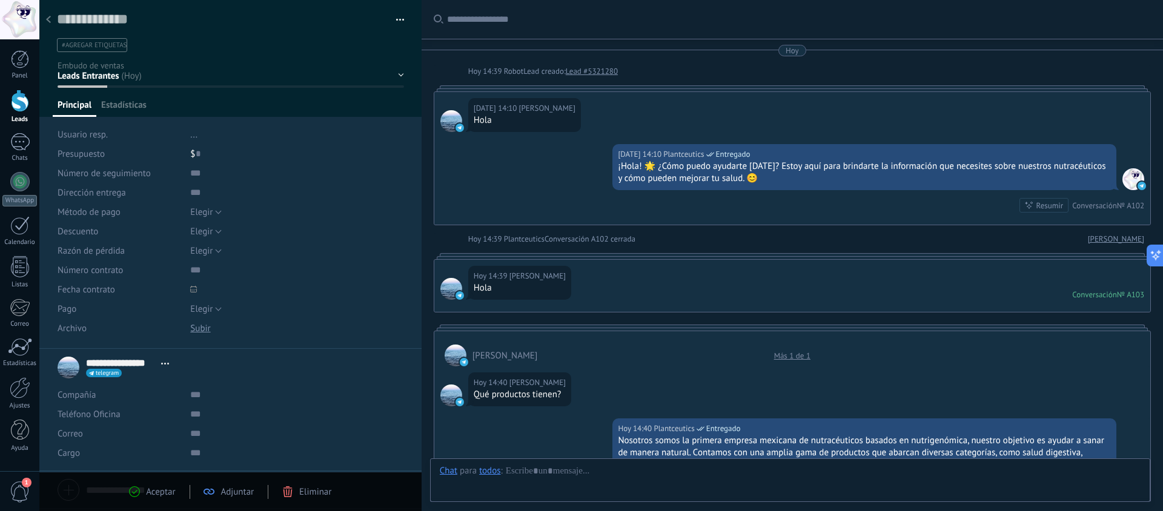
scroll to position [902, 0]
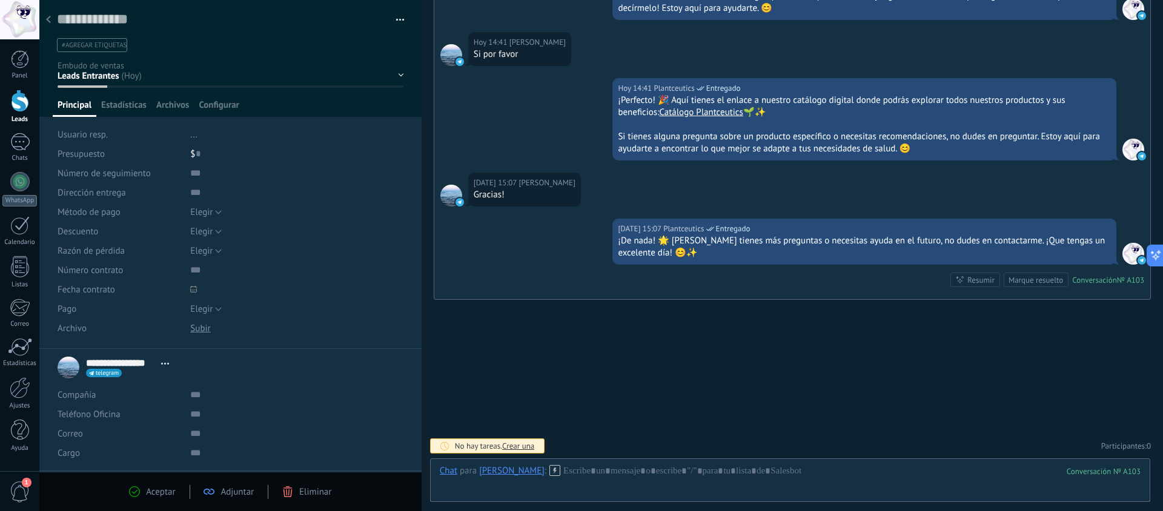
click at [102, 47] on span "#agregar etiquetas" at bounding box center [94, 45] width 65 height 8
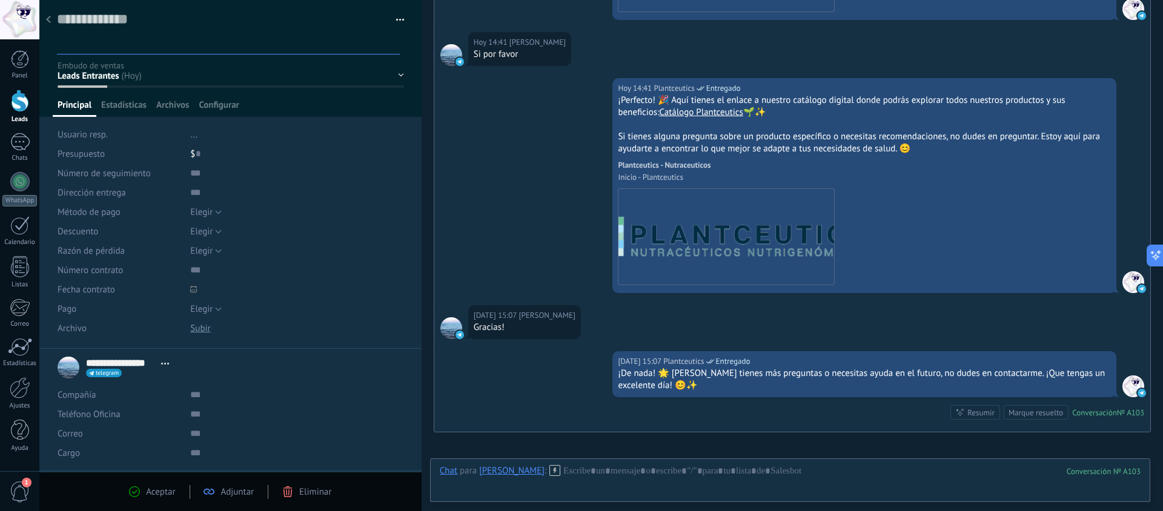
click at [0, 0] on div "información general (BOT) Atención Personalizada clientes seg 01 seg 02" at bounding box center [0, 0] width 0 height 0
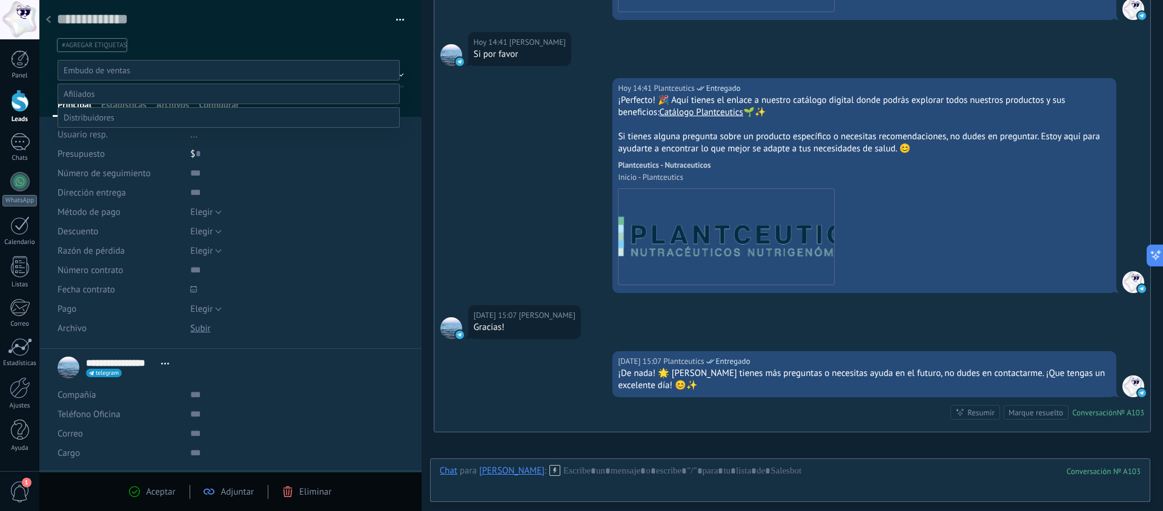
click at [47, 19] on div at bounding box center [601, 255] width 1124 height 511
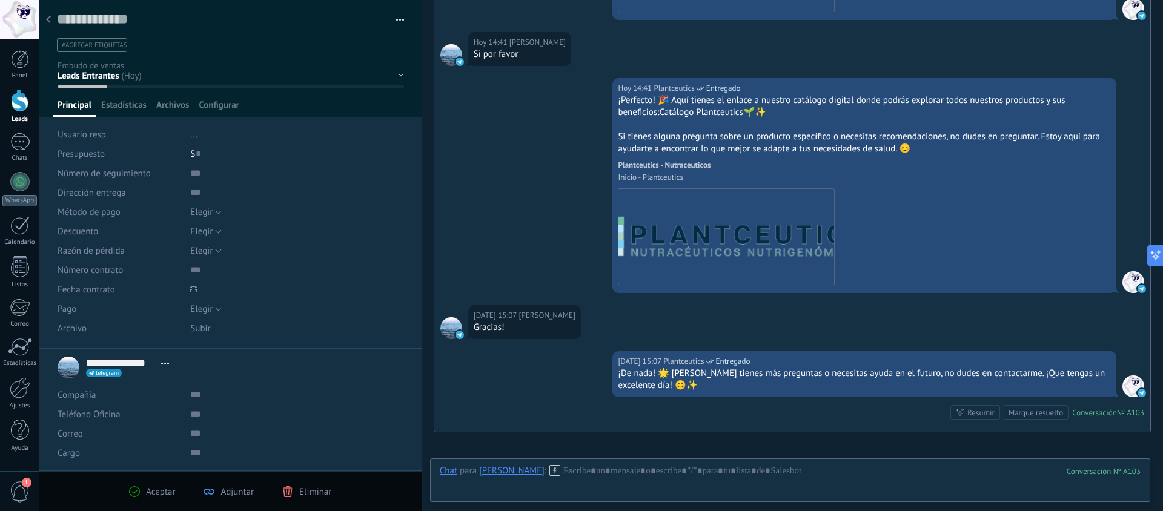
click at [53, 19] on div at bounding box center [48, 20] width 17 height 24
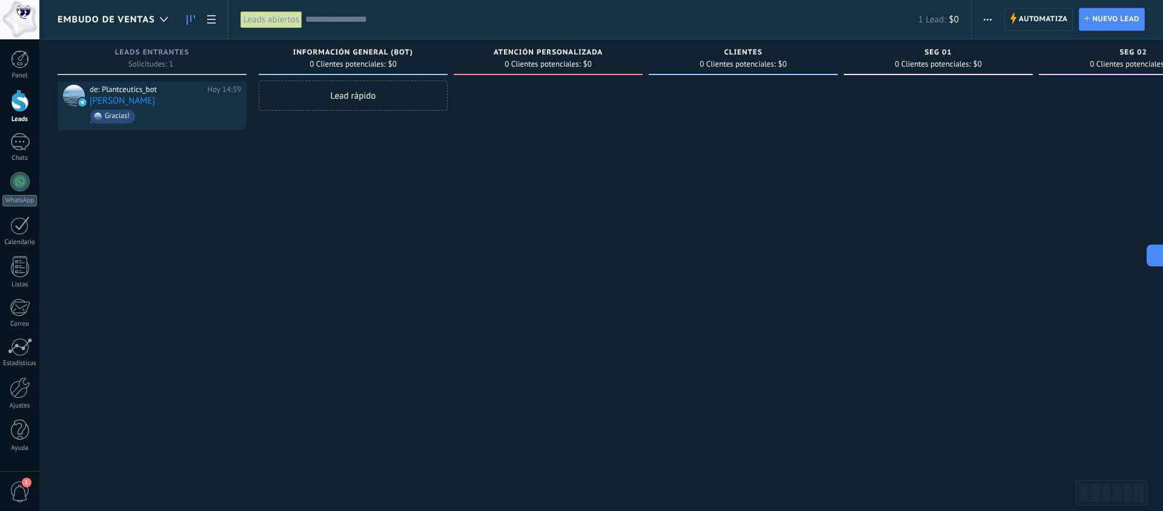
click at [134, 15] on span "Embudo de ventas" at bounding box center [107, 20] width 98 height 12
